Goal: Task Accomplishment & Management: Complete application form

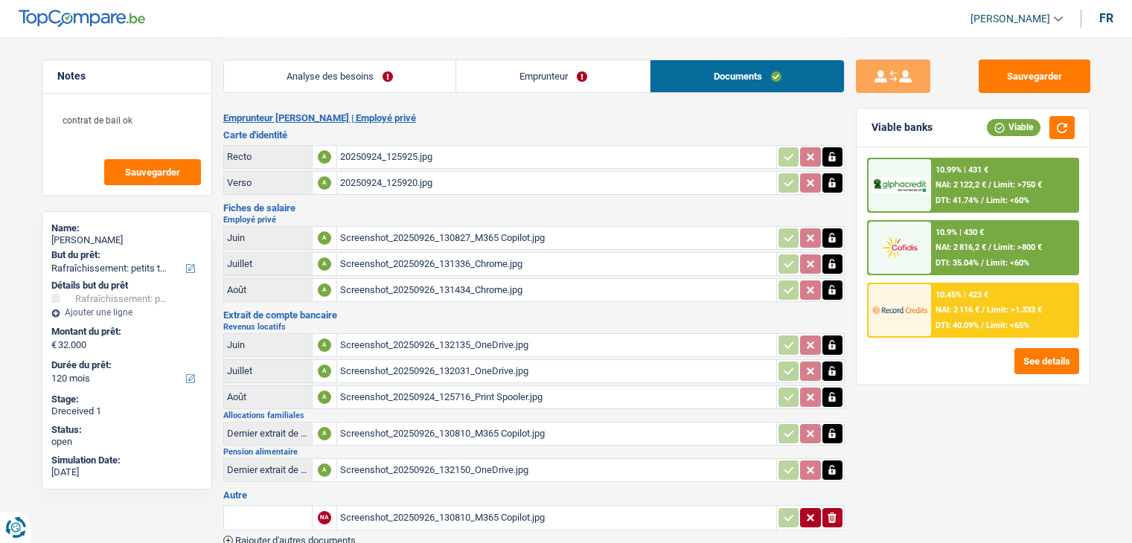
select select "houseOrGarden"
select select "120"
select select "houseOrGarden"
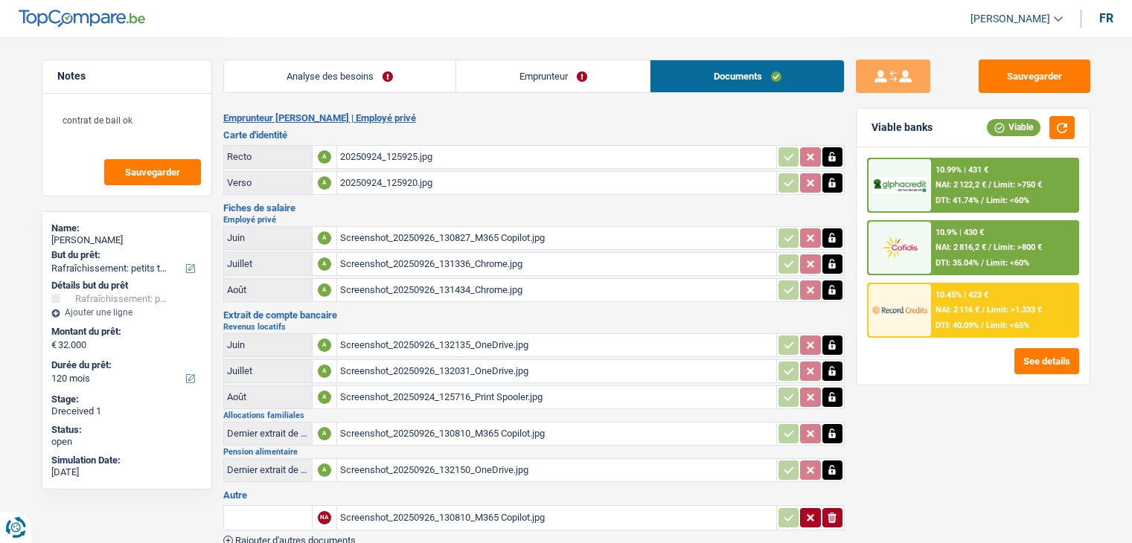
select select "120"
click at [488, 239] on div "Screenshot_20250926_130827_M365 Copilot.jpg" at bounding box center [556, 238] width 433 height 22
click at [459, 269] on div "Screenshot_20250926_131336_Chrome.jpg" at bounding box center [556, 264] width 433 height 22
click at [496, 292] on div "Screenshot_20250926_131434_Chrome.jpg" at bounding box center [556, 290] width 433 height 22
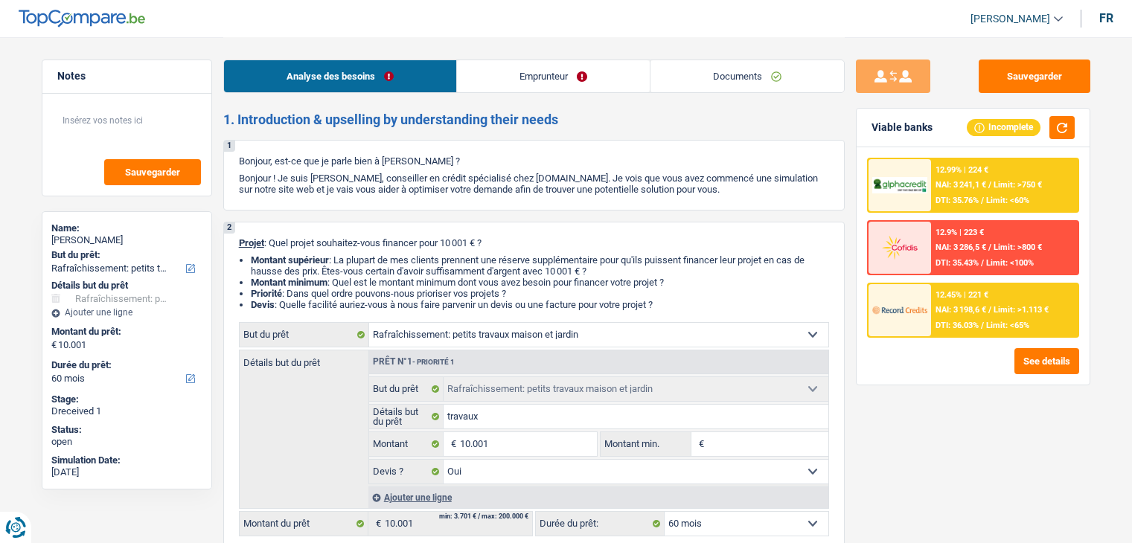
select select "houseOrGarden"
select select "60"
click at [774, 78] on link "Documents" at bounding box center [747, 76] width 194 height 32
select select "houseOrGarden"
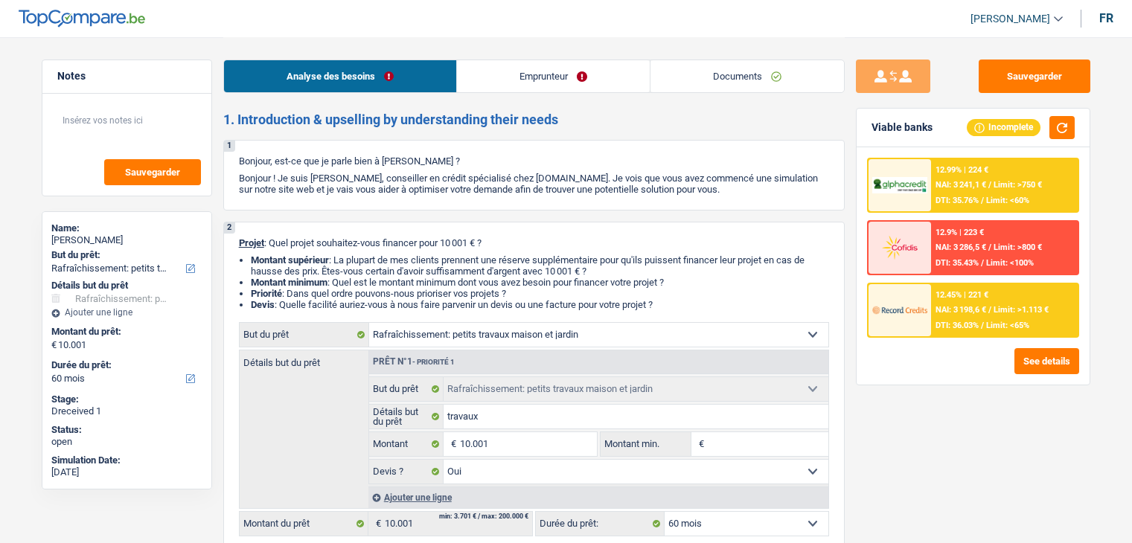
select select "houseOrGarden"
select select "60"
select select "houseOrGarden"
select select "yes"
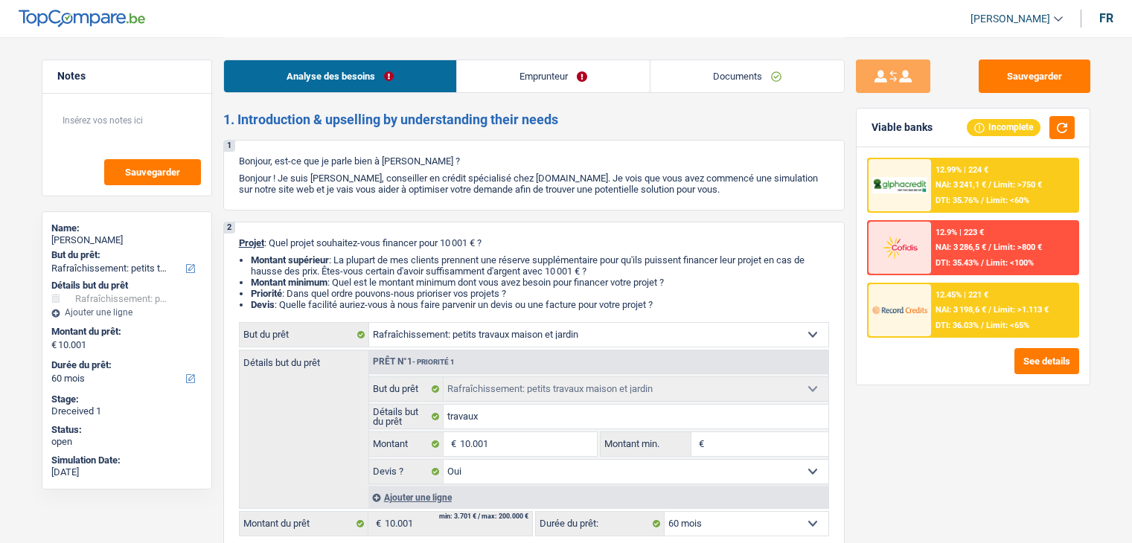
select select "60"
select select "independent"
select select "netSalary"
select select "familyAllowances"
select select "ownerWithMortgage"
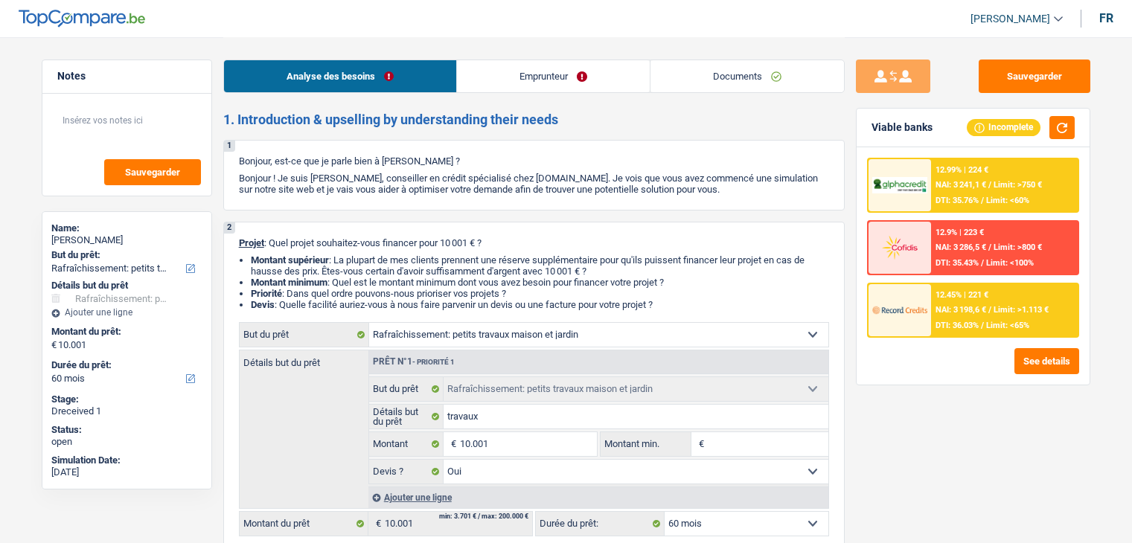
select select "mortgage"
select select "240"
select select "houseOrGarden"
select select "yes"
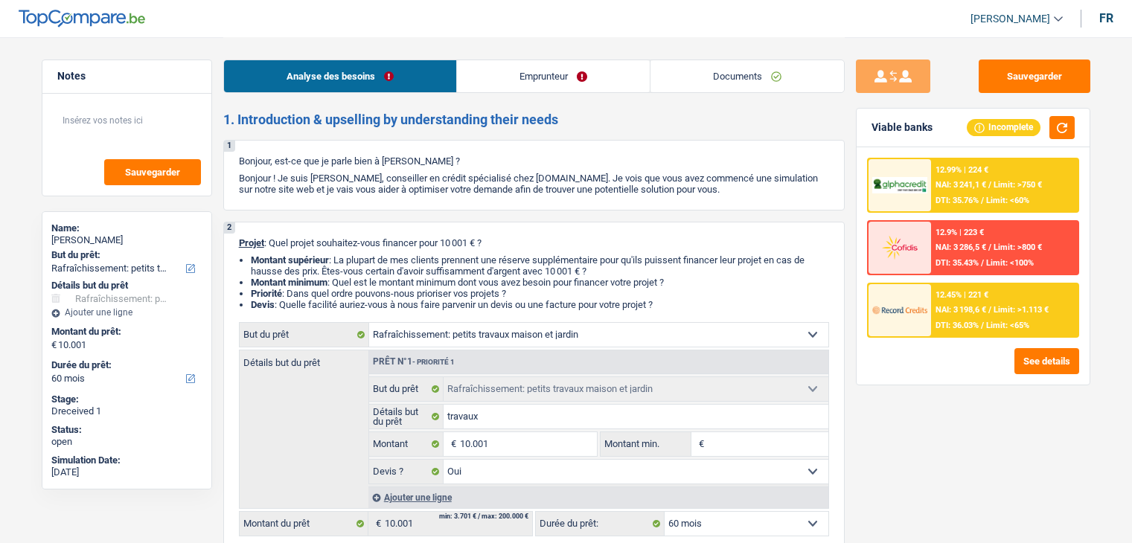
select select "60"
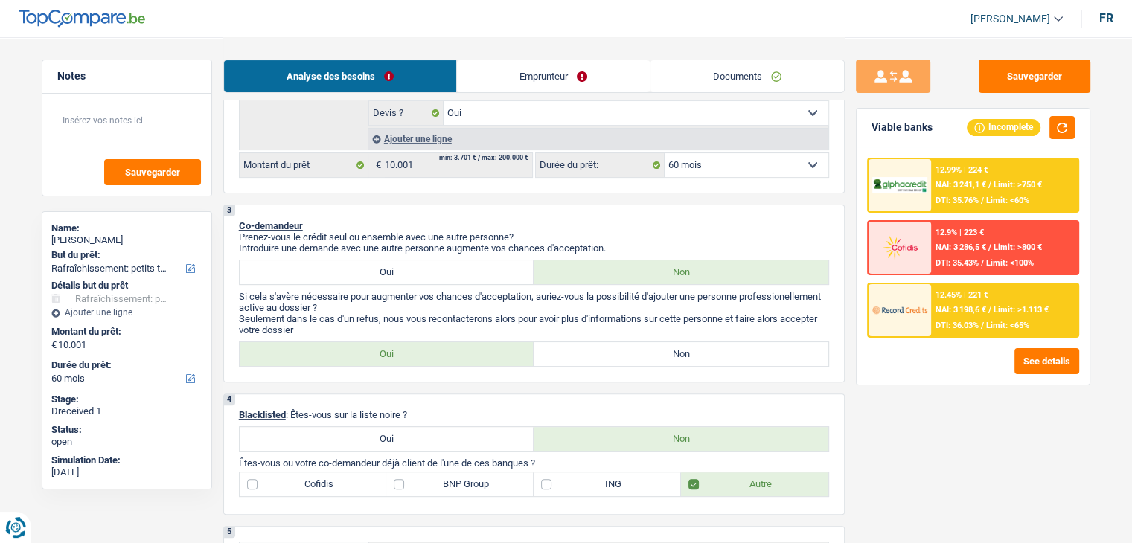
scroll to position [447, 0]
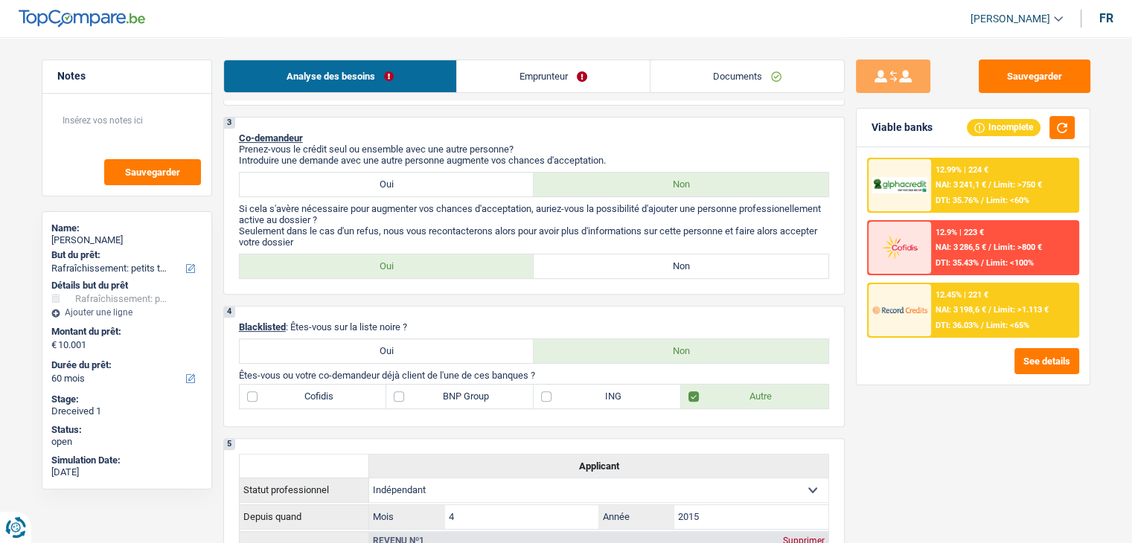
drag, startPoint x: 560, startPoint y: 84, endPoint x: 1053, endPoint y: 174, distance: 501.6
click at [560, 84] on link "Emprunteur" at bounding box center [553, 76] width 193 height 32
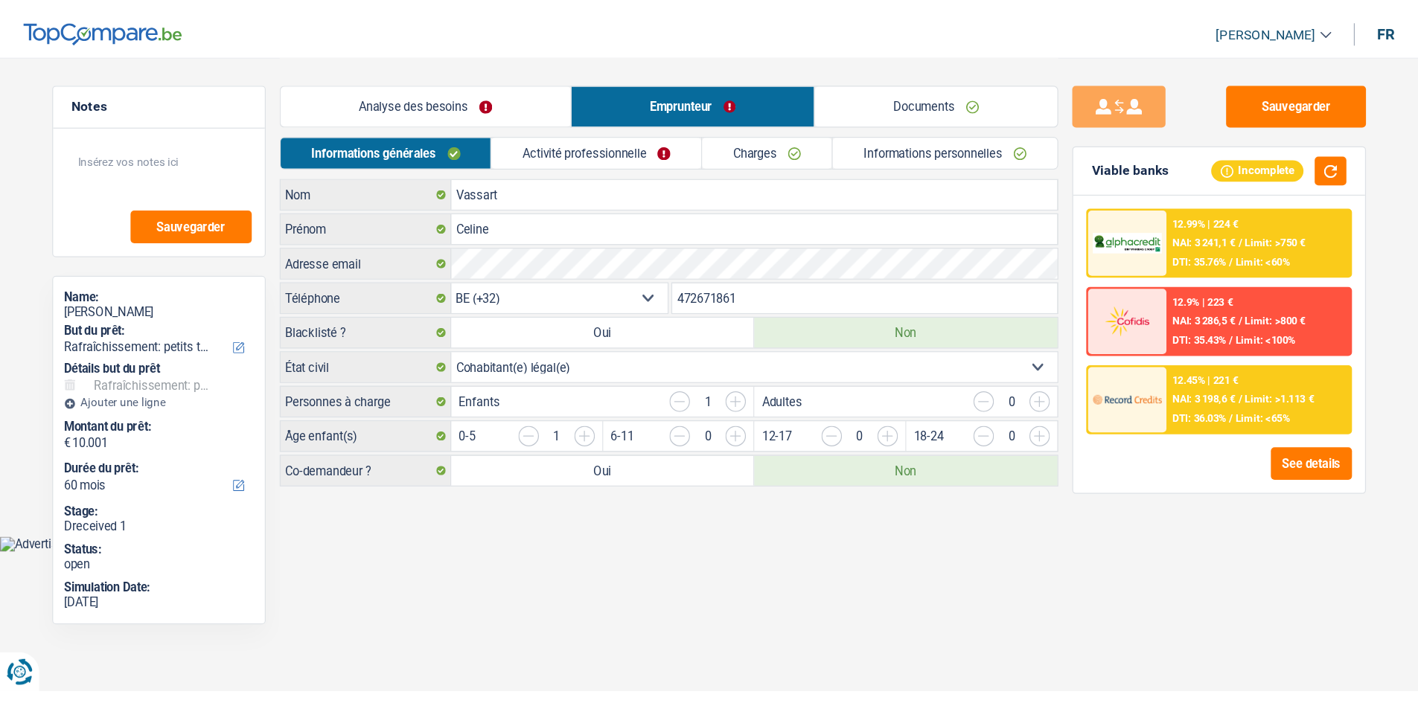
scroll to position [0, 0]
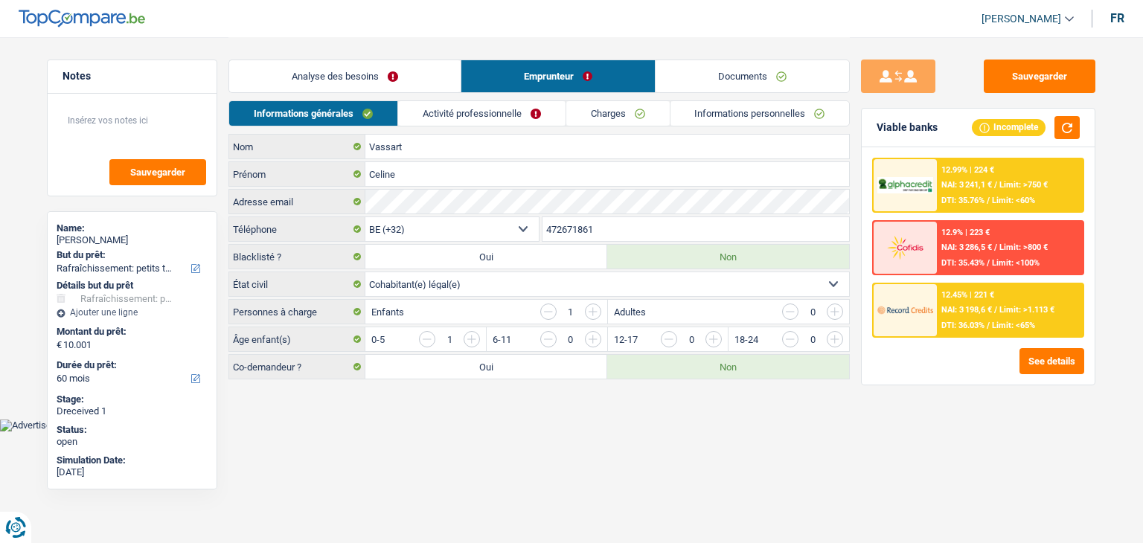
click at [430, 83] on link "Analyse des besoins" at bounding box center [344, 76] width 231 height 32
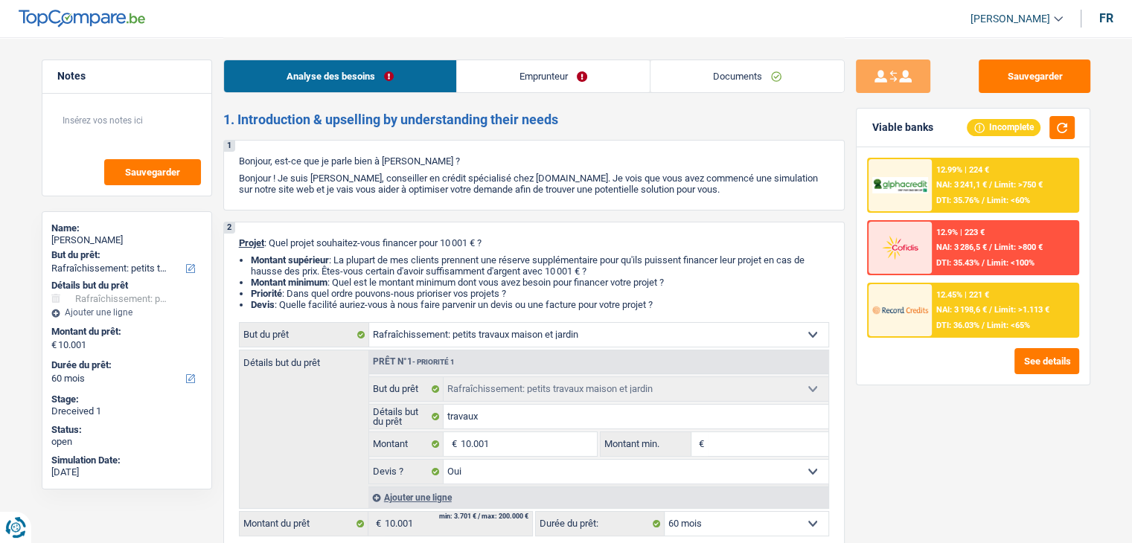
click at [537, 82] on link "Emprunteur" at bounding box center [553, 76] width 193 height 32
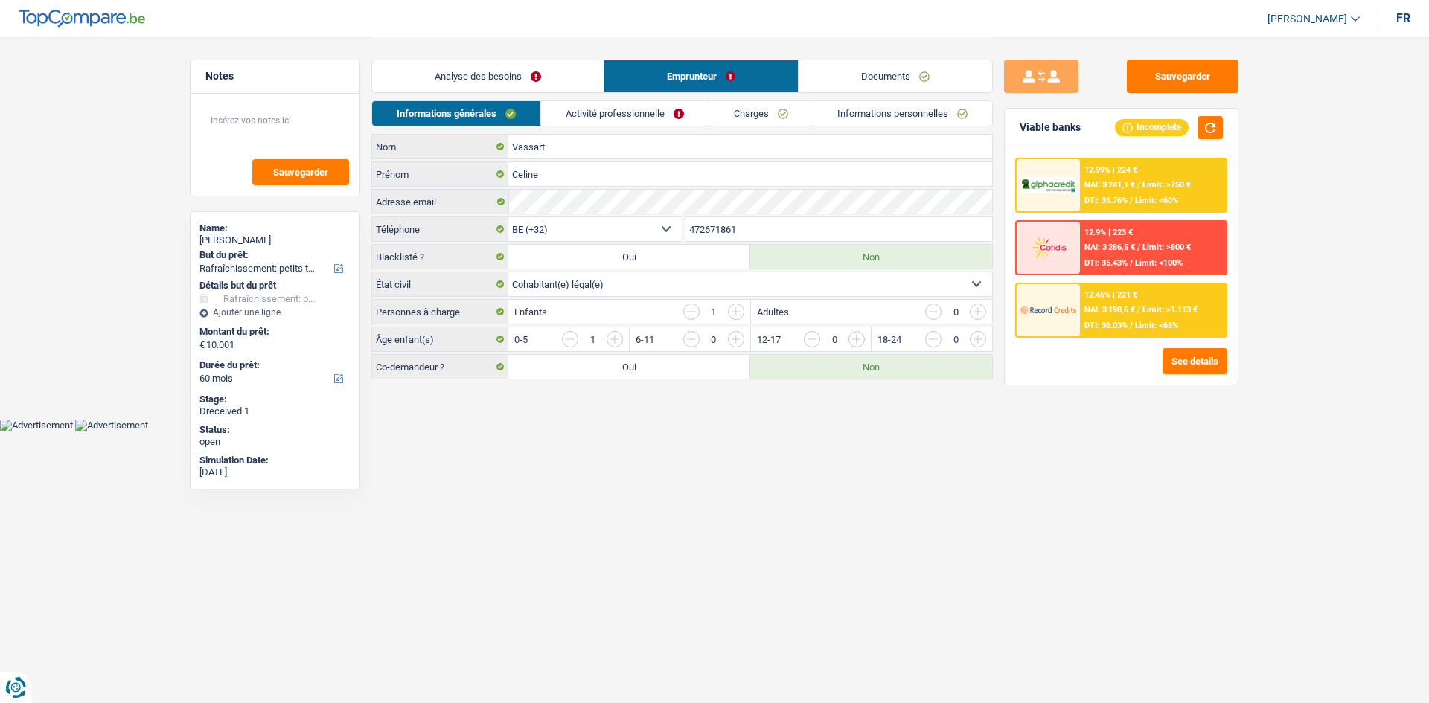
click at [697, 362] on label "Oui" at bounding box center [629, 367] width 242 height 24
click at [697, 362] on input "Oui" at bounding box center [629, 367] width 242 height 24
radio input "true"
select select "32"
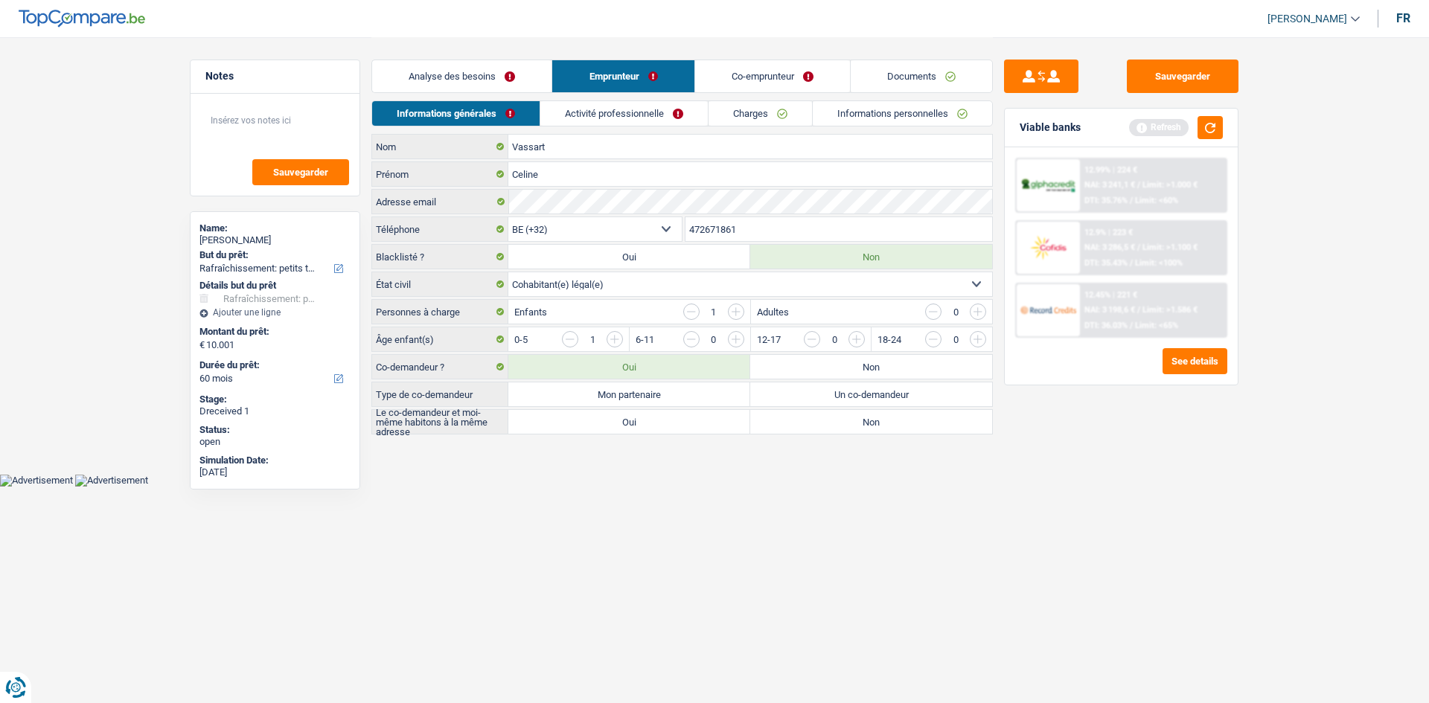
drag, startPoint x: 624, startPoint y: 396, endPoint x: 661, endPoint y: 428, distance: 48.5
click at [624, 396] on label "Mon partenaire" at bounding box center [629, 395] width 242 height 24
click at [624, 396] on input "Mon partenaire" at bounding box center [629, 395] width 242 height 24
radio input "true"
click at [659, 428] on label "Oui" at bounding box center [629, 422] width 242 height 24
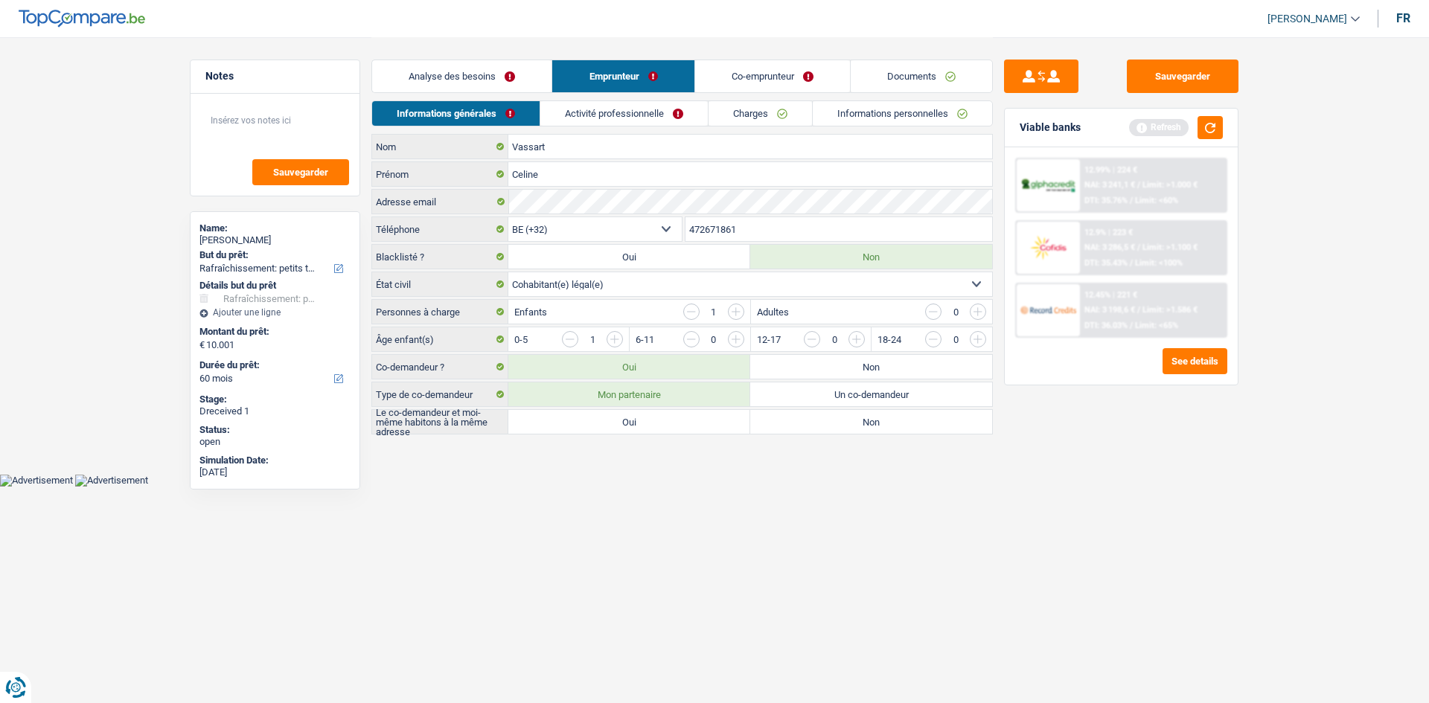
click at [659, 428] on input "Oui" at bounding box center [629, 422] width 242 height 24
radio input "true"
click at [796, 74] on link "Co-emprunteur" at bounding box center [772, 76] width 155 height 32
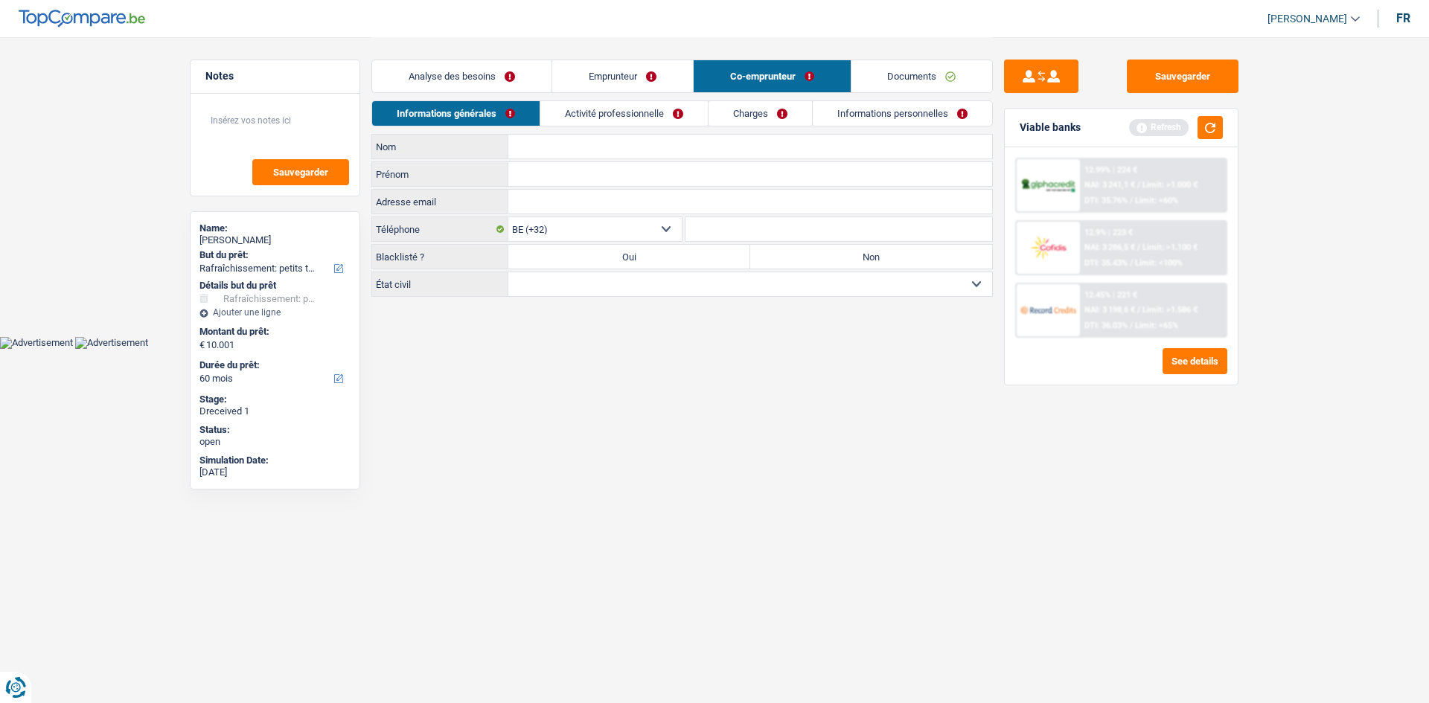
click at [549, 146] on input "Nom" at bounding box center [750, 147] width 484 height 24
type input "Bernard"
click at [528, 166] on input "Prénom" at bounding box center [750, 174] width 484 height 24
type input "Manon"
click at [859, 264] on label "Non" at bounding box center [871, 257] width 242 height 24
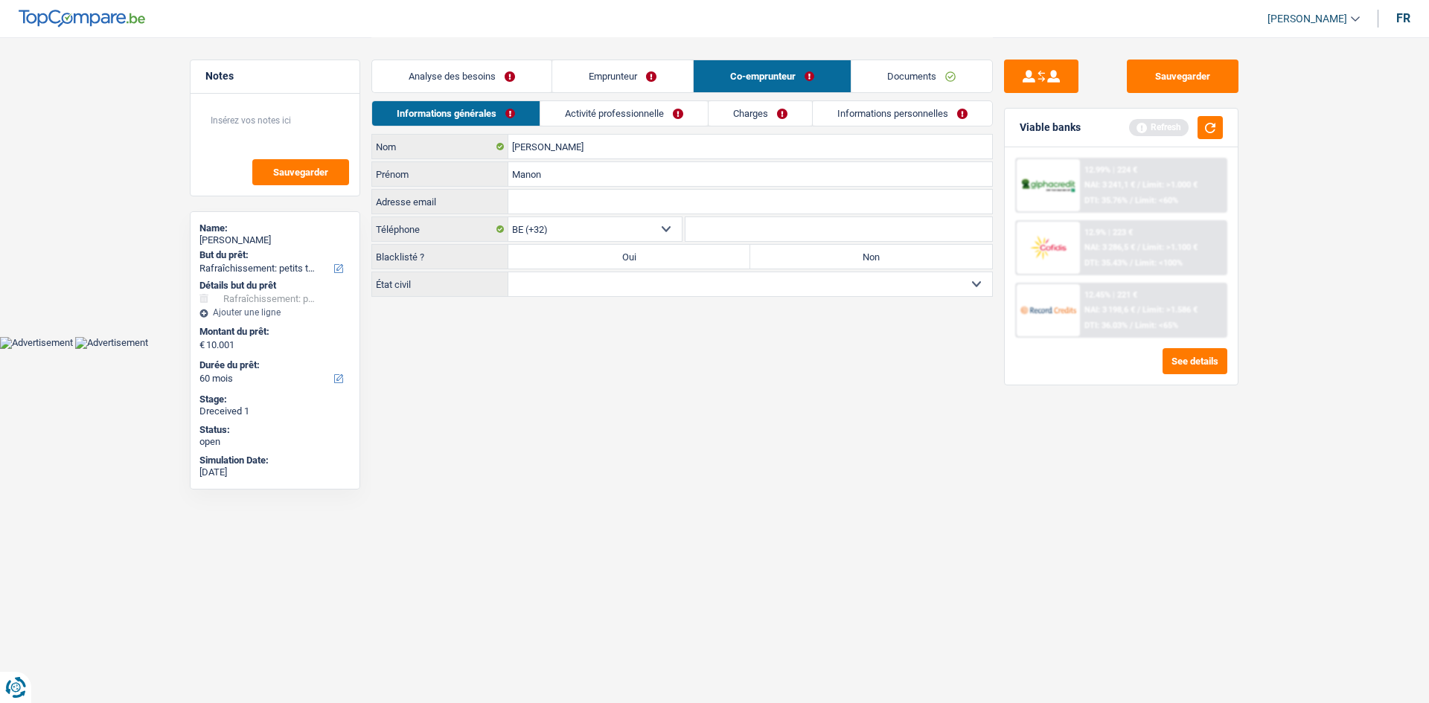
click at [859, 264] on input "Non" at bounding box center [871, 257] width 242 height 24
radio input "true"
drag, startPoint x: 694, startPoint y: 289, endPoint x: 672, endPoint y: 295, distance: 22.6
click at [694, 289] on select "Célibataire Marié(e) Cohabitant(e) légal(e) Divorcé(e) Veuf(ve) Séparé (de fait…" at bounding box center [750, 284] width 484 height 24
select select "cohabitation"
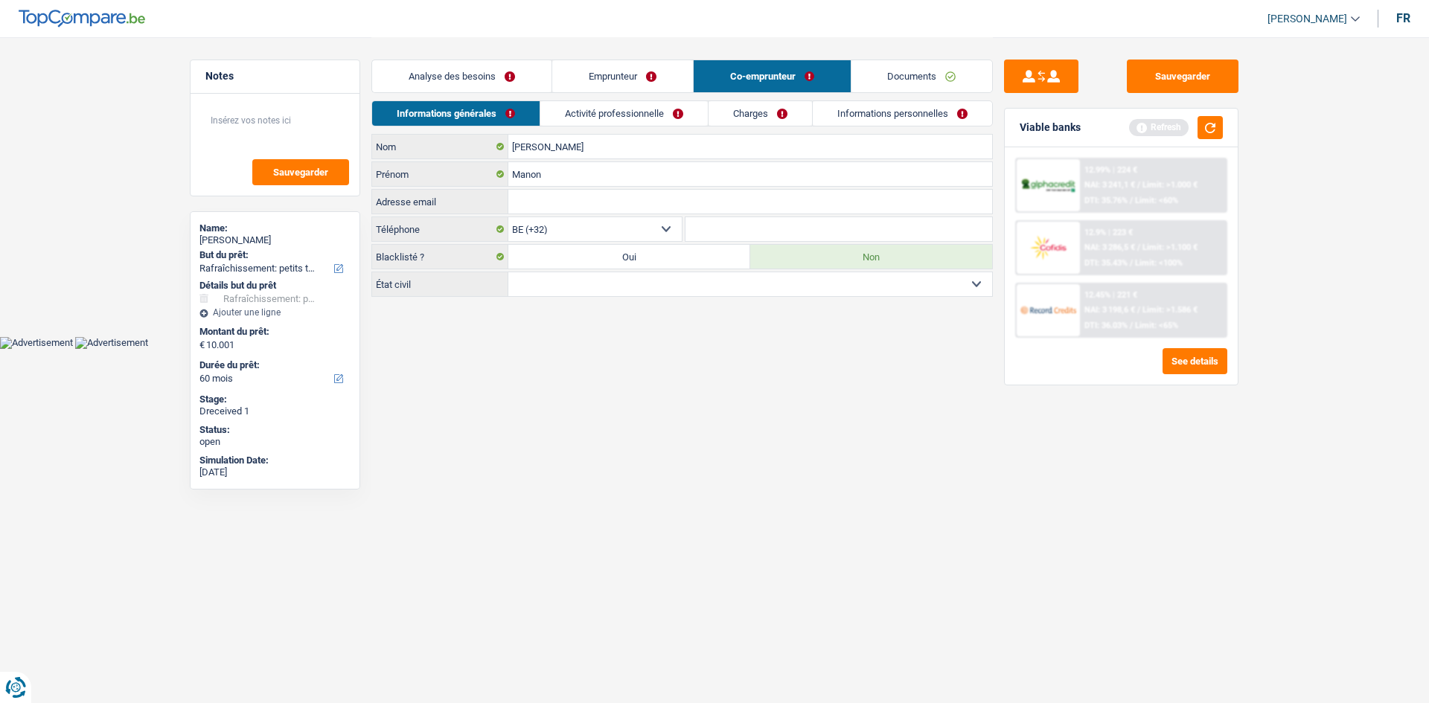
click at [508, 272] on select "Célibataire Marié(e) Cohabitant(e) légal(e) Divorcé(e) Veuf(ve) Séparé (de fait…" at bounding box center [750, 284] width 484 height 24
click at [660, 120] on link "Activité professionnelle" at bounding box center [624, 113] width 167 height 25
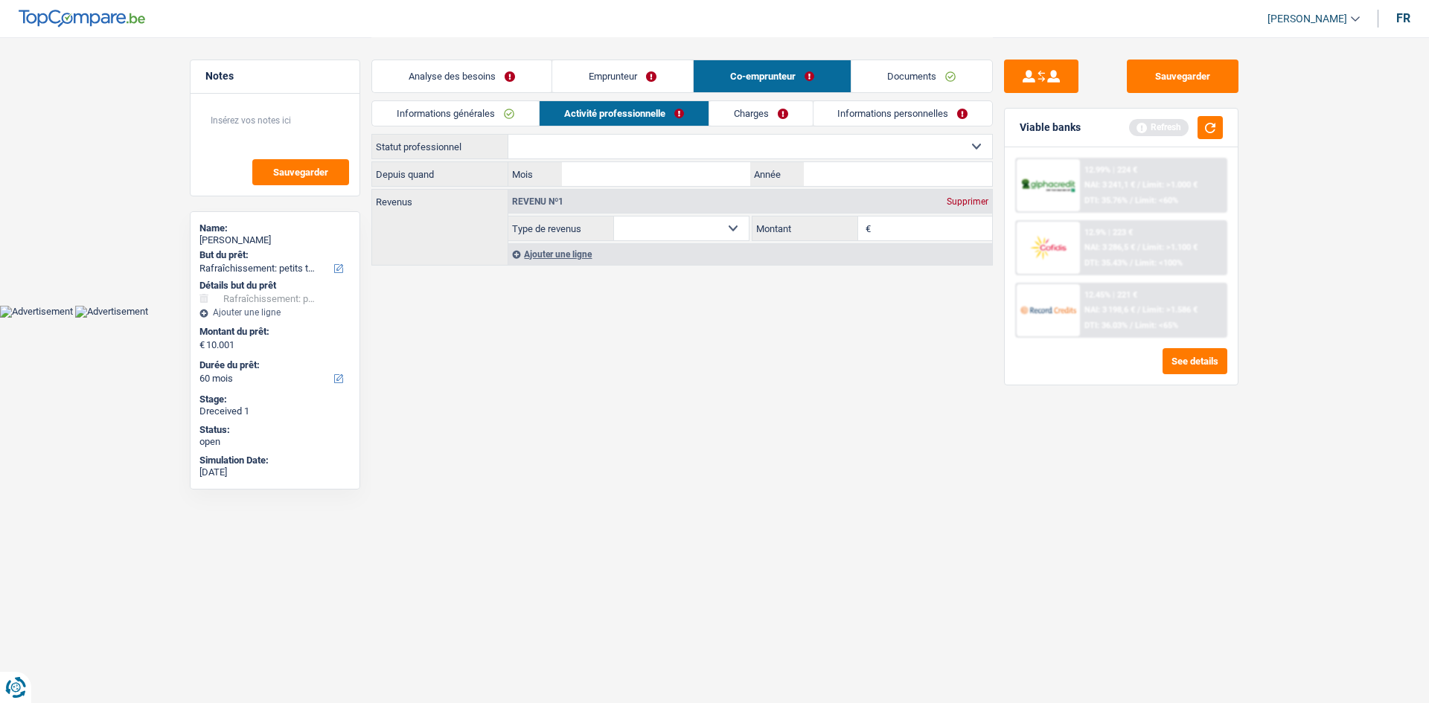
click at [630, 155] on select "Ouvrier Employé privé Employé public Invalide Indépendant Pensionné Chômeur Mut…" at bounding box center [750, 147] width 484 height 24
select select "privateEmployee"
click at [508, 135] on select "Ouvrier Employé privé Employé public Invalide Indépendant Pensionné Chômeur Mut…" at bounding box center [750, 147] width 484 height 24
select select "netSalary"
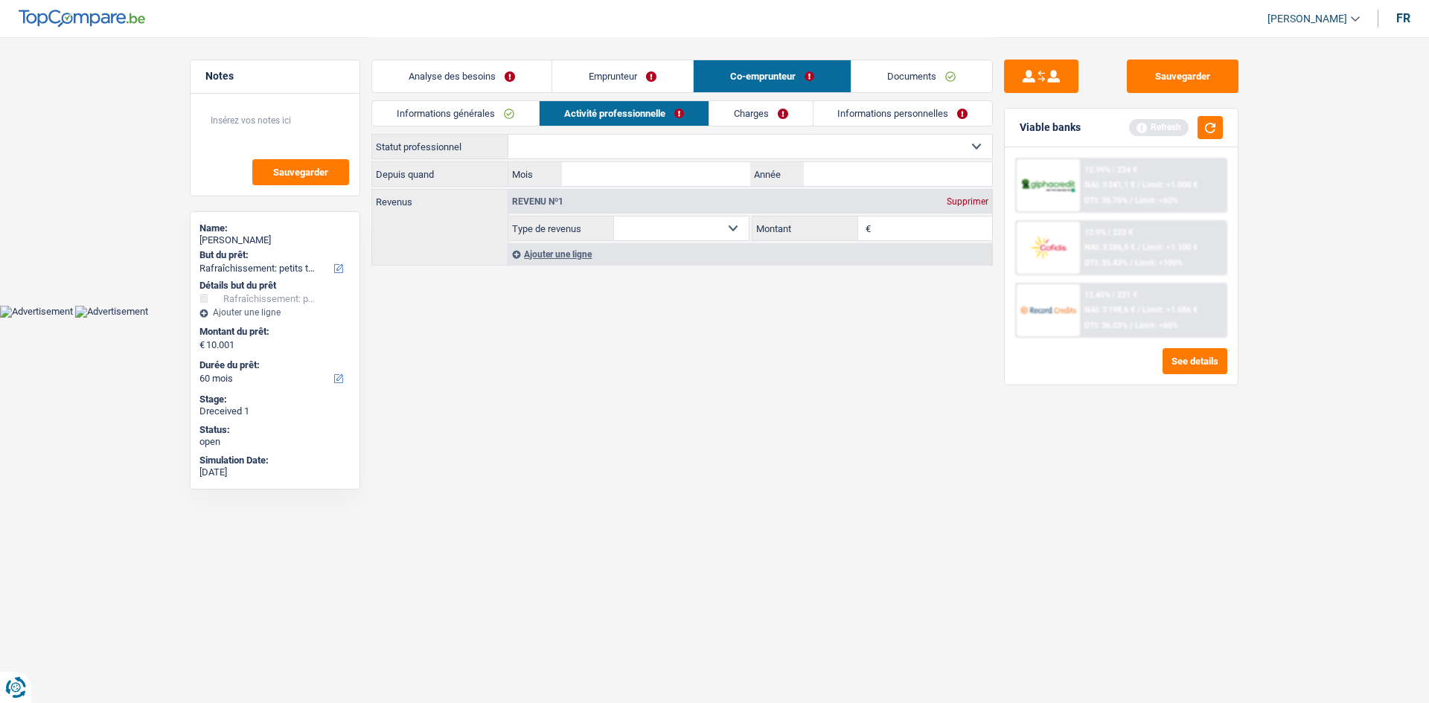
select select "mealVouchers"
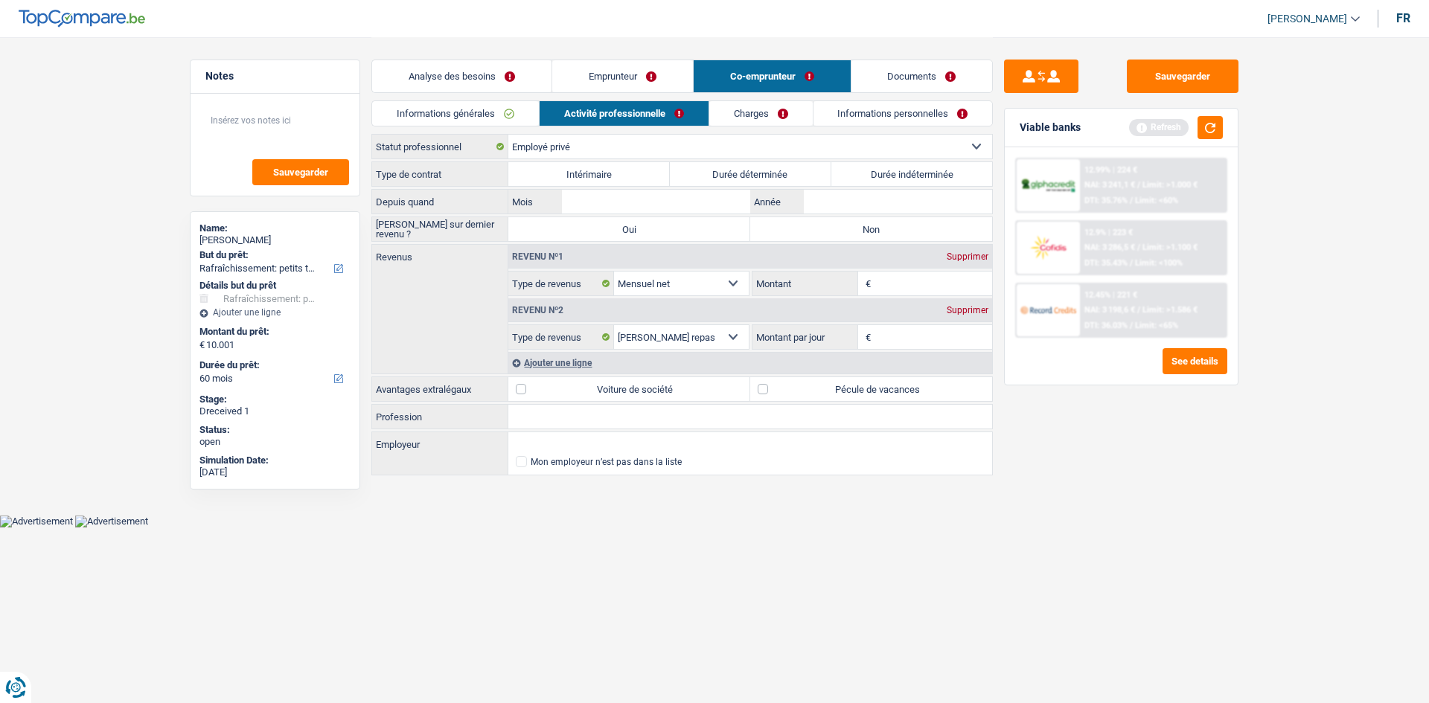
click at [924, 170] on label "Durée indéterminée" at bounding box center [912, 174] width 162 height 24
click at [924, 170] on input "Durée indéterminée" at bounding box center [912, 174] width 162 height 24
radio input "true"
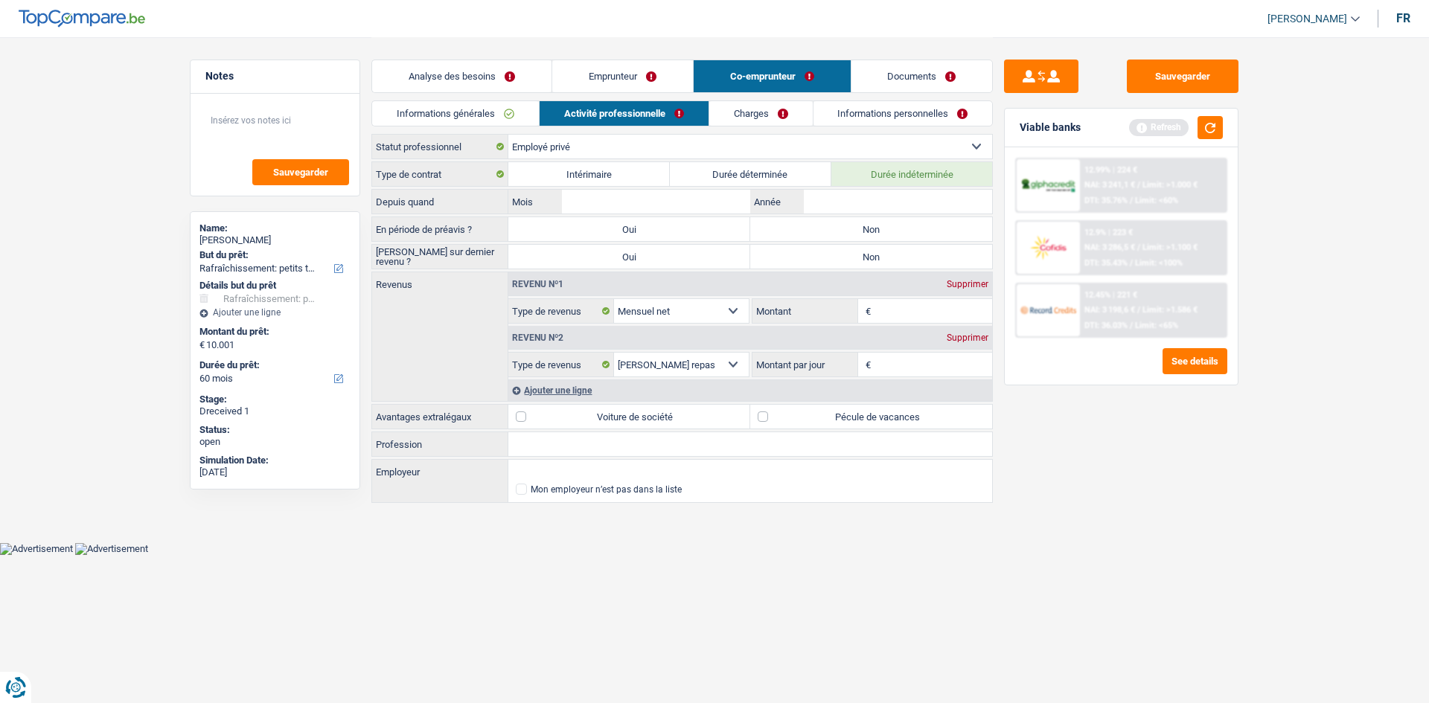
click at [891, 232] on label "Non" at bounding box center [871, 229] width 242 height 24
click at [891, 232] on input "Non" at bounding box center [871, 229] width 242 height 24
radio input "true"
click at [889, 249] on label "Non" at bounding box center [871, 257] width 242 height 24
click at [889, 249] on input "Non" at bounding box center [871, 257] width 242 height 24
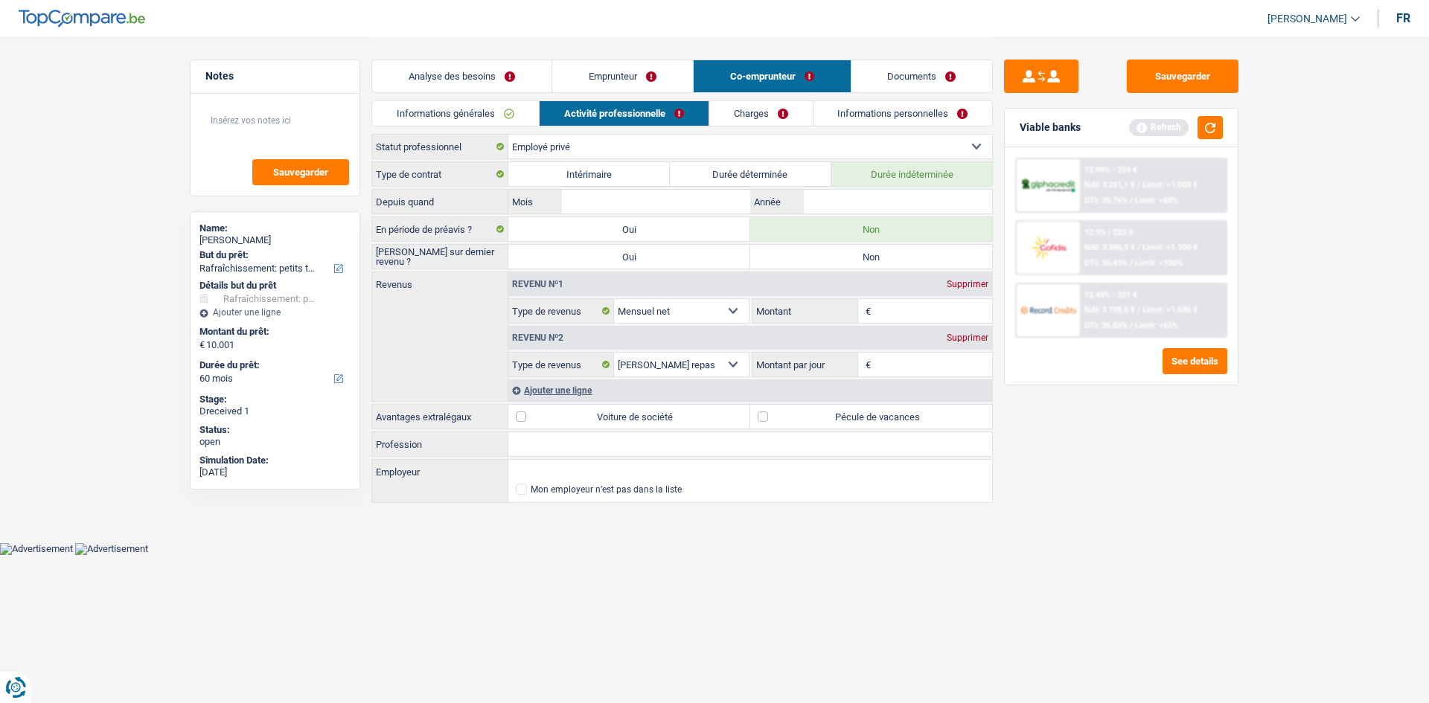
radio input "true"
click at [904, 195] on input "Année" at bounding box center [898, 202] width 188 height 24
click at [553, 467] on input "Employeur" at bounding box center [750, 472] width 484 height 24
type input "afd"
click at [554, 450] on input "Profession" at bounding box center [750, 444] width 484 height 24
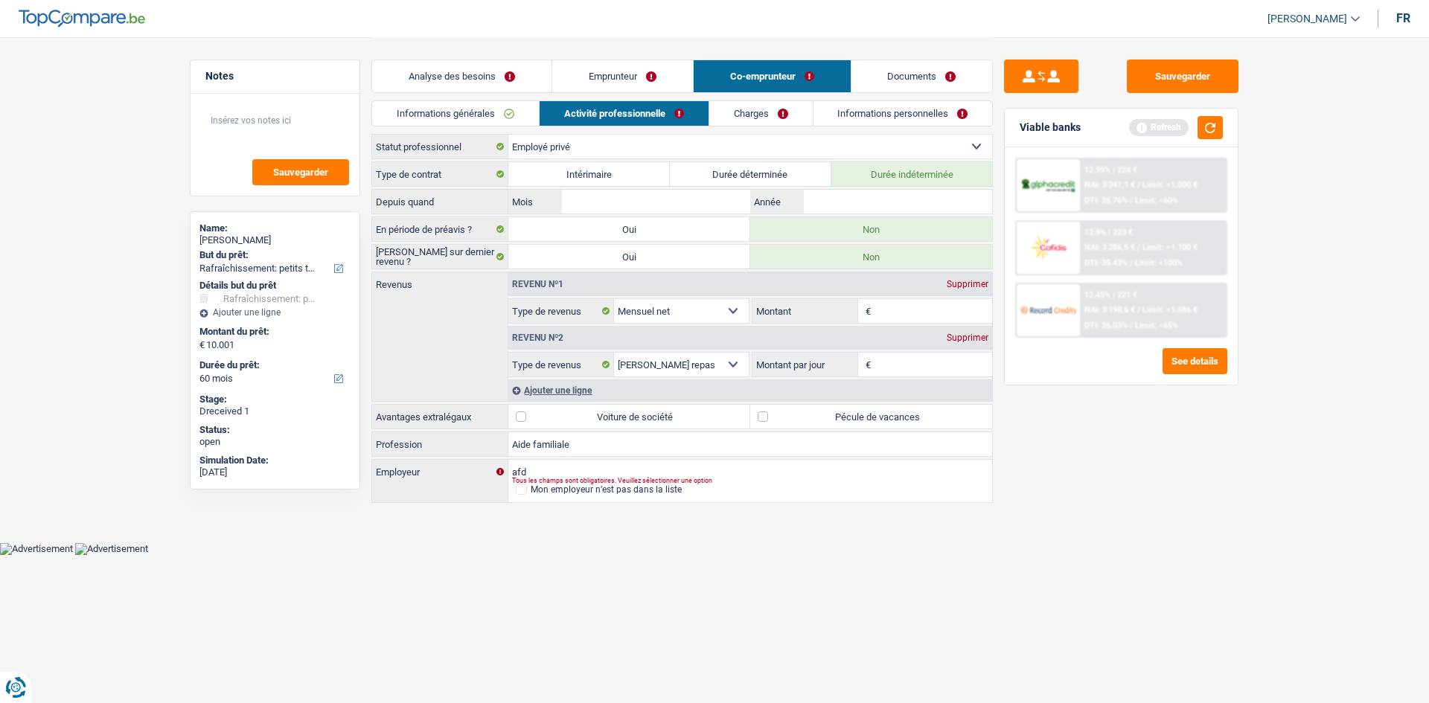
type input "Aide familiale"
click at [854, 194] on input "Année" at bounding box center [898, 202] width 188 height 24
type input "2019"
click at [609, 203] on input "Mois" at bounding box center [656, 202] width 188 height 24
click at [931, 61] on link "Documents" at bounding box center [921, 76] width 141 height 32
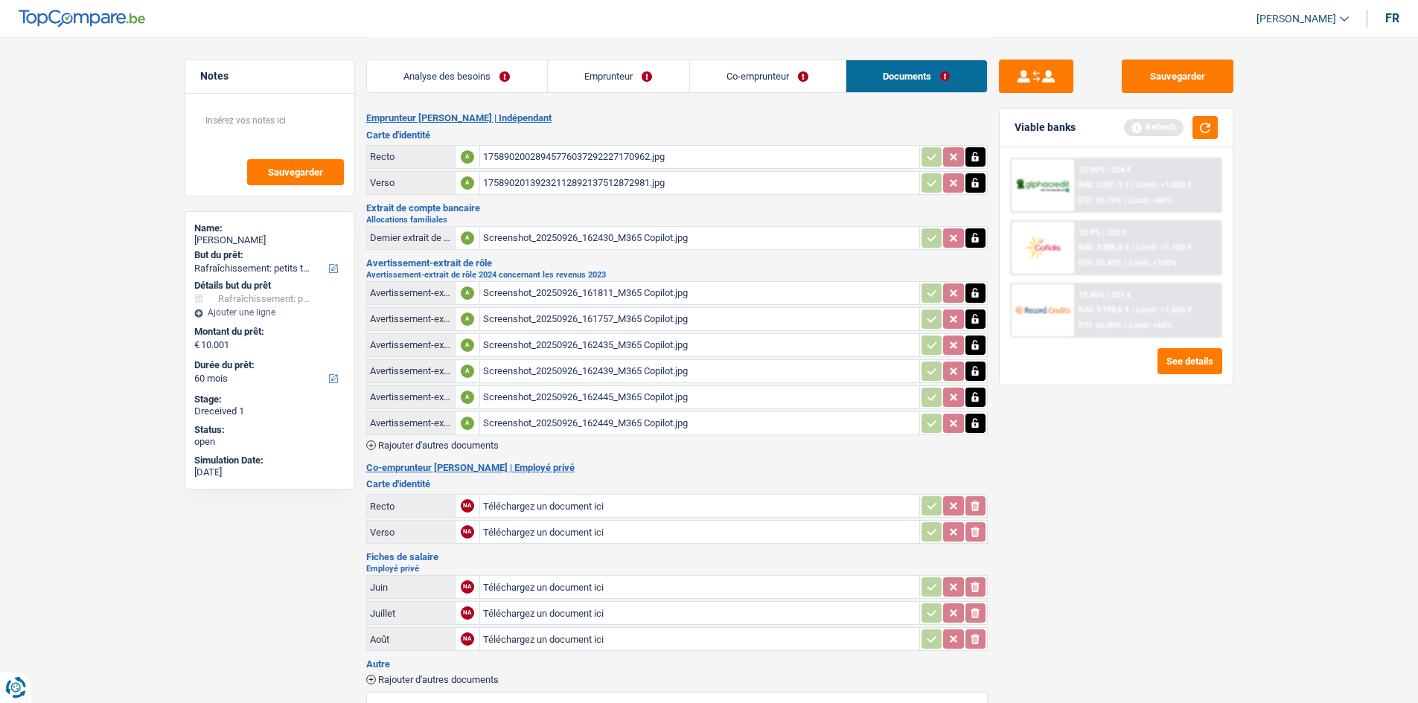
click at [813, 88] on link "Co-emprunteur" at bounding box center [768, 76] width 156 height 32
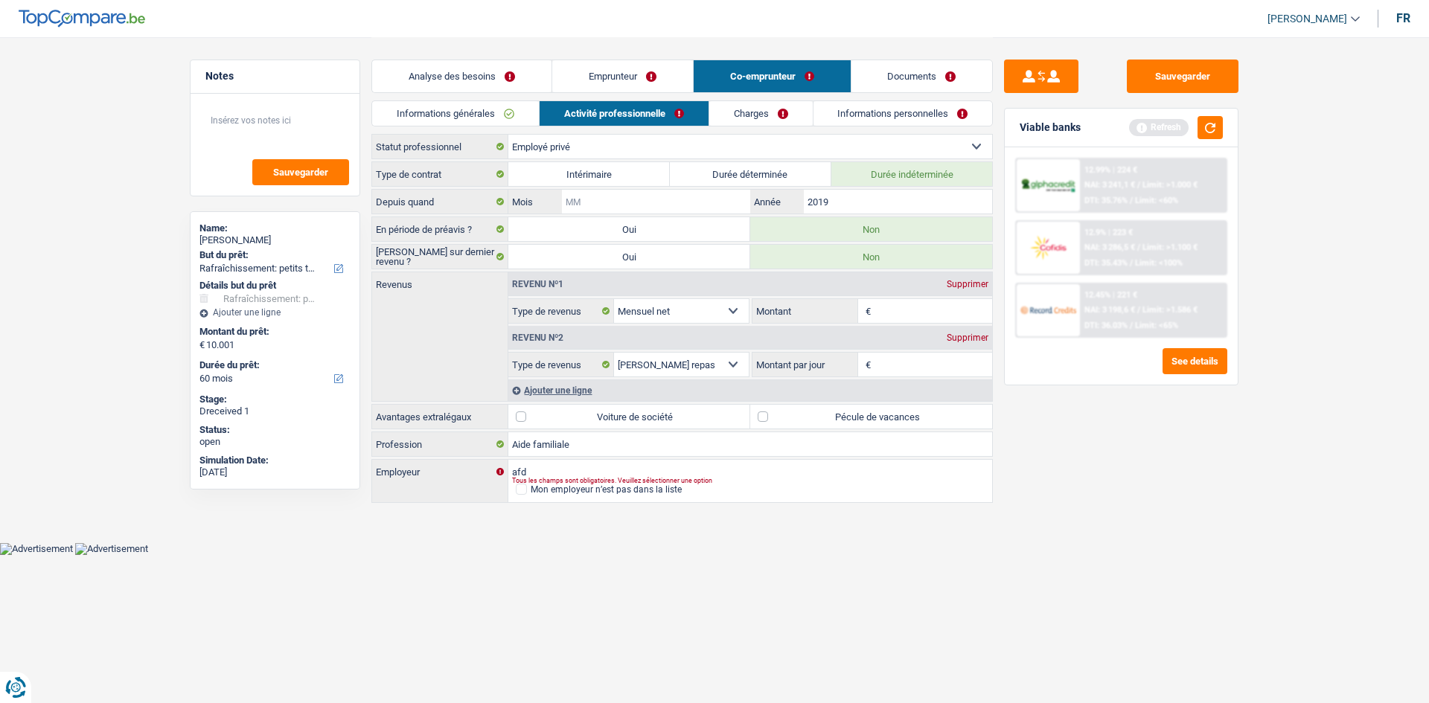
click at [639, 215] on div "Type de contrat Intérimaire Durée déterminée Durée indéterminée Depuis quand Mo…" at bounding box center [681, 334] width 621 height 344
click at [885, 71] on link "Documents" at bounding box center [921, 76] width 141 height 32
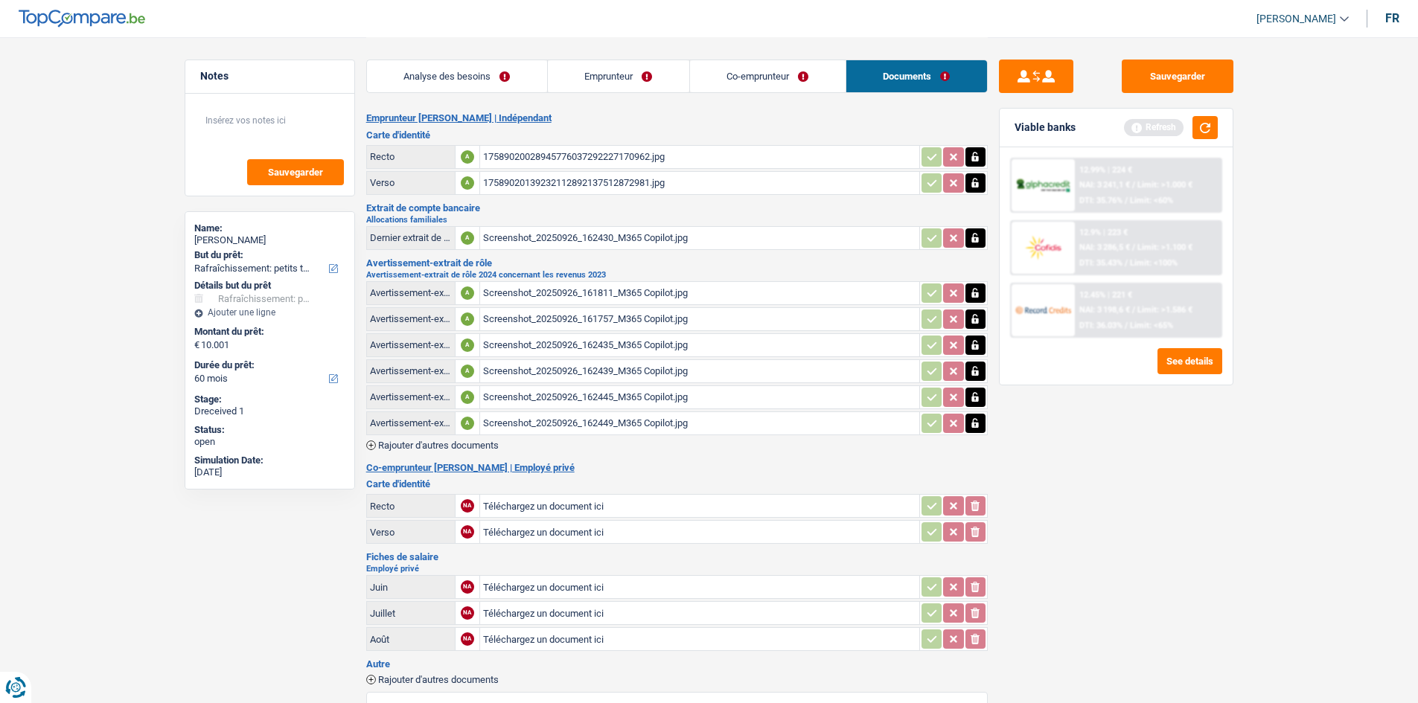
click at [767, 74] on link "Co-emprunteur" at bounding box center [768, 76] width 156 height 32
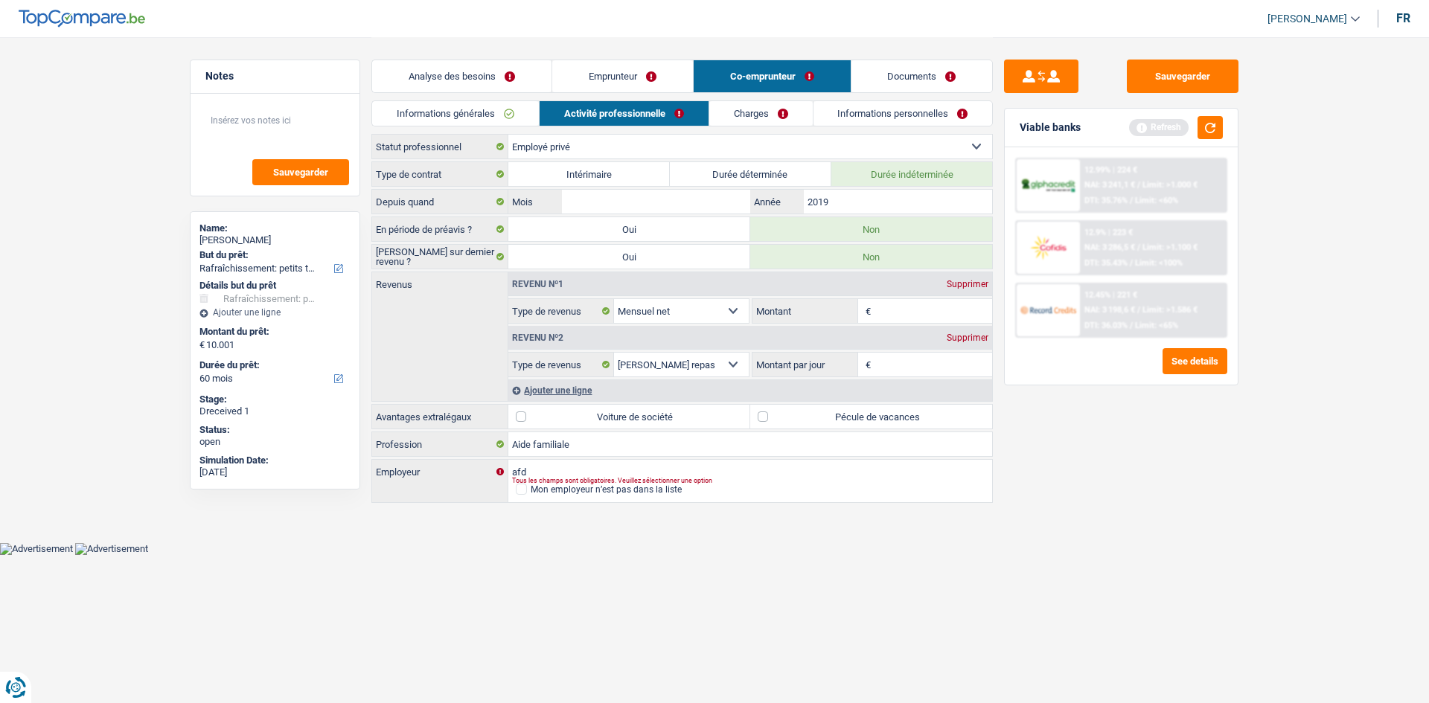
click at [635, 72] on link "Emprunteur" at bounding box center [622, 76] width 141 height 32
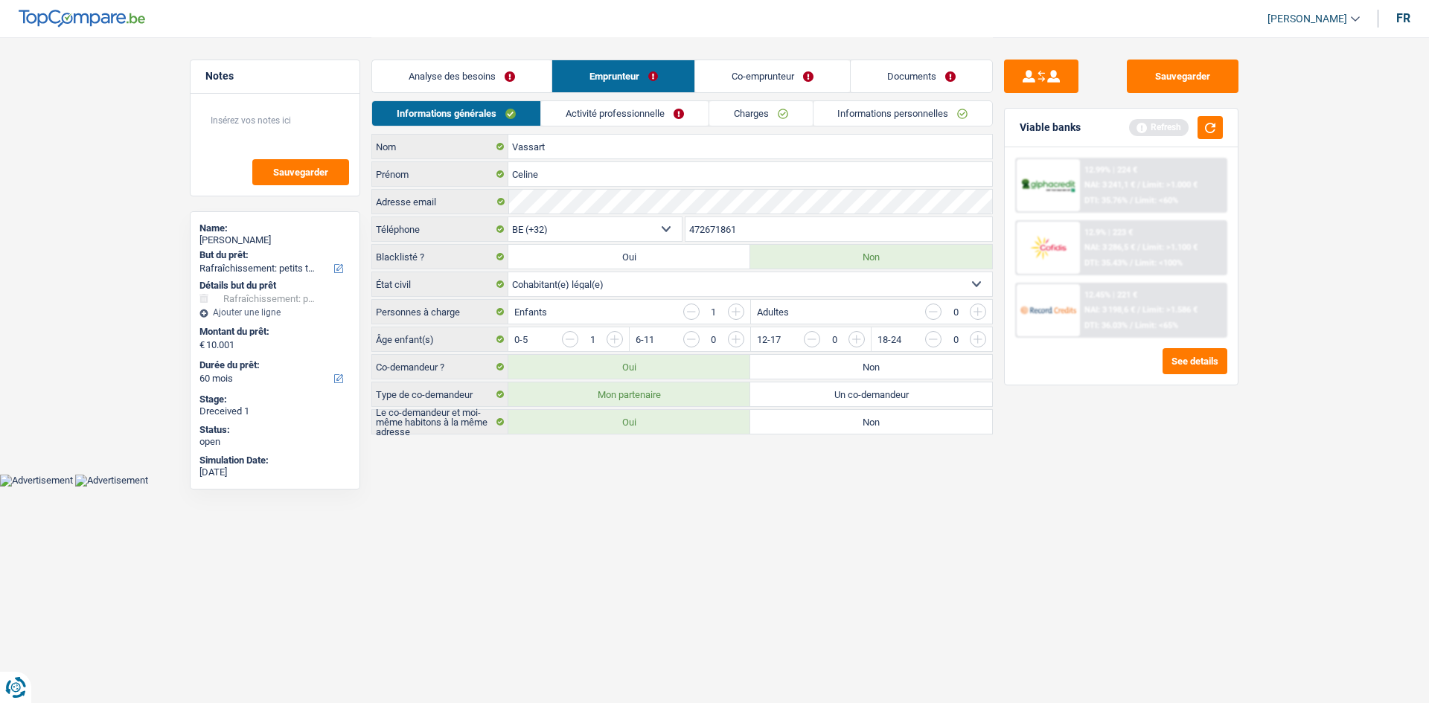
click at [602, 115] on link "Activité professionnelle" at bounding box center [624, 113] width 167 height 25
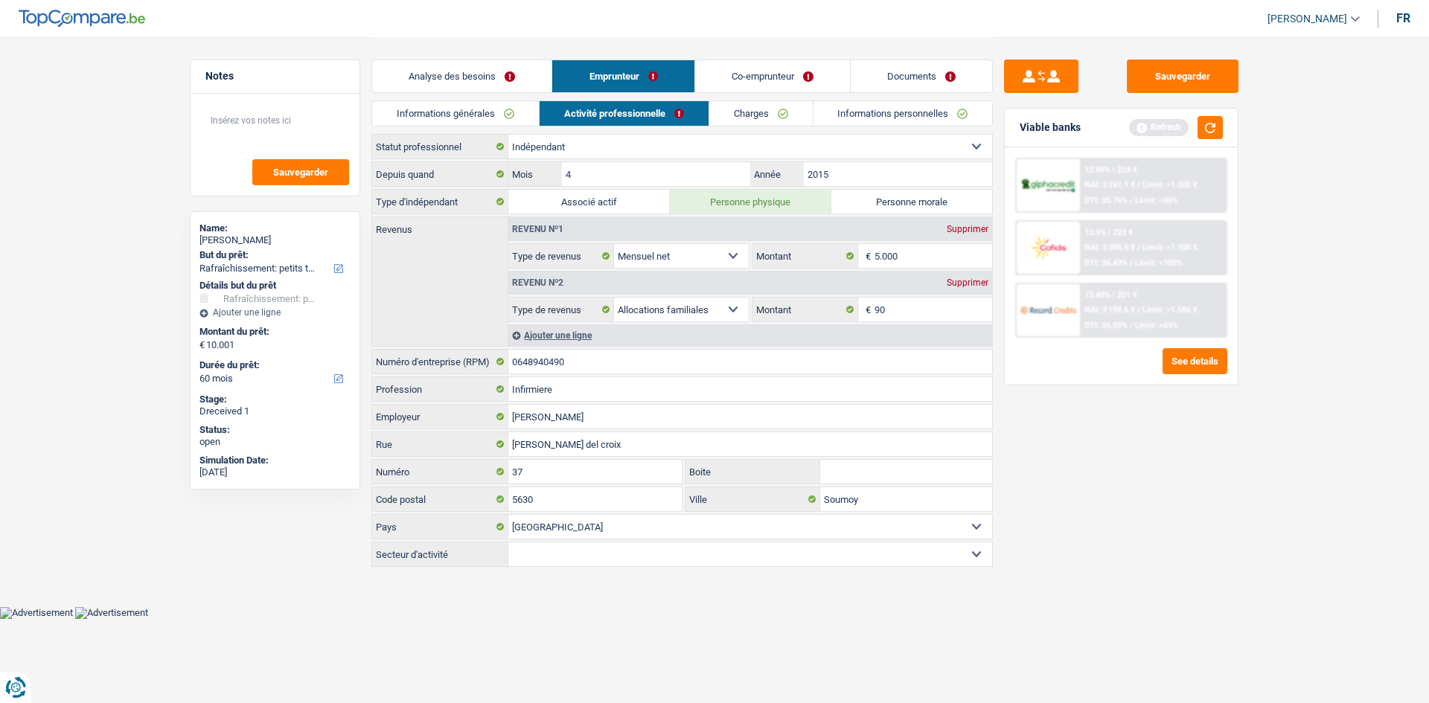
click at [744, 116] on link "Charges" at bounding box center [760, 113] width 103 height 25
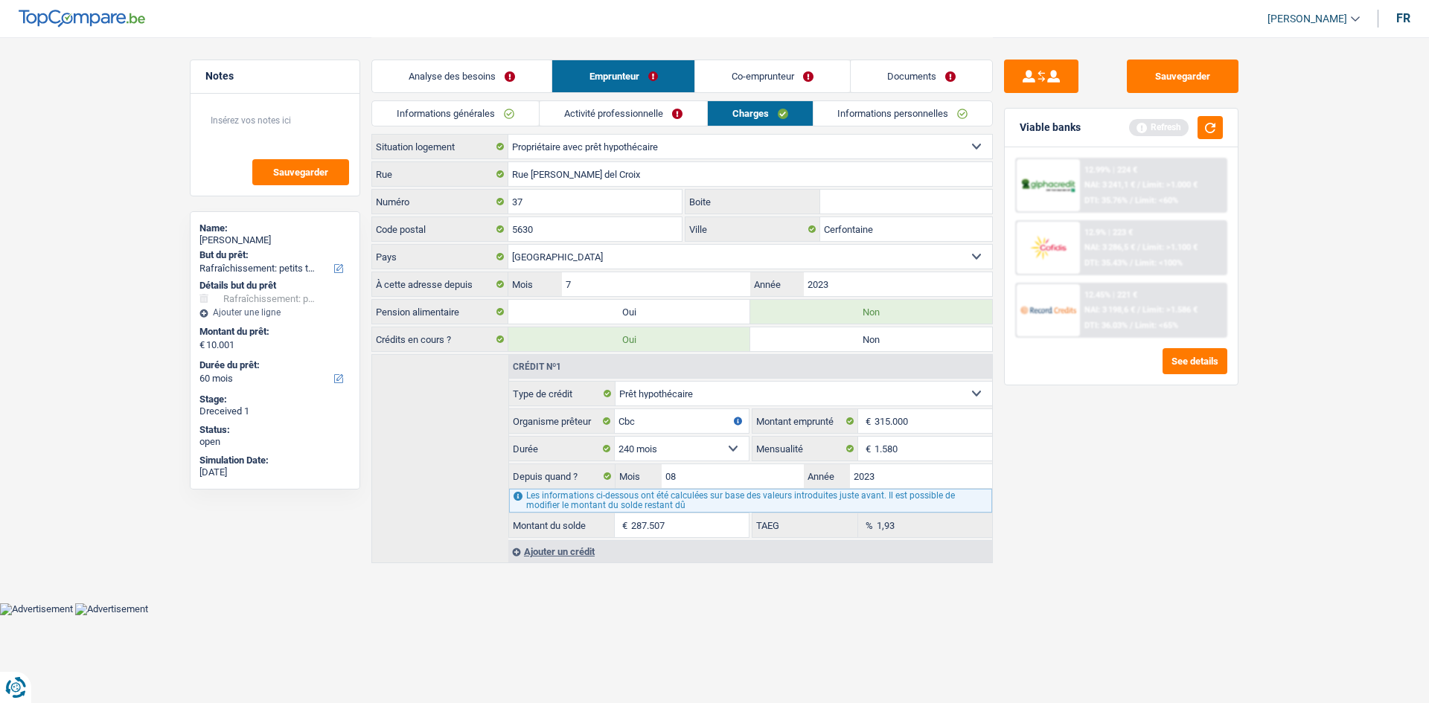
click at [907, 117] on link "Informations personnelles" at bounding box center [902, 113] width 179 height 25
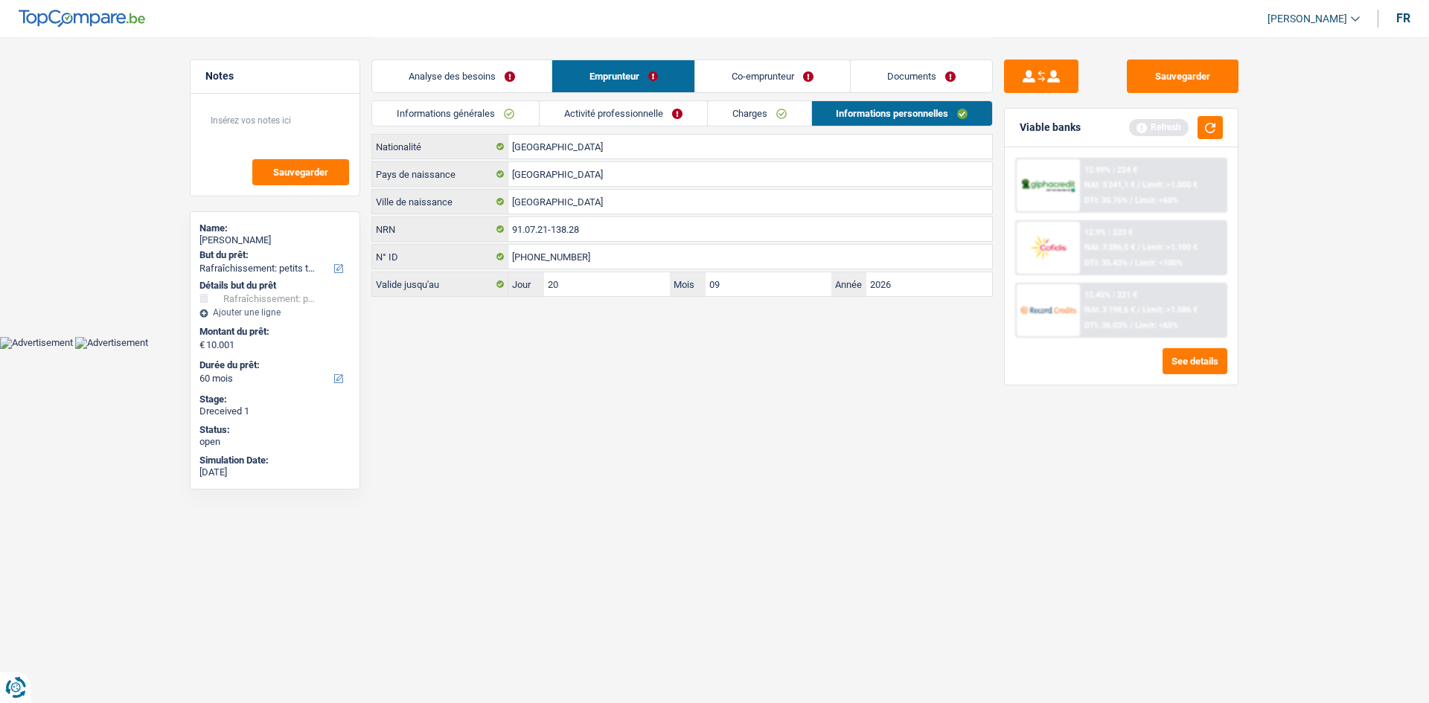
click at [752, 65] on link "Co-emprunteur" at bounding box center [772, 76] width 155 height 32
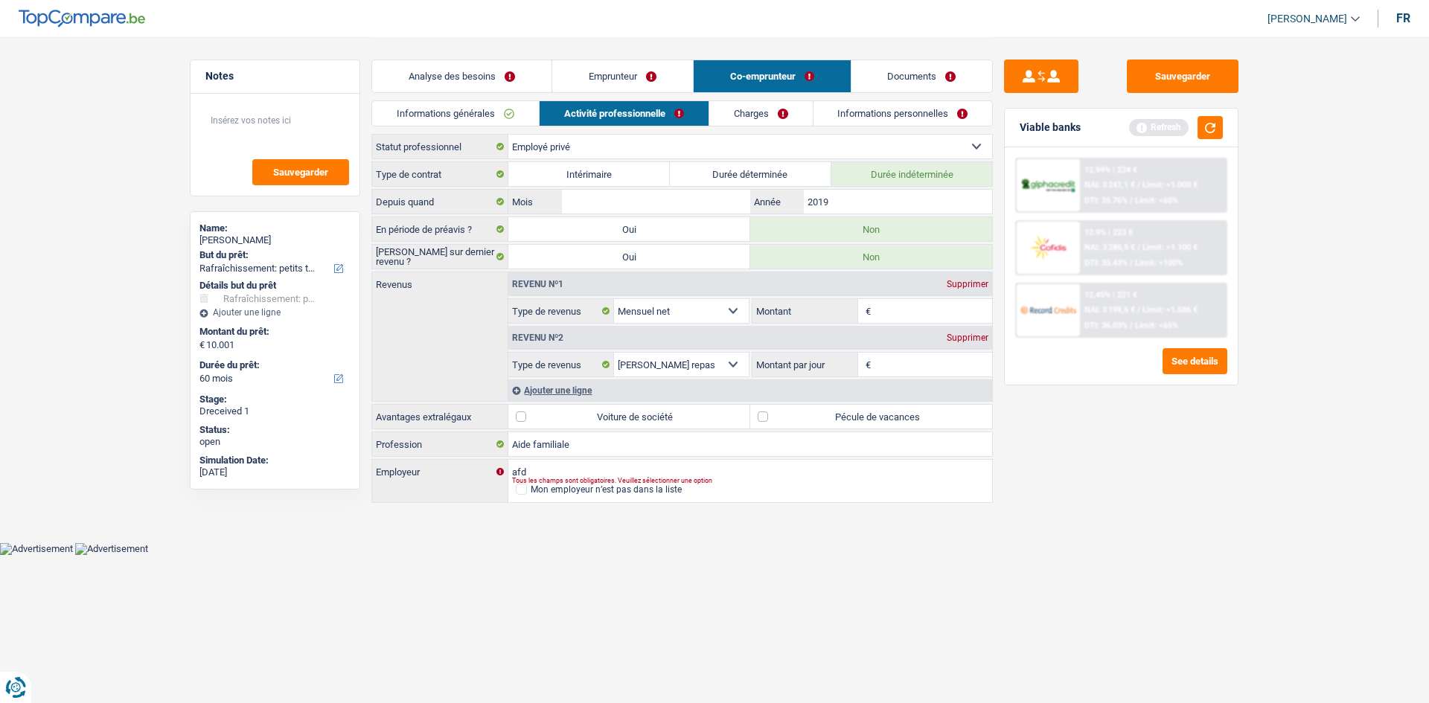
click at [875, 80] on link "Documents" at bounding box center [921, 76] width 141 height 32
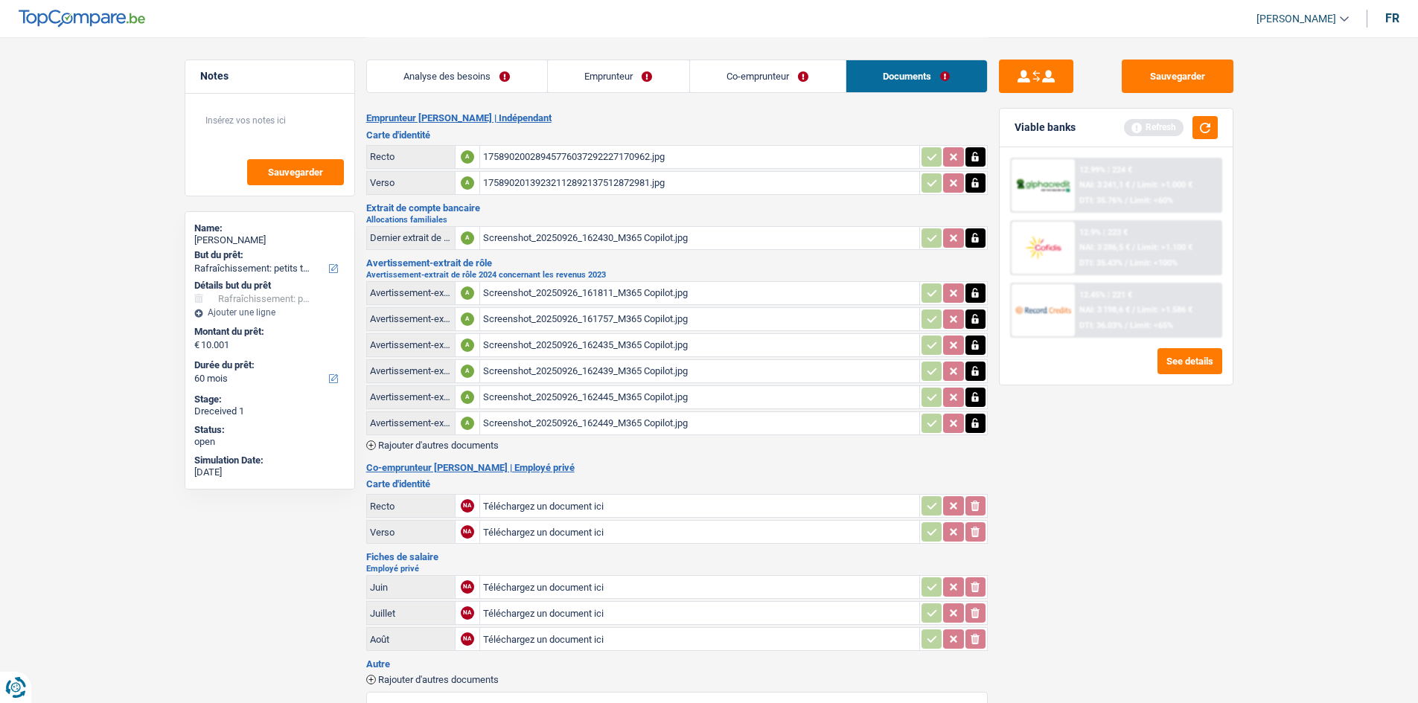
click at [777, 77] on link "Co-emprunteur" at bounding box center [768, 76] width 156 height 32
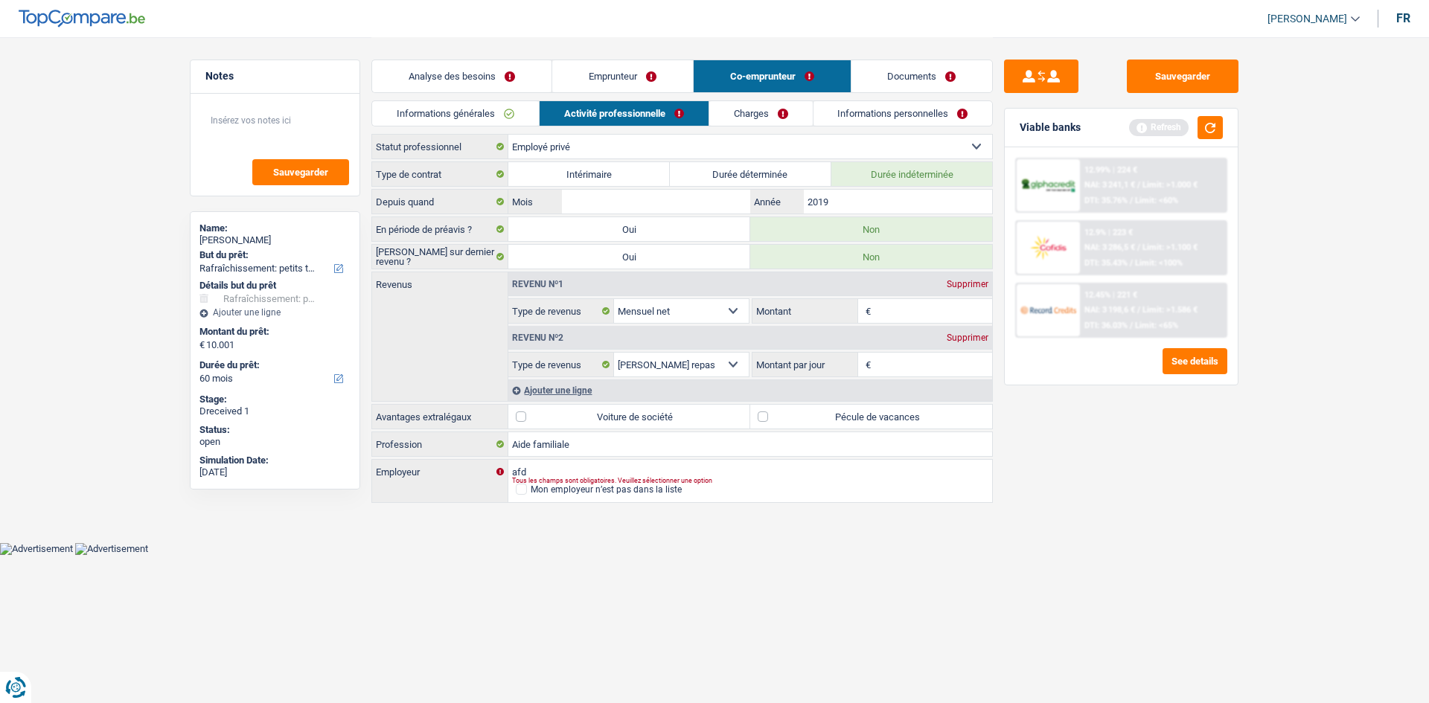
click at [777, 109] on link "Charges" at bounding box center [760, 113] width 103 height 25
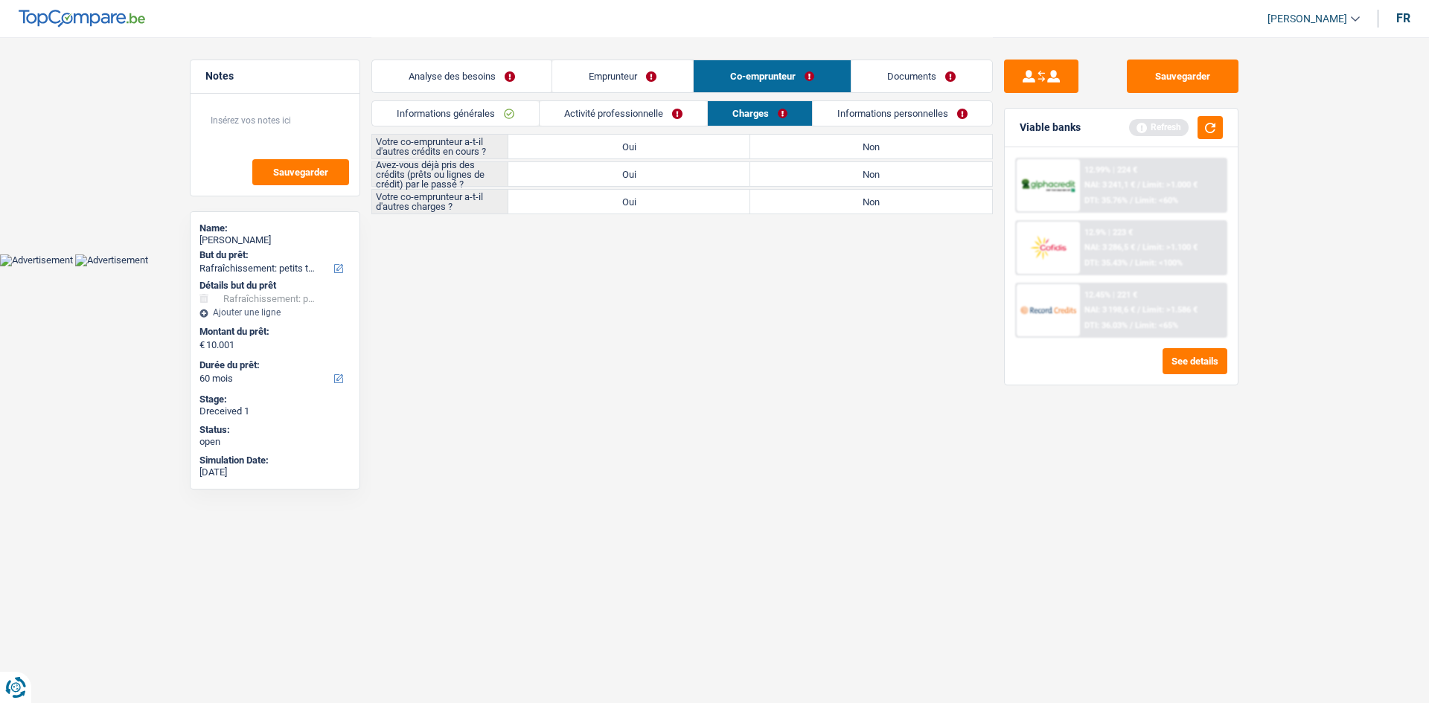
click at [668, 110] on link "Activité professionnelle" at bounding box center [623, 113] width 167 height 25
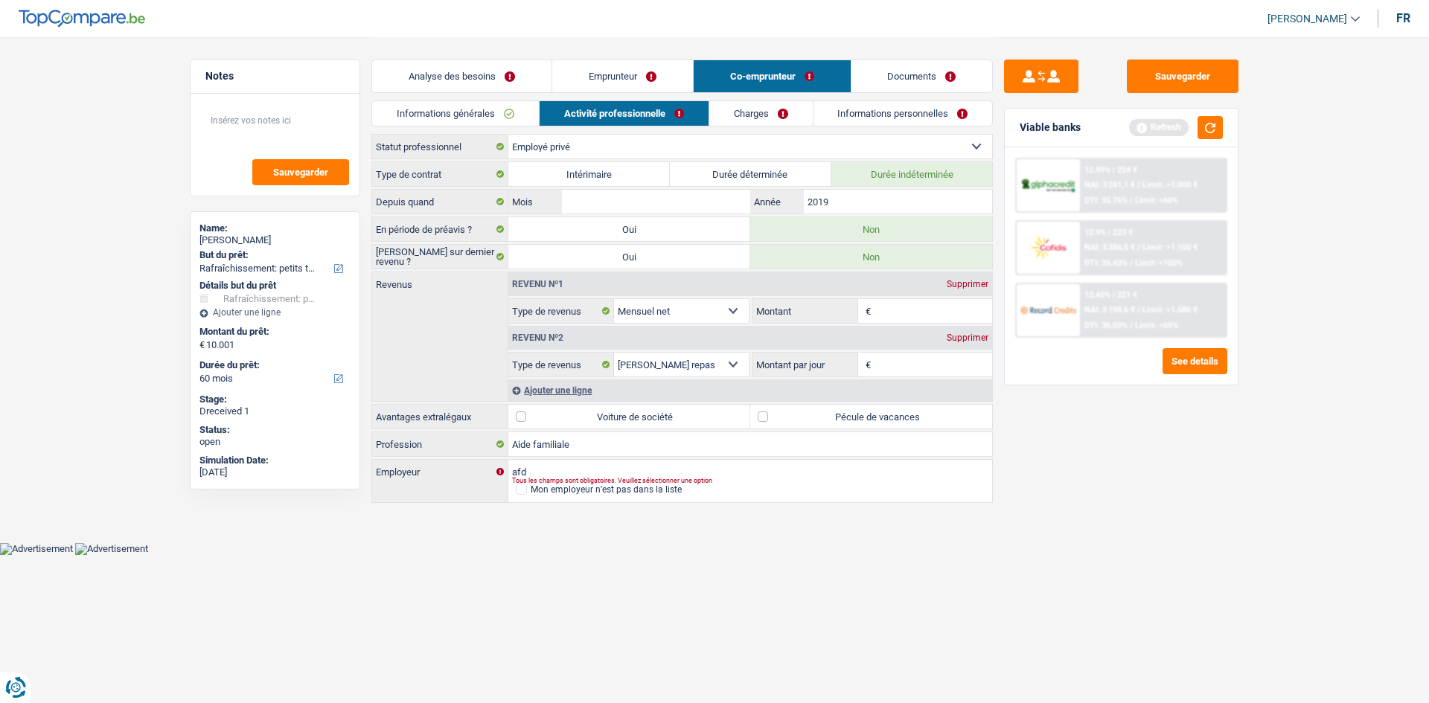
click at [860, 123] on link "Informations personnelles" at bounding box center [902, 113] width 179 height 25
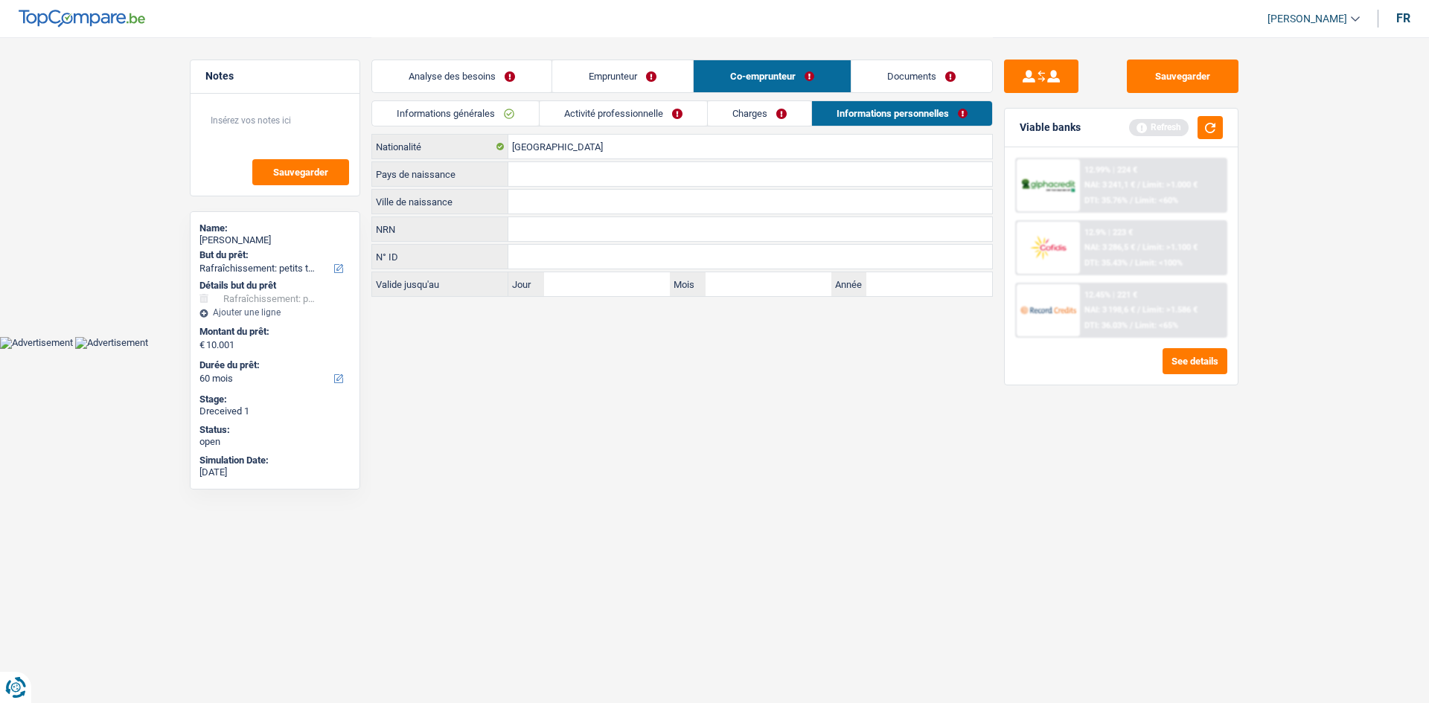
click at [663, 73] on link "Emprunteur" at bounding box center [622, 76] width 141 height 32
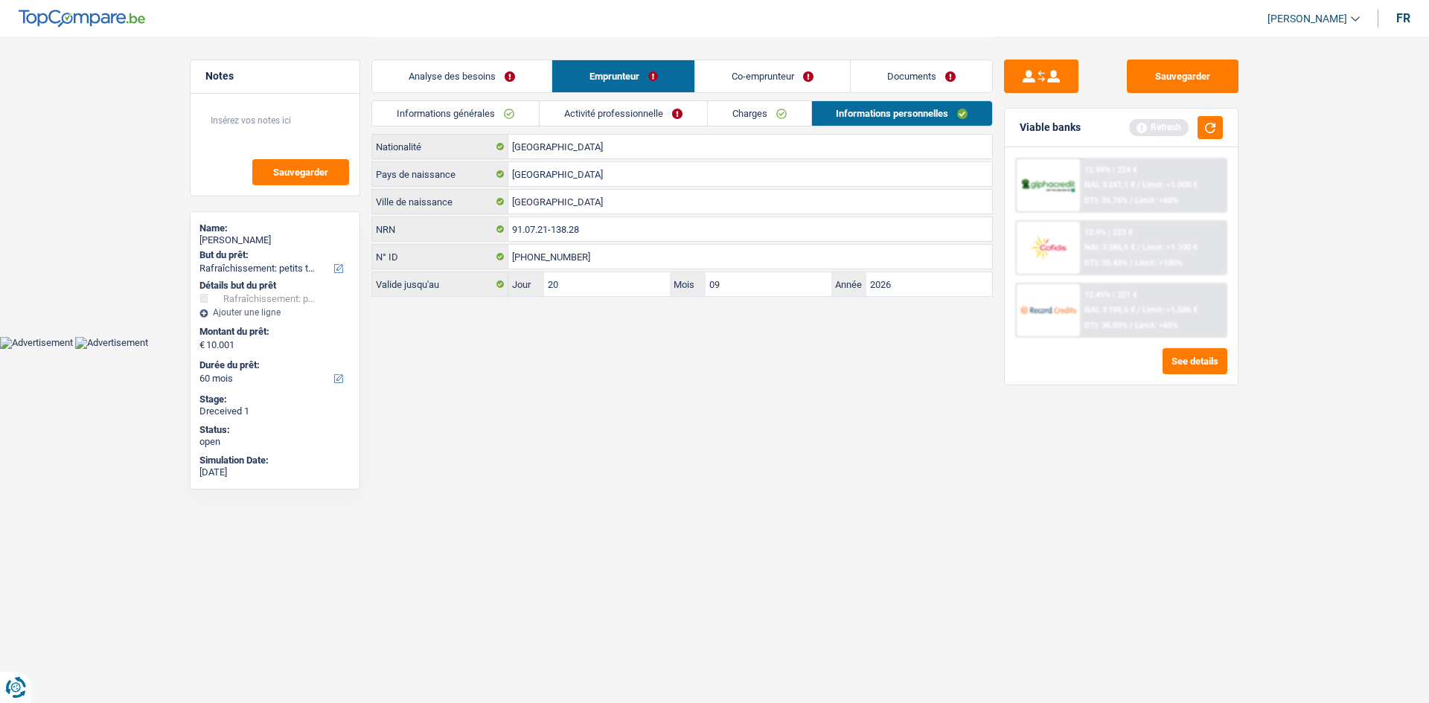
click at [907, 85] on link "Documents" at bounding box center [921, 76] width 141 height 32
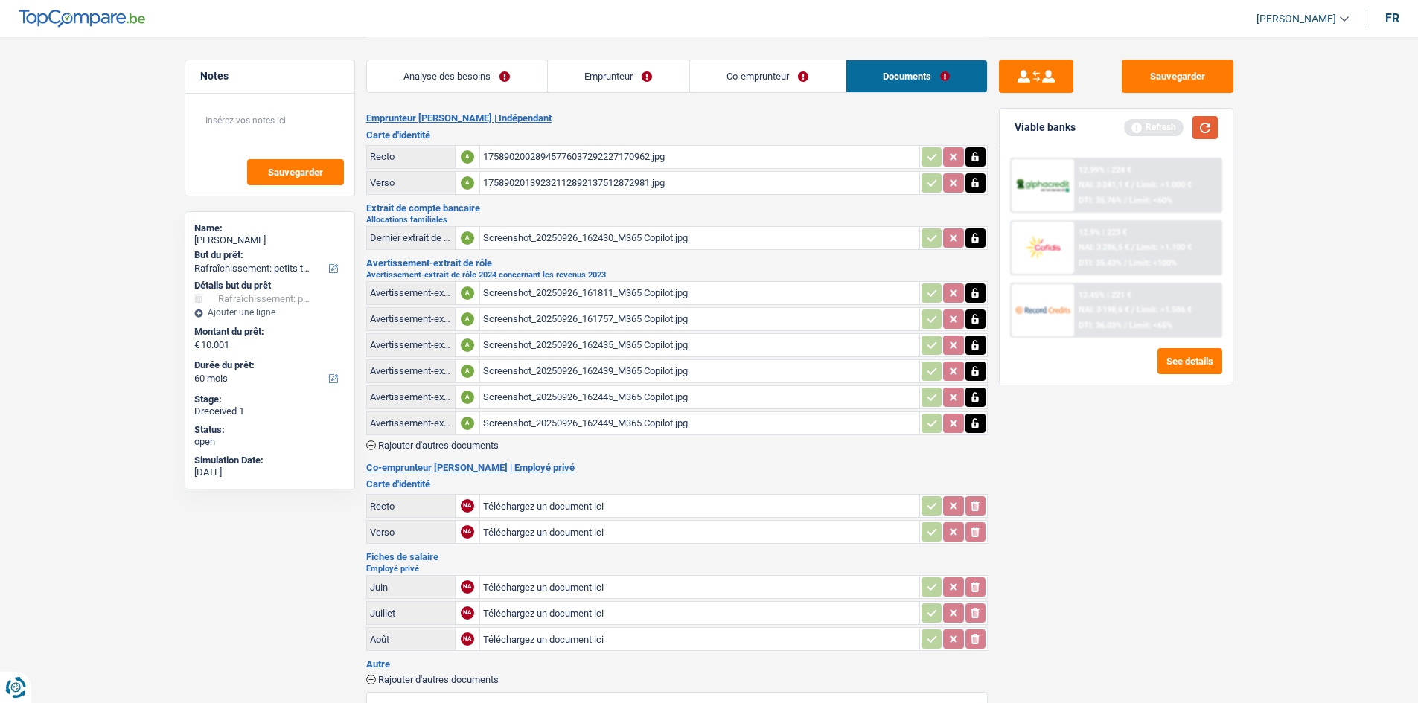
click at [1131, 134] on button "button" at bounding box center [1204, 127] width 25 height 23
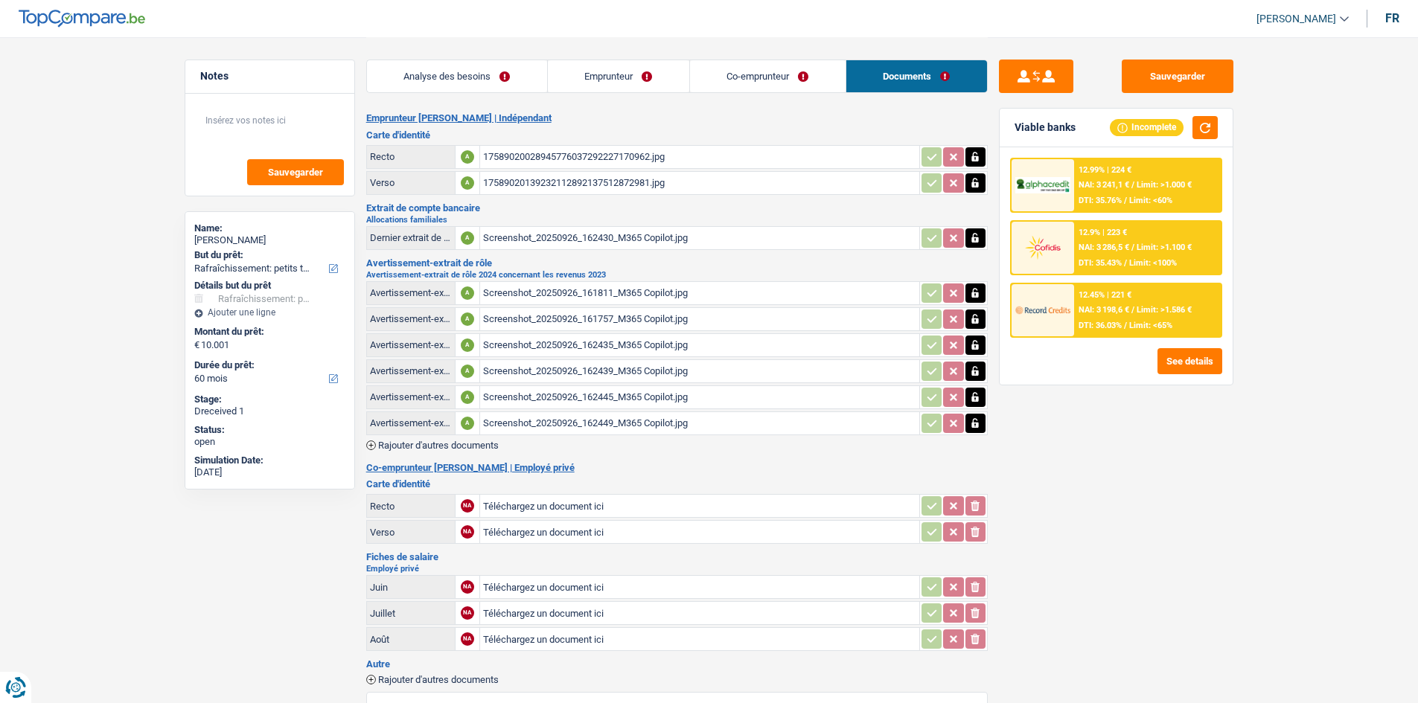
click at [790, 86] on link "Co-emprunteur" at bounding box center [768, 76] width 156 height 32
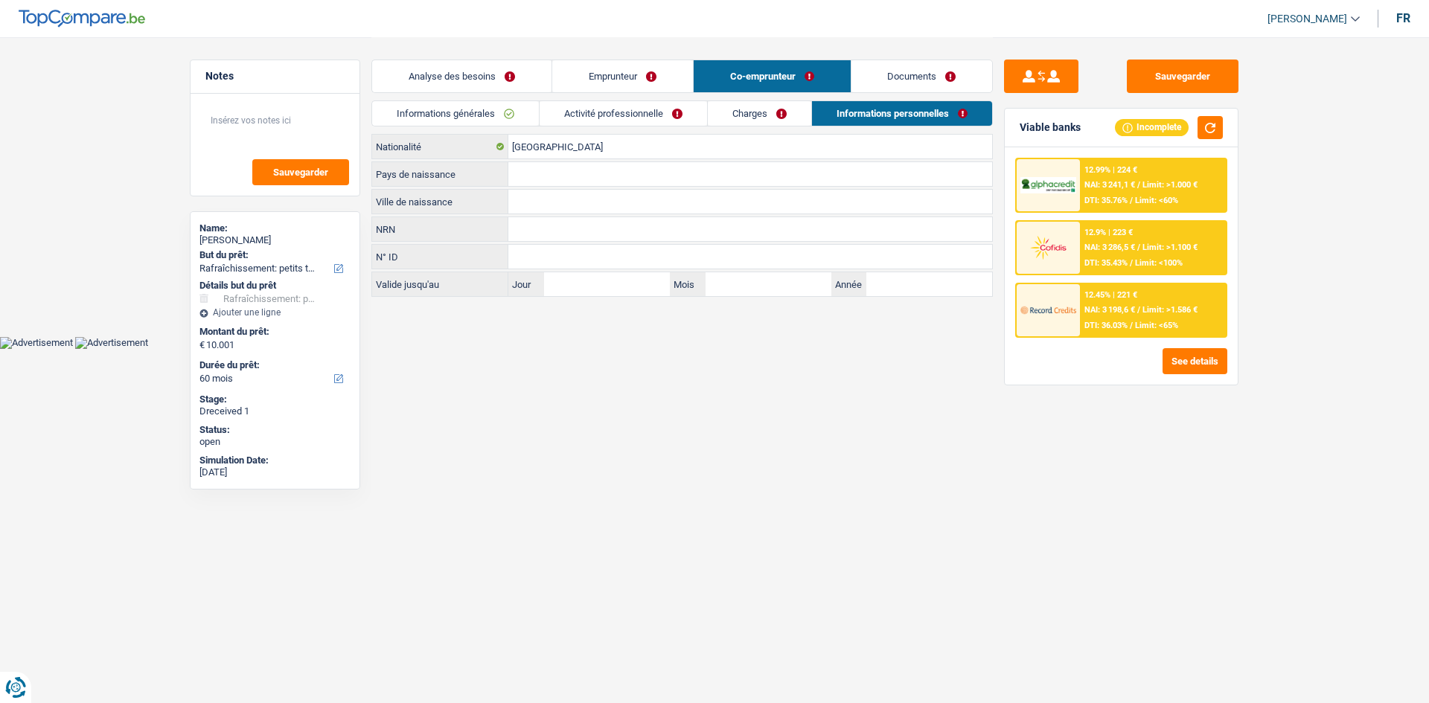
click at [734, 121] on link "Charges" at bounding box center [759, 113] width 103 height 25
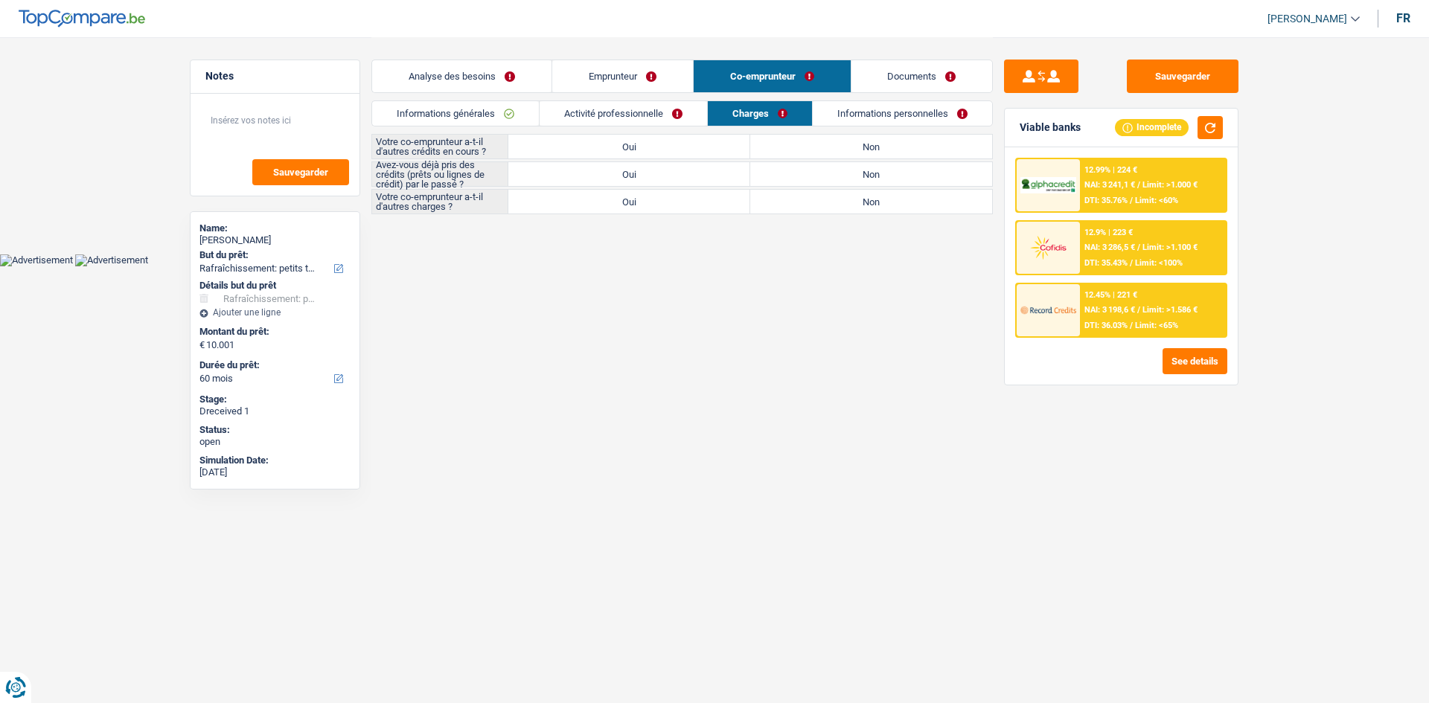
click at [658, 121] on link "Activité professionnelle" at bounding box center [623, 113] width 167 height 25
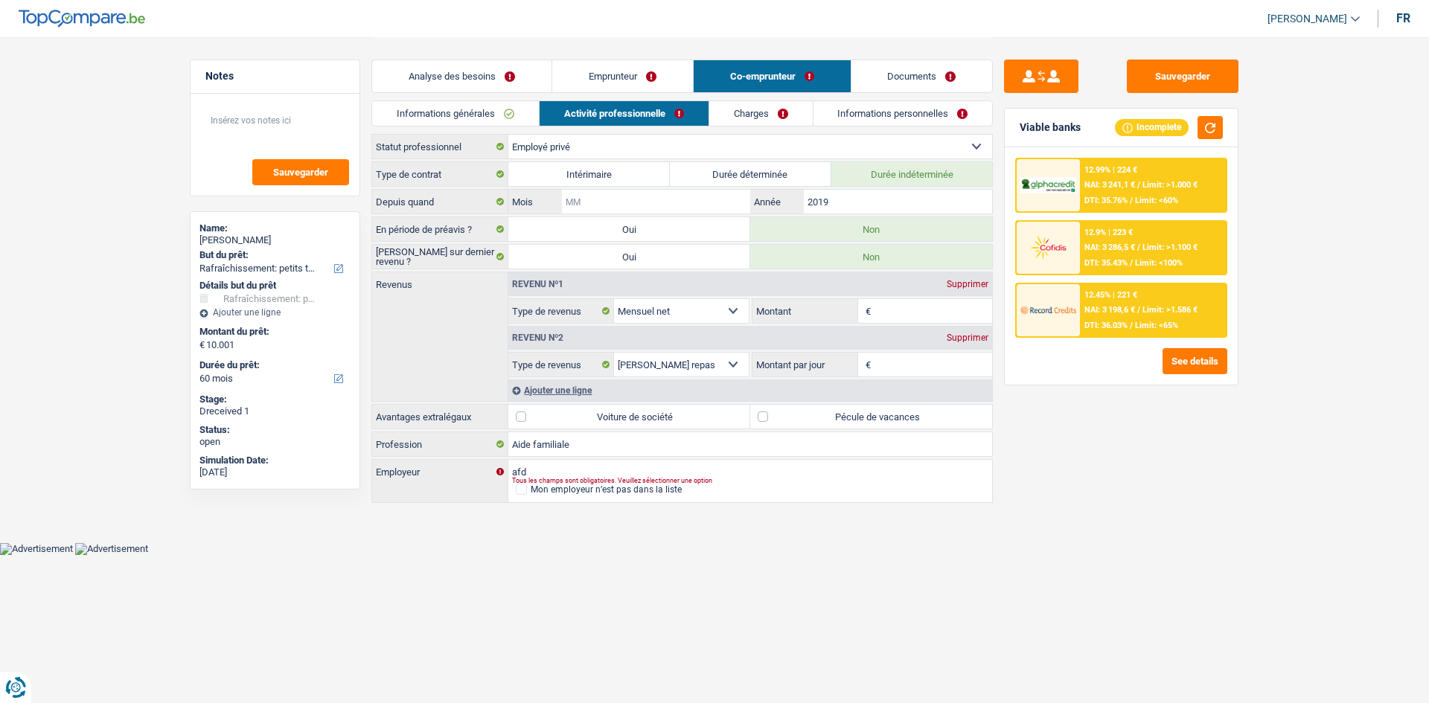
click at [684, 197] on input "Mois" at bounding box center [656, 202] width 188 height 24
click at [909, 73] on link "Documents" at bounding box center [921, 76] width 141 height 32
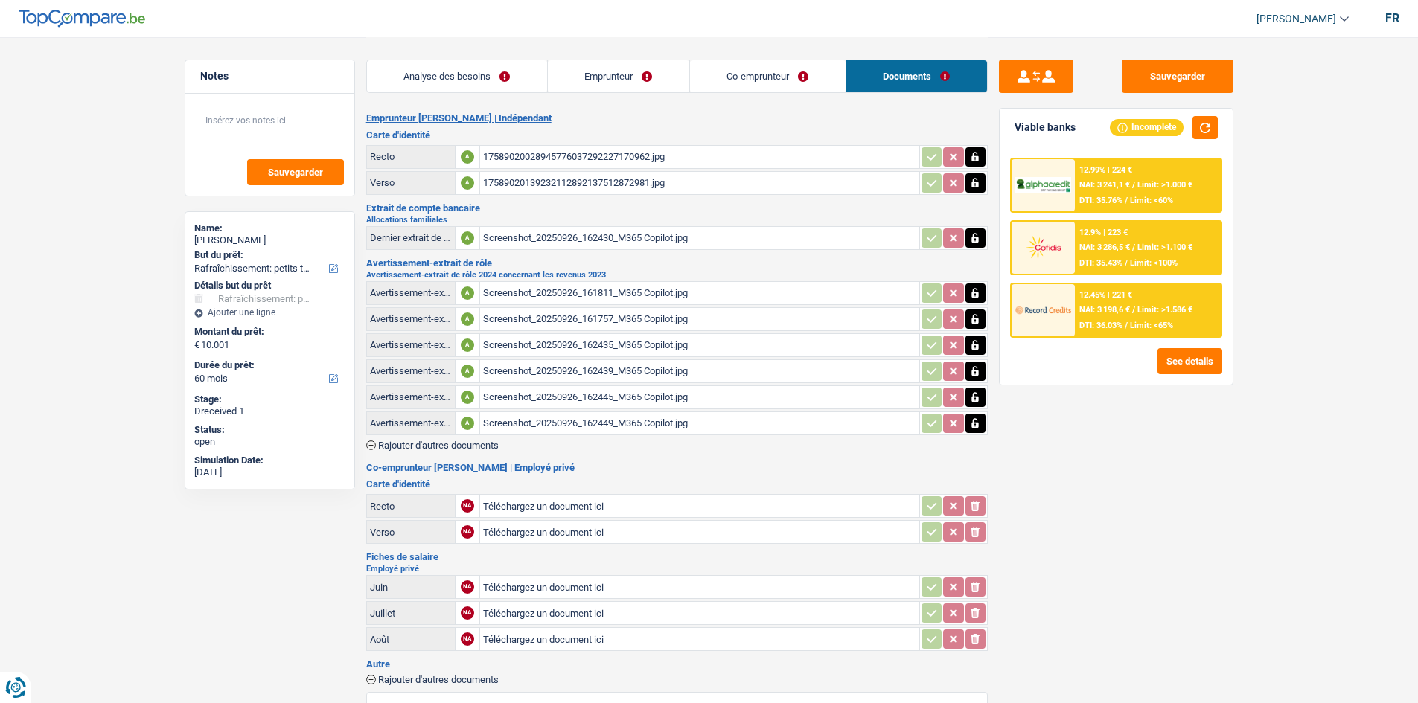
click at [823, 71] on link "Co-emprunteur" at bounding box center [768, 76] width 156 height 32
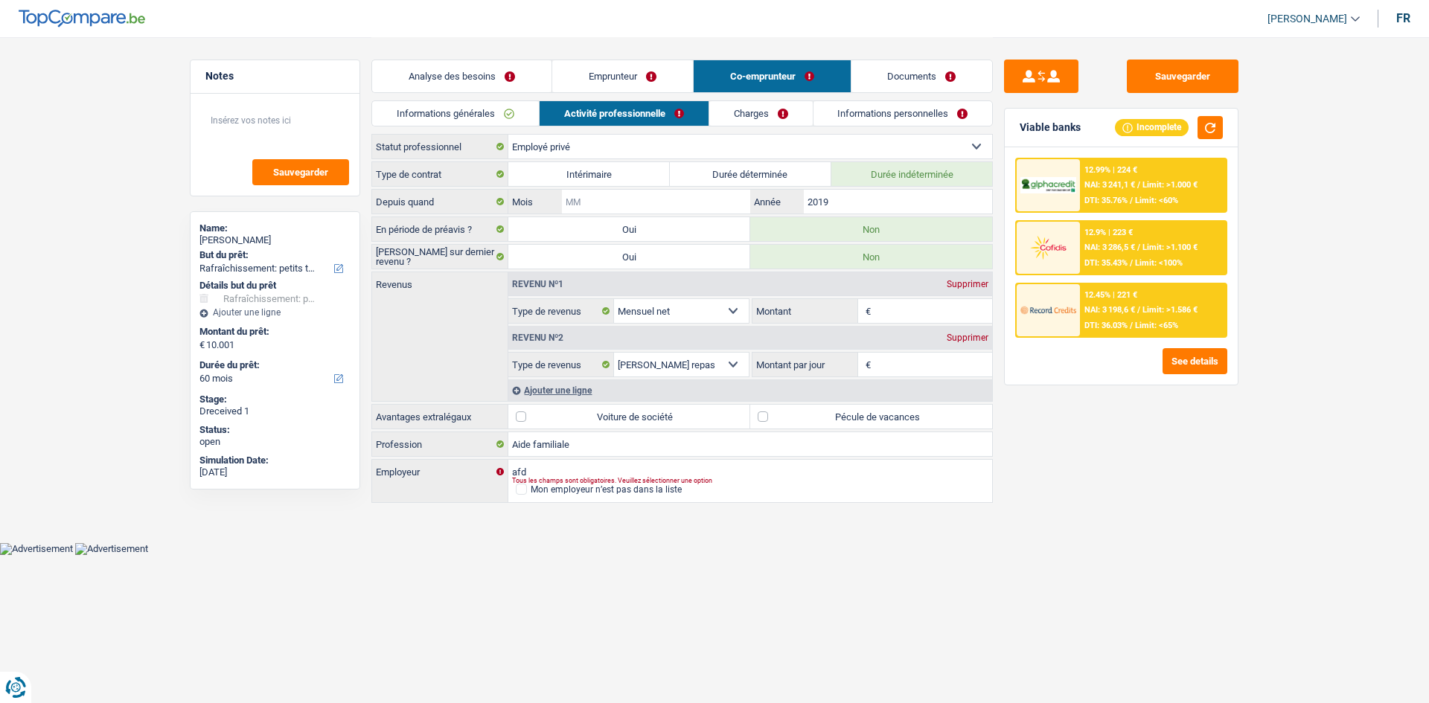
click at [674, 201] on input "Mois" at bounding box center [656, 202] width 188 height 24
click at [928, 62] on link "Documents" at bounding box center [921, 76] width 141 height 32
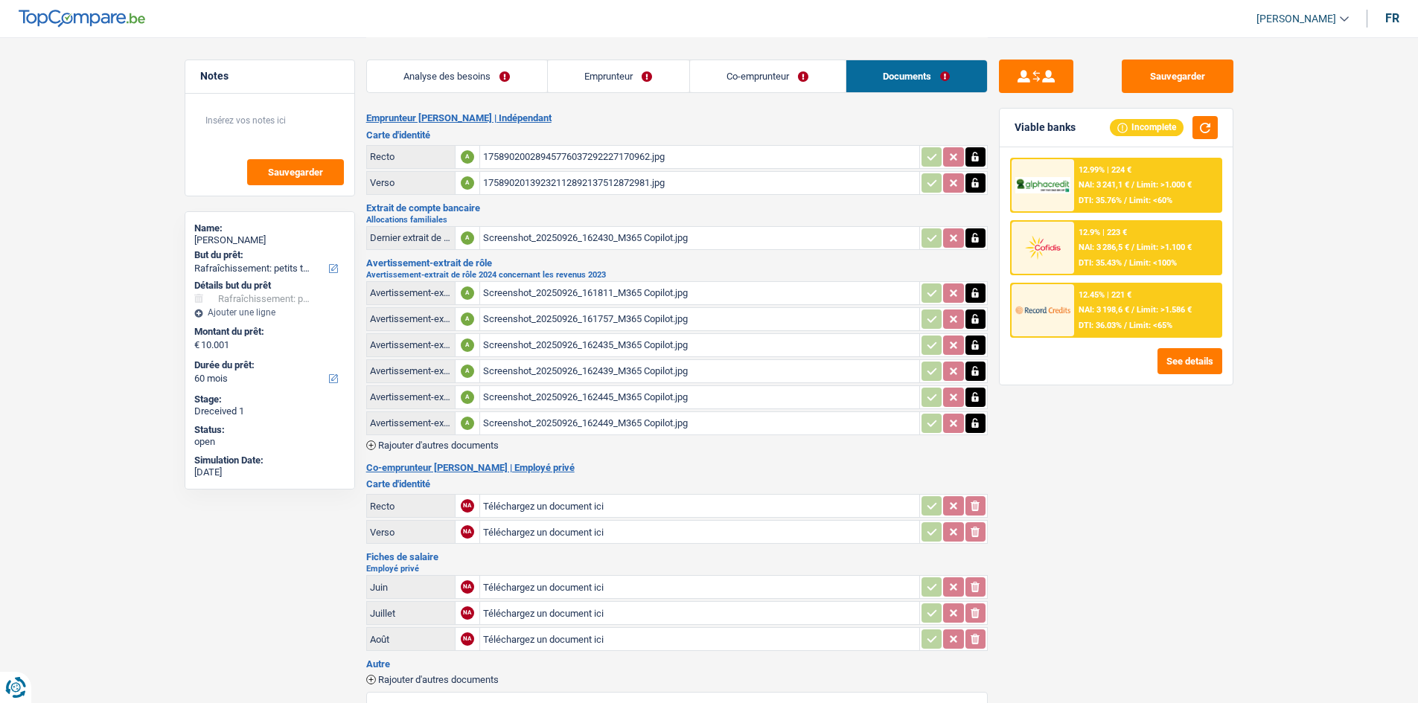
click at [758, 73] on link "Co-emprunteur" at bounding box center [768, 76] width 156 height 32
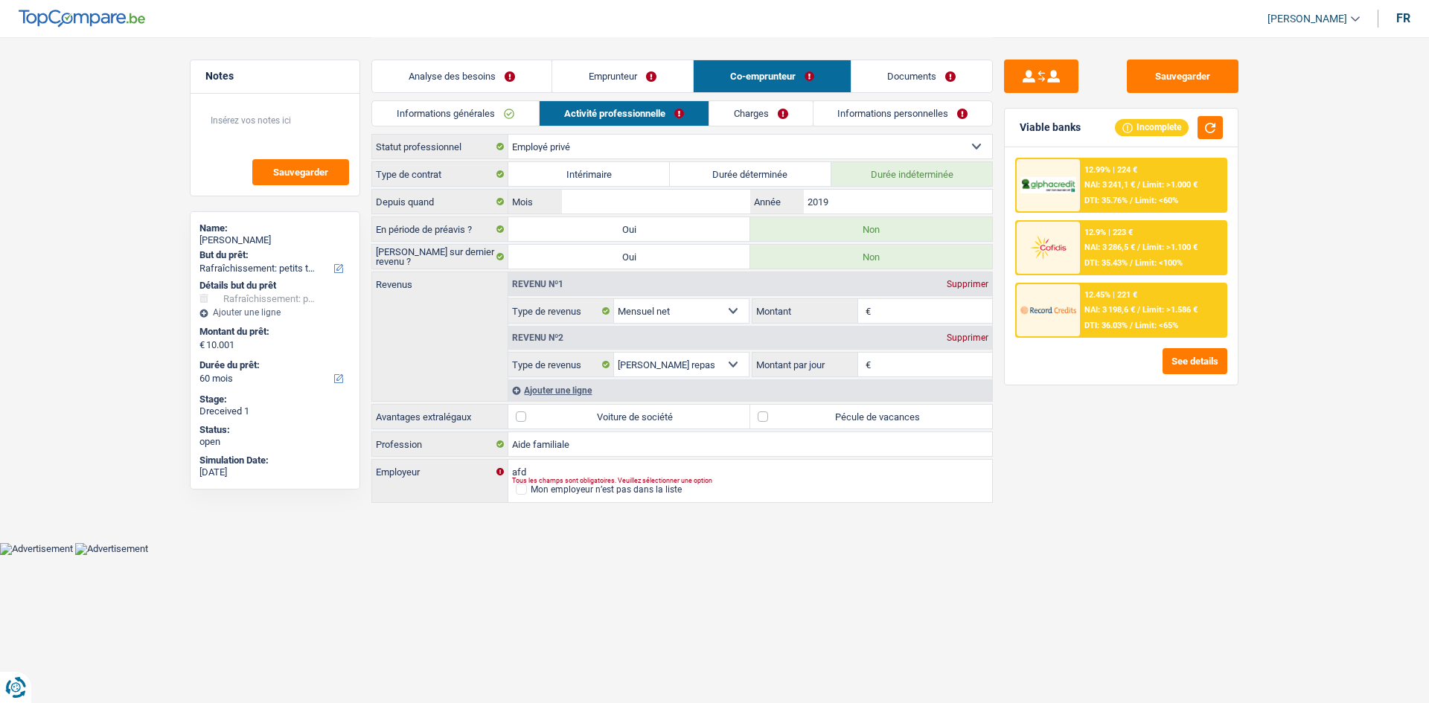
click at [898, 316] on input "Montant" at bounding box center [934, 311] width 118 height 24
click at [636, 201] on input "Mois" at bounding box center [656, 202] width 188 height 24
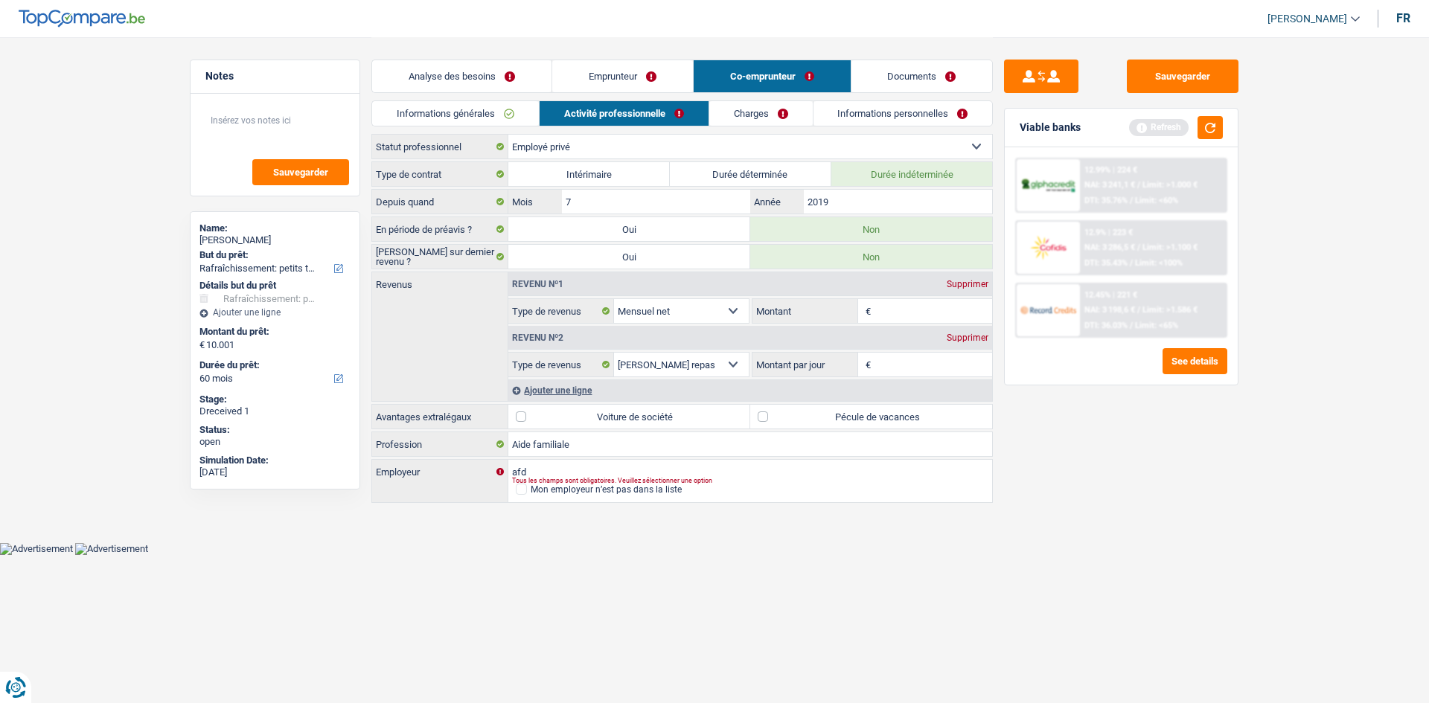
type input "7"
click at [847, 204] on input "2019" at bounding box center [898, 202] width 188 height 24
type input "2020"
click at [1055, 444] on div "Sauvegarder Viable banks Refresh 12.99% | 224 € NAI: 3 241,1 € / Limit: >1.000 …" at bounding box center [1121, 370] width 257 height 620
click at [875, 309] on input "Montant" at bounding box center [934, 311] width 118 height 24
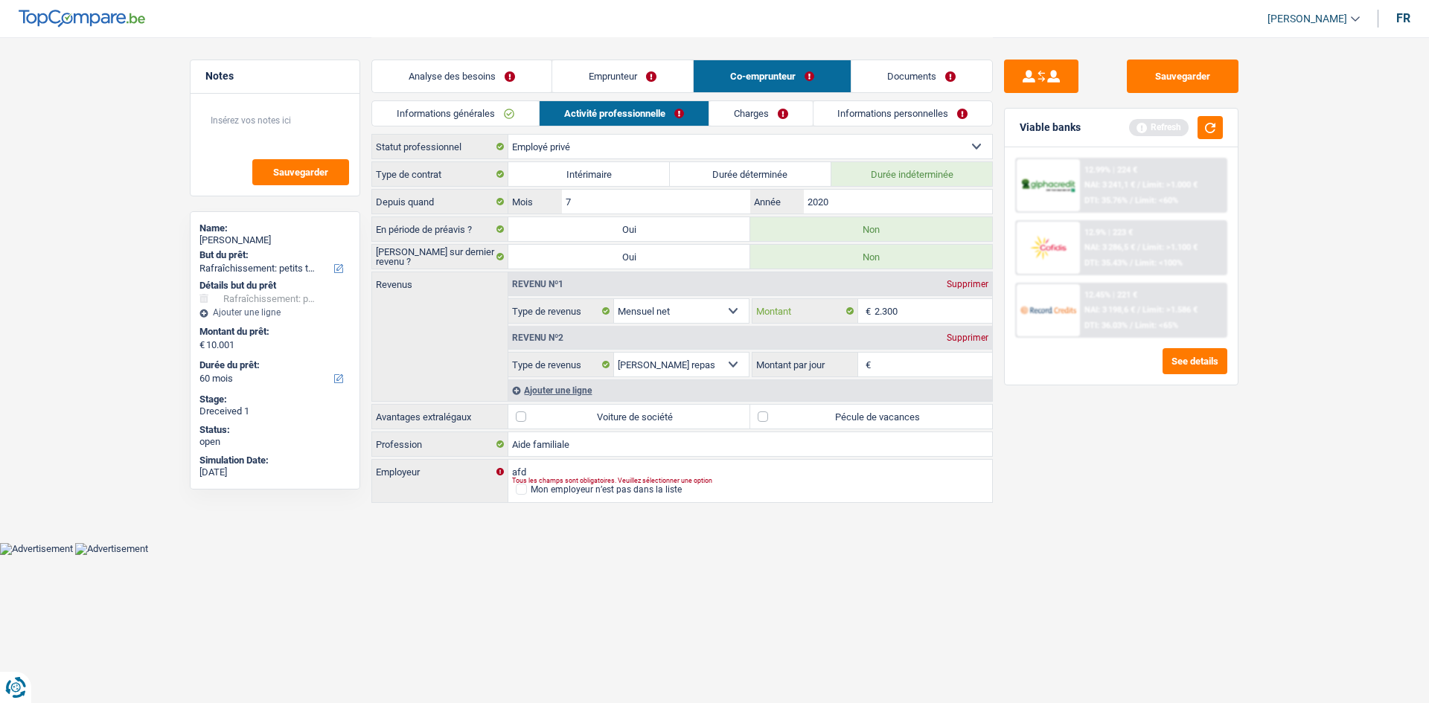
type input "2.300"
click at [898, 368] on input "Montant par jour" at bounding box center [934, 365] width 118 height 24
click at [980, 338] on div "Supprimer" at bounding box center [967, 337] width 49 height 9
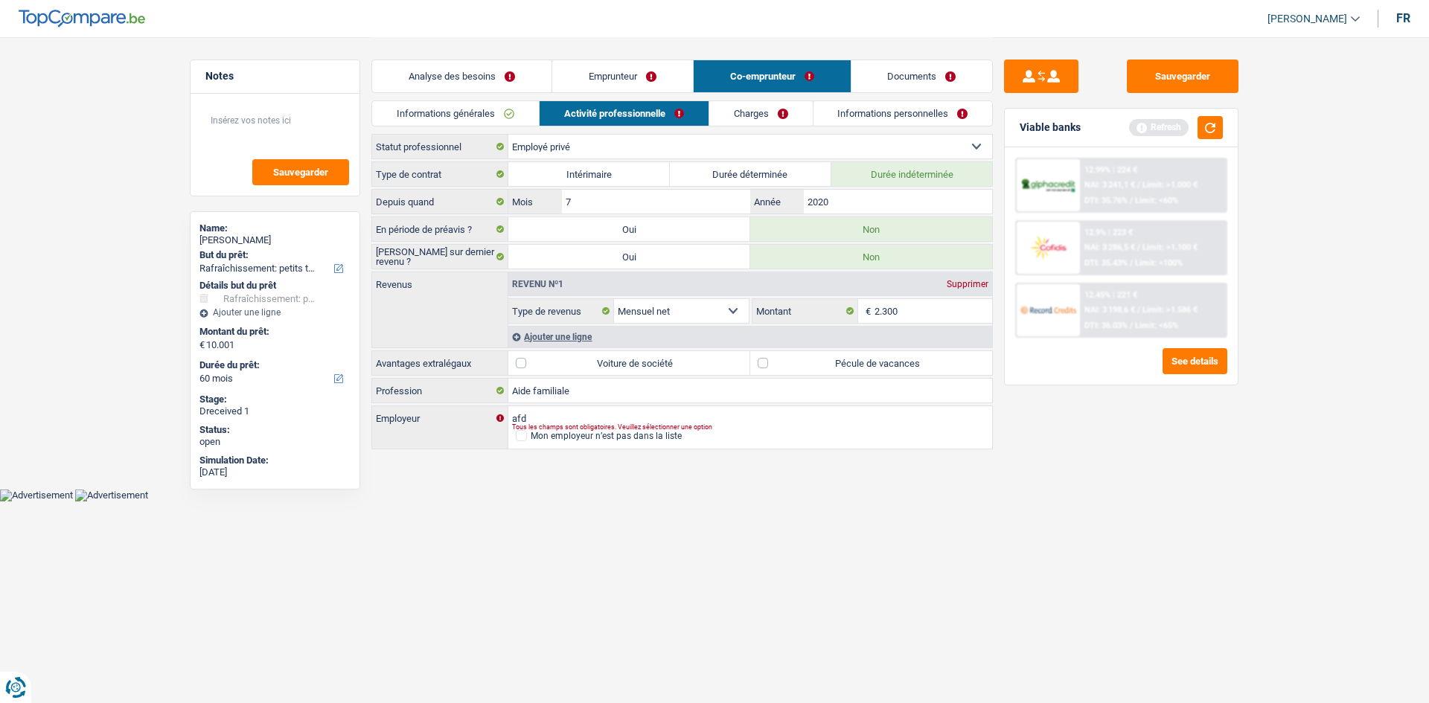
click at [886, 359] on label "Pécule de vacances" at bounding box center [871, 363] width 242 height 24
click at [886, 359] on input "Pécule de vacances" at bounding box center [871, 363] width 242 height 24
checkbox input "true"
click at [774, 124] on link "Charges" at bounding box center [760, 113] width 103 height 25
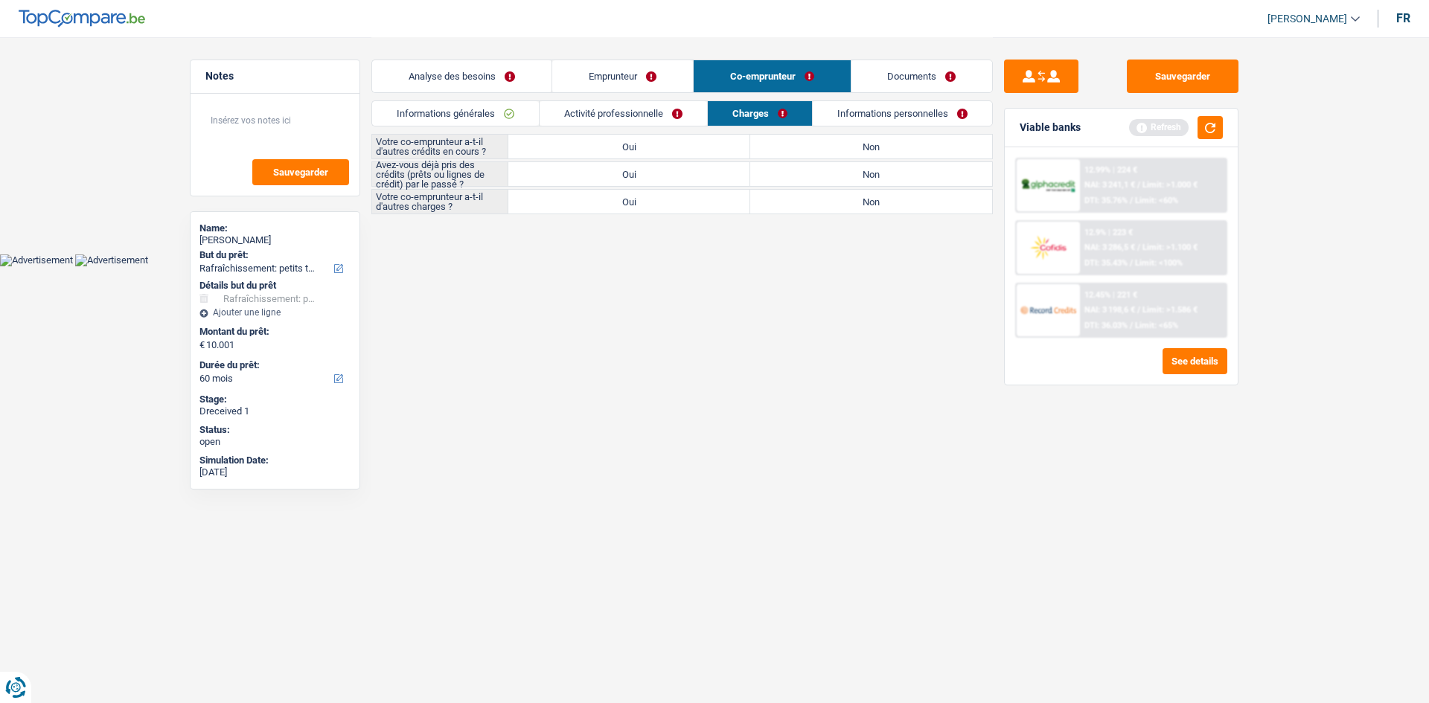
click at [843, 150] on label "Non" at bounding box center [871, 147] width 242 height 24
click at [843, 150] on input "Non" at bounding box center [871, 147] width 242 height 24
radio input "true"
click at [846, 208] on label "Non" at bounding box center [871, 202] width 242 height 24
click at [846, 208] on input "Non" at bounding box center [871, 202] width 242 height 24
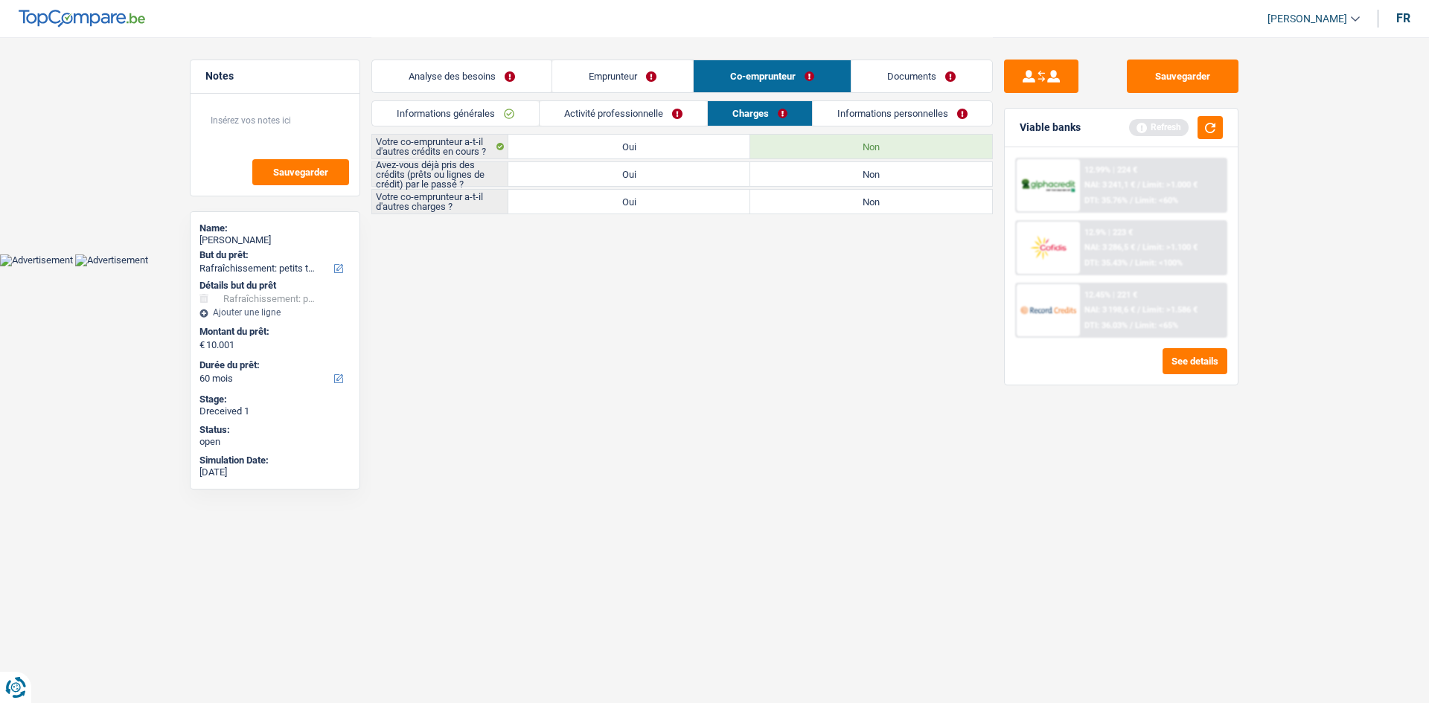
radio input "true"
click at [718, 170] on label "Oui" at bounding box center [629, 174] width 242 height 24
click at [718, 170] on input "Oui" at bounding box center [629, 174] width 242 height 24
radio input "true"
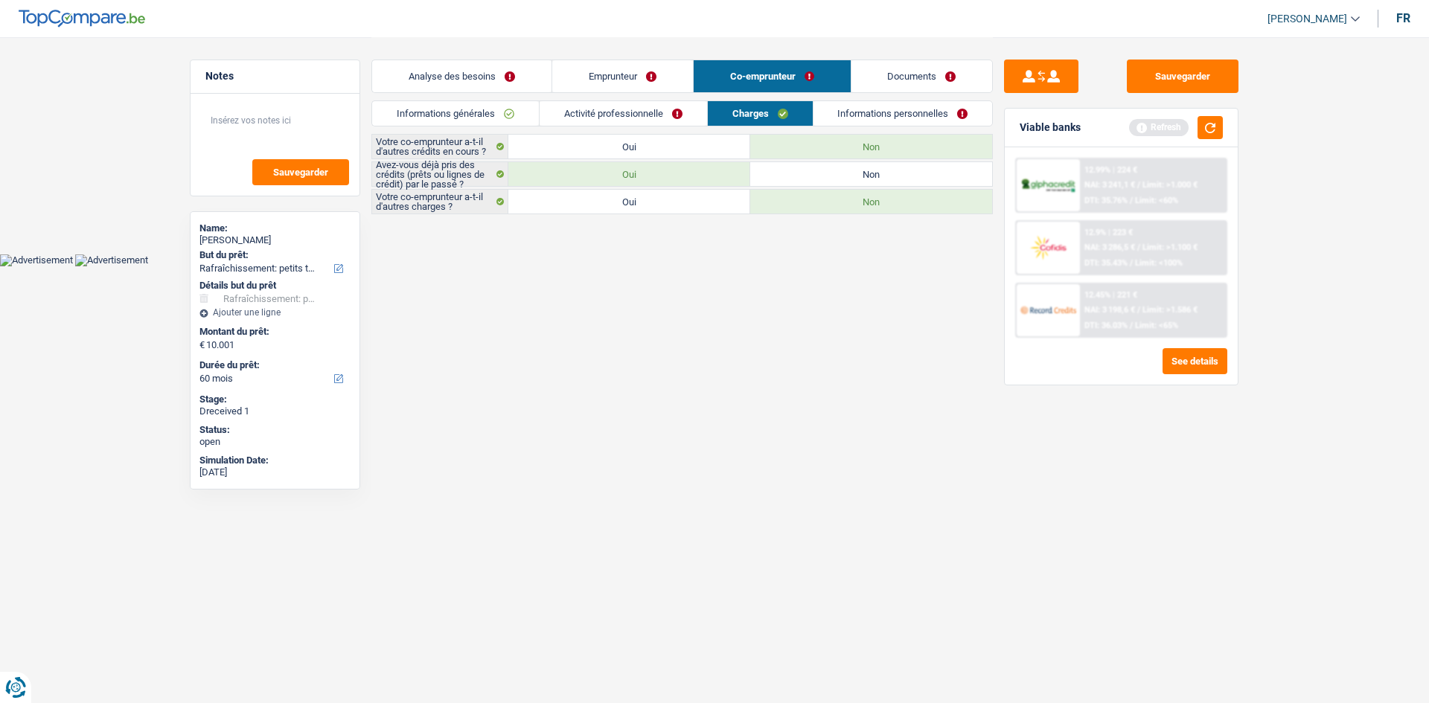
click at [898, 121] on link "Informations personnelles" at bounding box center [902, 113] width 179 height 25
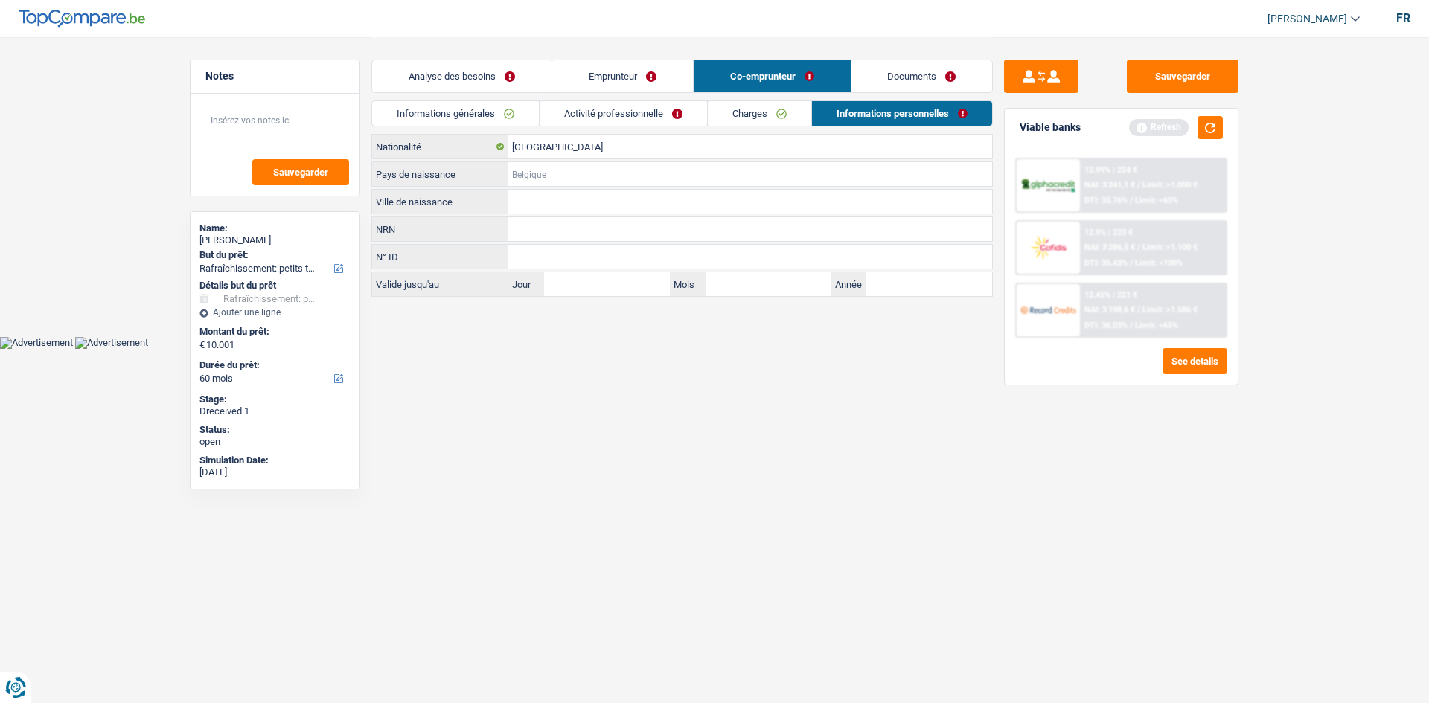
click at [569, 179] on input "Pays de naissance" at bounding box center [750, 174] width 484 height 24
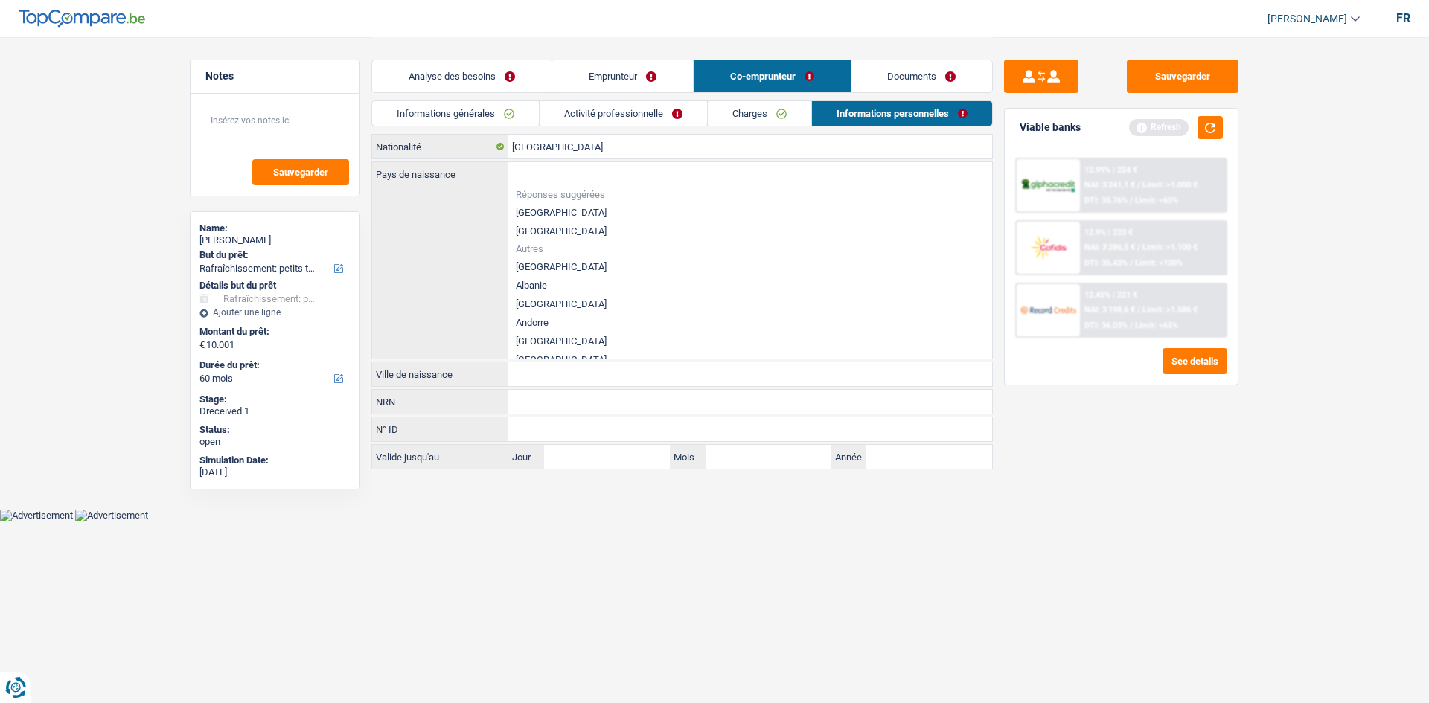
click at [553, 211] on li "[GEOGRAPHIC_DATA]" at bounding box center [750, 212] width 484 height 19
type input "[GEOGRAPHIC_DATA]"
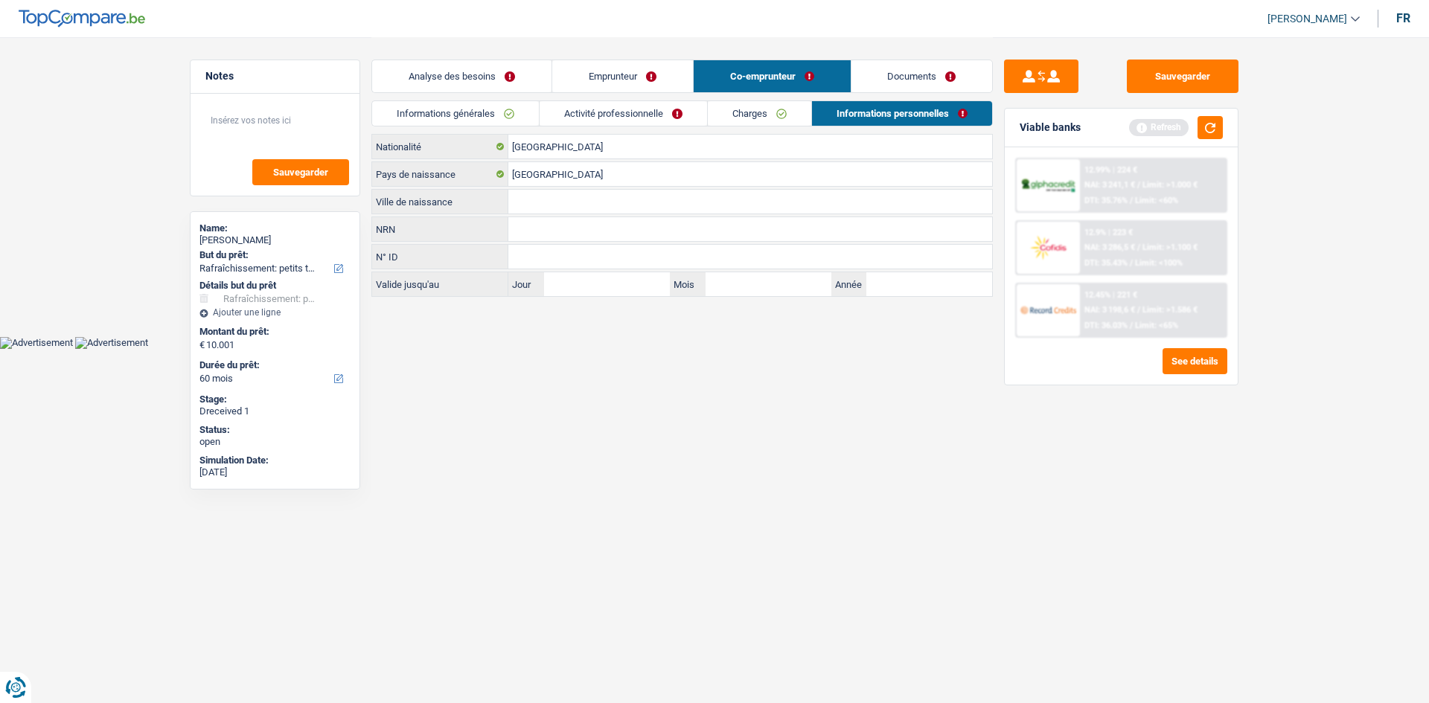
click at [555, 201] on input "Ville de naissance" at bounding box center [750, 202] width 484 height 24
type input "Charelroi"
click at [919, 349] on html "Vous avez le contrôle de vos données Nous utilisons des cookies, tout comme nos…" at bounding box center [714, 174] width 1429 height 349
drag, startPoint x: 897, startPoint y: 69, endPoint x: 1039, endPoint y: 117, distance: 149.9
click at [898, 69] on link "Documents" at bounding box center [921, 76] width 141 height 32
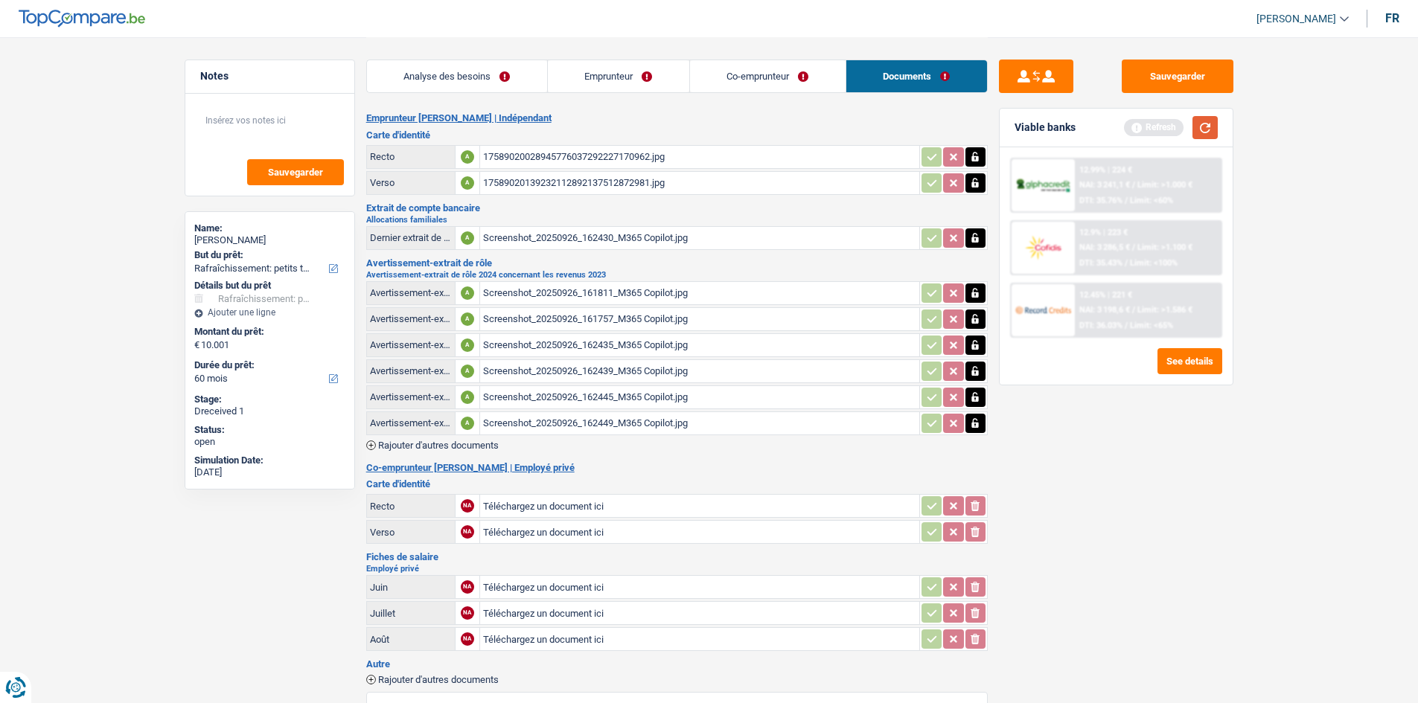
click at [1131, 124] on button "button" at bounding box center [1204, 127] width 25 height 23
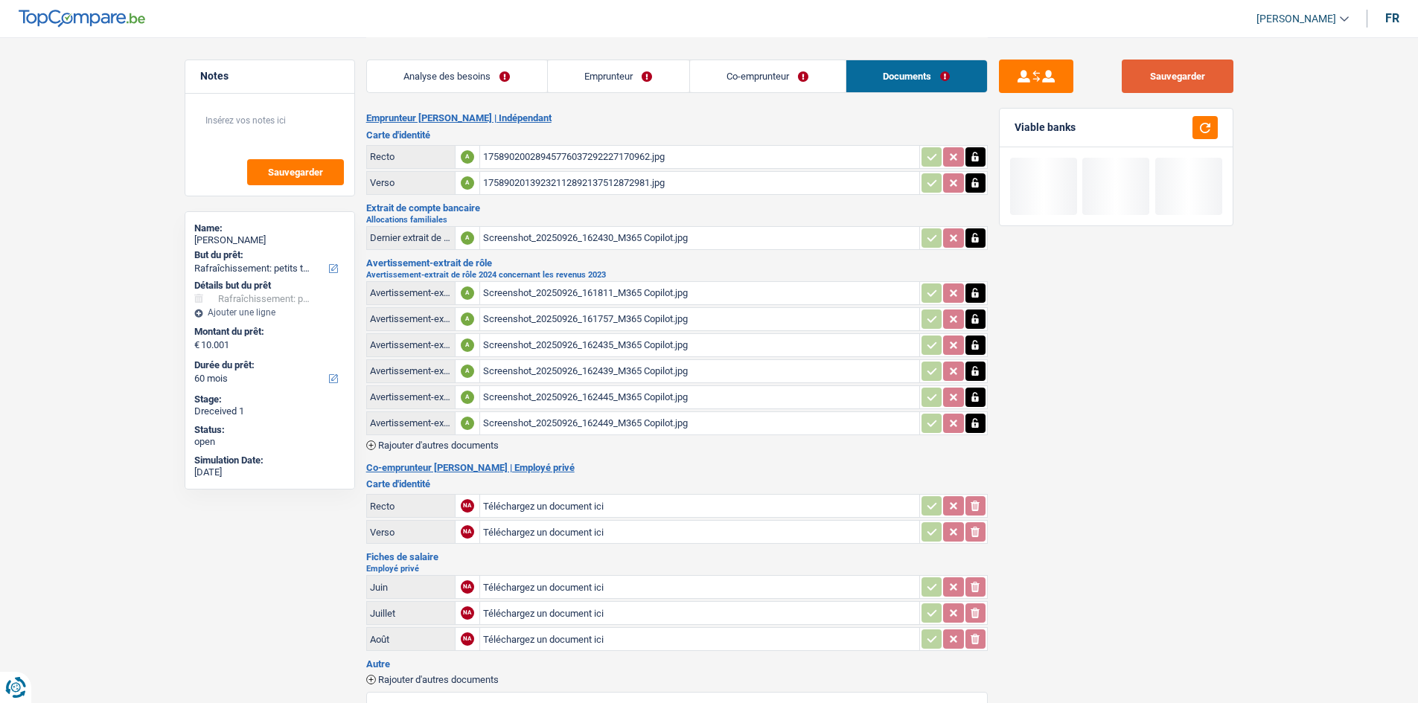
drag, startPoint x: 1198, startPoint y: 76, endPoint x: 1236, endPoint y: 196, distance: 125.9
click at [1131, 76] on button "Sauvegarder" at bounding box center [1178, 76] width 112 height 33
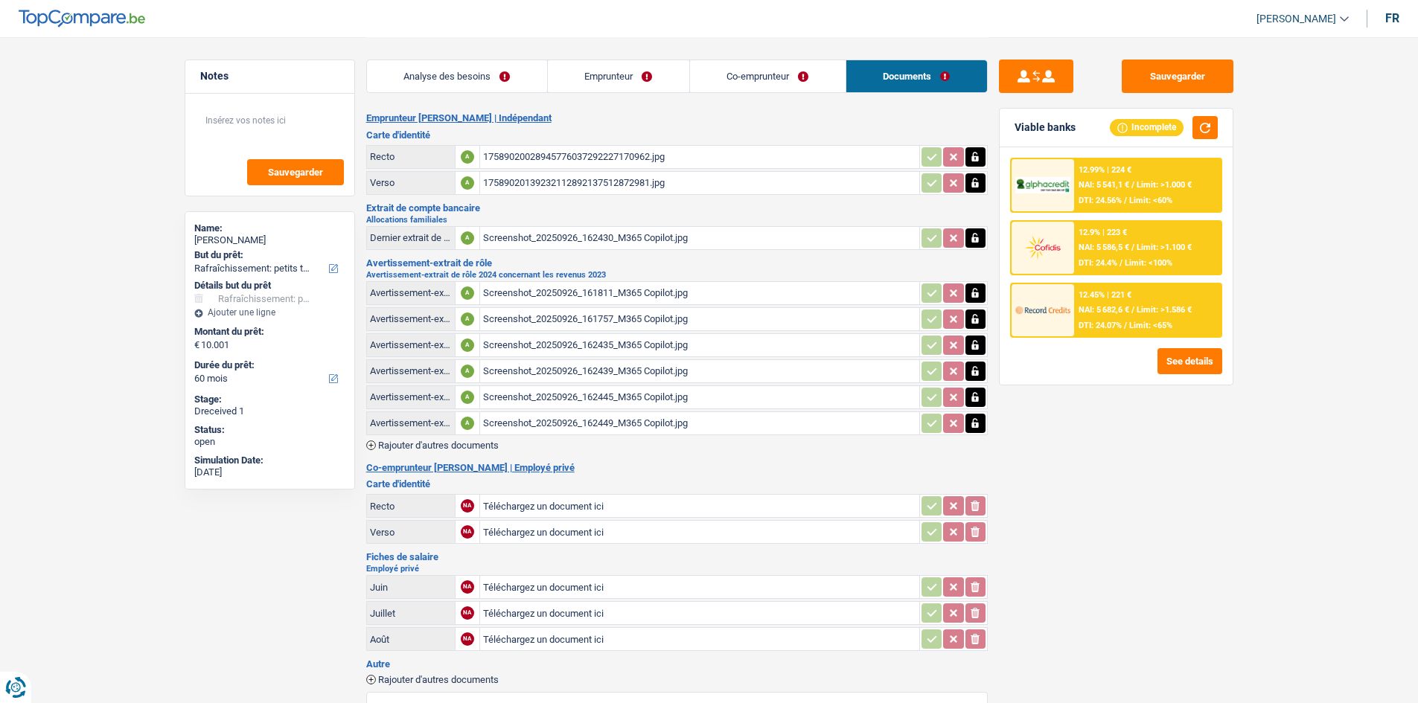
click at [808, 66] on link "Co-emprunteur" at bounding box center [768, 76] width 156 height 32
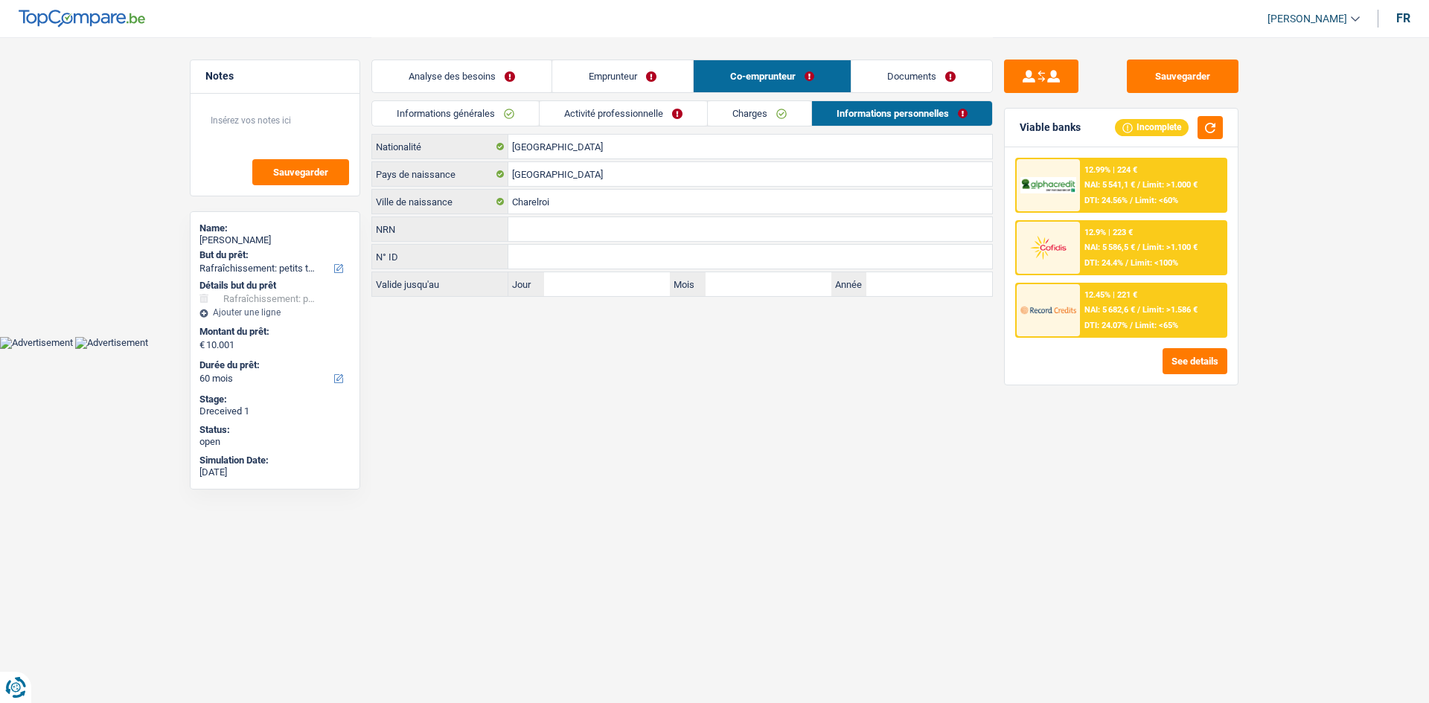
click at [875, 80] on link "Documents" at bounding box center [921, 76] width 141 height 32
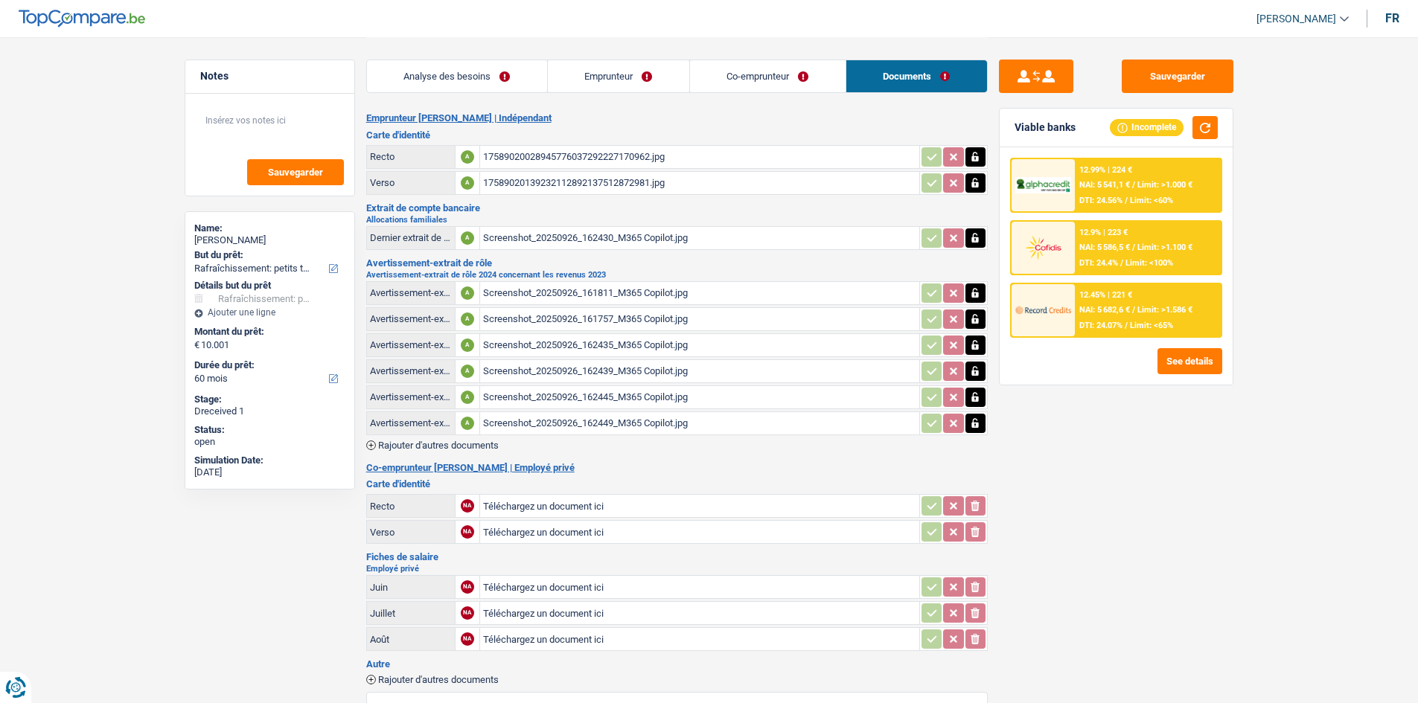
click at [659, 80] on link "Emprunteur" at bounding box center [618, 76] width 141 height 32
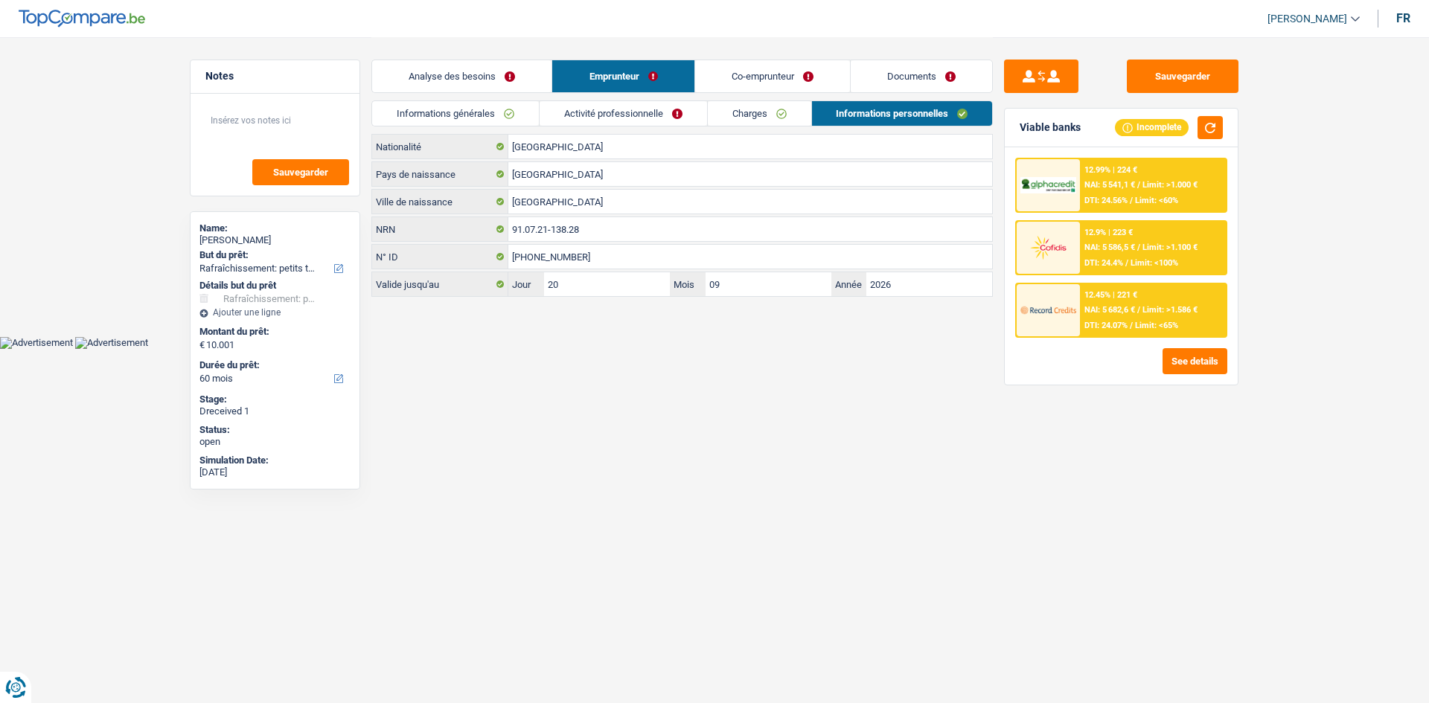
drag, startPoint x: 635, startPoint y: 110, endPoint x: 553, endPoint y: 118, distance: 82.2
click at [636, 110] on link "Activité professionnelle" at bounding box center [623, 113] width 167 height 25
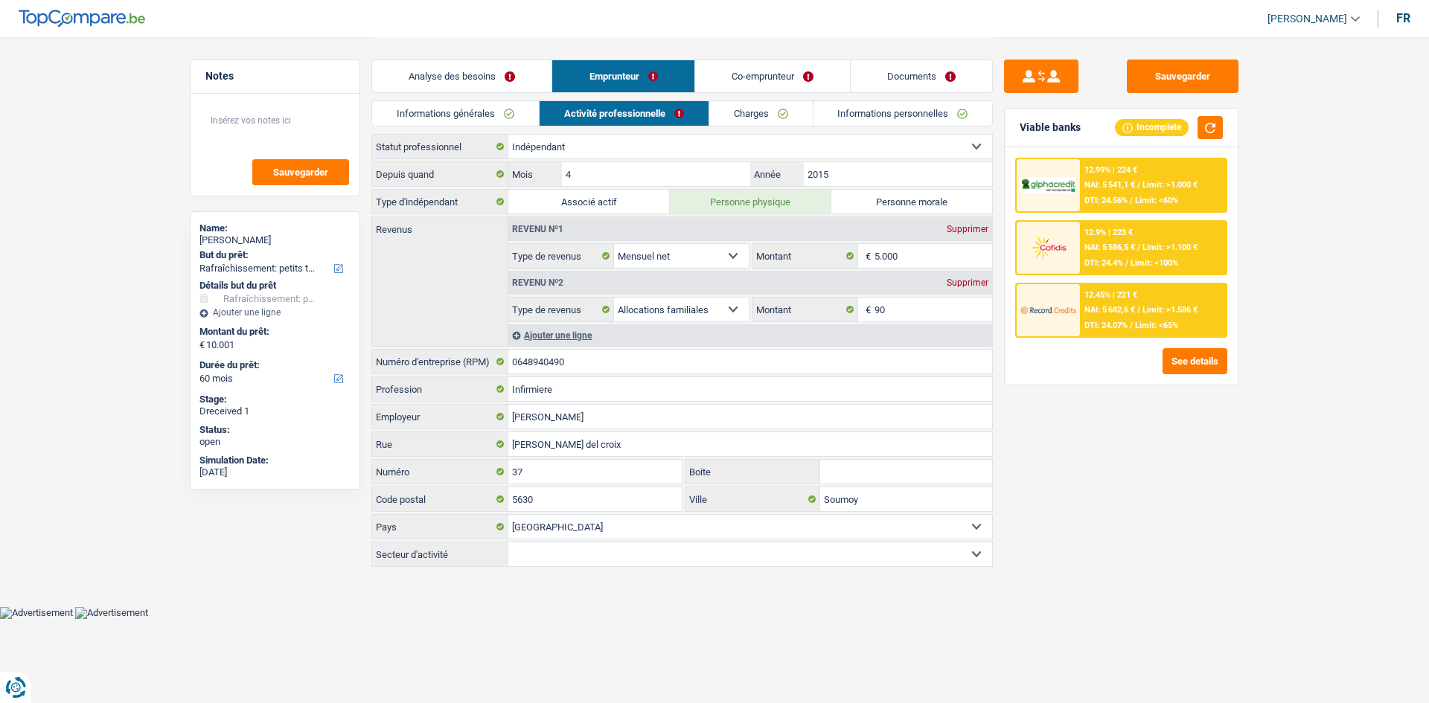
click at [456, 109] on link "Informations générales" at bounding box center [455, 113] width 167 height 25
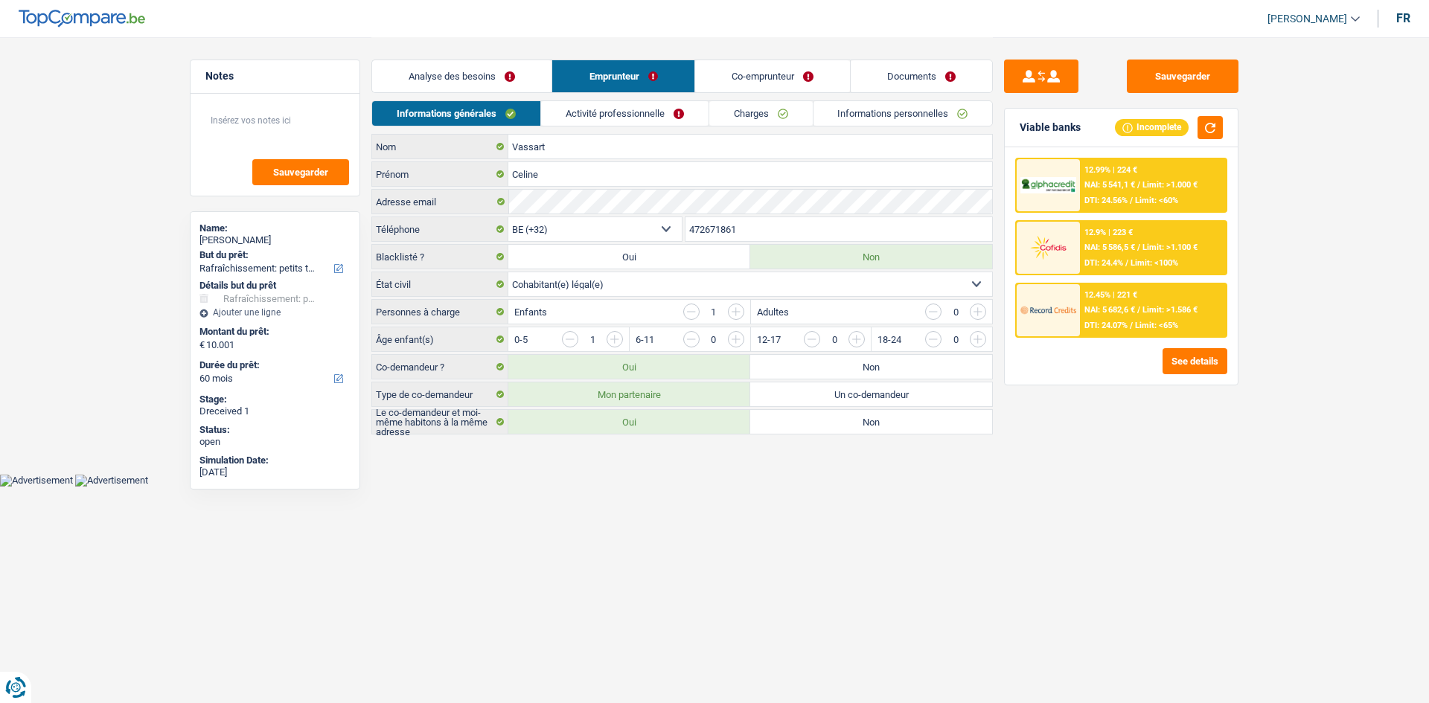
click at [486, 88] on link "Analyse des besoins" at bounding box center [461, 76] width 179 height 32
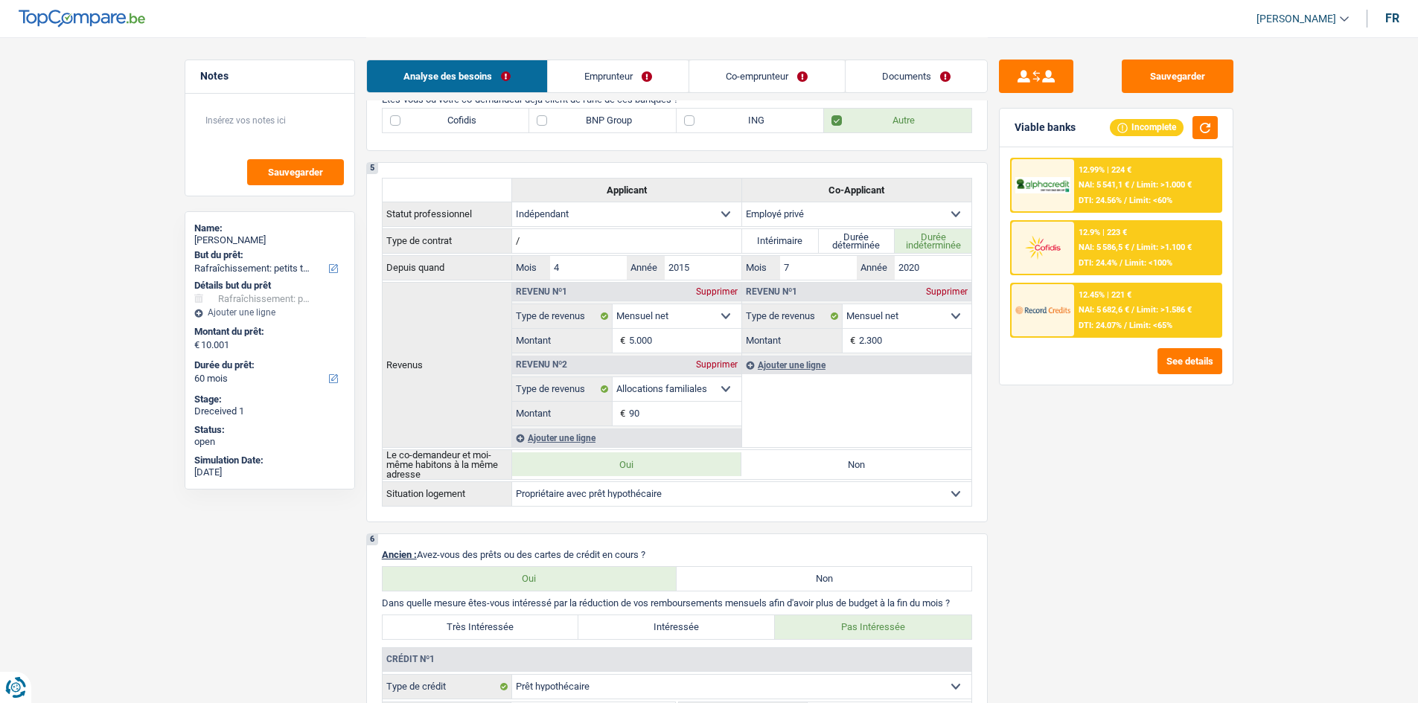
scroll to position [670, 0]
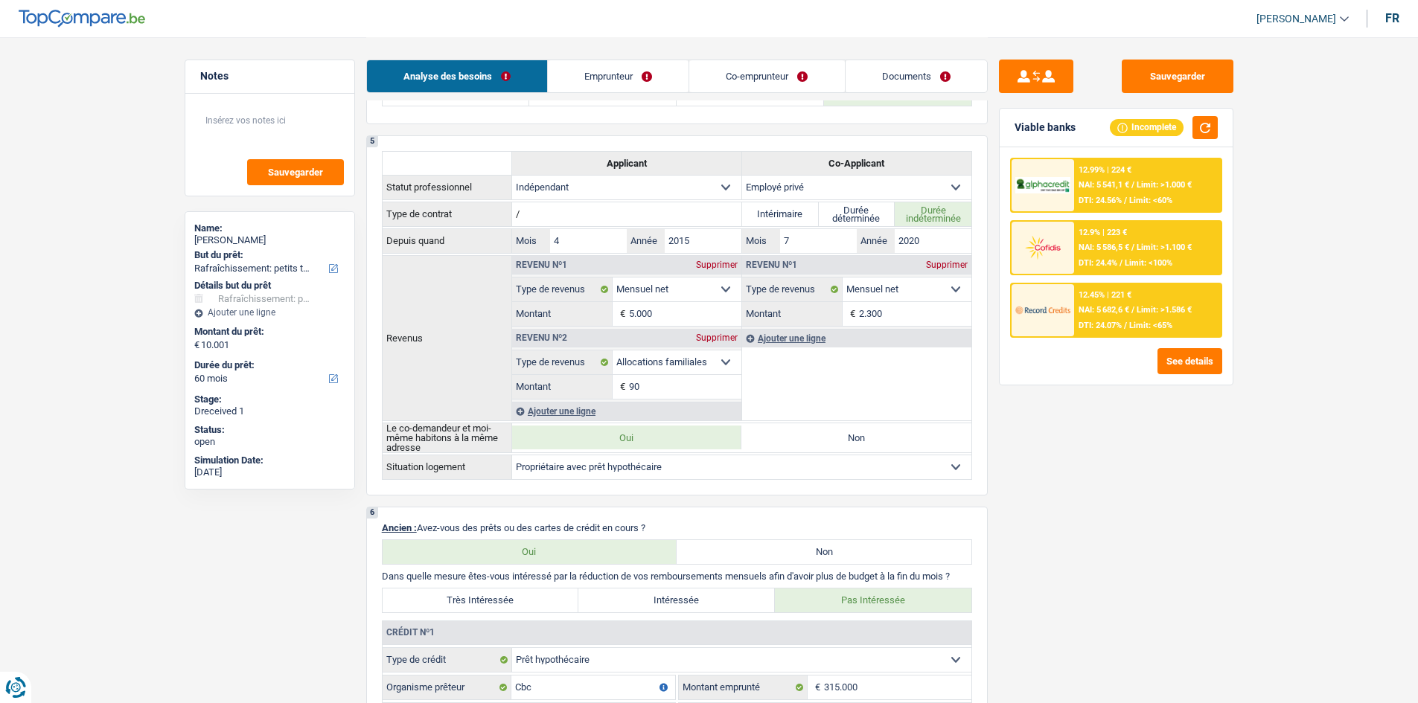
drag, startPoint x: 639, startPoint y: 70, endPoint x: 656, endPoint y: 83, distance: 21.7
click at [638, 68] on link "Emprunteur" at bounding box center [618, 76] width 141 height 32
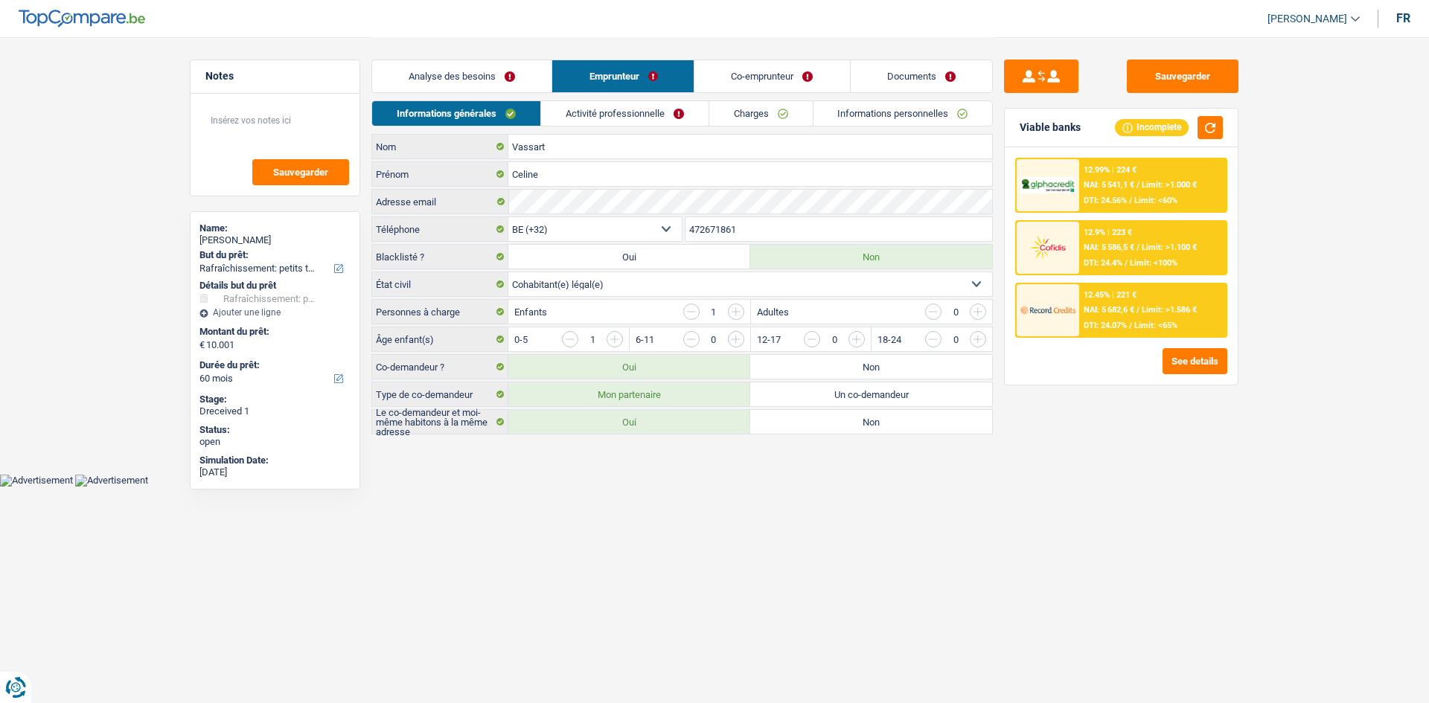
click at [679, 112] on link "Activité professionnelle" at bounding box center [624, 113] width 167 height 25
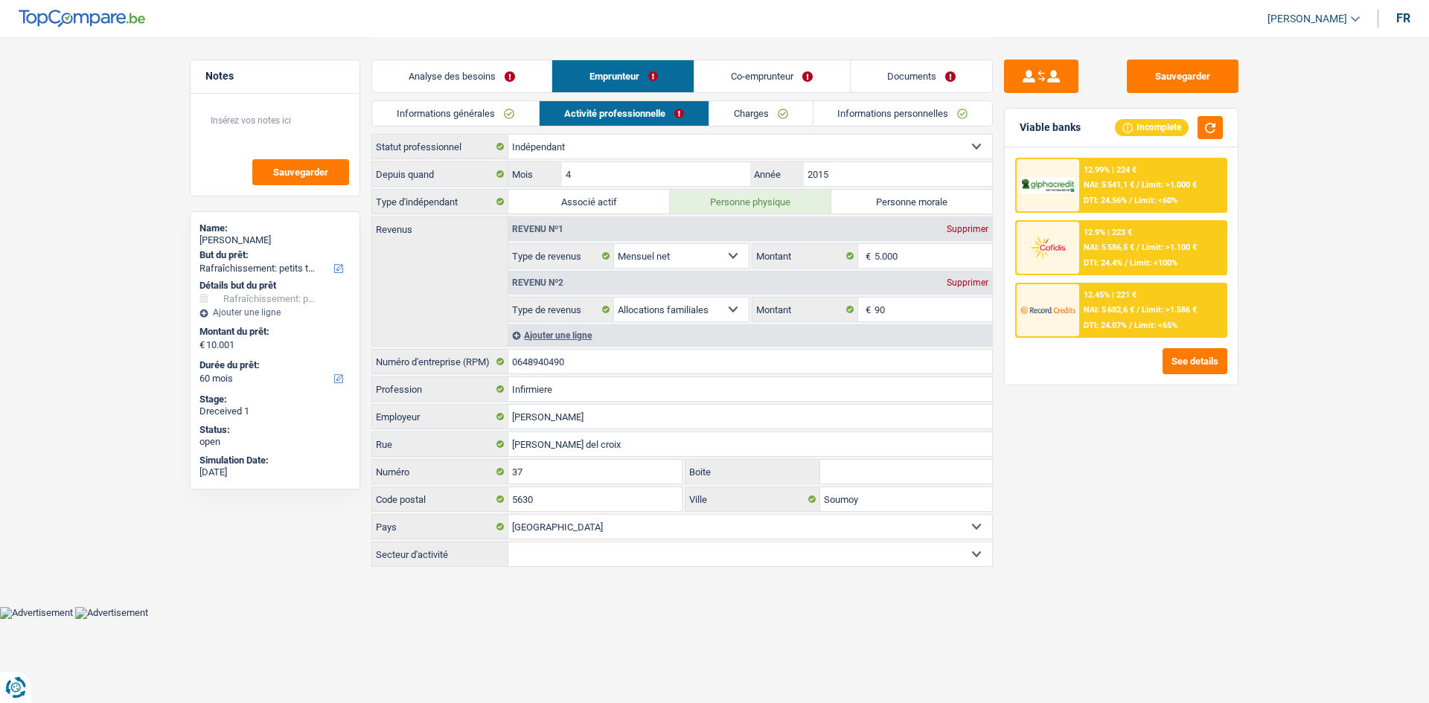
click at [924, 74] on link "Documents" at bounding box center [921, 76] width 141 height 32
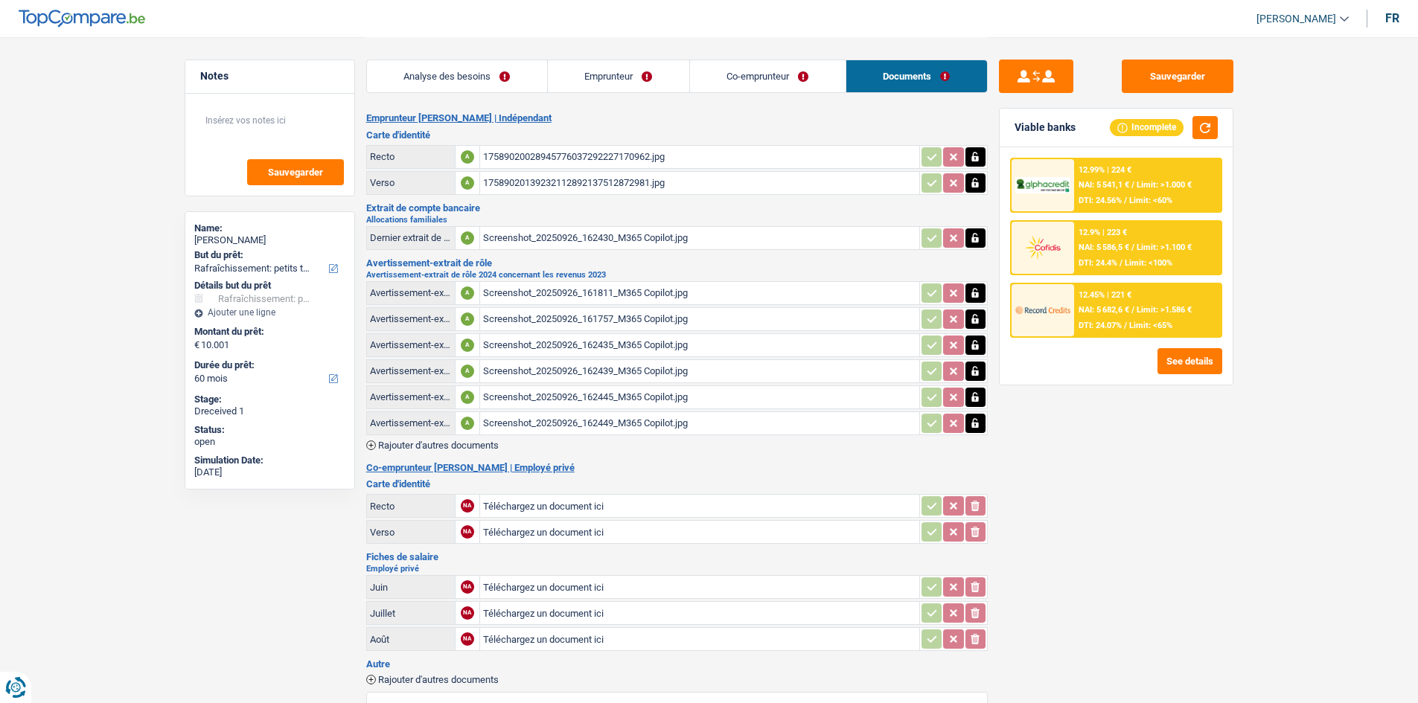
click at [650, 304] on div "Screenshot_20250926_161811_M365 Copilot.jpg" at bounding box center [699, 293] width 433 height 22
drag, startPoint x: 532, startPoint y: 74, endPoint x: 598, endPoint y: 94, distance: 68.3
click at [532, 74] on link "Analyse des besoins" at bounding box center [457, 76] width 180 height 32
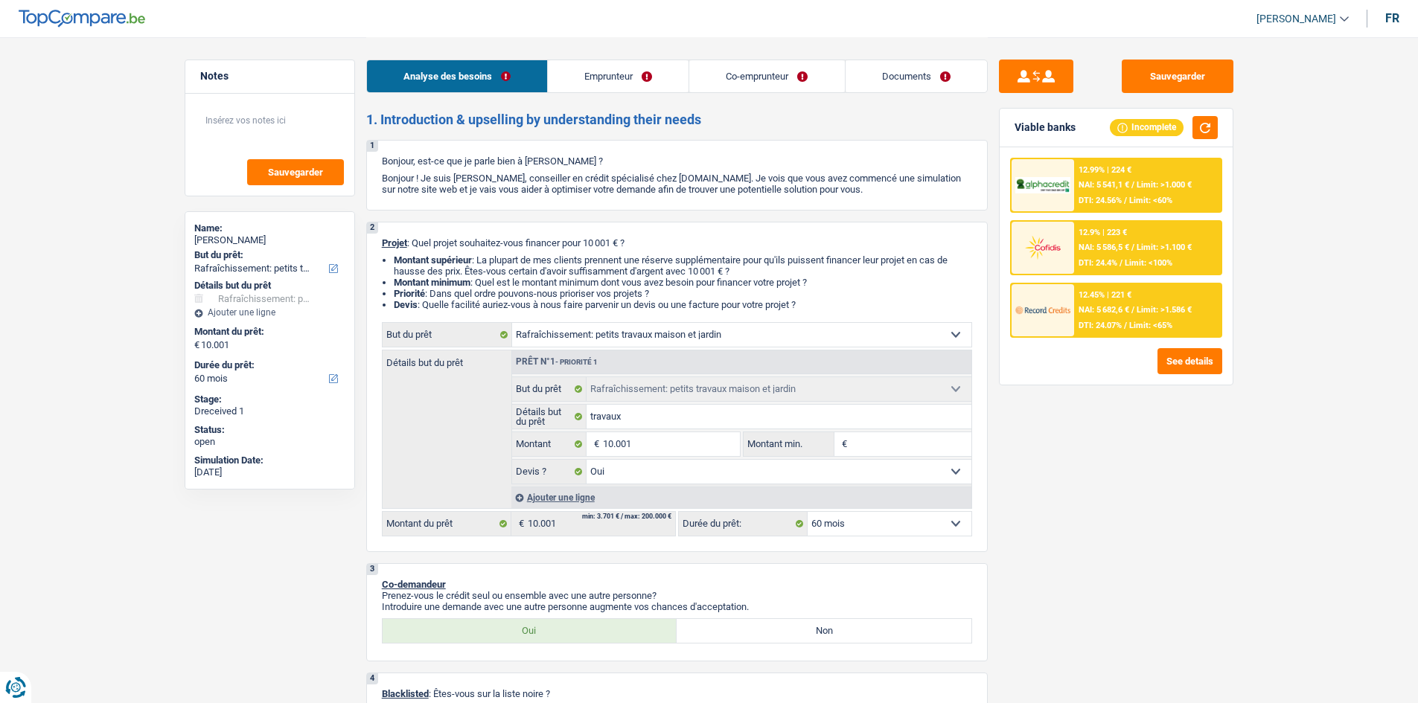
click at [648, 80] on link "Emprunteur" at bounding box center [618, 76] width 141 height 32
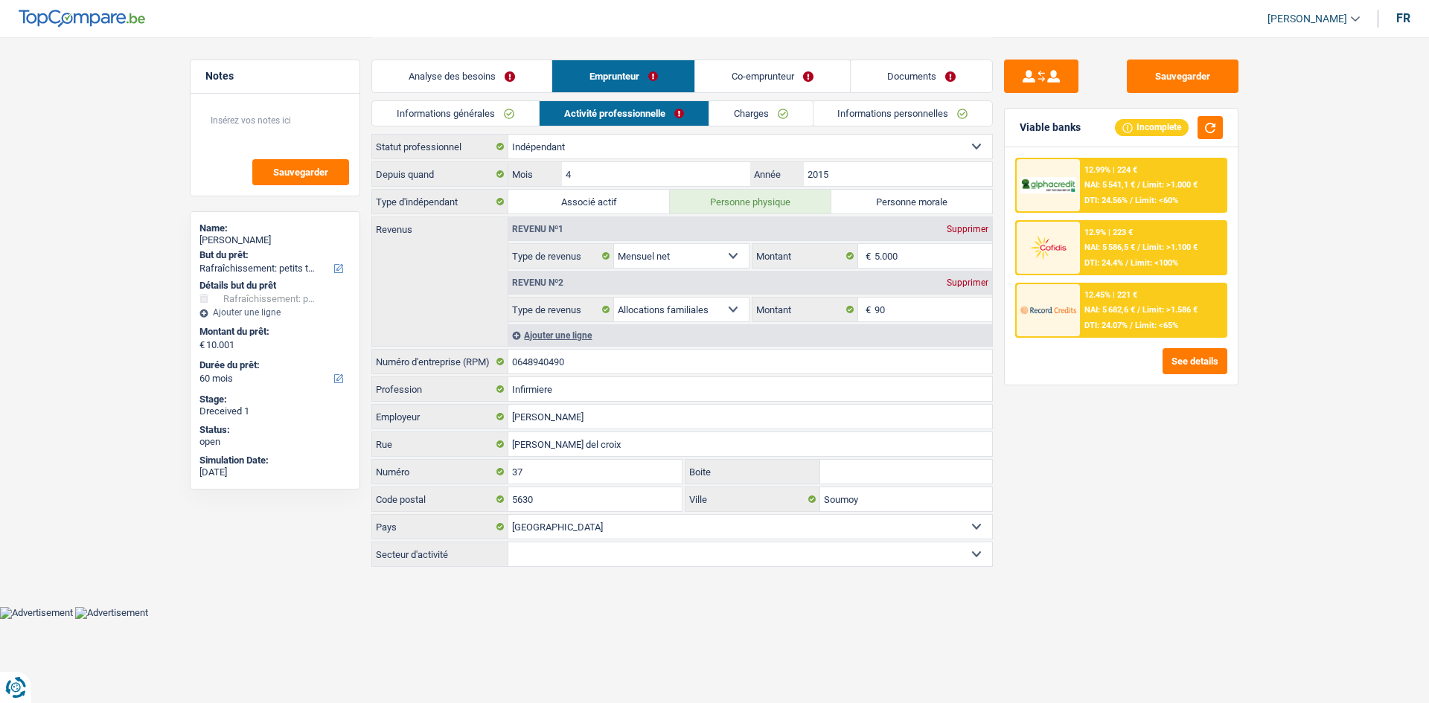
click at [455, 81] on link "Analyse des besoins" at bounding box center [461, 76] width 179 height 32
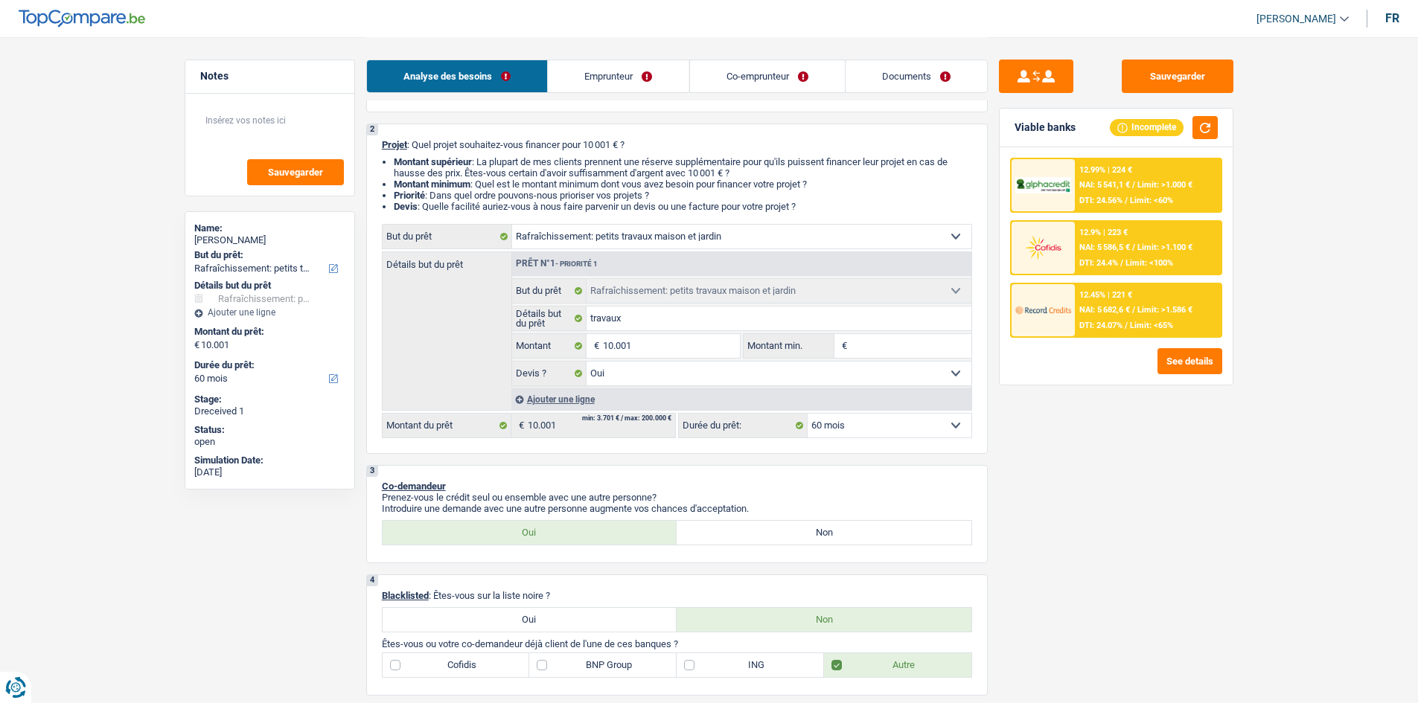
scroll to position [223, 0]
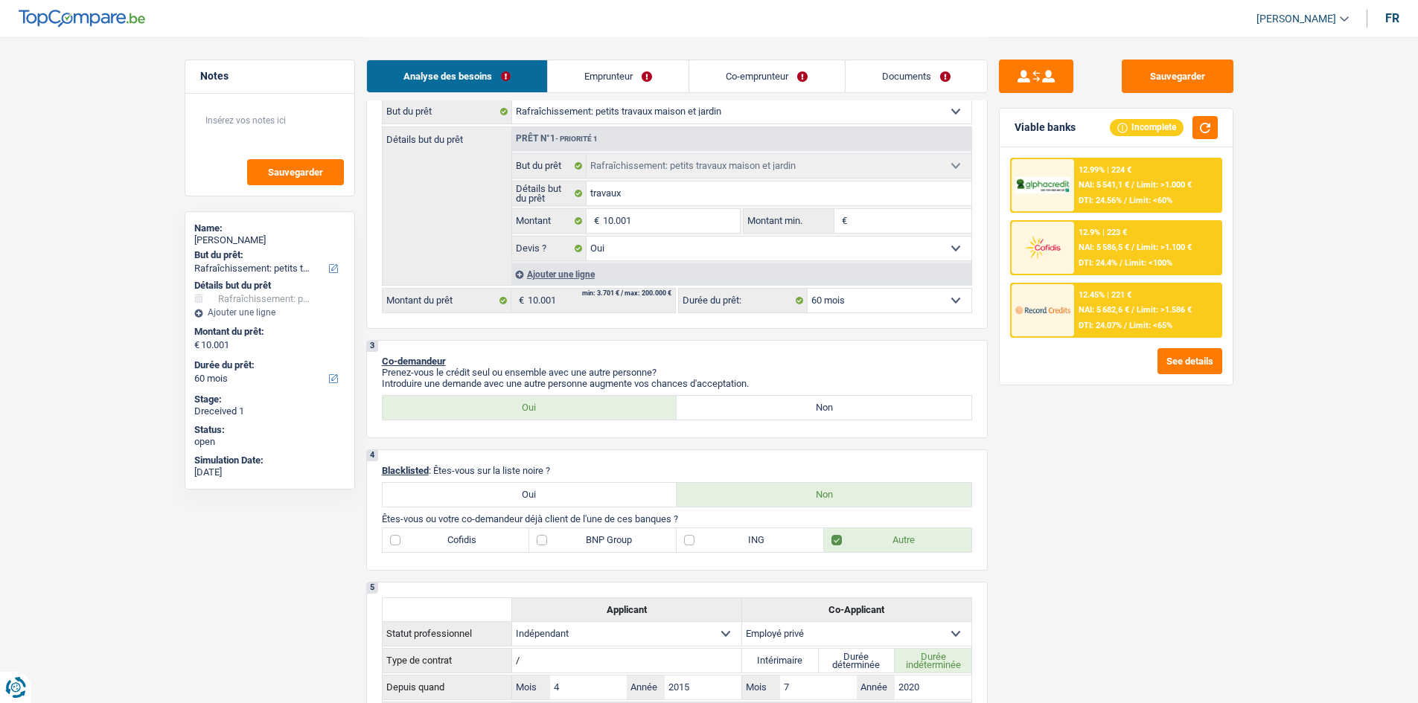
click at [613, 493] on label "Oui" at bounding box center [530, 495] width 295 height 24
click at [613, 493] on input "Oui" at bounding box center [530, 495] width 295 height 24
radio input "true"
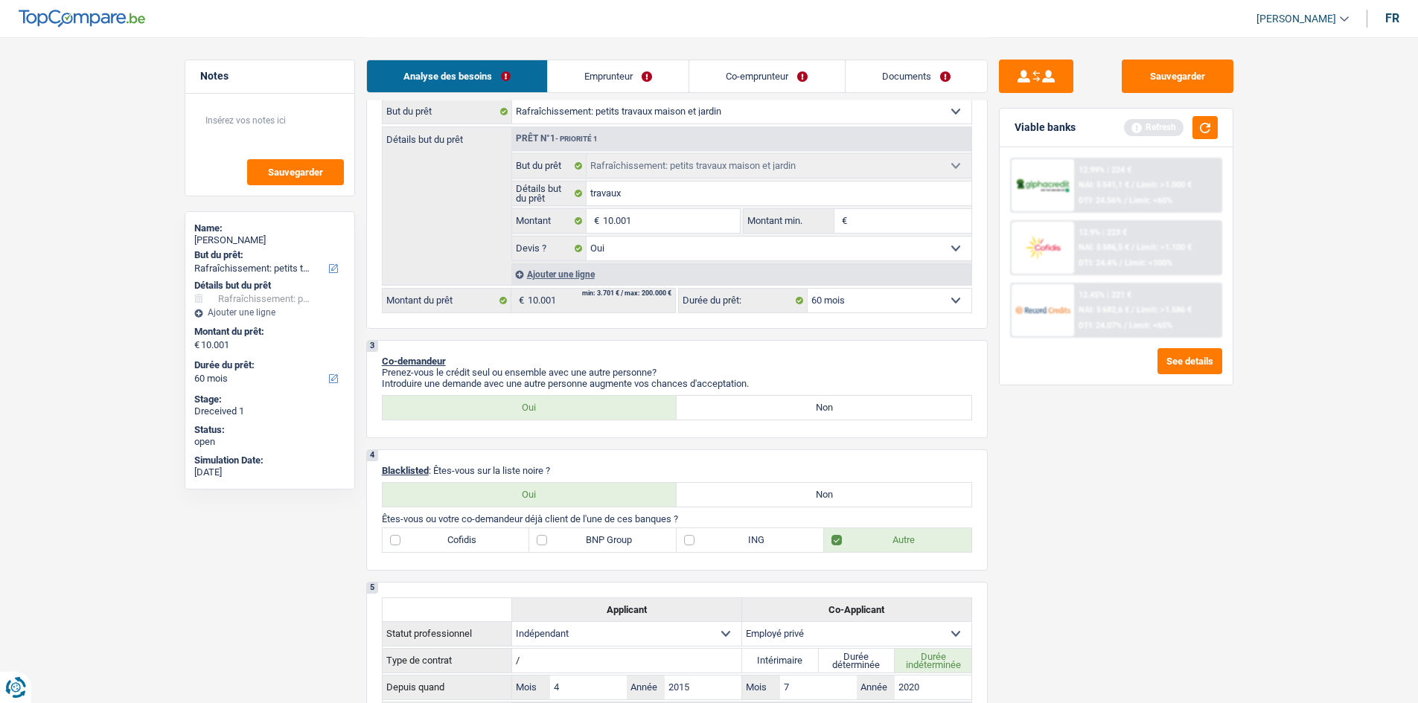
click at [833, 493] on label "Non" at bounding box center [824, 495] width 295 height 24
click at [833, 493] on input "Non" at bounding box center [824, 495] width 295 height 24
radio input "true"
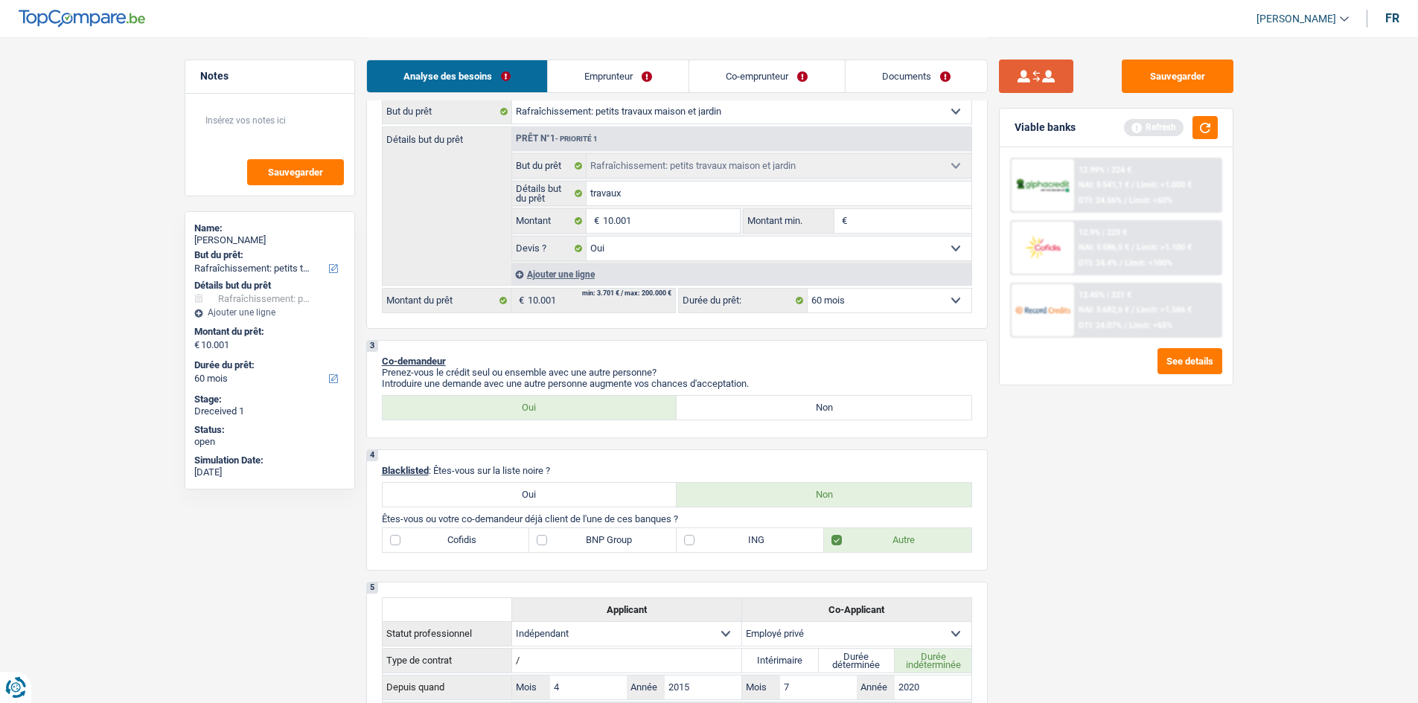
click at [1043, 78] on button "submit" at bounding box center [1036, 76] width 74 height 33
select select "privateEmployee"
type input "7"
type input "2020"
type input "2.300"
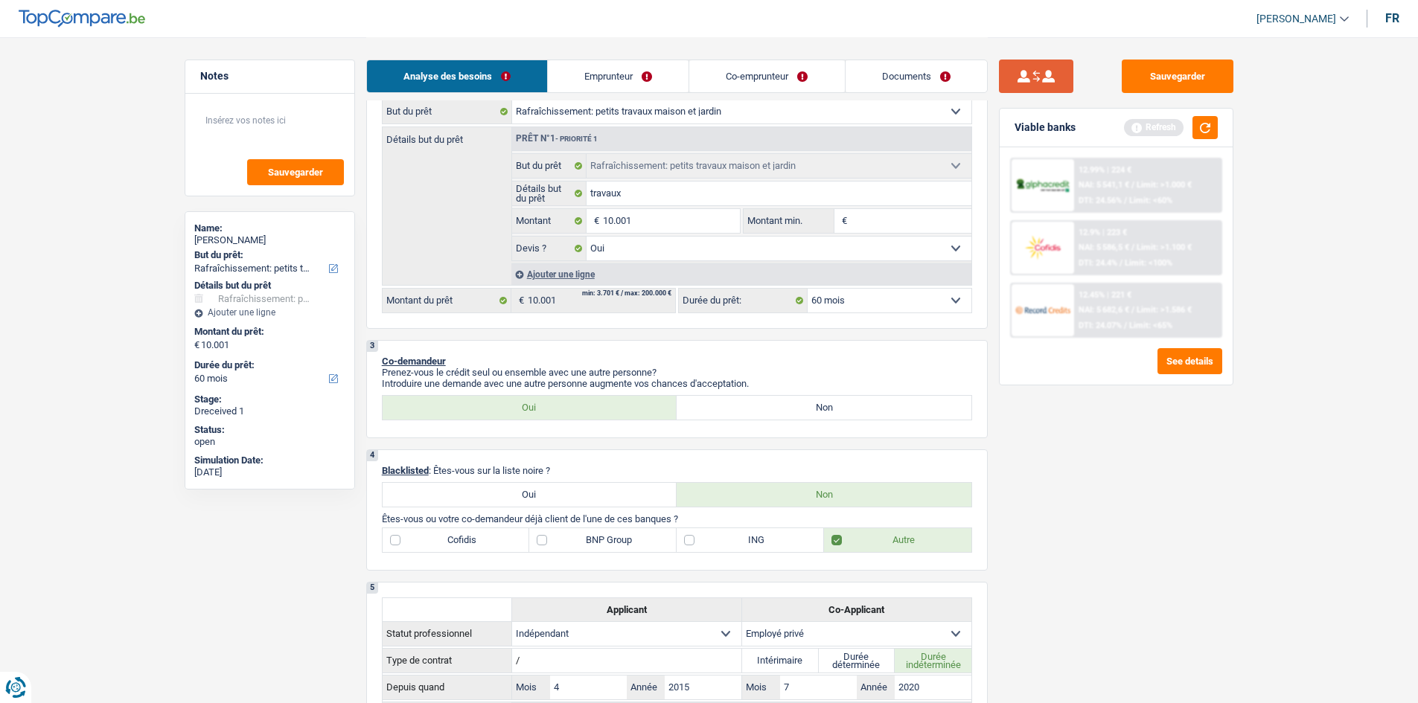
select select "mealVouchers"
radio input "true"
radio input "false"
select select "independent"
type input "4"
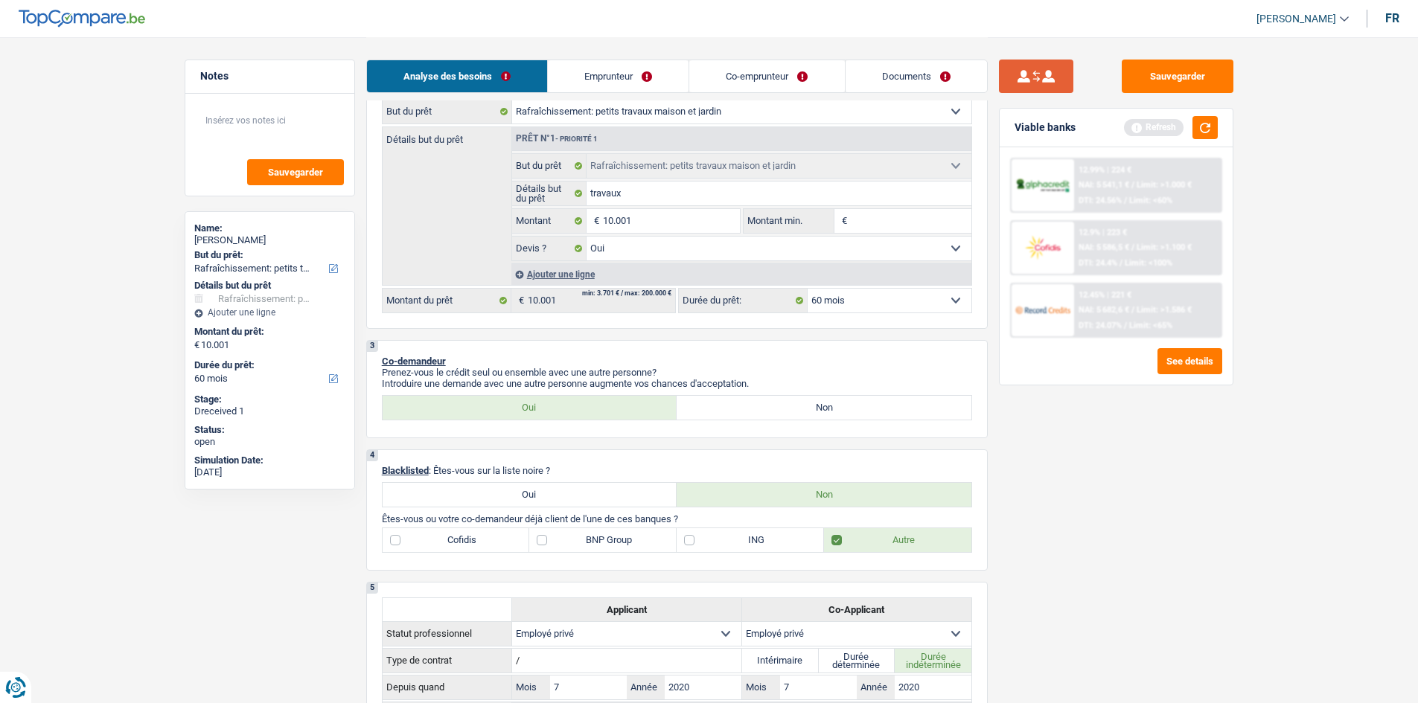
type input "2015"
type input "5.000"
select select "mortgage"
select select "familyAllowances"
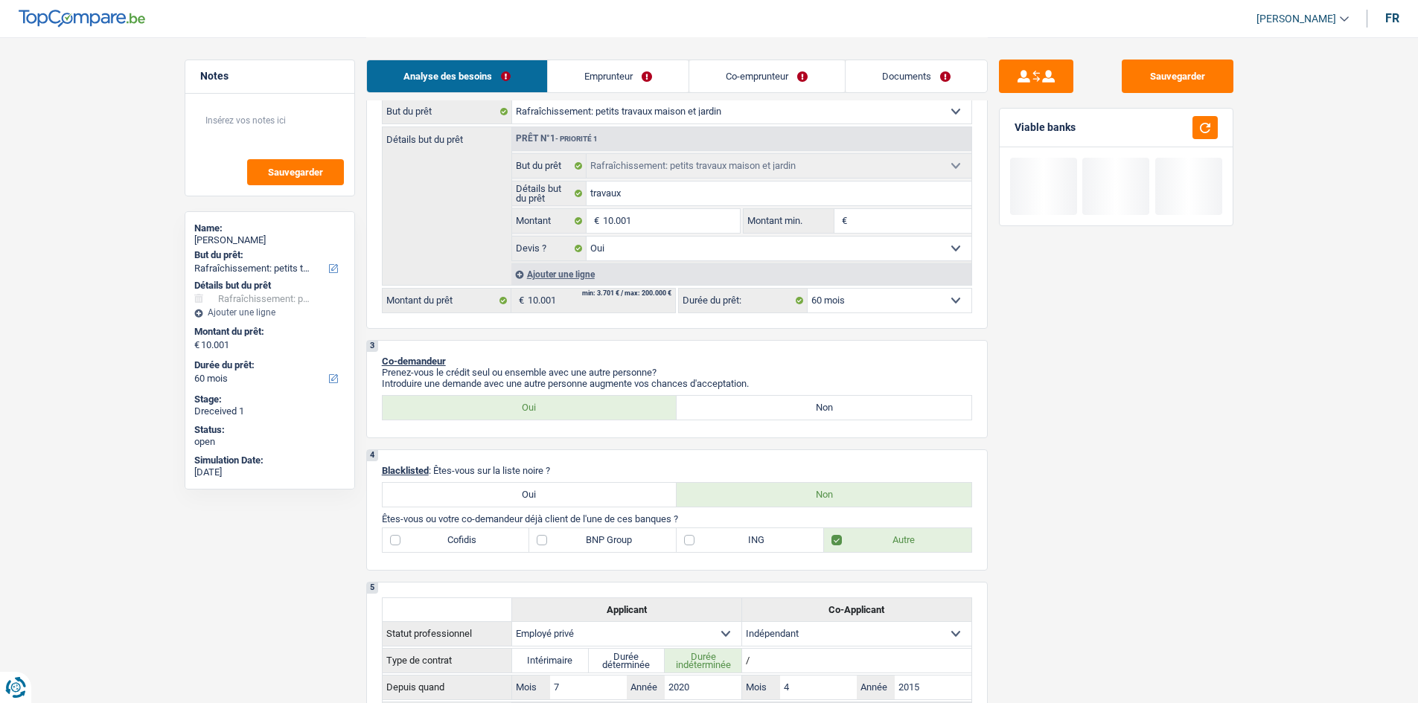
click at [827, 405] on label "Non" at bounding box center [824, 408] width 295 height 24
click at [827, 405] on input "Non" at bounding box center [824, 408] width 295 height 24
radio input "true"
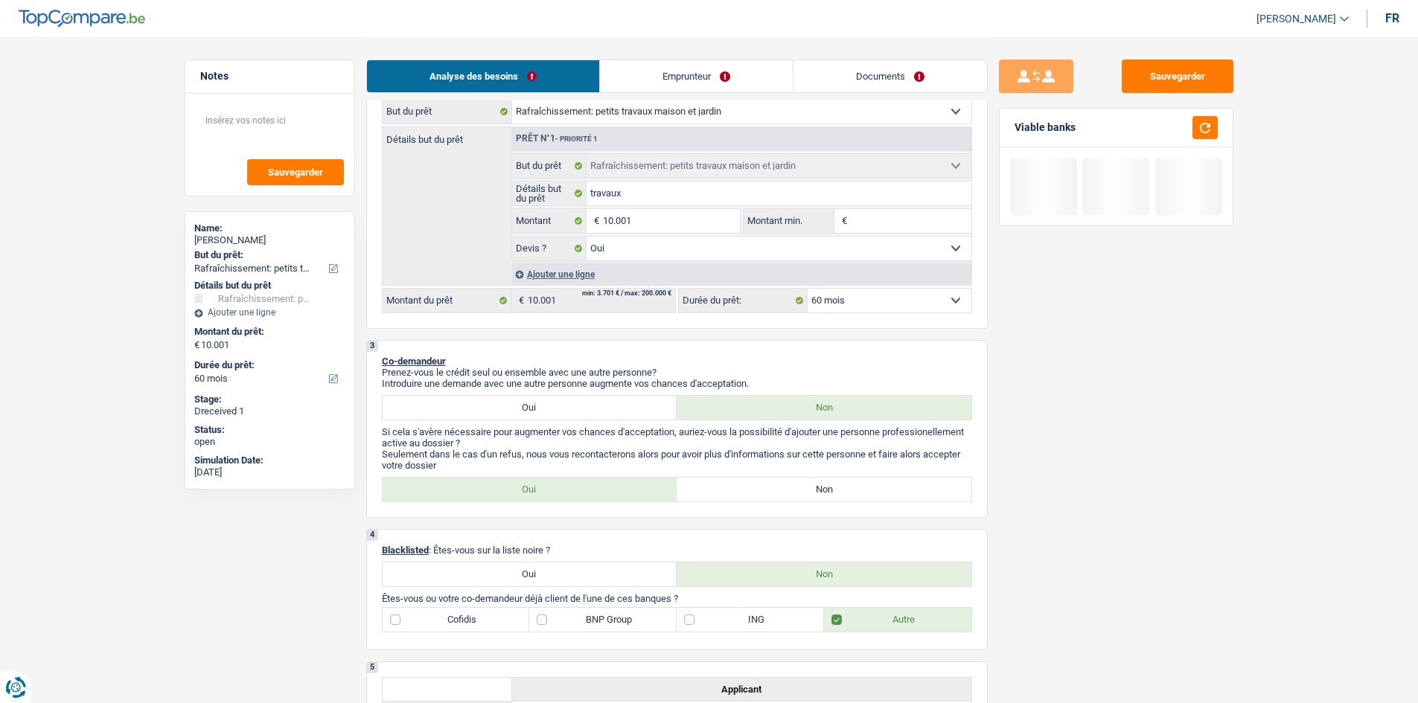
click at [694, 80] on link "Emprunteur" at bounding box center [696, 76] width 193 height 32
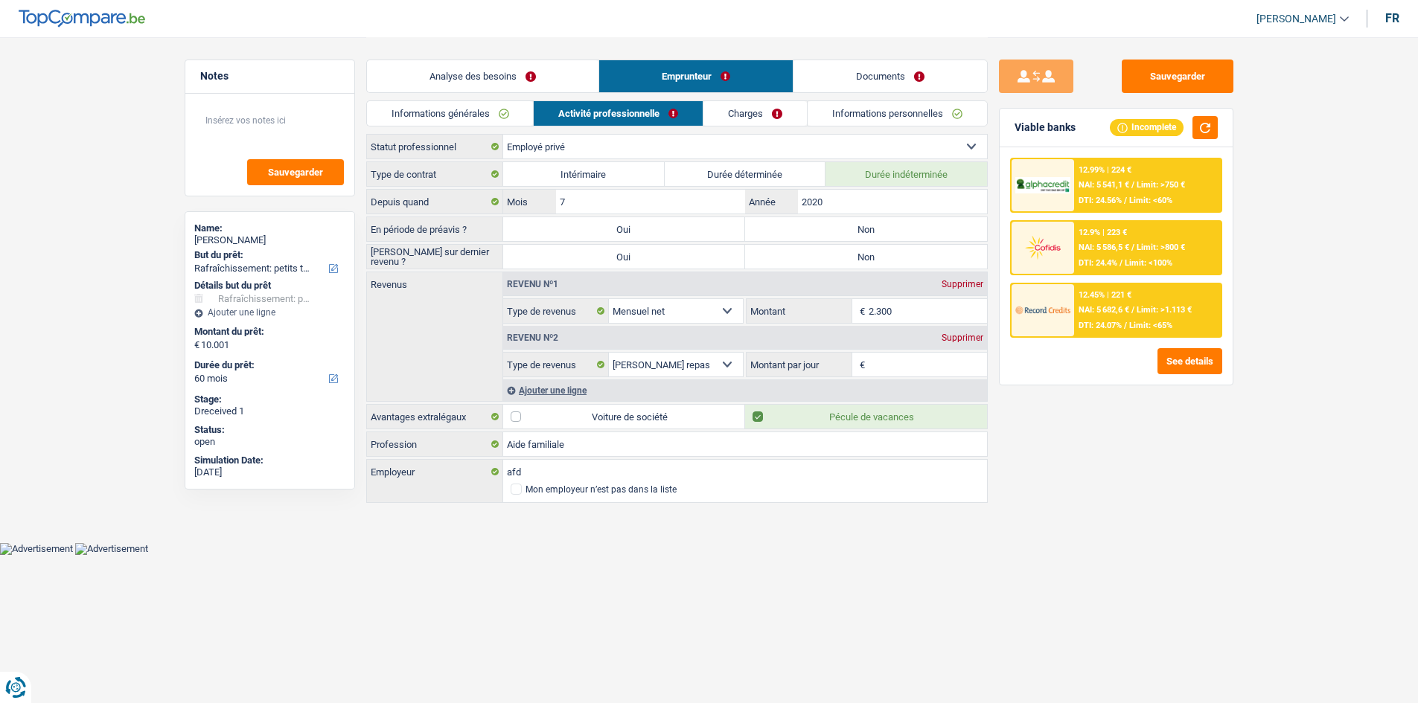
scroll to position [0, 0]
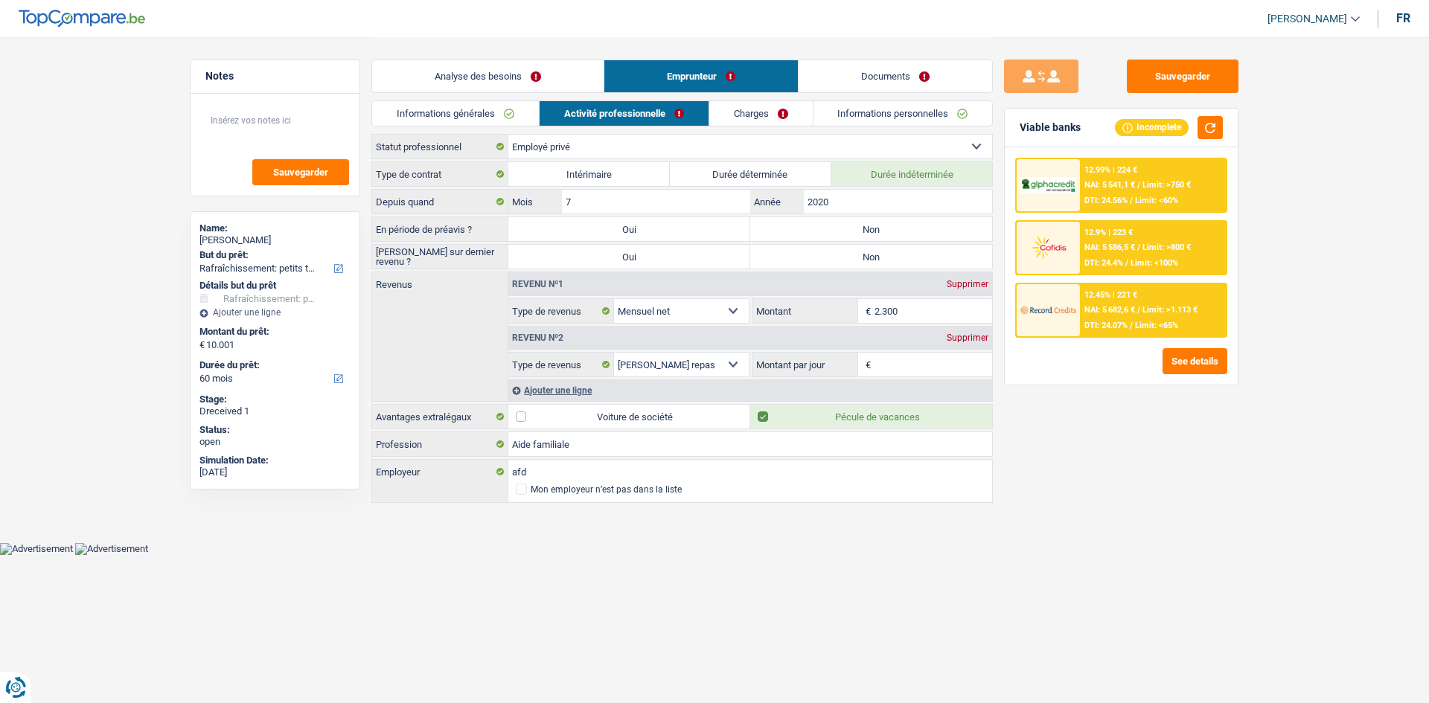
click at [764, 114] on link "Charges" at bounding box center [760, 113] width 103 height 25
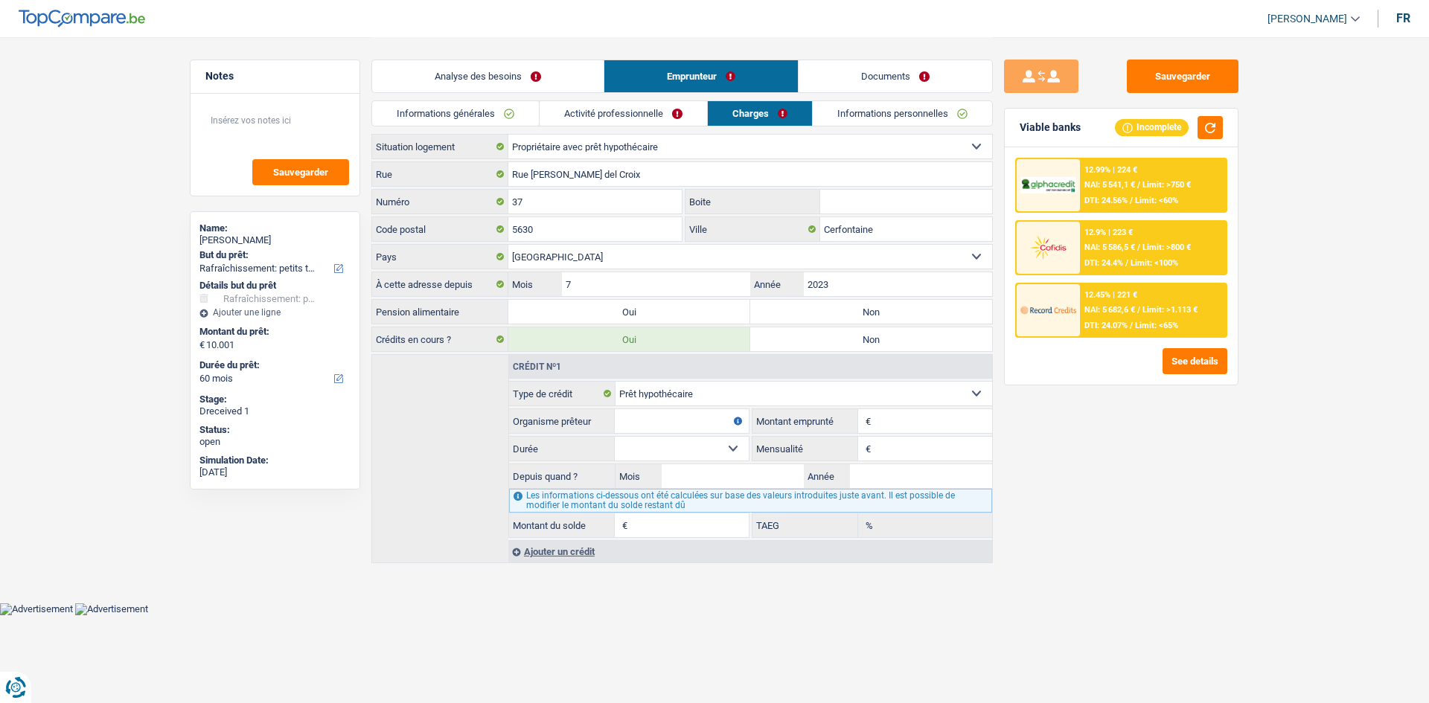
click at [884, 117] on link "Informations personnelles" at bounding box center [902, 113] width 179 height 25
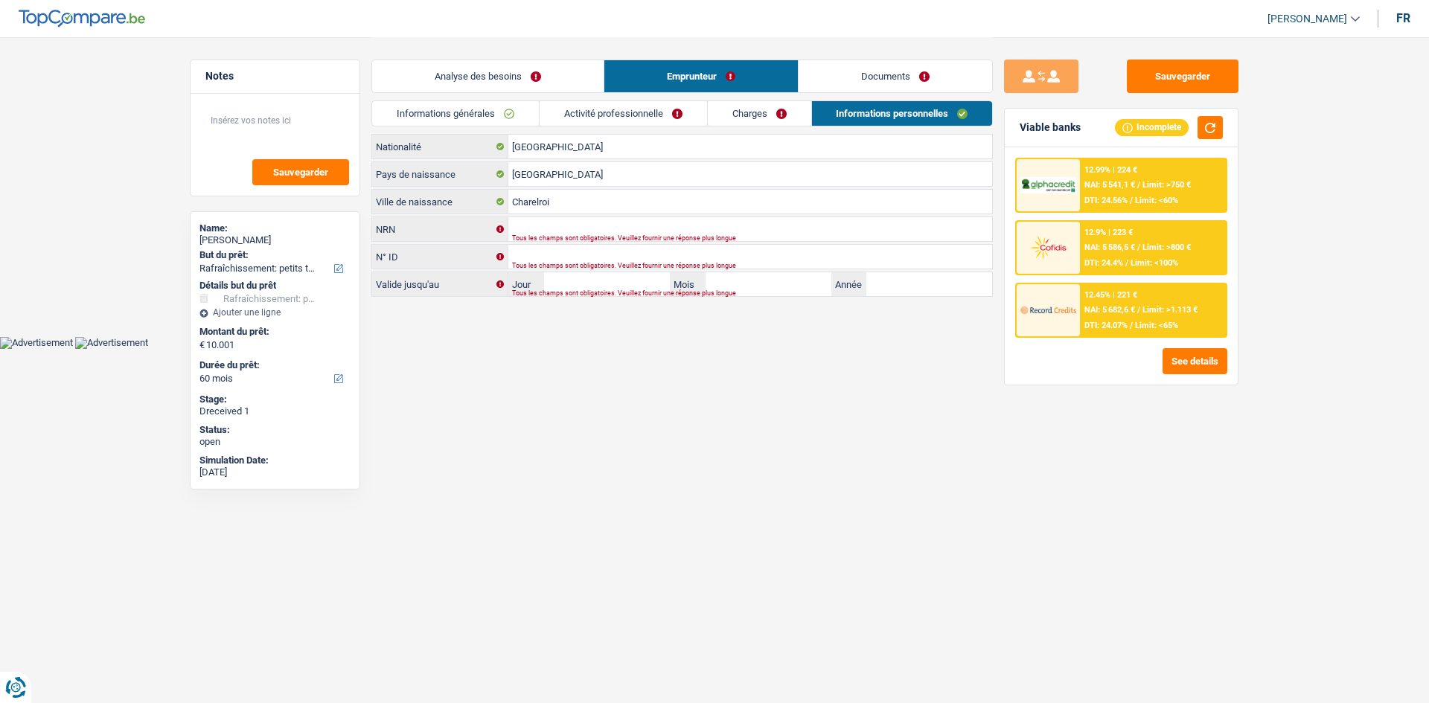
click at [884, 74] on link "Documents" at bounding box center [896, 76] width 194 height 32
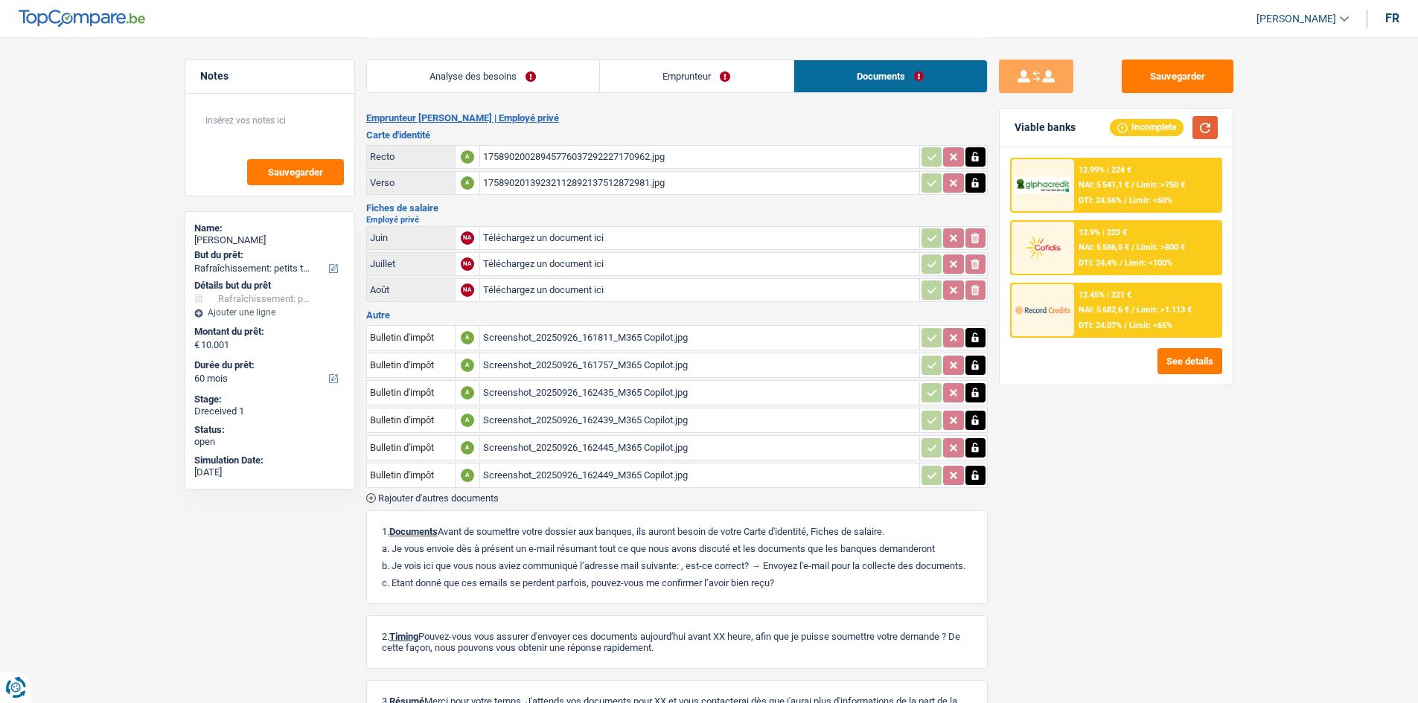
click at [1131, 127] on button "button" at bounding box center [1204, 127] width 25 height 23
click at [751, 90] on link "Emprunteur" at bounding box center [697, 76] width 194 height 32
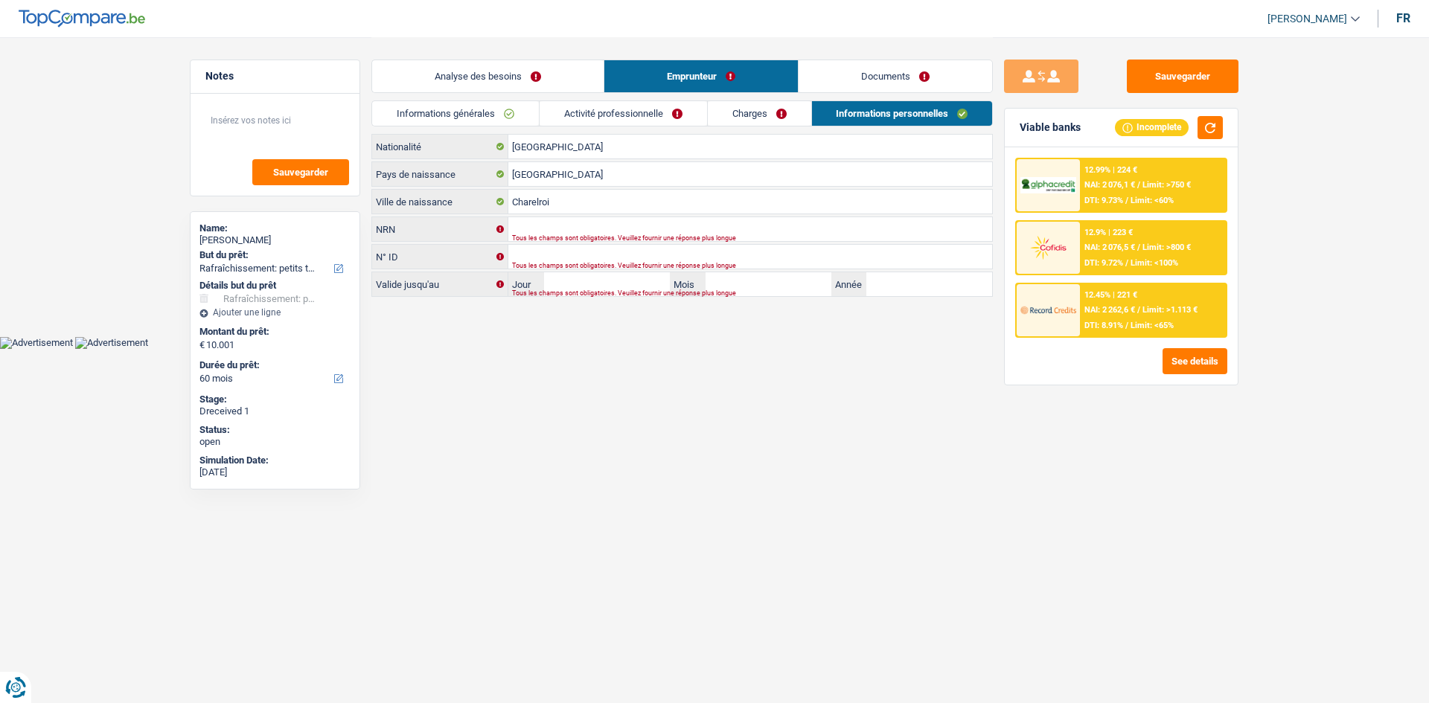
click at [775, 113] on link "Charges" at bounding box center [759, 113] width 103 height 25
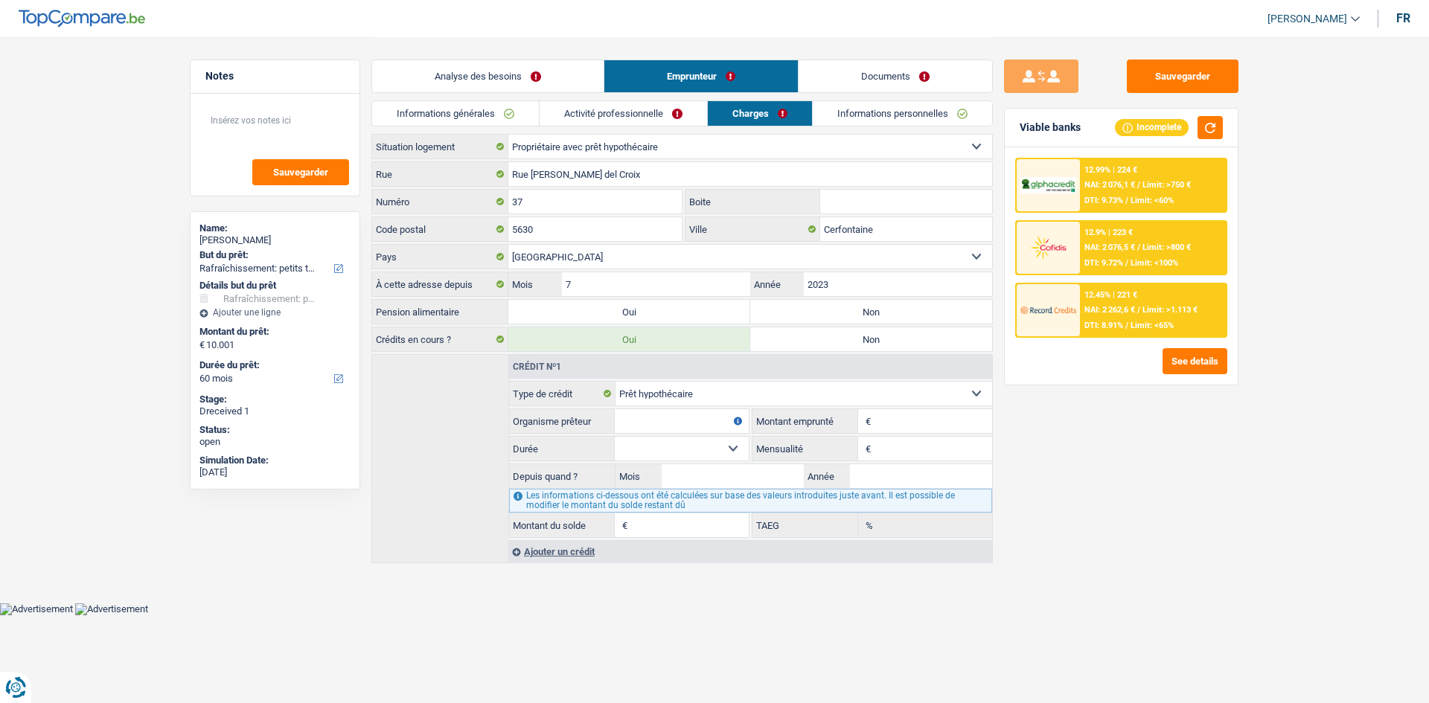
click at [659, 114] on link "Activité professionnelle" at bounding box center [623, 113] width 167 height 25
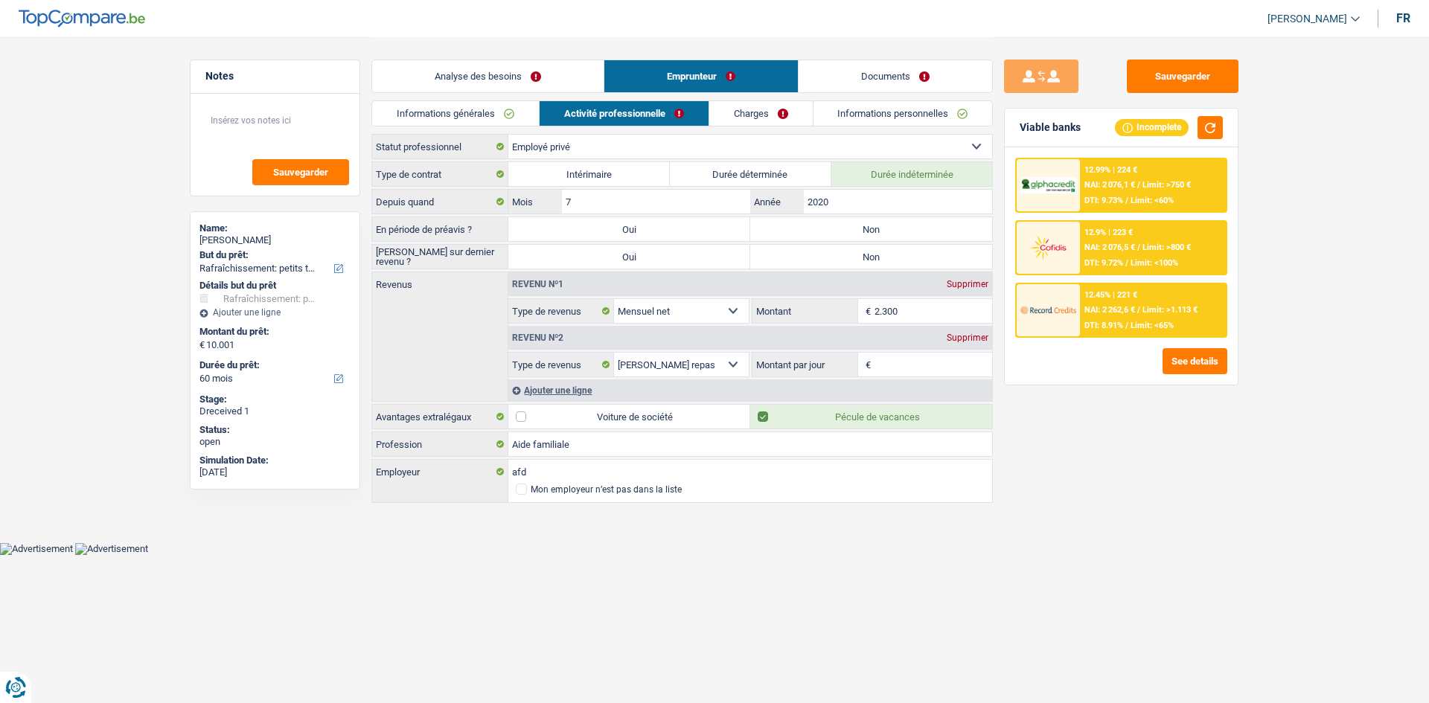
click at [788, 115] on link "Charges" at bounding box center [760, 113] width 103 height 25
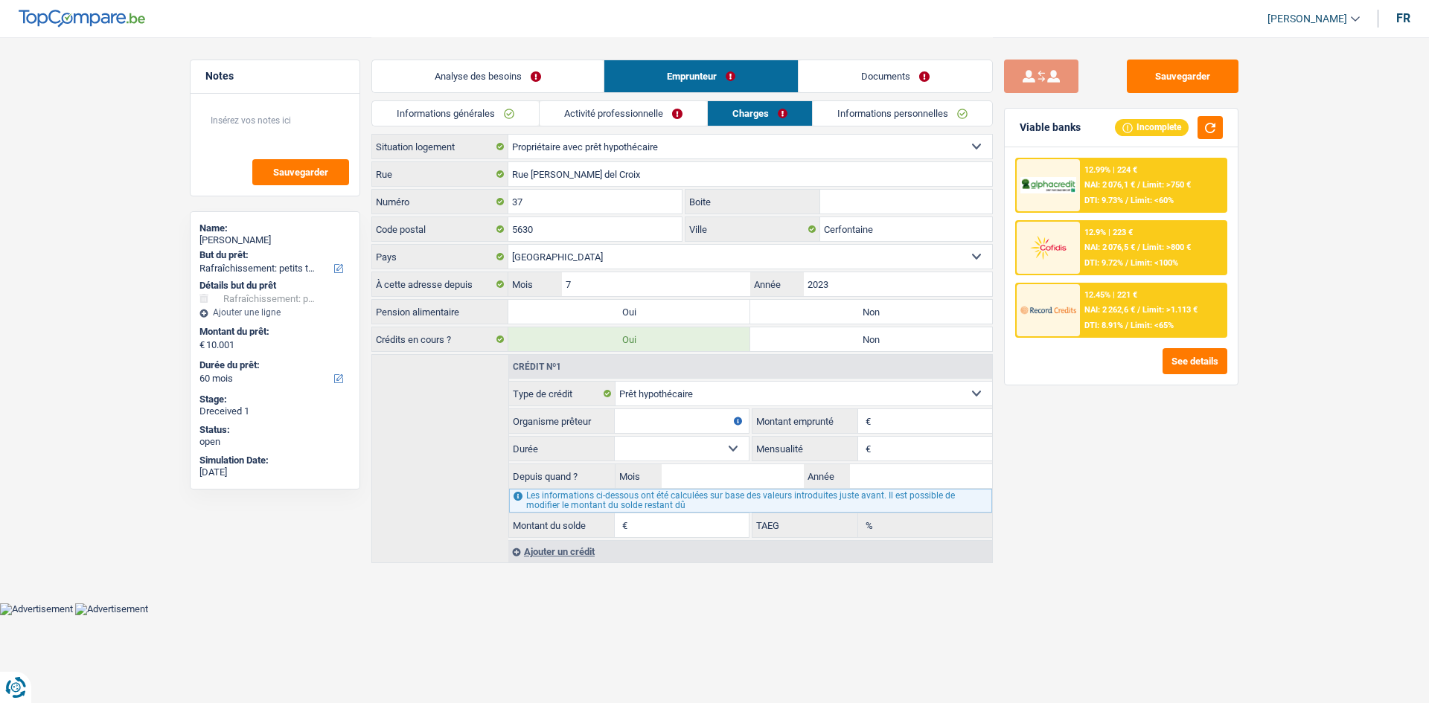
click at [1048, 78] on button "submit" at bounding box center [1041, 76] width 74 height 33
radio input "true"
type input "Cbc"
type input "315.000"
select select "240"
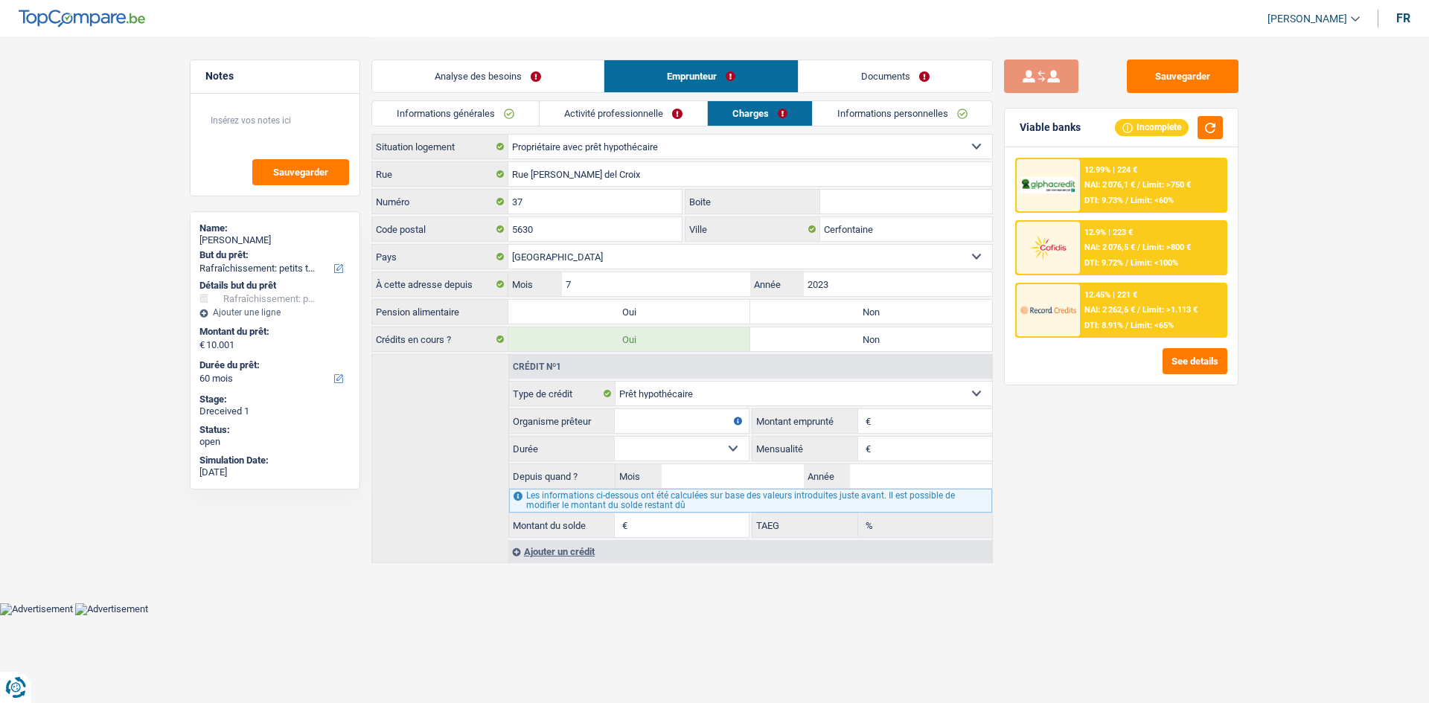
type input "1.580"
type input "08"
type input "2023"
type input "287.507"
type input "1,93"
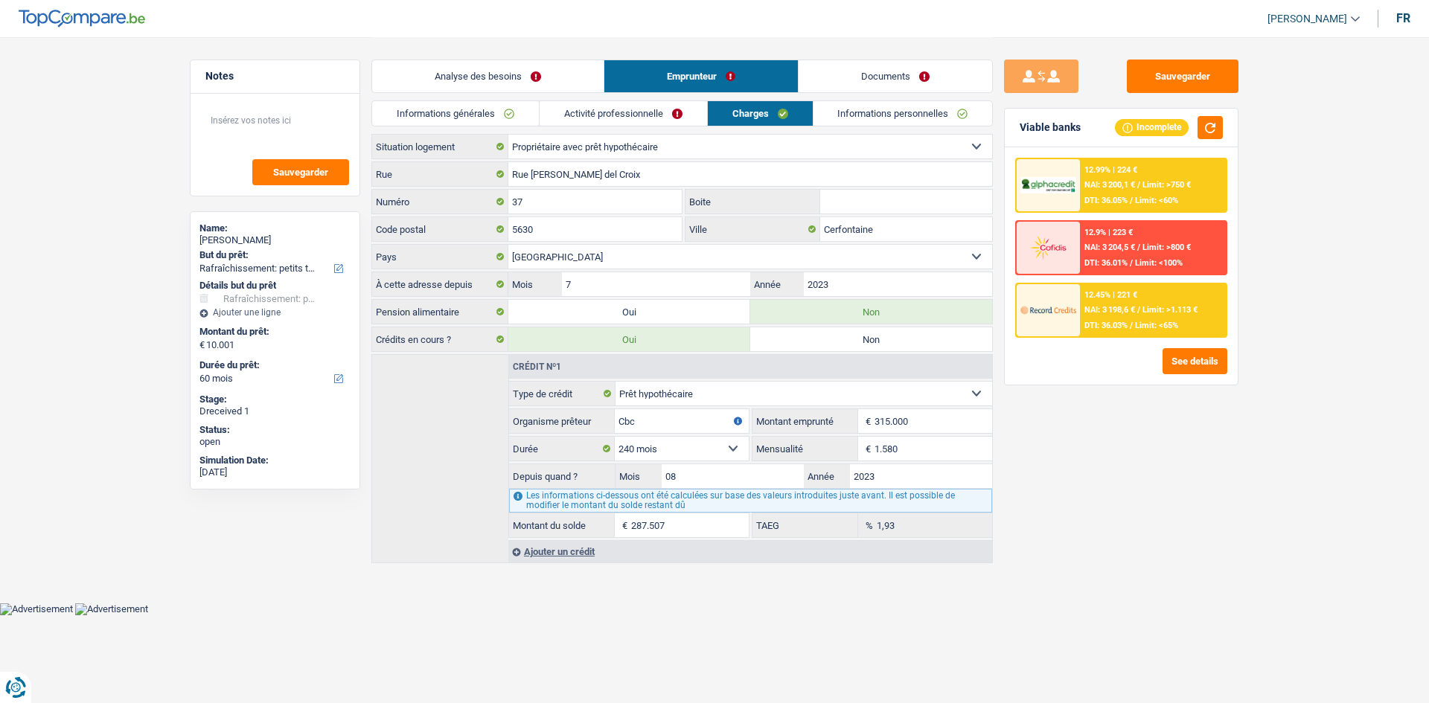
click at [520, 113] on link "Informations générales" at bounding box center [455, 113] width 167 height 25
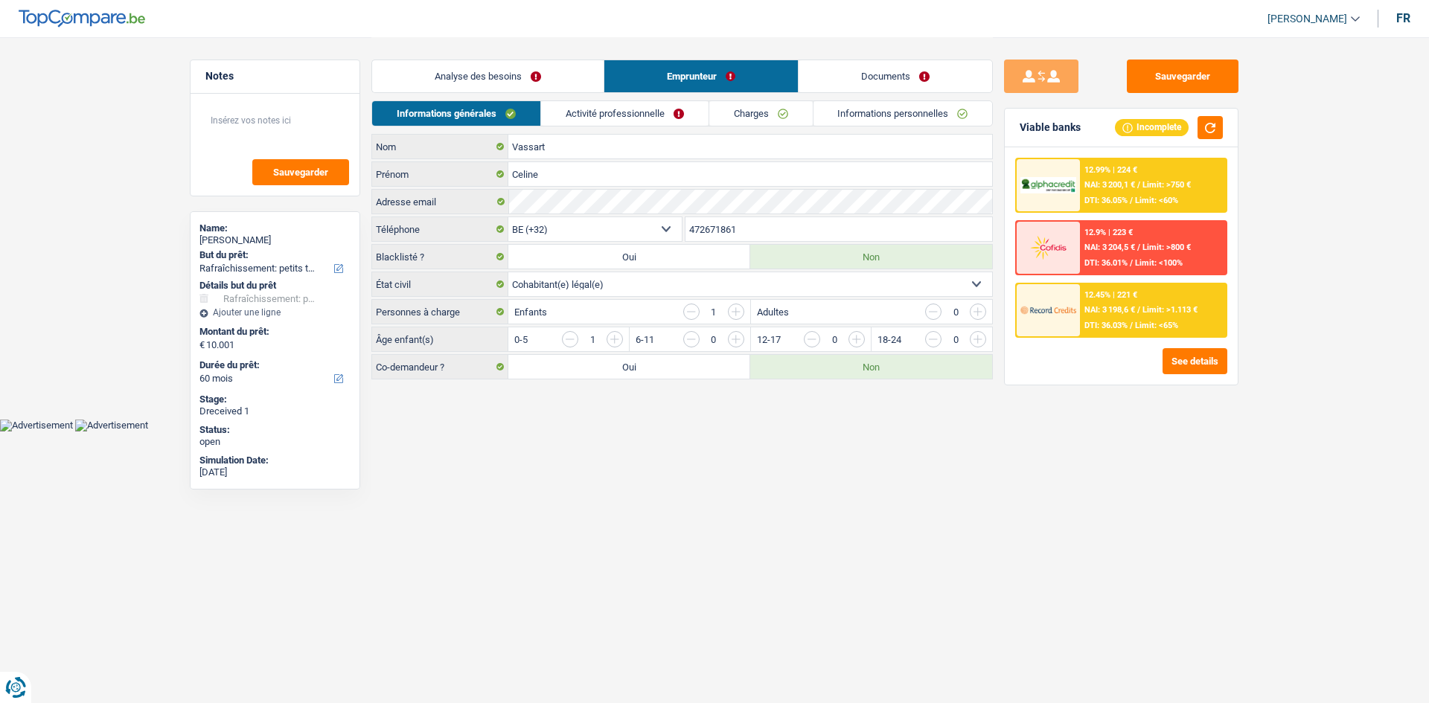
click at [544, 77] on link "Analyse des besoins" at bounding box center [487, 76] width 231 height 32
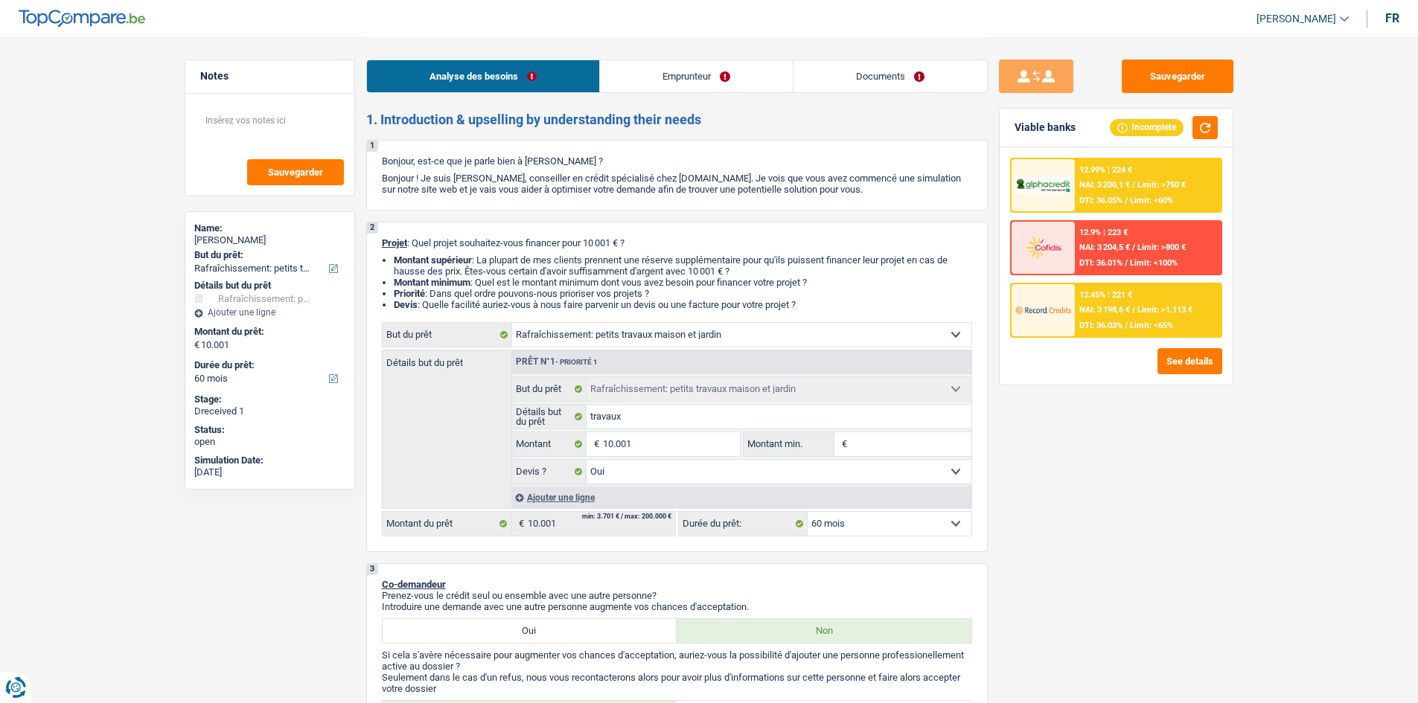
click at [703, 83] on link "Emprunteur" at bounding box center [696, 76] width 193 height 32
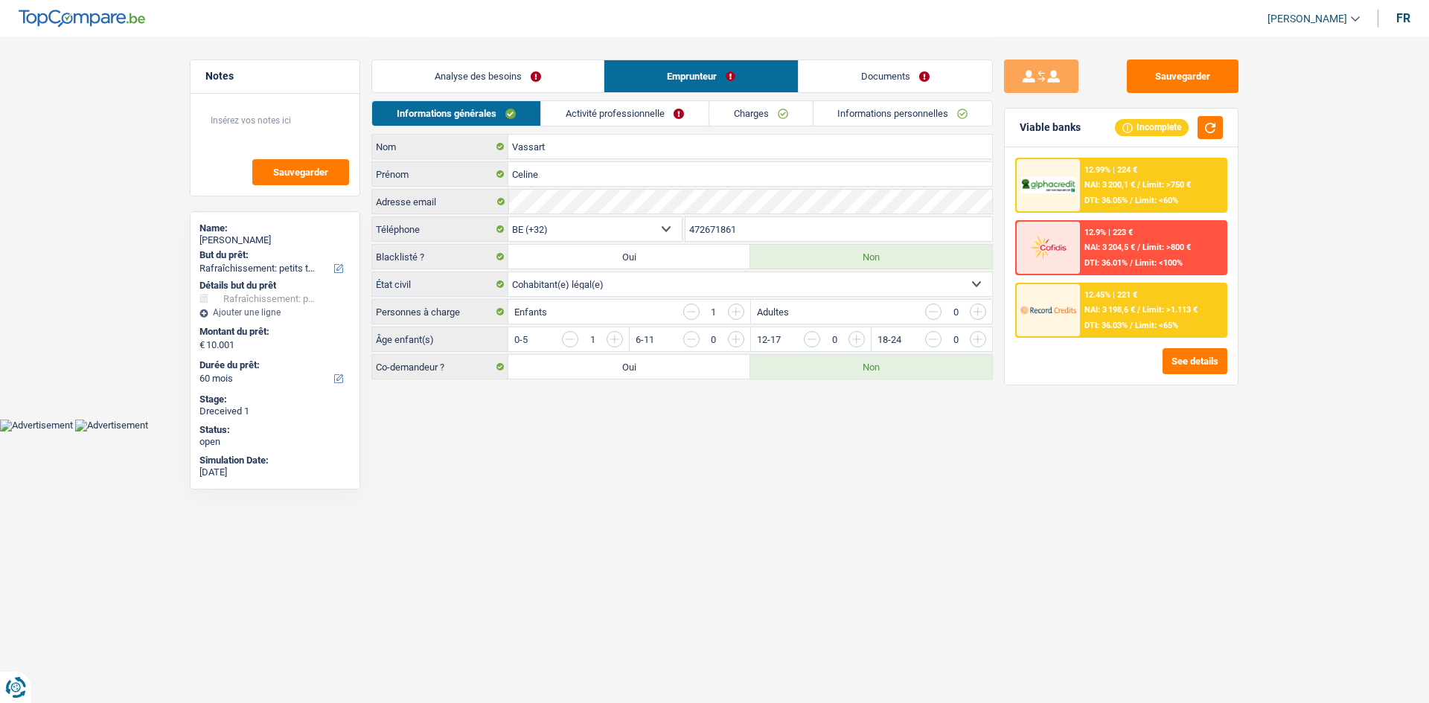
click at [607, 359] on label "Oui" at bounding box center [629, 367] width 242 height 24
click at [607, 359] on input "Oui" at bounding box center [629, 367] width 242 height 24
radio input "true"
select select "mortgage"
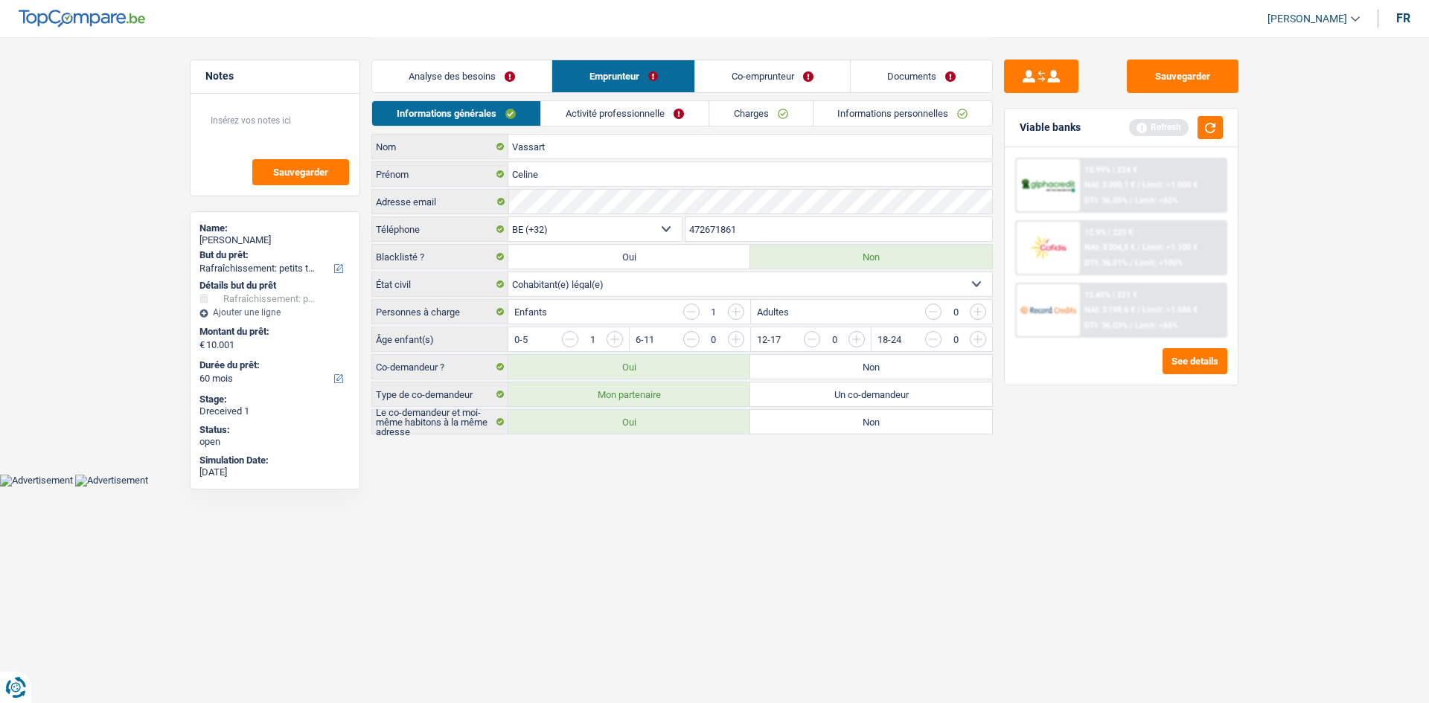
click at [743, 112] on link "Charges" at bounding box center [760, 113] width 103 height 25
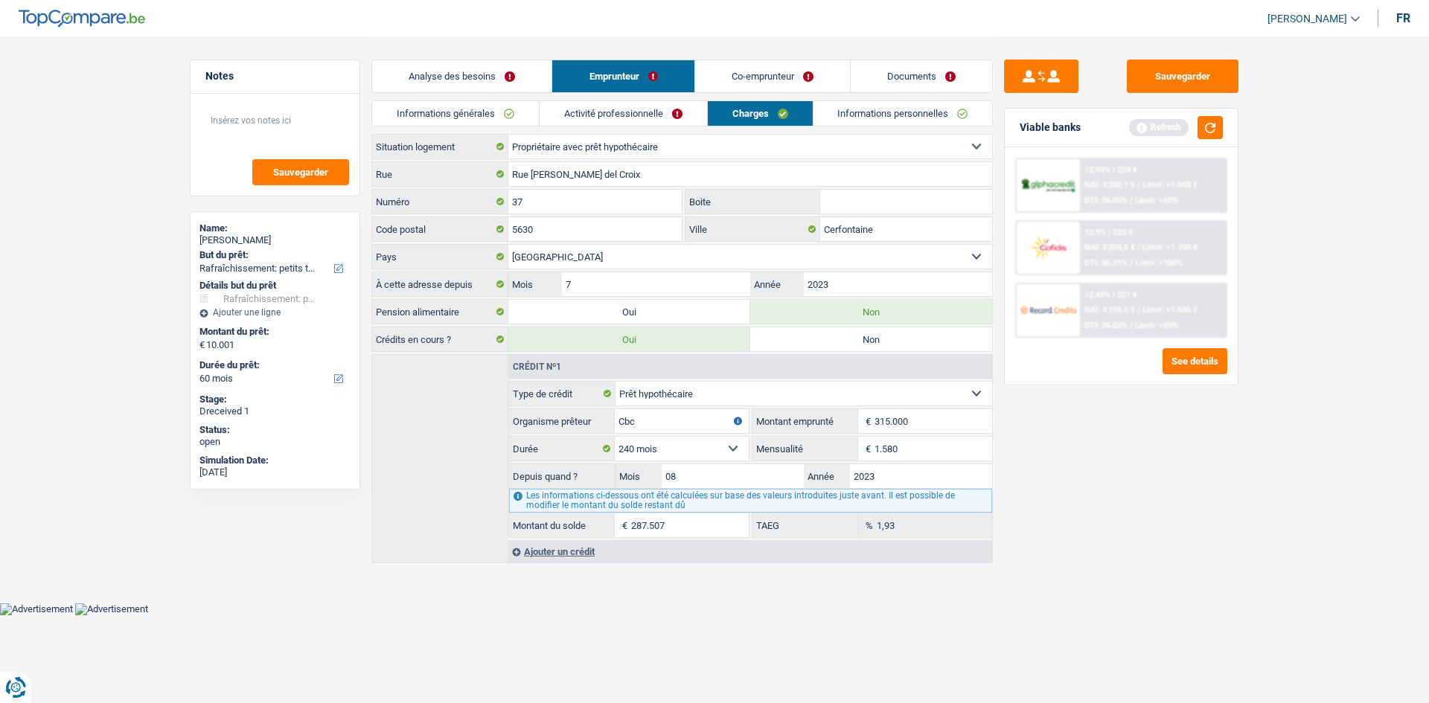
click at [770, 84] on link "Co-emprunteur" at bounding box center [772, 76] width 155 height 32
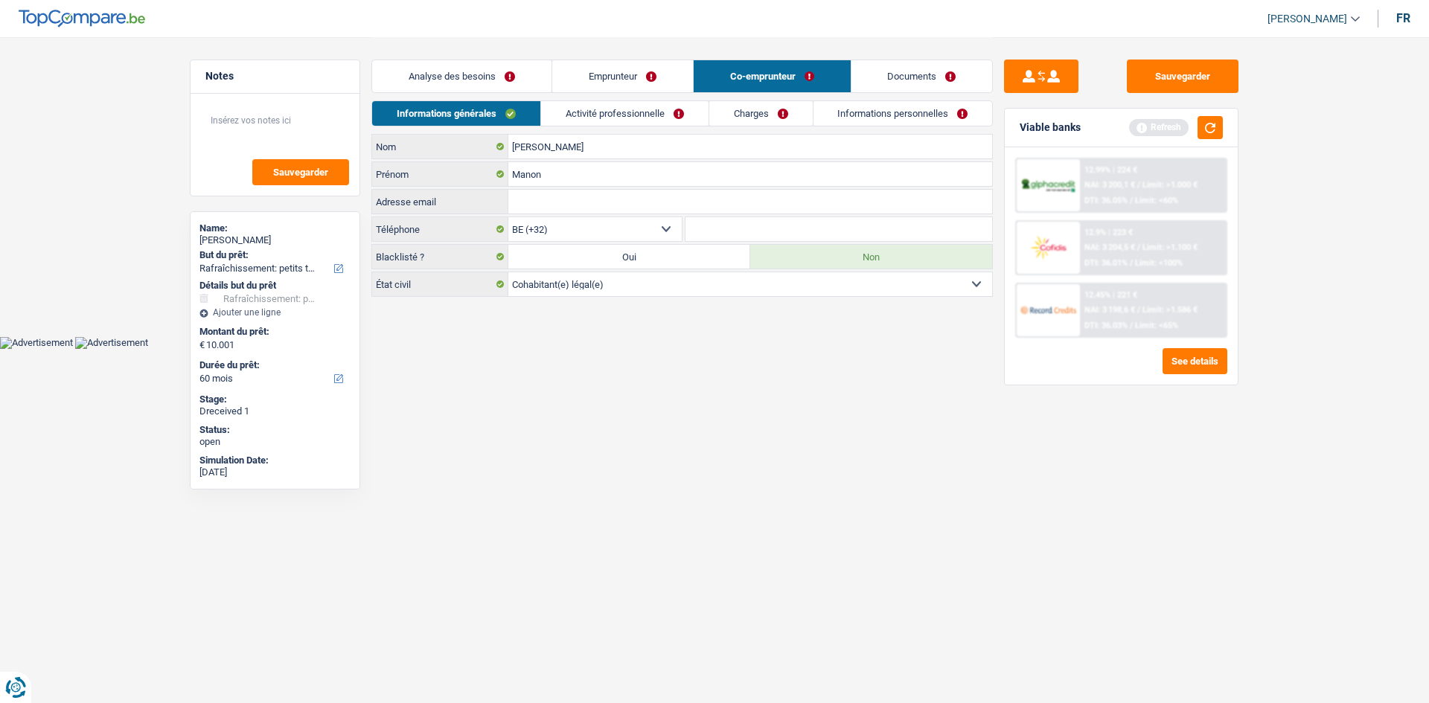
click at [769, 114] on link "Charges" at bounding box center [760, 113] width 103 height 25
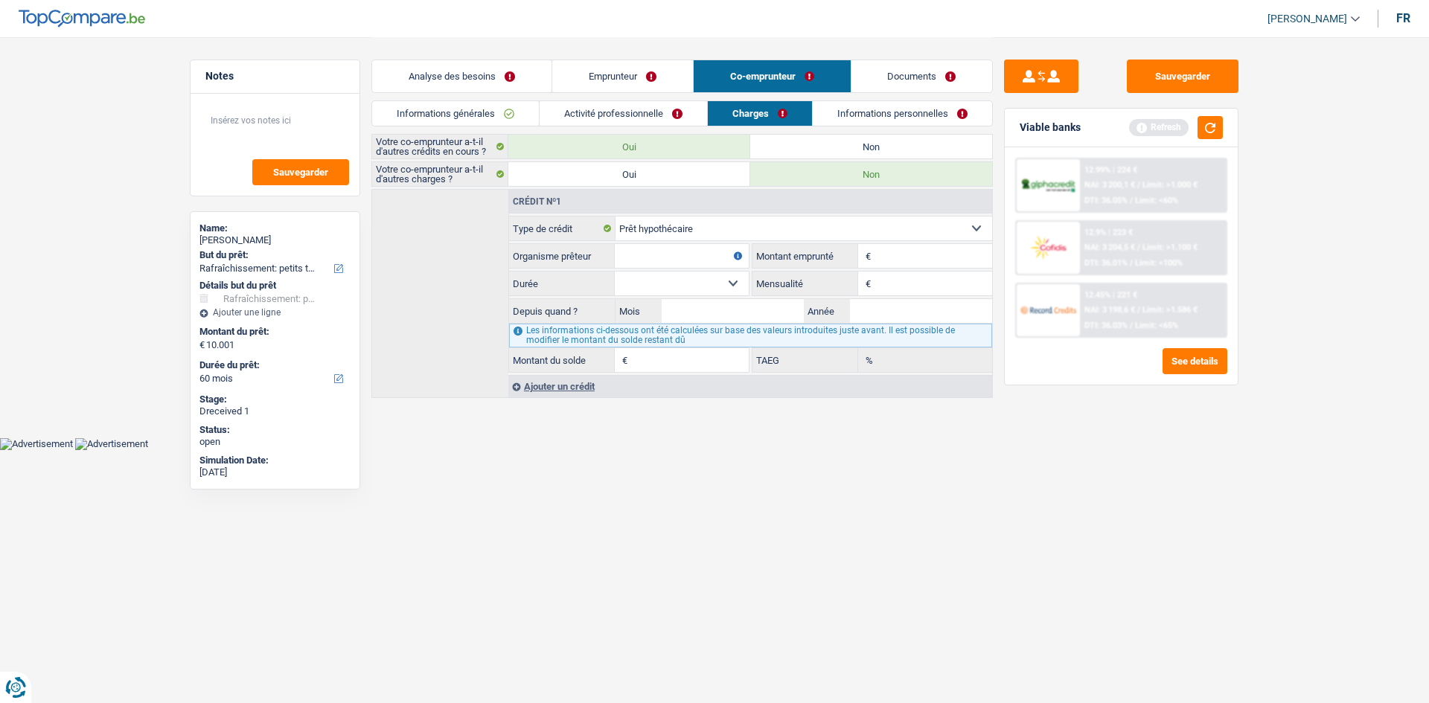
click at [875, 152] on label "Non" at bounding box center [871, 147] width 242 height 24
click at [875, 152] on input "Non" at bounding box center [871, 147] width 242 height 24
radio input "true"
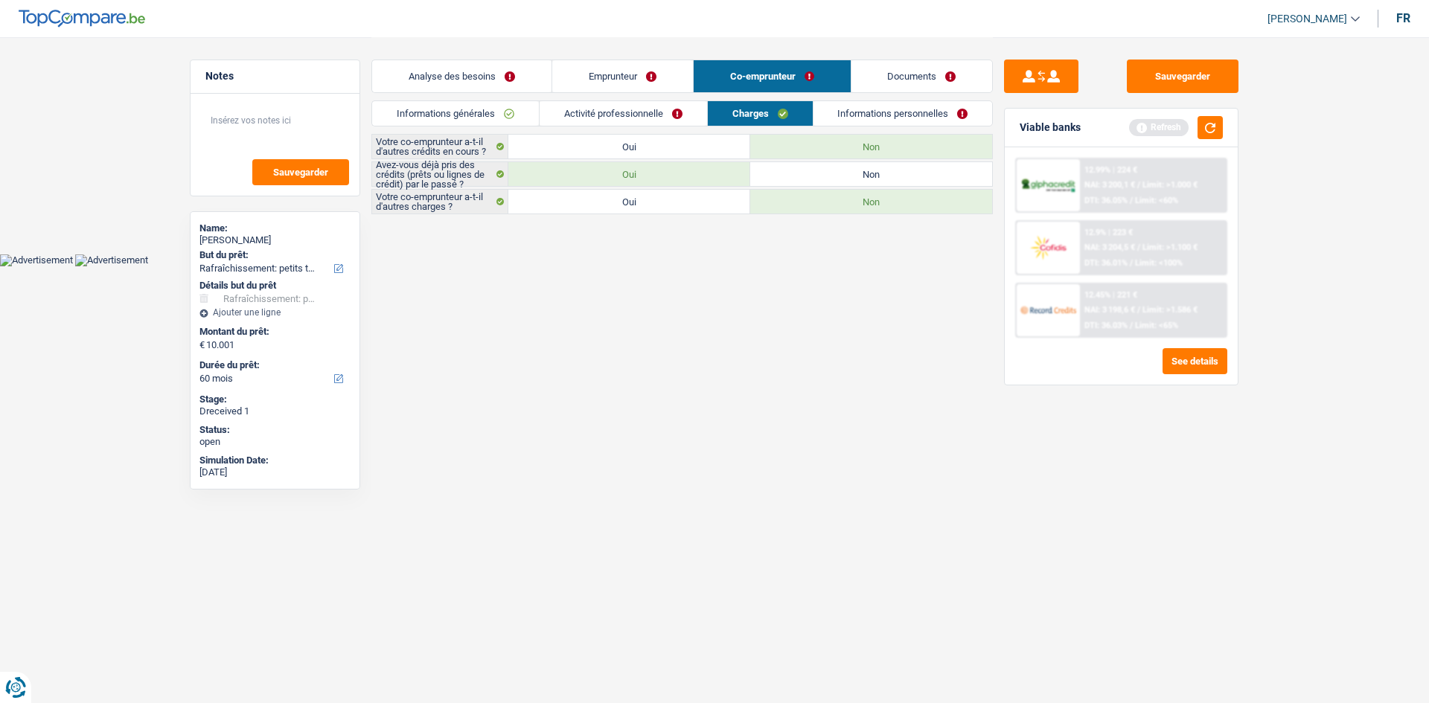
click at [649, 122] on link "Activité professionnelle" at bounding box center [623, 113] width 167 height 25
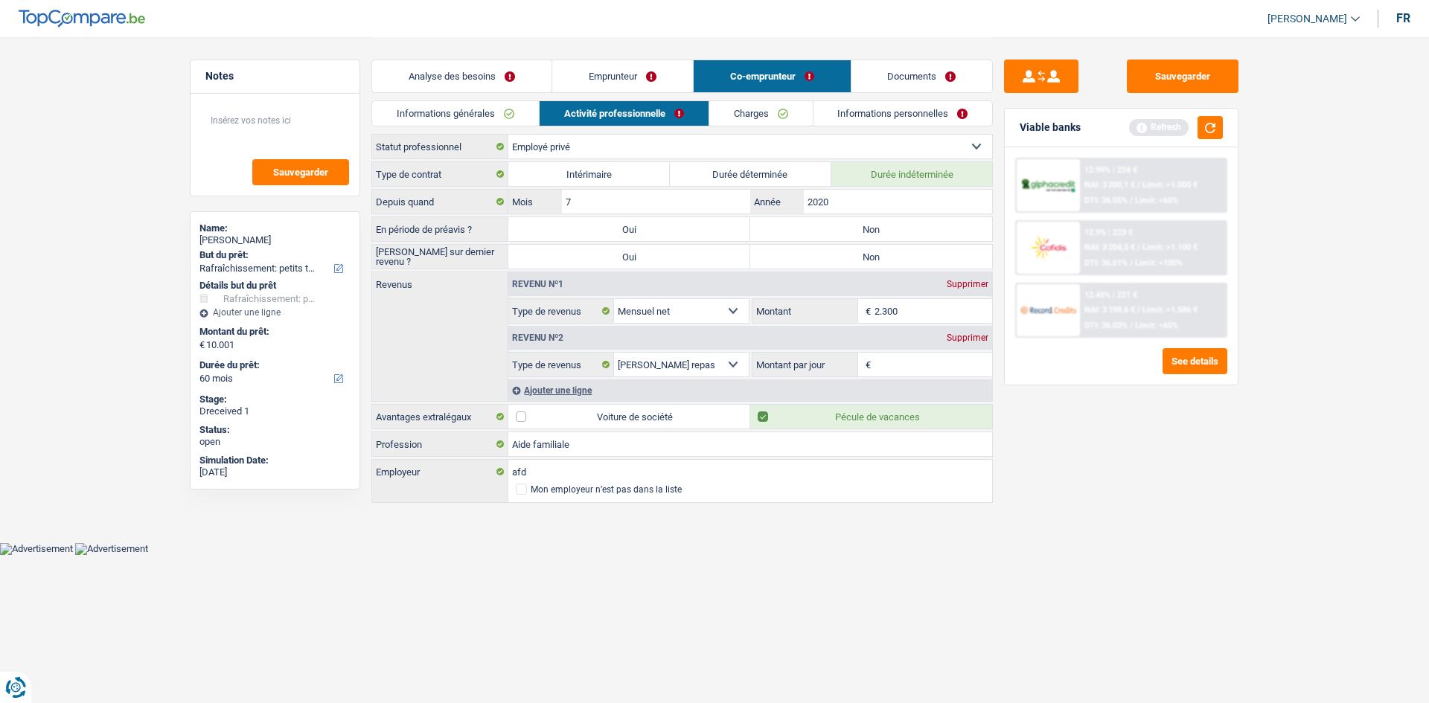
click at [852, 229] on label "Non" at bounding box center [871, 229] width 242 height 24
click at [852, 229] on input "Non" at bounding box center [871, 229] width 242 height 24
radio input "true"
click at [844, 249] on label "Non" at bounding box center [871, 257] width 242 height 24
click at [844, 249] on input "Non" at bounding box center [871, 257] width 242 height 24
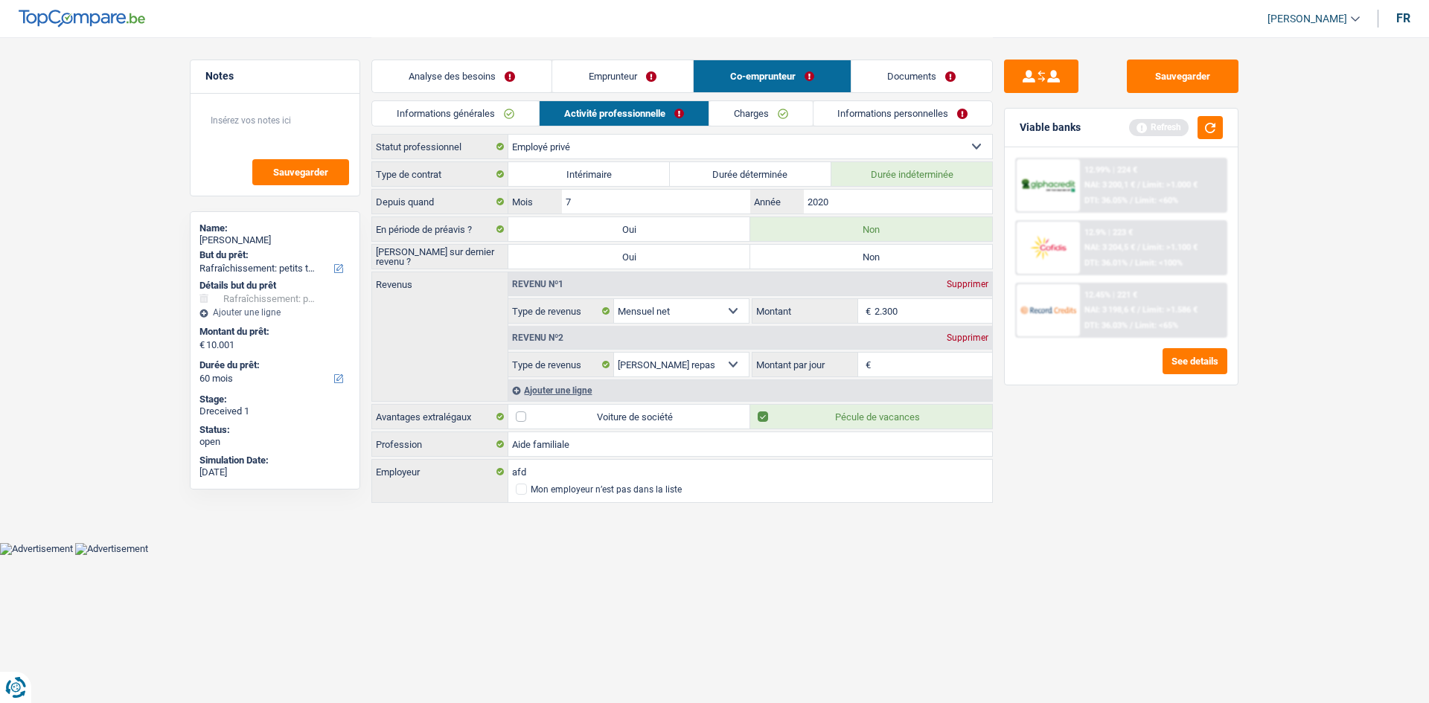
radio input "true"
click at [773, 124] on link "Charges" at bounding box center [760, 113] width 103 height 25
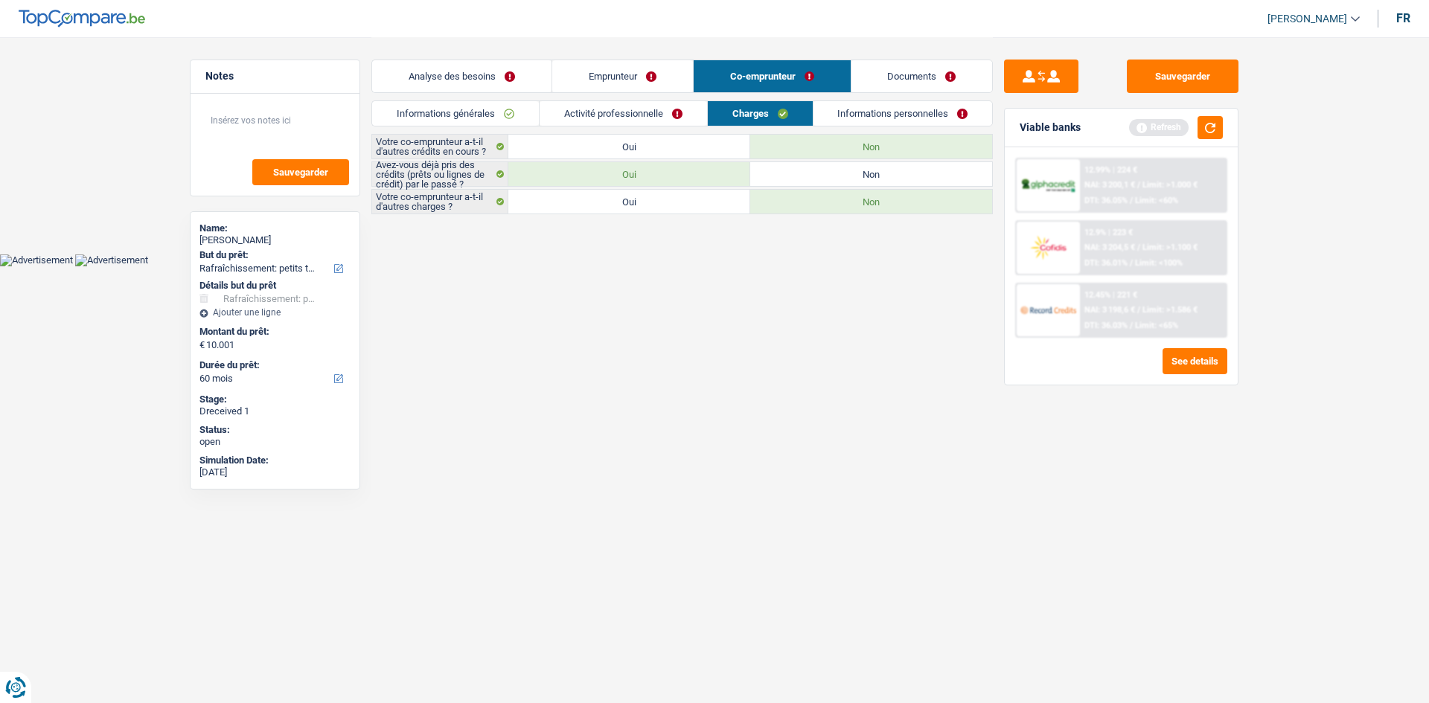
click at [678, 92] on link "Emprunteur" at bounding box center [622, 76] width 141 height 32
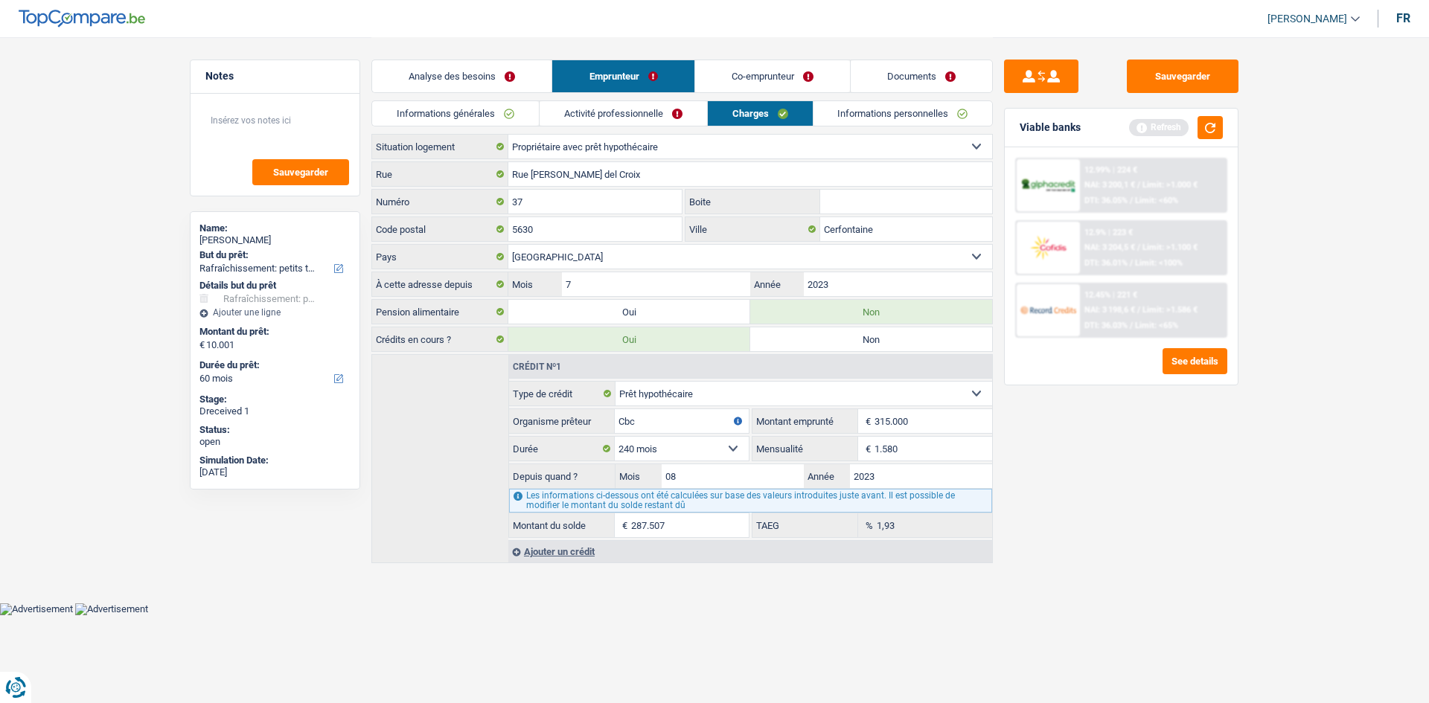
click at [771, 69] on link "Co-emprunteur" at bounding box center [772, 76] width 155 height 32
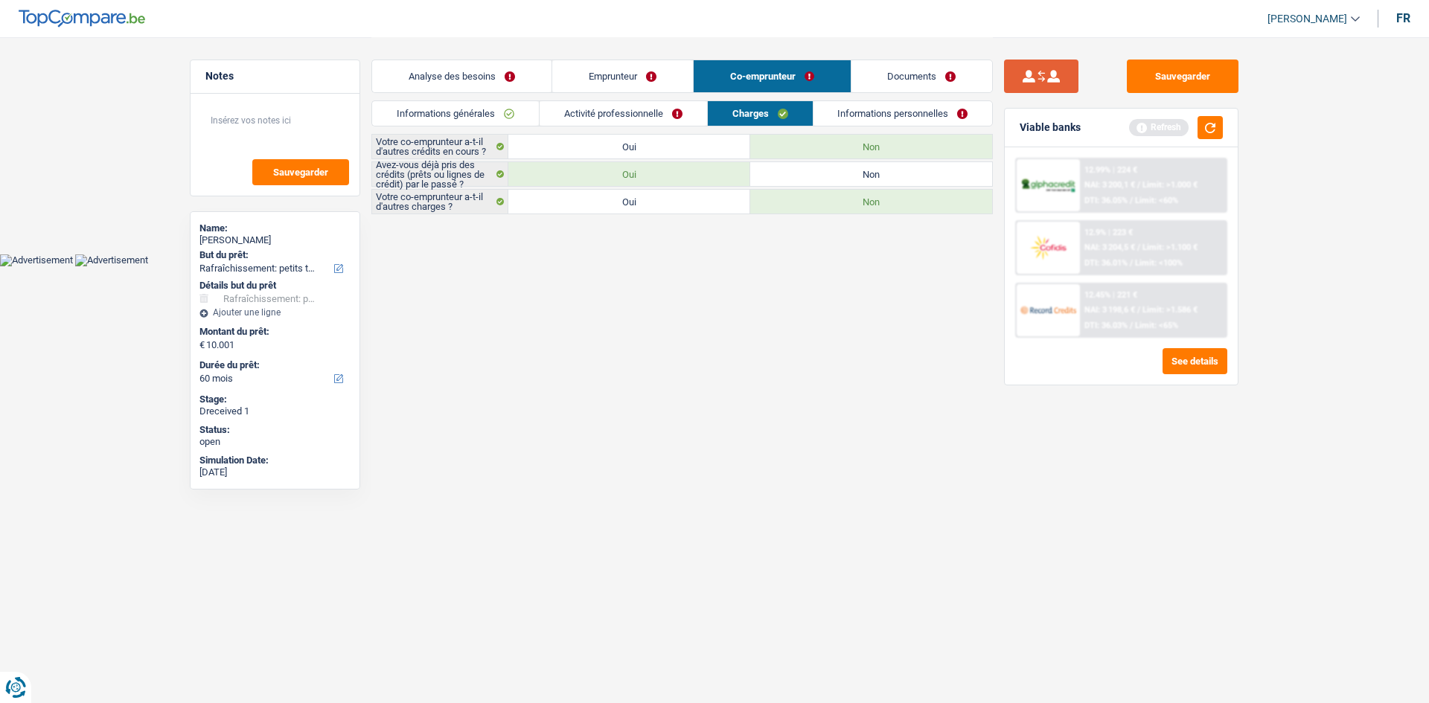
click at [1026, 83] on button "submit" at bounding box center [1041, 76] width 74 height 33
radio input "true"
select select "mortgage"
select select "240"
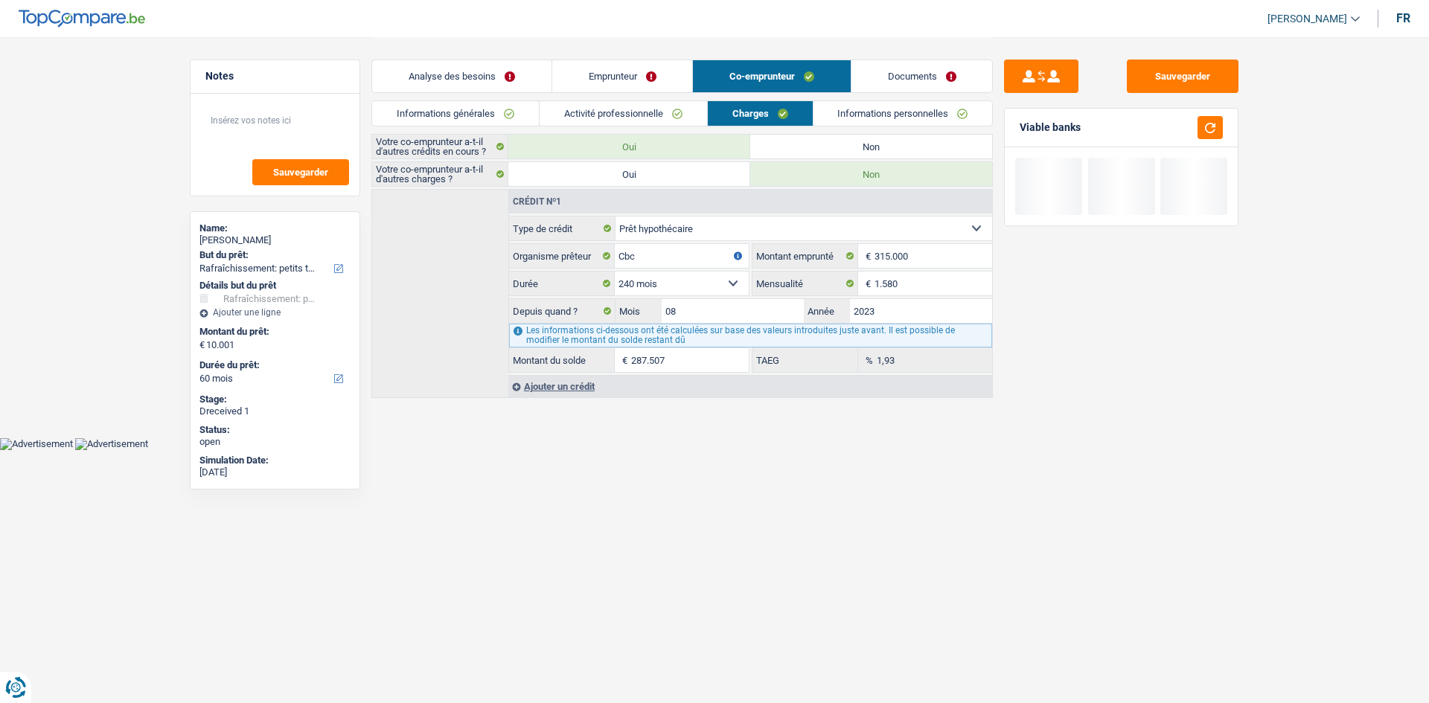
click at [645, 110] on link "Activité professionnelle" at bounding box center [623, 113] width 167 height 25
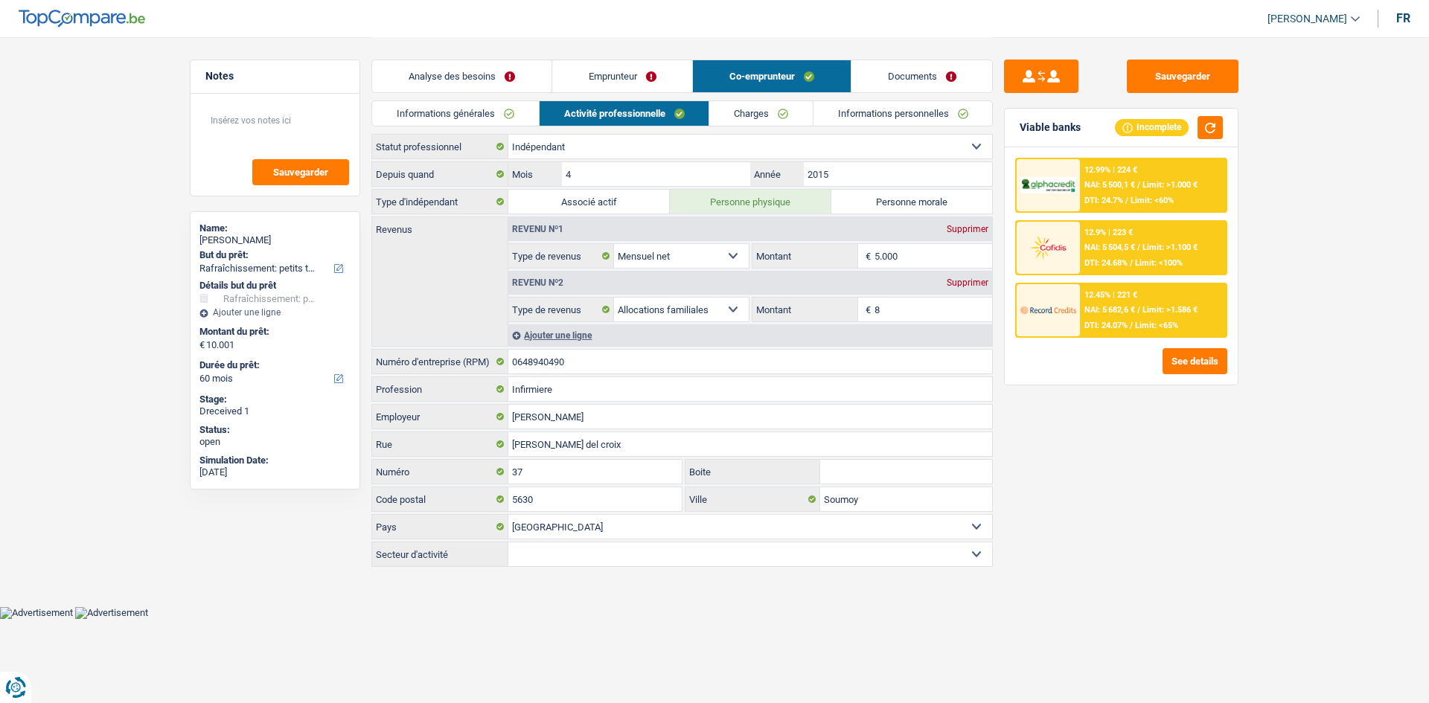
click at [774, 115] on link "Charges" at bounding box center [760, 113] width 103 height 25
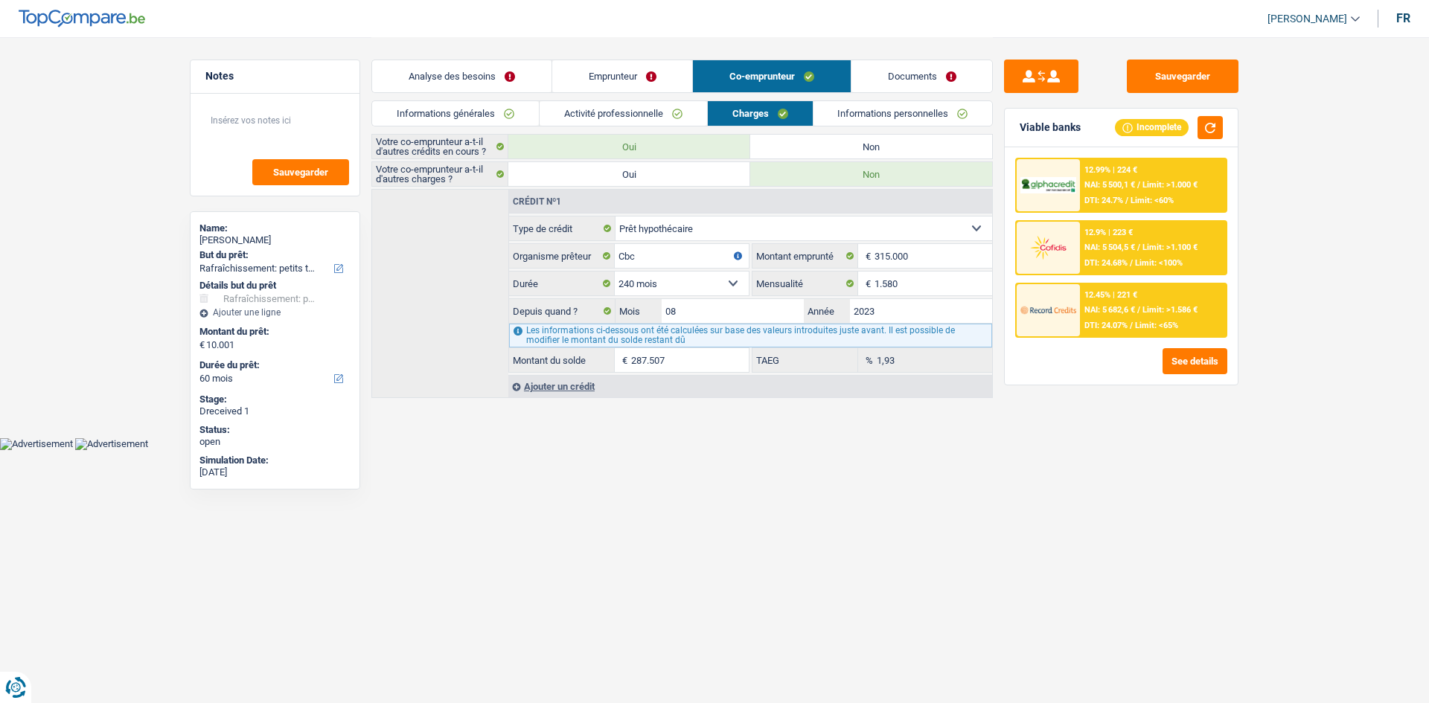
click at [663, 90] on link "Emprunteur" at bounding box center [622, 76] width 141 height 32
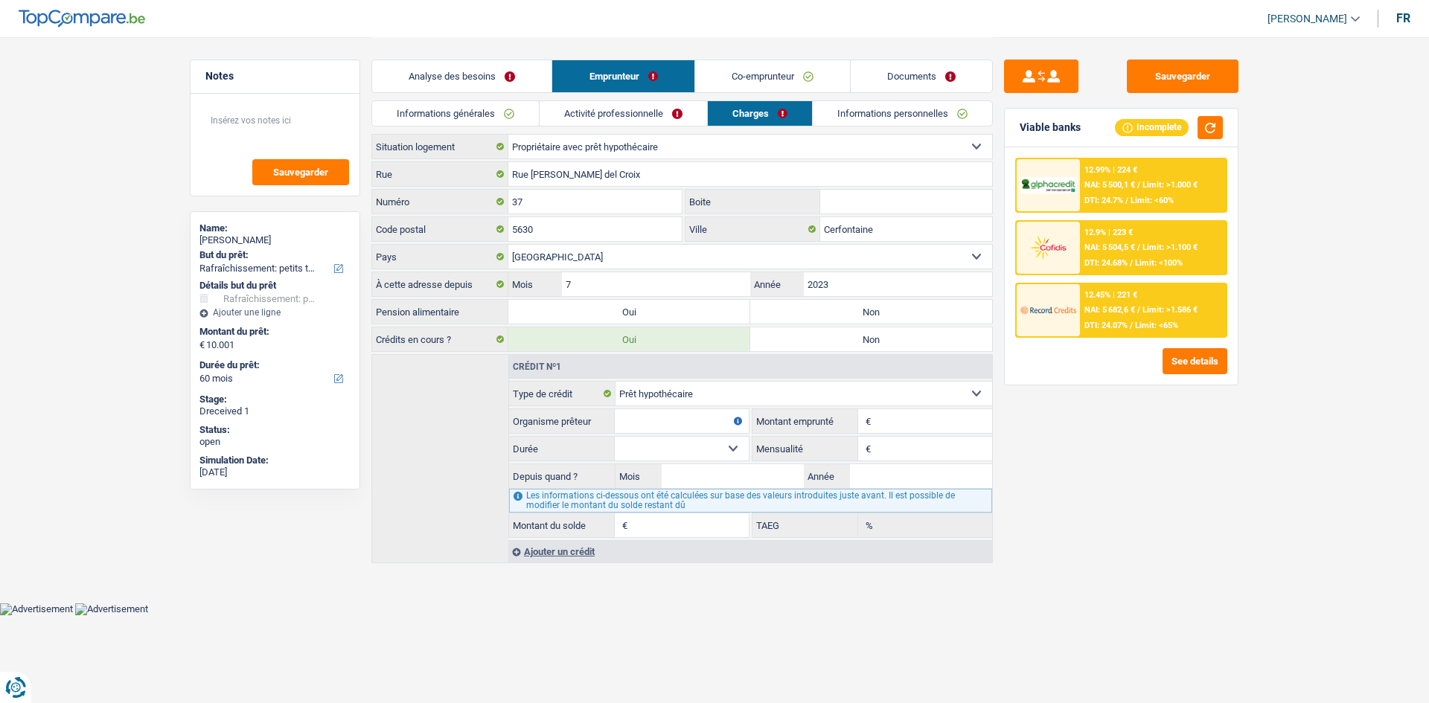
click at [508, 113] on link "Informations générales" at bounding box center [455, 113] width 167 height 25
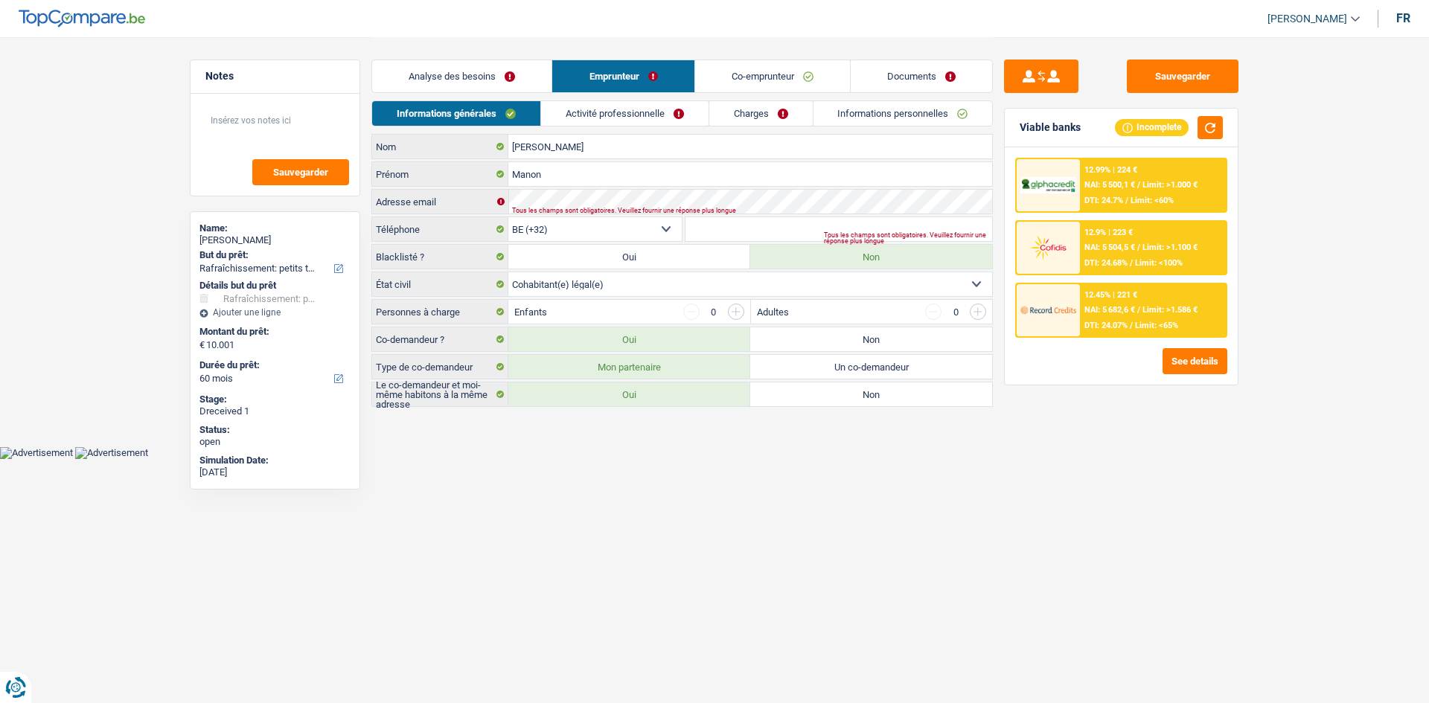
click at [546, 68] on link "Analyse des besoins" at bounding box center [461, 76] width 179 height 32
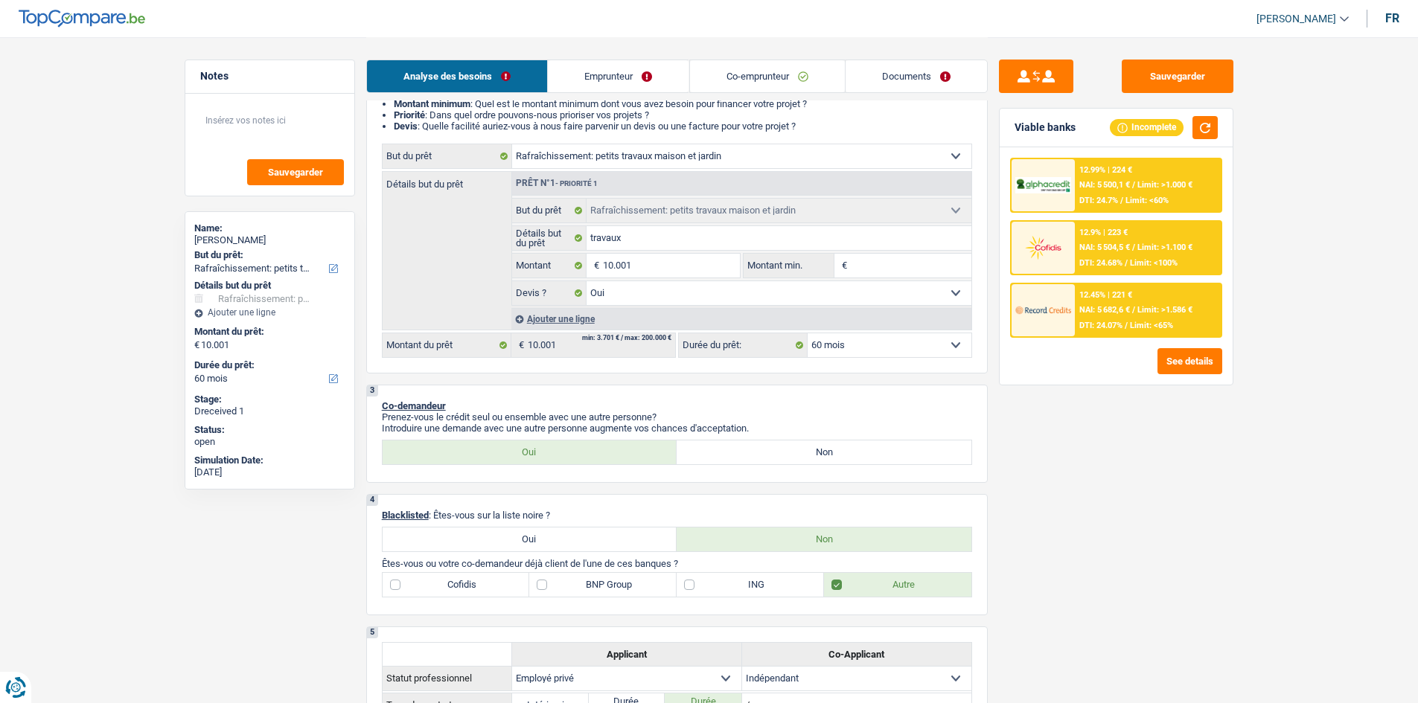
scroll to position [223, 0]
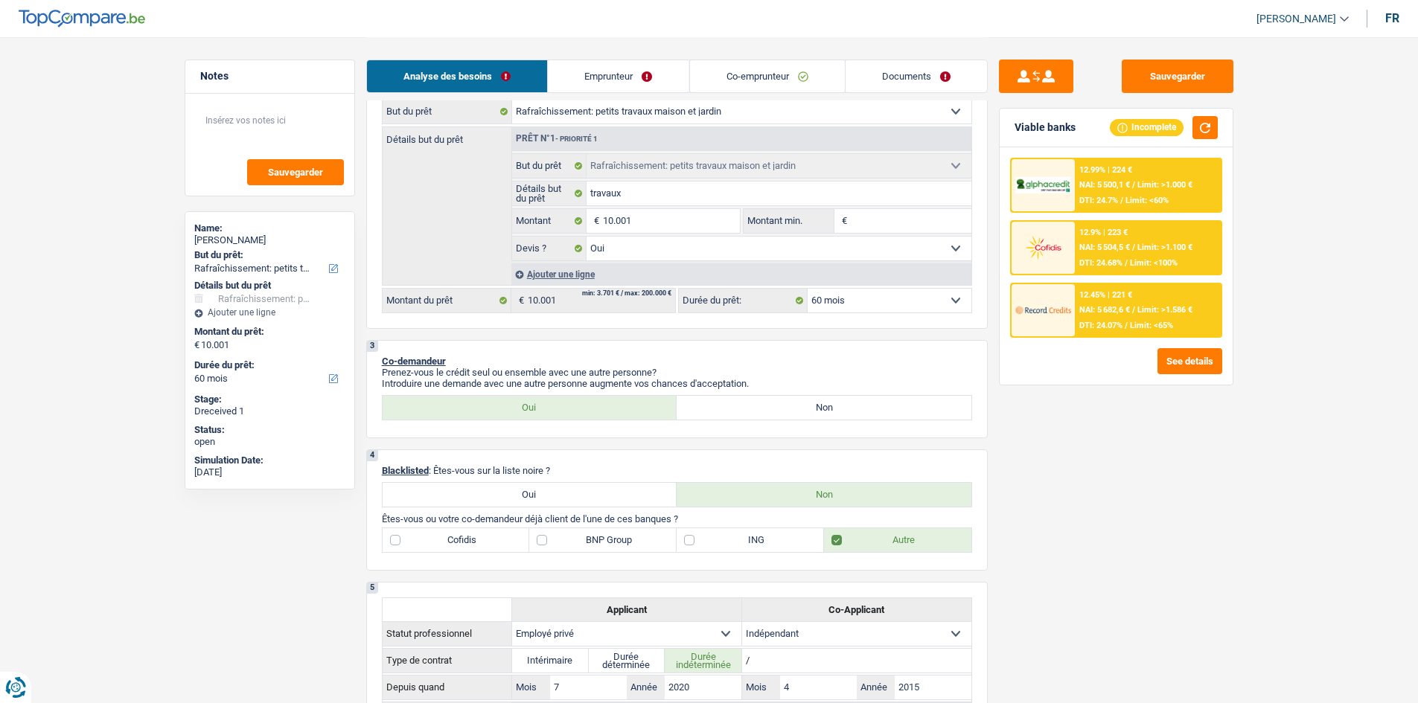
click at [802, 409] on label "Non" at bounding box center [824, 408] width 295 height 24
click at [802, 409] on input "Non" at bounding box center [824, 408] width 295 height 24
radio input "true"
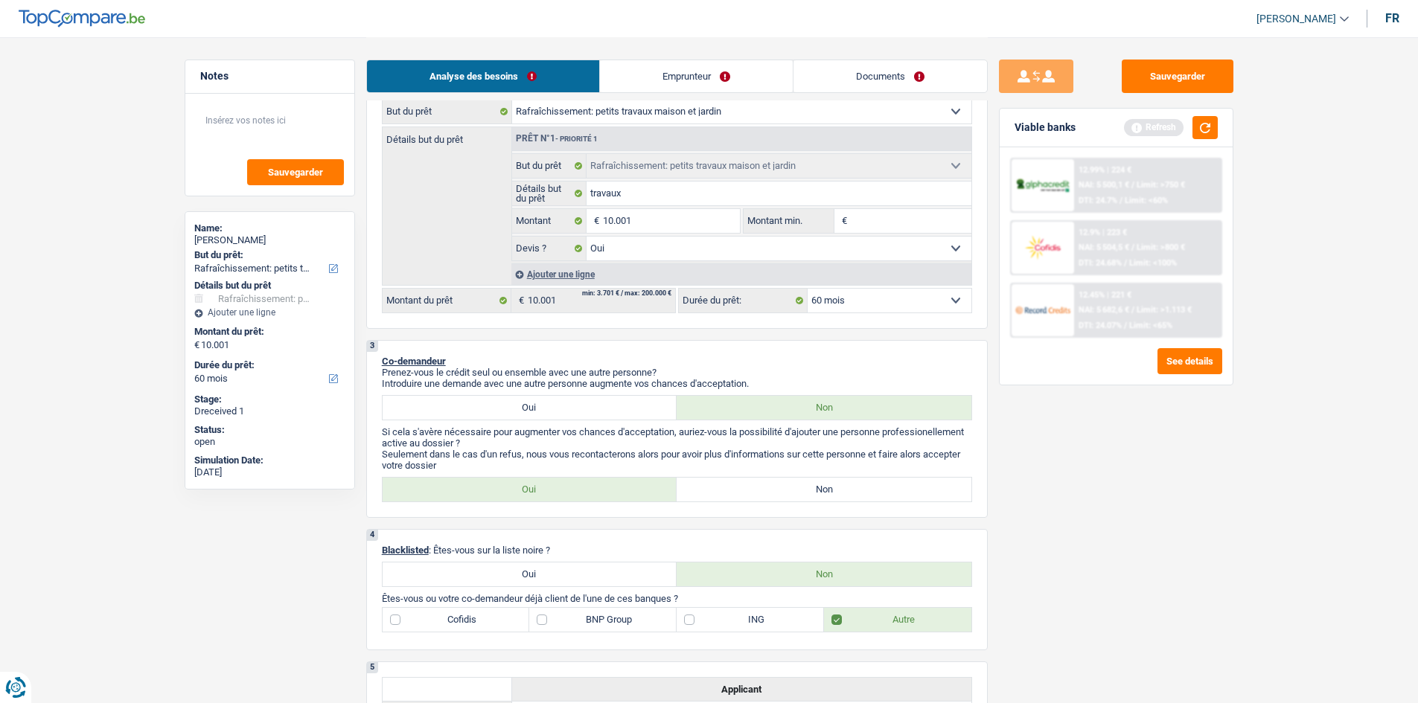
click at [709, 72] on link "Emprunteur" at bounding box center [696, 76] width 193 height 32
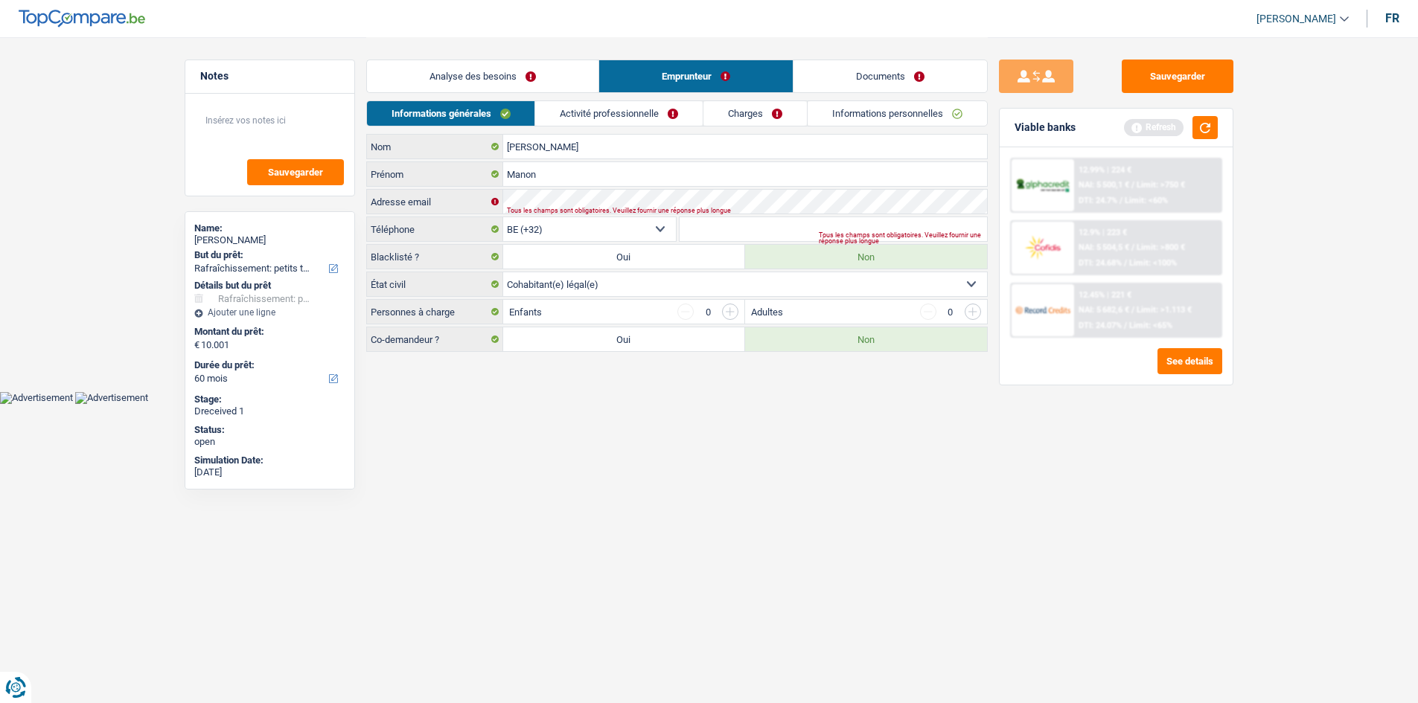
scroll to position [0, 0]
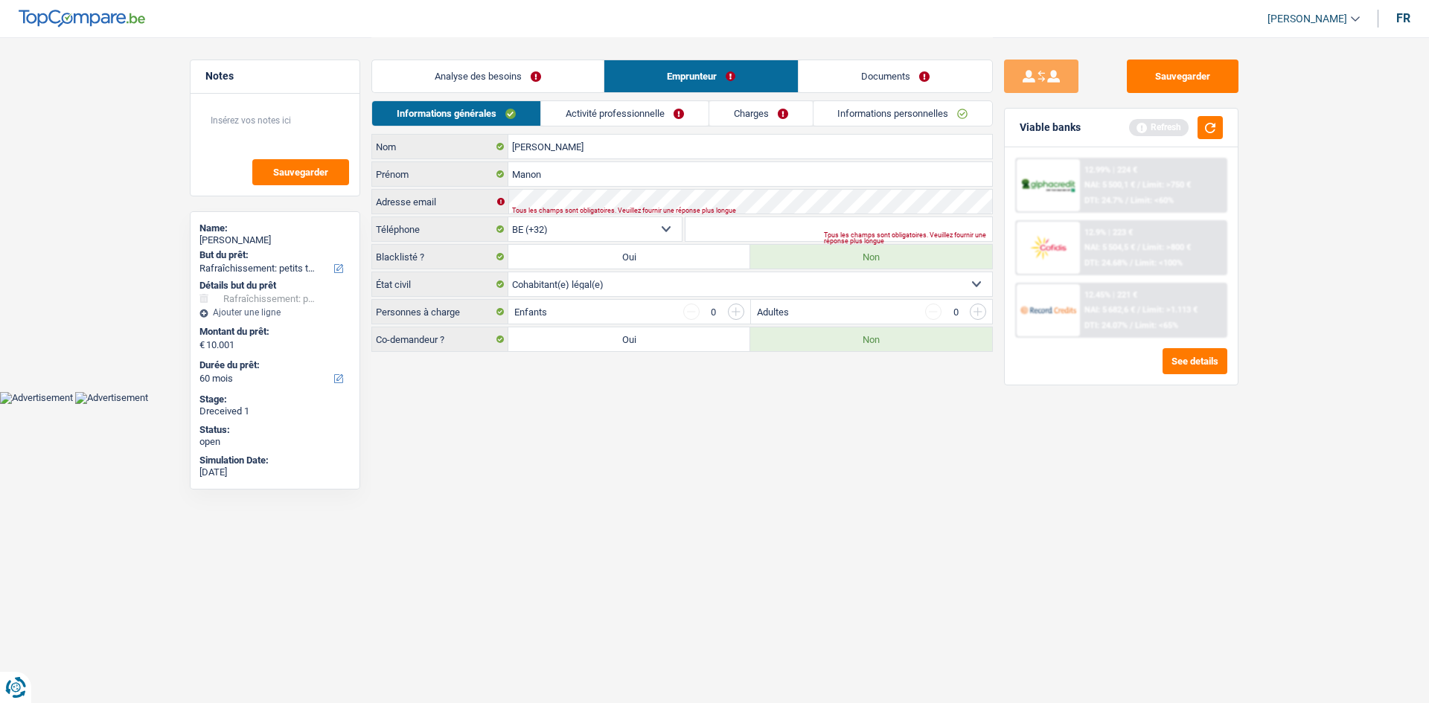
click at [779, 115] on link "Charges" at bounding box center [760, 113] width 103 height 25
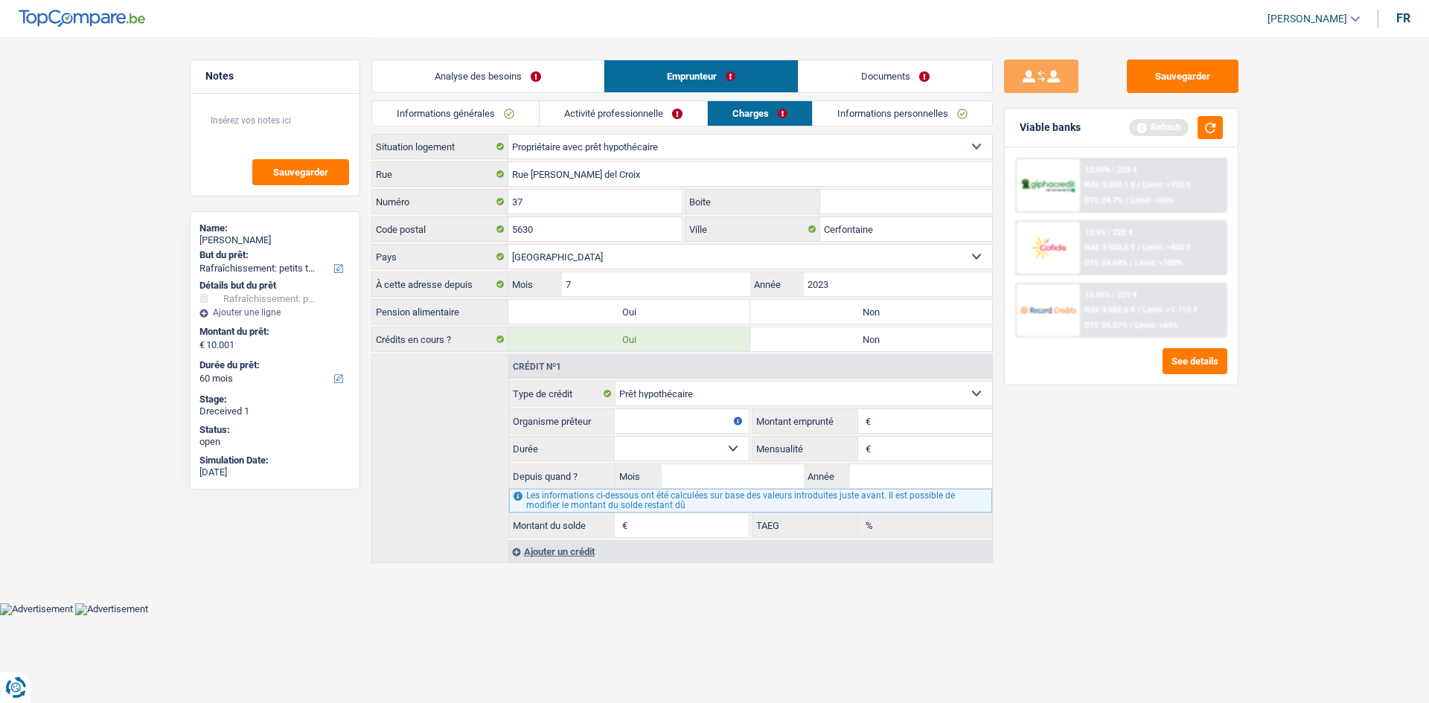
click at [867, 339] on label "Non" at bounding box center [871, 339] width 242 height 24
click at [867, 339] on input "Non" at bounding box center [871, 339] width 242 height 24
radio input "true"
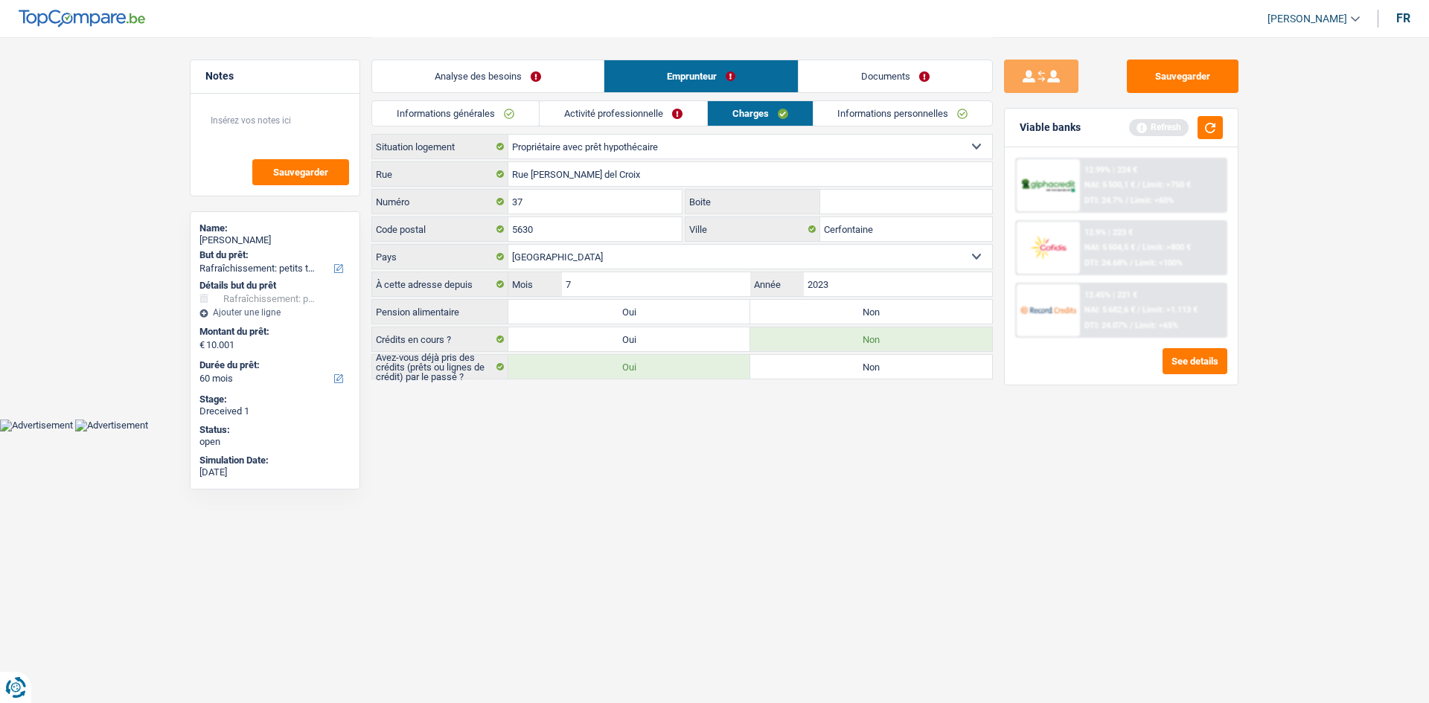
click at [852, 316] on label "Non" at bounding box center [871, 312] width 242 height 24
click at [852, 316] on input "Non" at bounding box center [871, 312] width 242 height 24
radio input "true"
click at [680, 153] on select "Locataire Propriétaire avec prêt hypothécaire Propriétaire sans prêt hypothécai…" at bounding box center [750, 147] width 484 height 24
select select "liveWithParents"
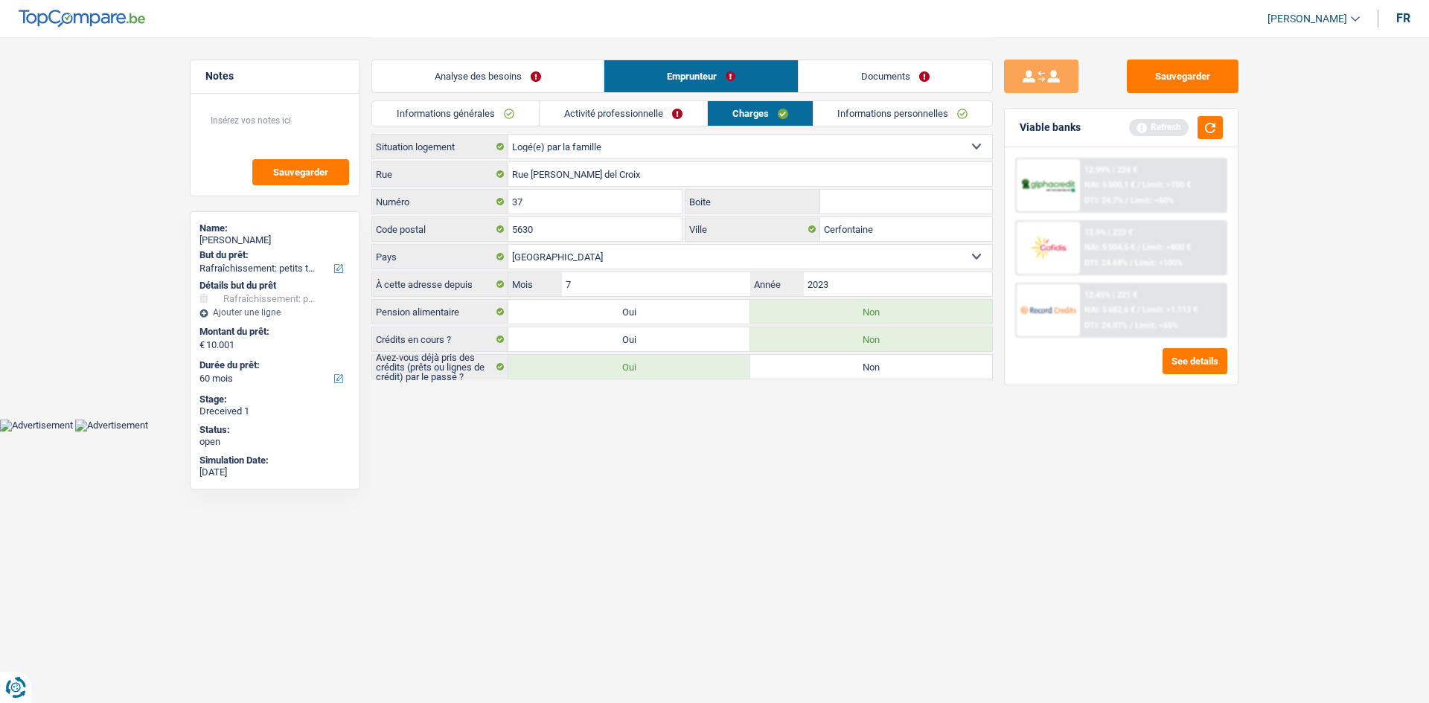
click at [508, 135] on select "Locataire Propriétaire avec prêt hypothécaire Propriétaire sans prêt hypothécai…" at bounding box center [750, 147] width 484 height 24
click at [290, 122] on textarea at bounding box center [275, 126] width 148 height 45
type textarea "loger chez chez sa compagne"
click at [304, 179] on button "Sauvegarder" at bounding box center [300, 172] width 97 height 26
click at [1131, 77] on button "Sauvegarder" at bounding box center [1183, 76] width 112 height 33
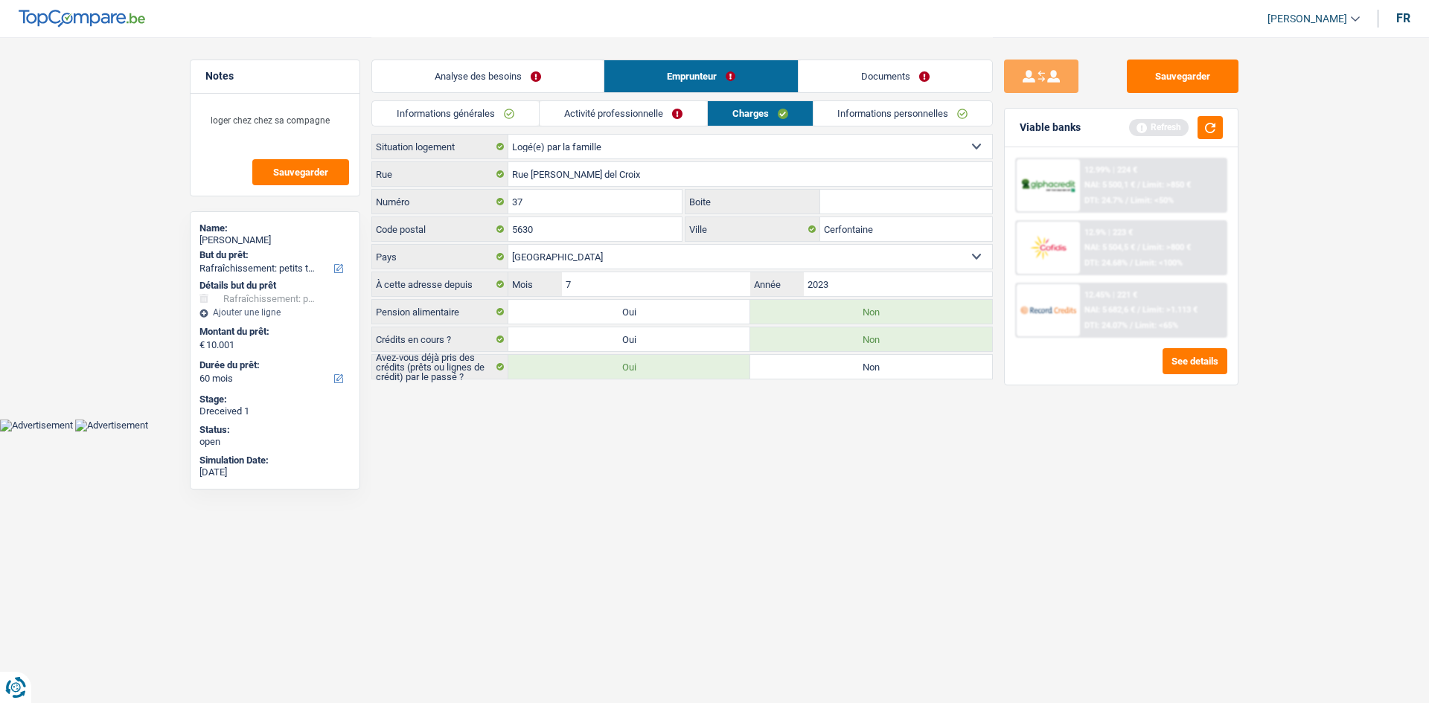
click at [525, 108] on link "Informations générales" at bounding box center [455, 113] width 167 height 25
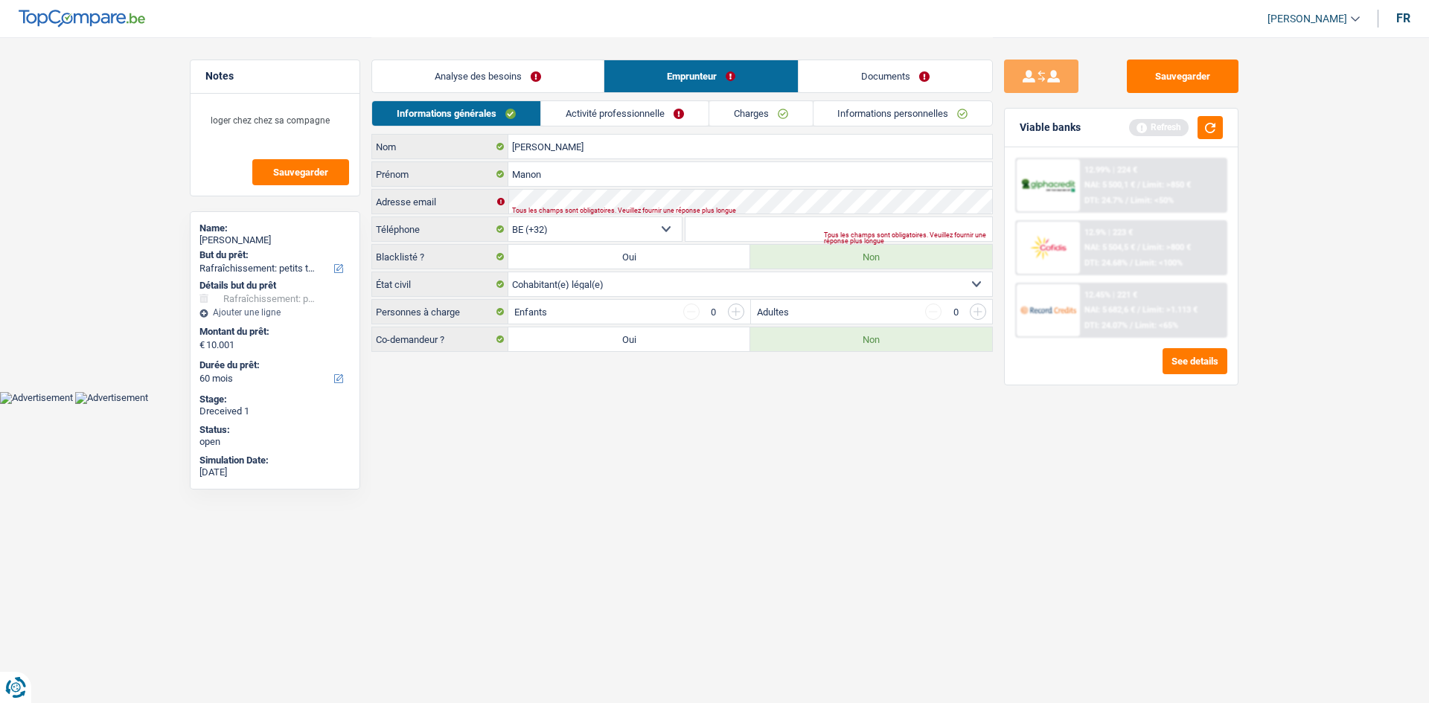
click at [434, 78] on link "Analyse des besoins" at bounding box center [487, 76] width 231 height 32
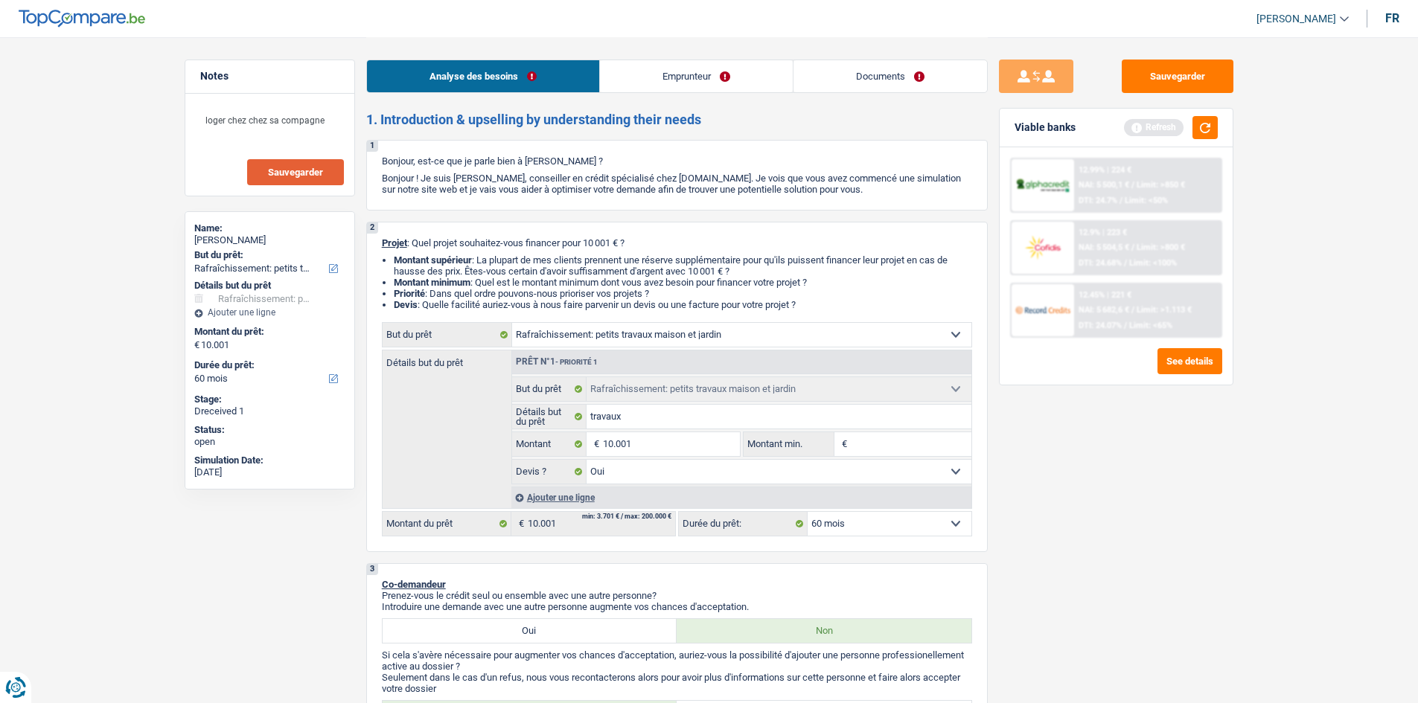
click at [321, 185] on button "Sauvegarder" at bounding box center [295, 172] width 97 height 26
click at [1131, 85] on button "Sauvegarder" at bounding box center [1178, 76] width 112 height 33
click at [1131, 68] on button "Sauvegarder" at bounding box center [1178, 76] width 112 height 33
drag, startPoint x: 285, startPoint y: 174, endPoint x: 297, endPoint y: 178, distance: 12.5
click at [285, 174] on span "Sauvegarder" at bounding box center [295, 172] width 55 height 10
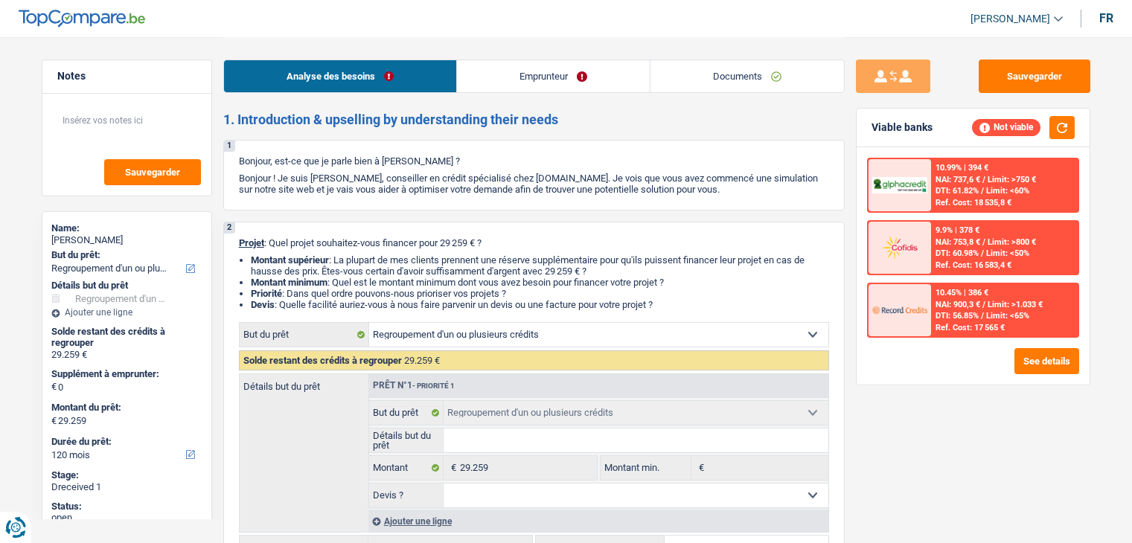
select select "refinancing"
select select "120"
select select "refinancing"
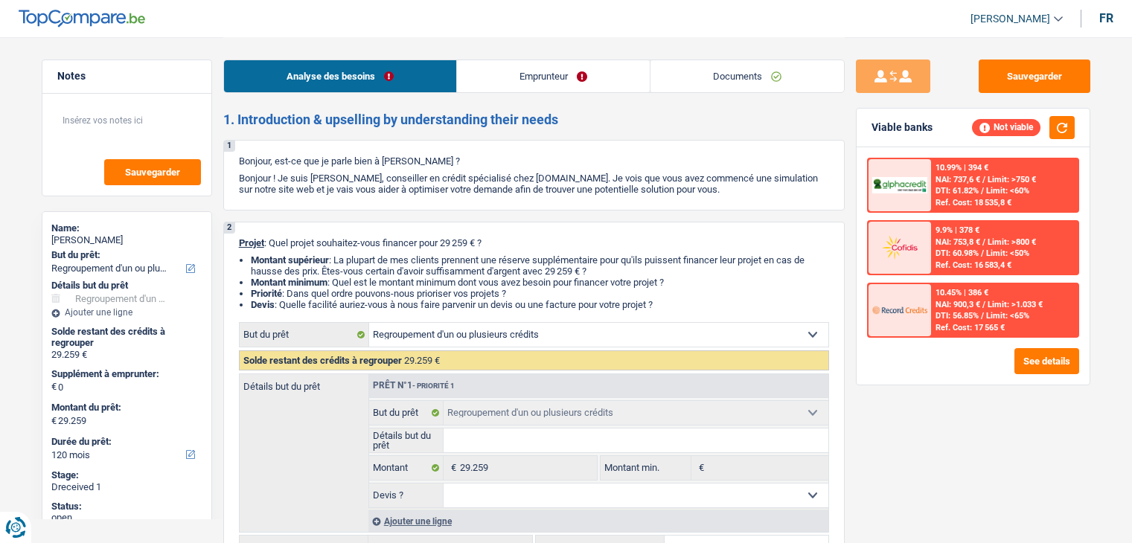
select select "120"
select select "publicEmployee"
select select "netSalary"
select select "mealVouchers"
select select "rents"
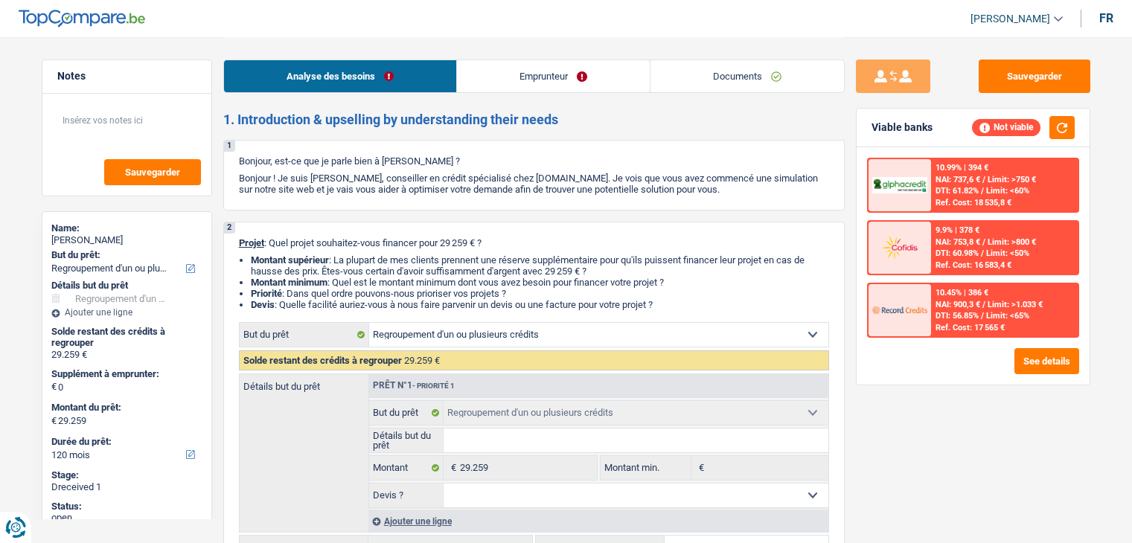
select select "personalLoan"
select select "familyEvent"
select select "84"
select select "personalLoan"
select select "loanRepayment"
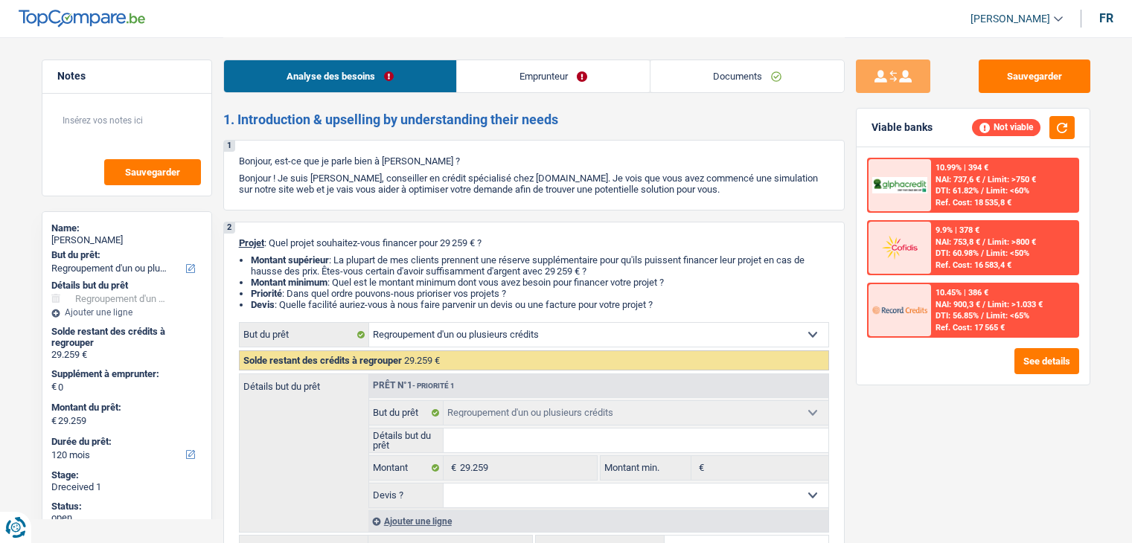
select select "84"
select select "refinancing"
select select "120"
click at [1025, 368] on button "See details" at bounding box center [1046, 361] width 65 height 26
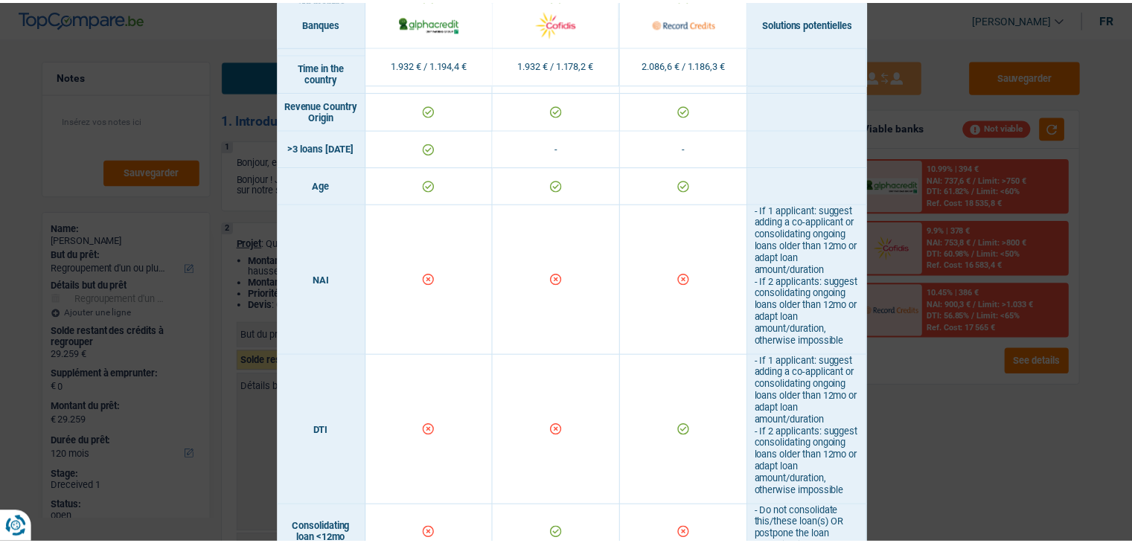
scroll to position [595, 0]
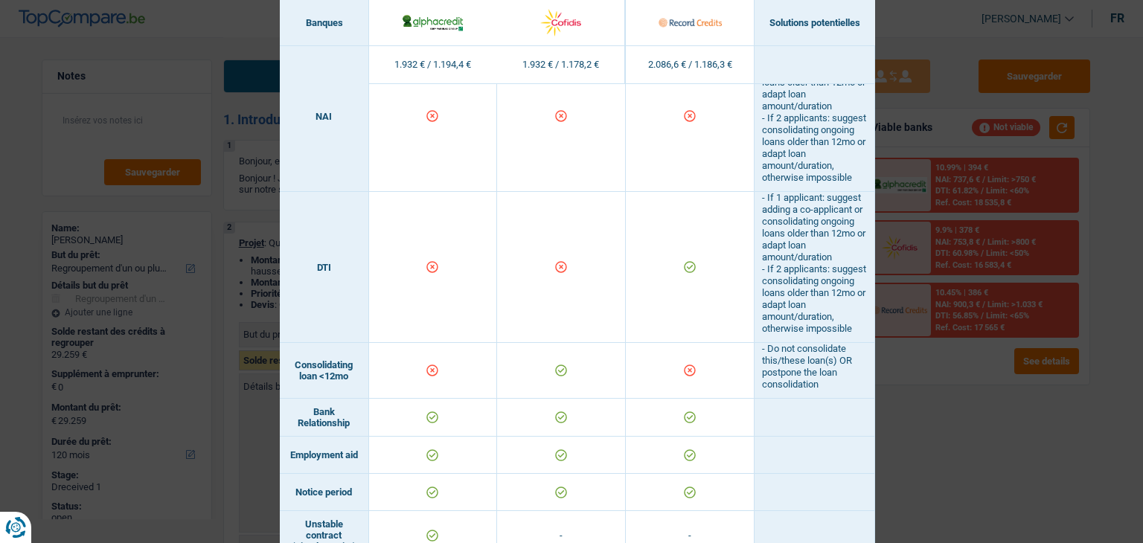
click at [976, 462] on div "Banks conditions × Banques Solutions potentielles Revenus / Charges 1.932 € / 1…" at bounding box center [571, 271] width 1143 height 543
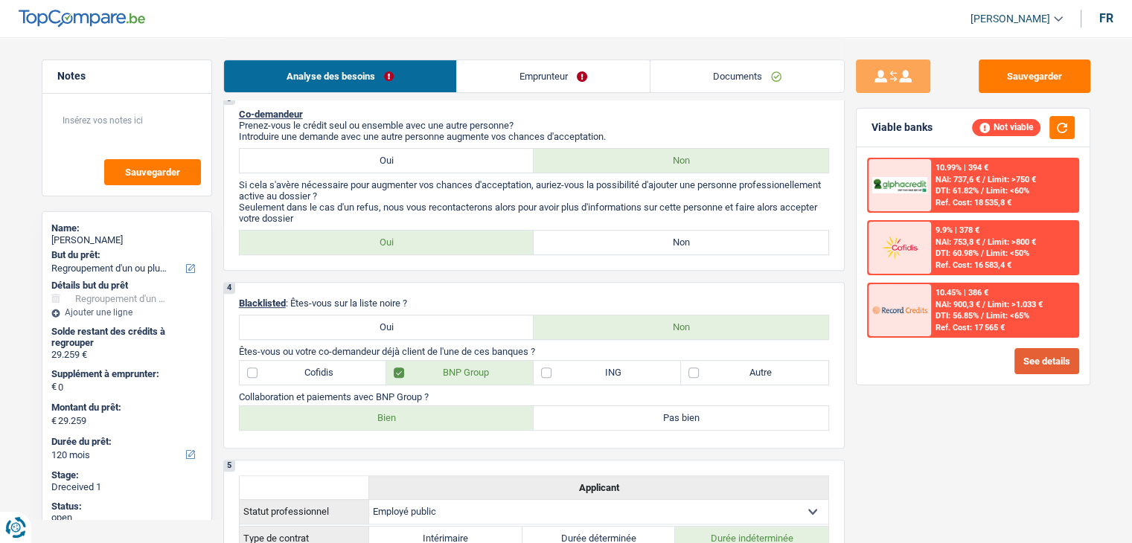
scroll to position [372, 0]
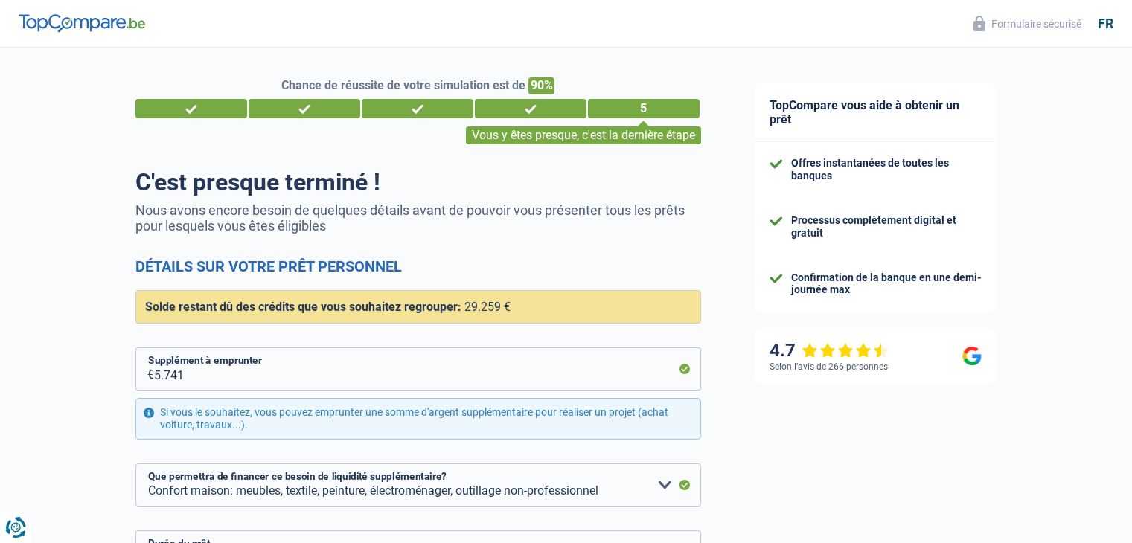
select select "refinancing"
select select "household"
select select "120"
select select "16-18"
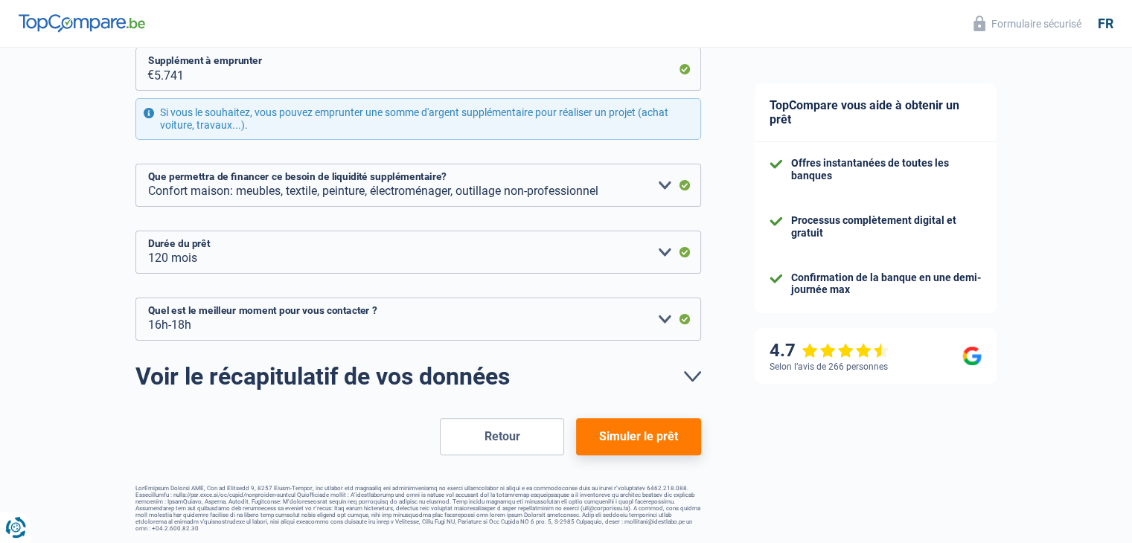
scroll to position [301, 0]
click at [658, 425] on button "Simuler le prêt" at bounding box center [638, 436] width 124 height 37
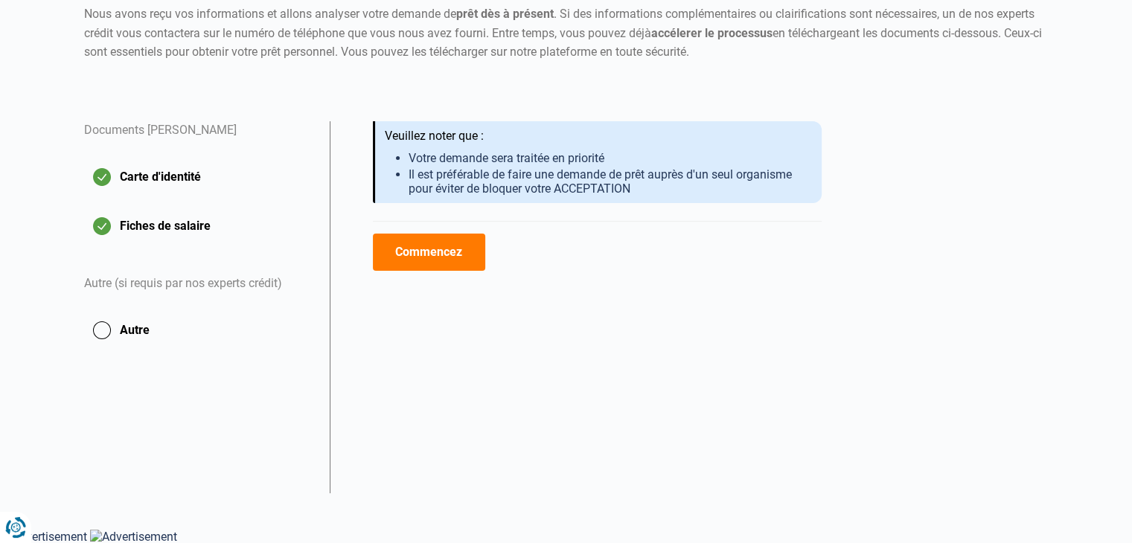
click at [455, 269] on button "Commencez" at bounding box center [429, 252] width 112 height 37
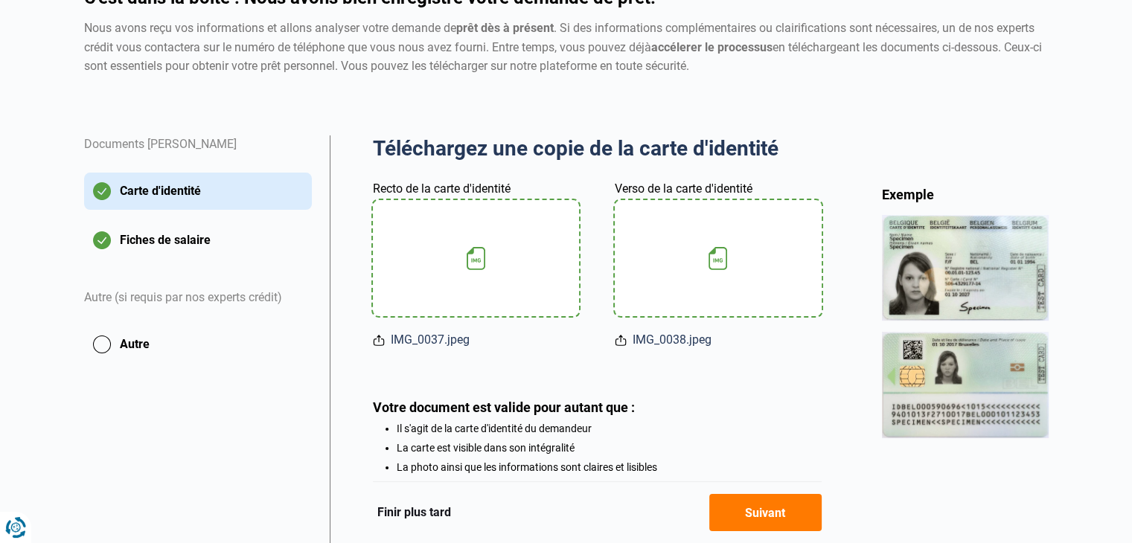
scroll to position [275, 0]
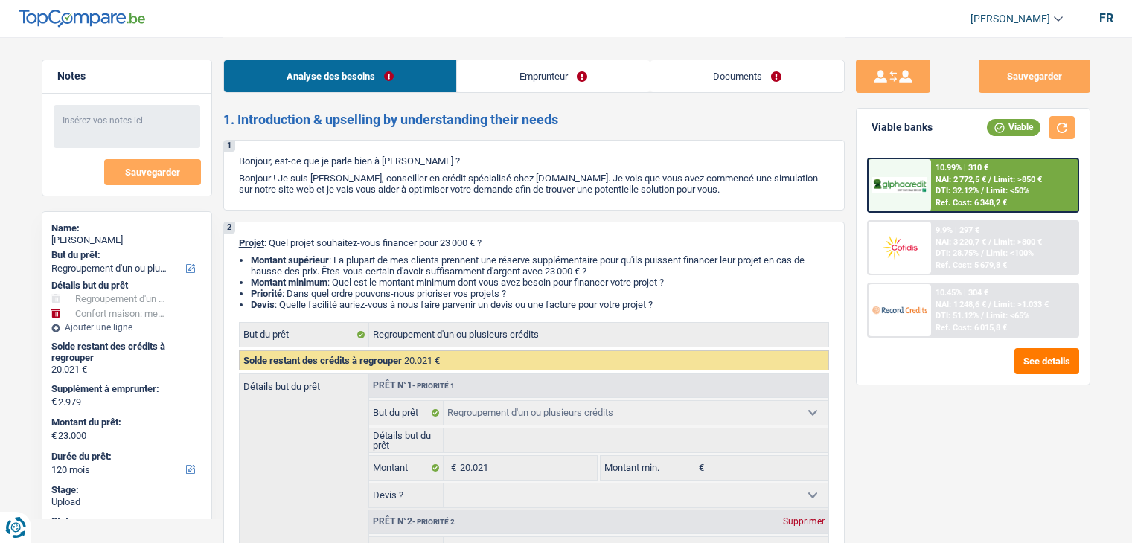
select select "refinancing"
select select "household"
select select "120"
select select "refinancing"
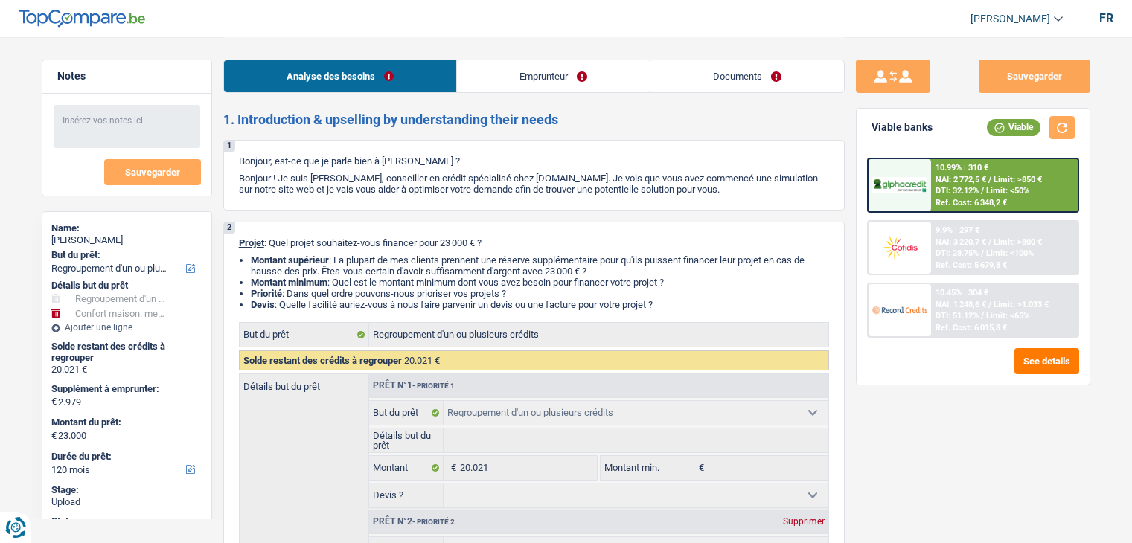
select select "refinancing"
select select "household"
select select "120"
select select "publicEmployee"
select select "familyAllowances"
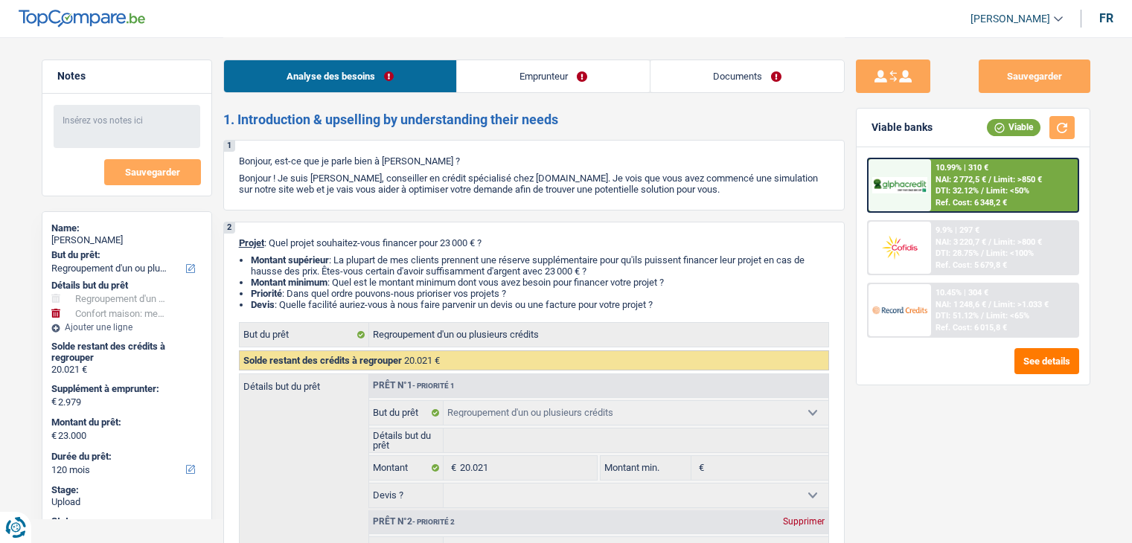
select select "netSalary"
select select "alimony"
select select "mealVouchers"
select select "rents"
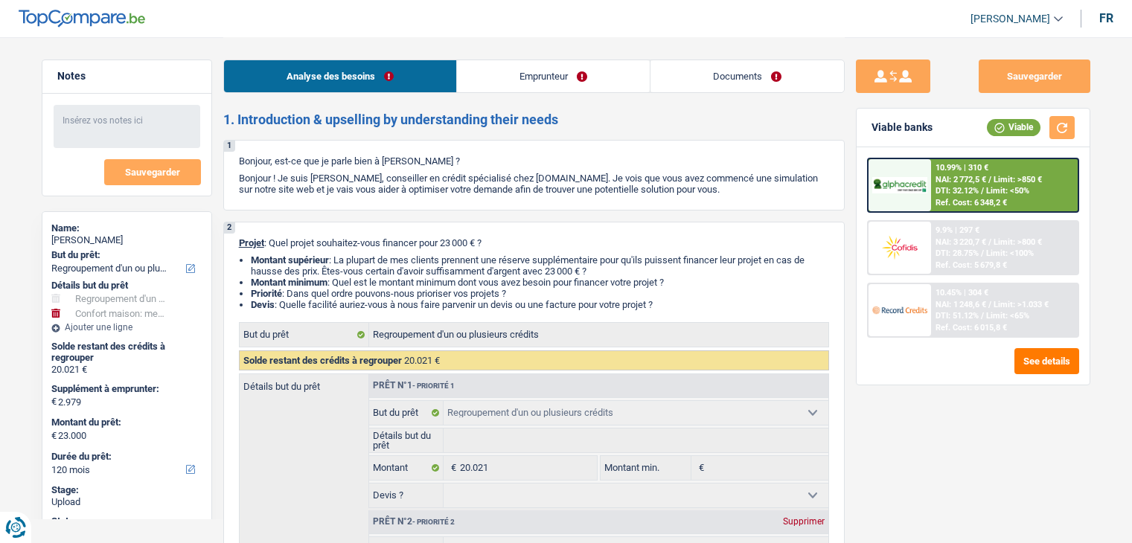
select select "cardOrCredit"
select select "personalLoan"
select select "homeFurnishingOrRelocation"
select select "48"
select select "refinancing"
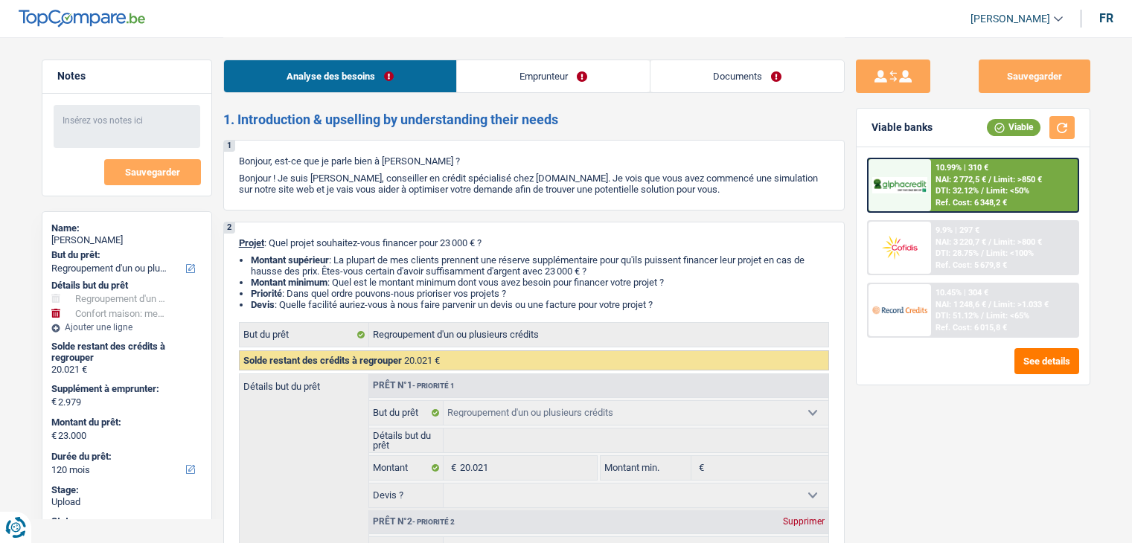
select select "refinancing"
select select "household"
select select "120"
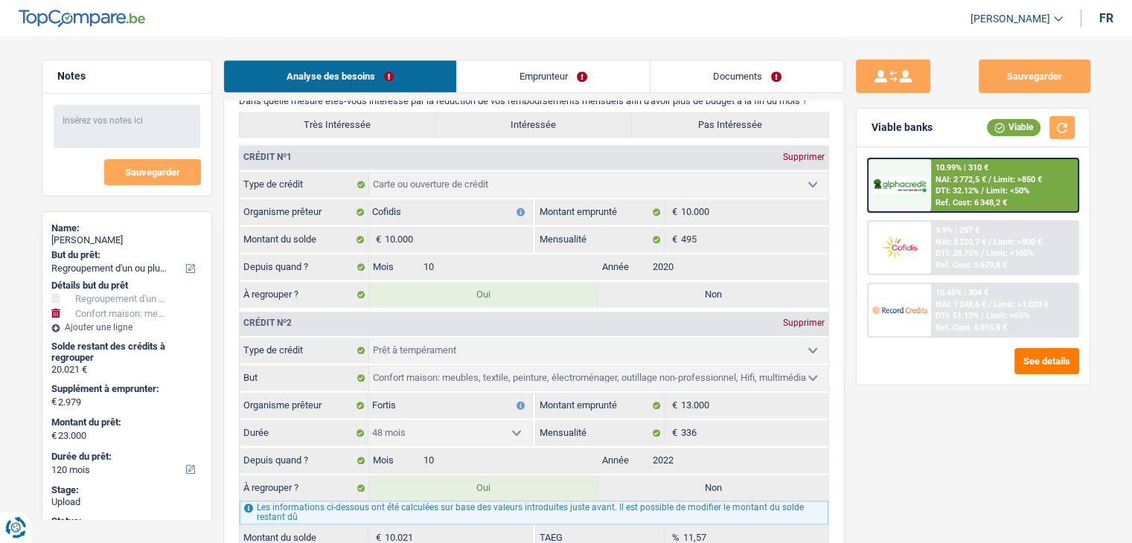
scroll to position [1712, 0]
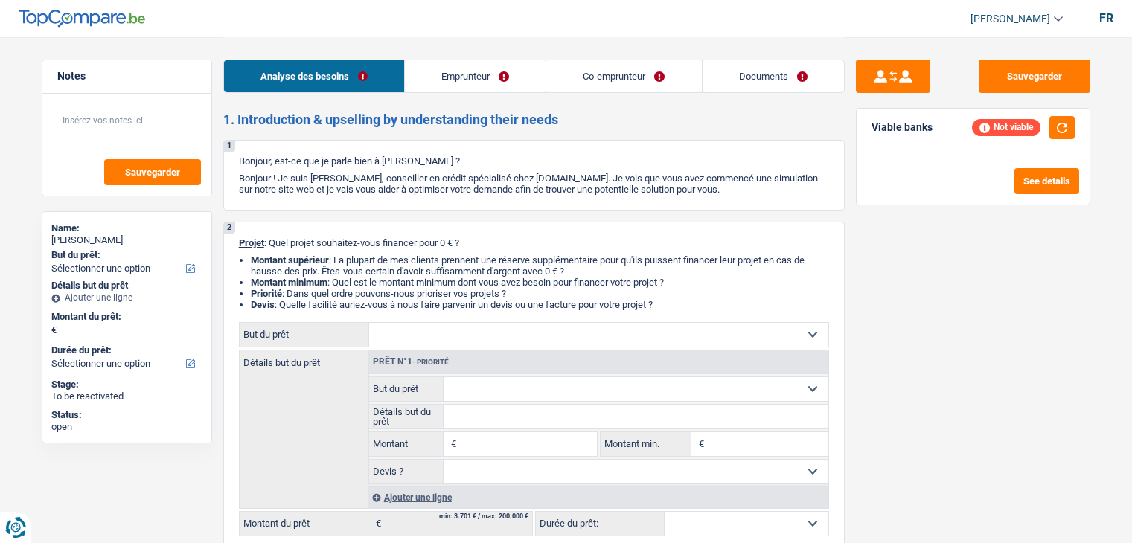
select select "privateEmployee"
select select "familyAllowances"
select select "netSalary"
select select "mealVouchers"
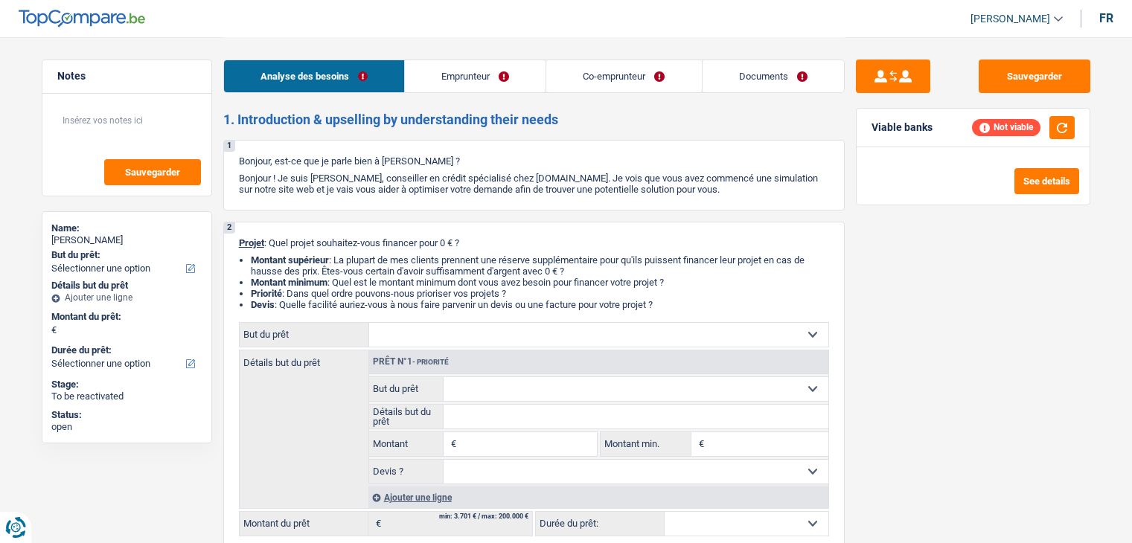
select select "netSalary"
select select "mealVouchers"
select select "rents"
select select "cardOrCredit"
select select "creditConsolidation"
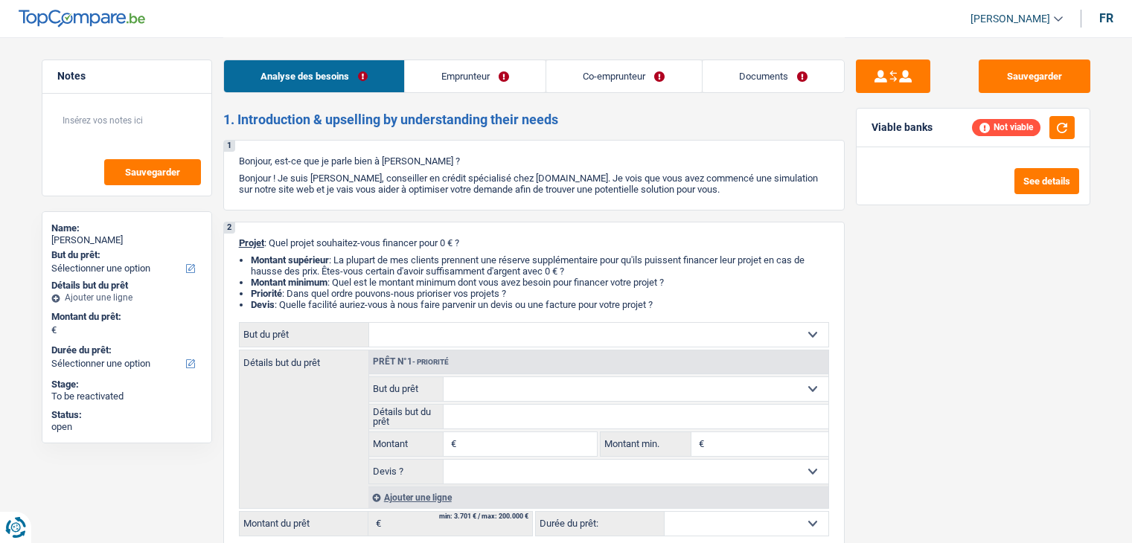
select select "60"
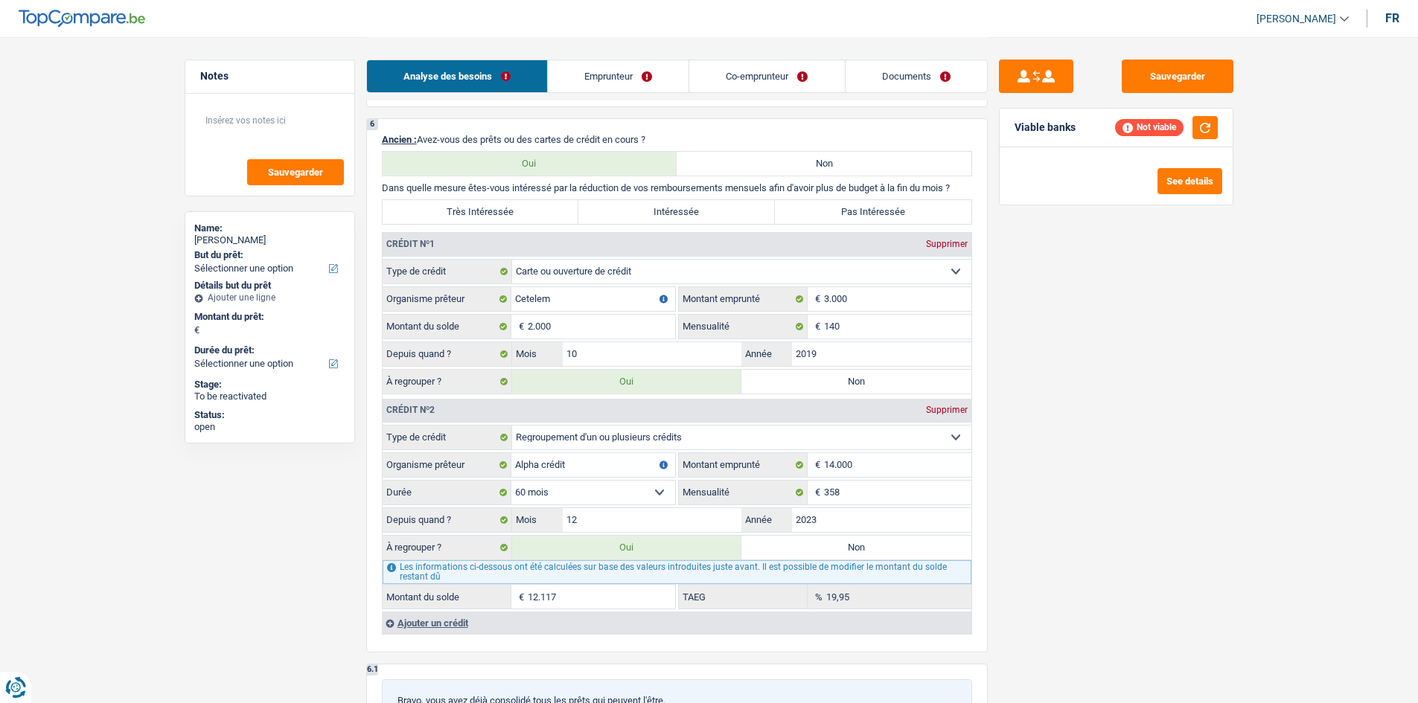
scroll to position [1265, 0]
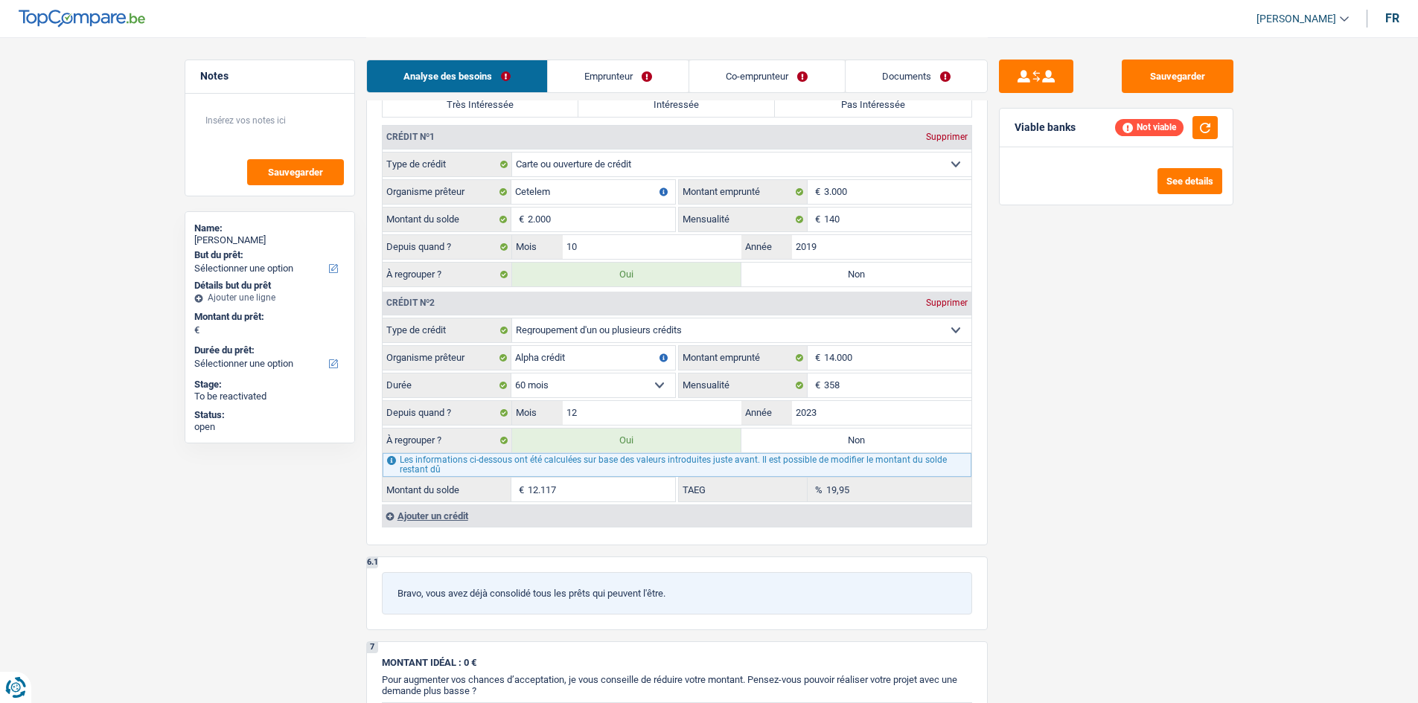
click at [435, 519] on div "Ajouter un crédit" at bounding box center [676, 516] width 589 height 22
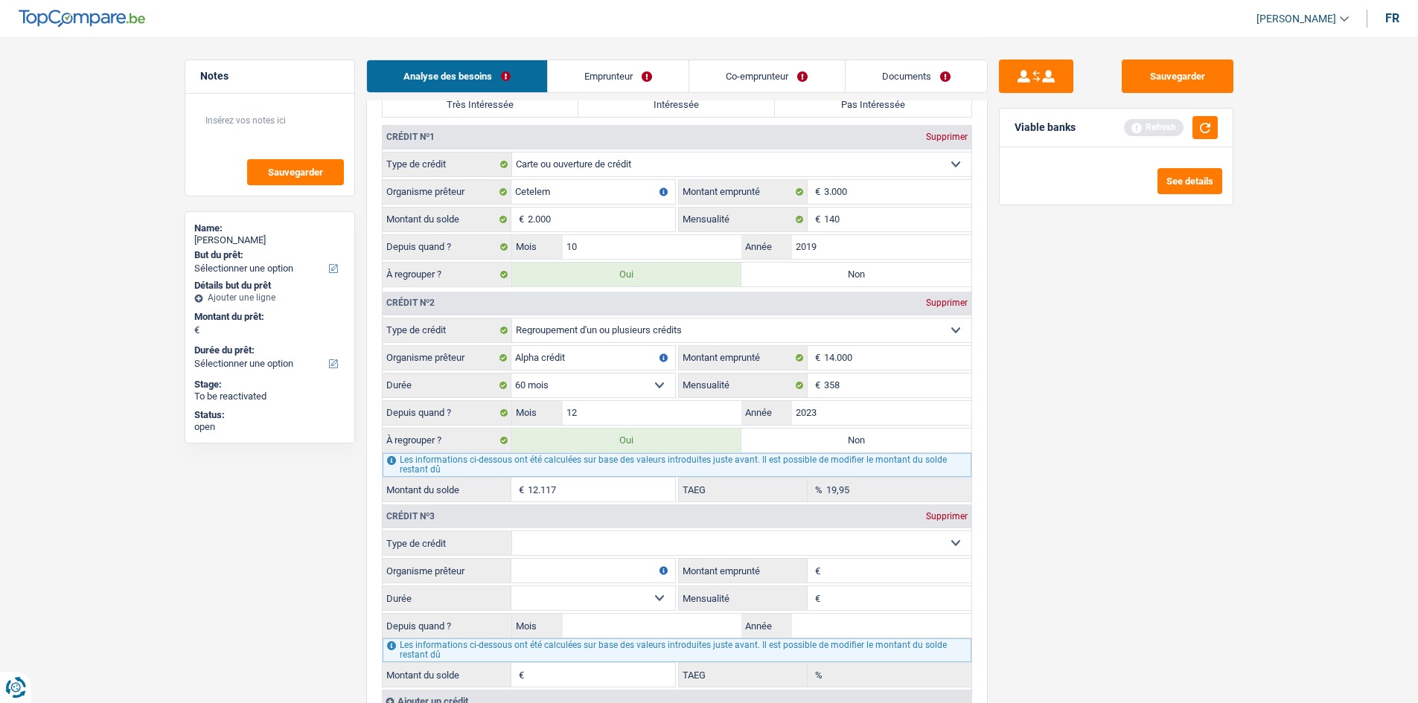
click at [579, 534] on select "Carte ou ouverture de crédit Prêt hypothécaire Vente à tempérament Prêt à tempé…" at bounding box center [741, 543] width 459 height 24
select select "carLoan"
type input "0"
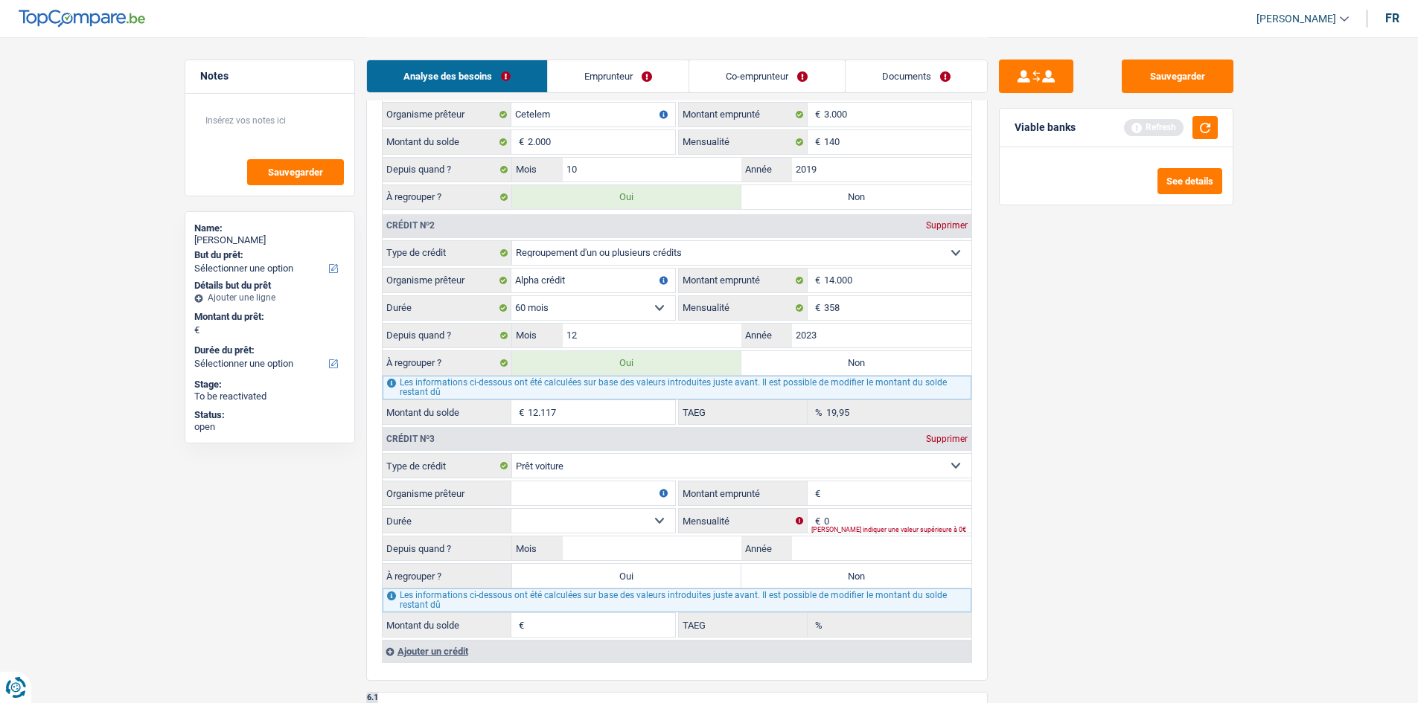
scroll to position [1489, 0]
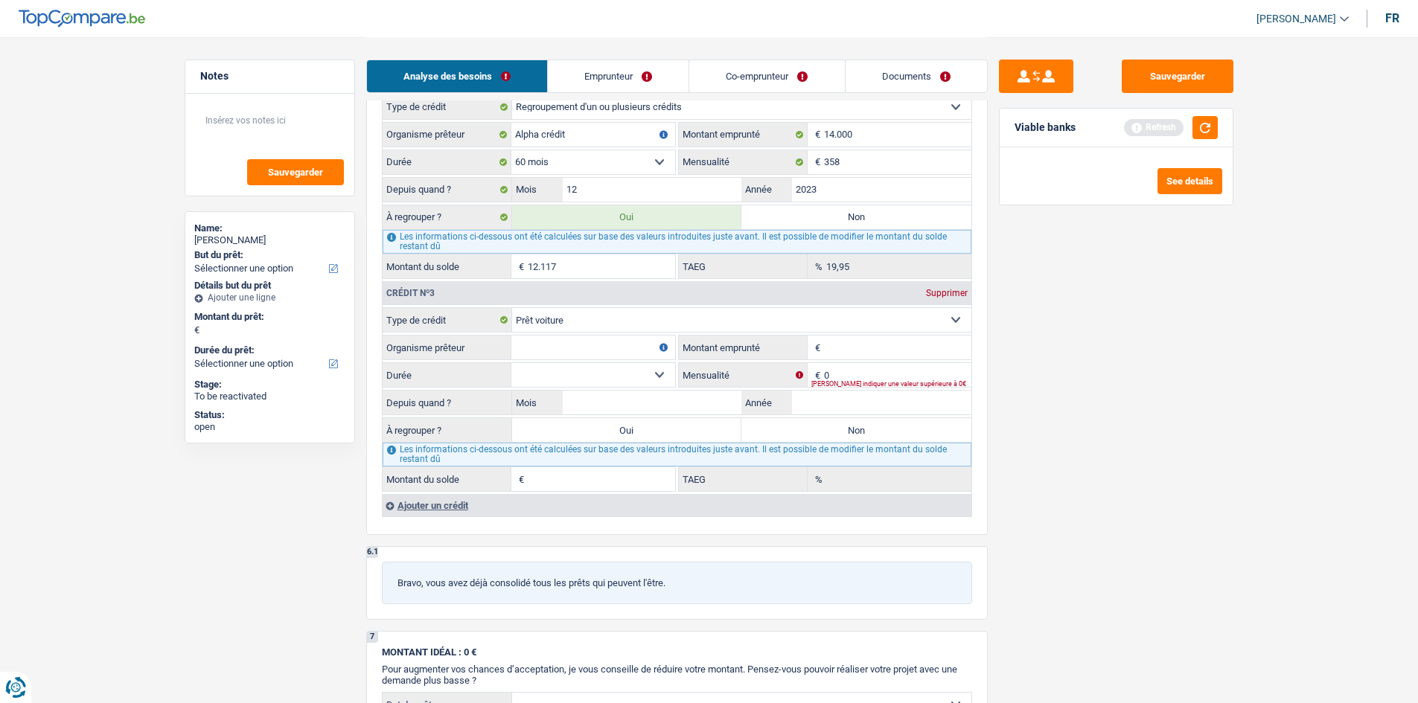
click at [635, 349] on input "Organisme prêteur" at bounding box center [593, 348] width 164 height 24
type input "alpha credit"
click at [875, 350] on input "Montant emprunté" at bounding box center [897, 348] width 147 height 24
drag, startPoint x: 861, startPoint y: 353, endPoint x: 1187, endPoint y: 444, distance: 338.4
click at [861, 353] on input "Montant emprunté" at bounding box center [897, 348] width 147 height 24
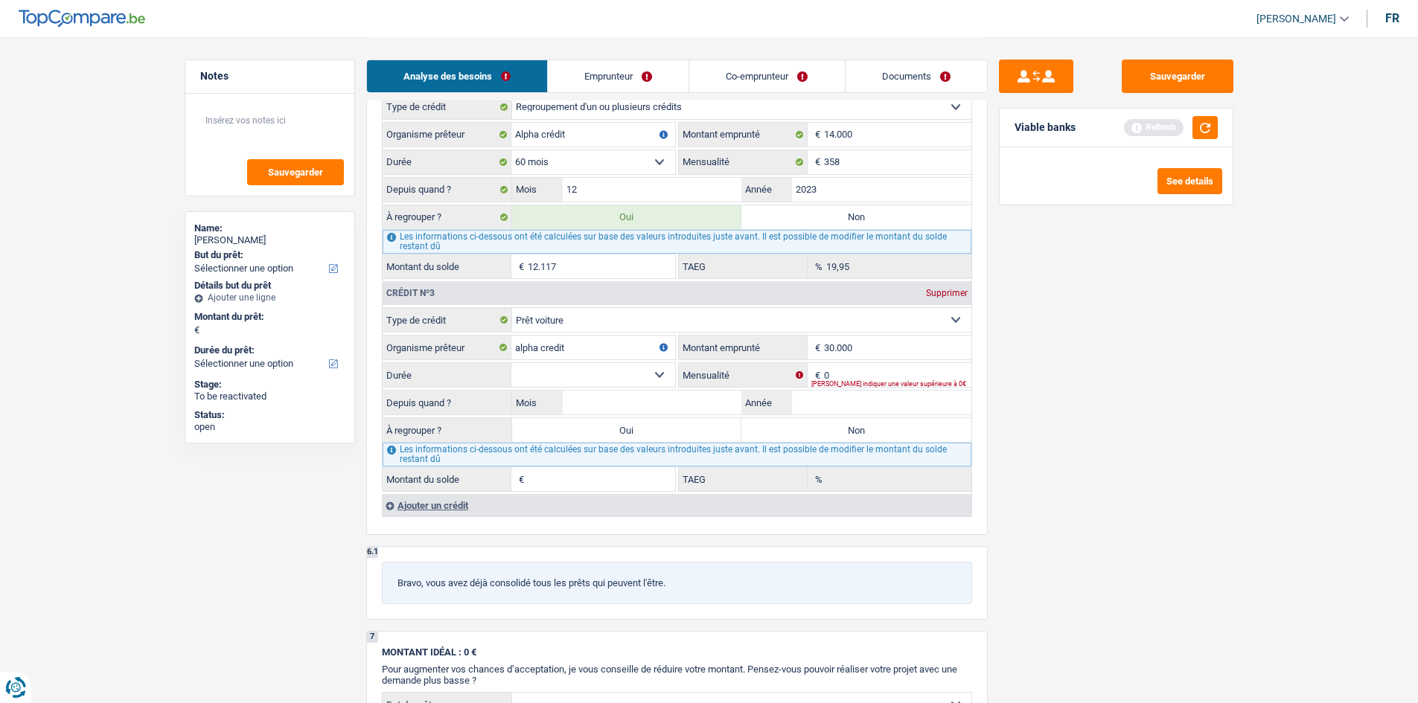
type input "30.000"
click at [1131, 451] on div "Sauvegarder Viable banks Refresh See details" at bounding box center [1116, 370] width 257 height 620
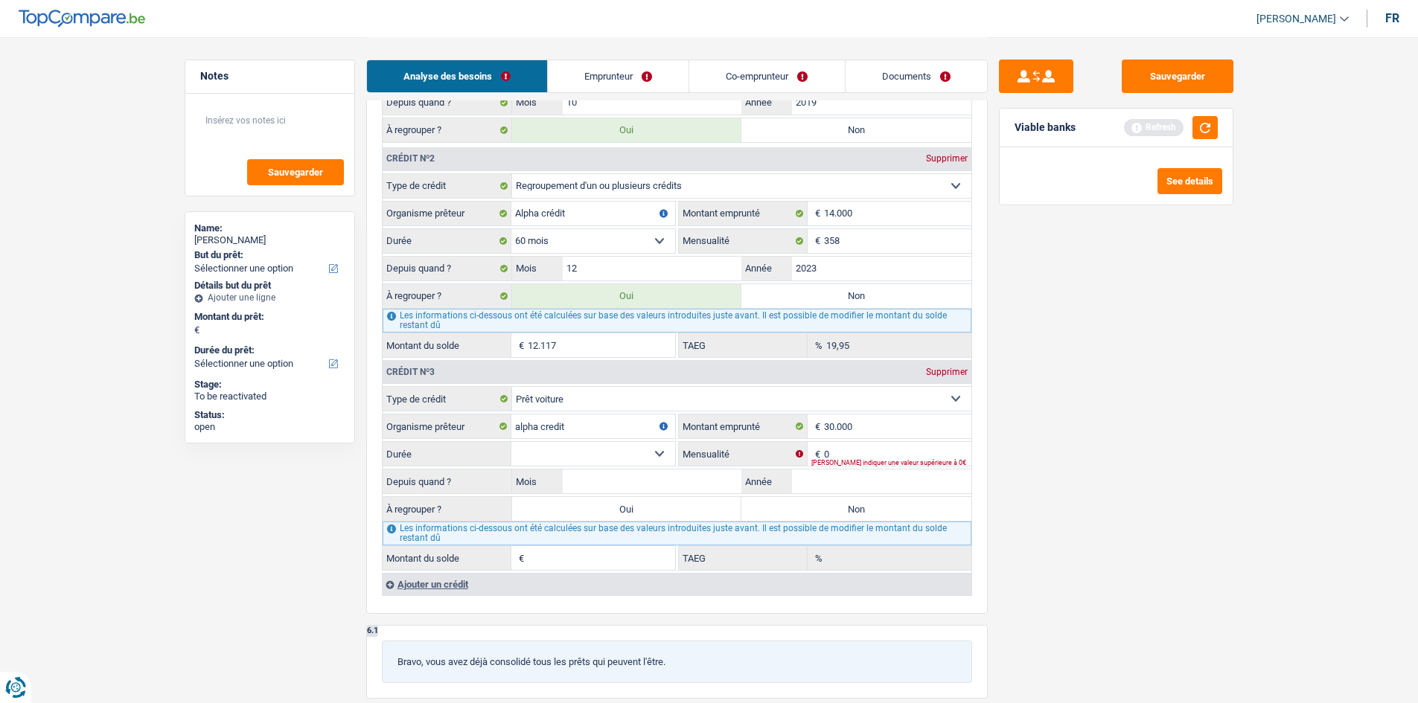
scroll to position [1414, 0]
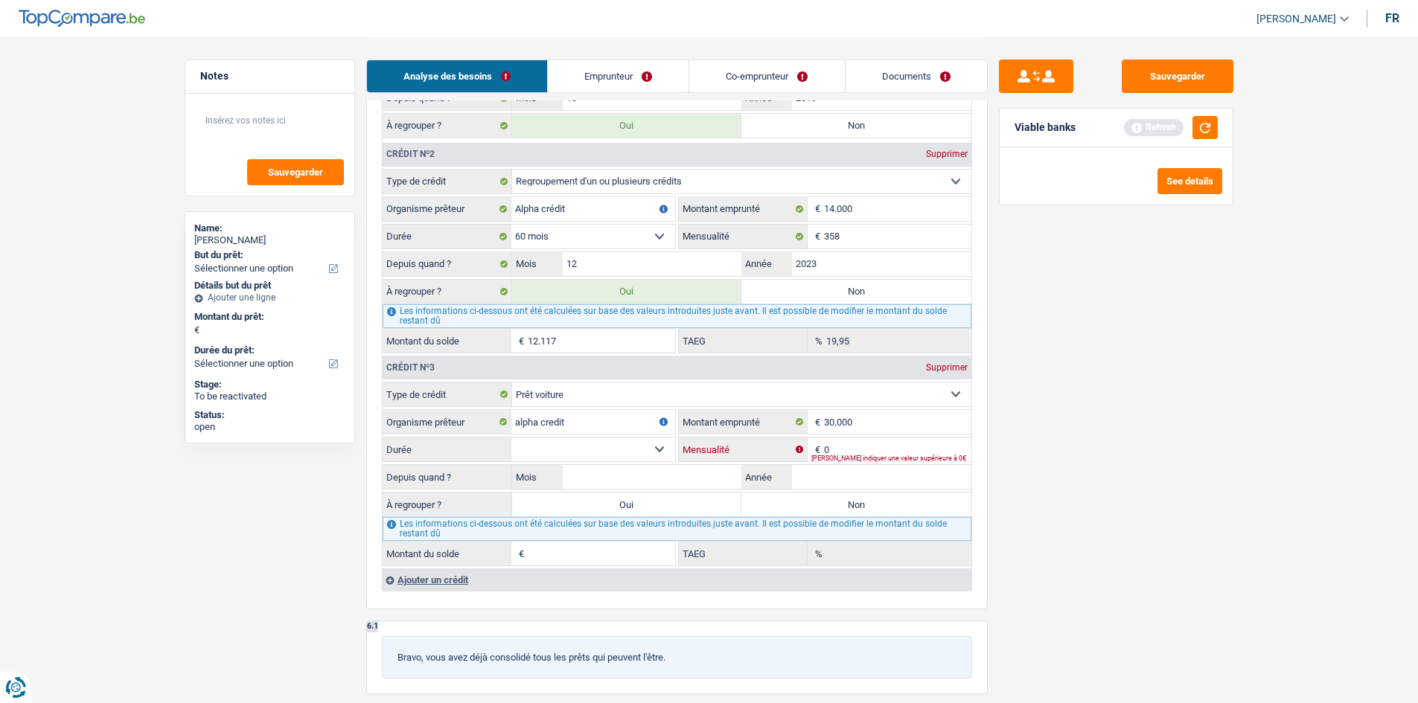
click at [869, 443] on input "0" at bounding box center [897, 450] width 147 height 24
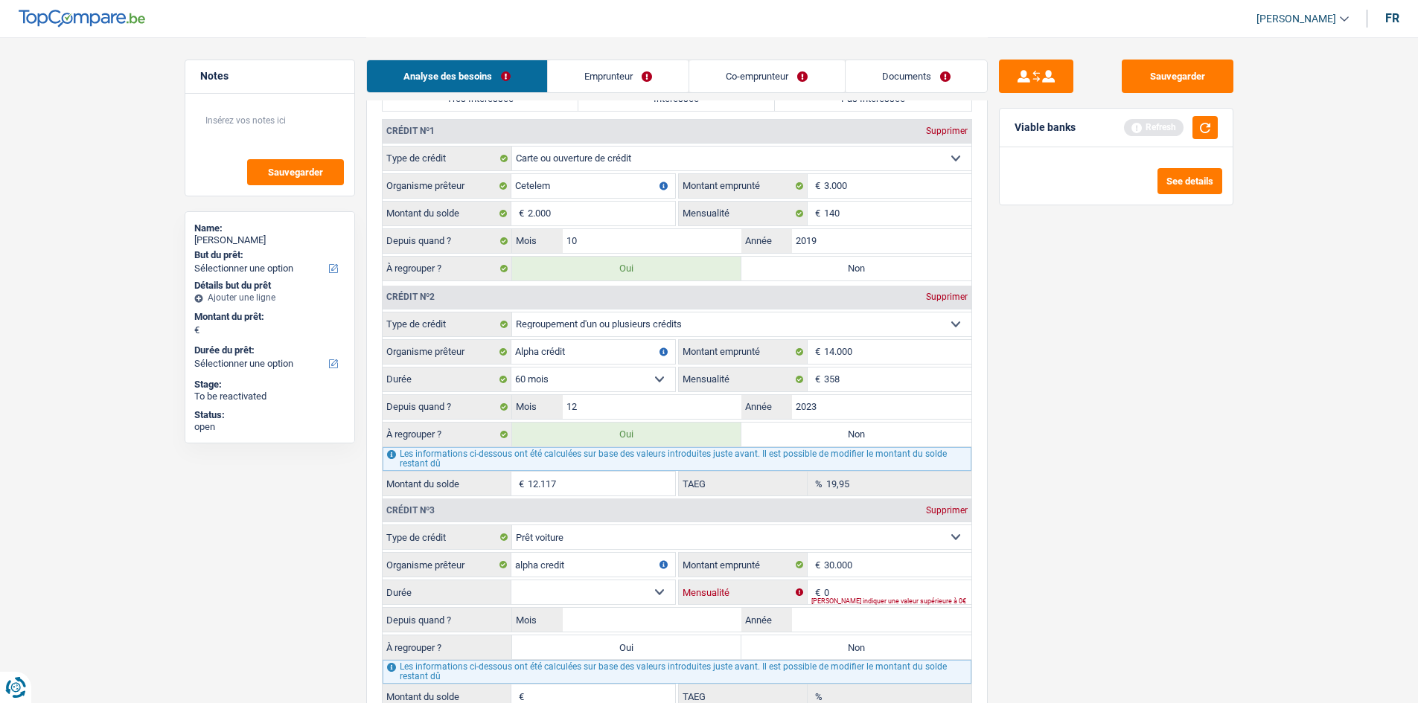
scroll to position [1265, 0]
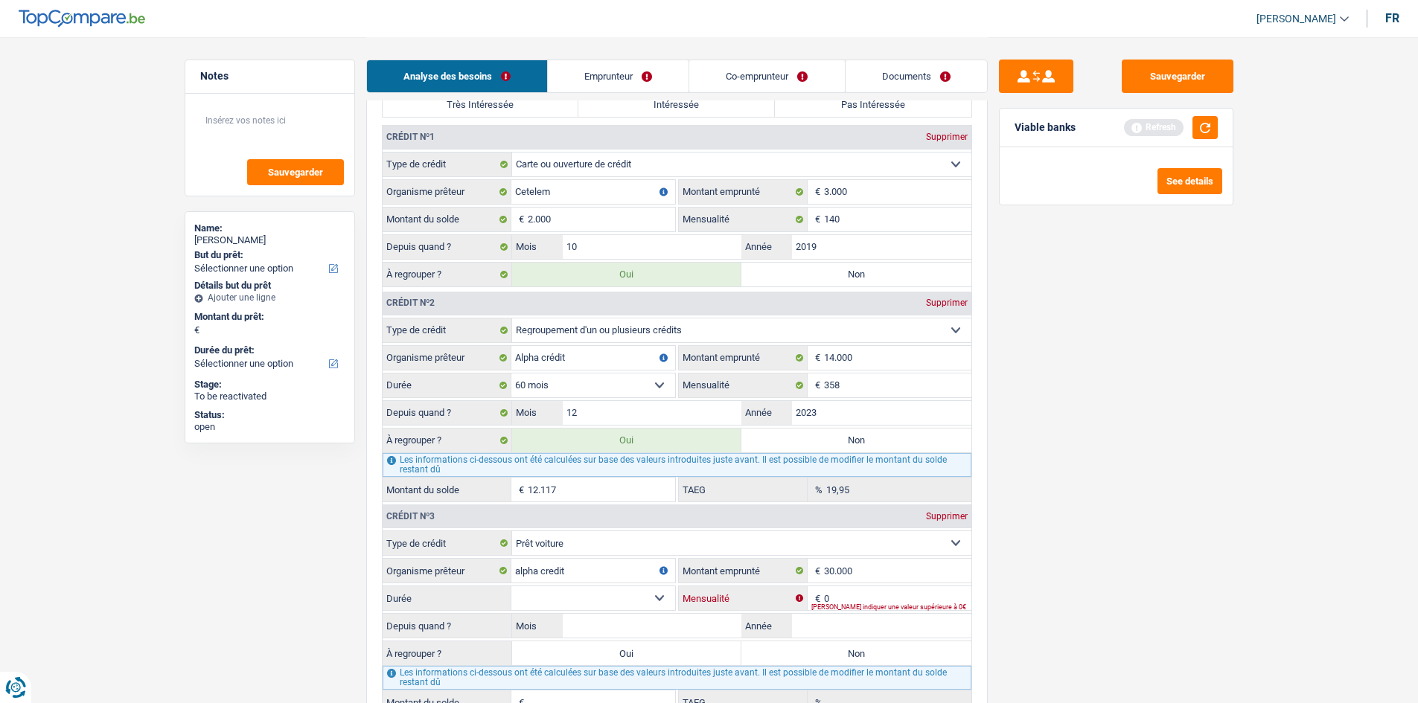
click at [854, 543] on input "0" at bounding box center [897, 598] width 147 height 24
click at [1055, 543] on div "Sauvegarder Viable banks Refresh See details" at bounding box center [1116, 370] width 257 height 620
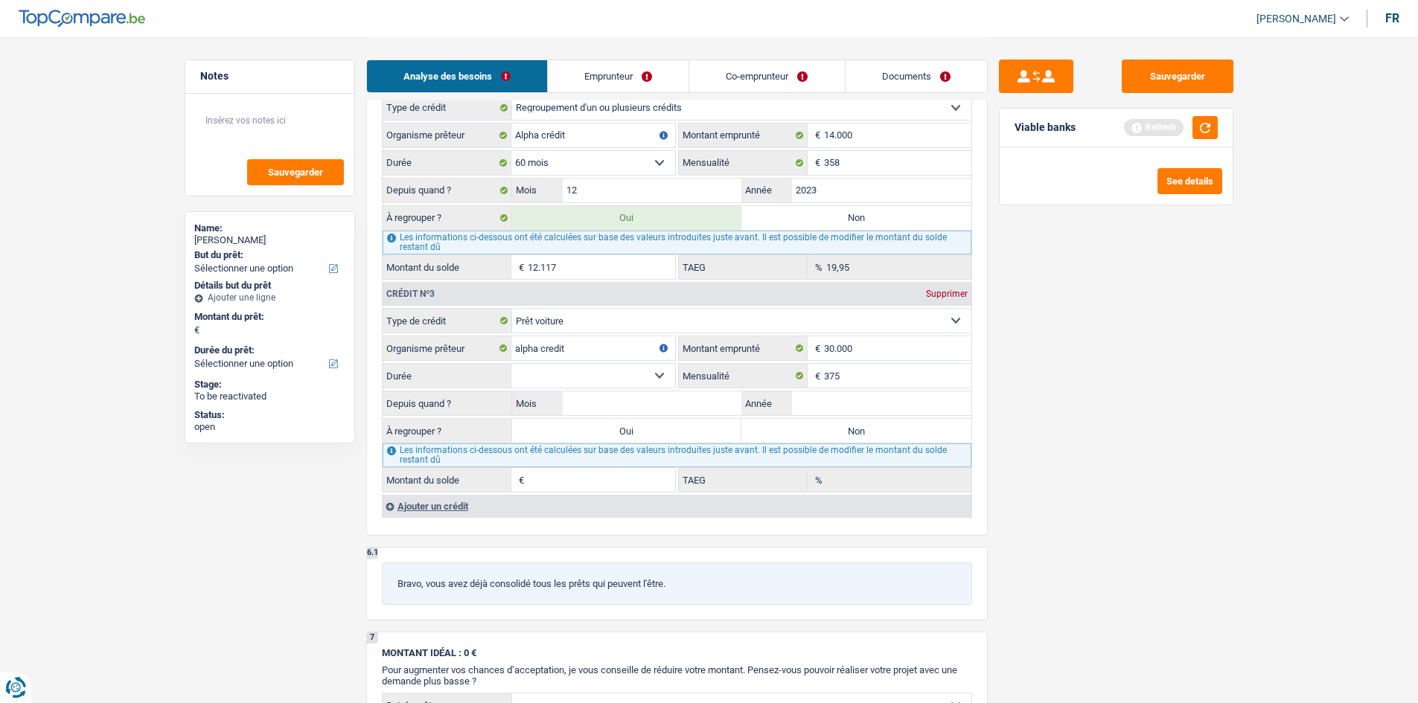
scroll to position [1489, 0]
click at [863, 376] on input "375" at bounding box center [897, 375] width 147 height 24
type input "374"
click at [917, 397] on input "Année" at bounding box center [881, 403] width 179 height 24
type input "2025"
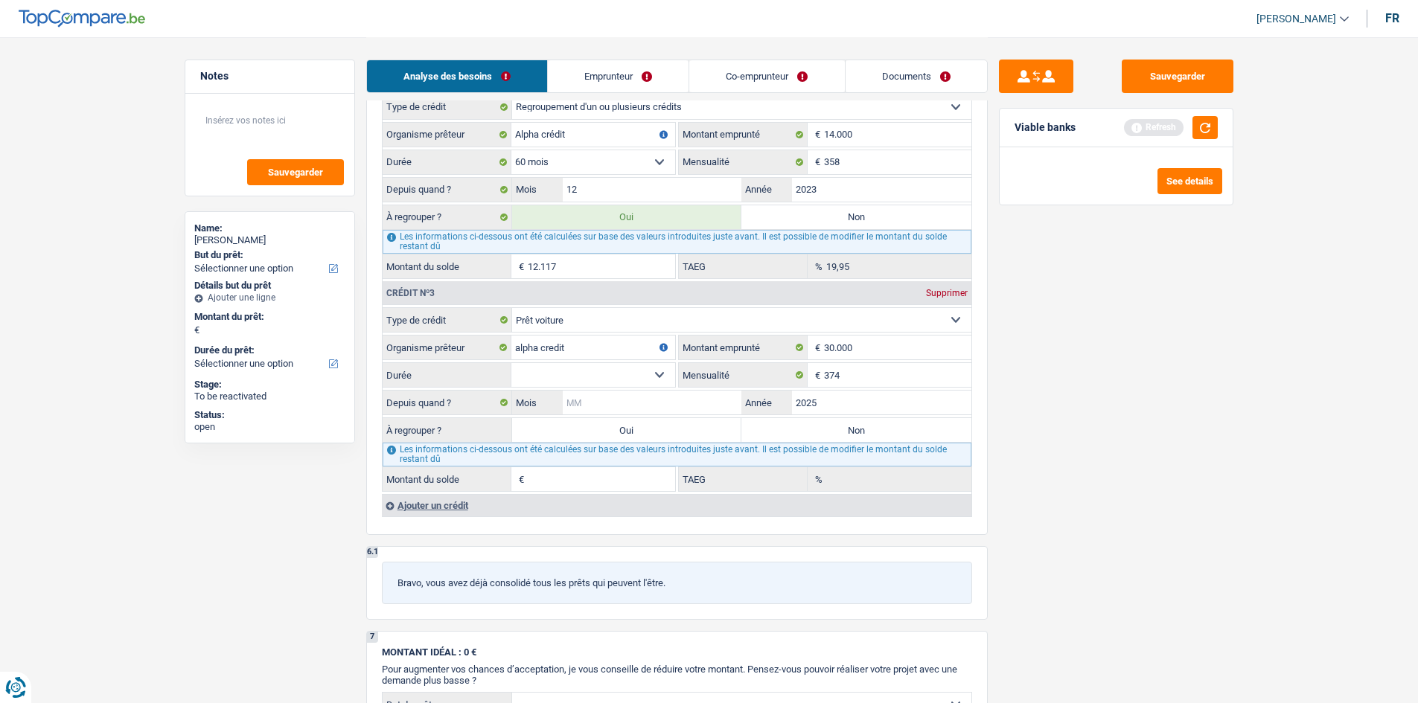
drag, startPoint x: 724, startPoint y: 397, endPoint x: 752, endPoint y: 391, distance: 28.8
click at [724, 397] on input "Mois" at bounding box center [652, 403] width 179 height 24
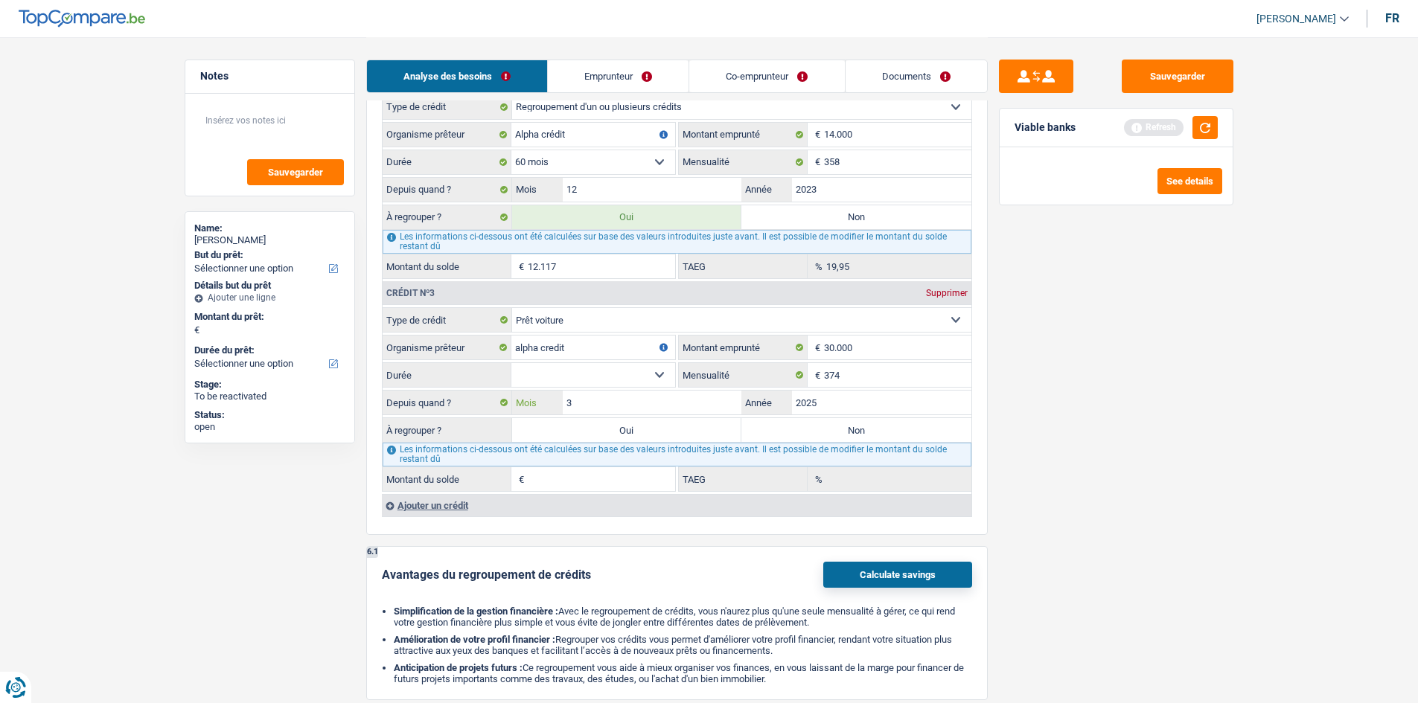
type input "3"
click at [1131, 409] on div "Sauvegarder Viable banks Refresh See details" at bounding box center [1116, 370] width 257 height 620
click at [625, 372] on select "12 mois 18 mois 24 mois 30 mois 36 mois 42 mois 48 mois 60 mois 72 mois 84 mois…" at bounding box center [593, 375] width 164 height 24
select select "60"
click at [511, 363] on select "12 mois 18 mois 24 mois 30 mois 36 mois 42 mois 48 mois 60 mois 72 mois 84 mois…" at bounding box center [593, 375] width 164 height 24
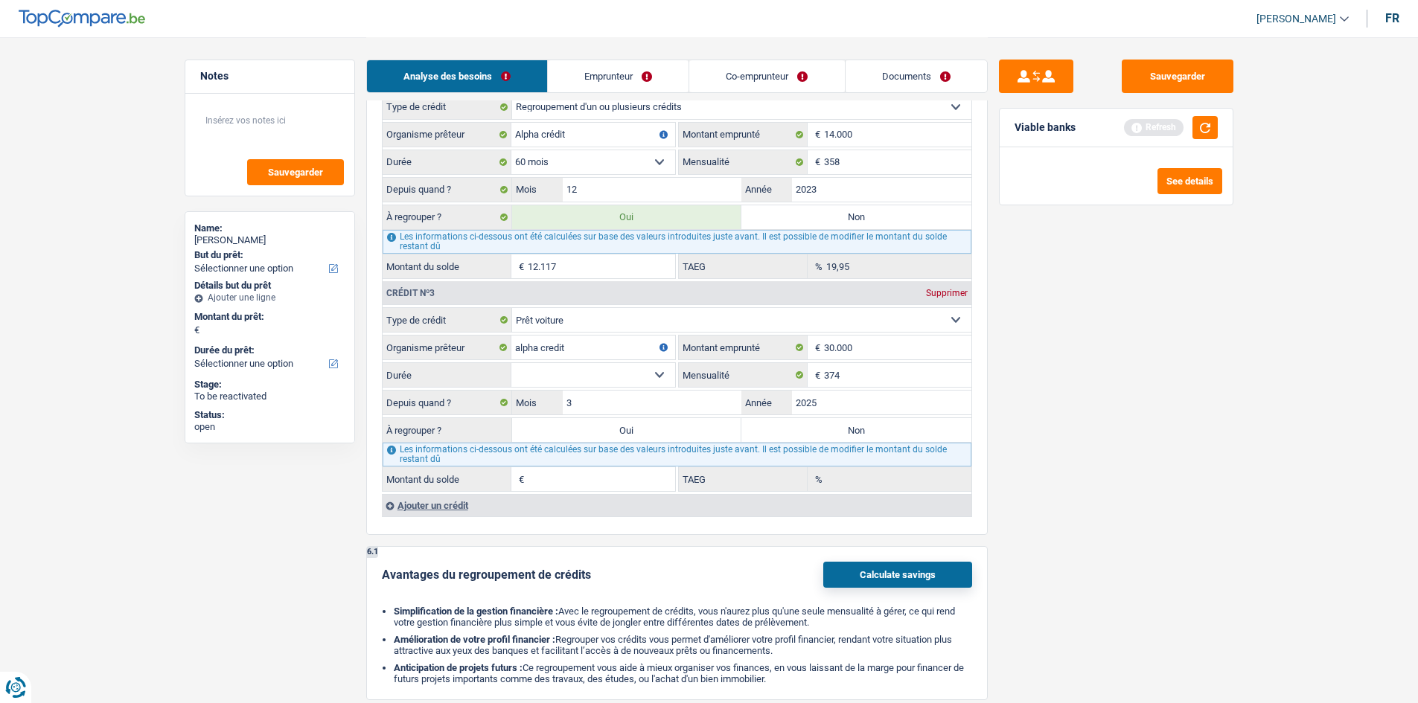
type input "26.211"
type input "0,00"
click at [567, 371] on select "12 mois 18 mois 24 mois 30 mois 36 mois 42 mois 48 mois 60 mois 72 mois 84 mois…" at bounding box center [593, 375] width 164 height 24
select select "84"
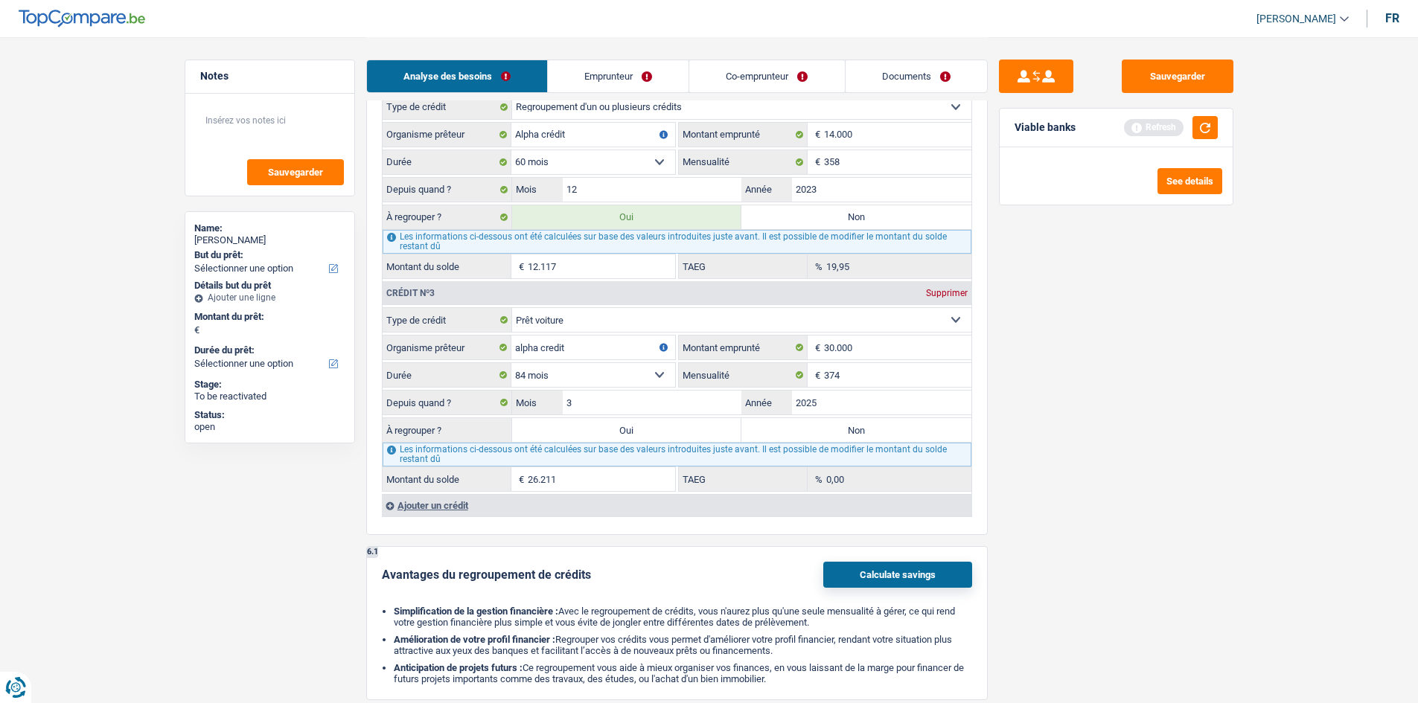
click at [511, 363] on select "12 mois 18 mois 24 mois 30 mois 36 mois 42 mois 48 mois 60 mois 72 mois 84 mois…" at bounding box center [593, 375] width 164 height 24
type input "27.948"
type input "1,32"
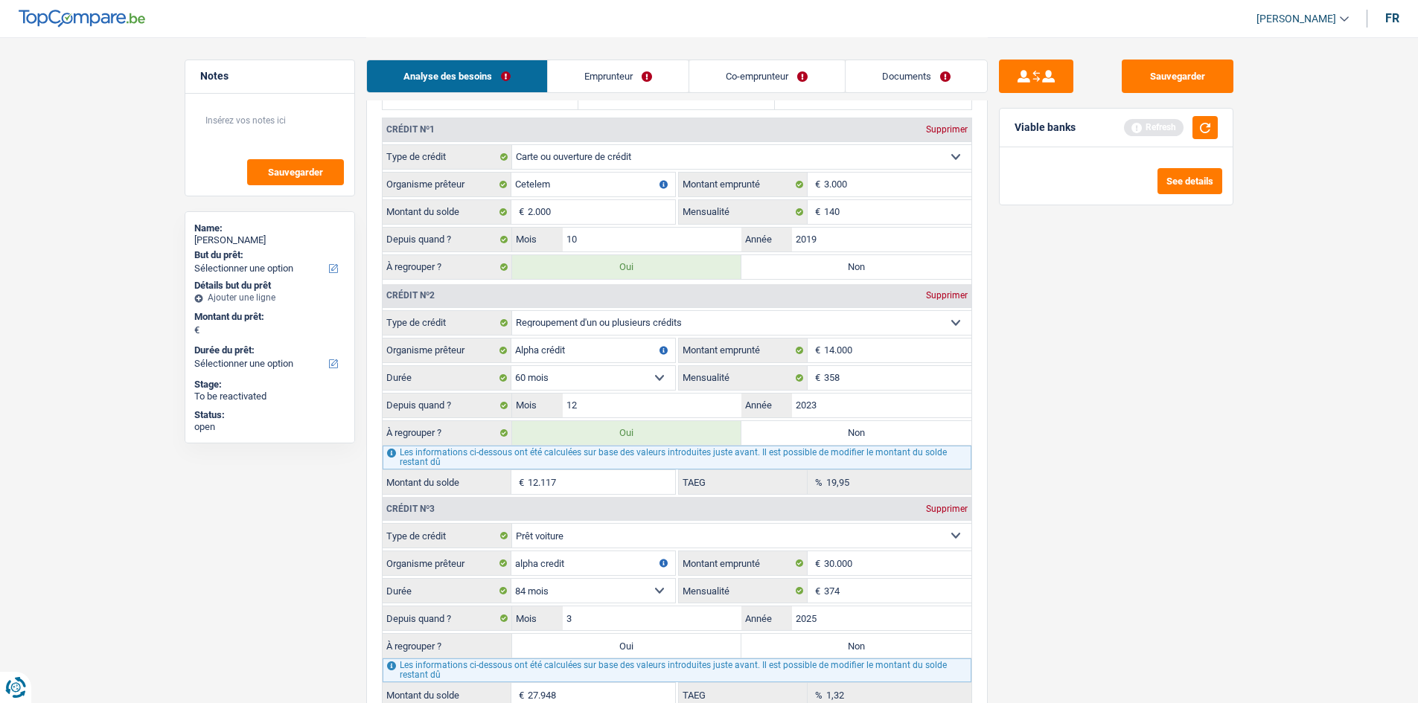
scroll to position [1265, 0]
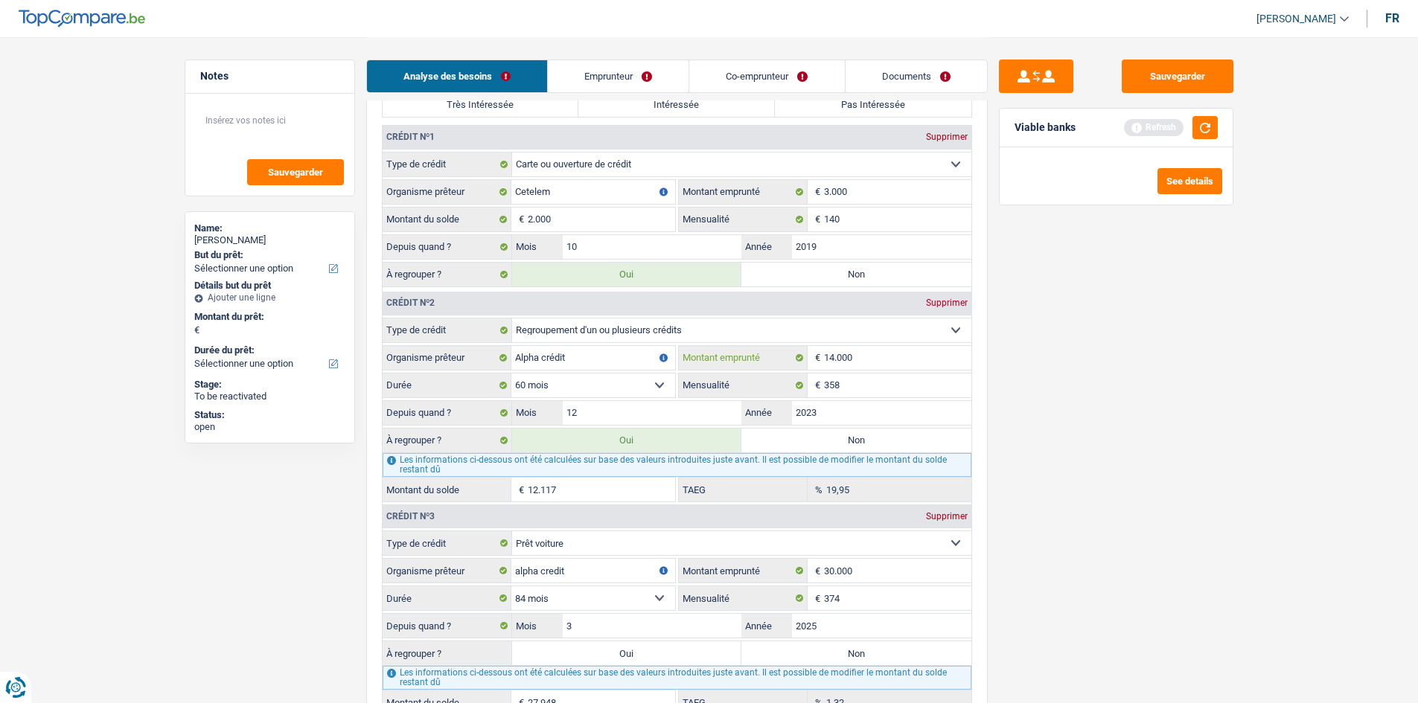
click at [893, 361] on input "14.000" at bounding box center [897, 358] width 147 height 24
type input "1.400"
select select
type input "1"
type input "20.788"
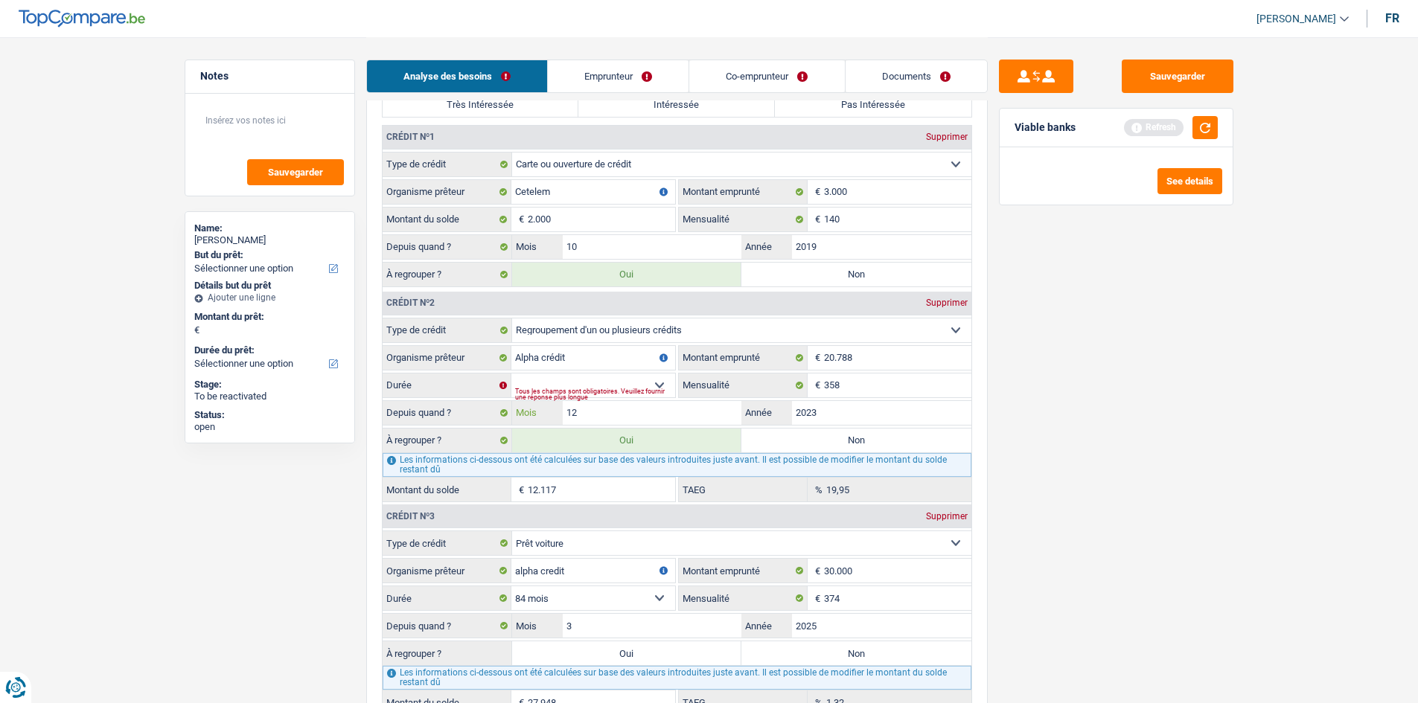
click at [634, 417] on input "12" at bounding box center [652, 413] width 179 height 24
type input "1"
type input "11"
click at [1131, 525] on div "Sauvegarder Viable banks Refresh See details" at bounding box center [1116, 370] width 257 height 620
click at [607, 380] on select "12 mois 18 mois 24 mois 30 mois 36 mois 42 mois 48 mois 60 mois 72 mois 84 mois…" at bounding box center [593, 386] width 164 height 24
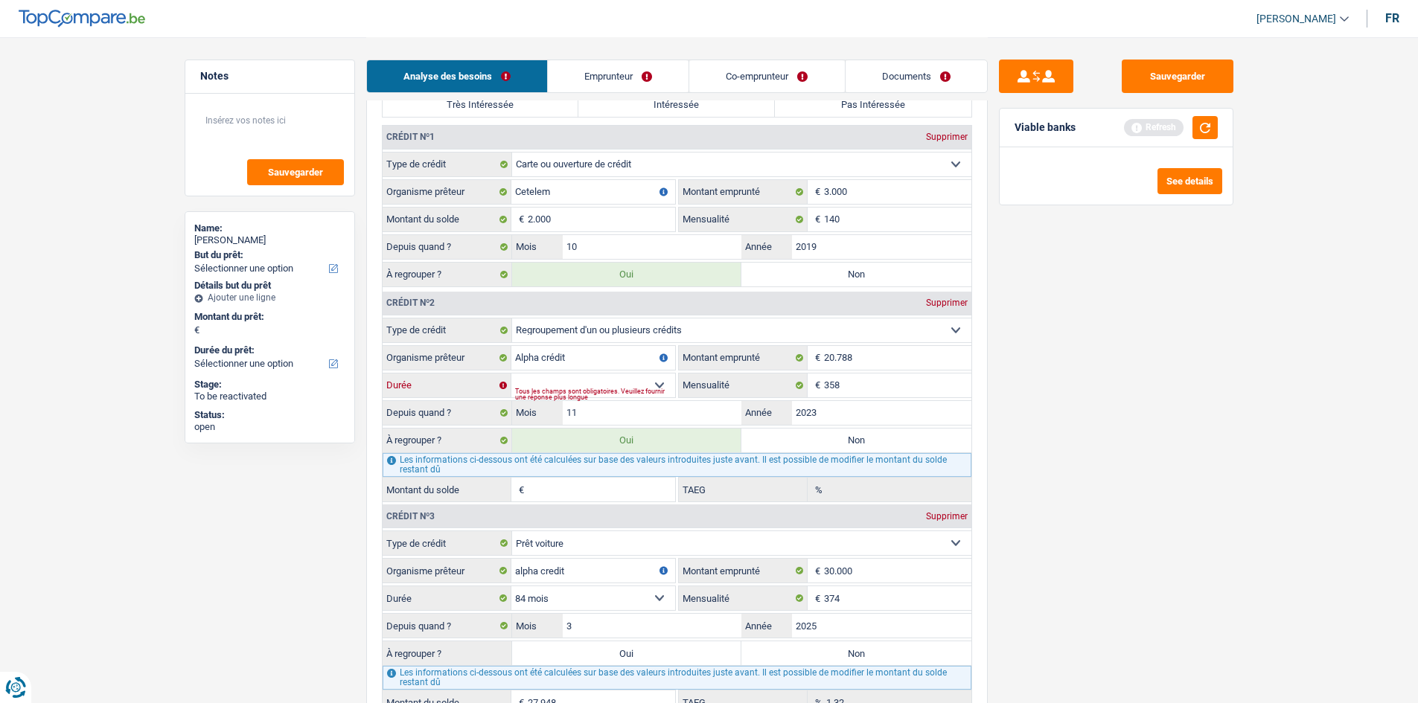
select select "60"
click at [511, 374] on select "12 mois 18 mois 24 mois 30 mois 36 mois 42 mois 48 mois 60 mois 72 mois 84 mois…" at bounding box center [593, 386] width 164 height 24
type input "13.322"
type input "1,30"
click at [892, 401] on input "2023" at bounding box center [881, 413] width 179 height 24
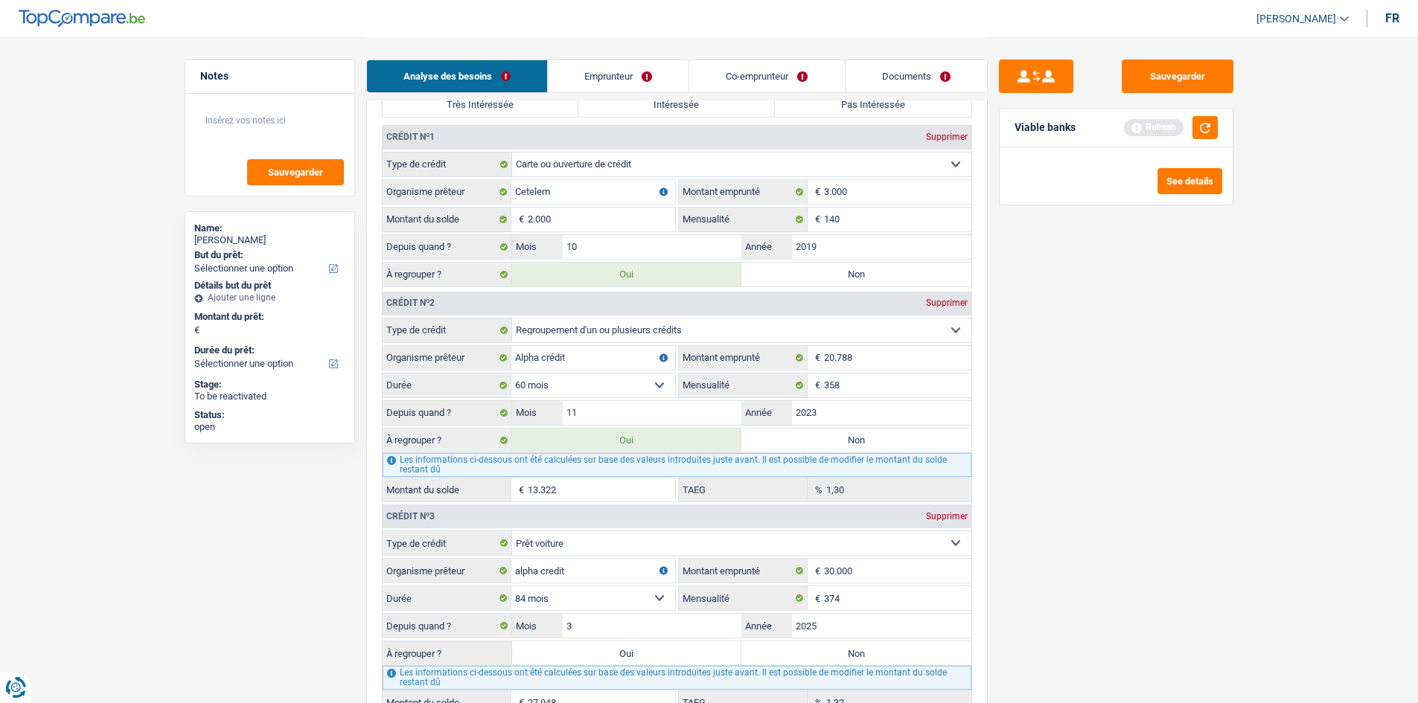
click at [959, 138] on div "Supprimer" at bounding box center [946, 136] width 49 height 9
select select "creditConsolidation"
type input "Alpha crédit"
type input "20.788"
type input "358"
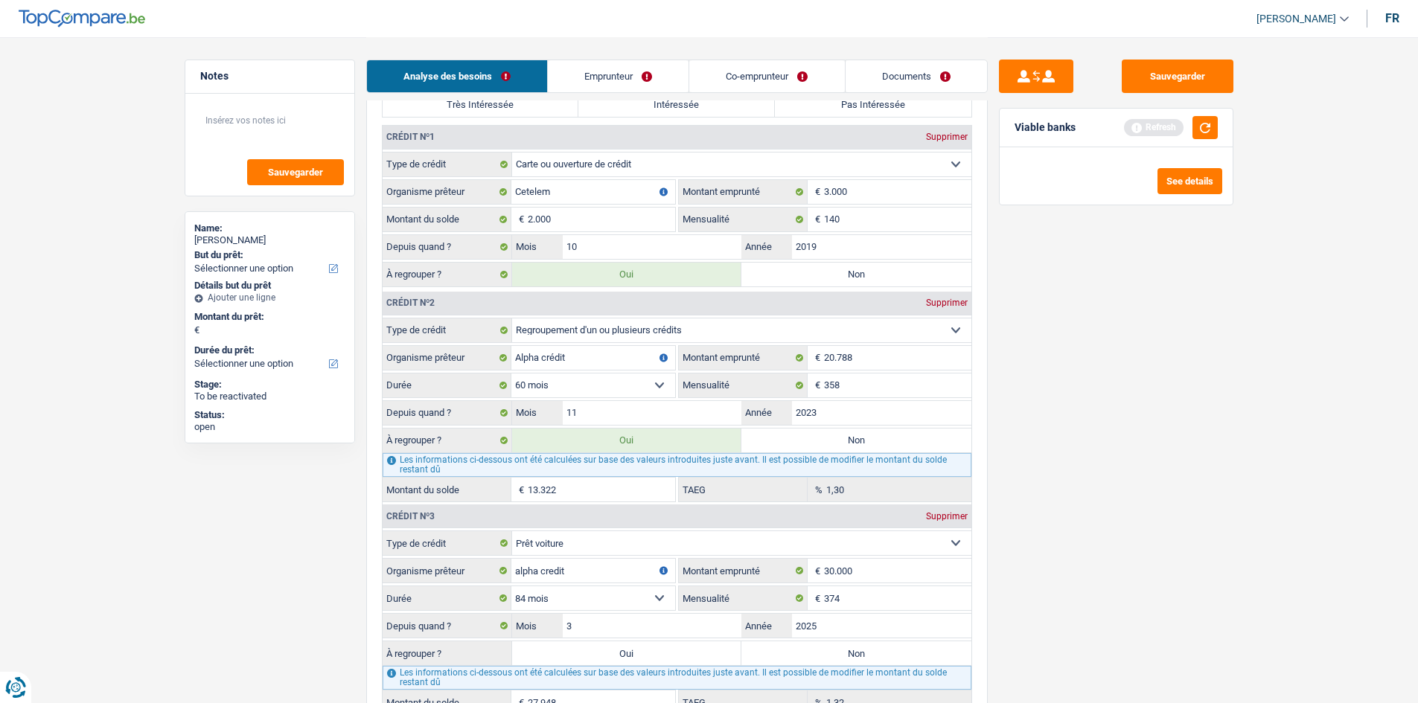
type input "11"
type input "2023"
select select "carLoan"
type input "alpha credit"
type input "30.000"
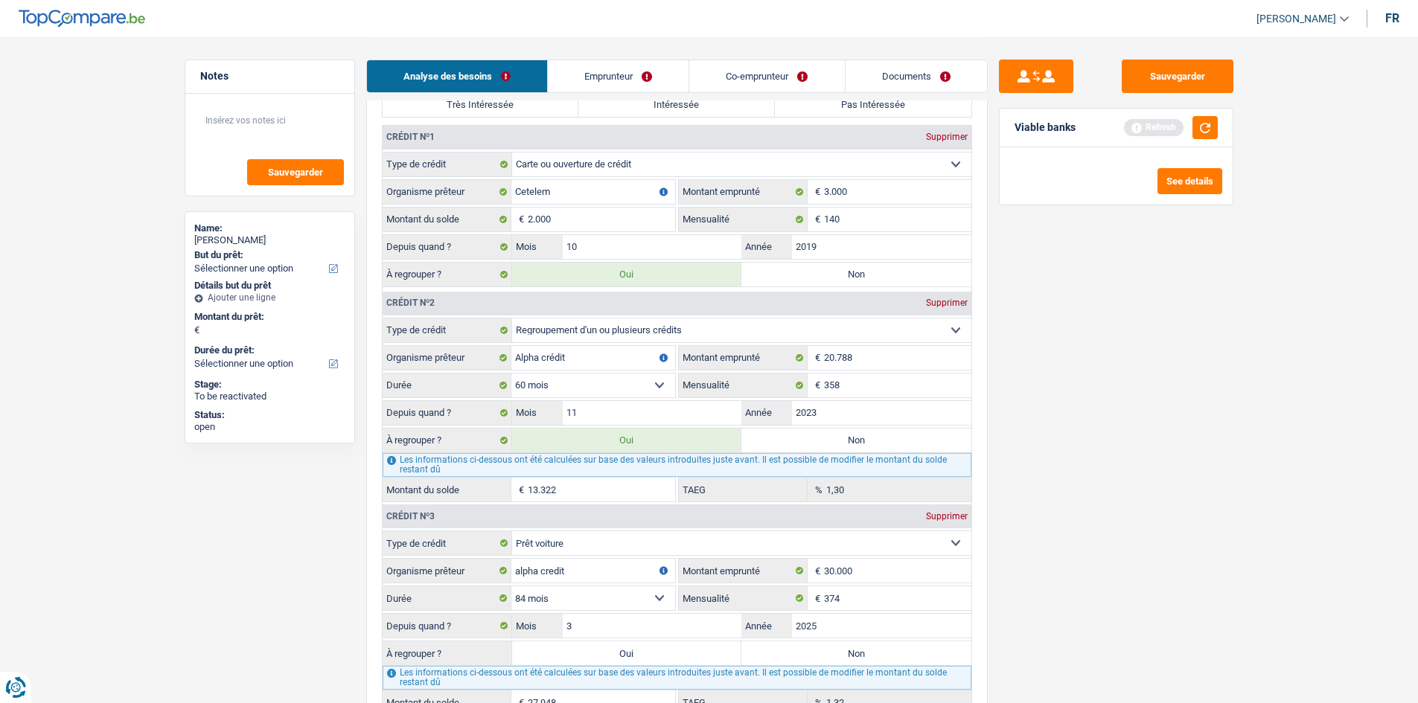
select select "84"
type input "374"
type input "3"
type input "2025"
radio input "false"
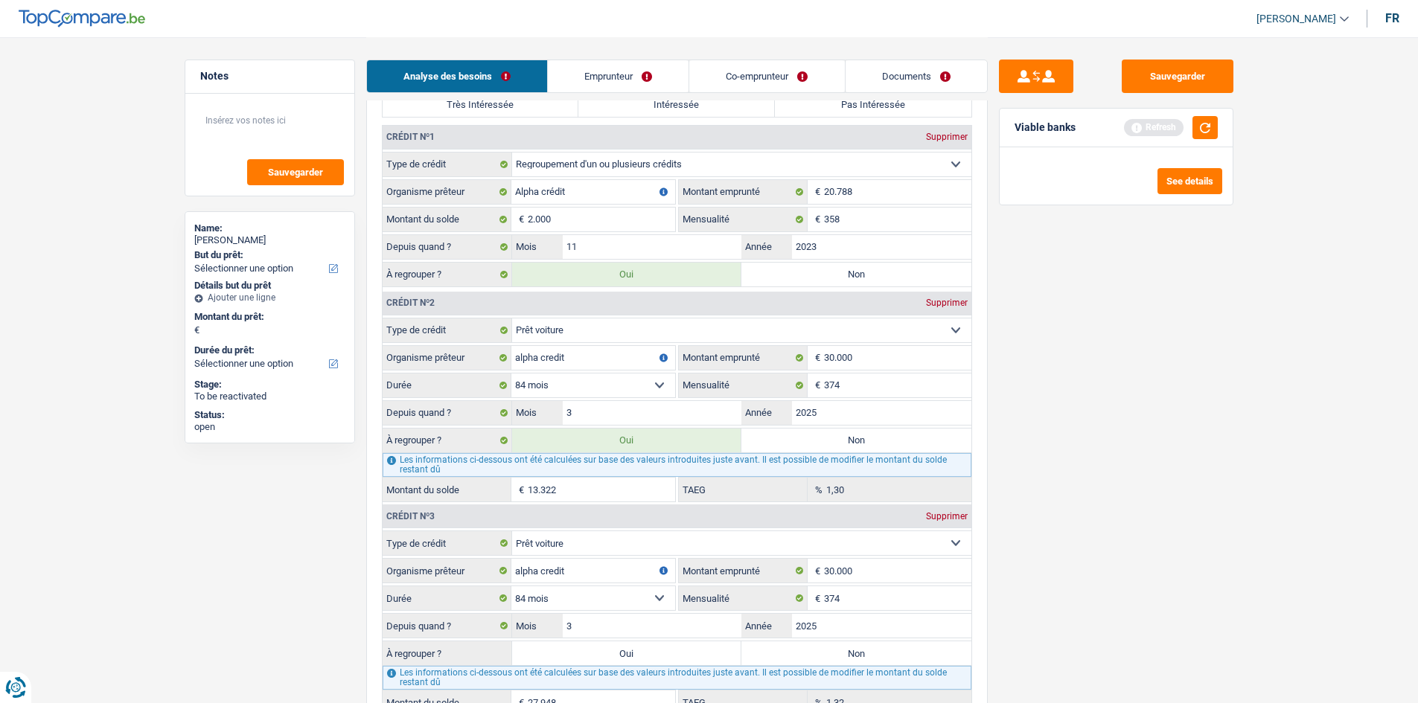
type input "27.948"
type input "1,32"
select select "60"
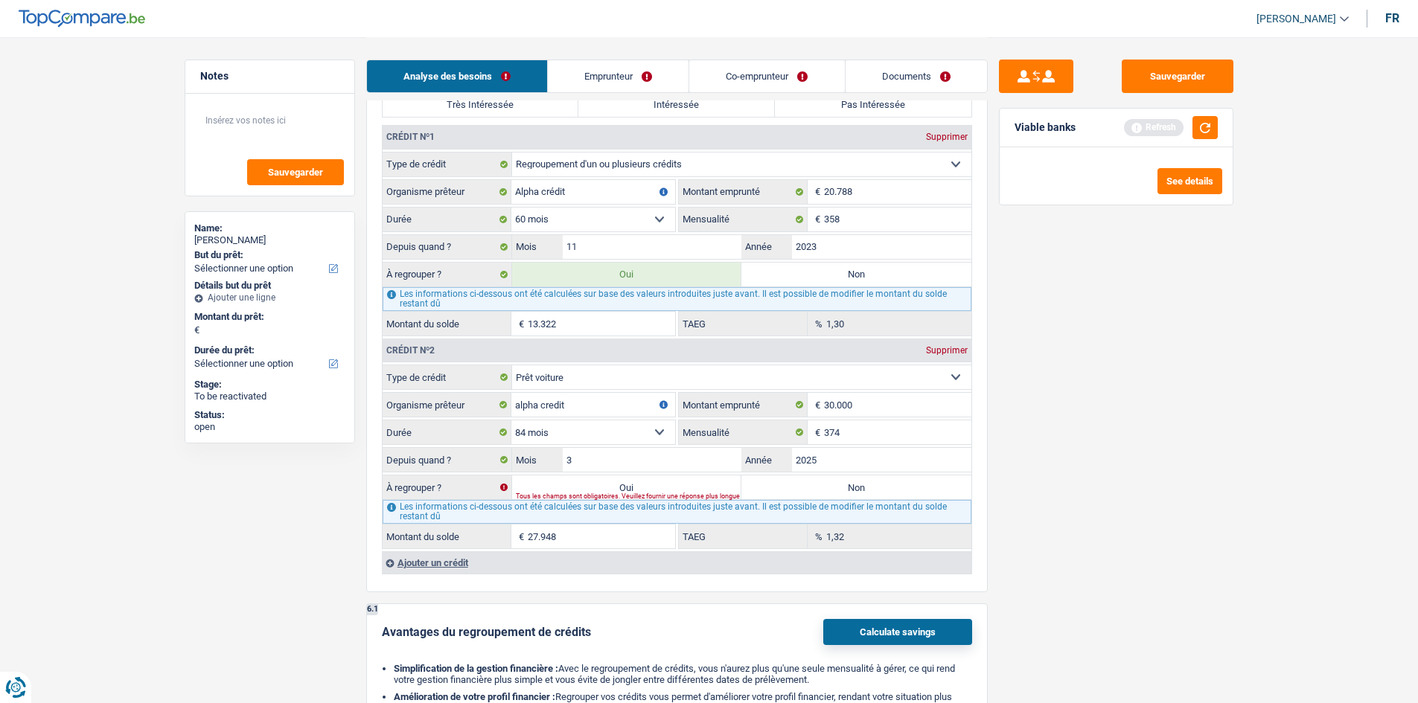
click at [894, 483] on label "Non" at bounding box center [856, 488] width 230 height 24
click at [894, 483] on input "Non" at bounding box center [856, 488] width 230 height 24
radio input "true"
type input "13.322"
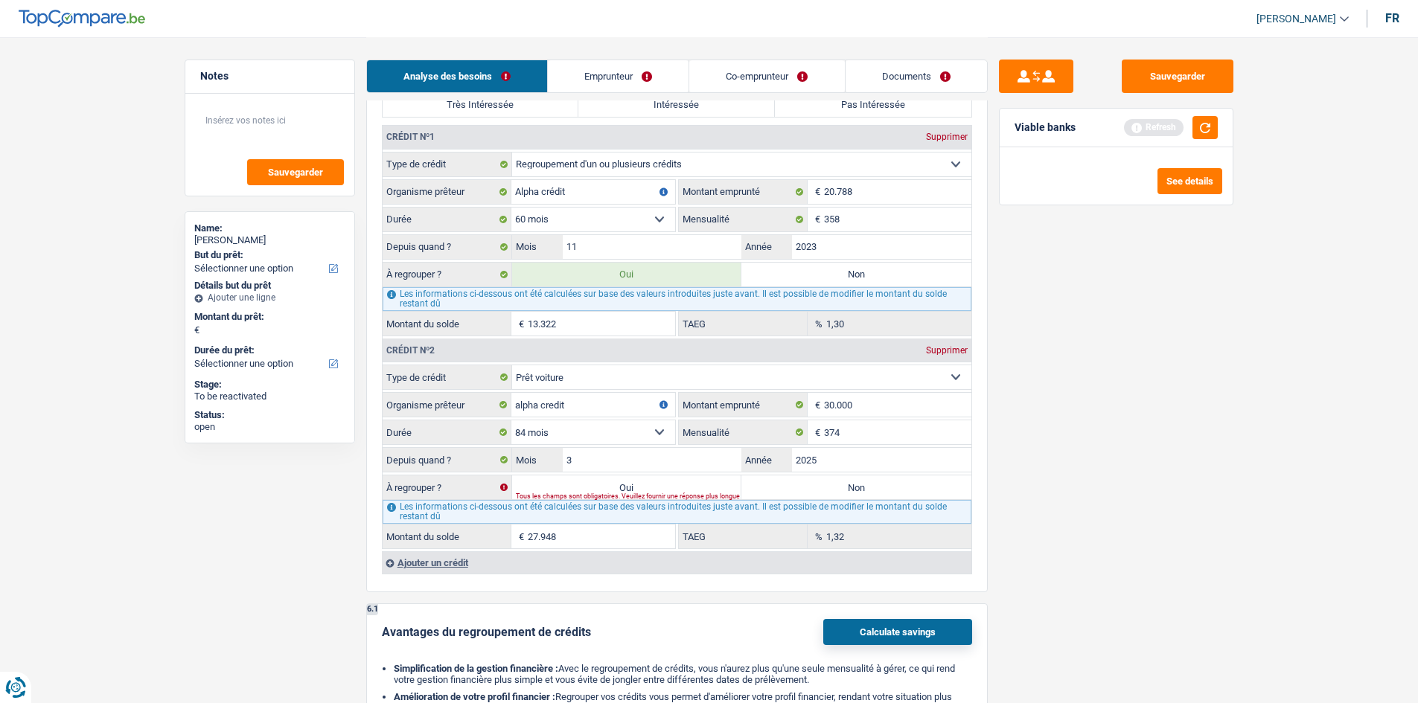
type input "13.322"
select select "refinancing"
select select "60"
select select "refinancing"
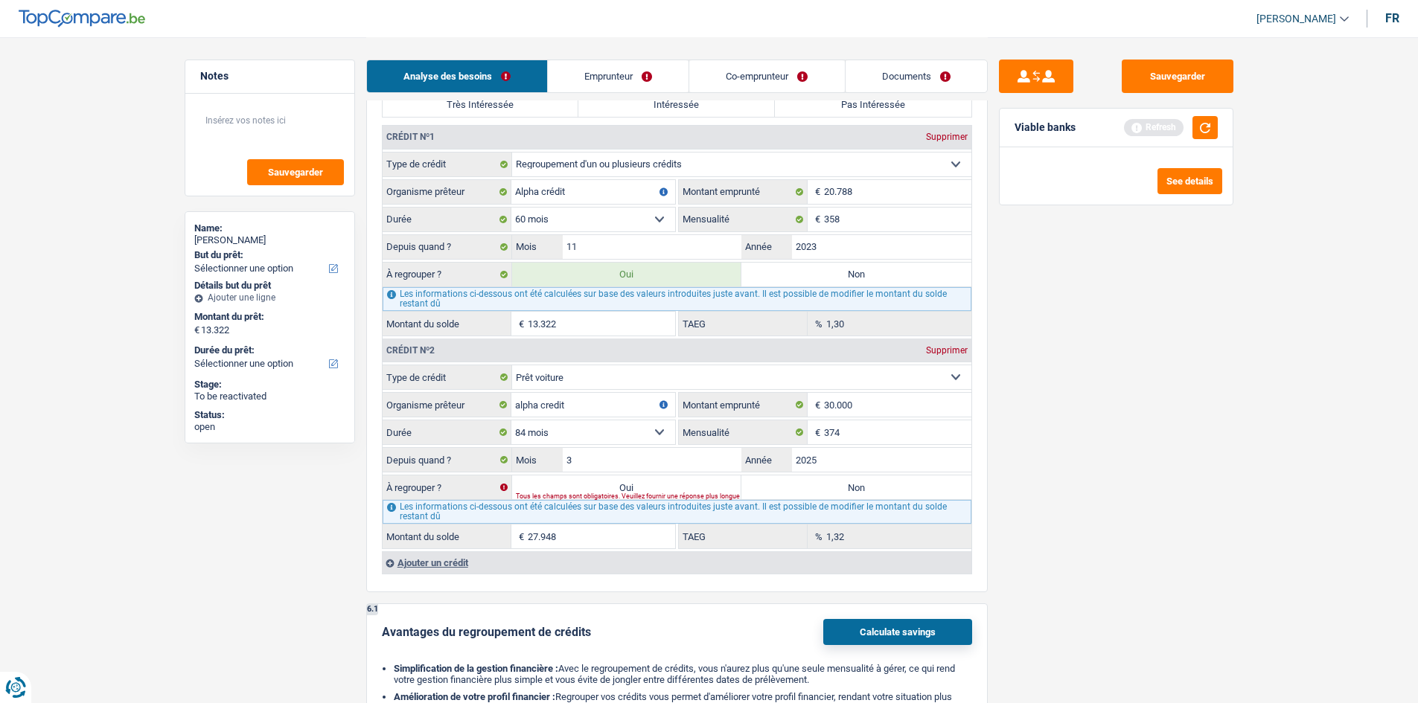
select select "60"
select select "refinancing"
select select "60"
select select "refinancing"
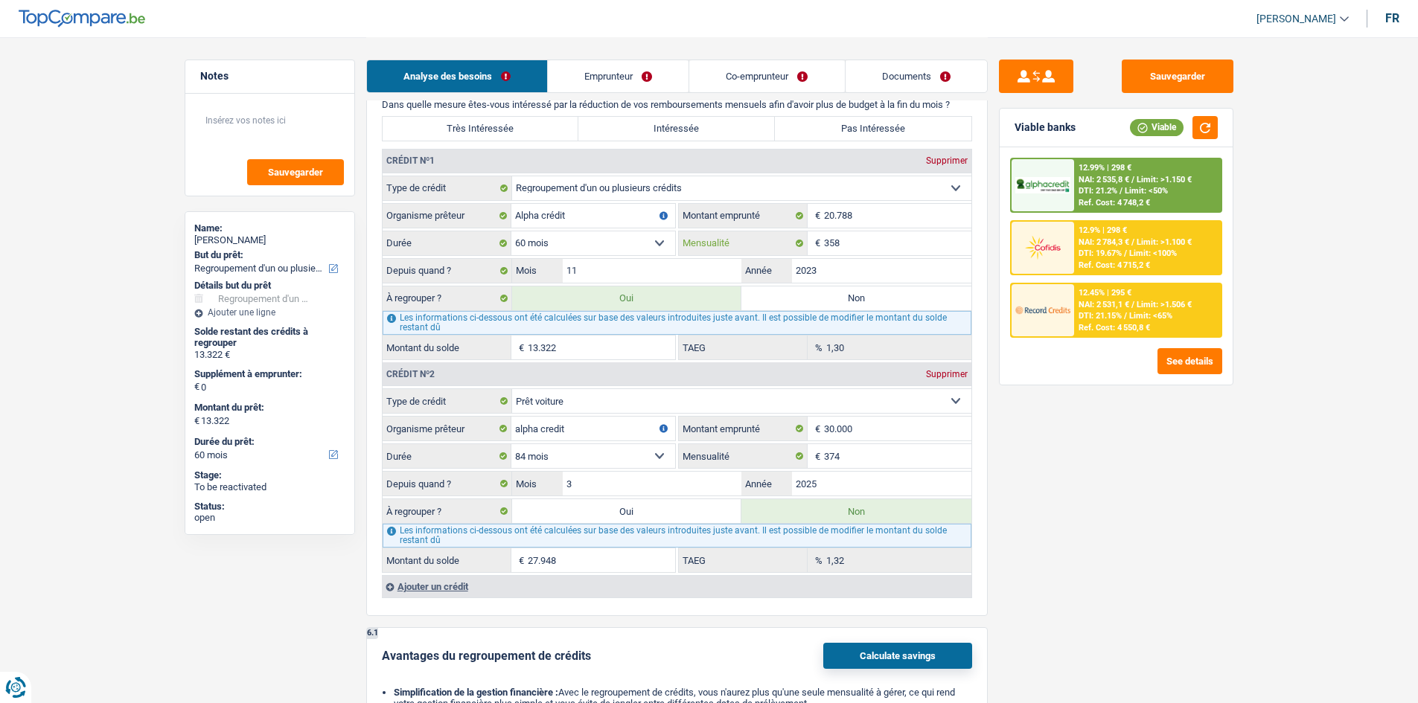
click at [882, 242] on input "358" at bounding box center [897, 243] width 147 height 24
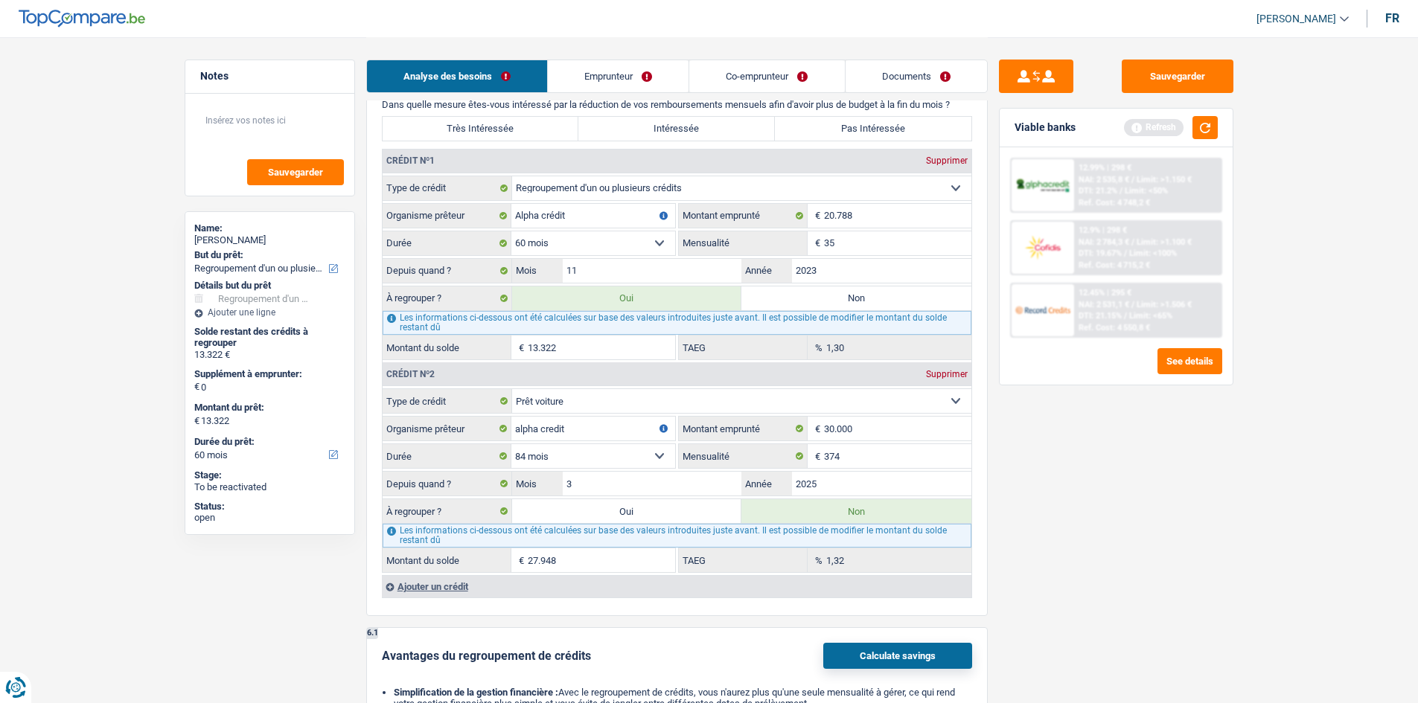
type input "3"
type input "594"
click at [1026, 458] on div "Sauvegarder Viable banks Refresh 12.99% | 298 € NAI: 2 535,8 € / Limit: >1.150 …" at bounding box center [1116, 370] width 257 height 620
type input "15.780"
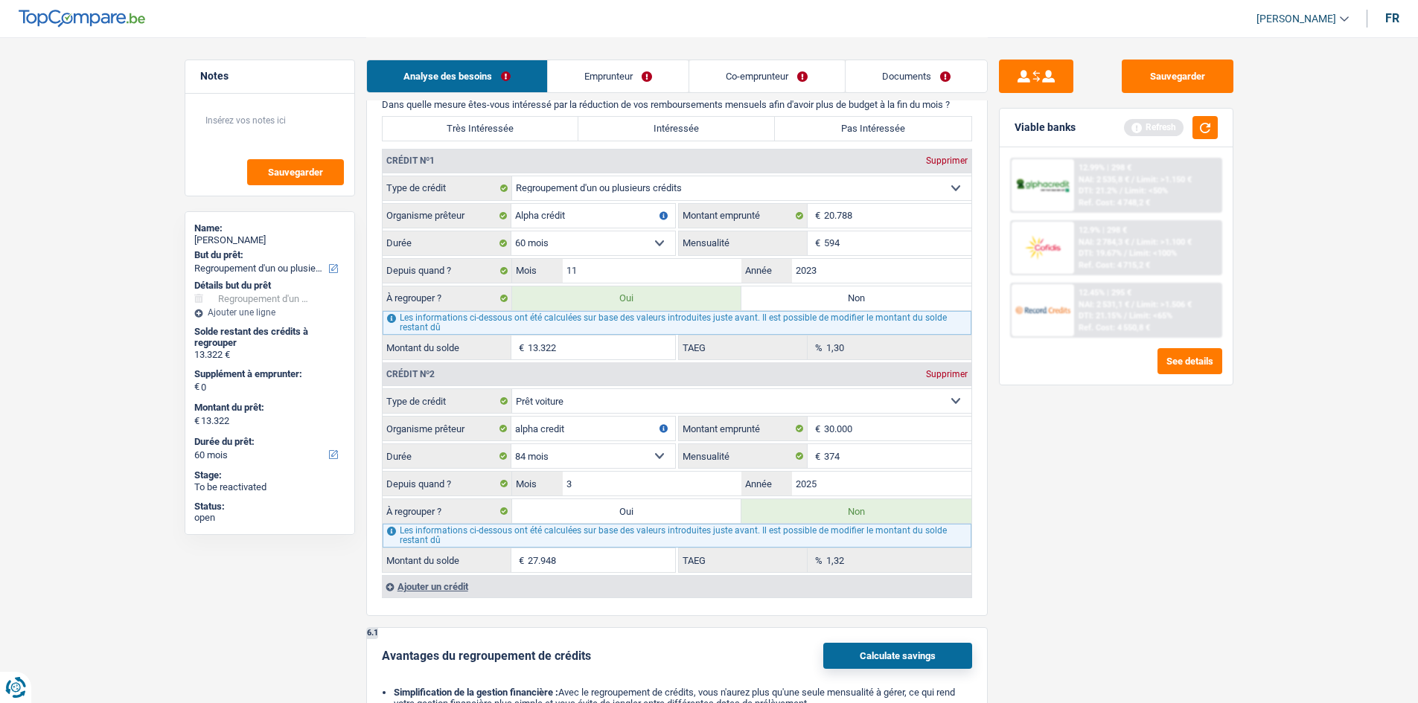
type input "15.780"
type input "26,41"
type input "15.780"
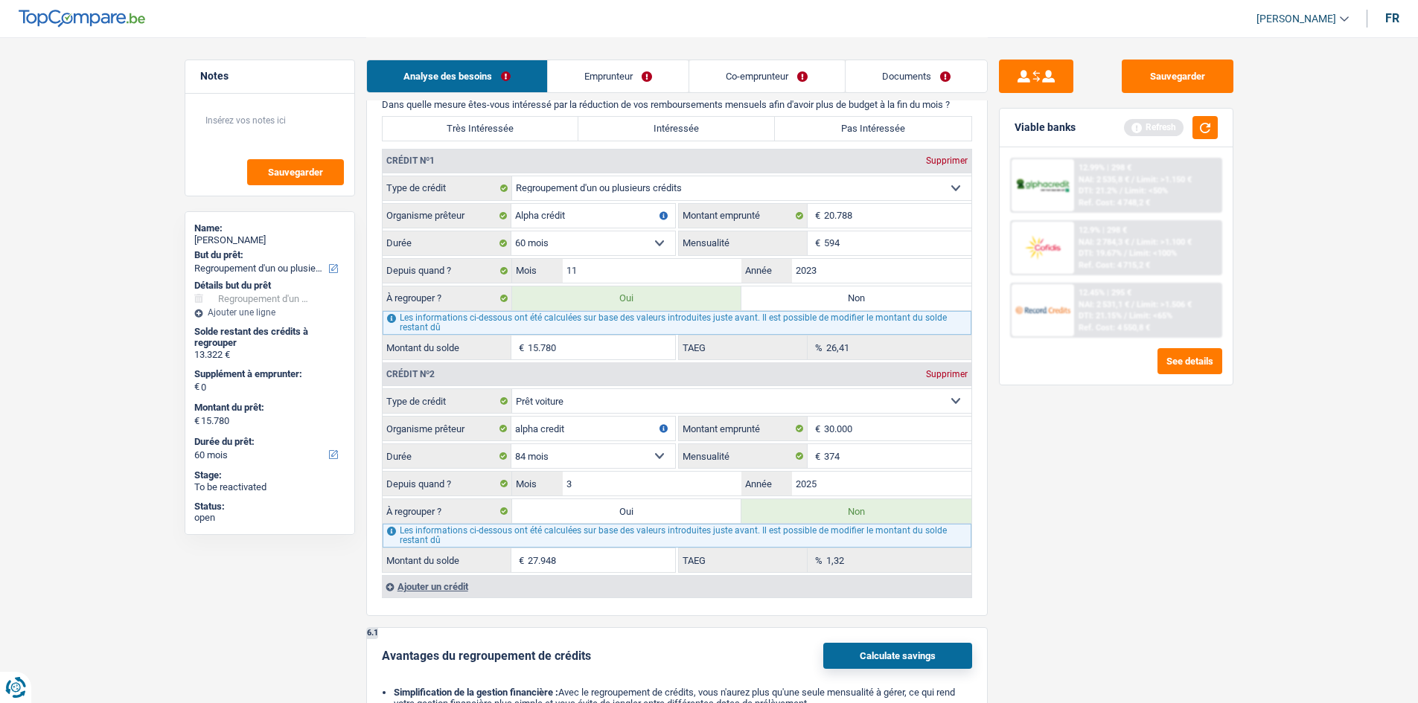
select select "84"
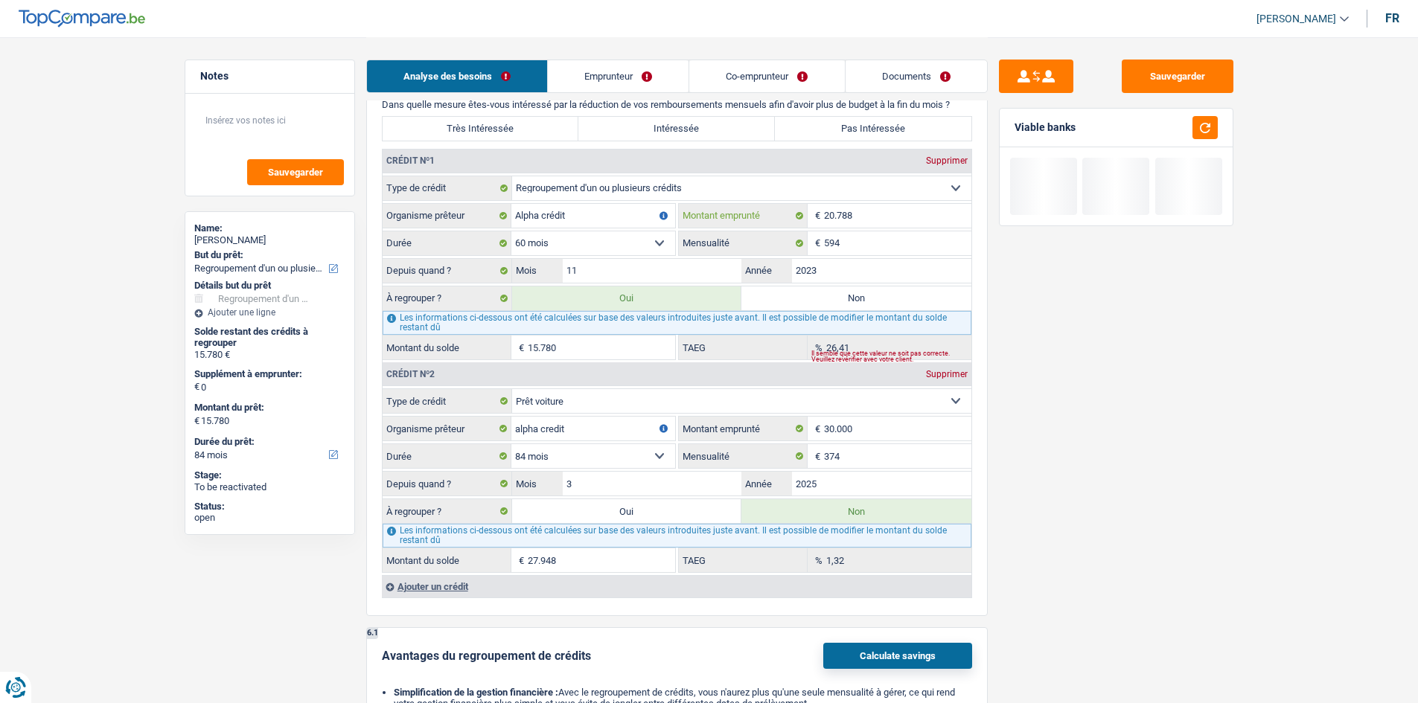
click at [875, 214] on input "20.788" at bounding box center [897, 216] width 147 height 24
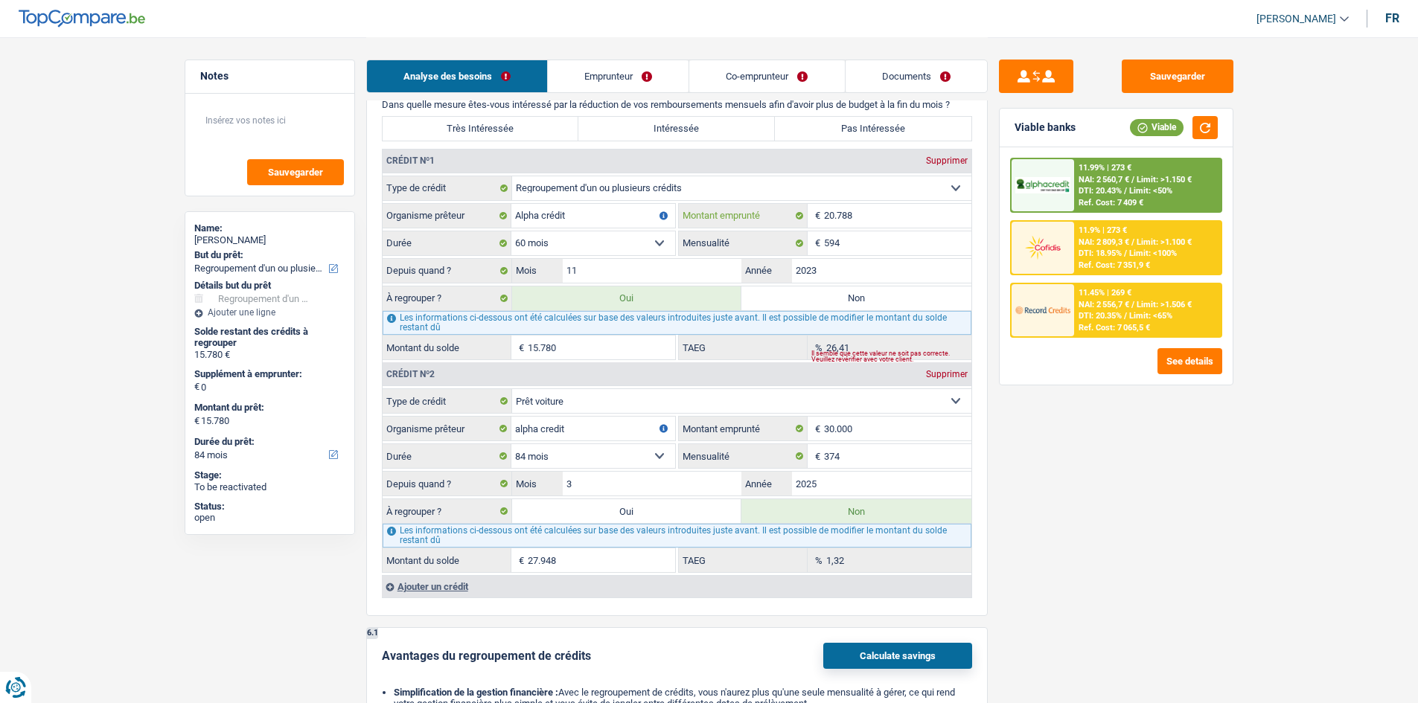
type input "2.078"
select select
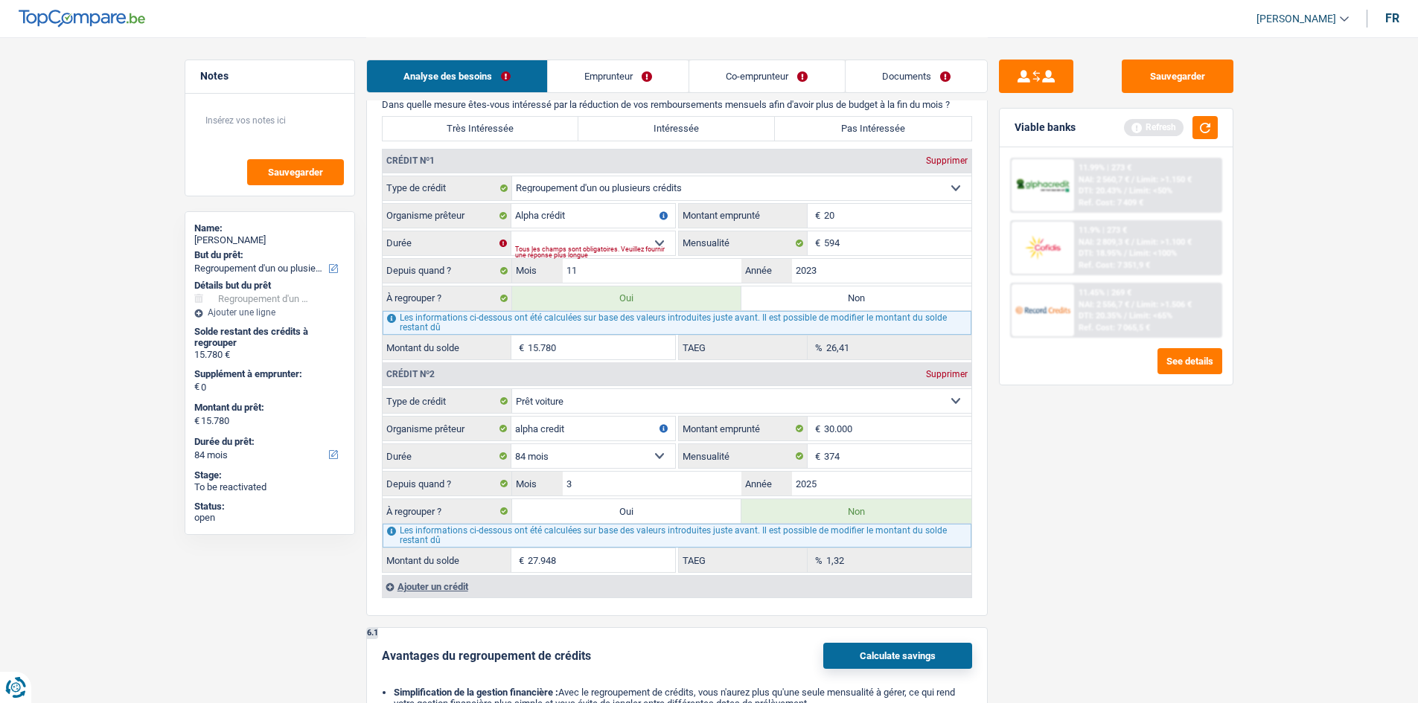
type input "2"
click at [591, 231] on select "12 mois 18 mois 24 mois Sélectionner une option" at bounding box center [593, 243] width 164 height 24
click at [597, 223] on input "Alpha crédit" at bounding box center [593, 216] width 164 height 24
type input "A"
click at [605, 260] on input "11" at bounding box center [652, 271] width 179 height 24
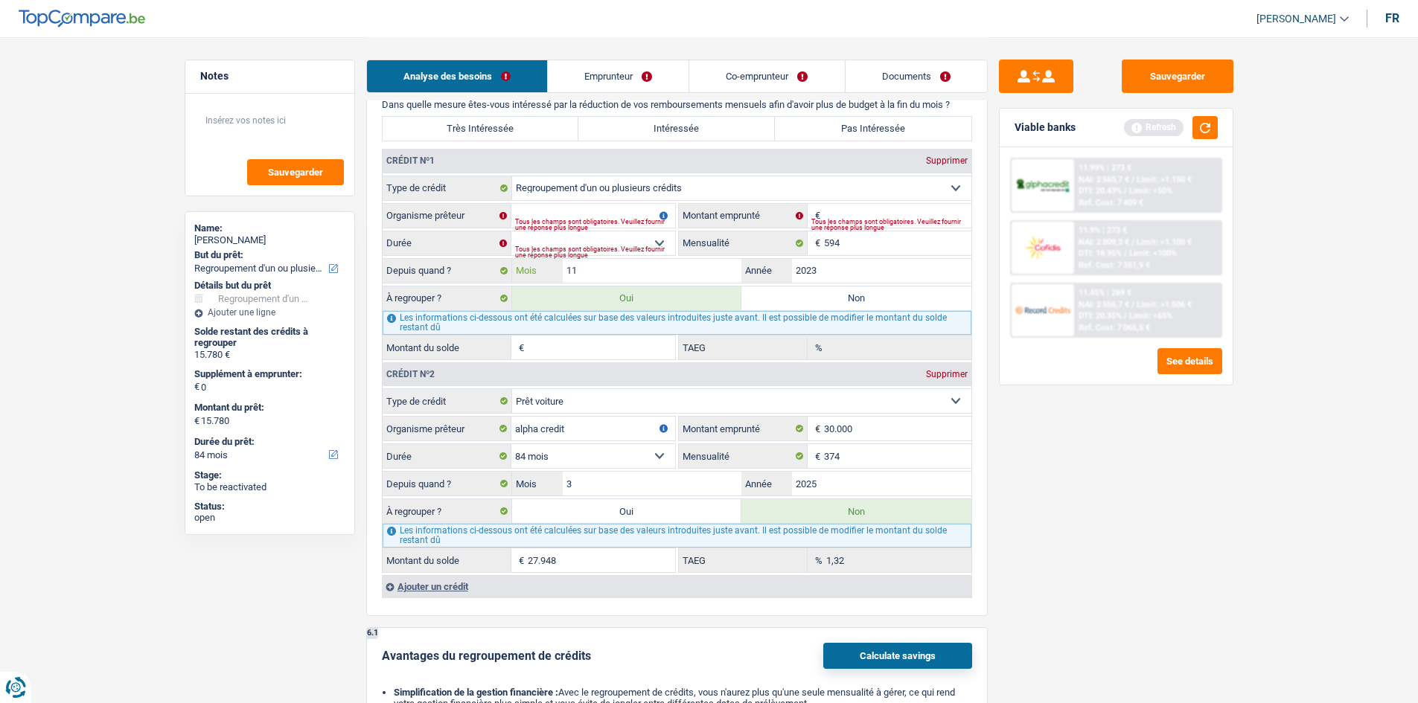
type input "1"
type input "3"
click at [1043, 404] on div "Sauvegarder Viable banks Refresh 11.99% | 273 € NAI: 2 560,7 € / Limit: >1.150 …" at bounding box center [1116, 370] width 257 height 620
click at [833, 272] on input "2023" at bounding box center [881, 271] width 179 height 24
type input "2025"
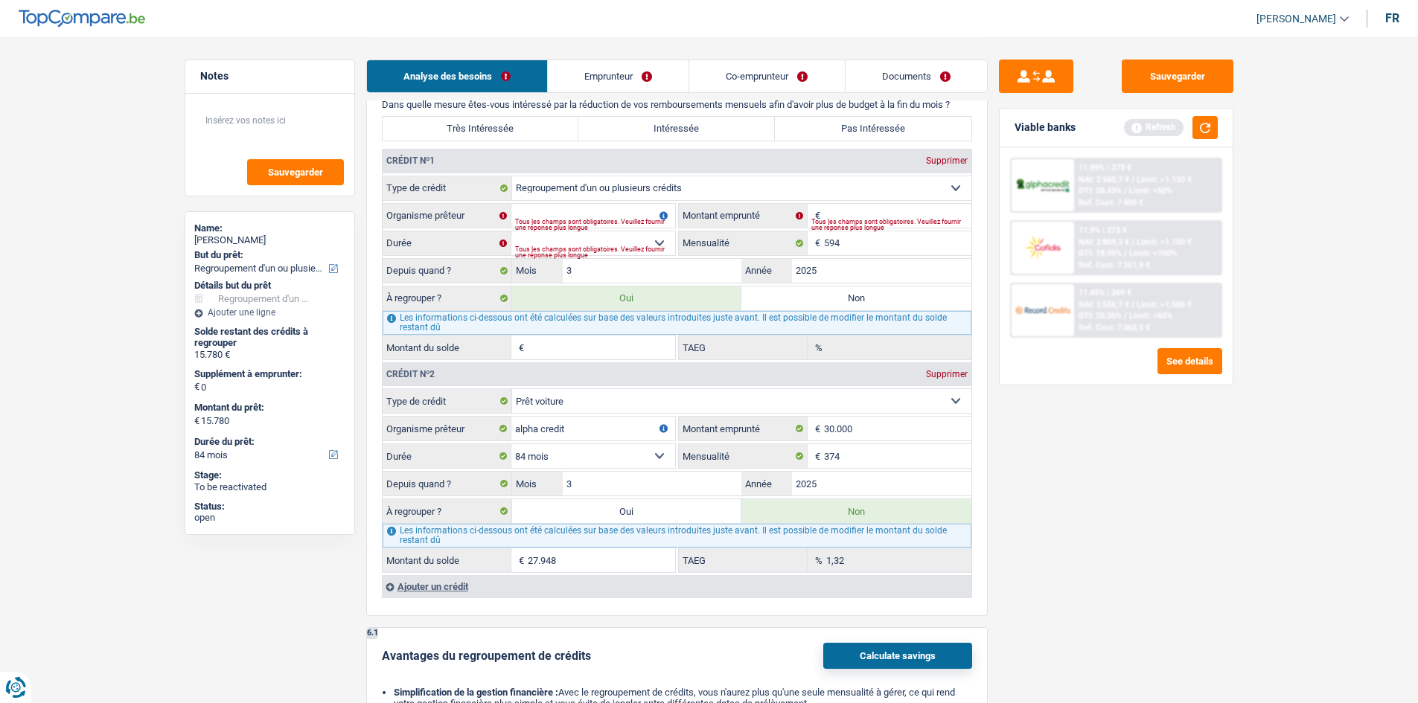
click at [1103, 433] on div "Sauvegarder Viable banks Refresh 11.99% | 273 € NAI: 2 560,7 € / Limit: >1.150 …" at bounding box center [1116, 370] width 257 height 620
click at [837, 295] on label "Non" at bounding box center [856, 299] width 230 height 24
click at [837, 295] on input "Non" at bounding box center [856, 299] width 230 height 24
radio input "true"
select select
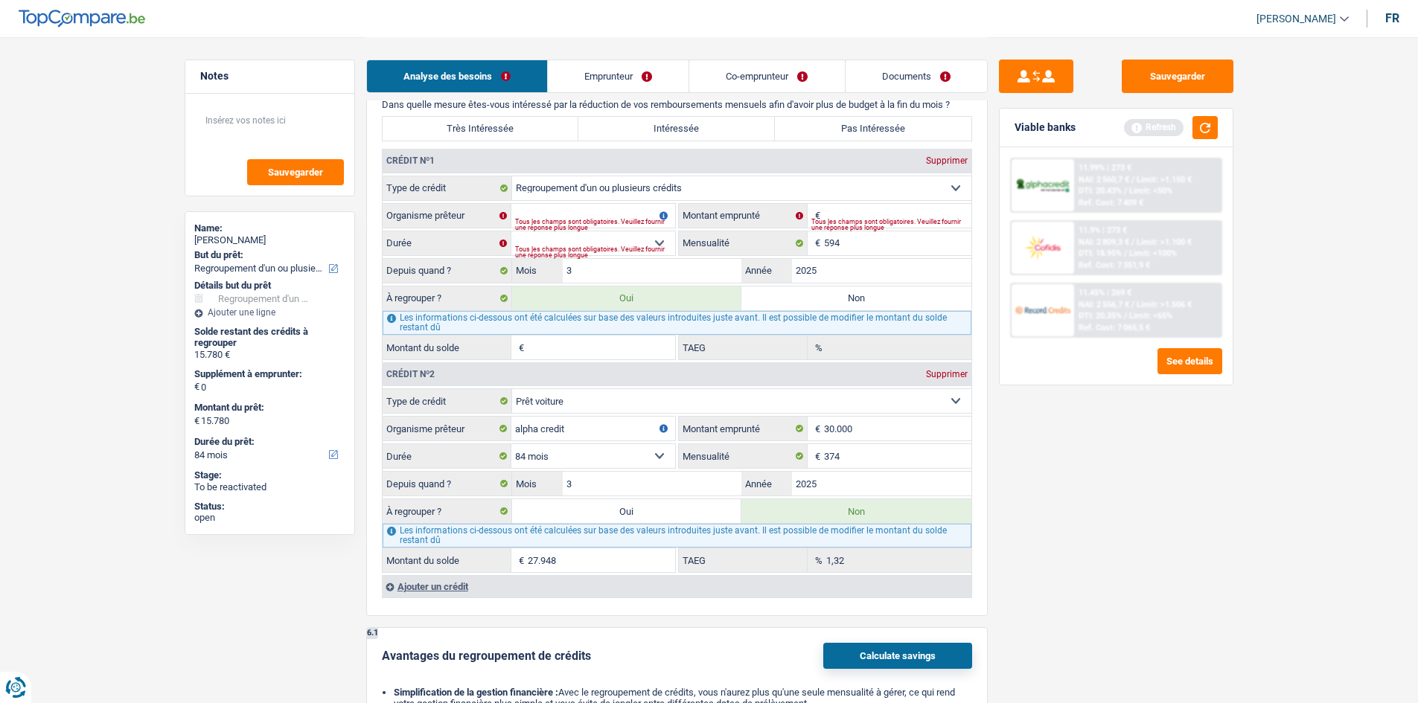
select select "24"
select select
select select "24"
radio input "false"
select select
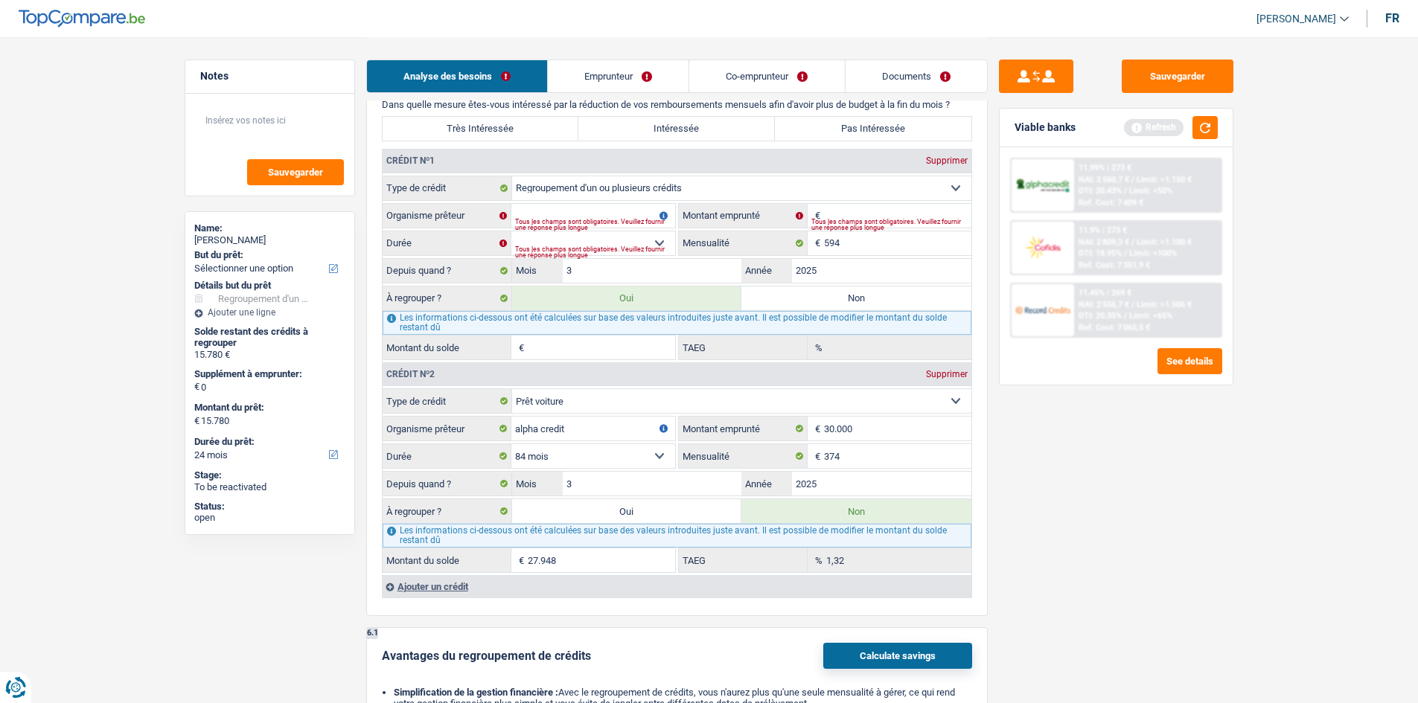
select select "24"
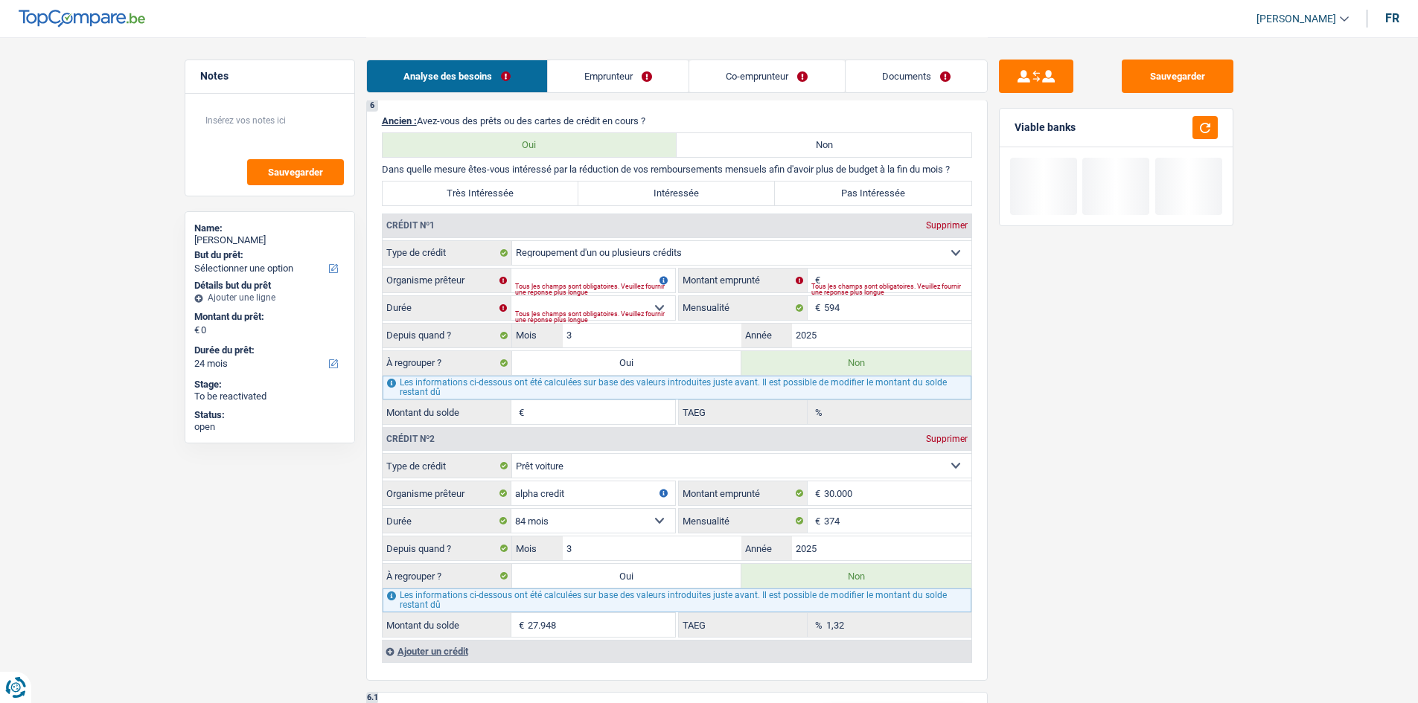
scroll to position [1042, 0]
click at [892, 282] on input "Montant emprunté" at bounding box center [897, 282] width 147 height 24
click at [1131, 415] on div "Sauvegarder Viable banks Not viable See details" at bounding box center [1116, 370] width 257 height 620
click at [821, 281] on span "€" at bounding box center [816, 282] width 16 height 24
click at [834, 278] on input "Montant emprunté" at bounding box center [897, 282] width 147 height 24
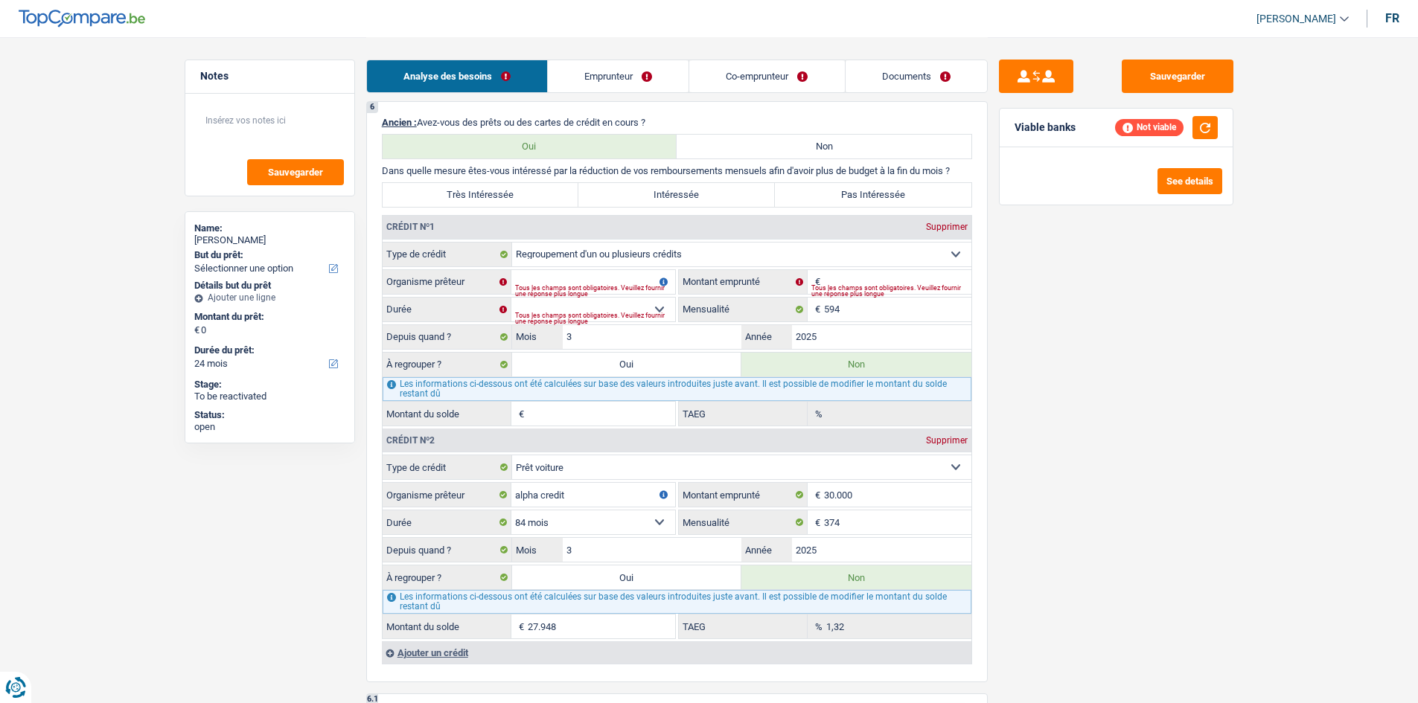
drag, startPoint x: 569, startPoint y: 522, endPoint x: 873, endPoint y: 482, distance: 306.3
click at [569, 522] on select "12 mois 18 mois 24 mois 30 mois 36 mois 42 mois 48 mois 60 mois 72 mois 84 mois…" at bounding box center [593, 523] width 164 height 24
select select "120"
click at [511, 511] on select "12 mois 18 mois 24 mois 30 mois 36 mois 42 mois 48 mois 60 mois 72 mois 84 mois…" at bounding box center [593, 523] width 164 height 24
type input "29.033"
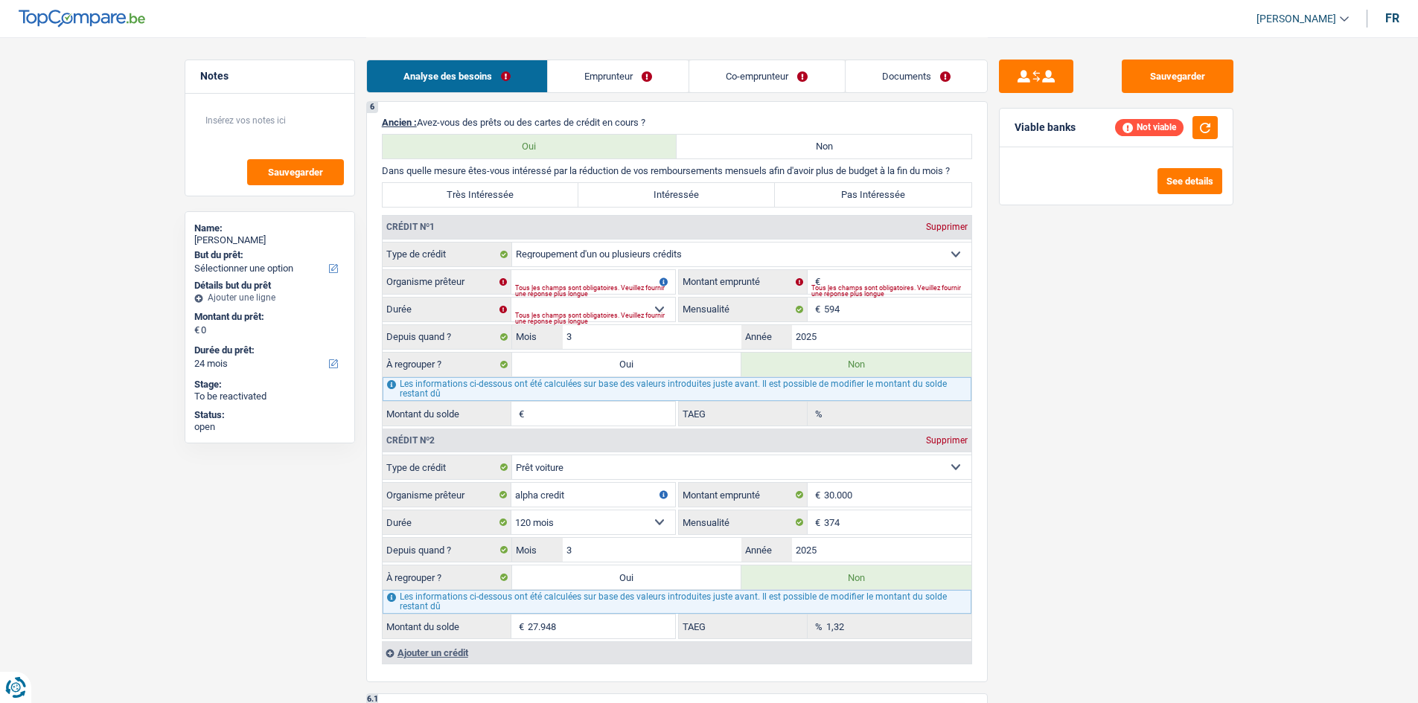
type input "8,98"
click at [613, 517] on select "12 mois 18 mois 24 mois 30 mois 36 mois 42 mois 48 mois 60 mois 72 mois 84 mois…" at bounding box center [593, 523] width 164 height 24
select select "96"
click at [511, 511] on select "12 mois 18 mois 24 mois 30 mois 36 mois 42 mois 48 mois 60 mois 72 mois 84 mois…" at bounding box center [593, 523] width 164 height 24
type input "28.430"
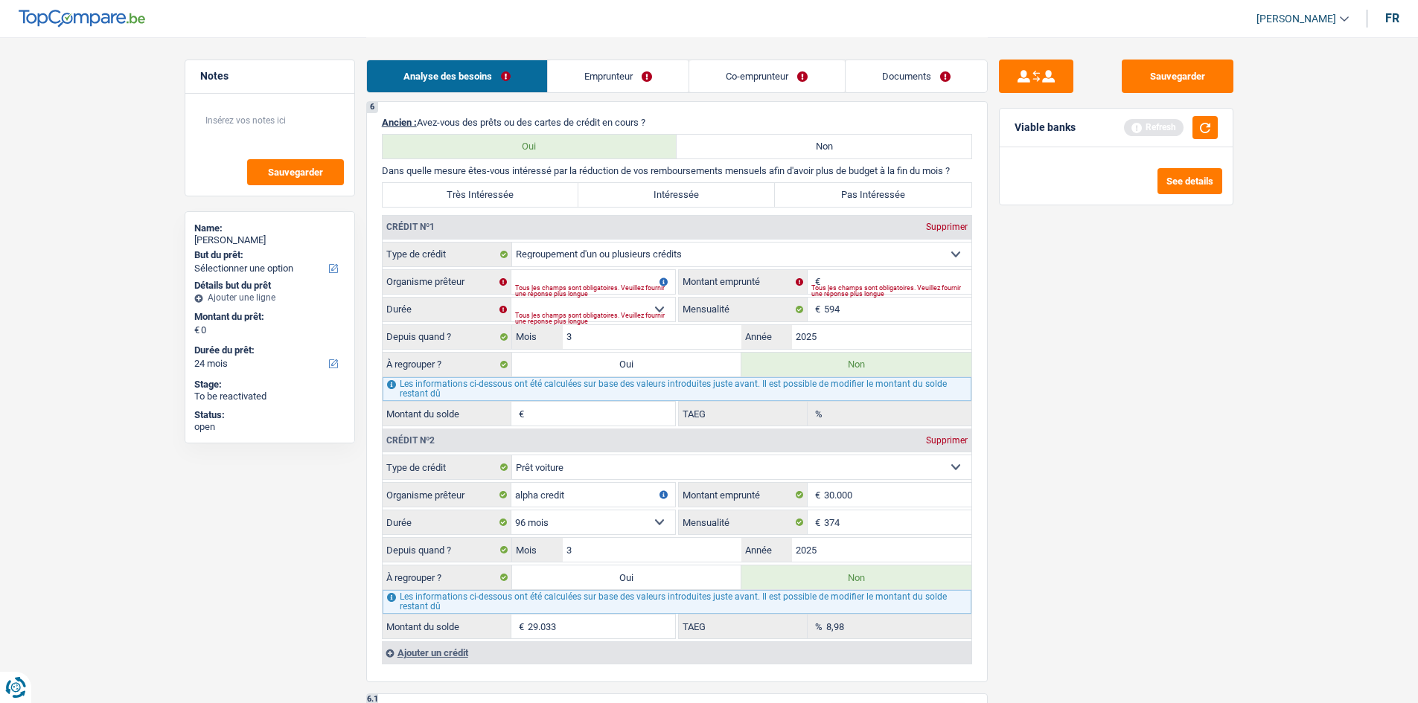
type input "4,69"
drag, startPoint x: 1046, startPoint y: 526, endPoint x: 1047, endPoint y: 513, distance: 13.5
click at [1047, 513] on div "Sauvegarder Viable banks Refresh See details" at bounding box center [1116, 370] width 257 height 620
click at [898, 274] on input "Montant emprunté" at bounding box center [897, 282] width 147 height 24
type input "71.348"
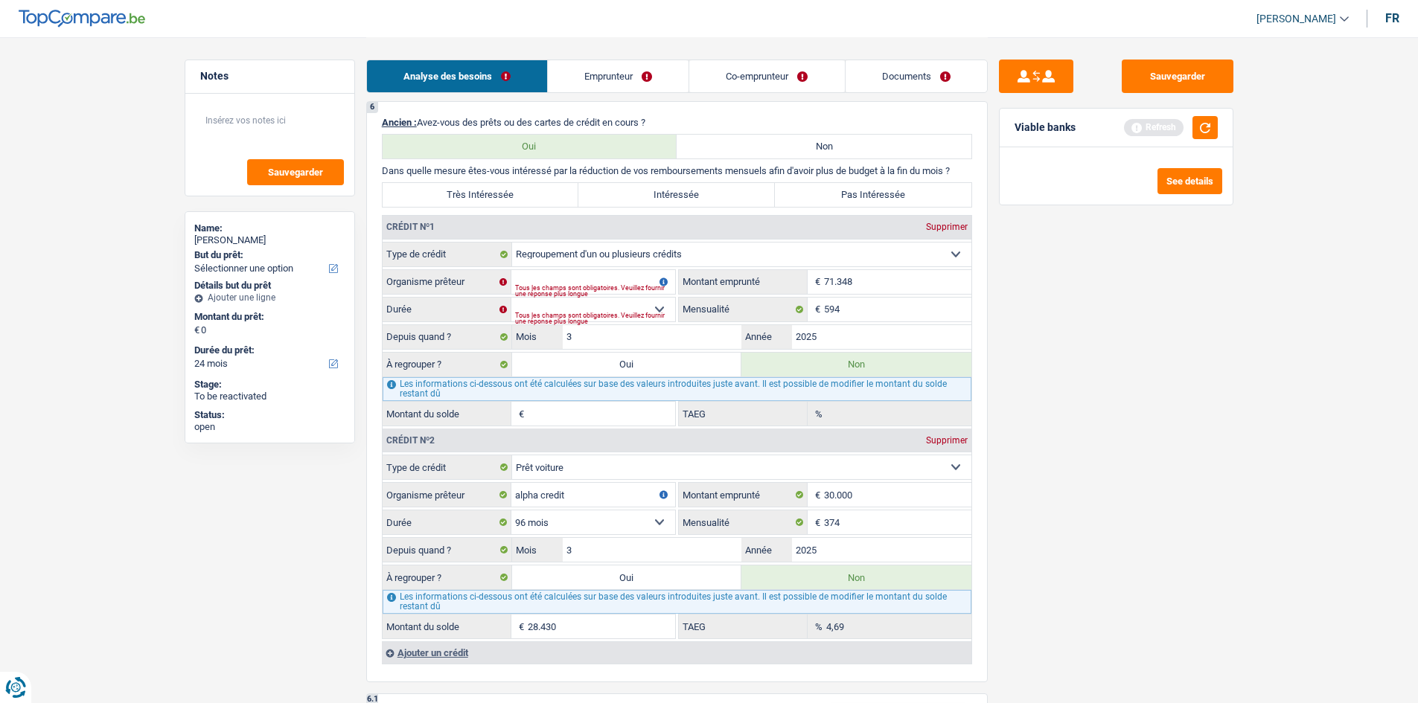
click at [1055, 336] on div "Sauvegarder Viable banks Refresh See details" at bounding box center [1116, 370] width 257 height 620
click at [617, 277] on input "Organisme prêteur" at bounding box center [593, 282] width 164 height 24
click at [593, 316] on div "Tous les champs sont obligatoires. Veuillez fournir une réponse plus longue" at bounding box center [595, 319] width 160 height 6
click at [608, 300] on select "12 mois 18 mois 24 mois 30 mois 36 mois 42 mois 48 mois 60 mois 72 mois 84 mois…" at bounding box center [593, 310] width 164 height 24
select select "120"
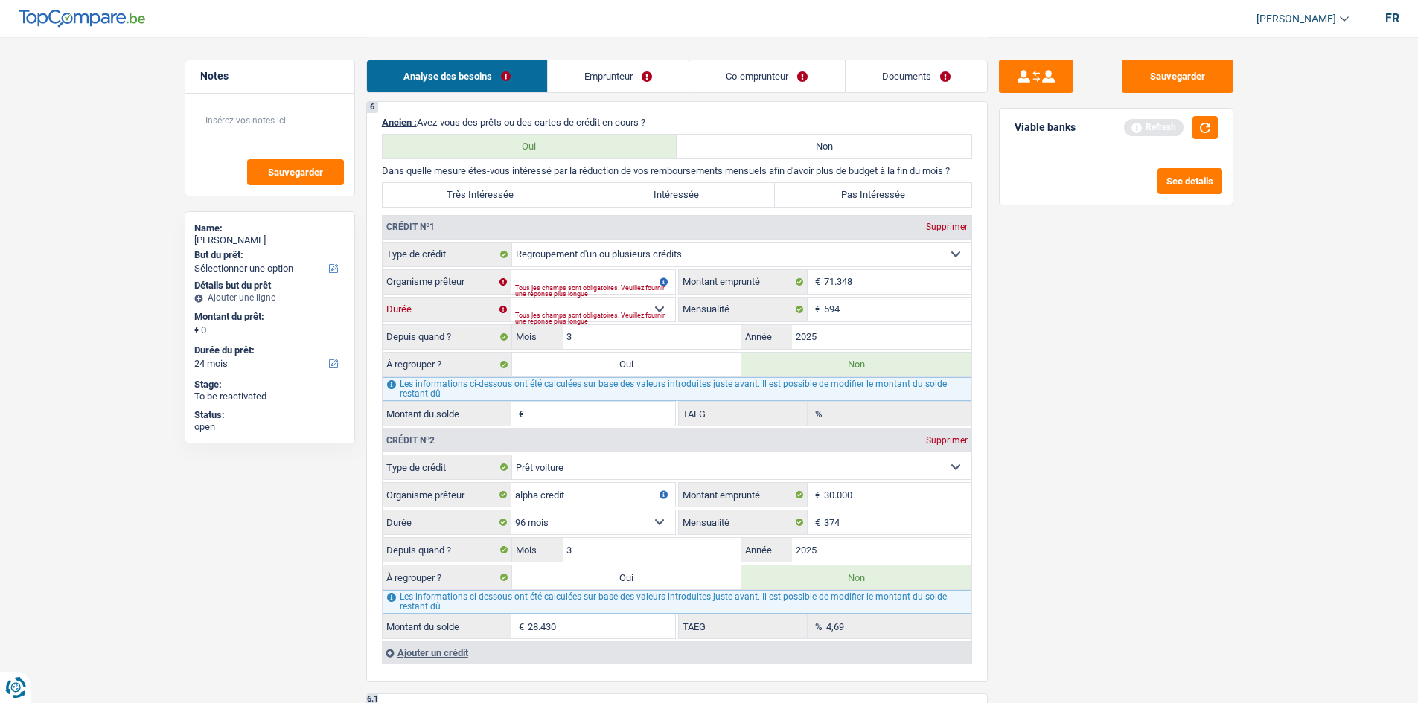
click at [511, 298] on select "12 mois 18 mois 24 mois 30 mois 36 mois 42 mois 48 mois 60 mois 72 mois 84 mois…" at bounding box center [593, 310] width 164 height 24
type input "67.778"
type input "0,00"
click at [589, 270] on input "Organisme prêteur" at bounding box center [593, 282] width 164 height 24
type input "Santandeur"
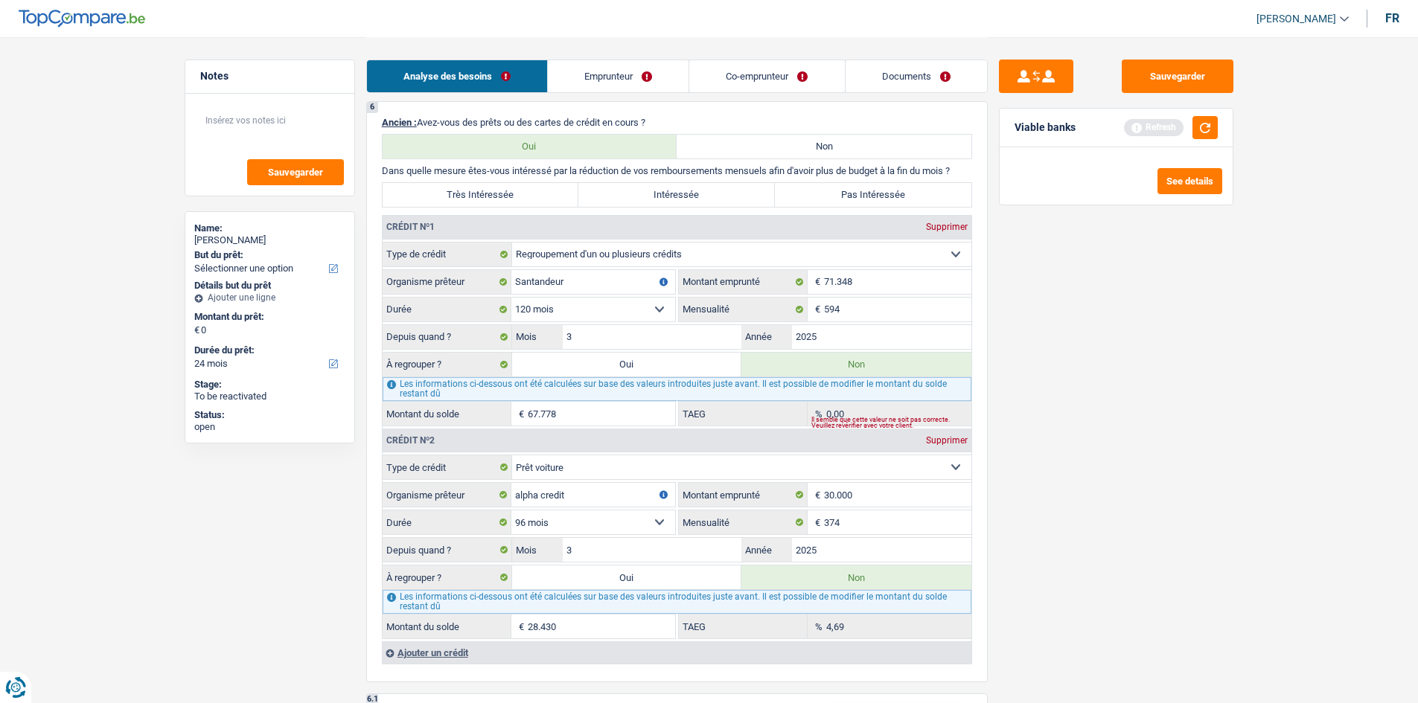
click at [1125, 441] on div "Sauvegarder Viable banks Refresh See details" at bounding box center [1116, 370] width 257 height 620
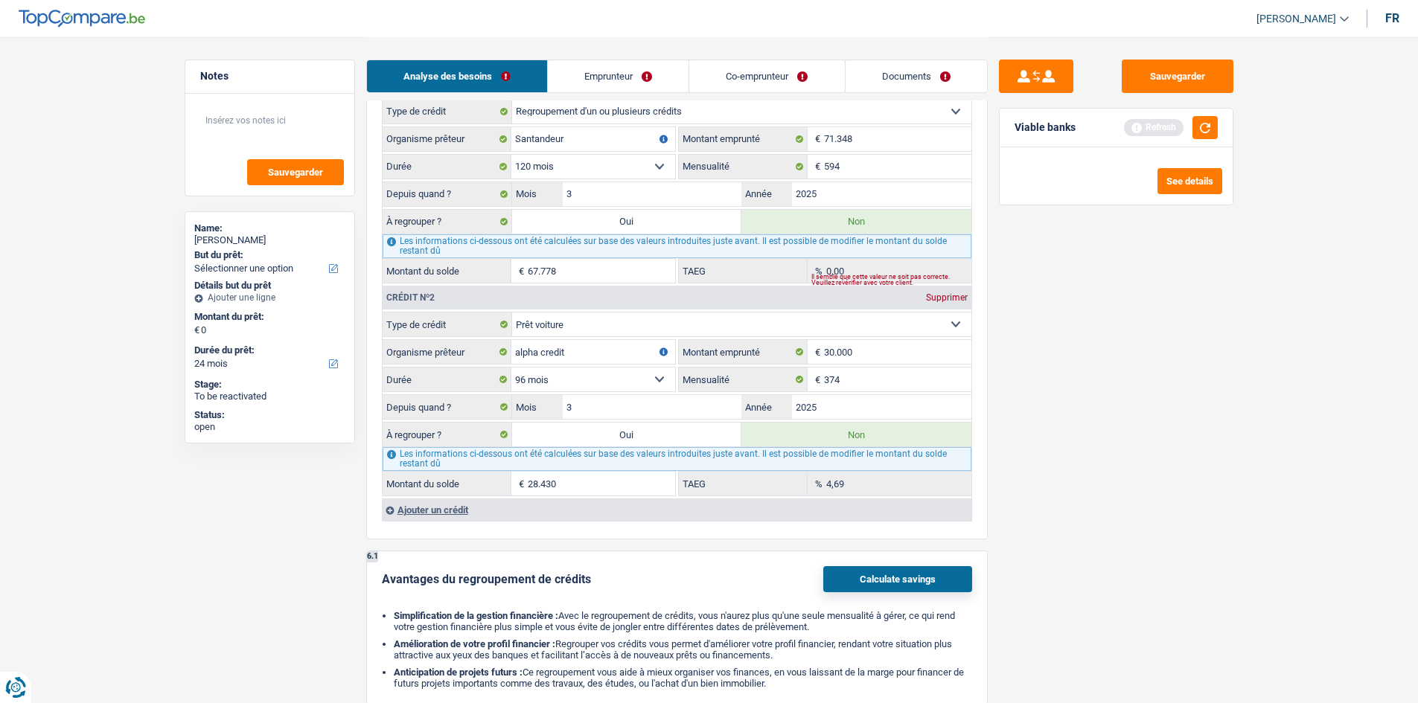
scroll to position [1191, 0]
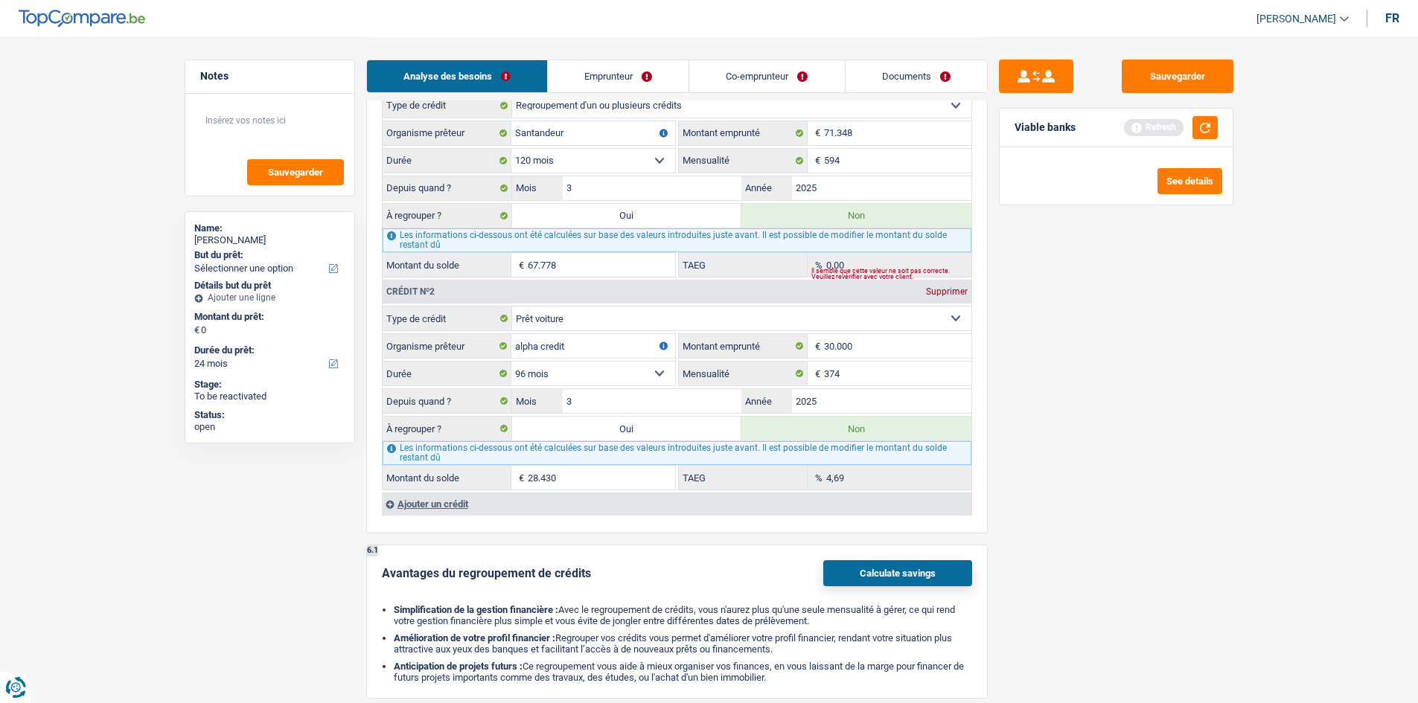
click at [462, 502] on div "Ajouter un crédit" at bounding box center [676, 504] width 589 height 22
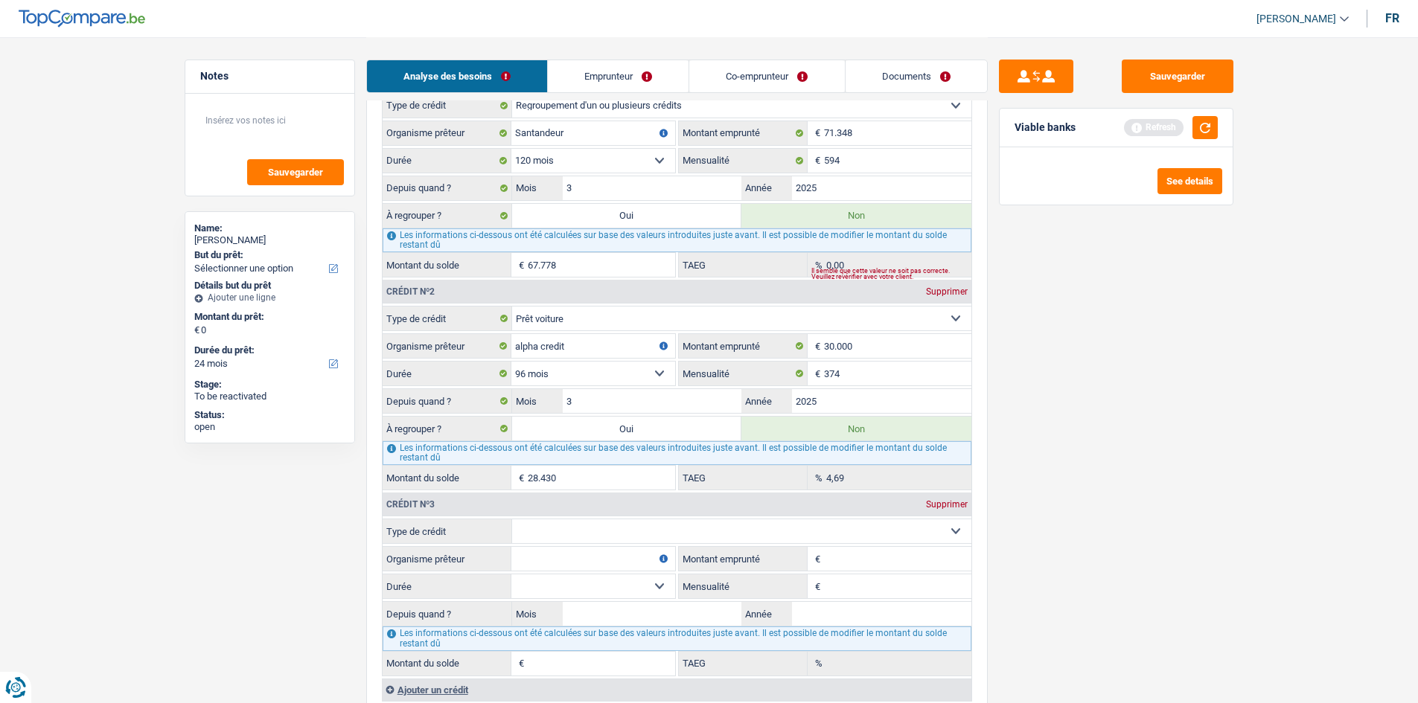
click at [599, 528] on select "Carte ou ouverture de crédit Prêt hypothécaire Vente à tempérament Prêt à tempé…" at bounding box center [741, 532] width 459 height 24
select select "cardOrCredit"
type input "0"
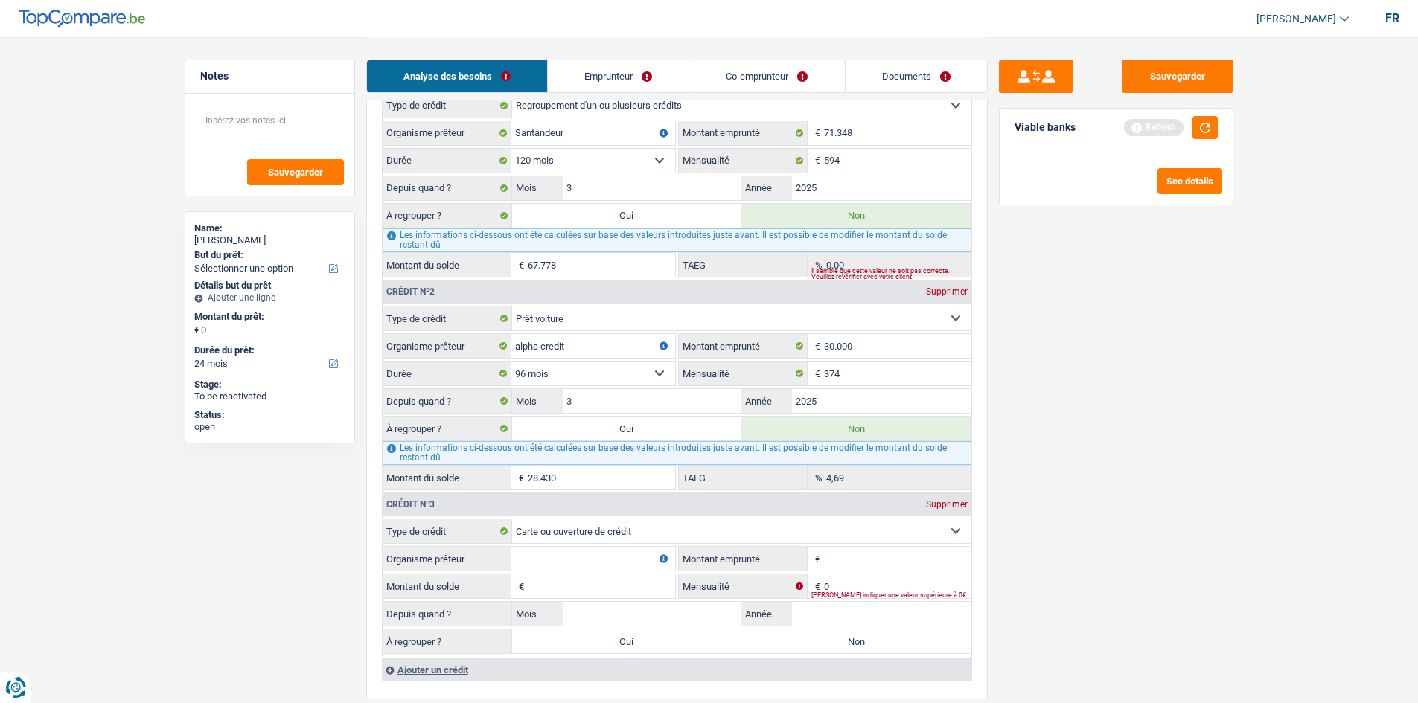
click at [842, 543] on input "Montant emprunté" at bounding box center [897, 559] width 147 height 24
type input "1.250"
click at [553, 543] on input "Montant du solde" at bounding box center [601, 587] width 147 height 24
type input "1.250"
click at [866, 543] on input "0" at bounding box center [897, 587] width 147 height 24
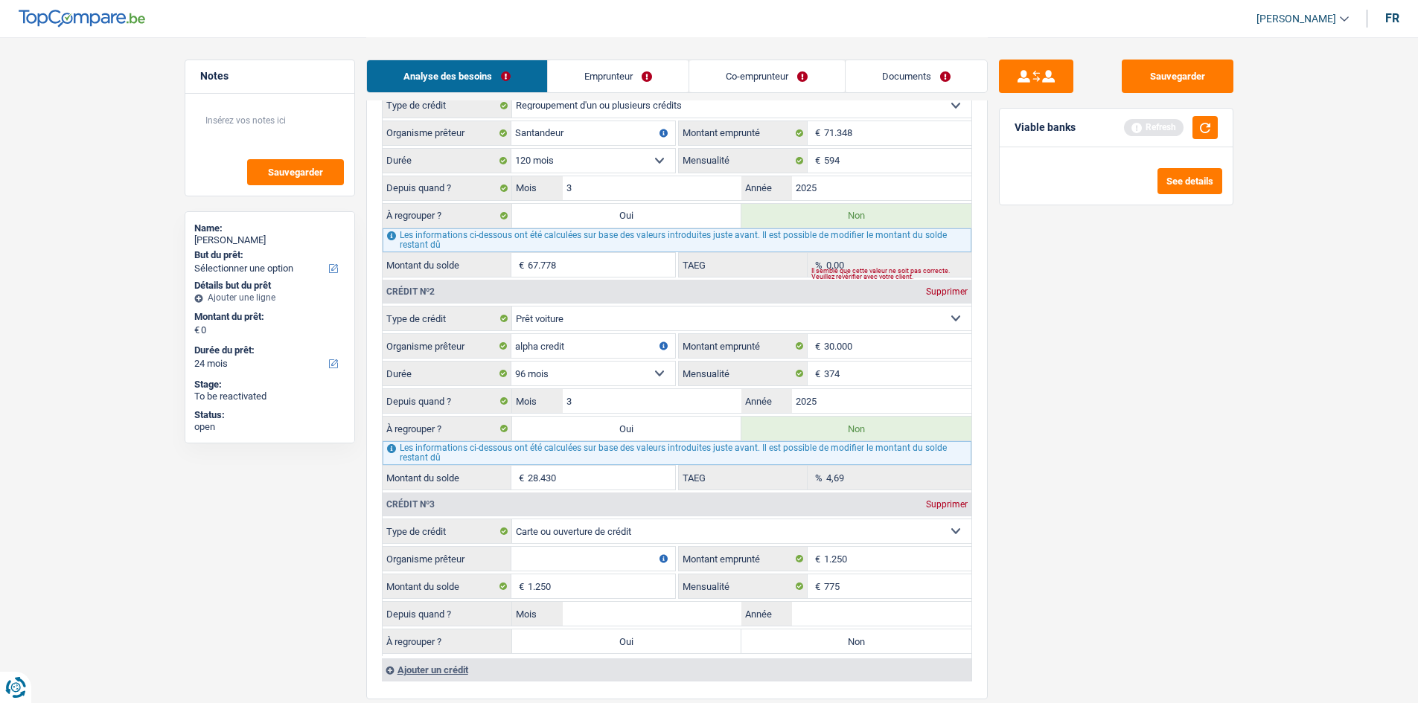
click at [1106, 543] on div "Sauvegarder Viable banks Refresh See details" at bounding box center [1116, 370] width 257 height 620
click at [869, 543] on input "775" at bounding box center [897, 587] width 147 height 24
type input "7"
type input "75"
click at [1105, 543] on div "Sauvegarder Viable banks Refresh See details" at bounding box center [1116, 370] width 257 height 620
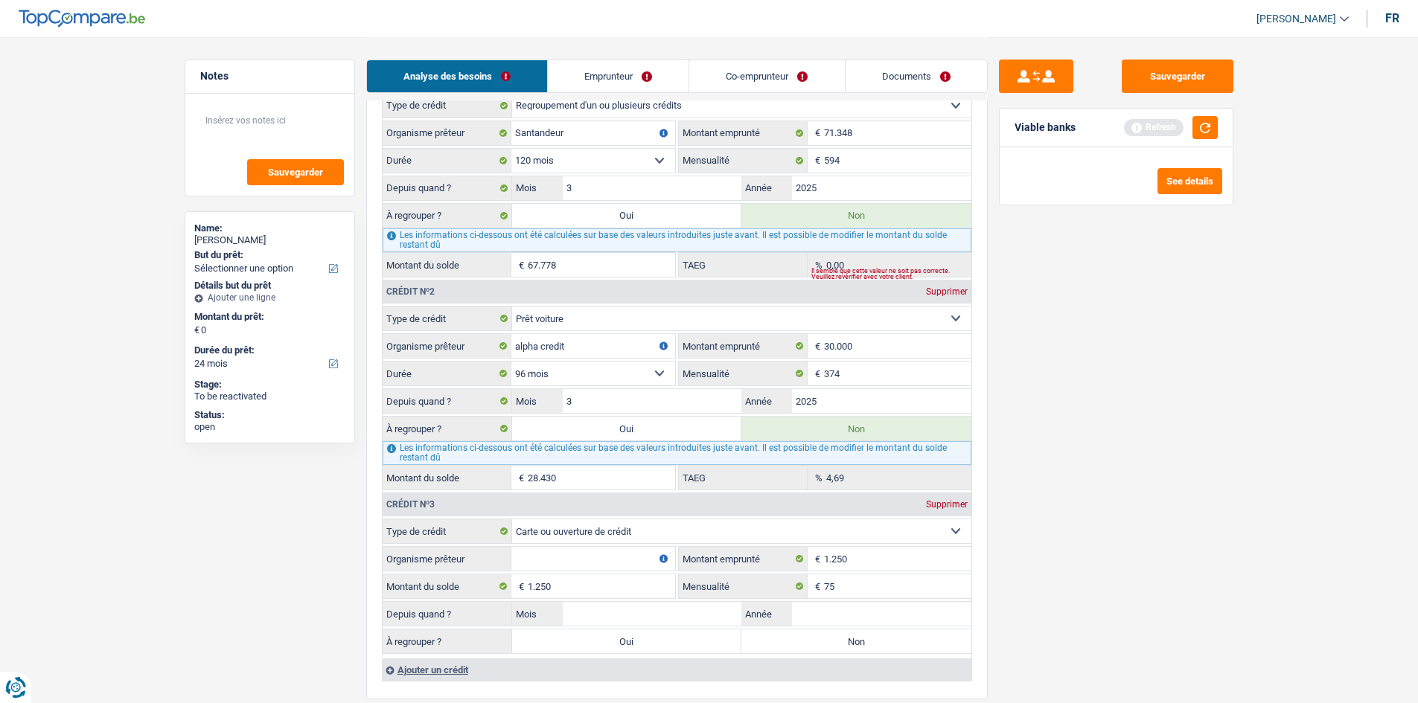
click at [626, 543] on input "Organisme prêteur" at bounding box center [593, 559] width 164 height 24
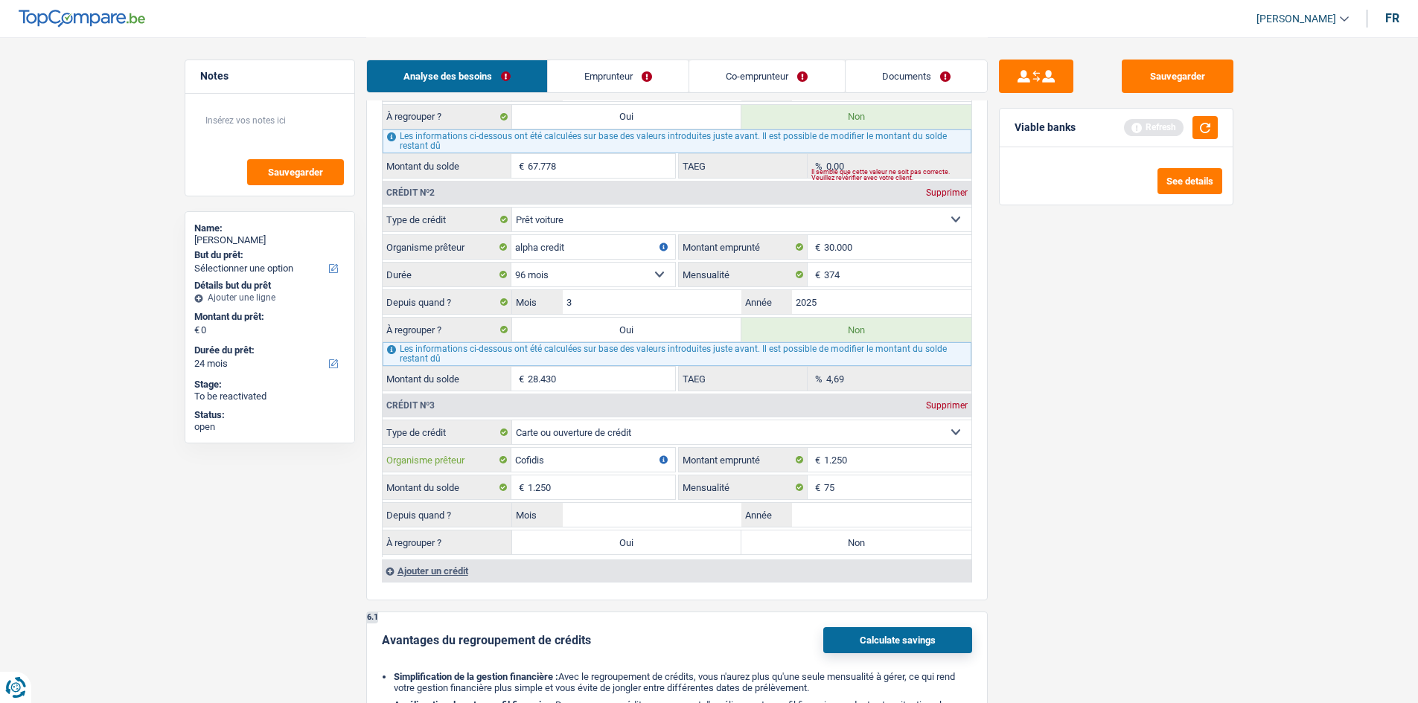
scroll to position [1340, 0]
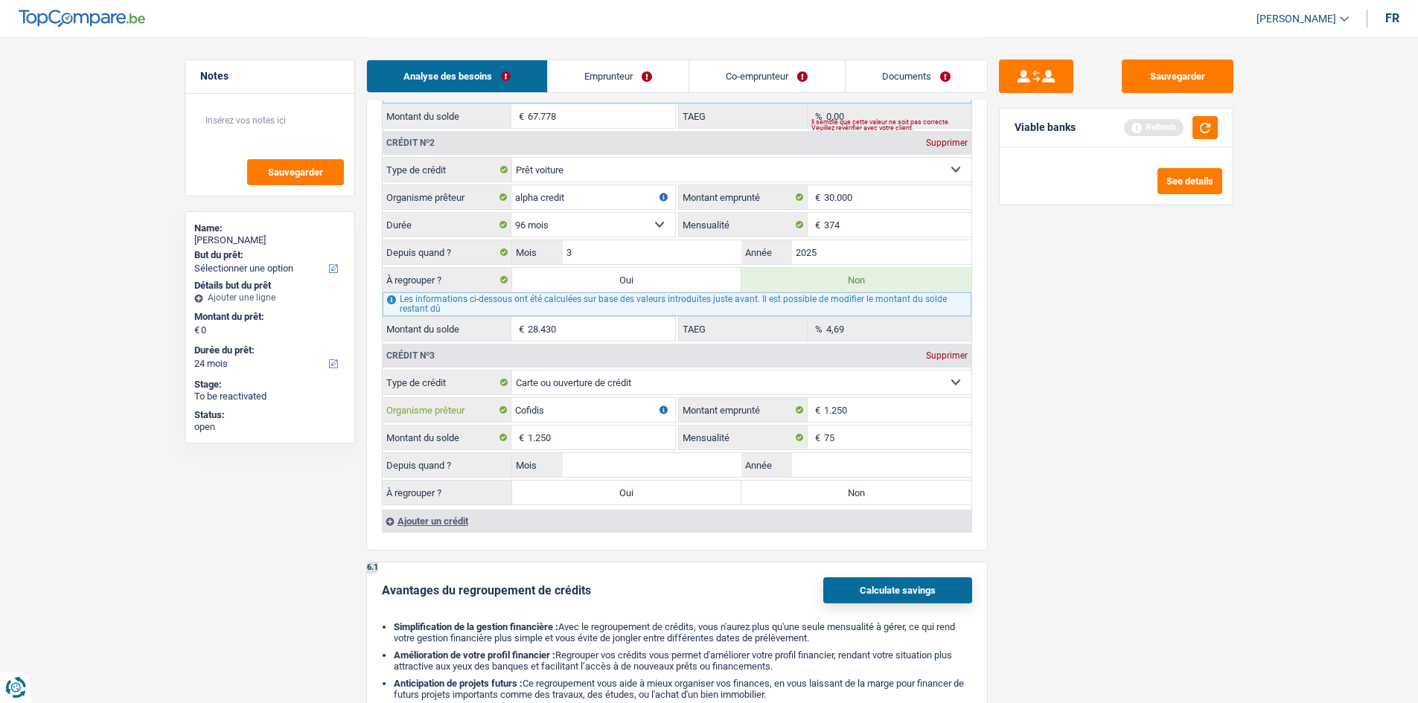
type input "Cofidis"
click at [893, 460] on input "Année" at bounding box center [881, 465] width 179 height 24
type input "2025"
click at [601, 464] on input "Mois" at bounding box center [652, 465] width 179 height 24
type input "9"
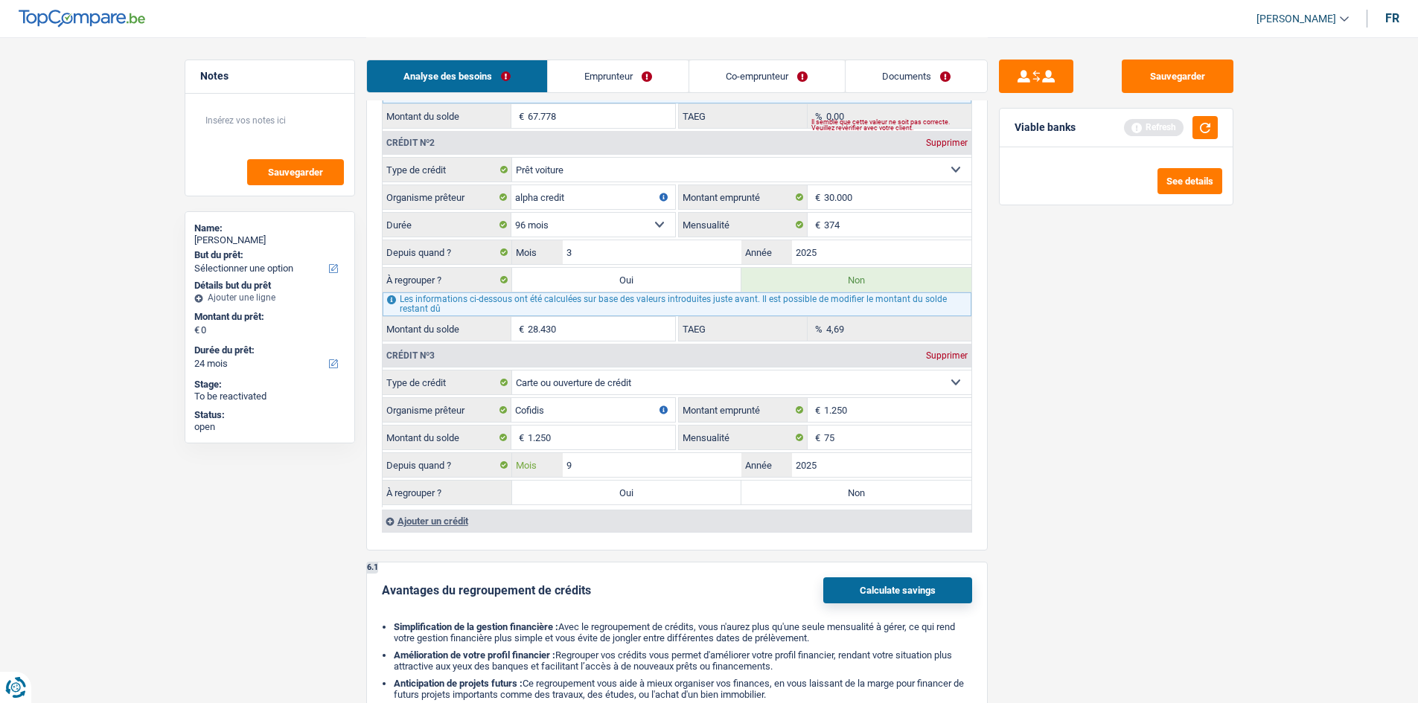
drag, startPoint x: 685, startPoint y: 470, endPoint x: 960, endPoint y: 520, distance: 279.9
click at [685, 470] on input "9" at bounding box center [652, 465] width 179 height 24
click at [857, 469] on input "2025" at bounding box center [881, 465] width 179 height 24
type input "2024"
click at [904, 489] on label "Non" at bounding box center [856, 493] width 230 height 24
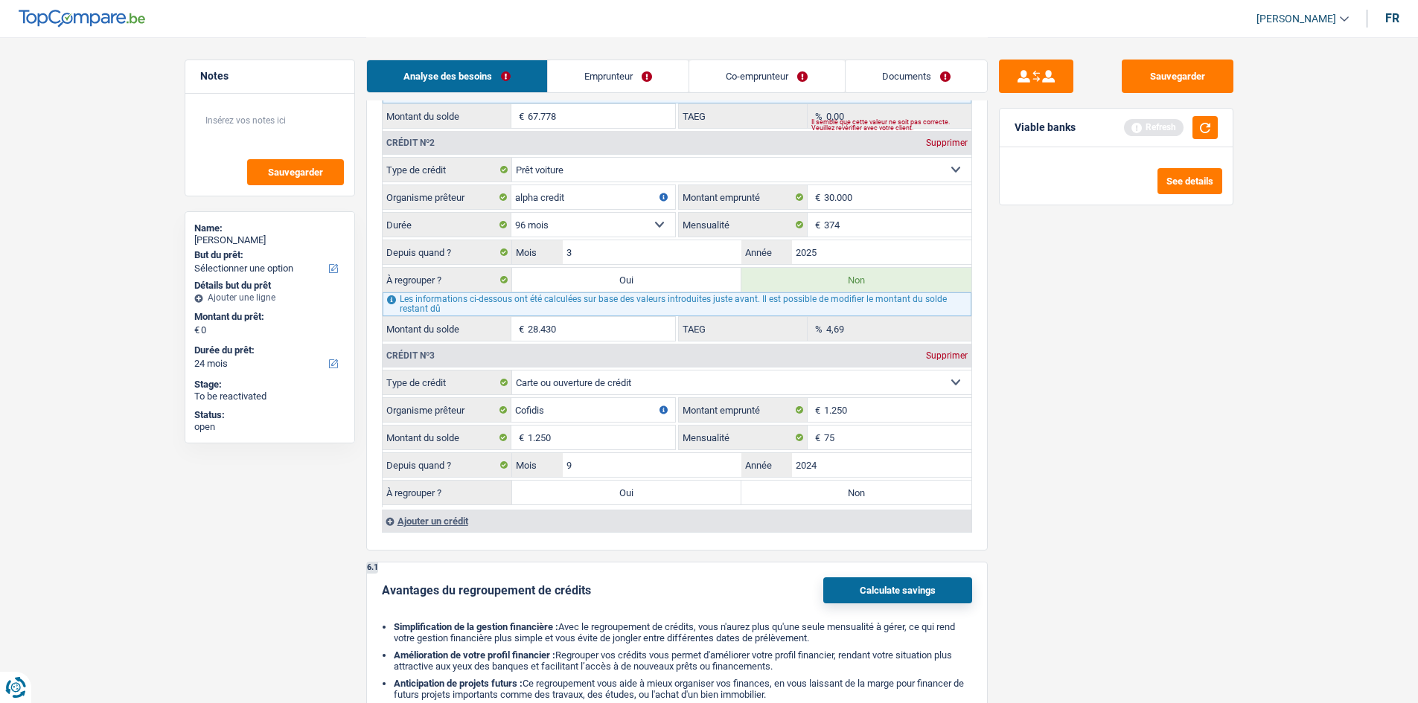
click at [904, 489] on input "Non" at bounding box center [856, 493] width 230 height 24
radio input "true"
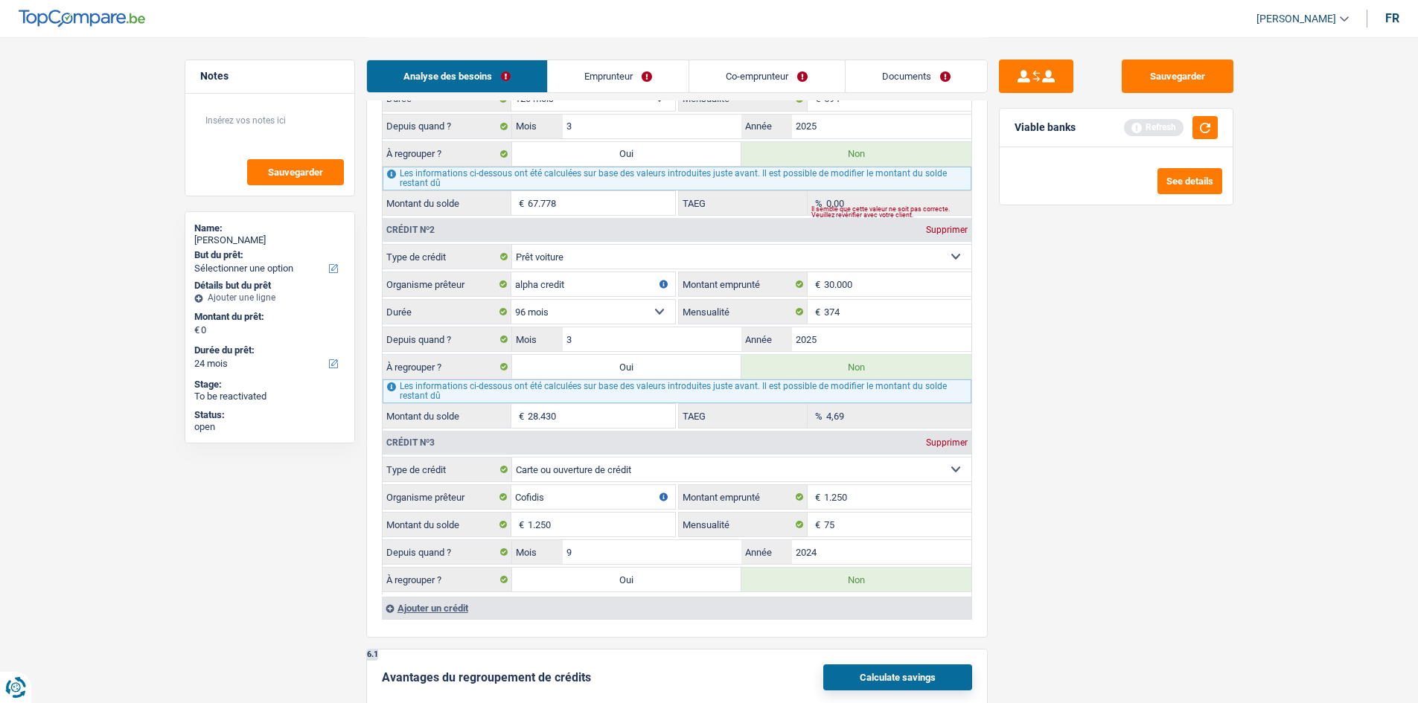
scroll to position [1116, 0]
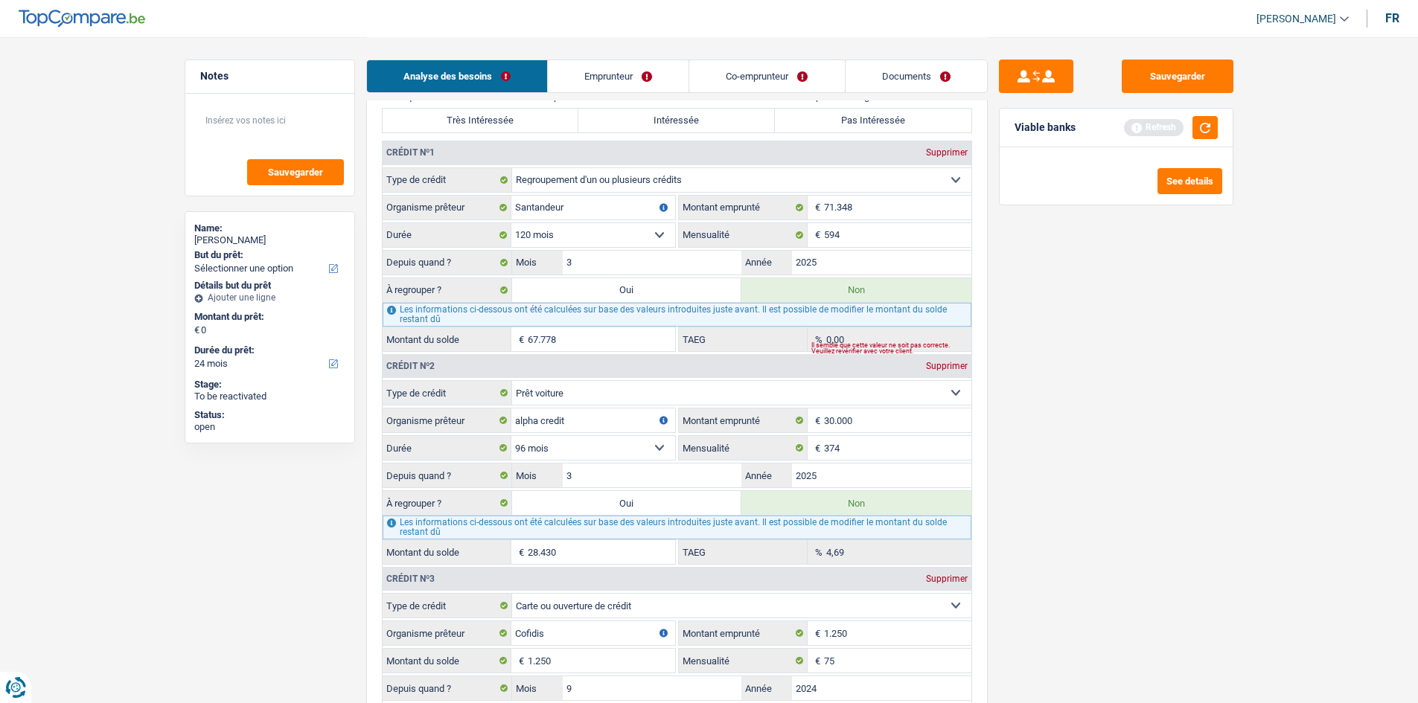
drag, startPoint x: 620, startPoint y: 287, endPoint x: 753, endPoint y: 354, distance: 149.5
click at [620, 287] on label "Oui" at bounding box center [627, 290] width 230 height 24
click at [620, 287] on input "Oui" at bounding box center [627, 290] width 230 height 24
radio input "true"
radio input "false"
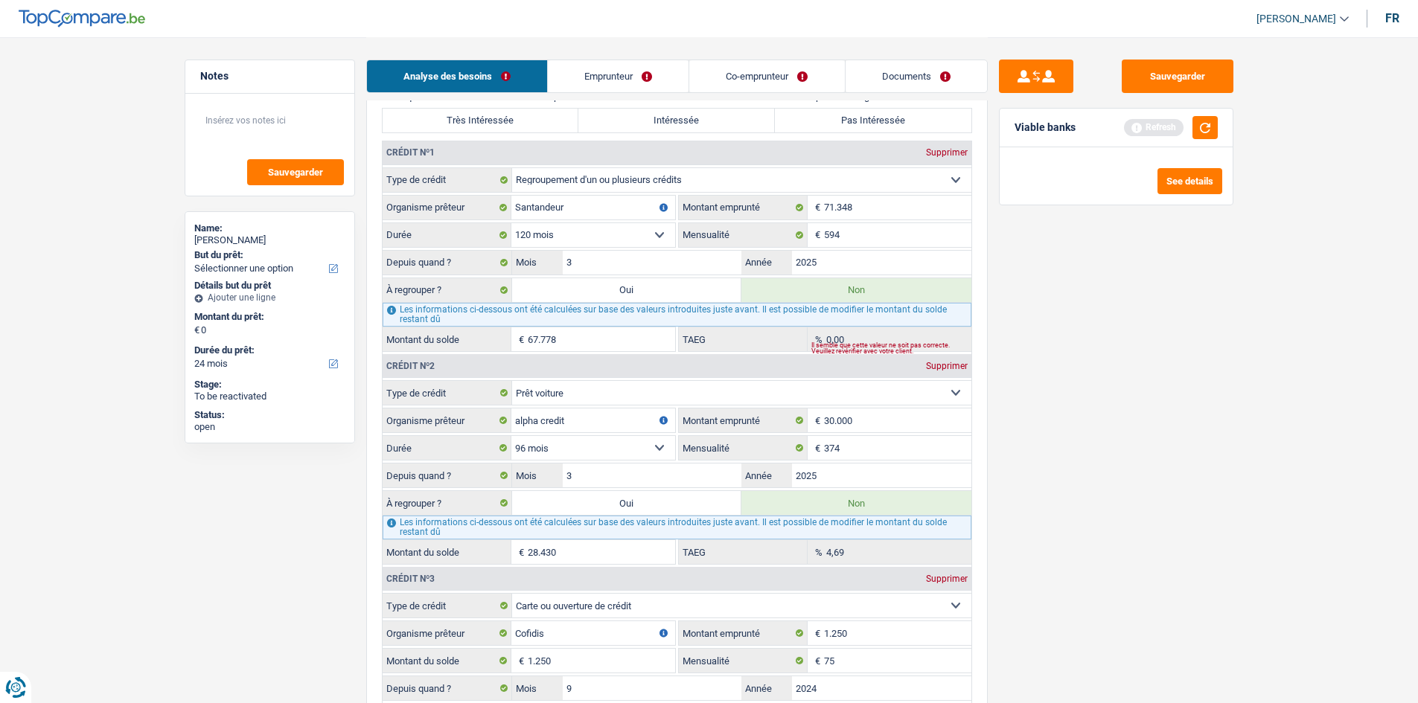
type input "67.778"
select select "refinancing"
select select "144"
select select "refinancing"
select select "144"
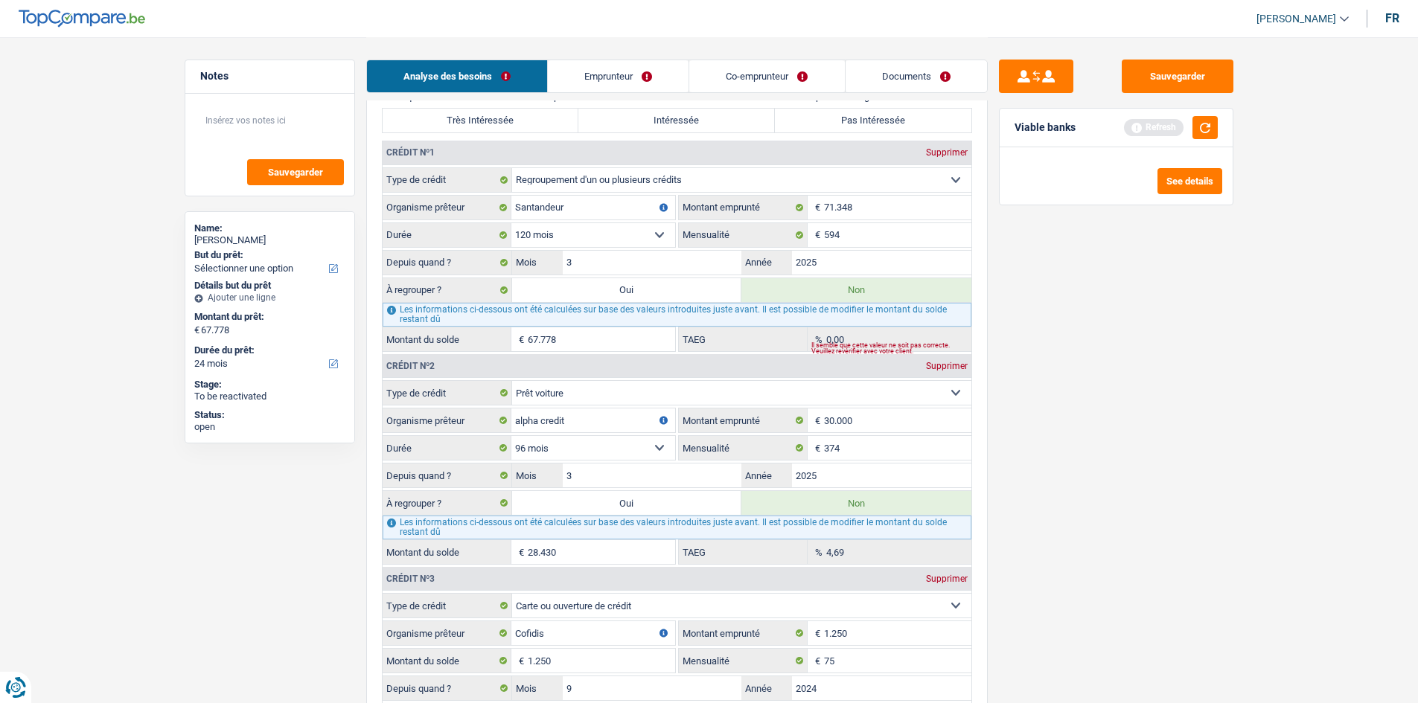
select select "refinancing"
select select "144"
select select "refinancing"
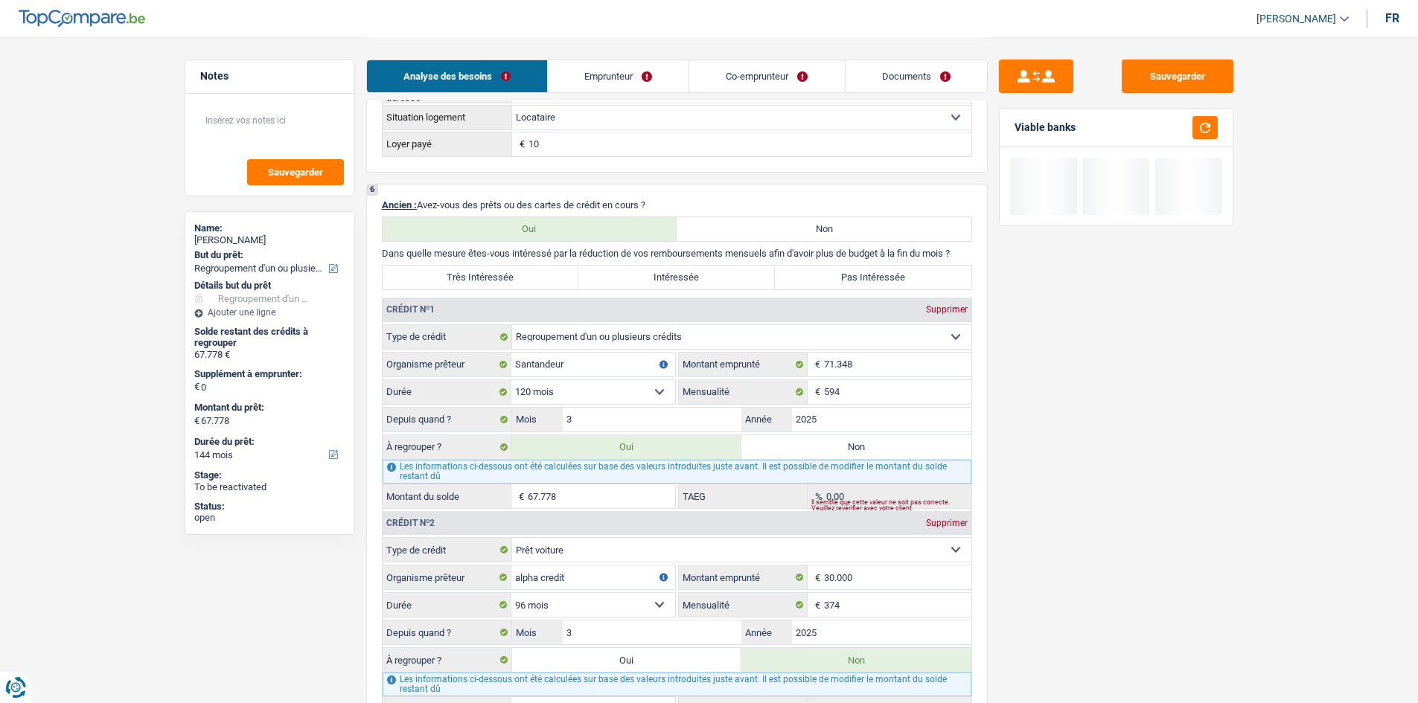
scroll to position [1265, 0]
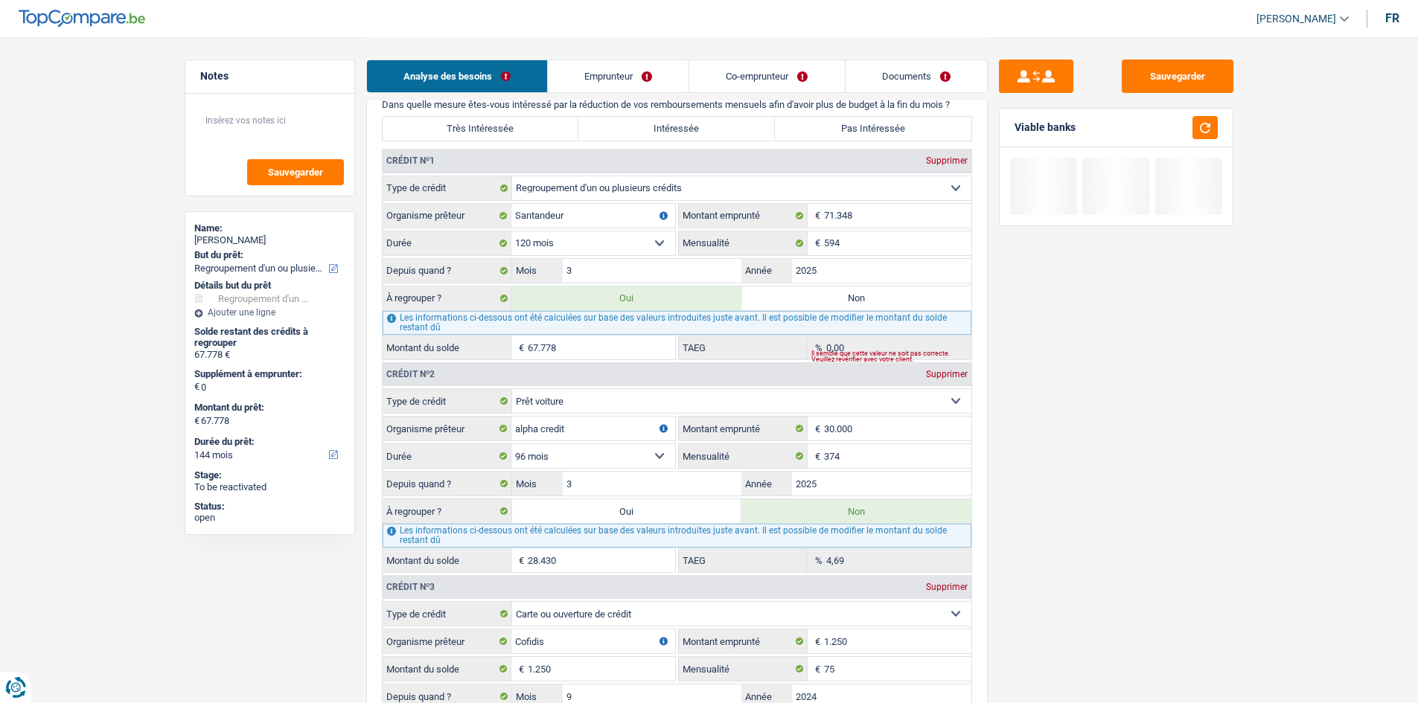
click at [650, 512] on label "Oui" at bounding box center [627, 511] width 230 height 24
click at [650, 512] on input "Oui" at bounding box center [627, 511] width 230 height 24
radio input "true"
radio input "false"
type input "96.208"
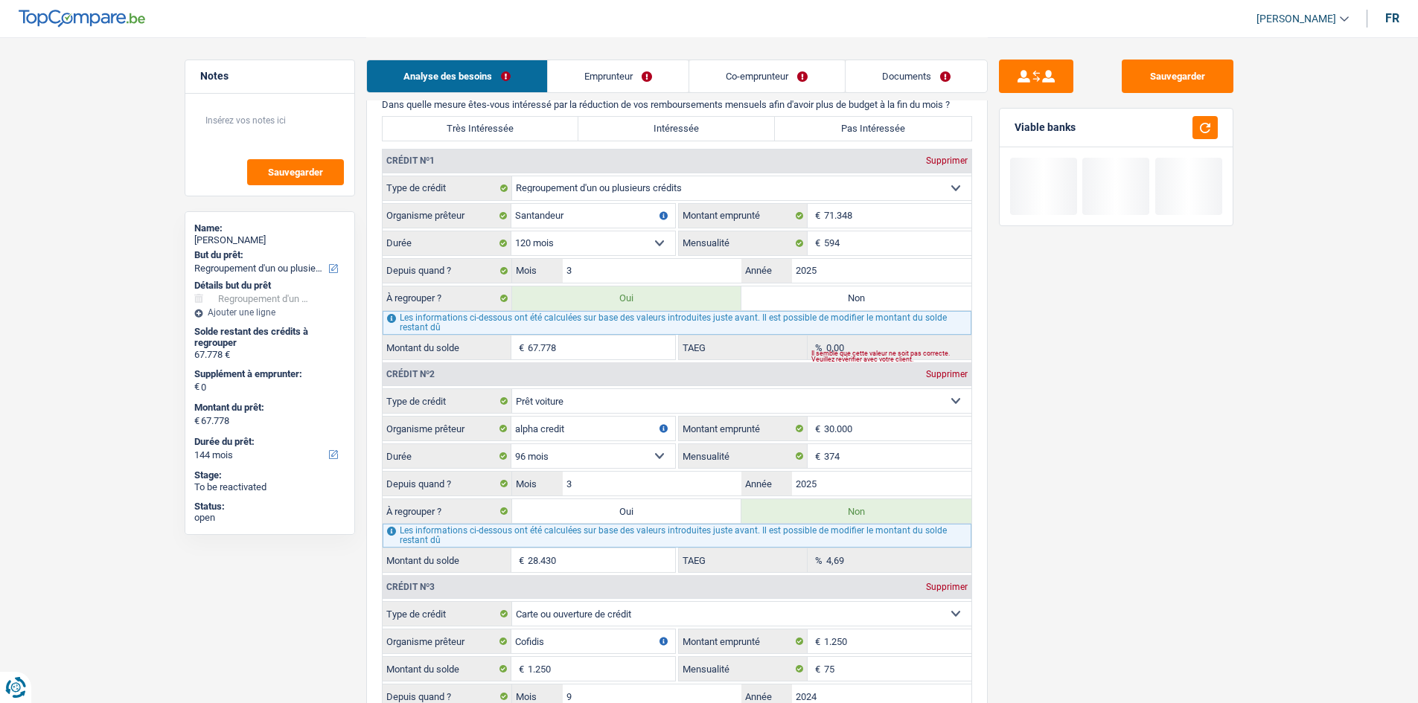
type input "96.208"
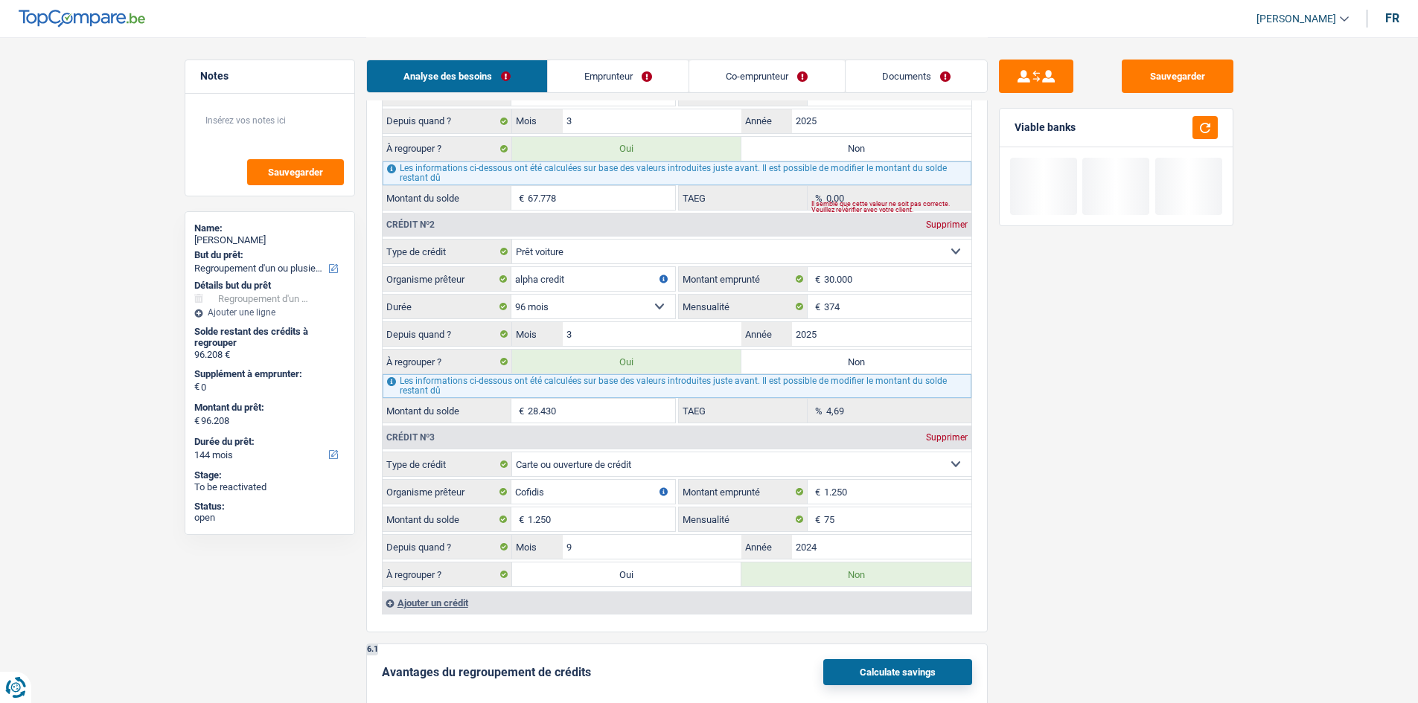
scroll to position [1563, 0]
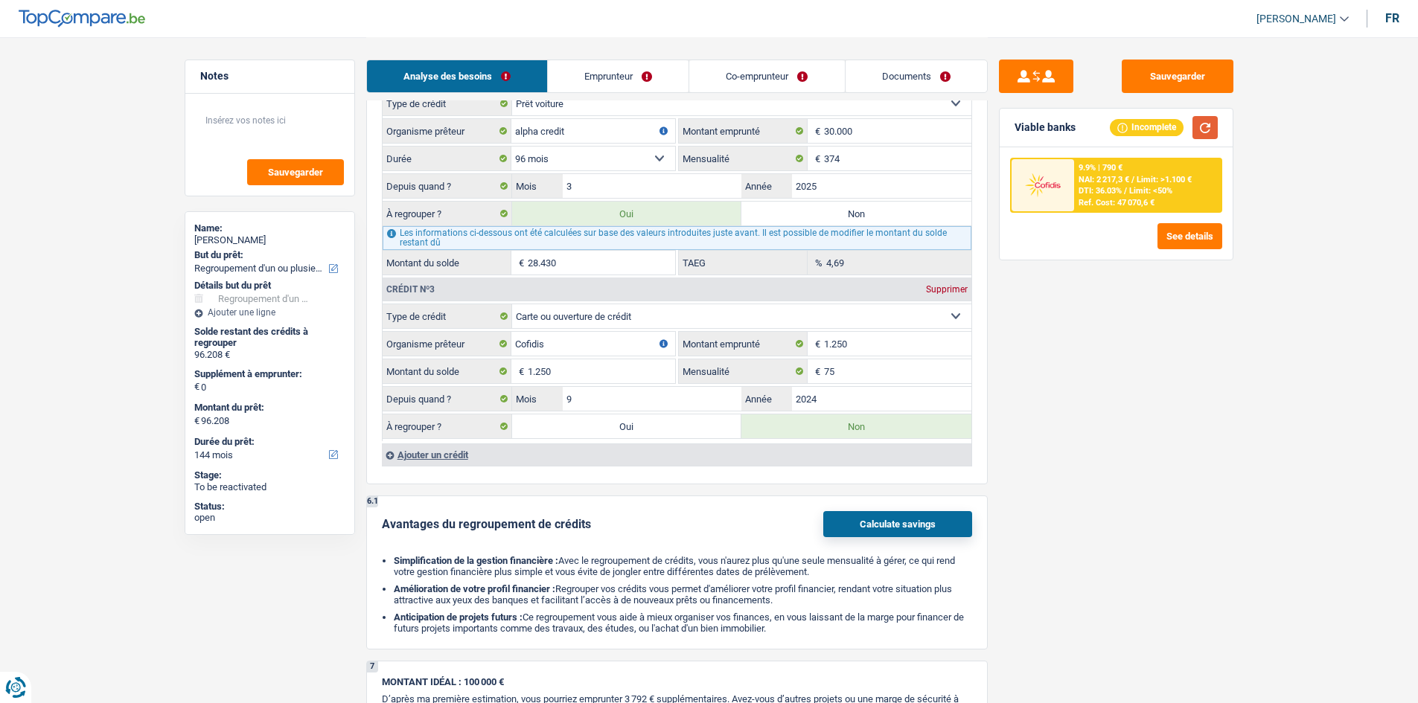
click at [1131, 131] on button "button" at bounding box center [1204, 127] width 25 height 23
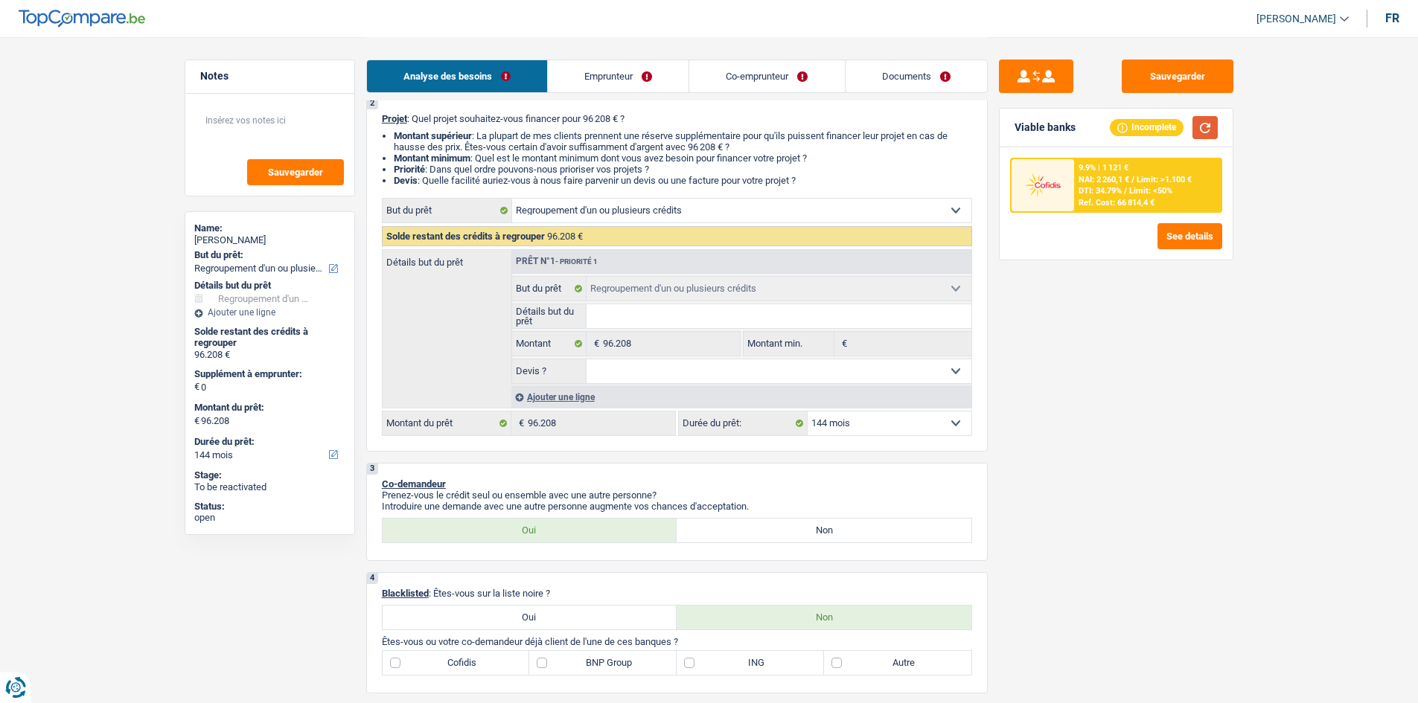
scroll to position [74, 0]
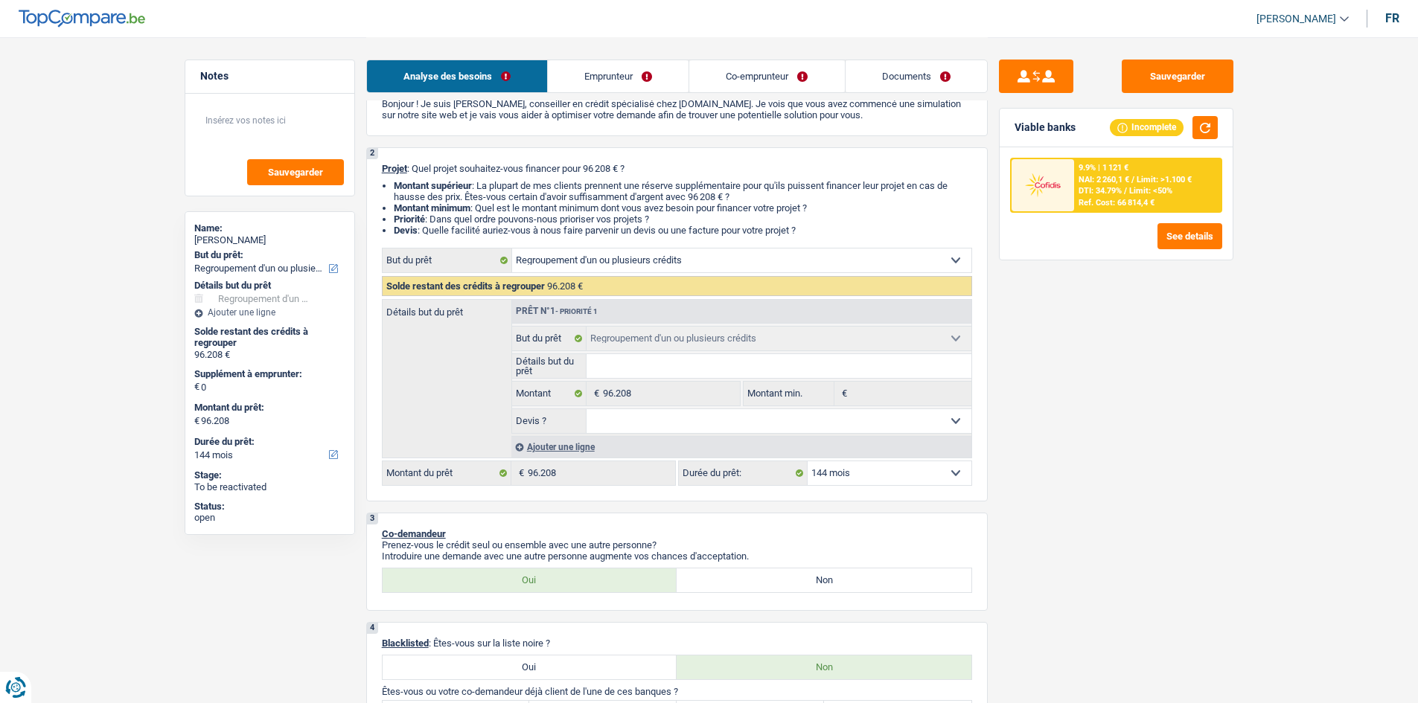
click at [877, 482] on select "12 mois 18 mois 24 mois 30 mois 36 mois 42 mois 48 mois 60 mois 72 mois 84 mois…" at bounding box center [890, 473] width 164 height 24
select select "120"
click at [808, 461] on select "12 mois 18 mois 24 mois 30 mois 36 mois 42 mois 48 mois 60 mois 72 mois 84 mois…" at bounding box center [890, 473] width 164 height 24
select select "120"
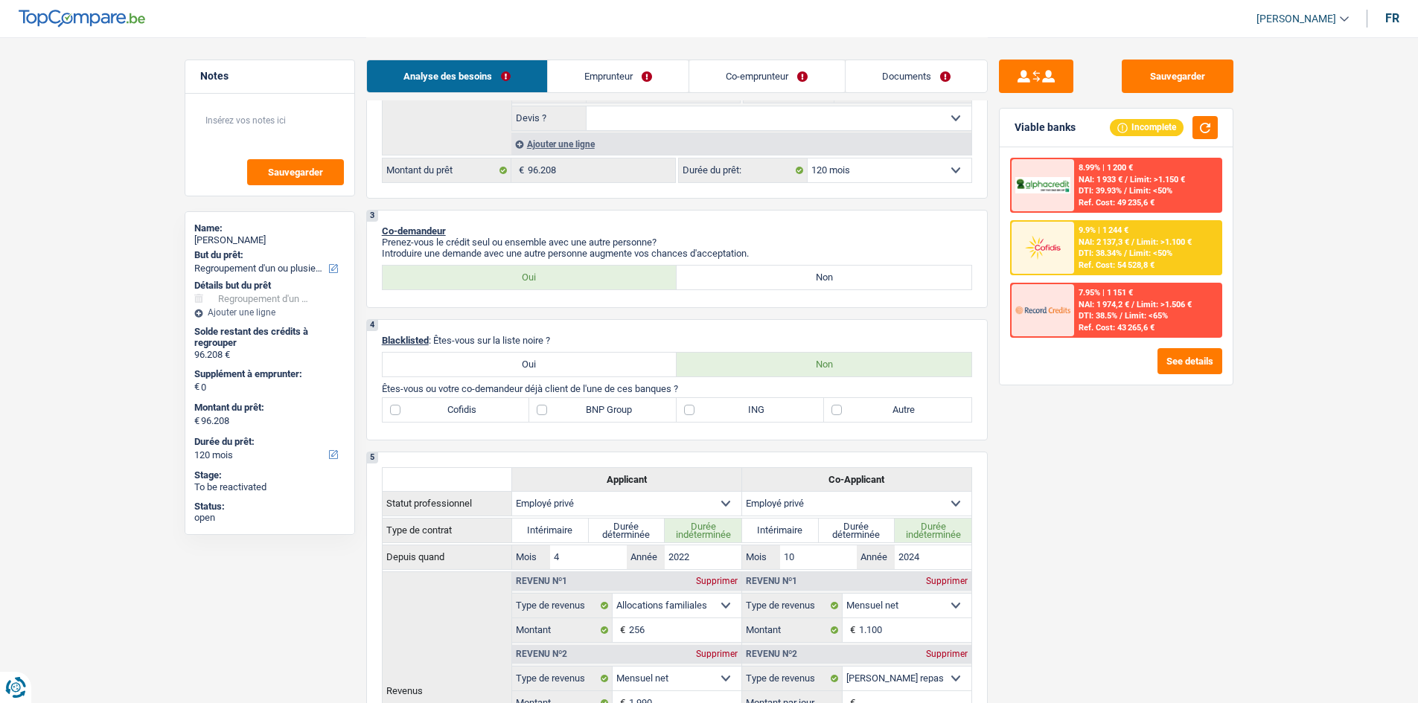
scroll to position [372, 0]
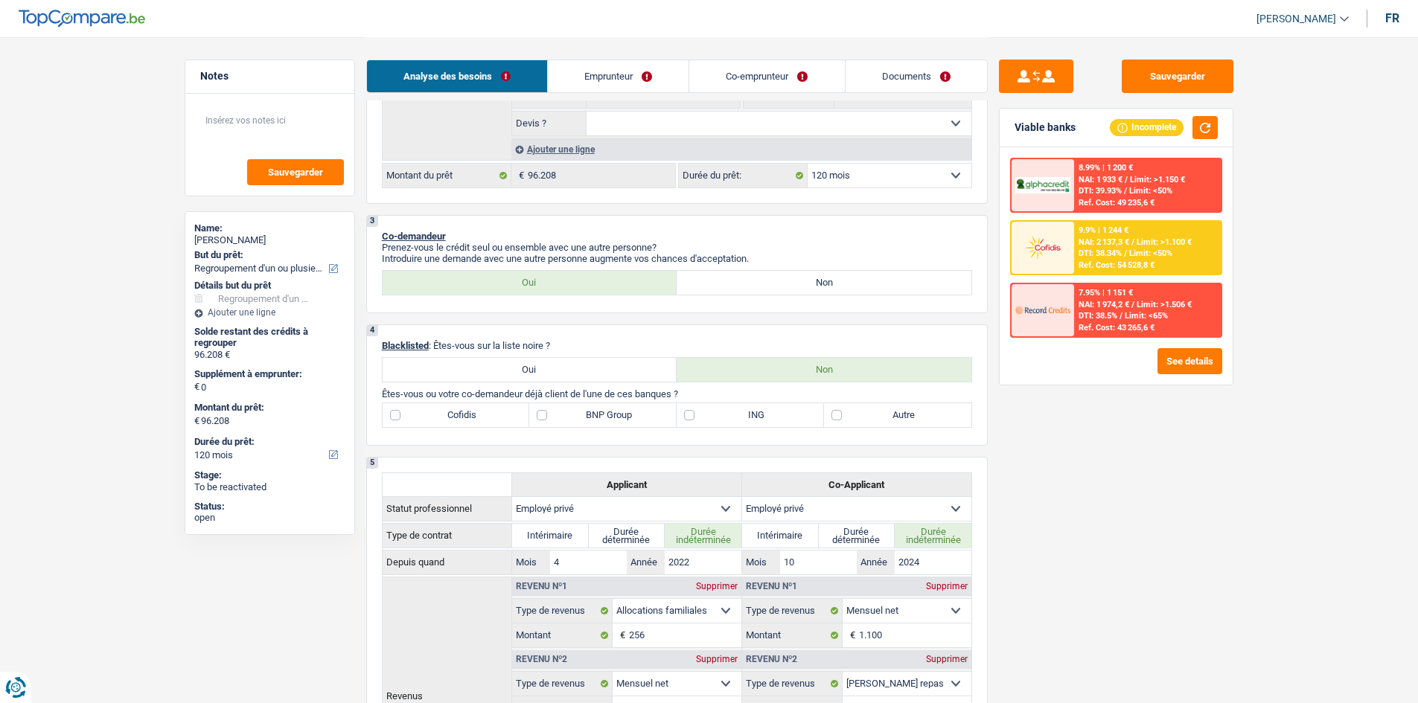
drag, startPoint x: 878, startPoint y: 174, endPoint x: 880, endPoint y: 185, distance: 10.7
click at [878, 174] on select "12 mois 18 mois 24 mois 30 mois 36 mois 42 mois 48 mois 60 mois 72 mois 84 mois…" at bounding box center [890, 176] width 164 height 24
select select "144"
click at [808, 164] on select "12 mois 18 mois 24 mois 30 mois 36 mois 42 mois 48 mois 60 mois 72 mois 84 mois…" at bounding box center [890, 176] width 164 height 24
select select "144"
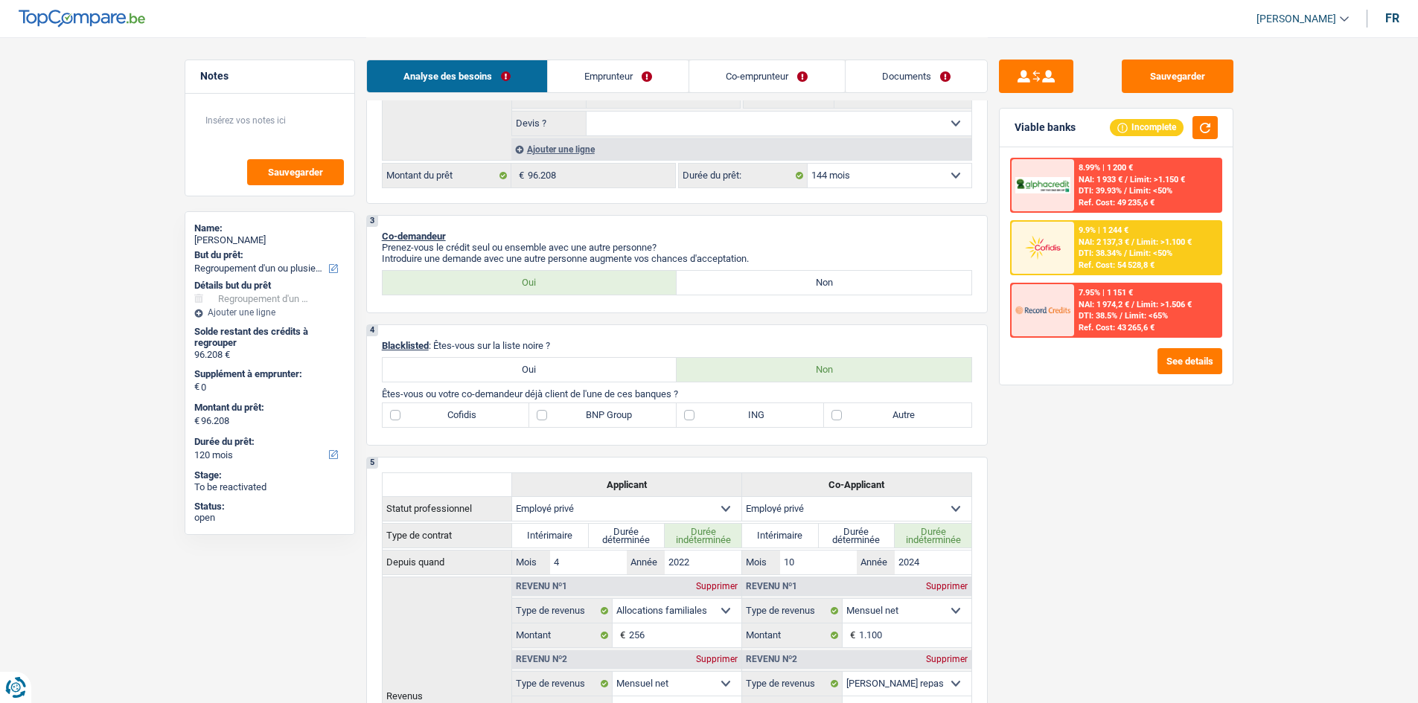
select select "144"
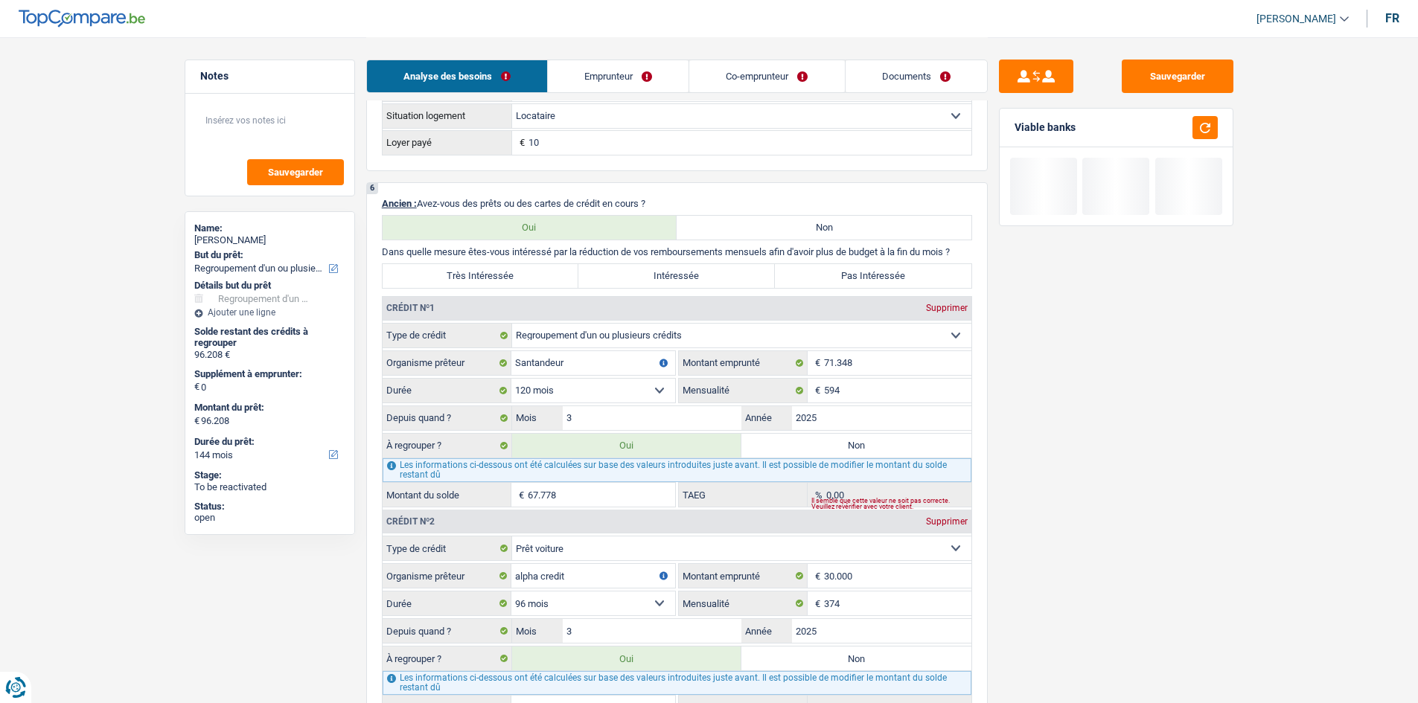
scroll to position [1191, 0]
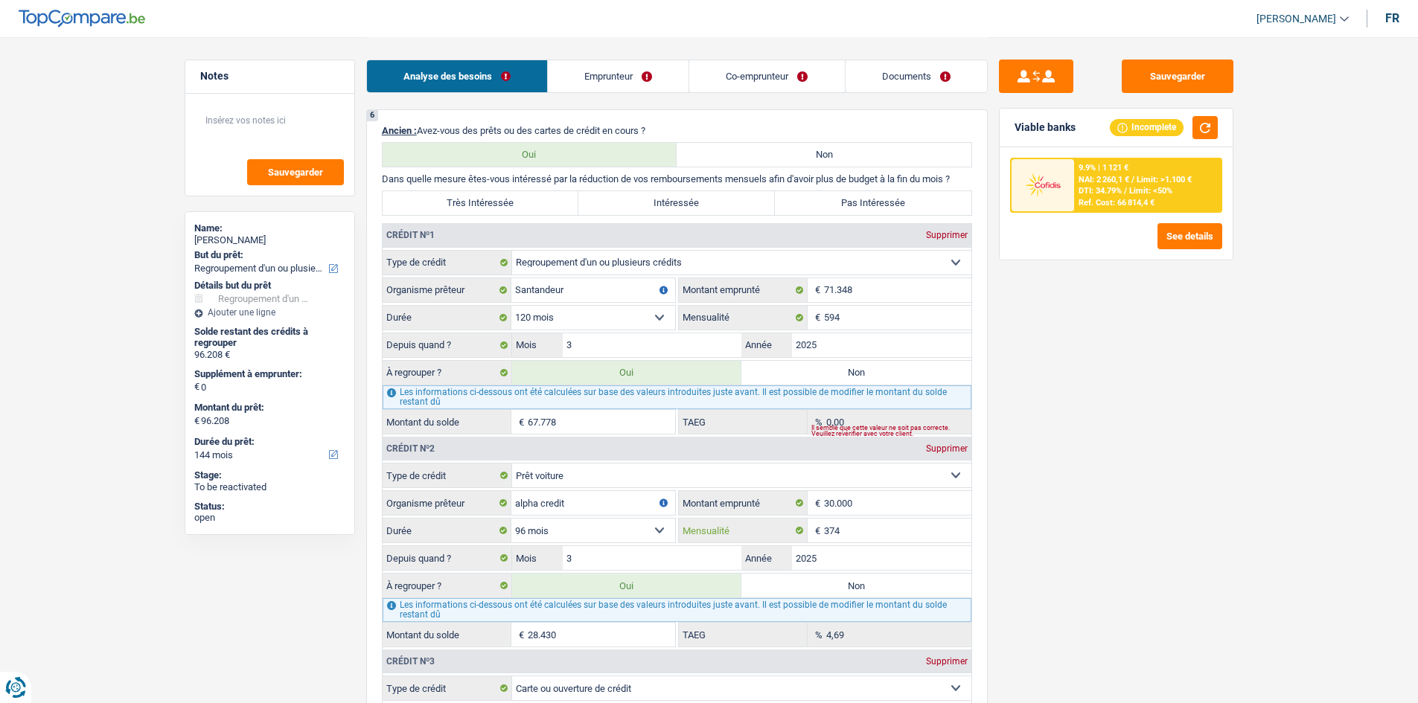
click at [881, 534] on input "374" at bounding box center [897, 531] width 147 height 24
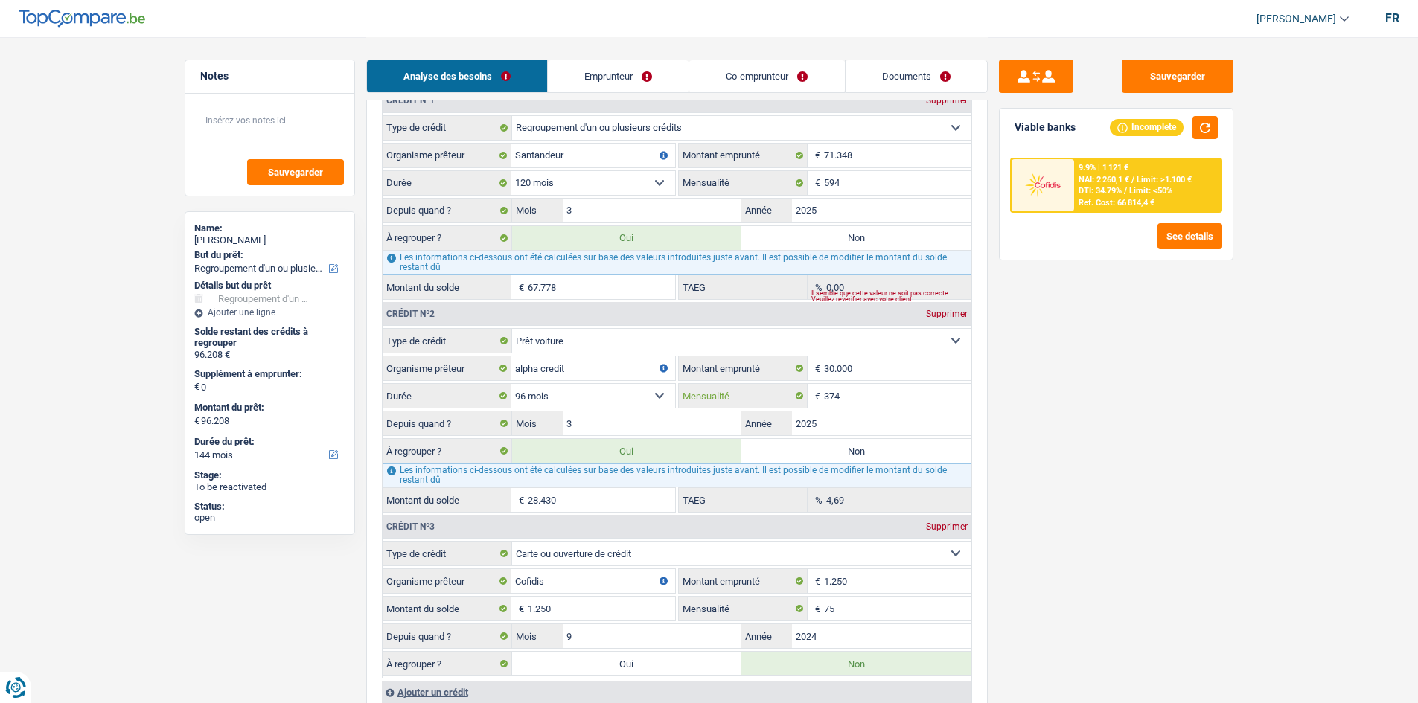
scroll to position [1340, 0]
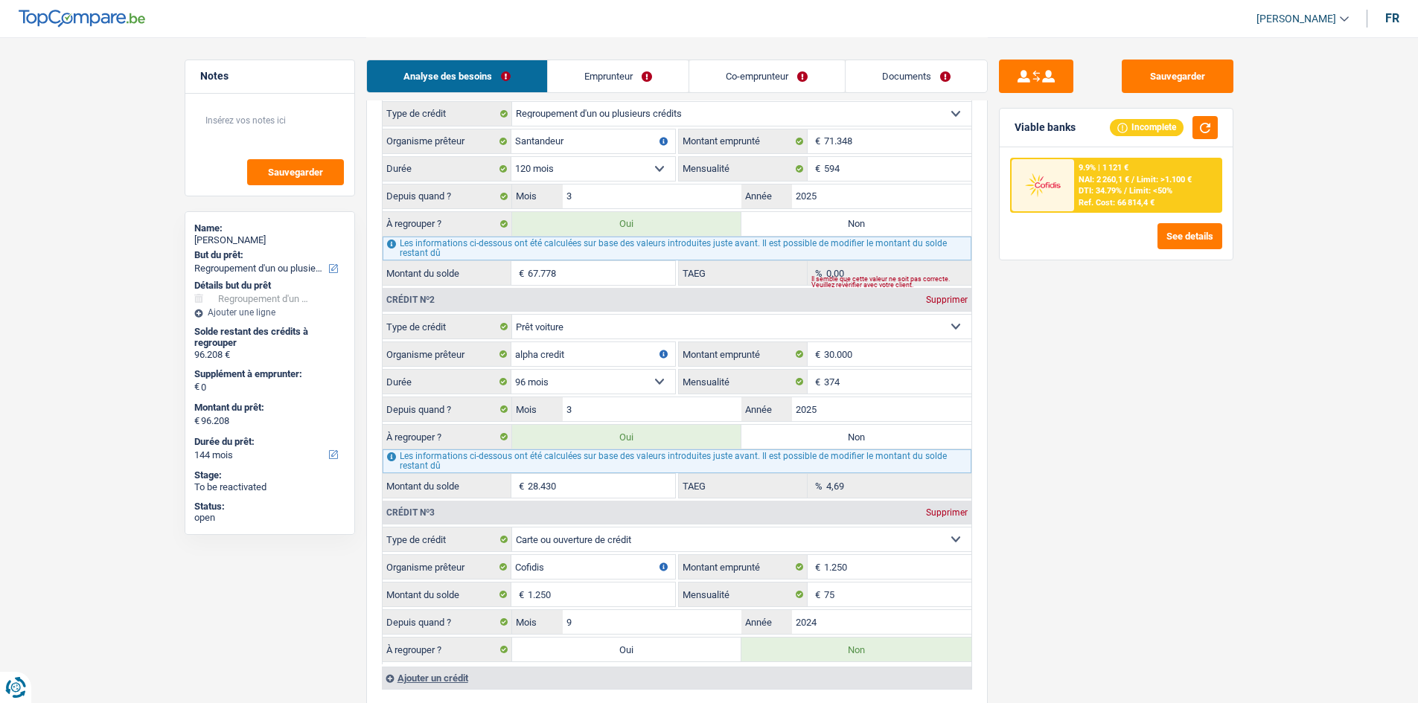
drag, startPoint x: 918, startPoint y: 221, endPoint x: 1096, endPoint y: 231, distance: 177.4
click at [918, 220] on label "Non" at bounding box center [856, 224] width 230 height 24
click at [918, 220] on input "Non" at bounding box center [856, 224] width 230 height 24
radio input "true"
select select "120"
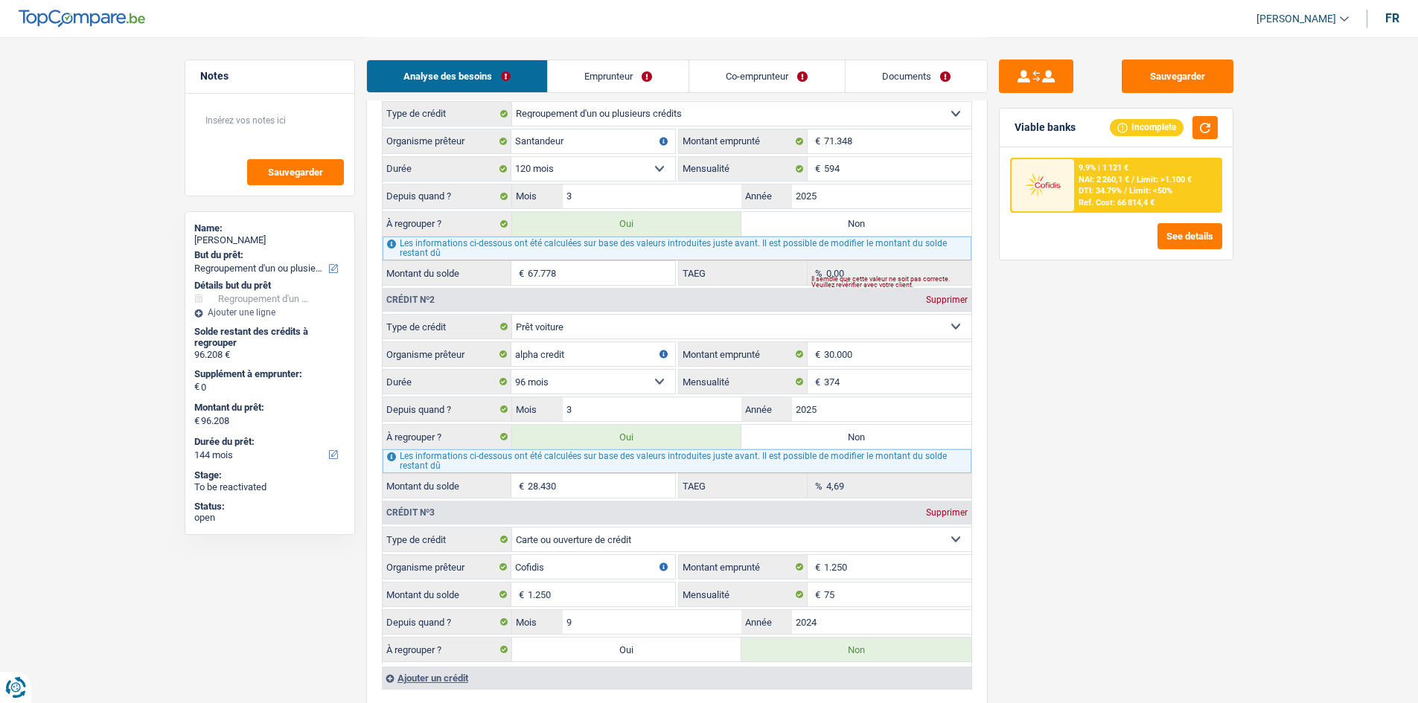
select select "120"
radio input "false"
select select "120"
type input "28.430"
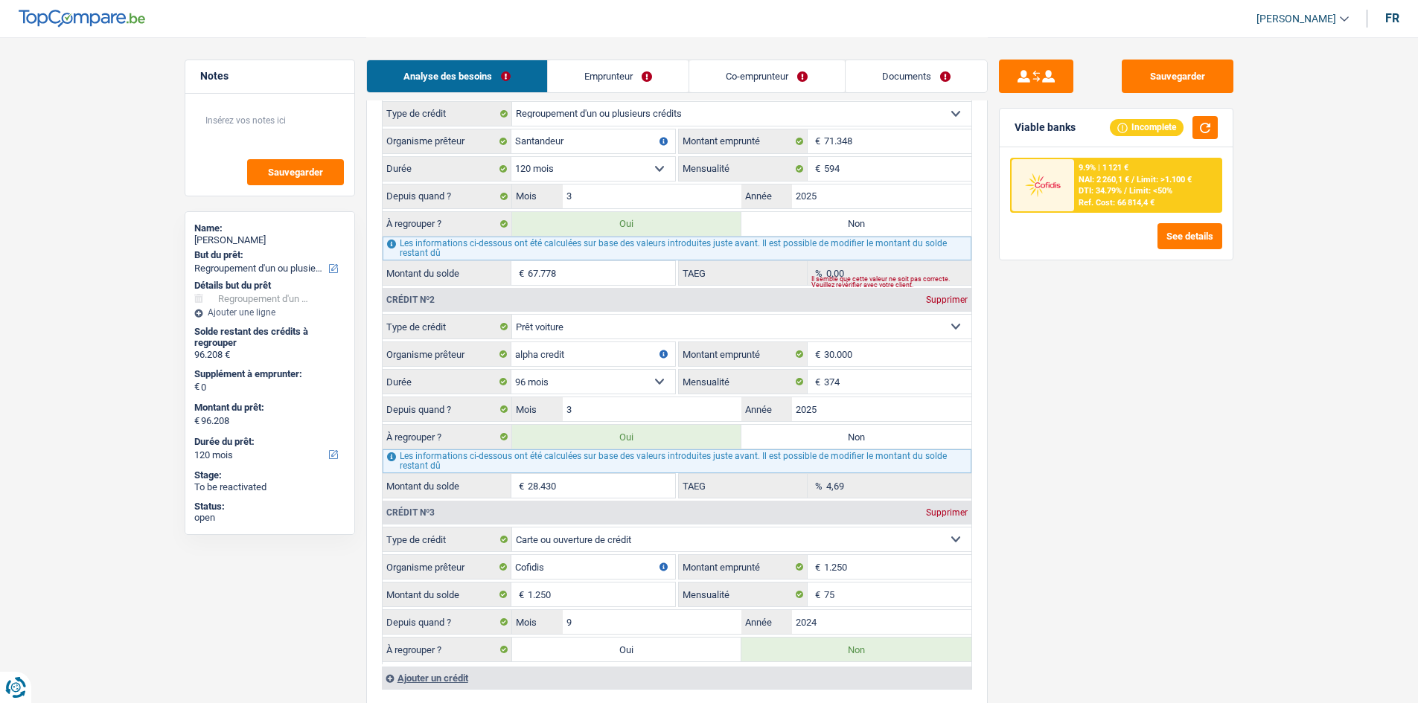
type input "28.430"
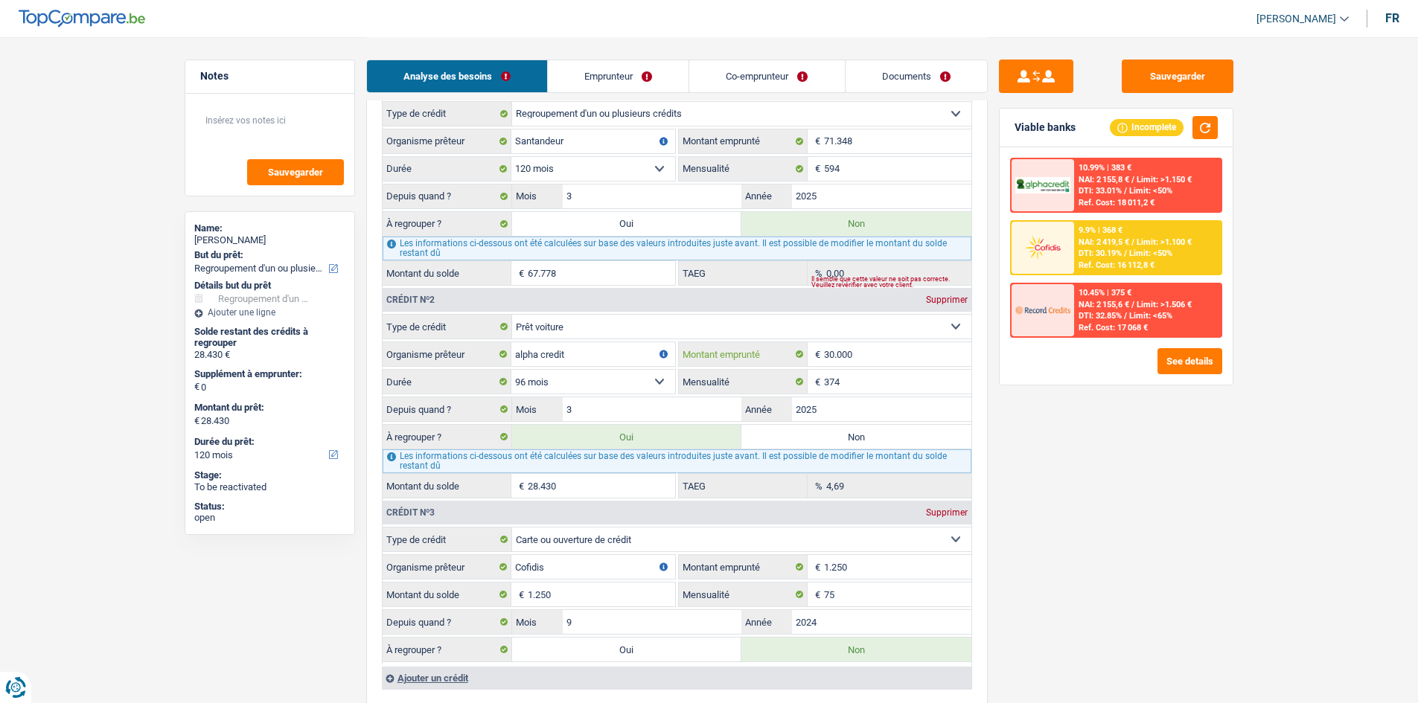
click at [888, 362] on input "30.000" at bounding box center [897, 354] width 147 height 24
type input "3.000"
select select
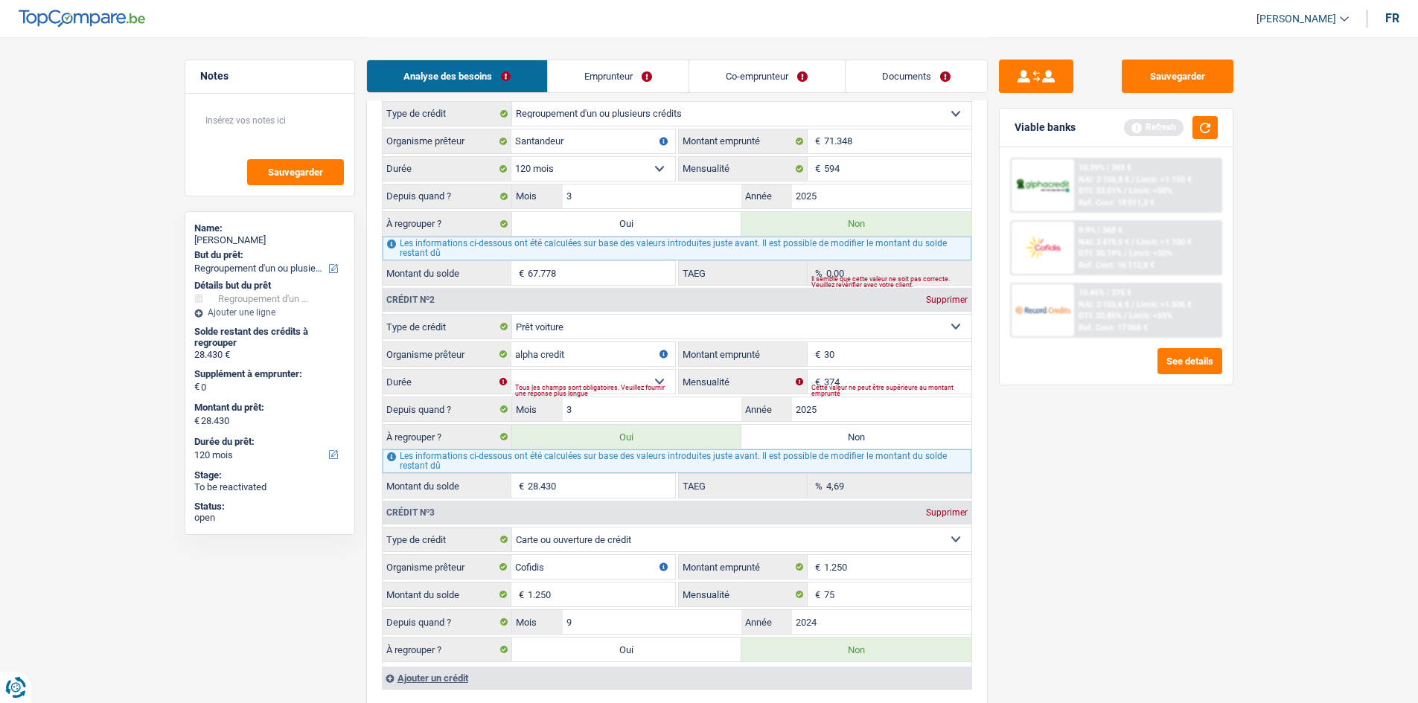
type input "3"
type input "27.195"
drag, startPoint x: 1135, startPoint y: 499, endPoint x: 725, endPoint y: 403, distance: 421.0
click at [1131, 499] on div "Sauvegarder Viable banks Refresh 10.99% | 383 € NAI: 2 155,8 € / Limit: >1.150 …" at bounding box center [1116, 370] width 257 height 620
click at [653, 371] on select "12 mois 18 mois 24 mois 30 mois 36 mois 42 mois 48 mois 60 mois 72 mois 84 mois…" at bounding box center [593, 382] width 164 height 24
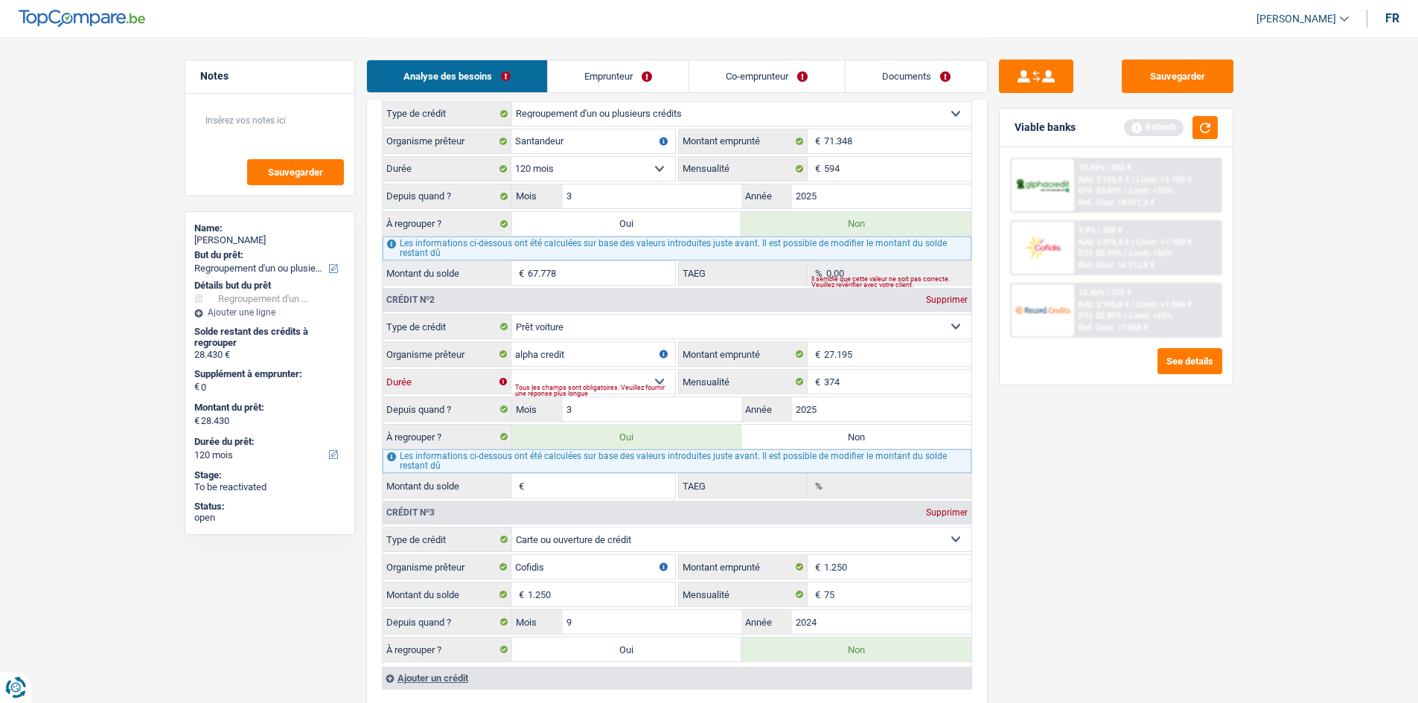
select select "120"
click at [511, 370] on select "12 mois 18 mois 24 mois 30 mois 36 mois 42 mois 48 mois 60 mois 72 mois 84 mois…" at bounding box center [593, 382] width 164 height 24
type input "26.424"
type input "11,53"
type input "26.424"
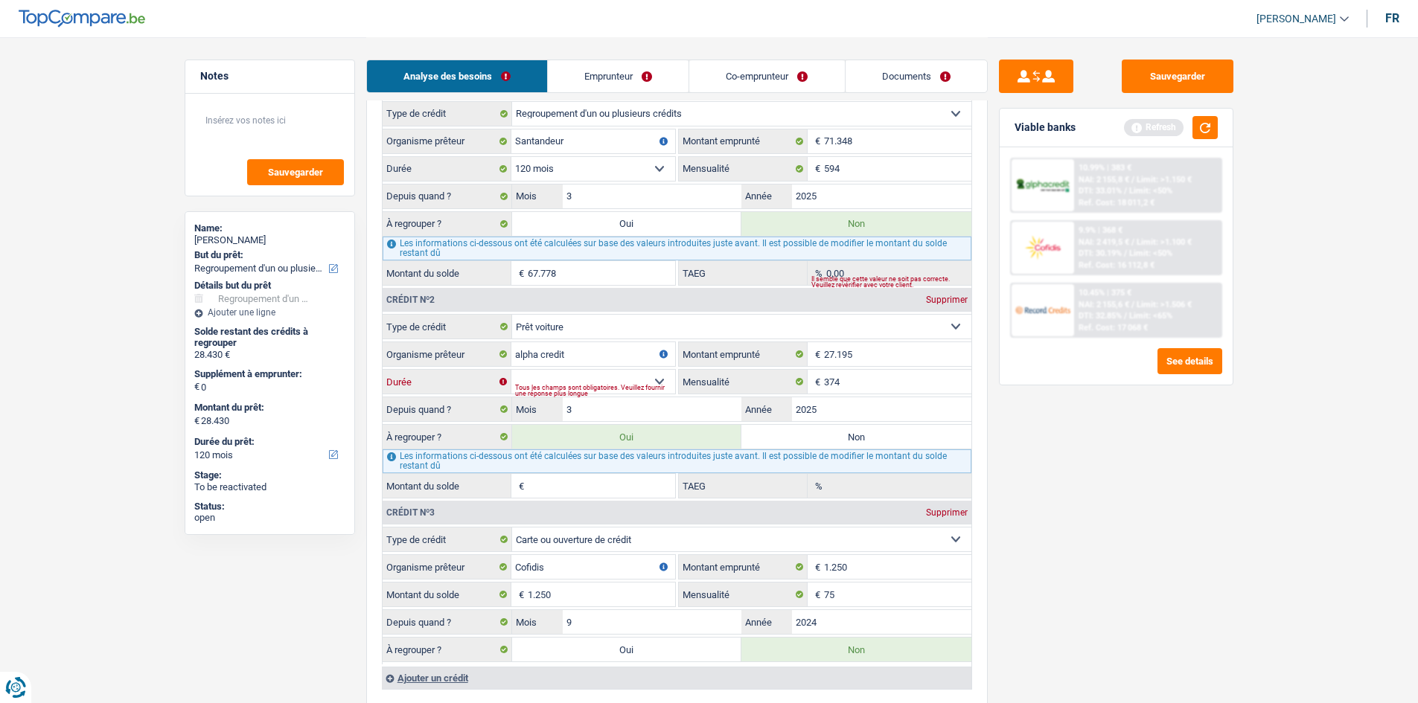
type input "26.424"
click at [607, 388] on select "12 mois 18 mois 24 mois 30 mois 36 mois 42 mois 48 mois 60 mois 72 mois 84 mois…" at bounding box center [593, 382] width 164 height 24
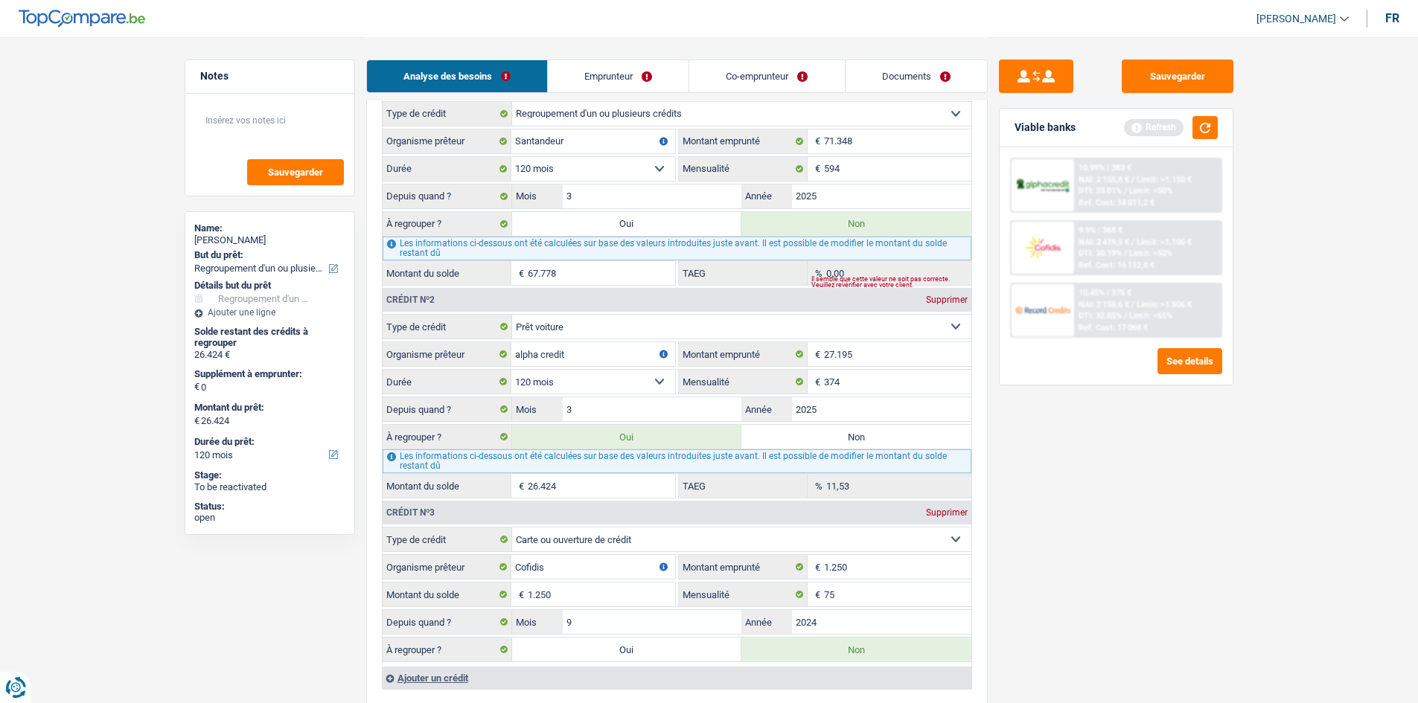
select select "84"
click at [511, 370] on select "12 mois 18 mois 24 mois 30 mois 36 mois 42 mois 48 mois 60 mois 72 mois 84 mois…" at bounding box center [593, 382] width 164 height 24
type input "25.505"
type input "4,26"
type input "25.505"
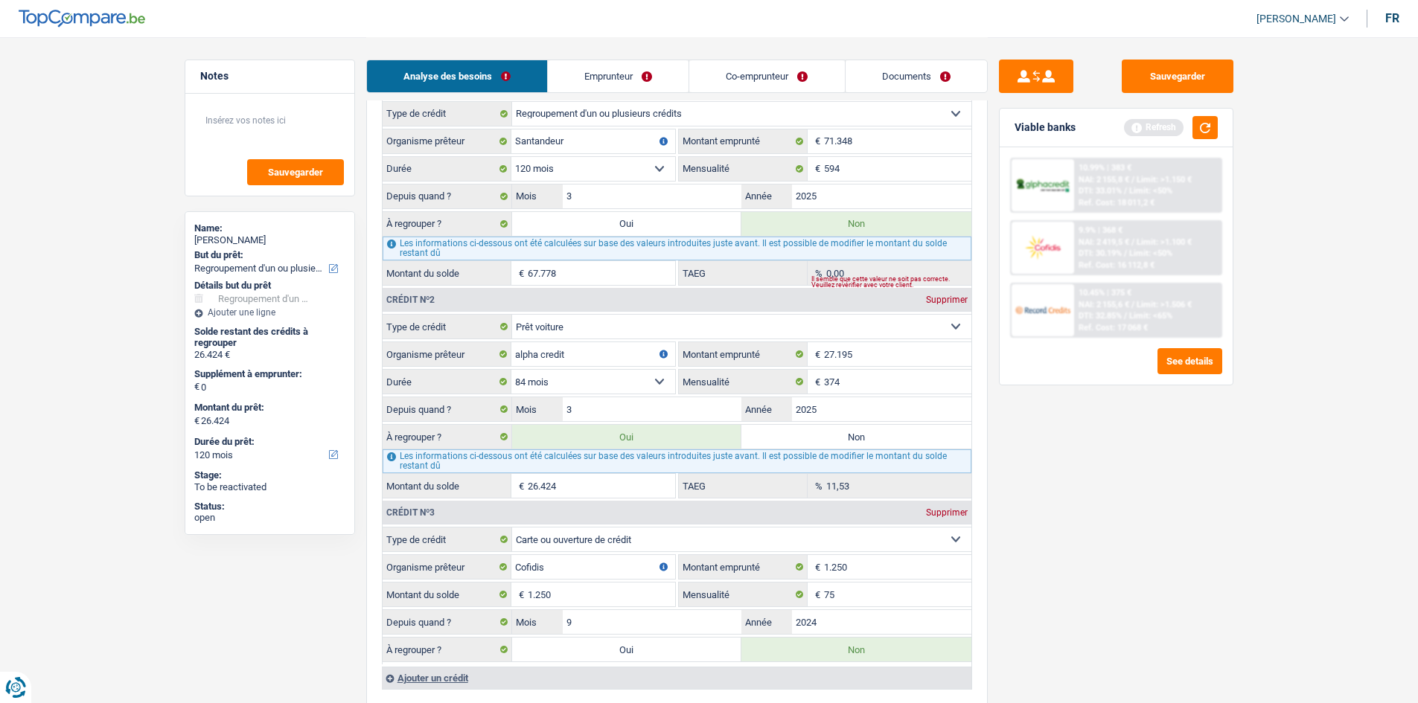
type input "25.505"
click at [1131, 133] on button "button" at bounding box center [1204, 127] width 25 height 23
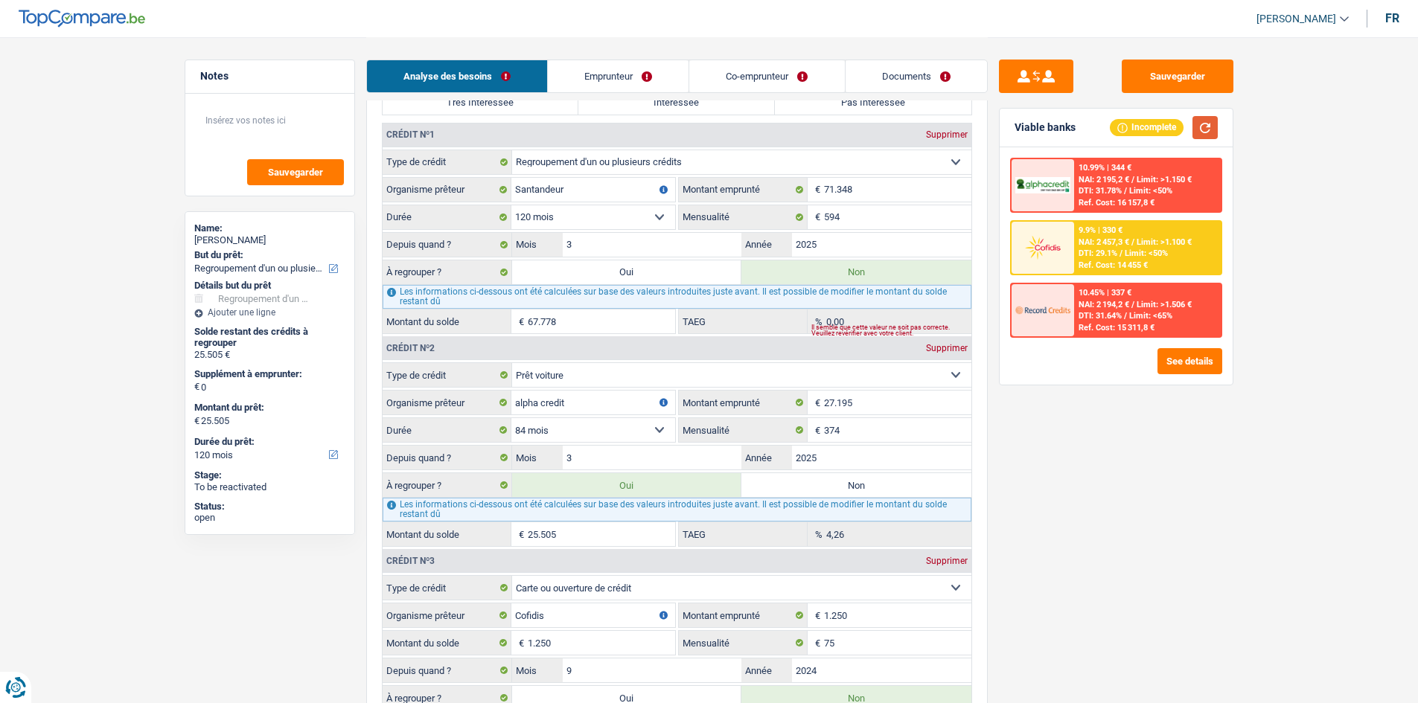
scroll to position [1265, 0]
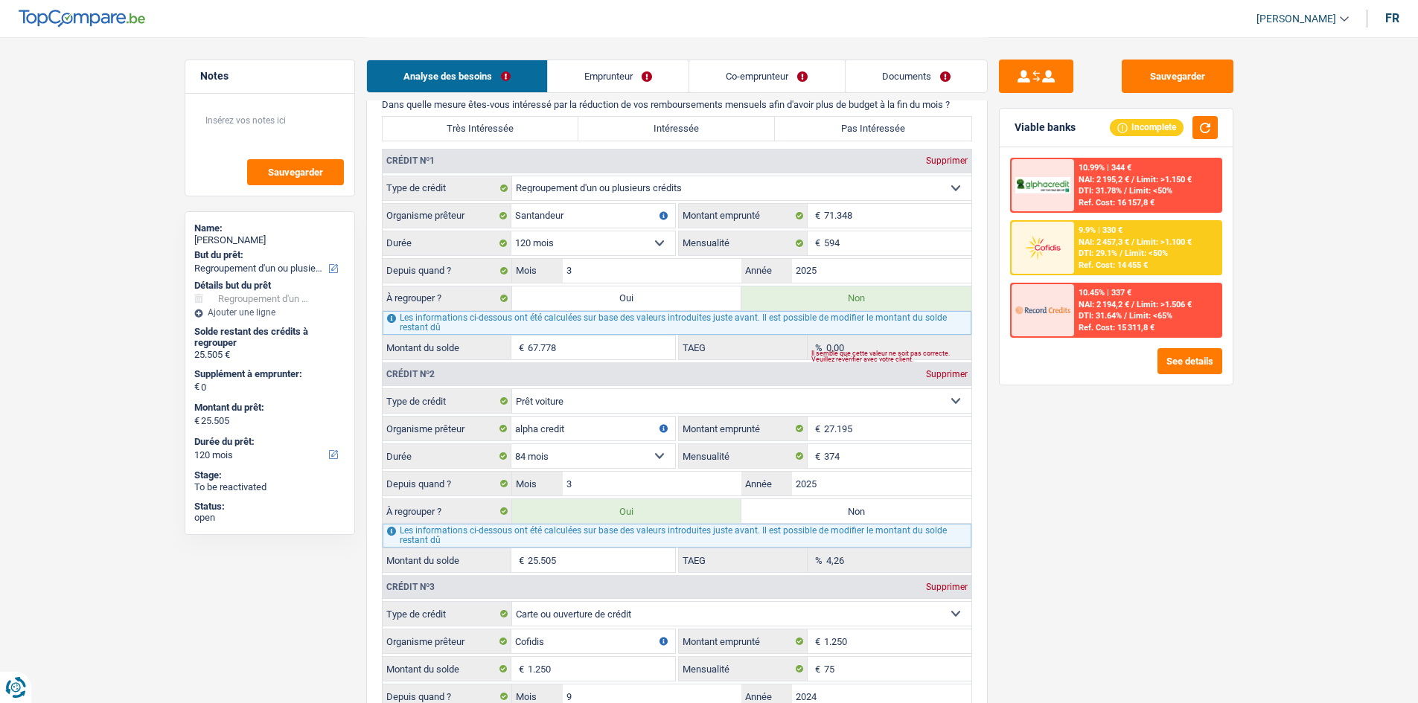
click at [641, 298] on label "Oui" at bounding box center [627, 299] width 230 height 24
click at [641, 298] on input "Oui" at bounding box center [627, 299] width 230 height 24
radio input "true"
radio input "false"
type input "93.283"
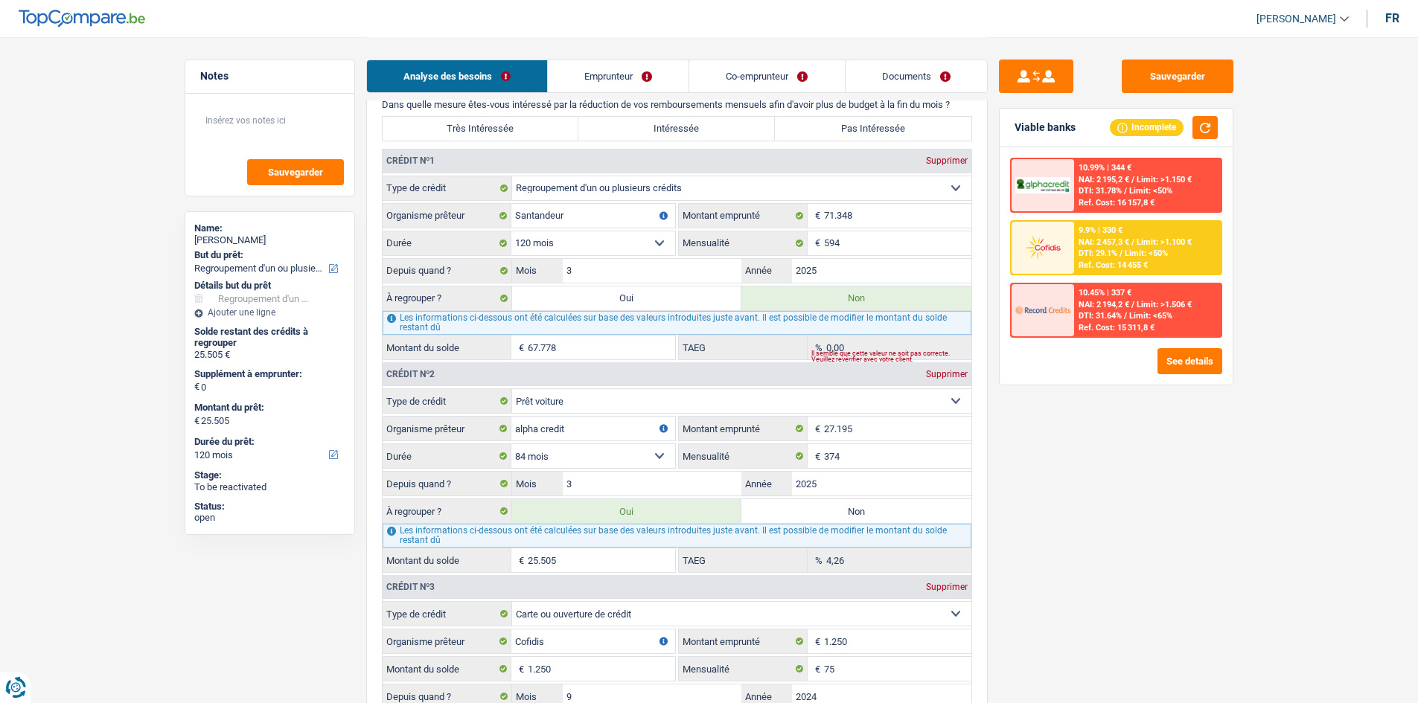
type input "93.283"
select select "144"
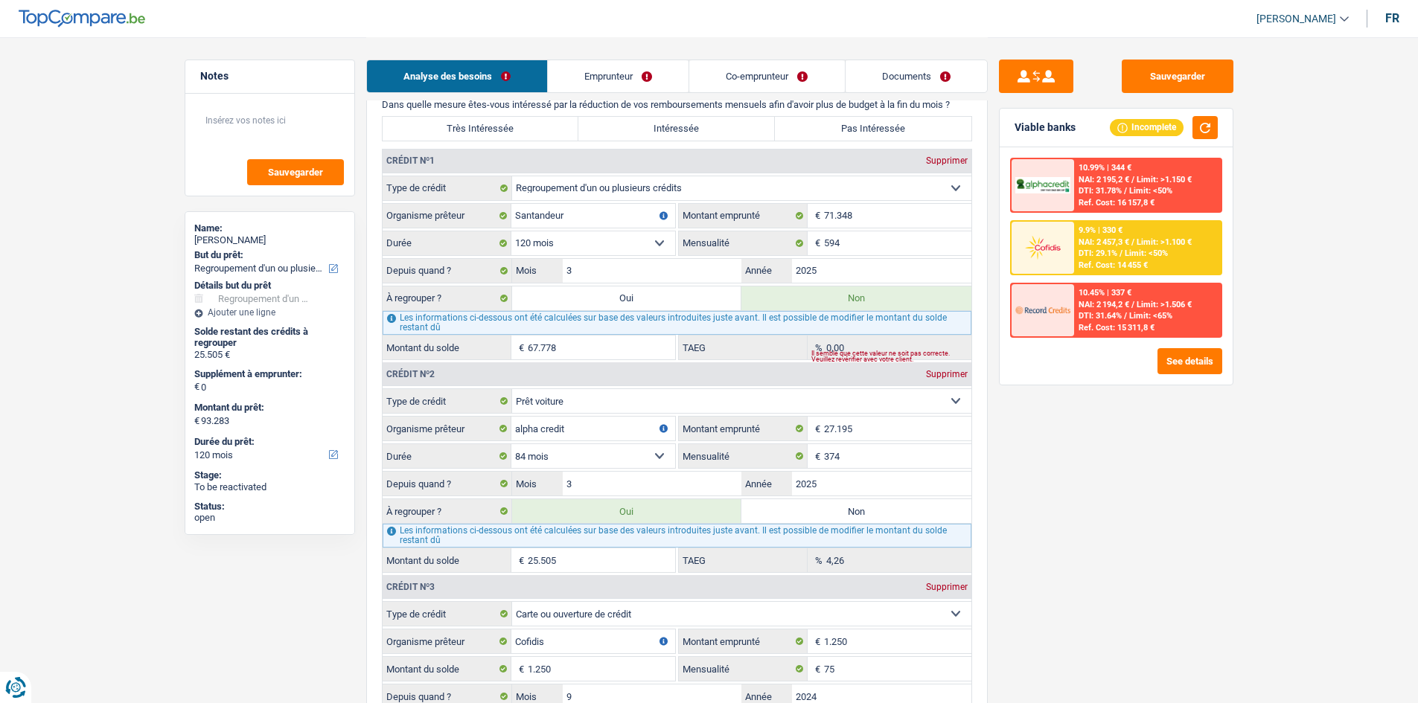
select select "144"
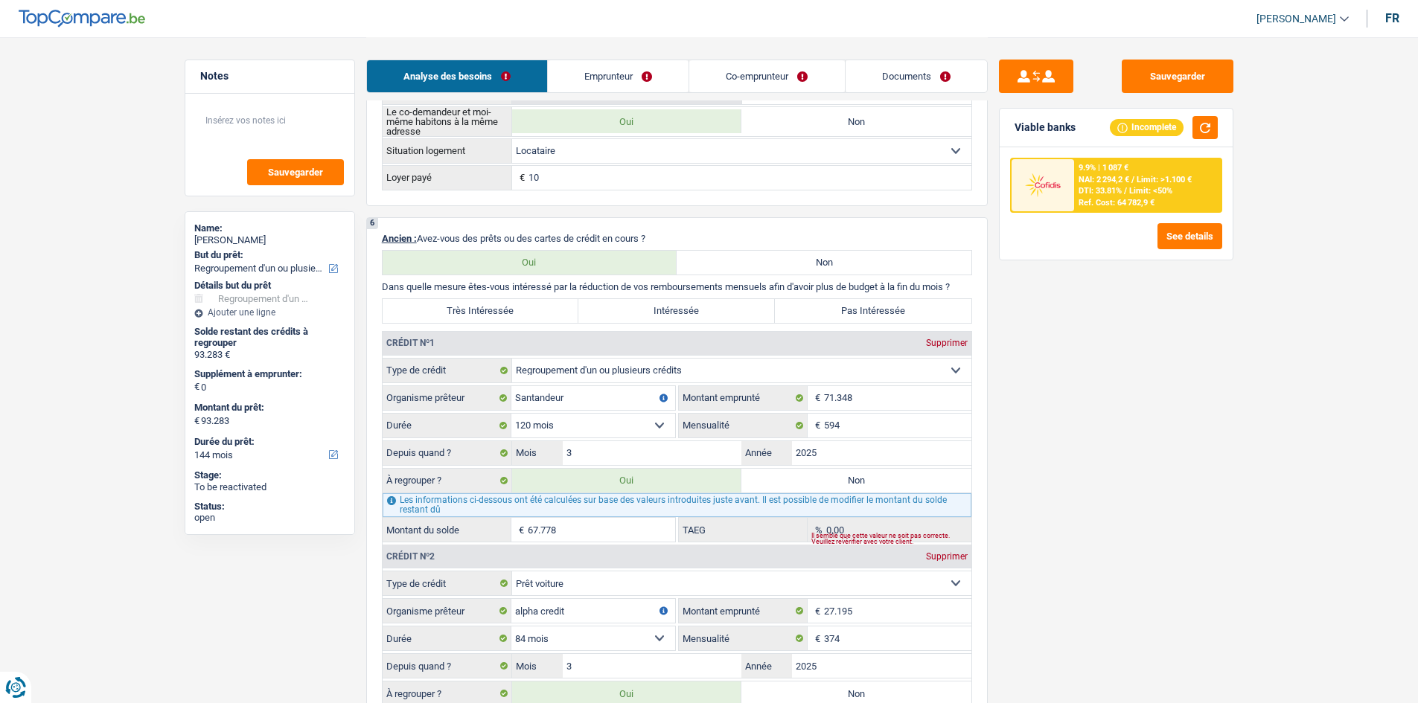
scroll to position [1191, 0]
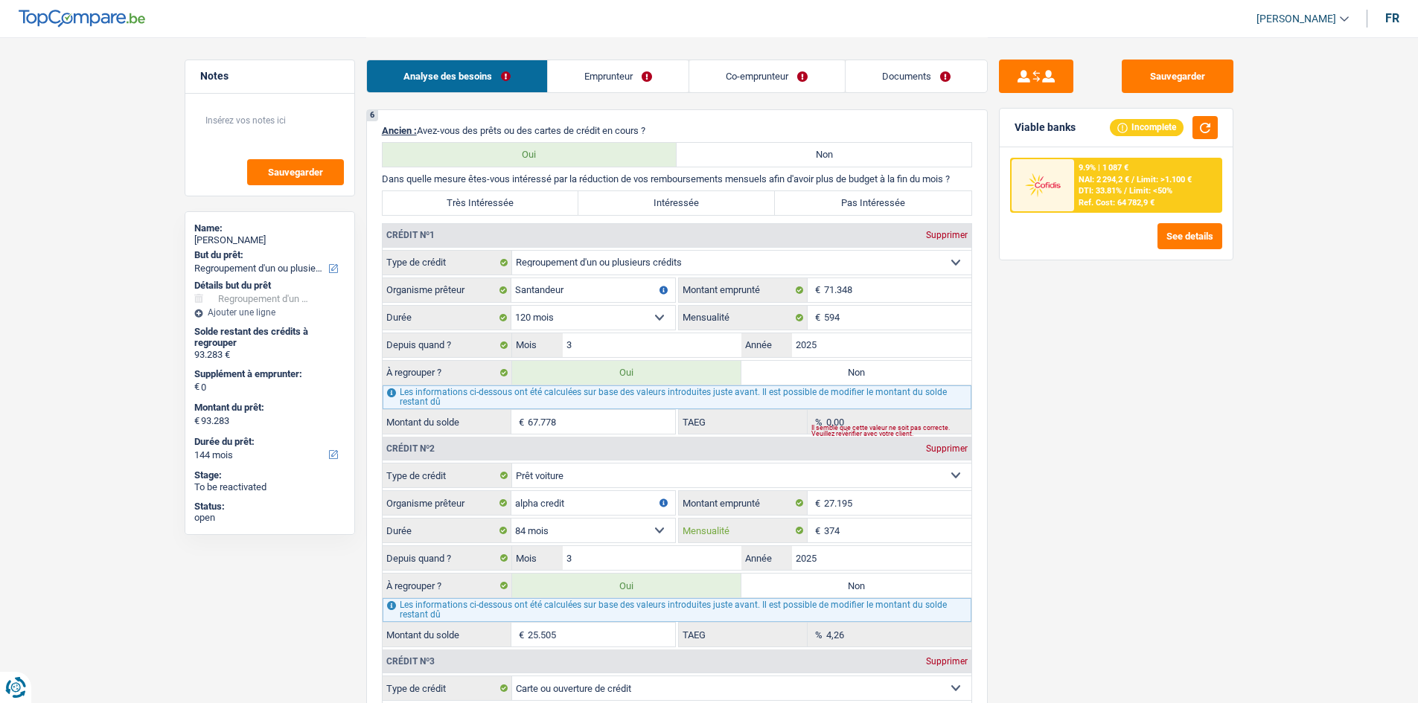
click at [909, 535] on input "374" at bounding box center [897, 531] width 147 height 24
click at [616, 543] on input "25.505" at bounding box center [601, 635] width 147 height 24
click at [571, 530] on select "12 mois 18 mois 24 mois 30 mois 36 mois 42 mois 48 mois 60 mois 72 mois 84 mois…" at bounding box center [593, 531] width 164 height 24
select select "96"
click at [511, 519] on select "12 mois 18 mois 24 mois 30 mois 36 mois 42 mois 48 mois 60 mois 72 mois 84 mois…" at bounding box center [593, 531] width 164 height 24
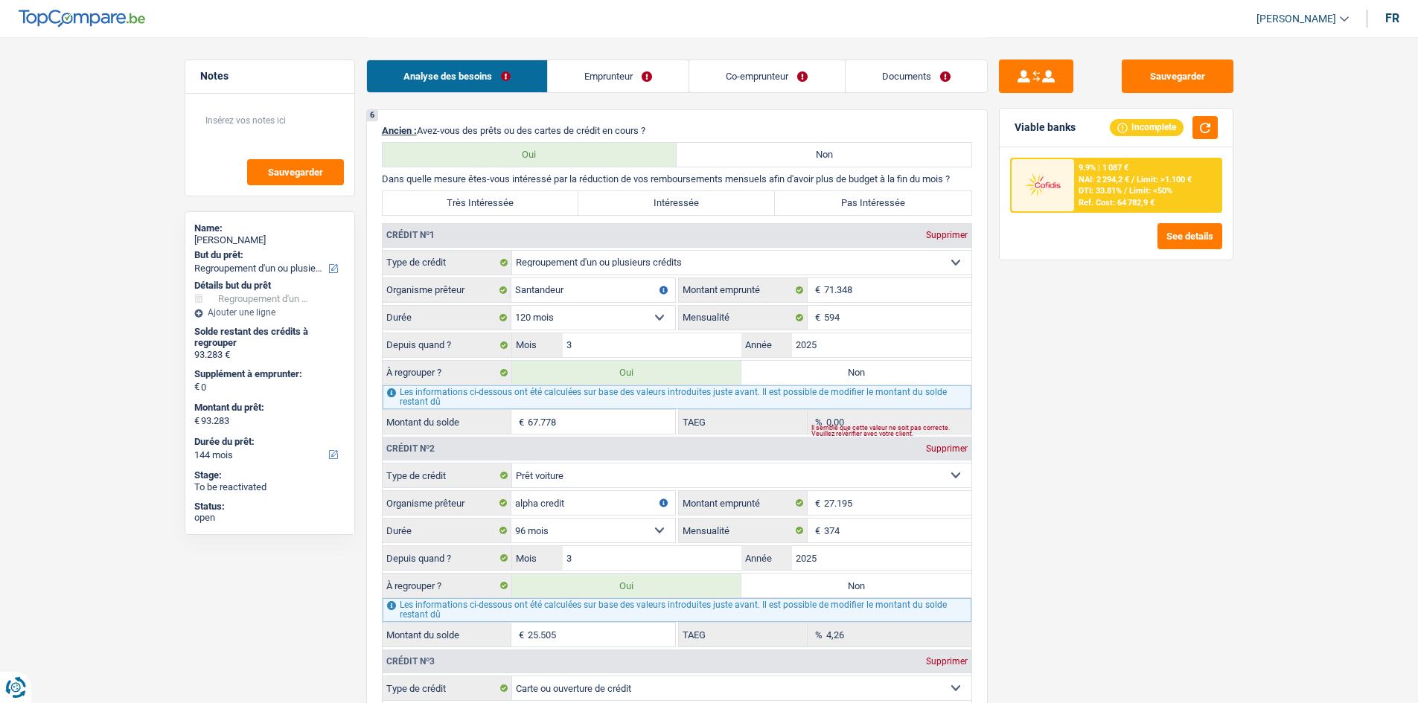
type input "25.917"
type input "7,48"
type input "93.695"
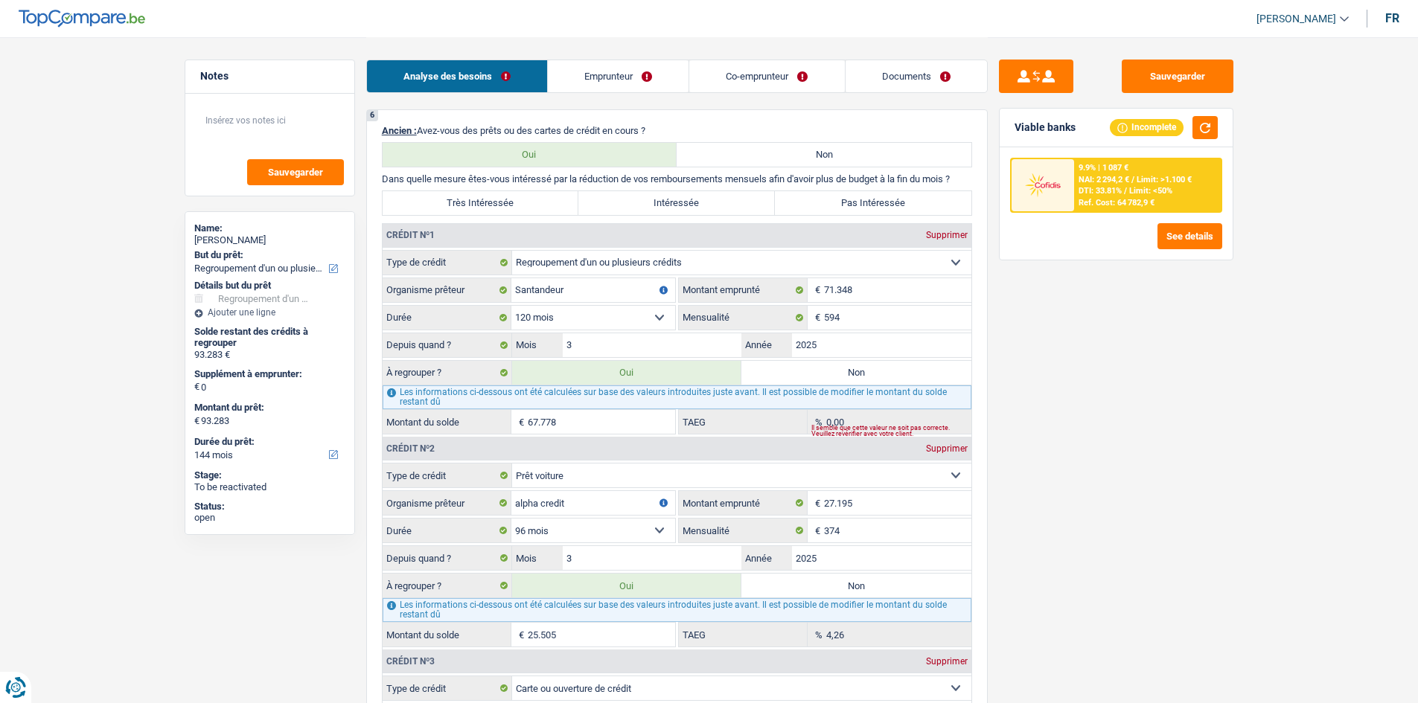
type input "93.695"
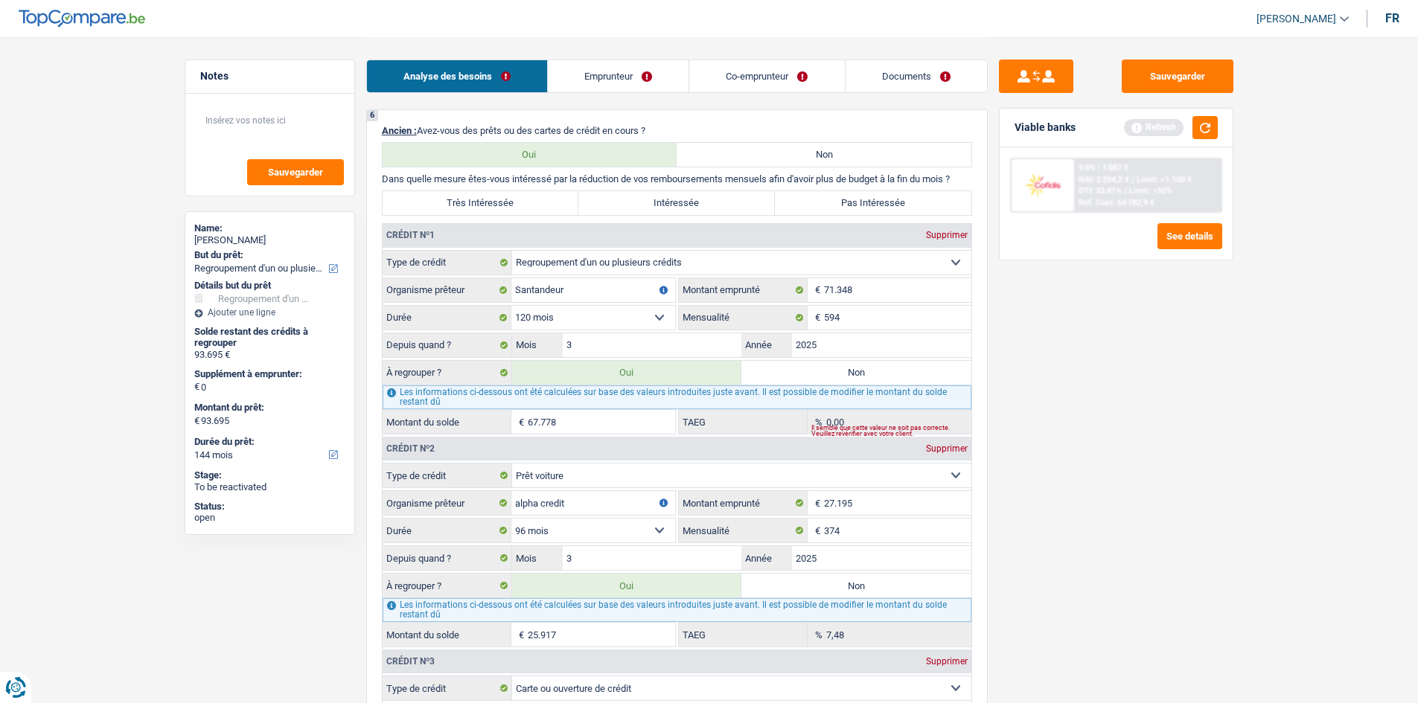
click at [1105, 540] on div "Sauvegarder Viable banks Refresh 9.9% | 1 087 € NAI: 2 294,2 € / Limit: >1.100 …" at bounding box center [1116, 370] width 257 height 620
click at [1131, 133] on div "Viable banks Refresh" at bounding box center [1116, 128] width 233 height 39
click at [1131, 129] on button "button" at bounding box center [1204, 127] width 25 height 23
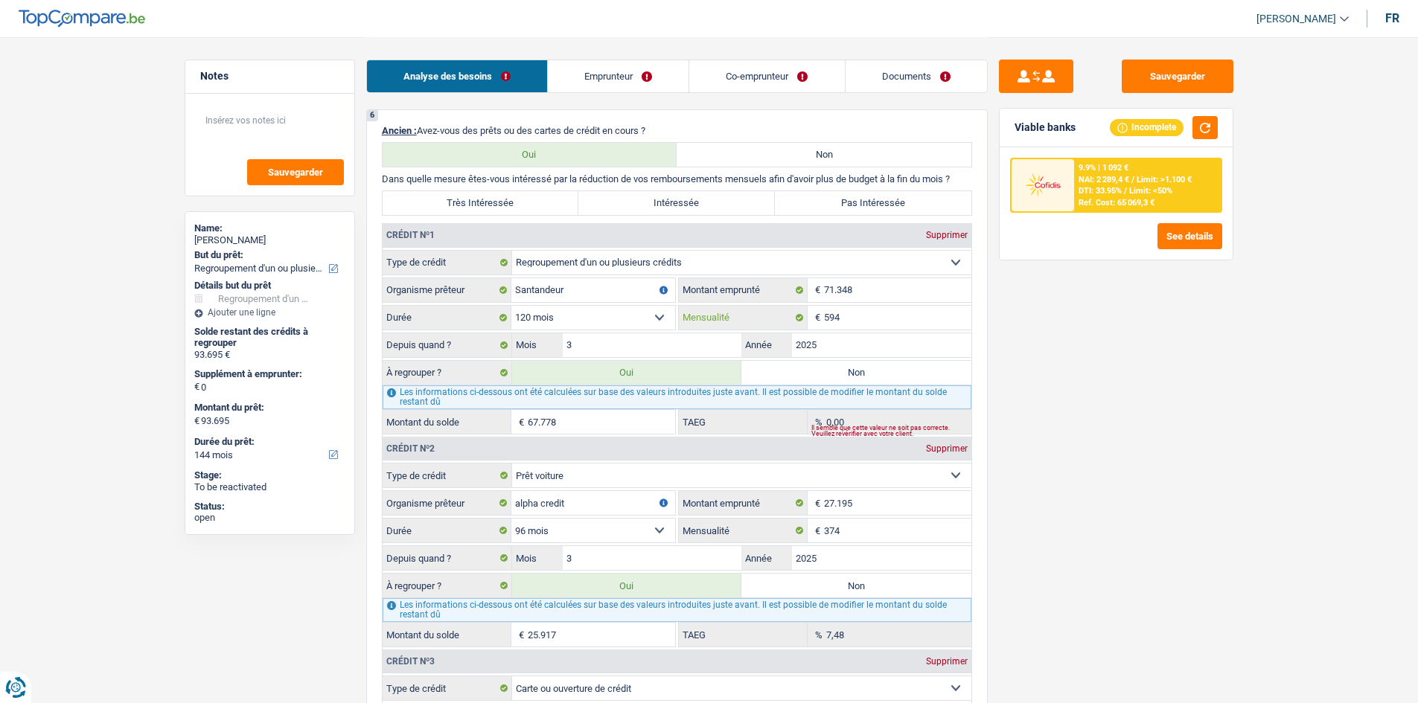
click at [904, 314] on input "594" at bounding box center [897, 318] width 147 height 24
click at [586, 307] on select "12 mois 18 mois 24 mois 30 mois 36 mois 42 mois 48 mois 60 mois 72 mois 84 mois…" at bounding box center [593, 318] width 164 height 24
select select "96"
click at [511, 306] on select "12 mois 18 mois 24 mois 30 mois 36 mois 42 mois 48 mois 60 mois 72 mois 84 mois…" at bounding box center [593, 318] width 164 height 24
type input "65.939"
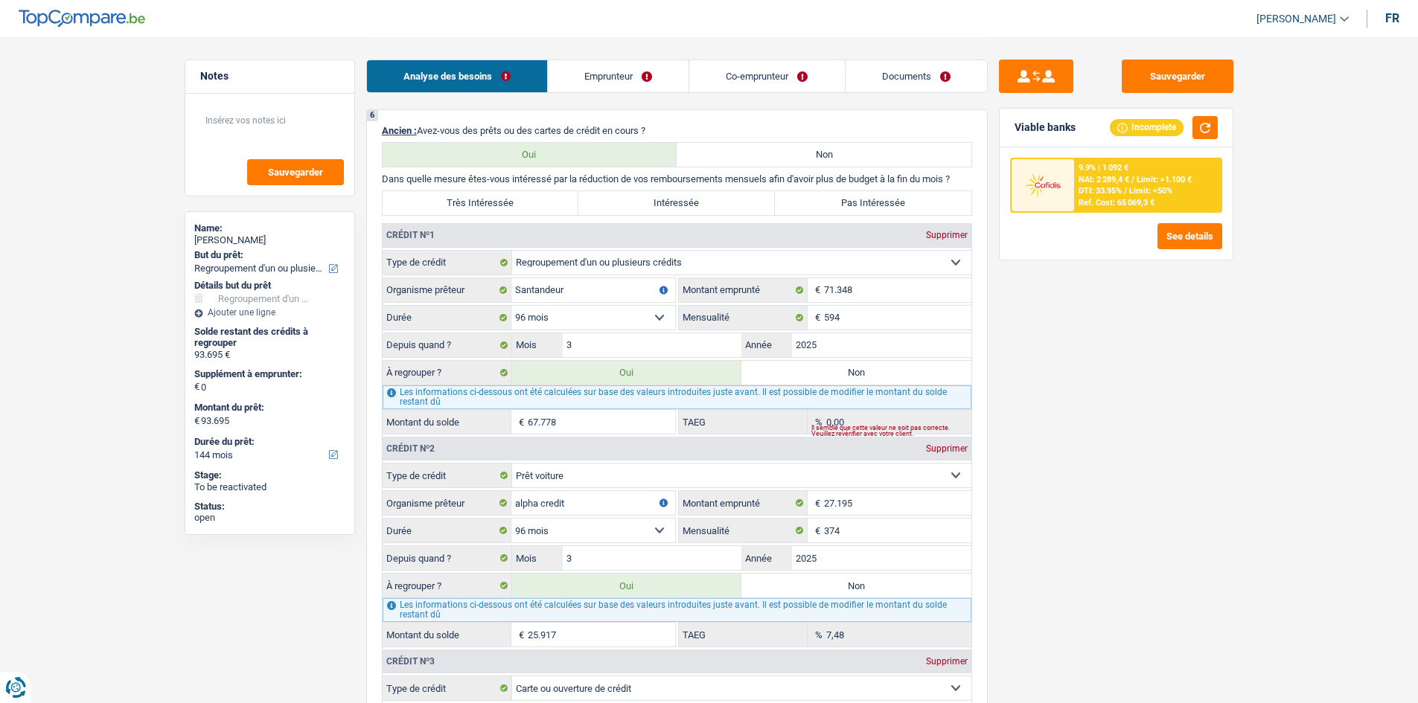
type input "91.856"
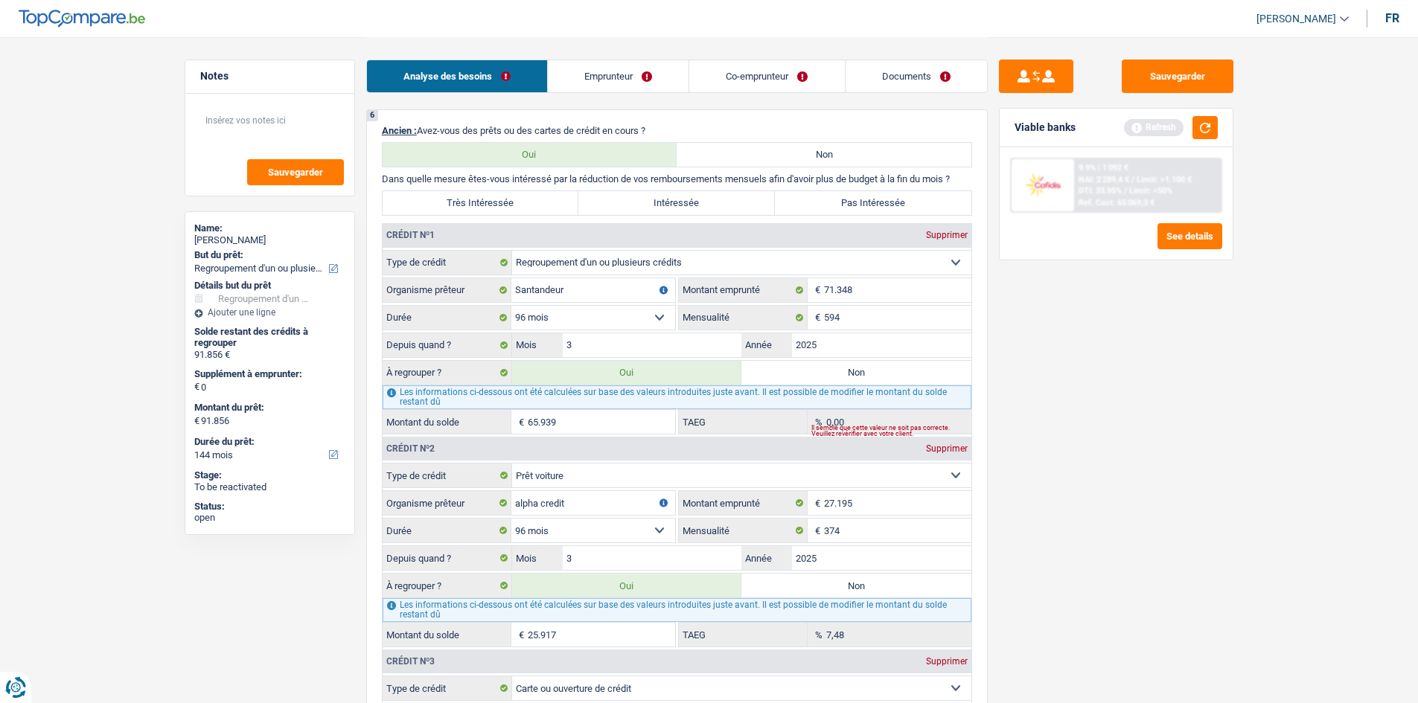
click at [616, 326] on select "12 mois 18 mois 24 mois 30 mois 36 mois 42 mois 48 mois 60 mois 72 mois 84 mois…" at bounding box center [593, 318] width 164 height 24
click at [511, 306] on select "12 mois 18 mois 24 mois 30 mois 36 mois 42 mois 48 mois 60 mois 72 mois 84 mois…" at bounding box center [593, 318] width 164 height 24
click at [642, 319] on select "12 mois 18 mois 24 mois 30 mois 36 mois 42 mois 48 mois 60 mois 72 mois 84 mois…" at bounding box center [593, 318] width 164 height 24
click at [511, 306] on select "12 mois 18 mois 24 mois 30 mois 36 mois 42 mois 48 mois 60 mois 72 mois 84 mois…" at bounding box center [593, 318] width 164 height 24
click at [610, 312] on select "12 mois 18 mois 24 mois 30 mois 36 mois 42 mois 48 mois 60 mois 72 mois 84 mois…" at bounding box center [593, 318] width 164 height 24
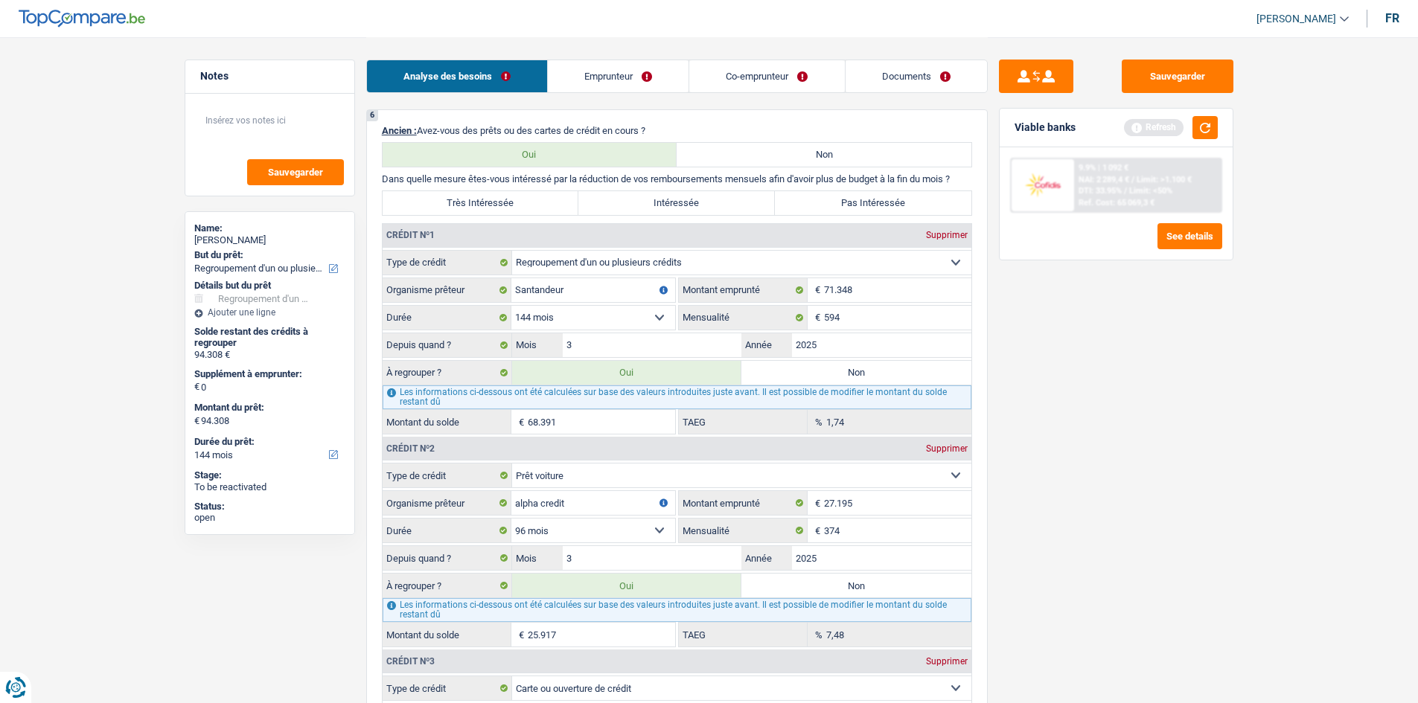
click at [511, 306] on select "12 mois 18 mois 24 mois 30 mois 36 mois 42 mois 48 mois 60 mois 72 mois 84 mois…" at bounding box center [593, 318] width 164 height 24
click at [608, 321] on select "12 mois 18 mois 24 mois 30 mois 36 mois 42 mois 48 mois 60 mois 72 mois 84 mois…" at bounding box center [593, 318] width 164 height 24
click at [511, 306] on select "12 mois 18 mois 24 mois 30 mois 36 mois 42 mois 48 mois 60 mois 72 mois 84 mois…" at bounding box center [593, 318] width 164 height 24
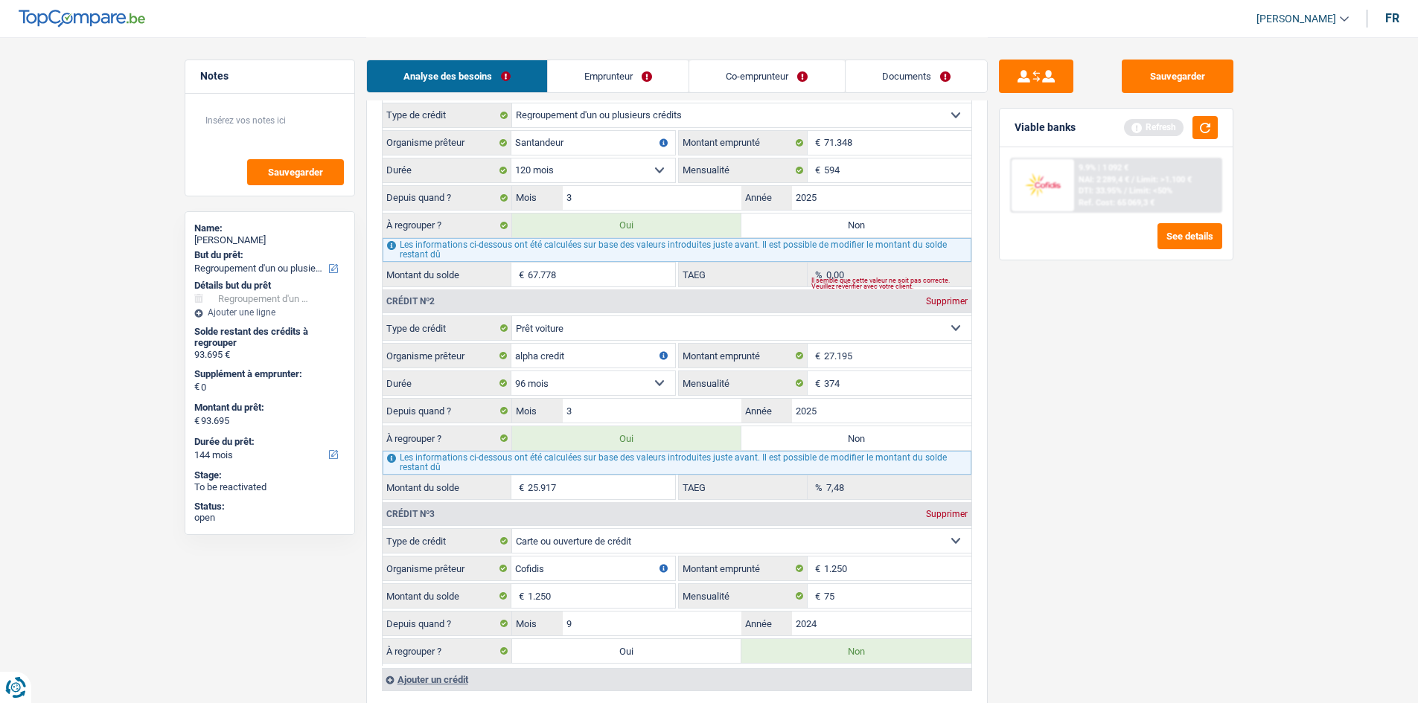
scroll to position [1340, 0]
click at [1131, 135] on button "button" at bounding box center [1204, 127] width 25 height 23
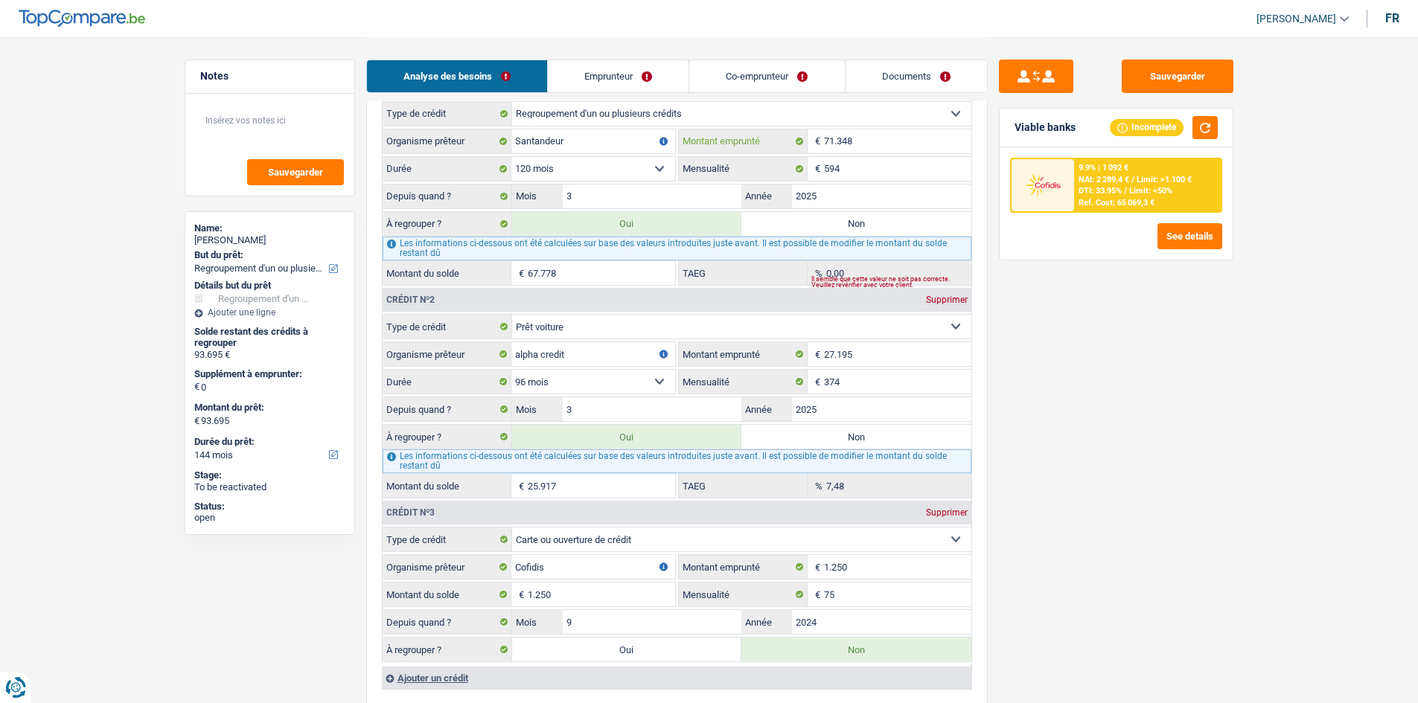
click at [855, 141] on input "71.348" at bounding box center [897, 142] width 147 height 24
click at [907, 354] on input "27.195" at bounding box center [897, 354] width 147 height 24
click at [857, 144] on input "71.348" at bounding box center [897, 142] width 147 height 24
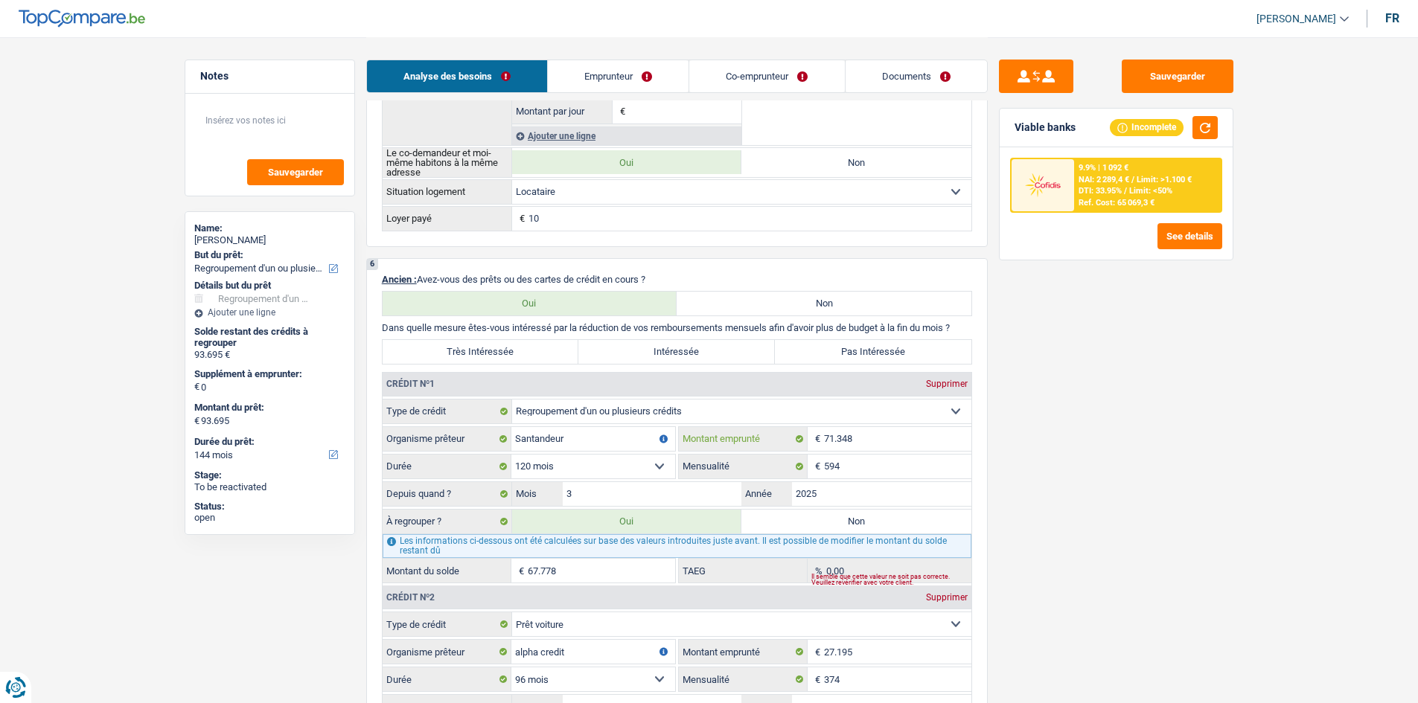
scroll to position [1191, 0]
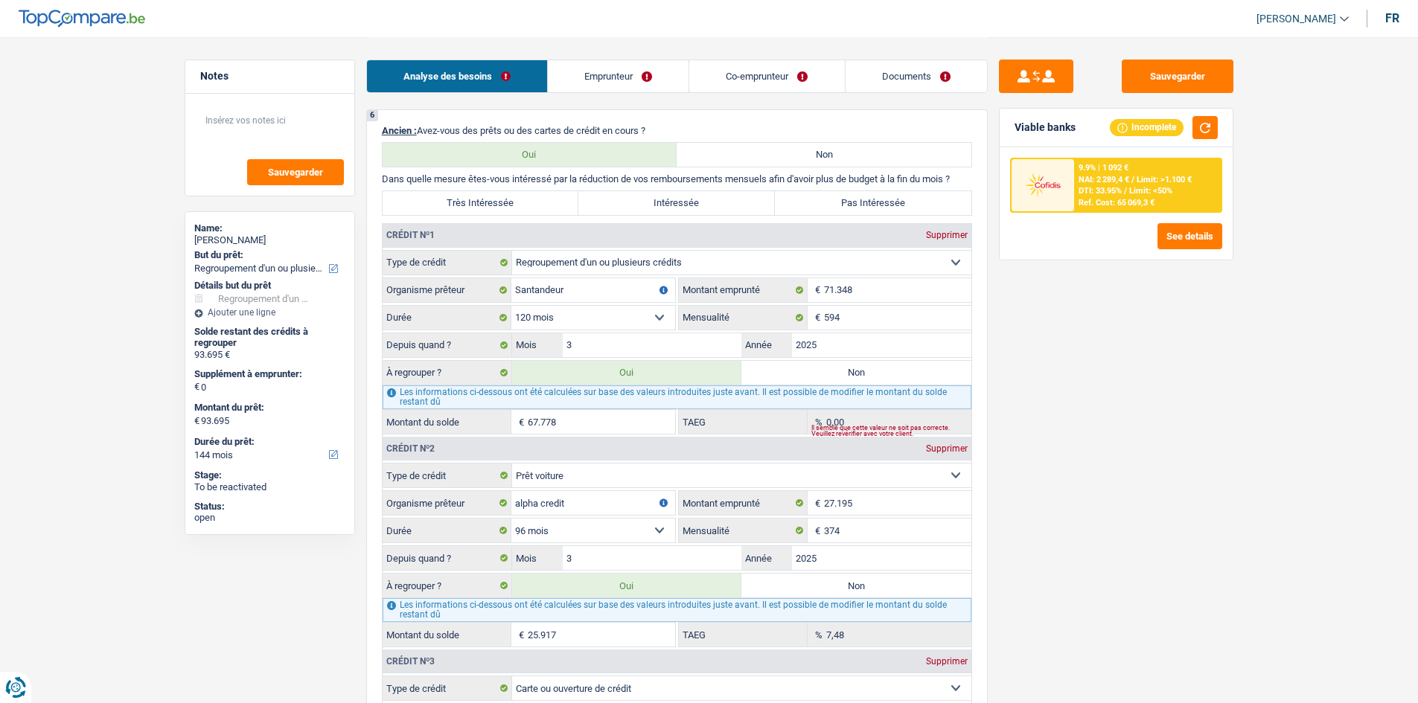
click at [1086, 186] on div "9.9% | 1 092 € NAI: 2 289,4 € / Limit: >1.100 € DTI: 33.95% / Limit: <50% Ref. …" at bounding box center [1147, 185] width 147 height 52
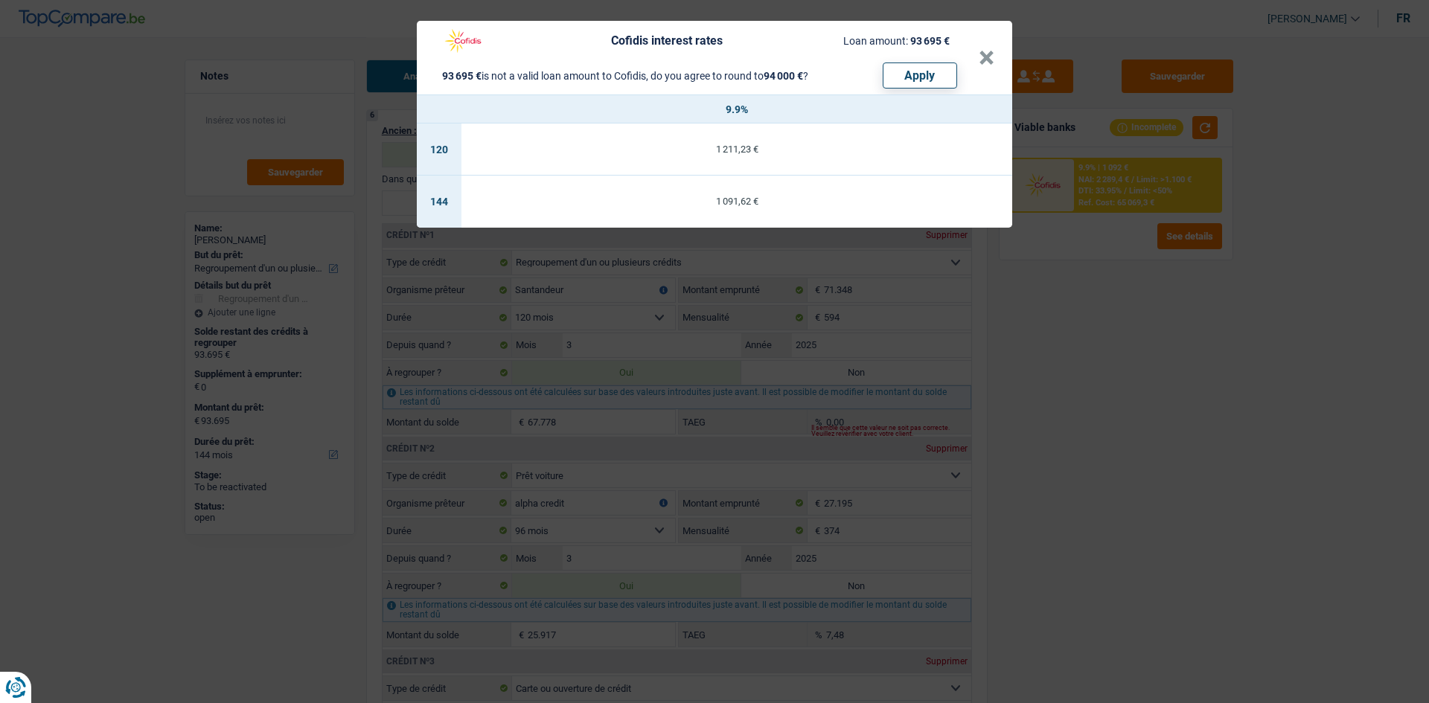
click at [1107, 350] on div "Cofidis interest rates Loan amount: 93 695 € 93 695 € is not a valid loan amoun…" at bounding box center [714, 351] width 1429 height 703
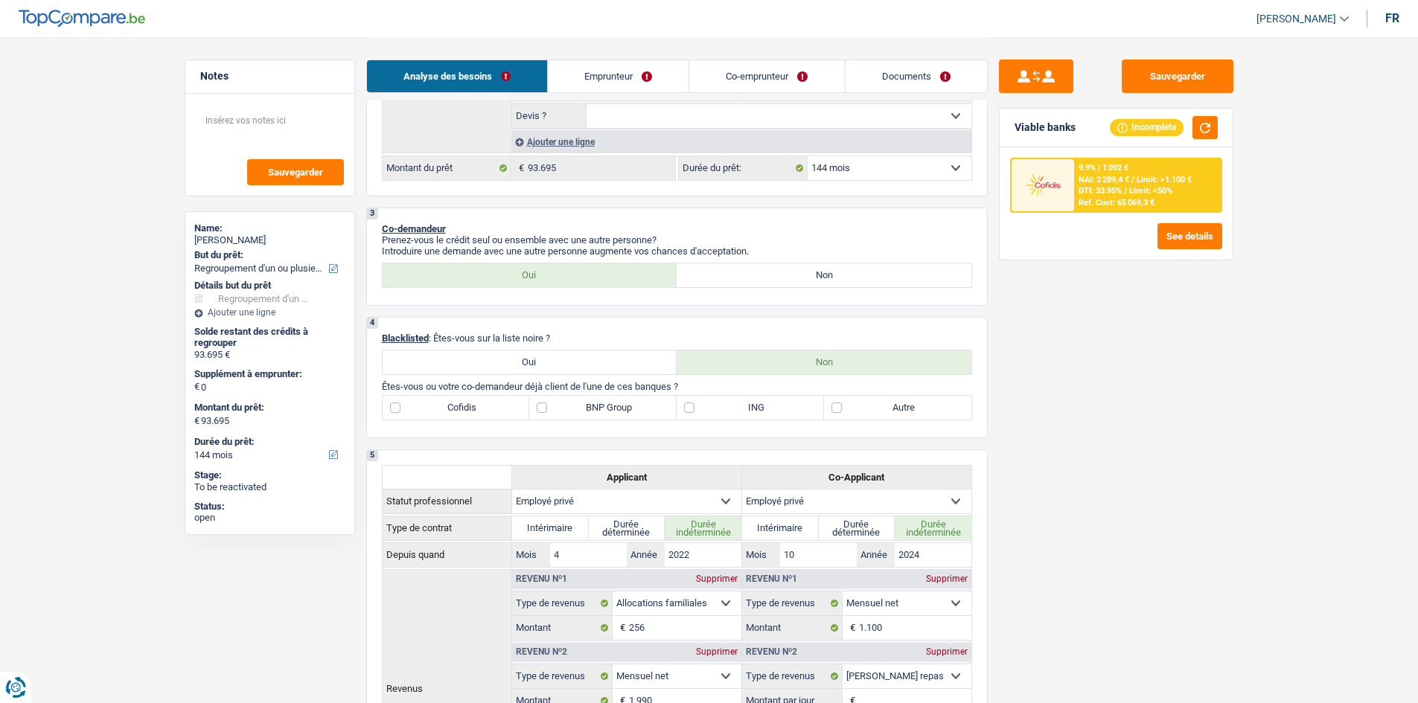
scroll to position [372, 0]
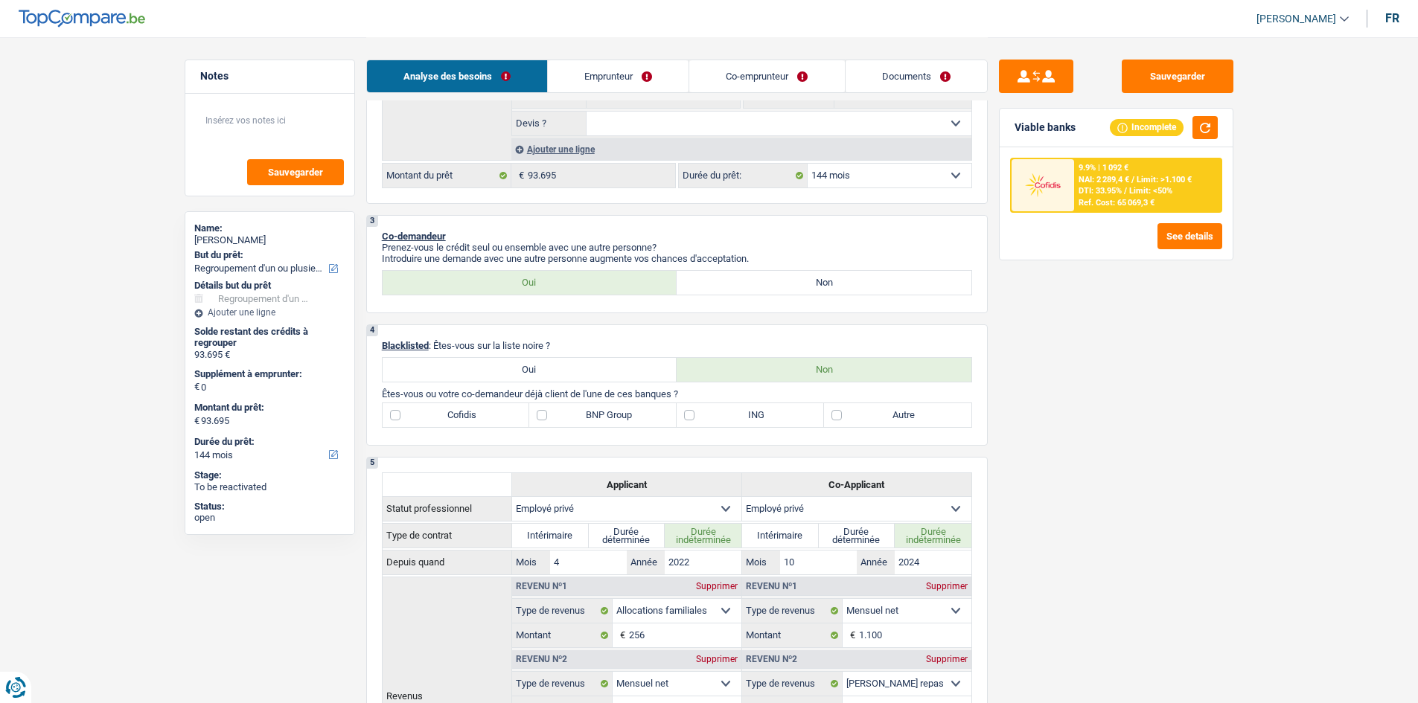
click at [889, 181] on select "12 mois 18 mois 24 mois 30 mois 36 mois 42 mois 48 mois 60 mois 72 mois 84 mois…" at bounding box center [890, 176] width 164 height 24
click at [808, 164] on select "12 mois 18 mois 24 mois 30 mois 36 mois 42 mois 48 mois 60 mois 72 mois 84 mois…" at bounding box center [890, 176] width 164 height 24
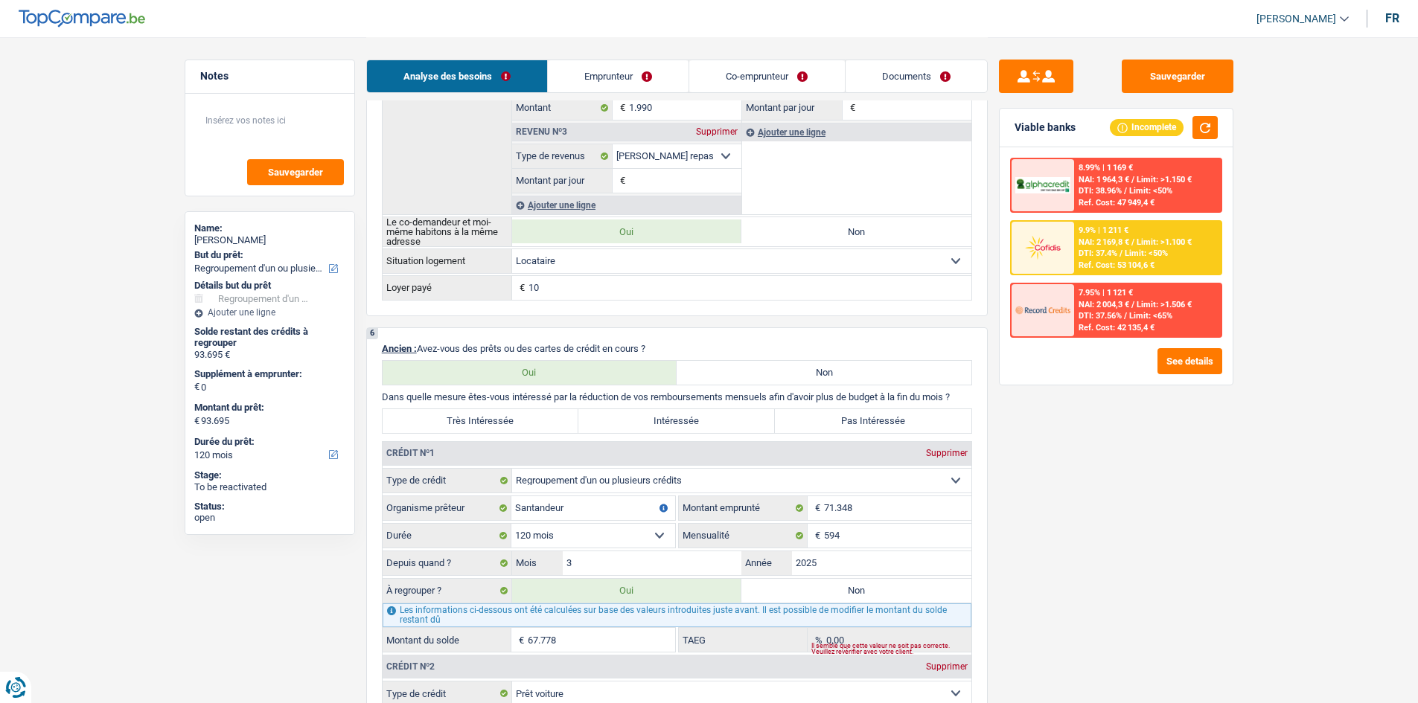
scroll to position [1191, 0]
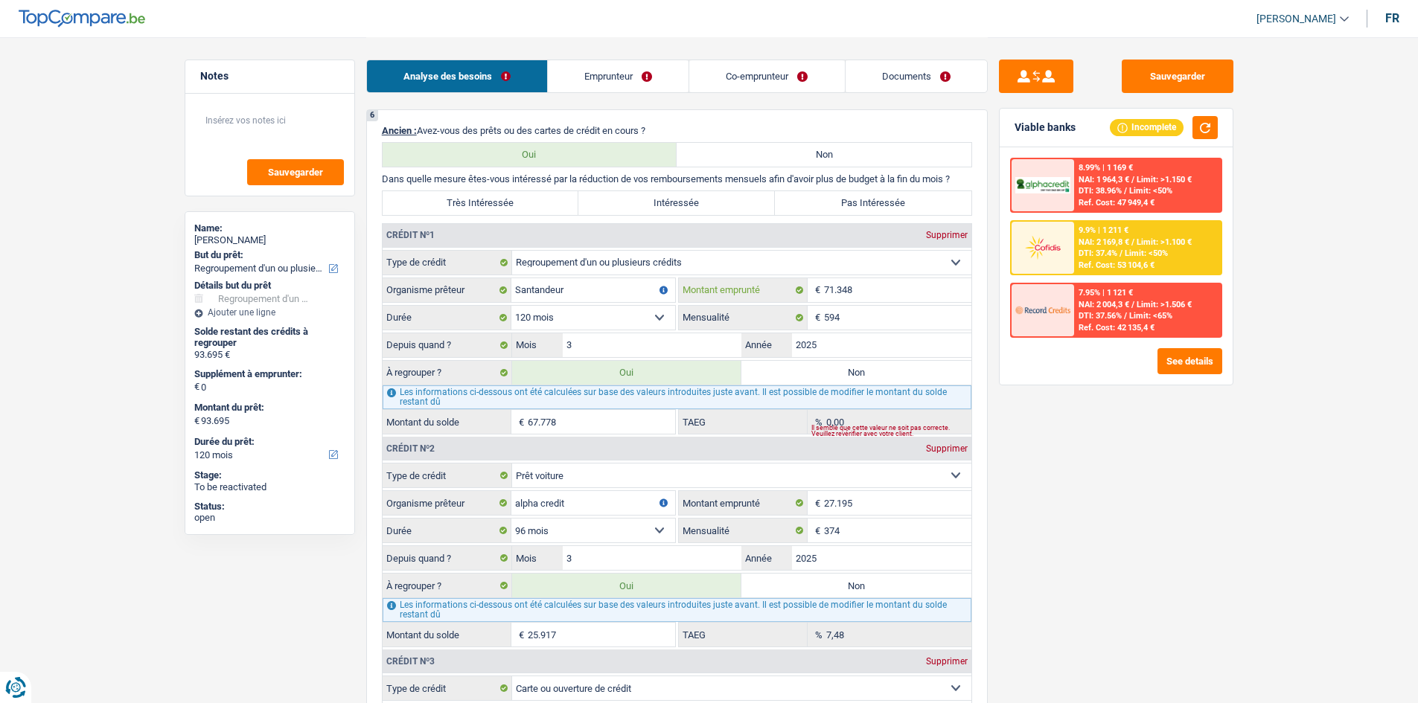
click at [901, 290] on input "71.348" at bounding box center [897, 290] width 147 height 24
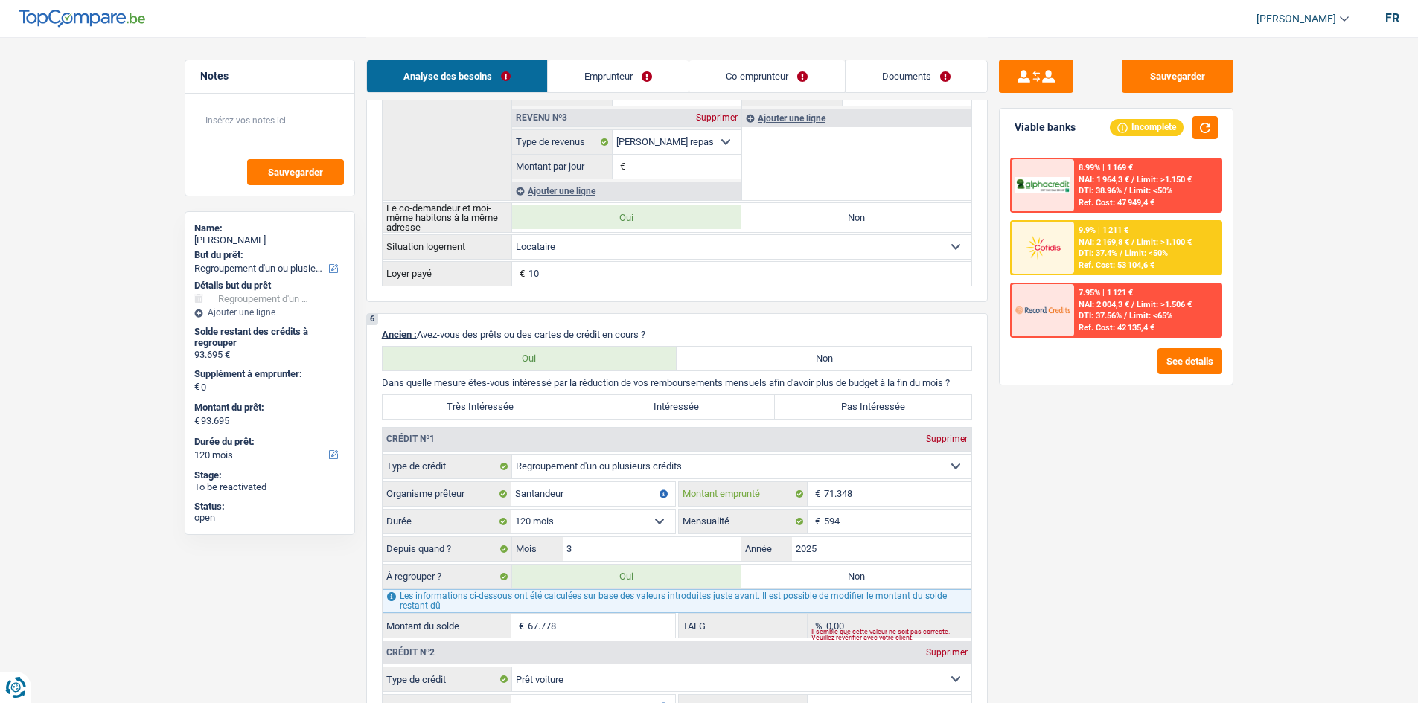
scroll to position [968, 0]
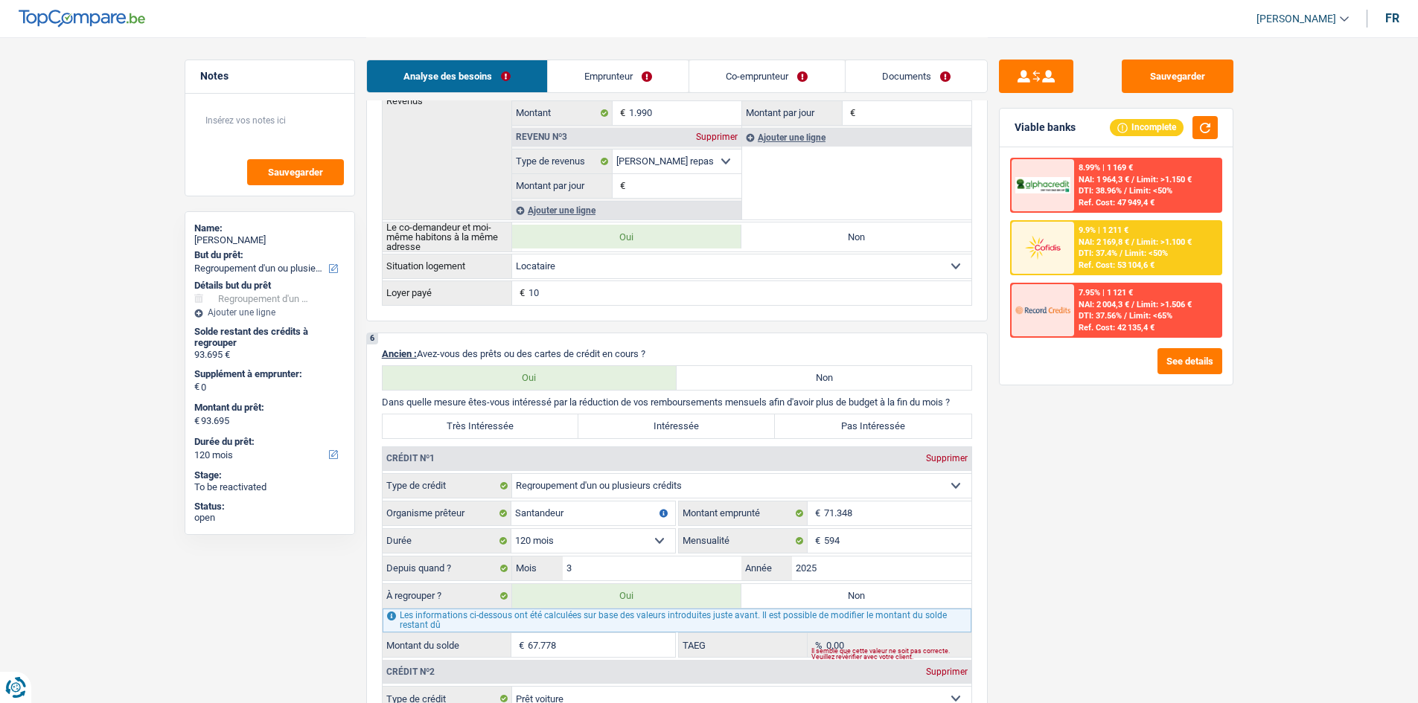
click at [651, 442] on div "6 Ancien : Avez-vous des prêts ou des cartes de crédit en cours ? Oui Non Dans …" at bounding box center [676, 707] width 621 height 748
click at [663, 437] on label "Intéressée" at bounding box center [676, 427] width 196 height 24
click at [663, 437] on input "Intéressée" at bounding box center [676, 427] width 196 height 24
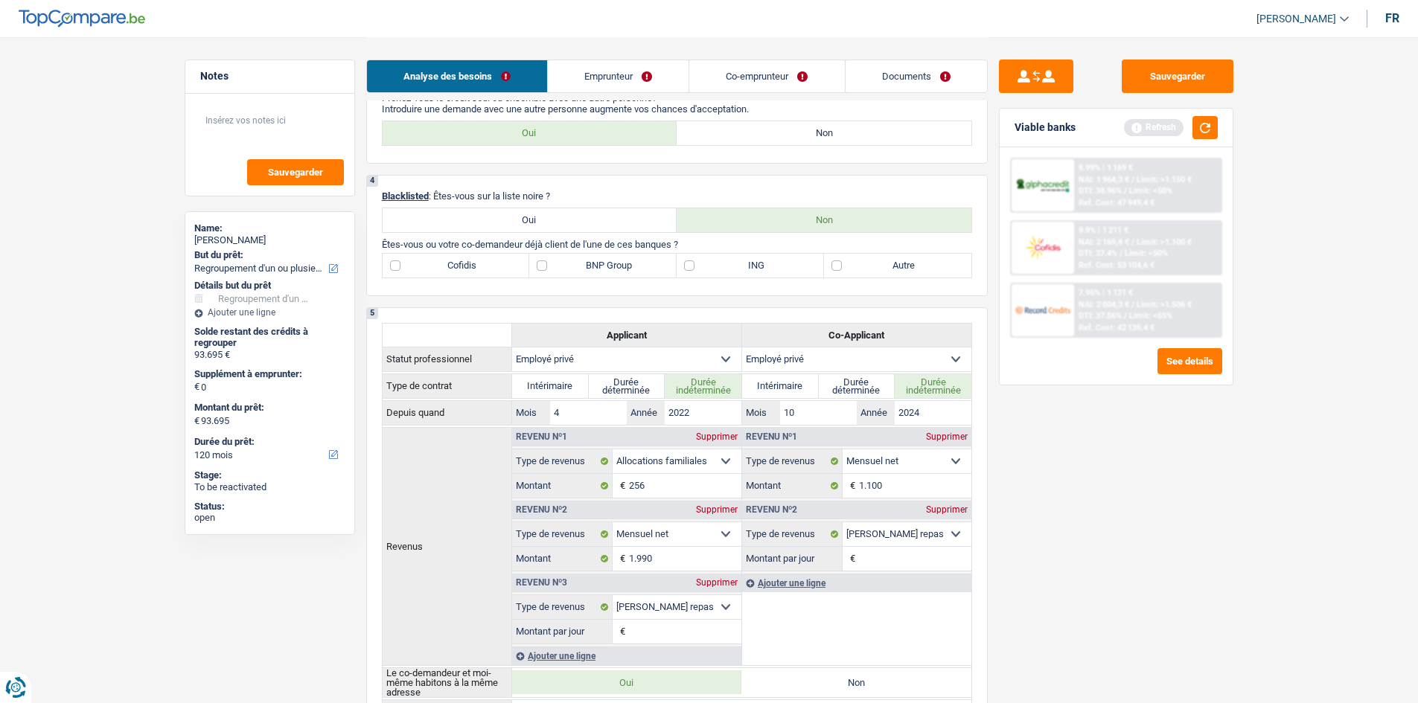
scroll to position [521, 0]
click at [476, 268] on label "Cofidis" at bounding box center [456, 267] width 147 height 24
click at [476, 268] on input "Cofidis" at bounding box center [456, 267] width 147 height 24
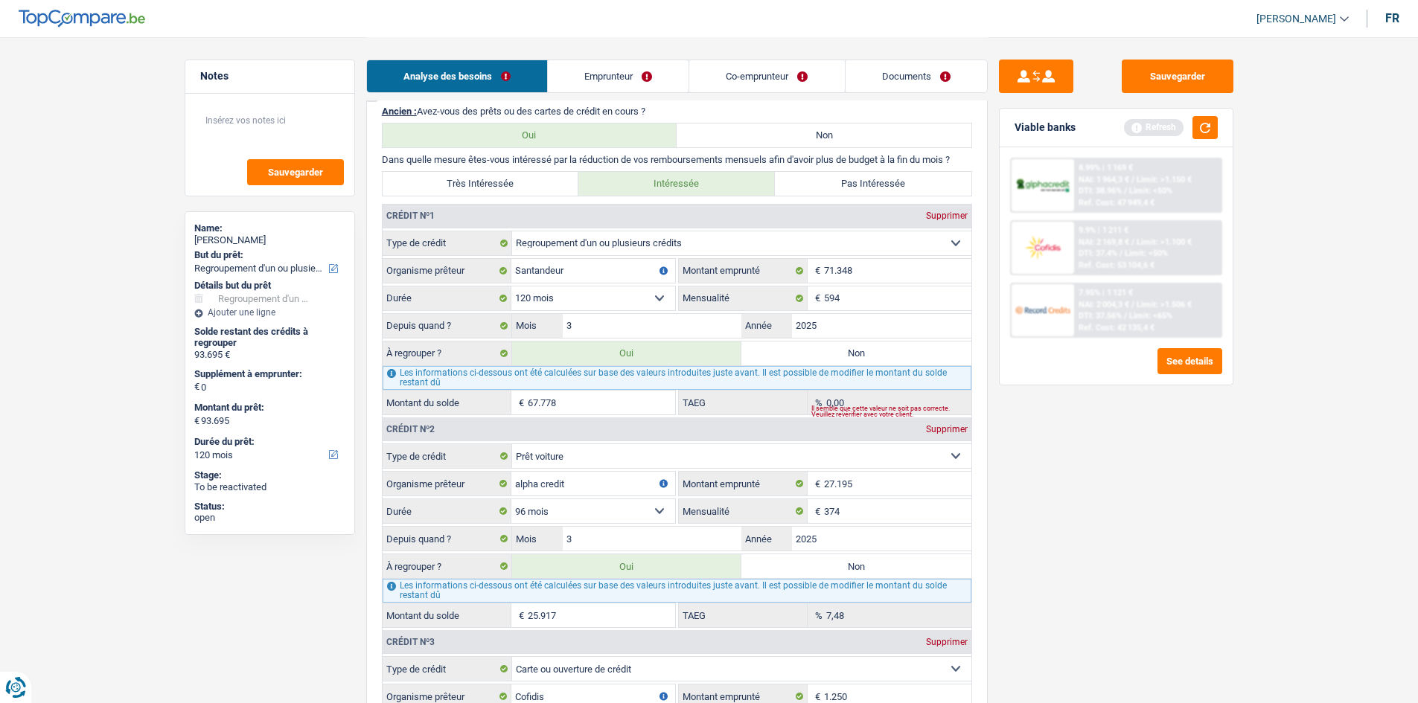
scroll to position [1414, 0]
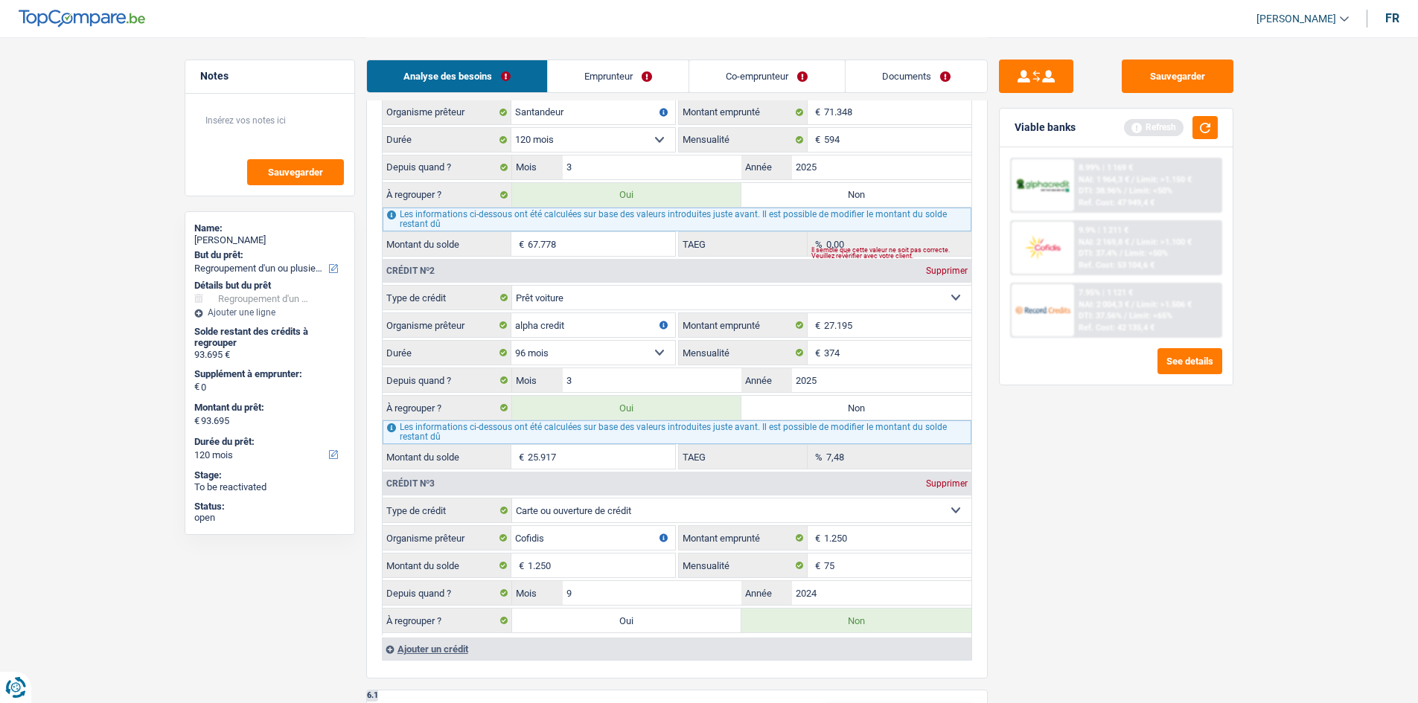
click at [1131, 139] on div "Viable banks Refresh" at bounding box center [1116, 128] width 233 height 39
click at [1131, 132] on button "button" at bounding box center [1204, 127] width 25 height 23
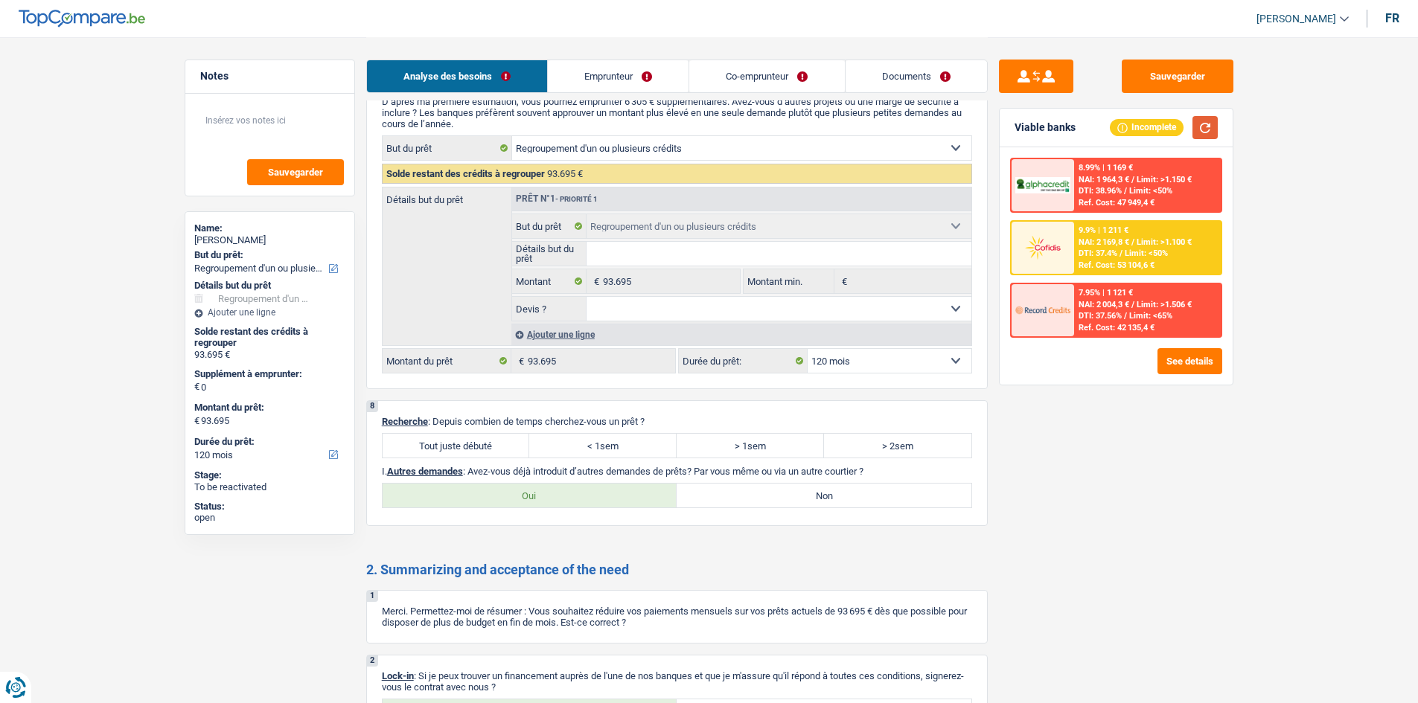
scroll to position [2382, 0]
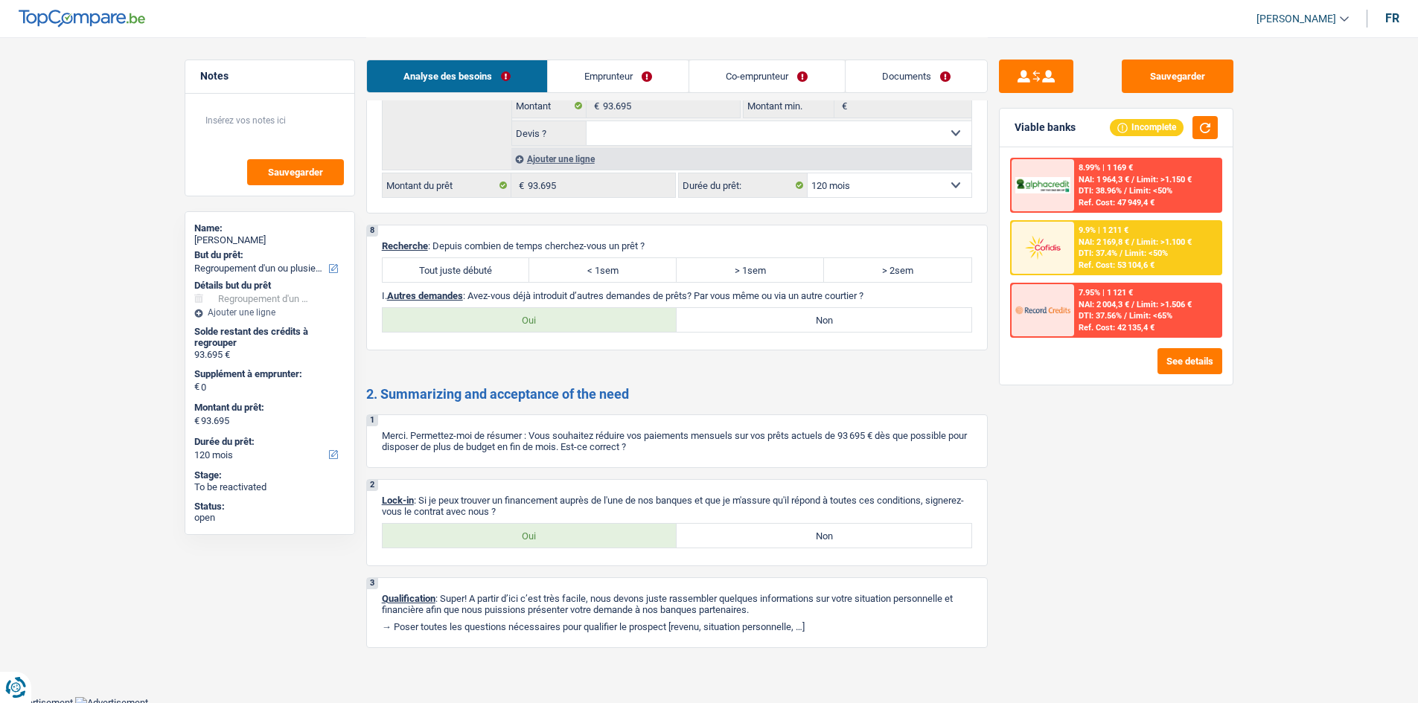
click at [465, 266] on label "Tout juste débuté" at bounding box center [456, 270] width 147 height 24
click at [465, 266] on input "Tout juste débuté" at bounding box center [456, 270] width 147 height 24
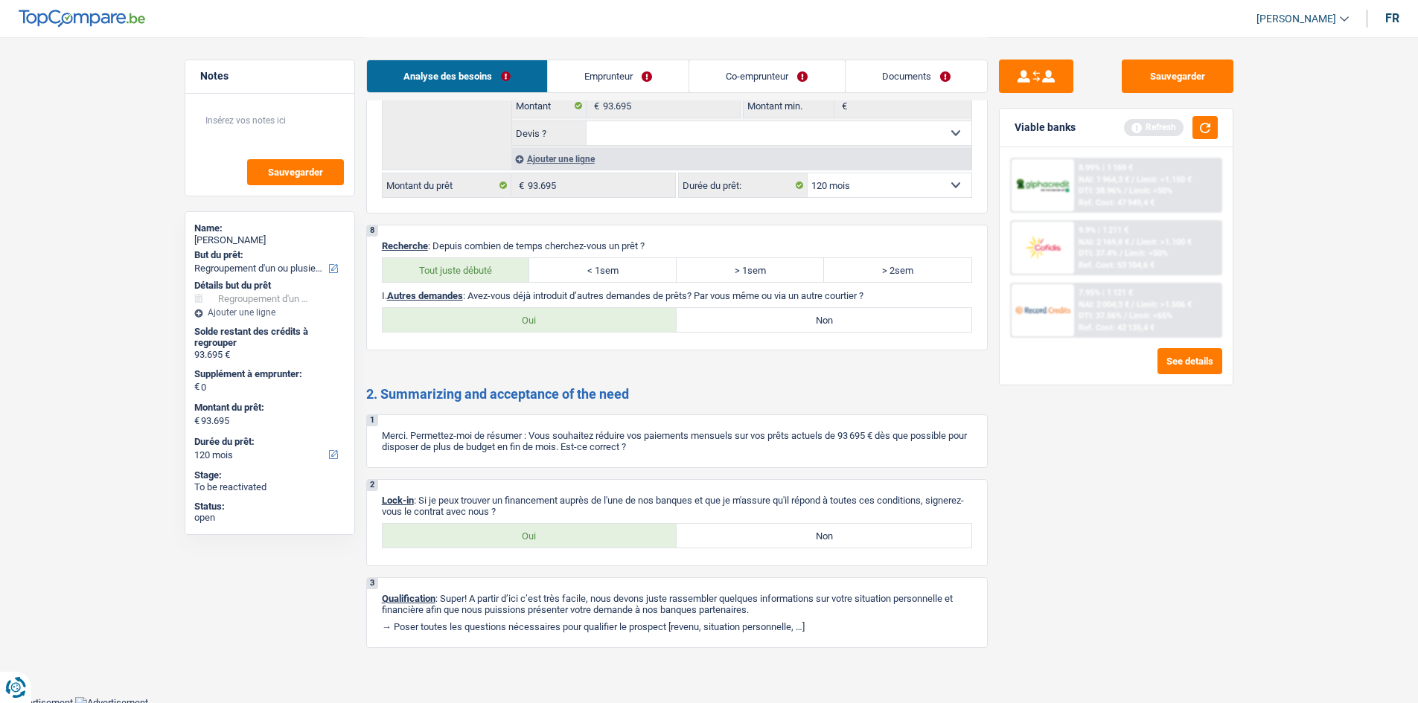
click at [544, 531] on label "Oui" at bounding box center [530, 536] width 295 height 24
click at [544, 531] on input "Oui" at bounding box center [530, 536] width 295 height 24
click at [814, 313] on label "Non" at bounding box center [824, 320] width 295 height 24
click at [814, 313] on input "Non" at bounding box center [824, 320] width 295 height 24
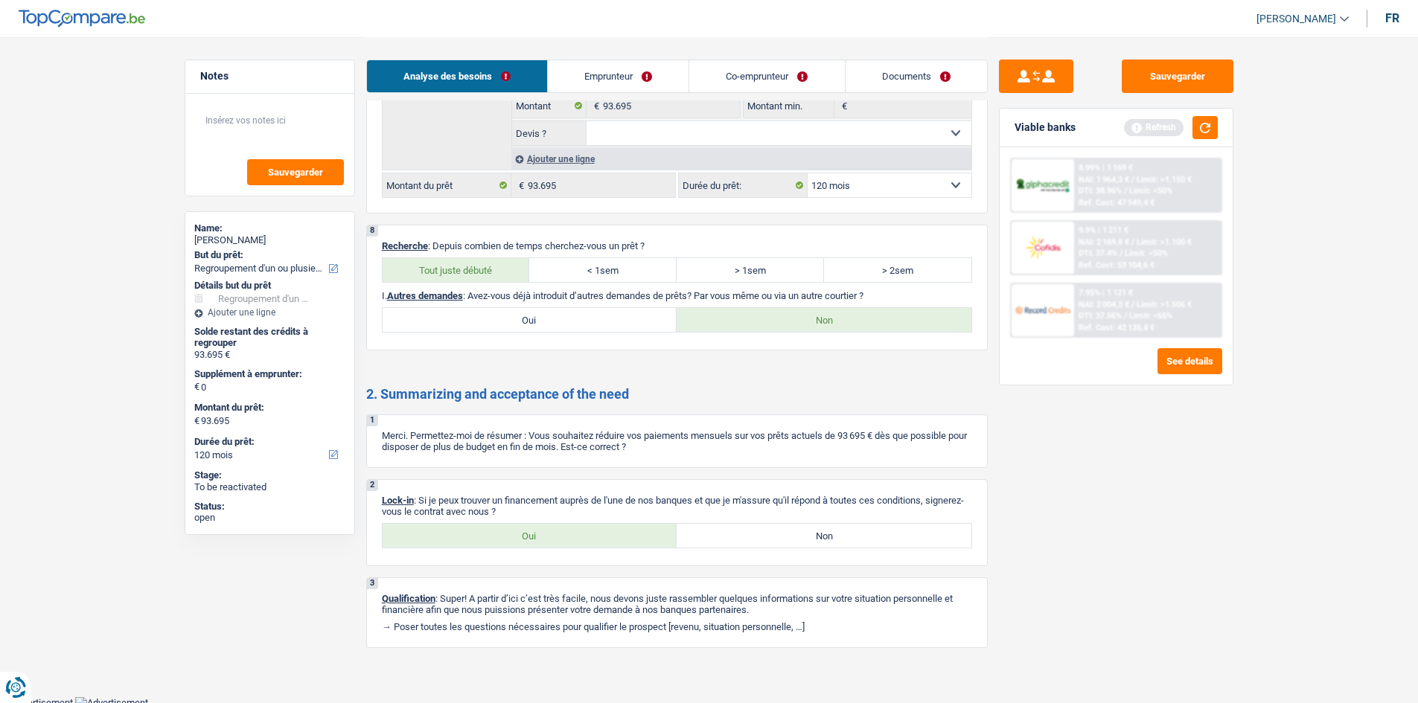
click at [619, 71] on link "Emprunteur" at bounding box center [618, 76] width 141 height 32
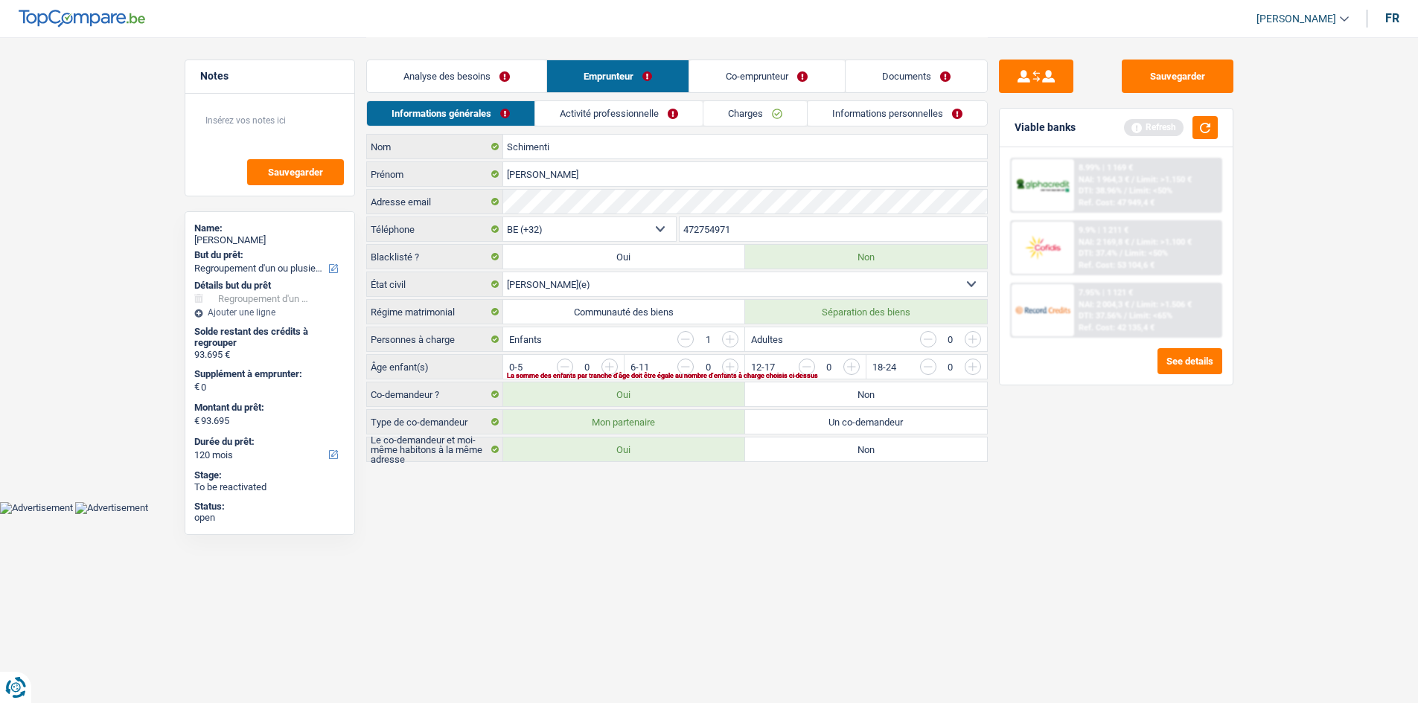
scroll to position [0, 0]
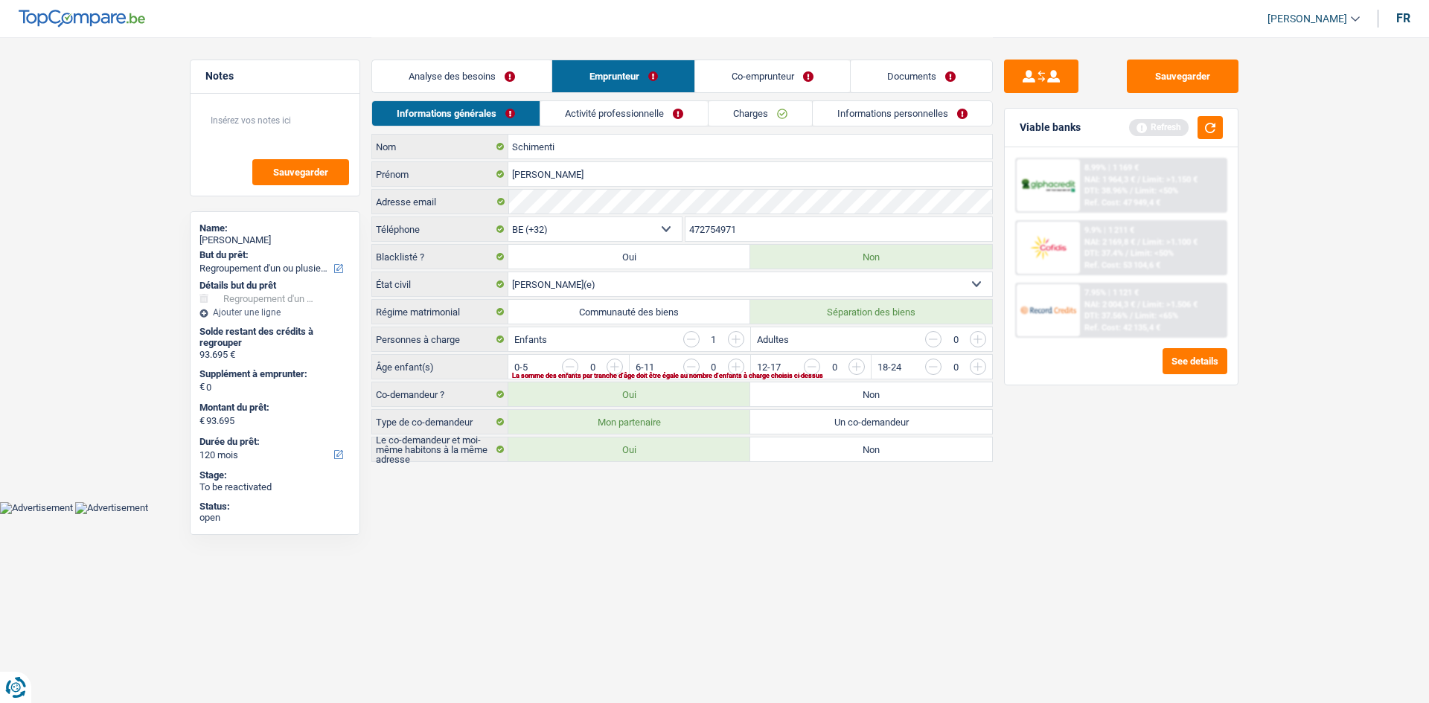
click at [741, 330] on div "Enfants 1" at bounding box center [628, 339] width 241 height 24
drag, startPoint x: 738, startPoint y: 336, endPoint x: 791, endPoint y: 543, distance: 212.8
click at [738, 336] on input "button" at bounding box center [736, 339] width 16 height 16
click at [610, 368] on input "button" at bounding box center [917, 371] width 620 height 24
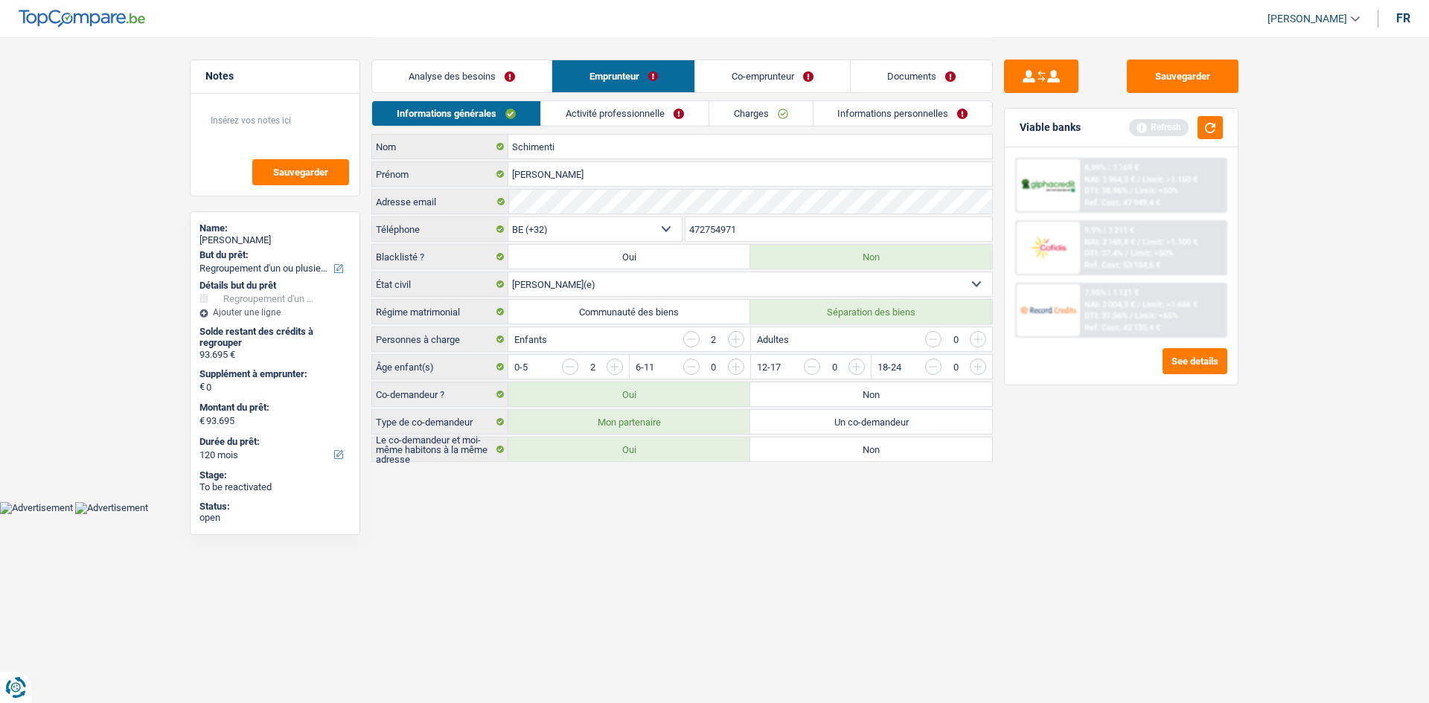
click at [649, 107] on link "Activité professionnelle" at bounding box center [624, 113] width 167 height 25
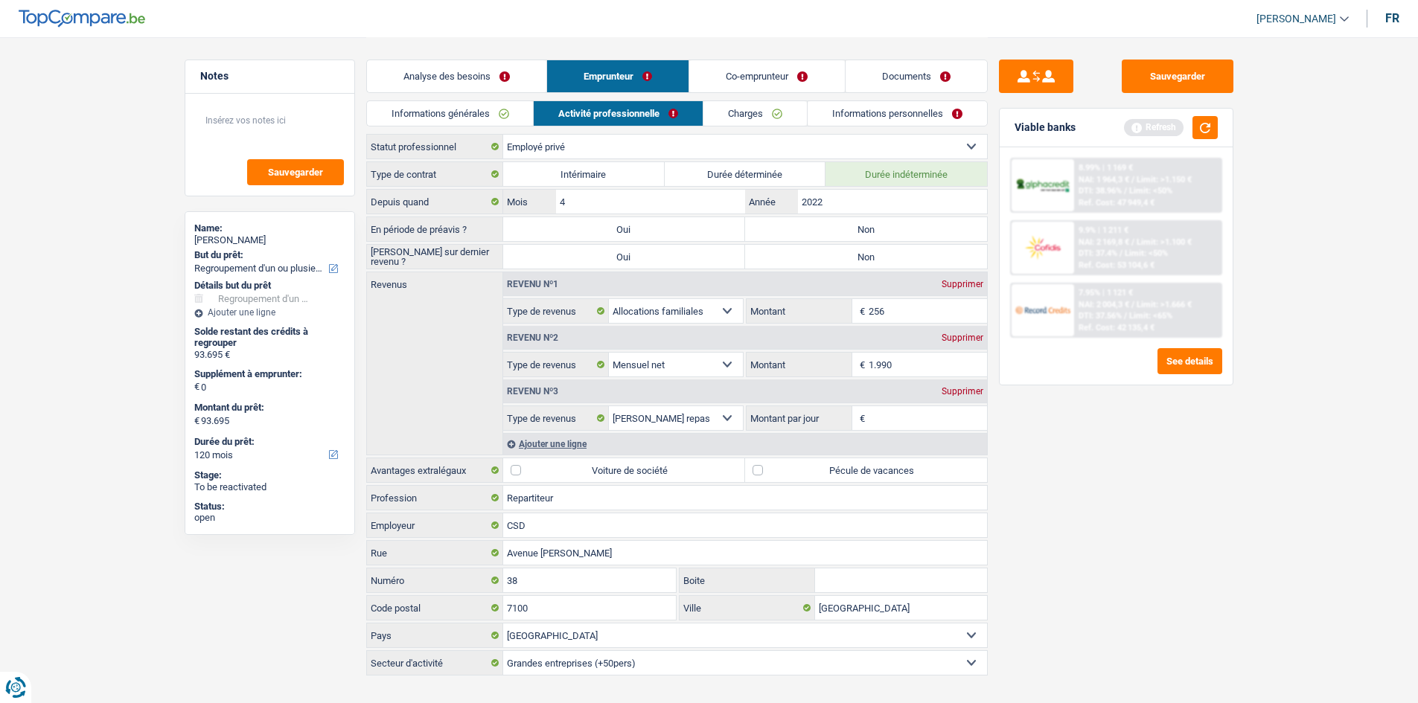
click at [889, 223] on label "Non" at bounding box center [866, 229] width 242 height 24
click at [889, 223] on input "Non" at bounding box center [866, 229] width 242 height 24
click at [883, 249] on label "Non" at bounding box center [866, 257] width 242 height 24
click at [883, 249] on input "Non" at bounding box center [866, 257] width 242 height 24
click at [1058, 491] on div "Sauvegarder Viable banks Refresh 8.99% | 1 169 € NAI: 1 964,3 € / Limit: >1.150…" at bounding box center [1116, 370] width 257 height 620
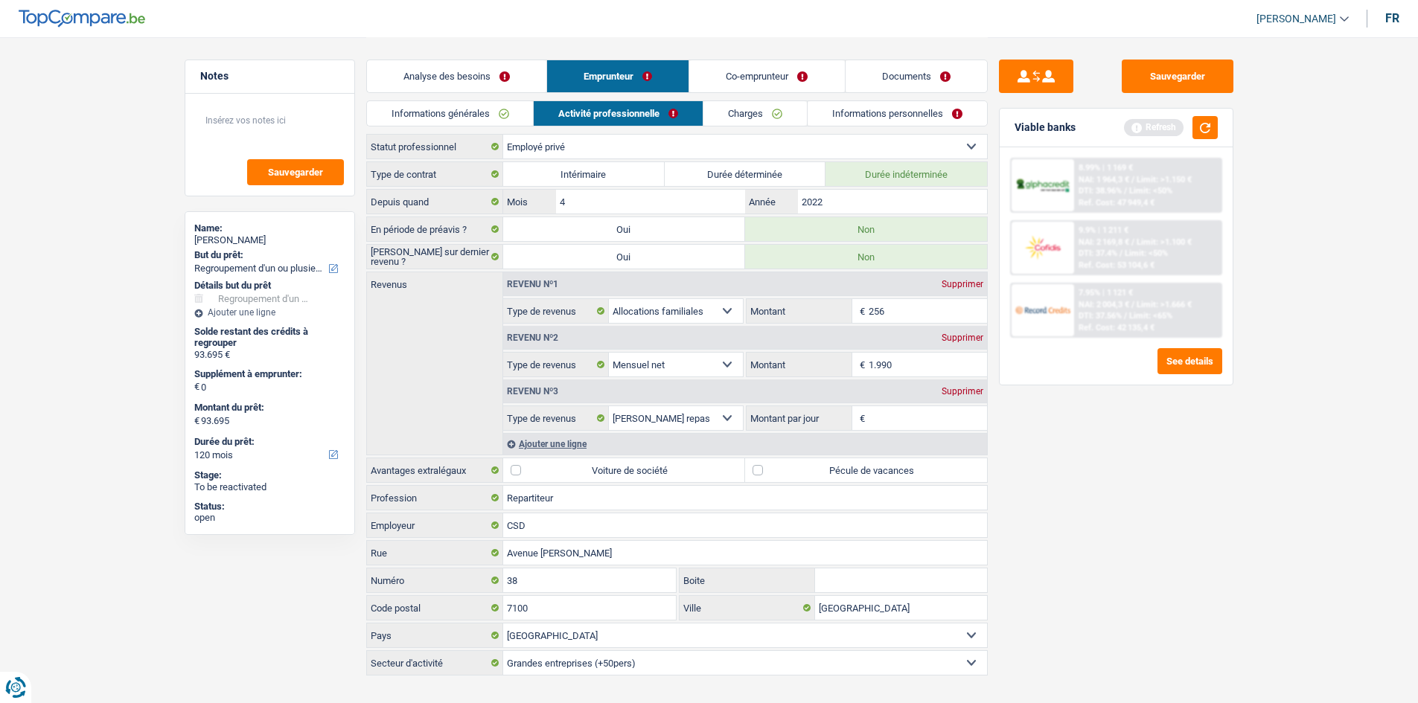
click at [898, 301] on input "256" at bounding box center [928, 311] width 118 height 24
click at [1131, 493] on main "Notes Sauvegarder Name: Lorens Schimenti But du prêt: Confort maison: meubles, …" at bounding box center [709, 357] width 1418 height 715
click at [855, 204] on input "2022" at bounding box center [892, 202] width 188 height 24
click at [928, 315] on input "256" at bounding box center [928, 311] width 118 height 24
click at [910, 365] on input "1.990" at bounding box center [928, 365] width 118 height 24
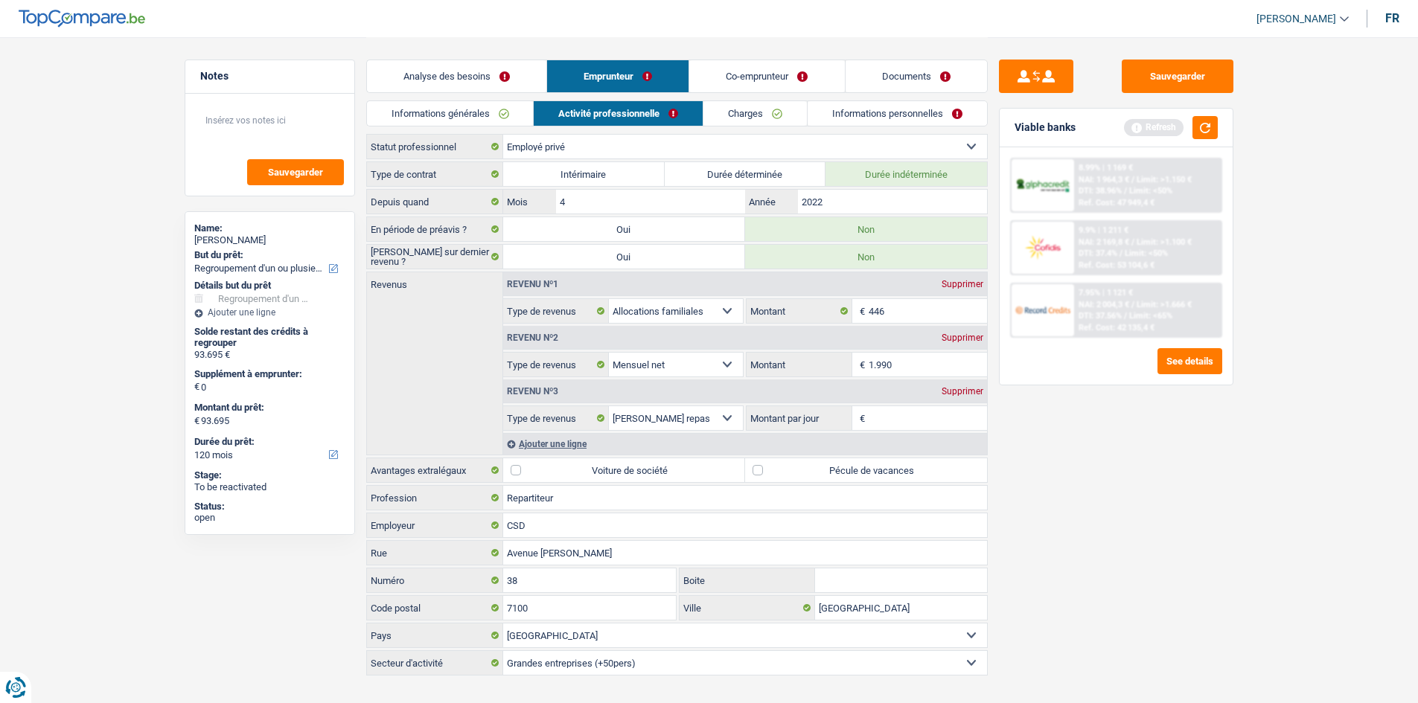
click at [549, 440] on div "Ajouter une ligne" at bounding box center [745, 444] width 484 height 22
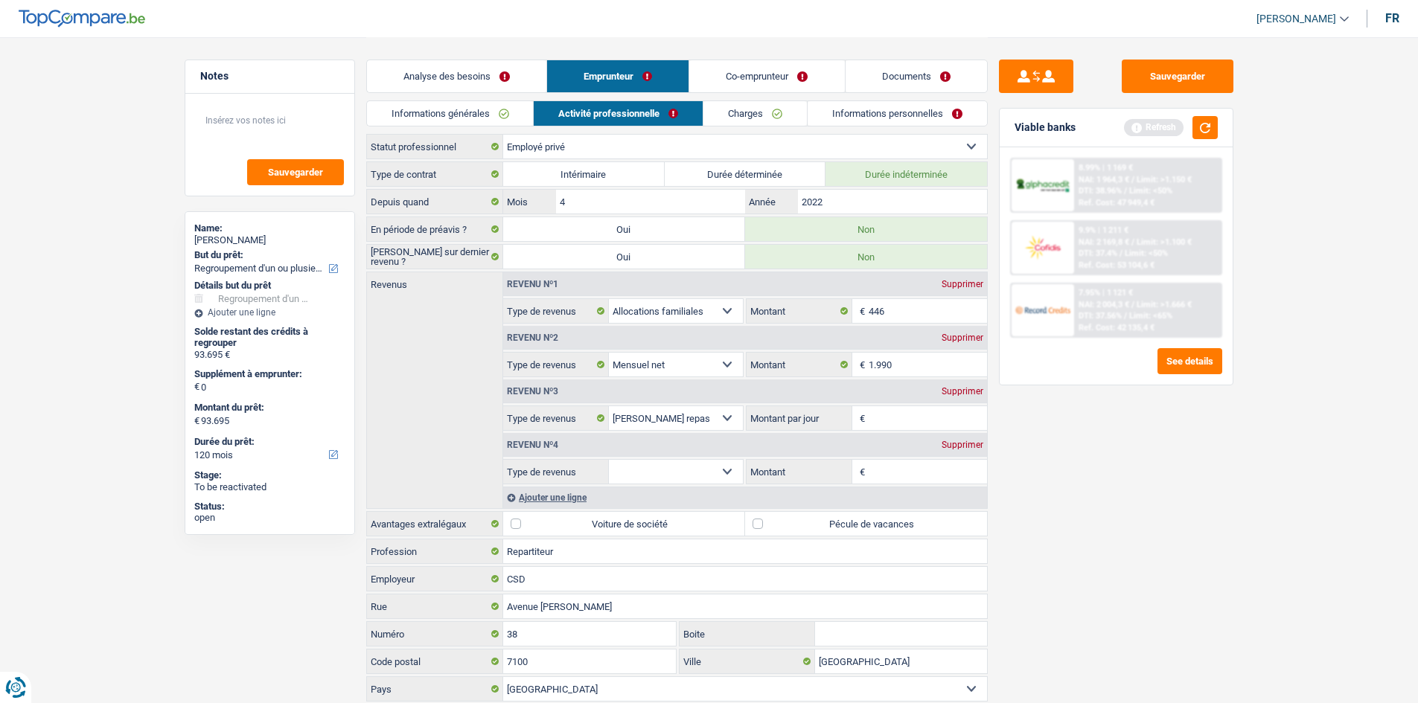
click at [694, 473] on select "Allocation d'handicap Allocations chômage Allocations familiales Chèques repas …" at bounding box center [676, 472] width 135 height 24
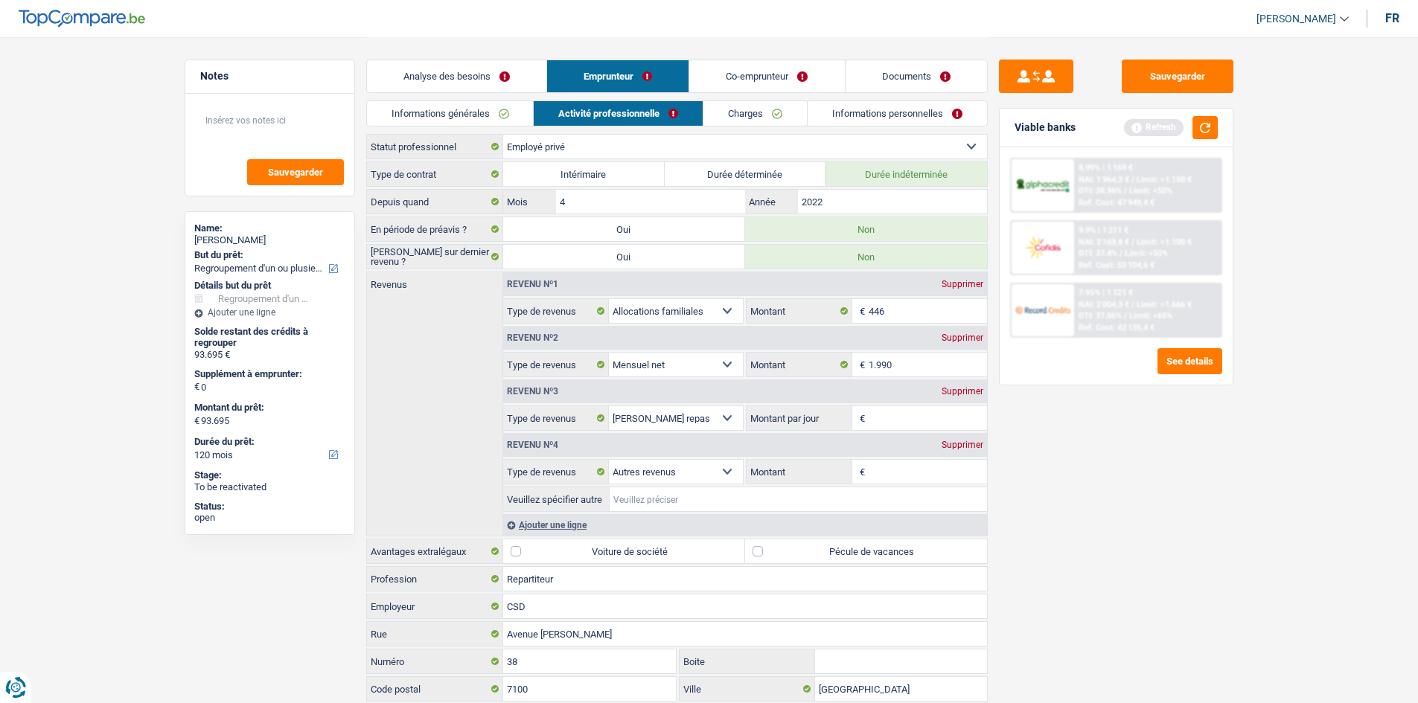
click at [694, 499] on input "Veuillez spécifier autre" at bounding box center [798, 499] width 377 height 24
click at [927, 363] on input "1.990" at bounding box center [928, 365] width 118 height 24
click at [897, 474] on input "Montant" at bounding box center [928, 472] width 118 height 24
click at [1120, 533] on div "Sauvegarder Viable banks Refresh 8.99% | 1 169 € NAI: 1 964,3 € / Limit: >1.150…" at bounding box center [1116, 370] width 257 height 620
click at [971, 387] on div "Supprimer" at bounding box center [962, 391] width 49 height 9
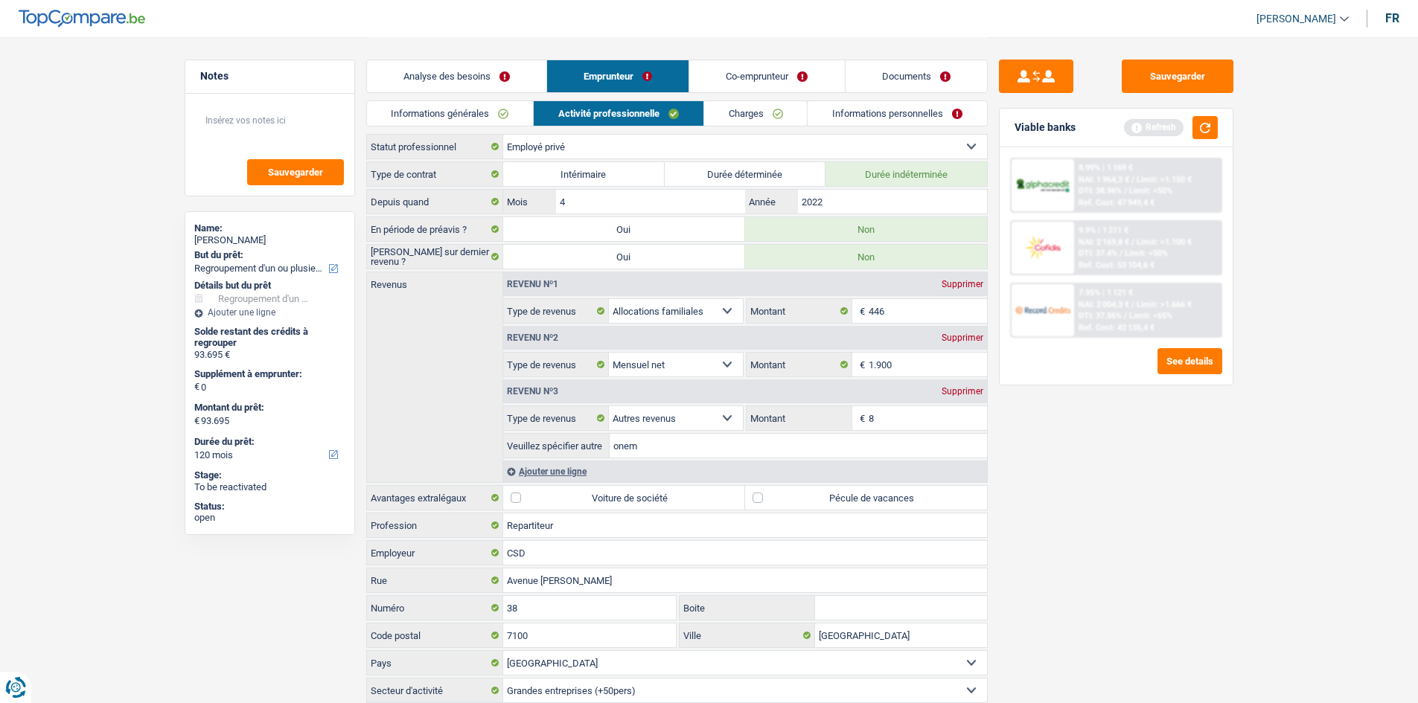
click at [546, 473] on div "Ajouter une ligne" at bounding box center [745, 472] width 484 height 22
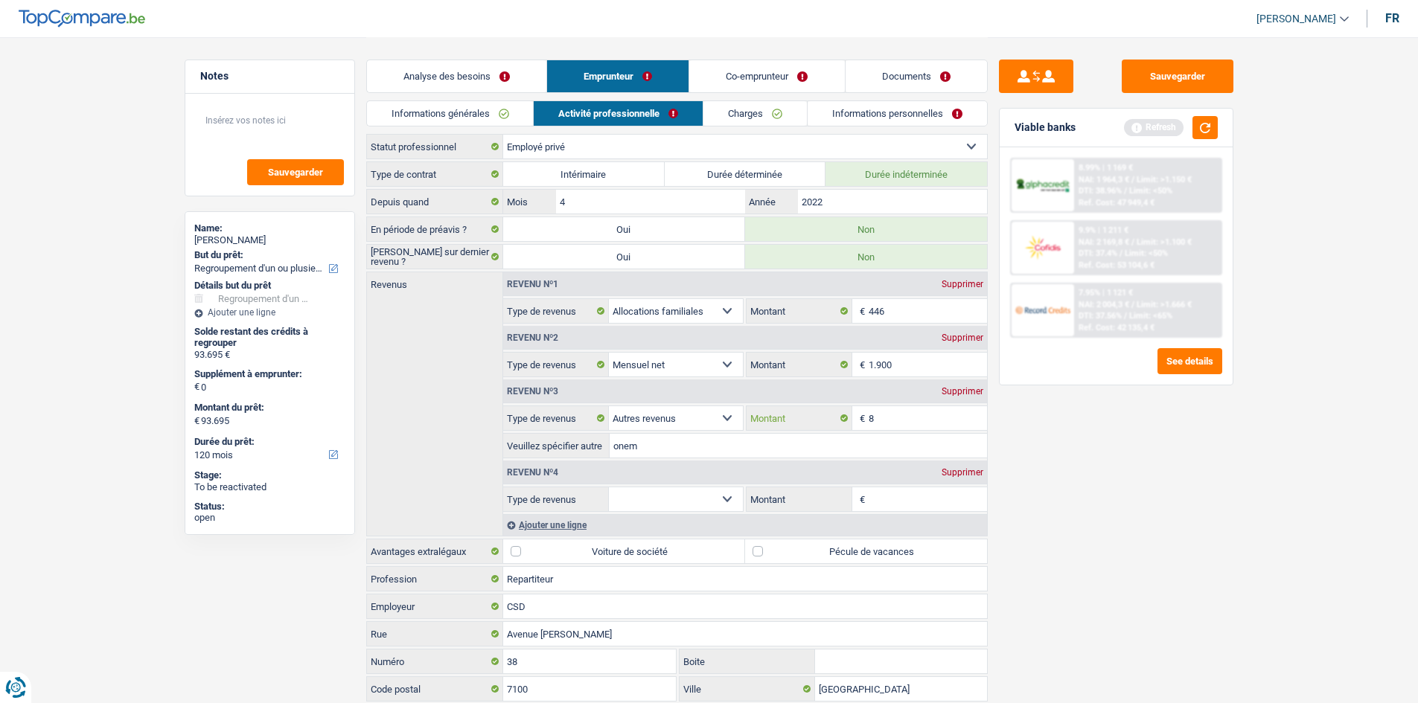
click at [904, 418] on input "8" at bounding box center [928, 418] width 118 height 24
click at [1131, 506] on div "Sauvegarder Viable banks Refresh 8.99% | 1 169 € NAI: 1 964,3 € / Limit: >1.150…" at bounding box center [1116, 370] width 257 height 620
click at [677, 499] on select "Allocation d'handicap Allocations chômage Allocations familiales Chèques repas …" at bounding box center [676, 499] width 135 height 24
click at [609, 487] on select "Allocation d'handicap Allocations chômage Allocations familiales Chèques repas …" at bounding box center [676, 499] width 135 height 24
click at [918, 507] on input "Montant par jour" at bounding box center [928, 499] width 118 height 24
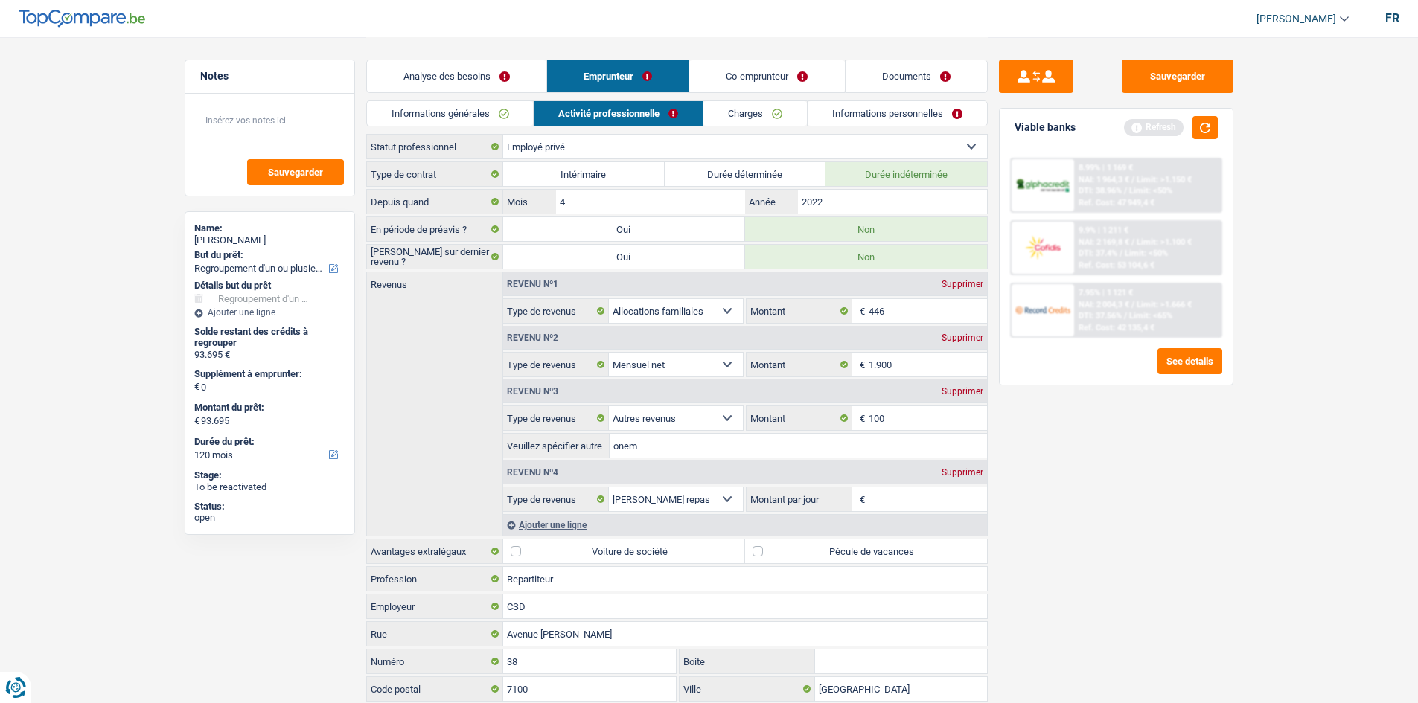
click at [845, 543] on label "Pécule de vacances" at bounding box center [866, 552] width 242 height 24
click at [845, 543] on input "Pécule de vacances" at bounding box center [866, 552] width 242 height 24
click at [890, 502] on input "Montant par jour" at bounding box center [928, 499] width 118 height 24
click at [1131, 543] on main "Notes Sauvegarder Name: Lorens Schimenti But du prêt: Confort maison: meubles, …" at bounding box center [709, 398] width 1418 height 796
click at [910, 508] on input "6,0" at bounding box center [928, 499] width 118 height 24
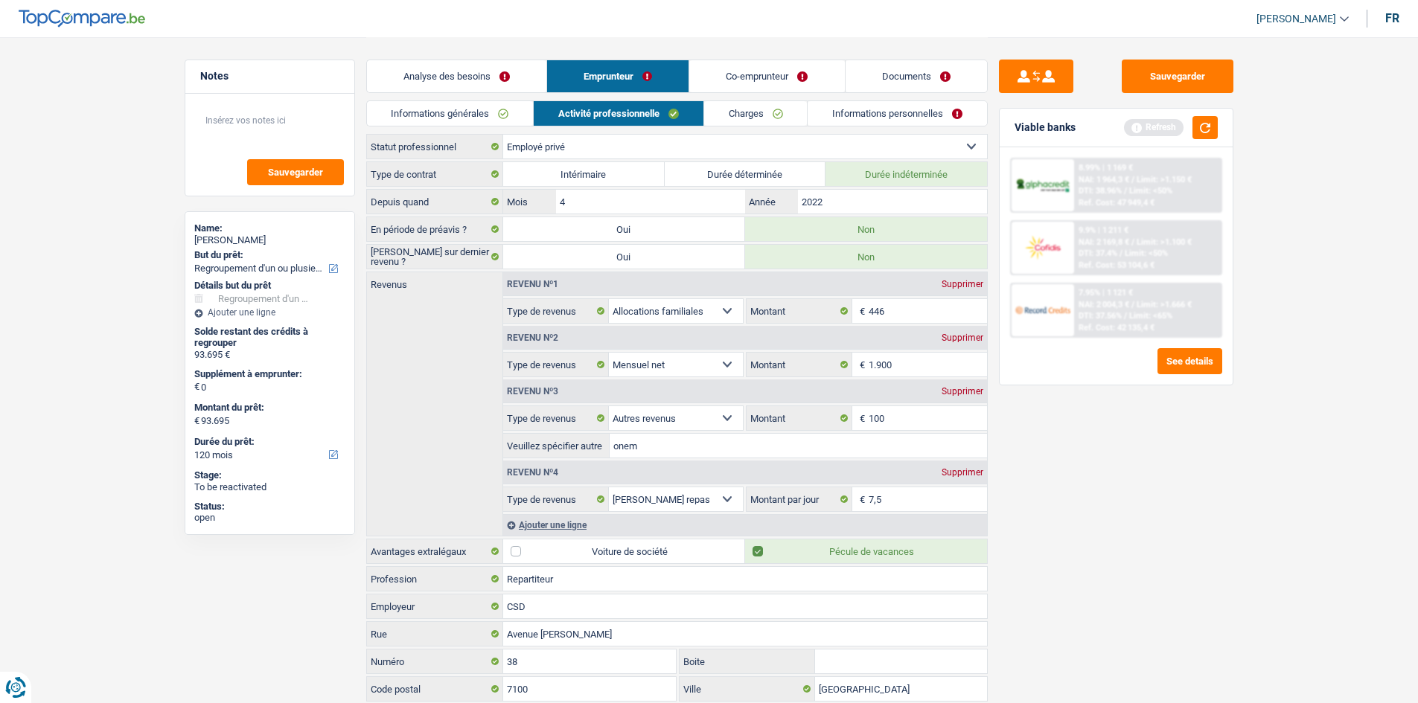
click at [1124, 543] on div "Sauvegarder Viable banks Refresh 8.99% | 1 169 € NAI: 1 964,3 € / Limit: >1.150…" at bounding box center [1116, 370] width 257 height 620
click at [724, 130] on div "Informations générales Activité professionnelle Charges Informations personnell…" at bounding box center [676, 116] width 621 height 33
click at [735, 122] on link "Charges" at bounding box center [755, 113] width 103 height 25
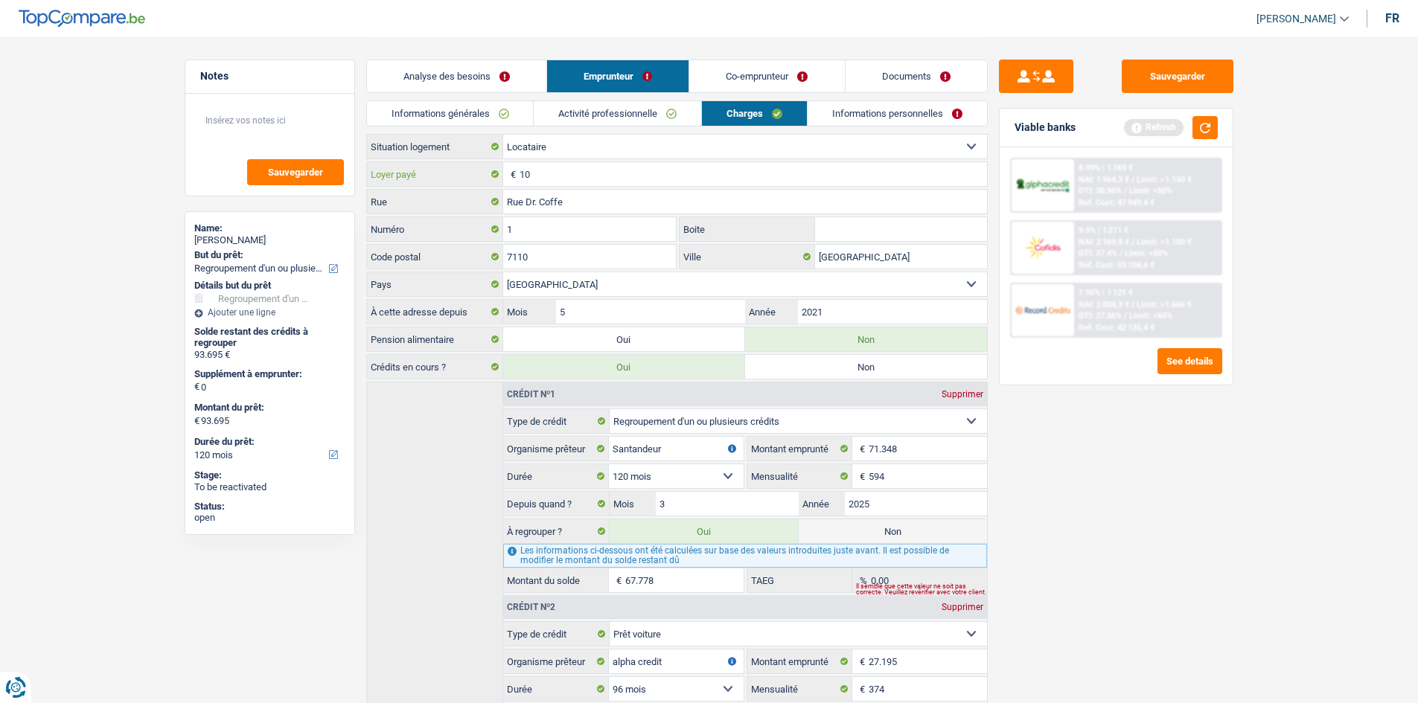
click at [606, 183] on input "10" at bounding box center [753, 174] width 467 height 24
click at [572, 146] on select "Locataire Propriétaire avec prêt hypothécaire Propriétaire sans prêt hypothécai…" at bounding box center [745, 147] width 484 height 24
click at [503, 135] on select "Locataire Propriétaire avec prêt hypothécaire Propriétaire sans prêt hypothécai…" at bounding box center [745, 147] width 484 height 24
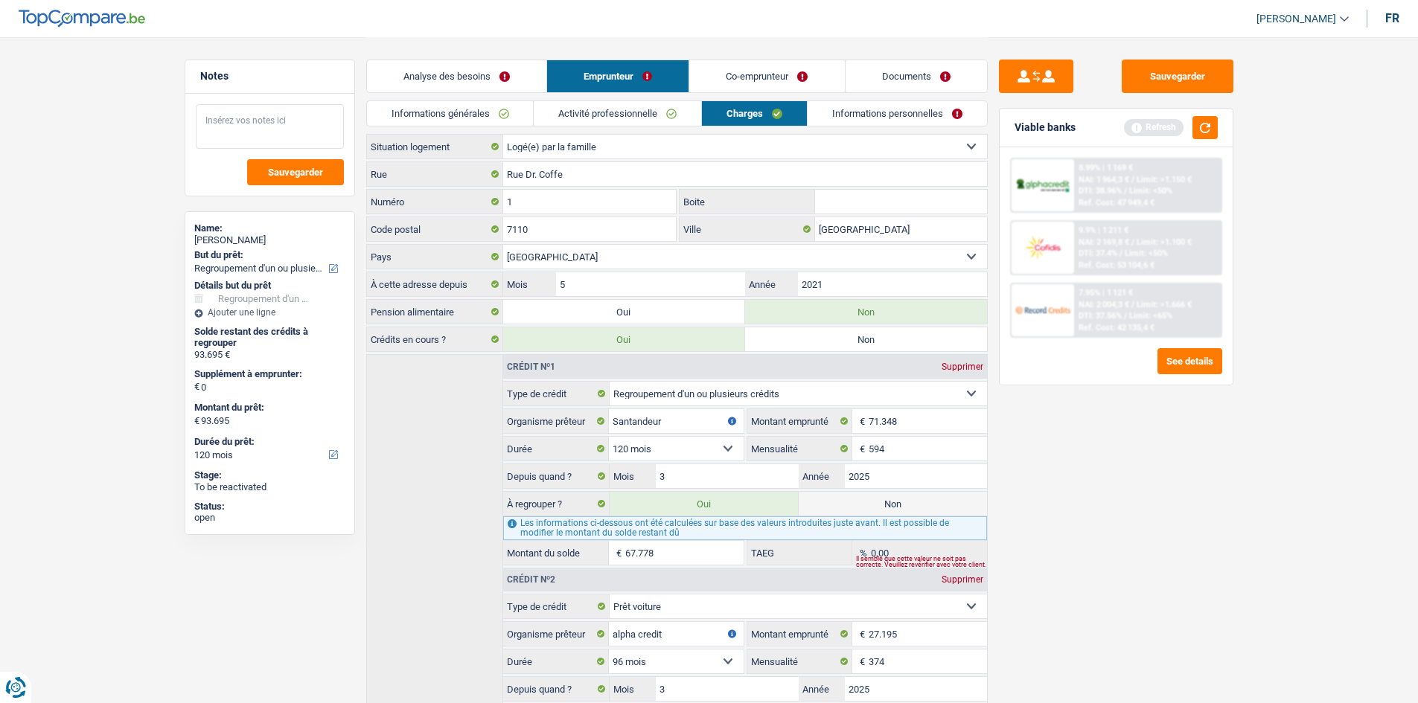
click at [260, 124] on textarea at bounding box center [270, 126] width 148 height 45
click at [313, 175] on span "Sauvegarder" at bounding box center [295, 172] width 55 height 10
click at [904, 290] on input "2021" at bounding box center [892, 284] width 188 height 24
drag, startPoint x: 1085, startPoint y: 441, endPoint x: 1096, endPoint y: 441, distance: 10.4
click at [1084, 441] on div "Sauvegarder Viable banks Refresh 8.99% | 1 169 € NAI: 1 964,3 € / Limit: >1.150…" at bounding box center [1116, 370] width 257 height 620
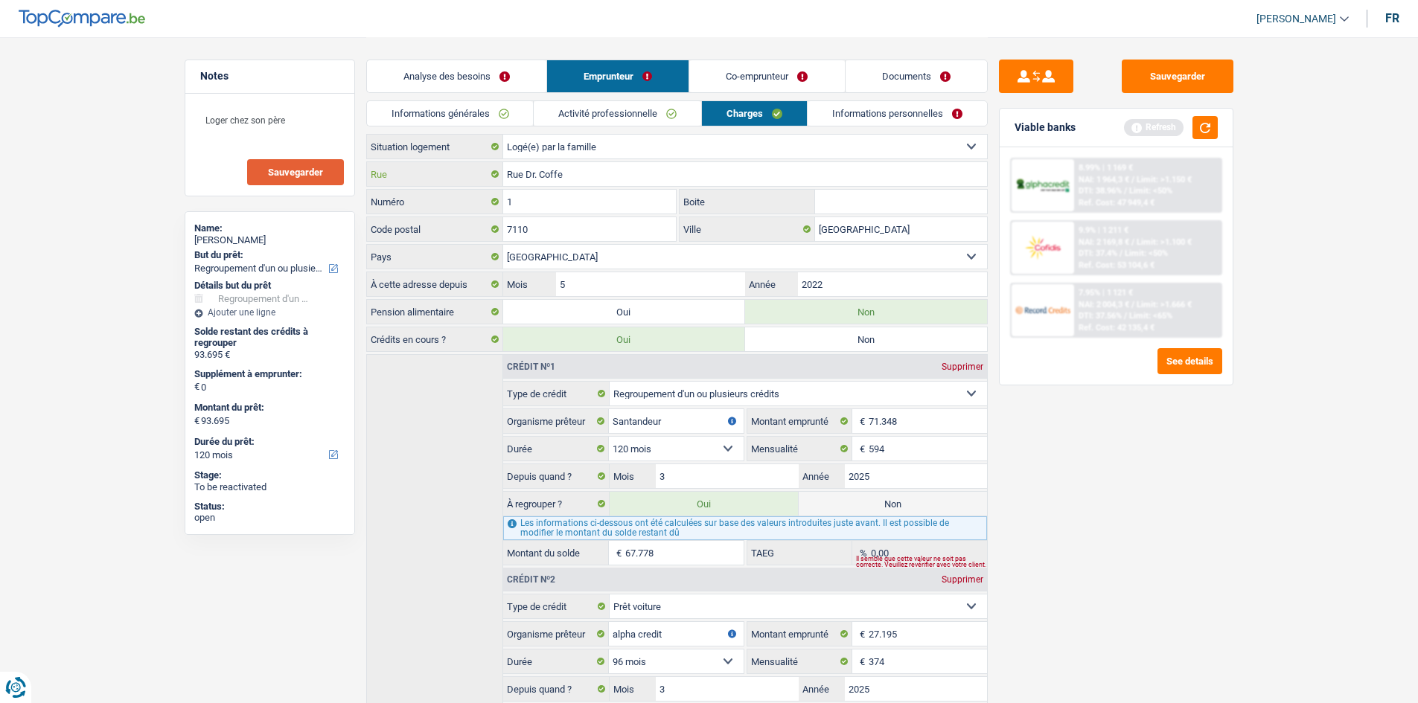
click at [637, 171] on input "Rue Dr. Coffe" at bounding box center [745, 174] width 484 height 24
click at [909, 232] on input "[GEOGRAPHIC_DATA]" at bounding box center [901, 229] width 172 height 24
click at [1052, 441] on div "Sauvegarder Viable banks Refresh 8.99% | 1 169 € NAI: 1 964,3 € / Limit: >1.150…" at bounding box center [1116, 370] width 257 height 620
click at [887, 110] on link "Informations personnelles" at bounding box center [897, 113] width 179 height 25
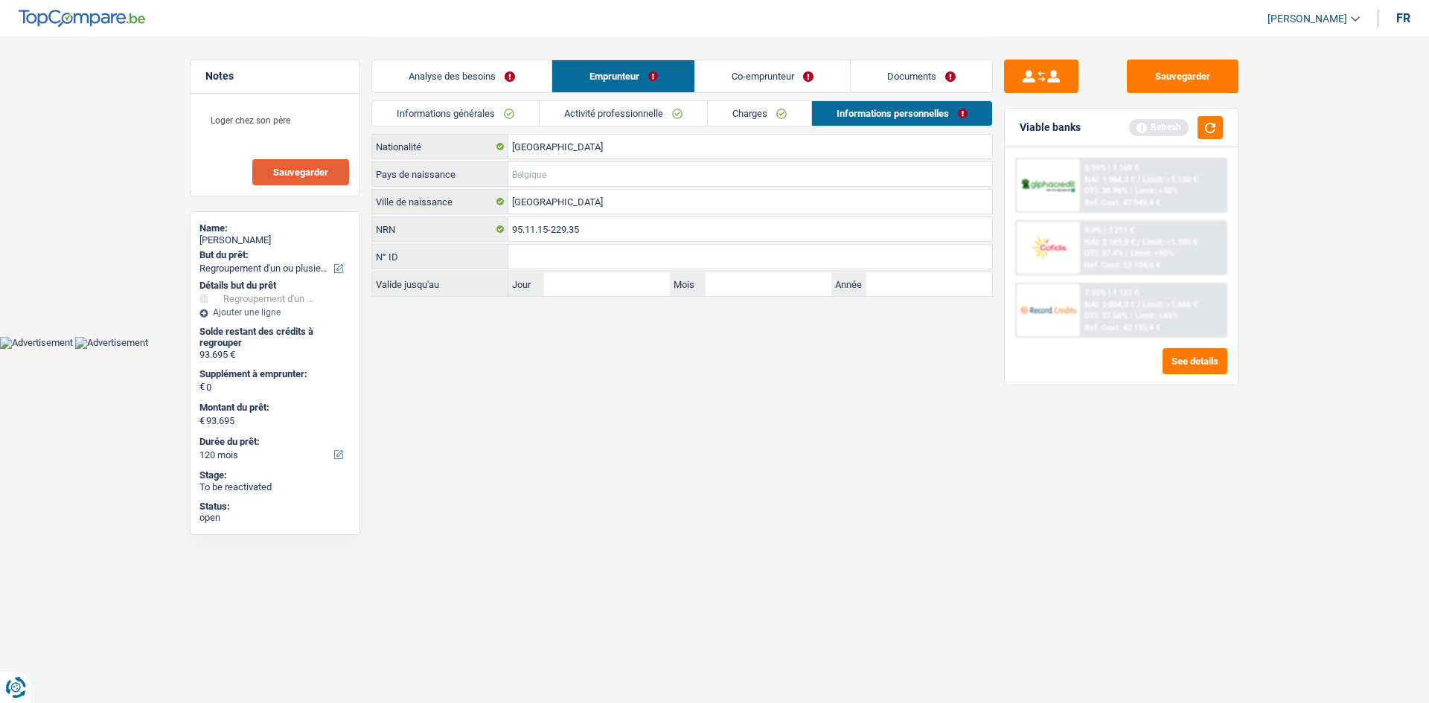
click at [633, 166] on input "Pays de naissance" at bounding box center [750, 174] width 484 height 24
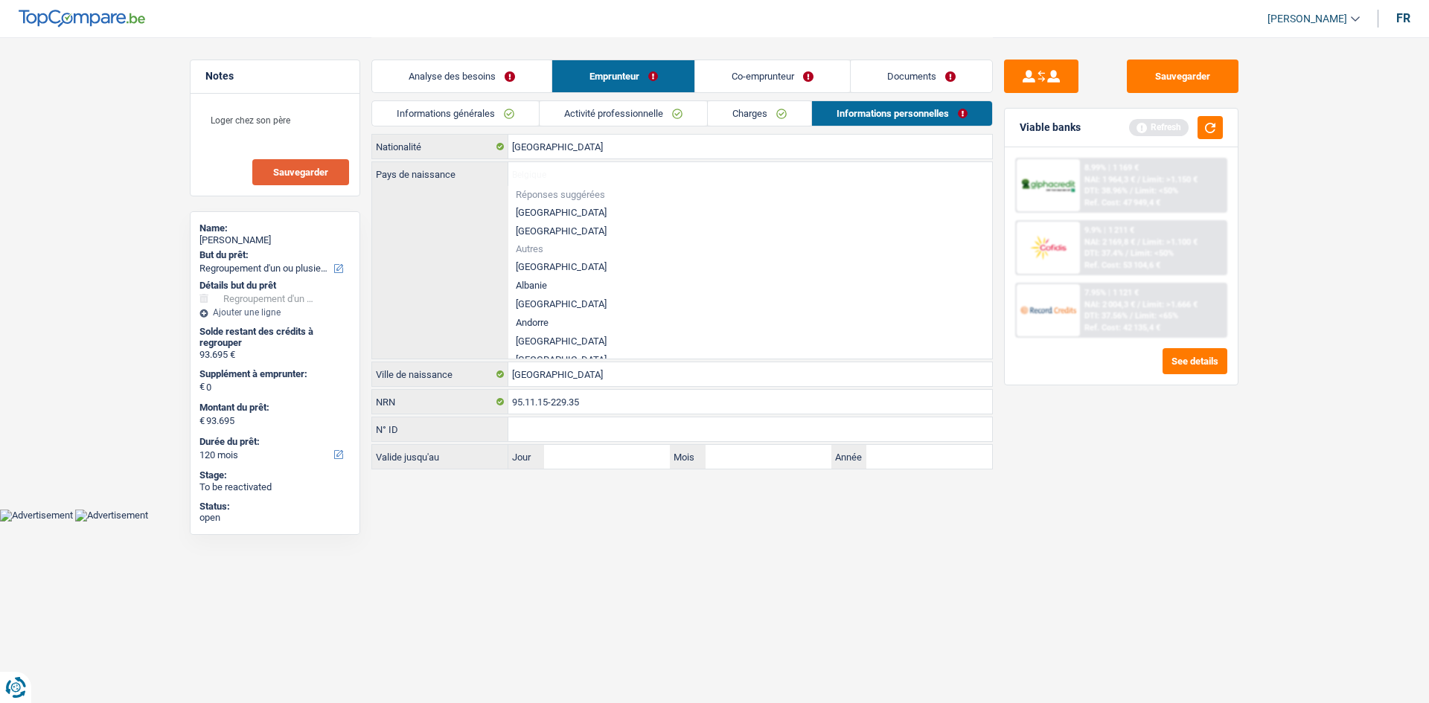
click at [560, 208] on li "[GEOGRAPHIC_DATA]" at bounding box center [750, 212] width 484 height 19
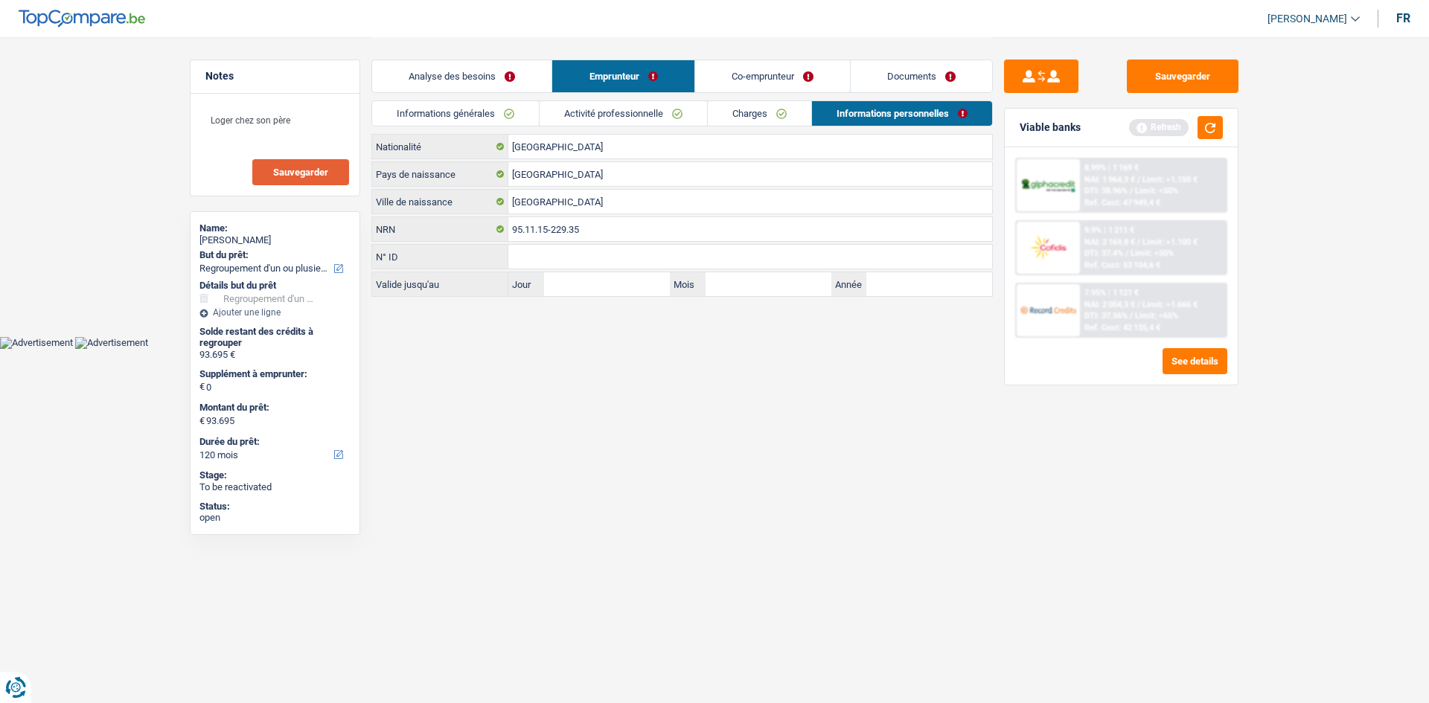
click at [793, 72] on link "Co-emprunteur" at bounding box center [772, 76] width 155 height 32
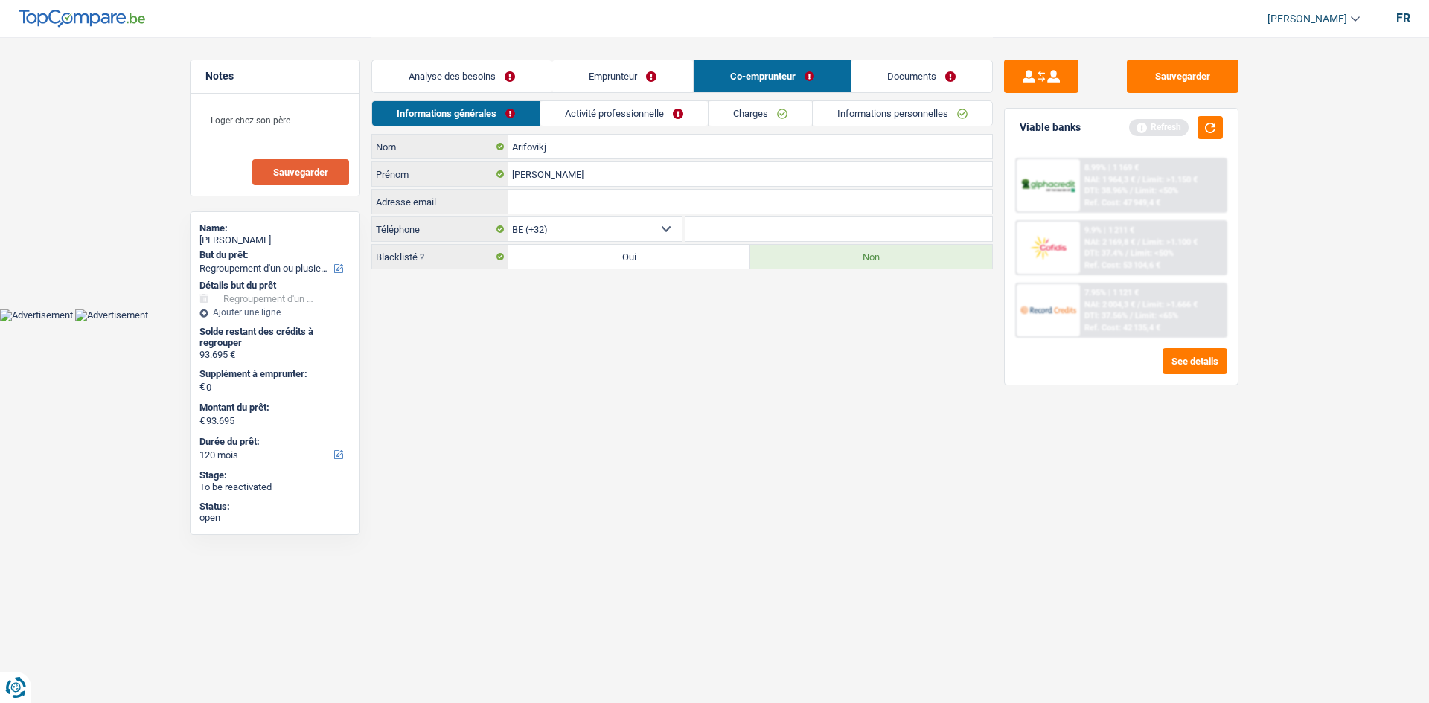
click at [649, 115] on link "Activité professionnelle" at bounding box center [623, 113] width 167 height 25
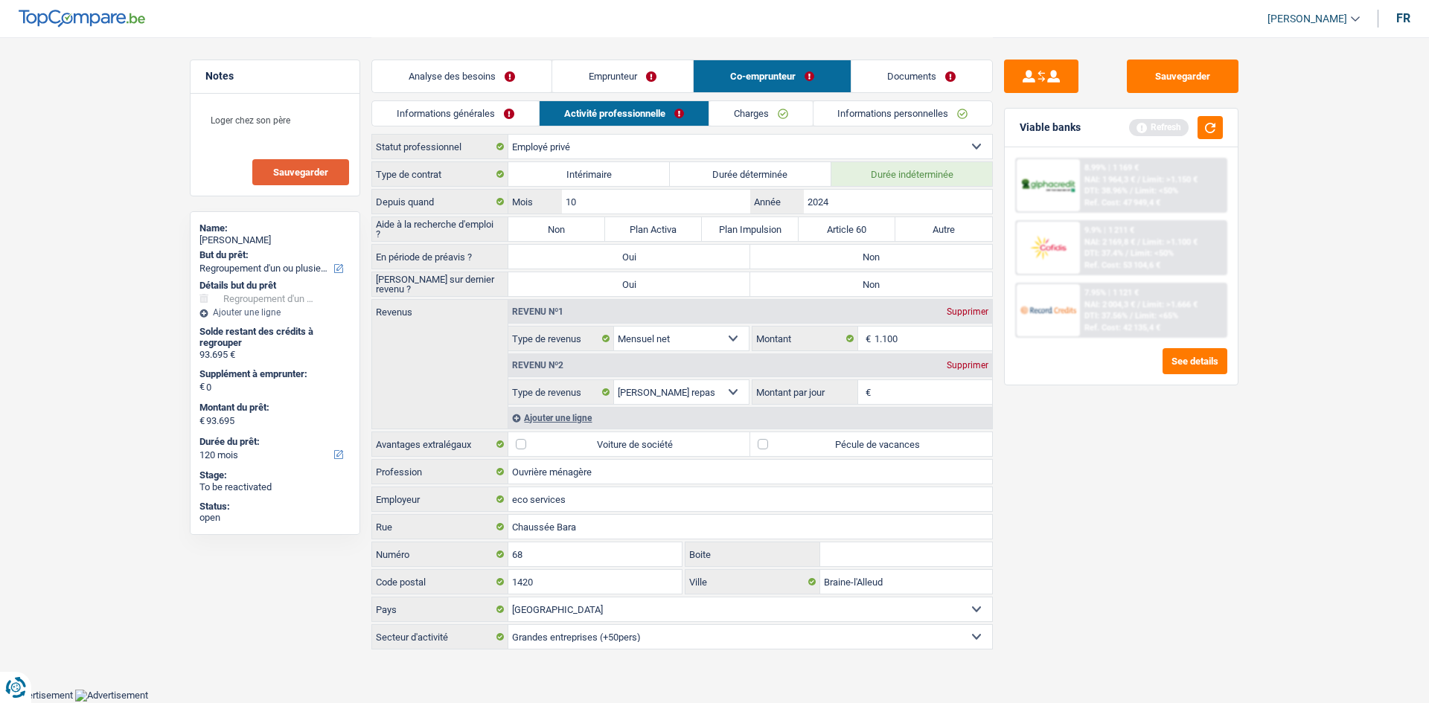
click at [541, 223] on label "Non" at bounding box center [556, 229] width 97 height 24
click at [541, 223] on input "Non" at bounding box center [556, 229] width 97 height 24
click at [843, 258] on label "Non" at bounding box center [871, 257] width 242 height 24
click at [843, 258] on input "Non" at bounding box center [871, 257] width 242 height 24
click at [837, 282] on label "Non" at bounding box center [871, 284] width 242 height 24
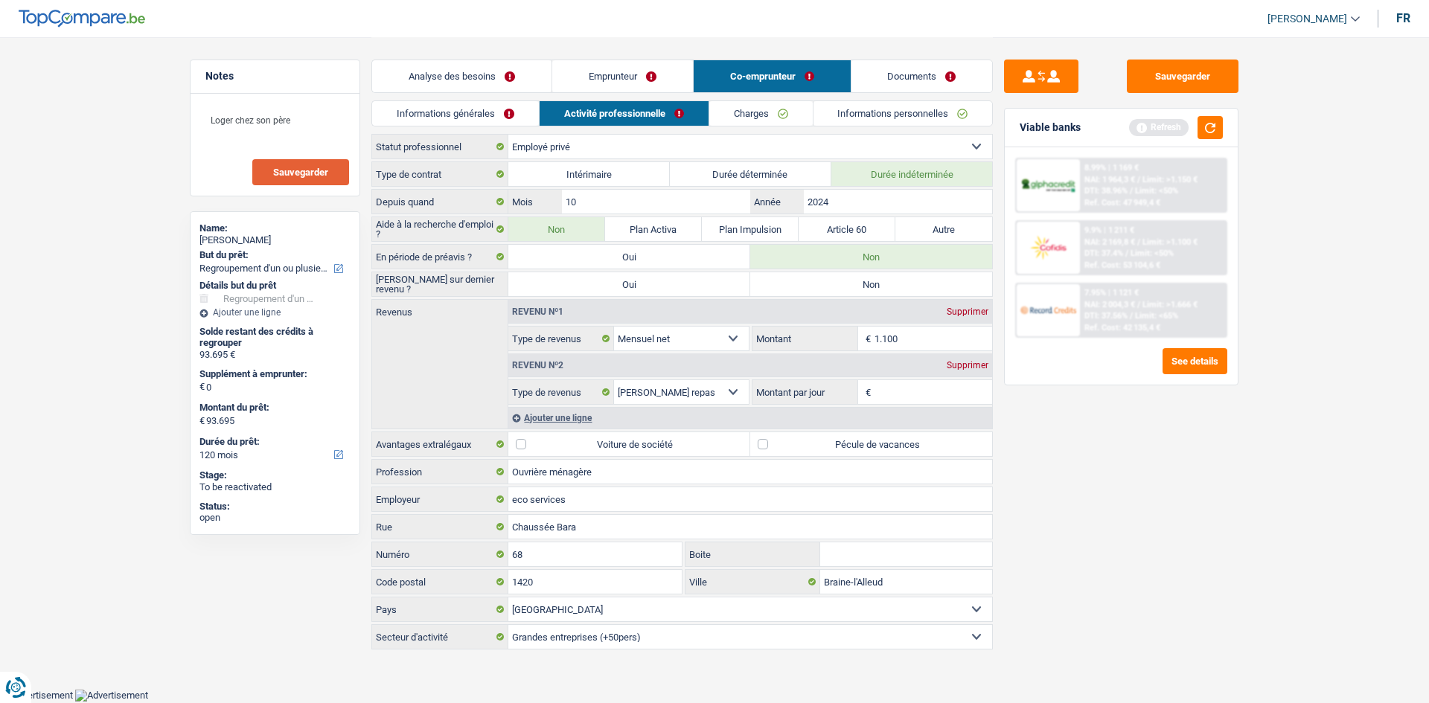
click at [837, 282] on input "Non" at bounding box center [871, 284] width 242 height 24
drag, startPoint x: 627, startPoint y: 143, endPoint x: 622, endPoint y: 151, distance: 9.3
click at [627, 143] on select "Ouvrier Employé privé Employé public Invalide Indépendant Pensionné Chômeur Mut…" at bounding box center [750, 147] width 484 height 24
click at [508, 135] on select "Ouvrier Employé privé Employé public Invalide Indépendant Pensionné Chômeur Mut…" at bounding box center [750, 147] width 484 height 24
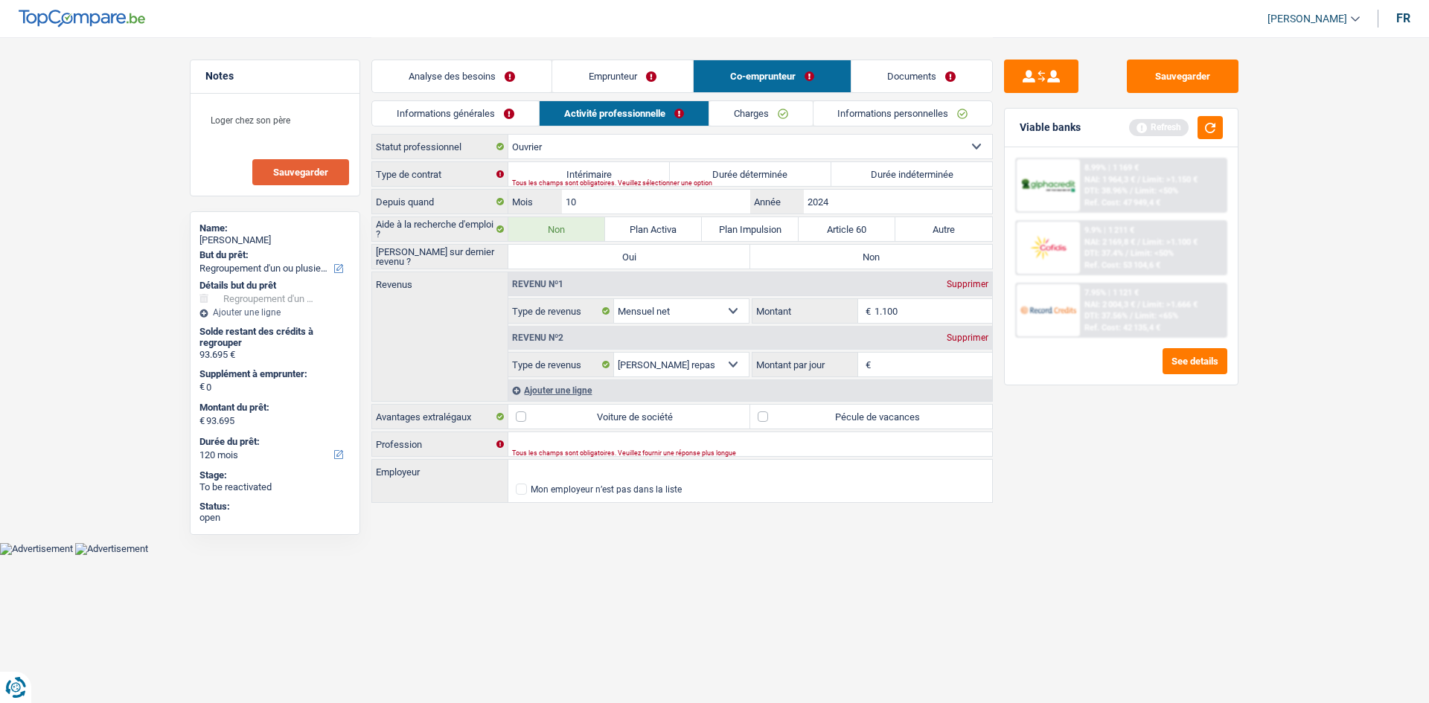
click at [929, 170] on label "Durée indéterminée" at bounding box center [912, 174] width 162 height 24
click at [929, 170] on input "Durée indéterminée" at bounding box center [912, 174] width 162 height 24
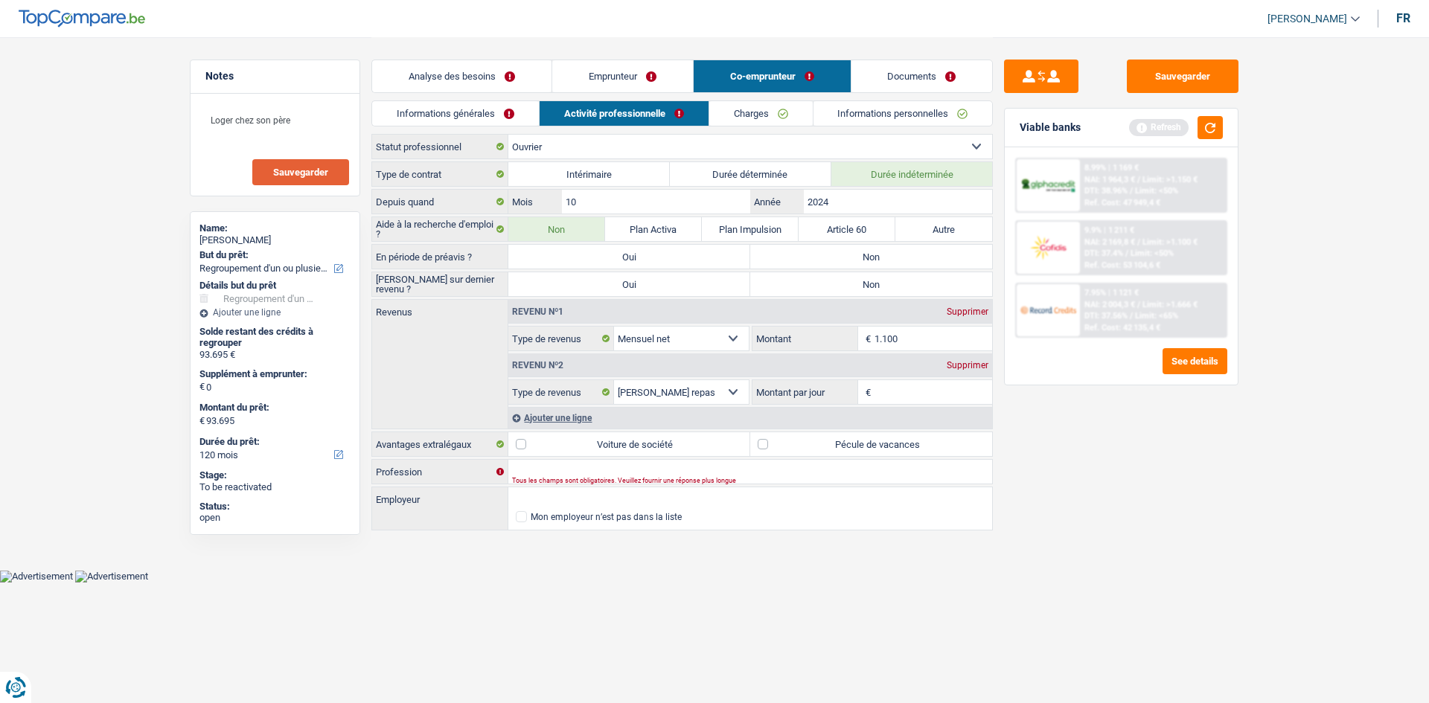
click at [879, 251] on label "Non" at bounding box center [871, 257] width 242 height 24
click at [879, 251] on input "Non" at bounding box center [871, 257] width 242 height 24
click at [872, 284] on label "Non" at bounding box center [871, 284] width 242 height 24
click at [872, 284] on input "Non" at bounding box center [871, 284] width 242 height 24
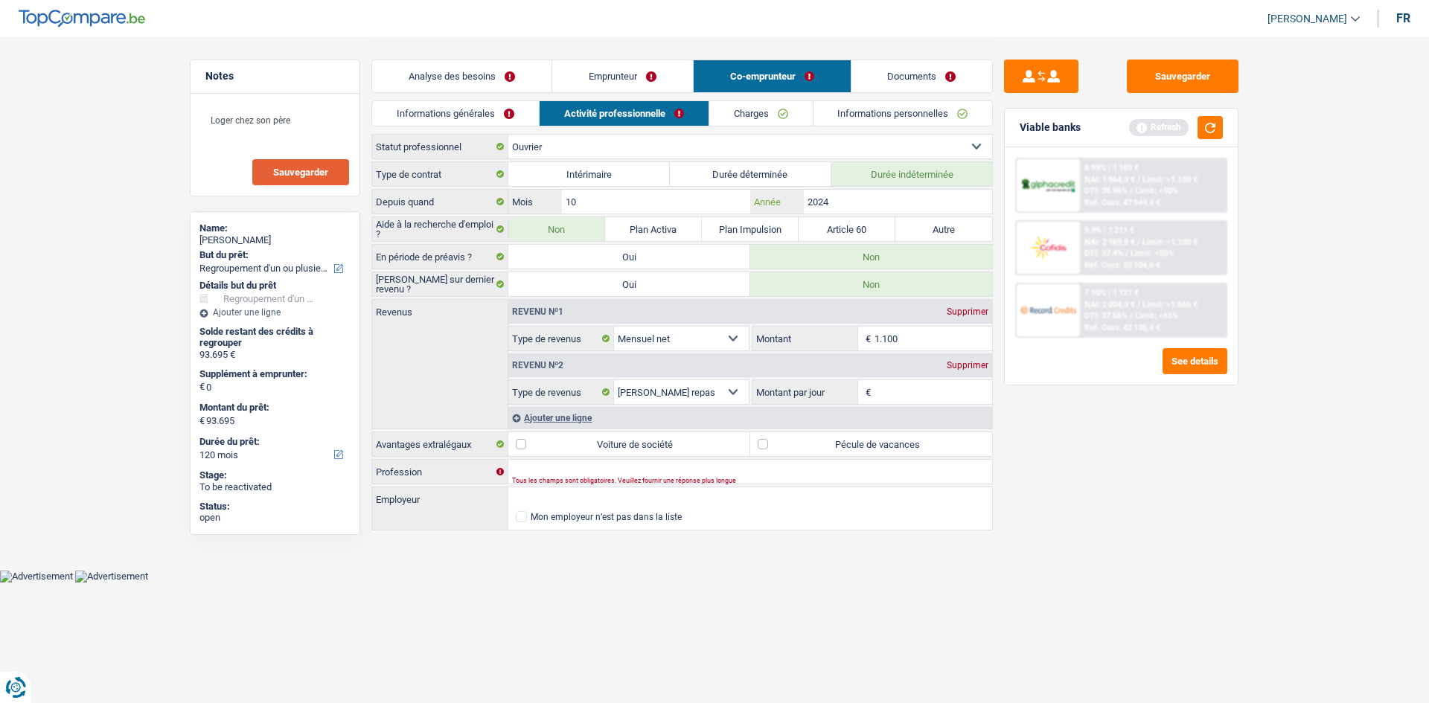
click at [849, 204] on input "2024" at bounding box center [898, 202] width 188 height 24
click at [913, 339] on input "1.100" at bounding box center [934, 339] width 118 height 24
click at [605, 150] on select "Ouvrier Employé privé Employé public Invalide Indépendant Pensionné Chômeur Mut…" at bounding box center [750, 147] width 484 height 24
click at [1092, 437] on div "Sauvegarder Viable banks Refresh 8.99% | 1 169 € NAI: 1 964,3 € / Limit: >1.150…" at bounding box center [1121, 370] width 257 height 620
click at [559, 146] on select "Ouvrier Employé privé Employé public Invalide Indépendant Pensionné Chômeur Mut…" at bounding box center [750, 147] width 484 height 24
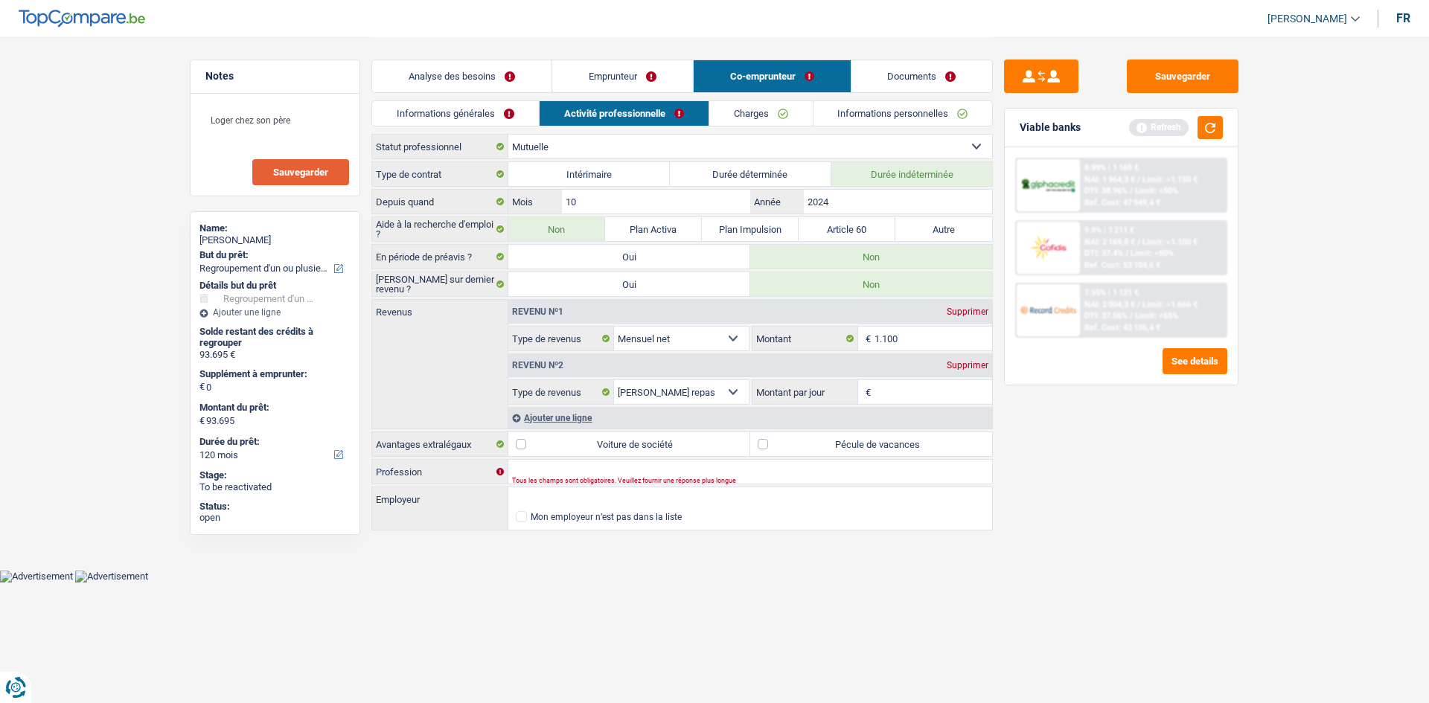
click at [508, 135] on select "Ouvrier Employé privé Employé public Invalide Indépendant Pensionné Chômeur Mut…" at bounding box center [750, 147] width 484 height 24
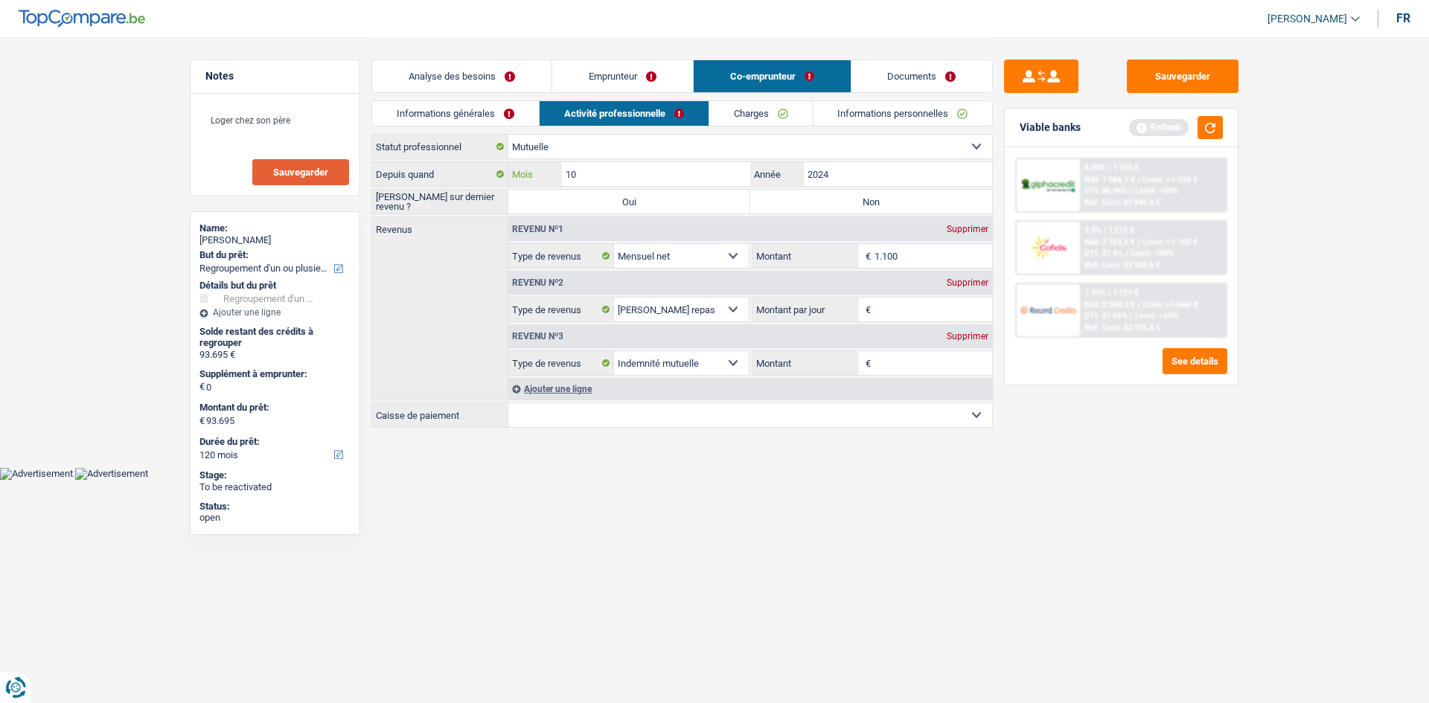
click at [660, 168] on input "10" at bounding box center [656, 174] width 188 height 24
click at [922, 258] on input "1.100" at bounding box center [934, 256] width 118 height 24
click at [904, 369] on input "Montant" at bounding box center [934, 363] width 118 height 24
drag, startPoint x: 1157, startPoint y: 461, endPoint x: 1022, endPoint y: 318, distance: 196.4
click at [1131, 459] on div "Sauvegarder Viable banks Refresh 8.99% | 1 169 € NAI: 1 964,3 € / Limit: >1.150…" at bounding box center [1121, 370] width 257 height 620
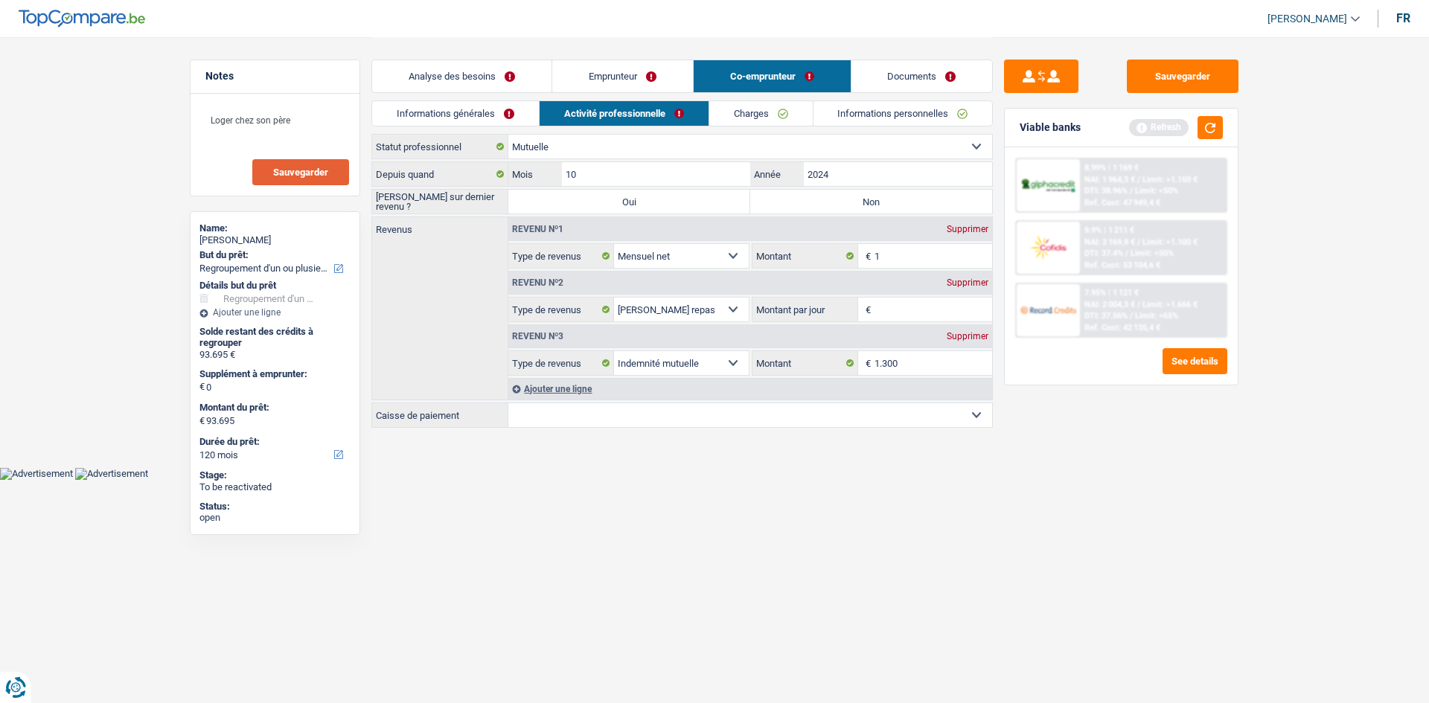
click at [963, 274] on div "Revenu nº2 Supprimer" at bounding box center [750, 283] width 484 height 24
click at [979, 234] on div "Revenu nº1 Supprimer" at bounding box center [750, 229] width 484 height 24
click at [979, 233] on div "Supprimer" at bounding box center [967, 229] width 49 height 9
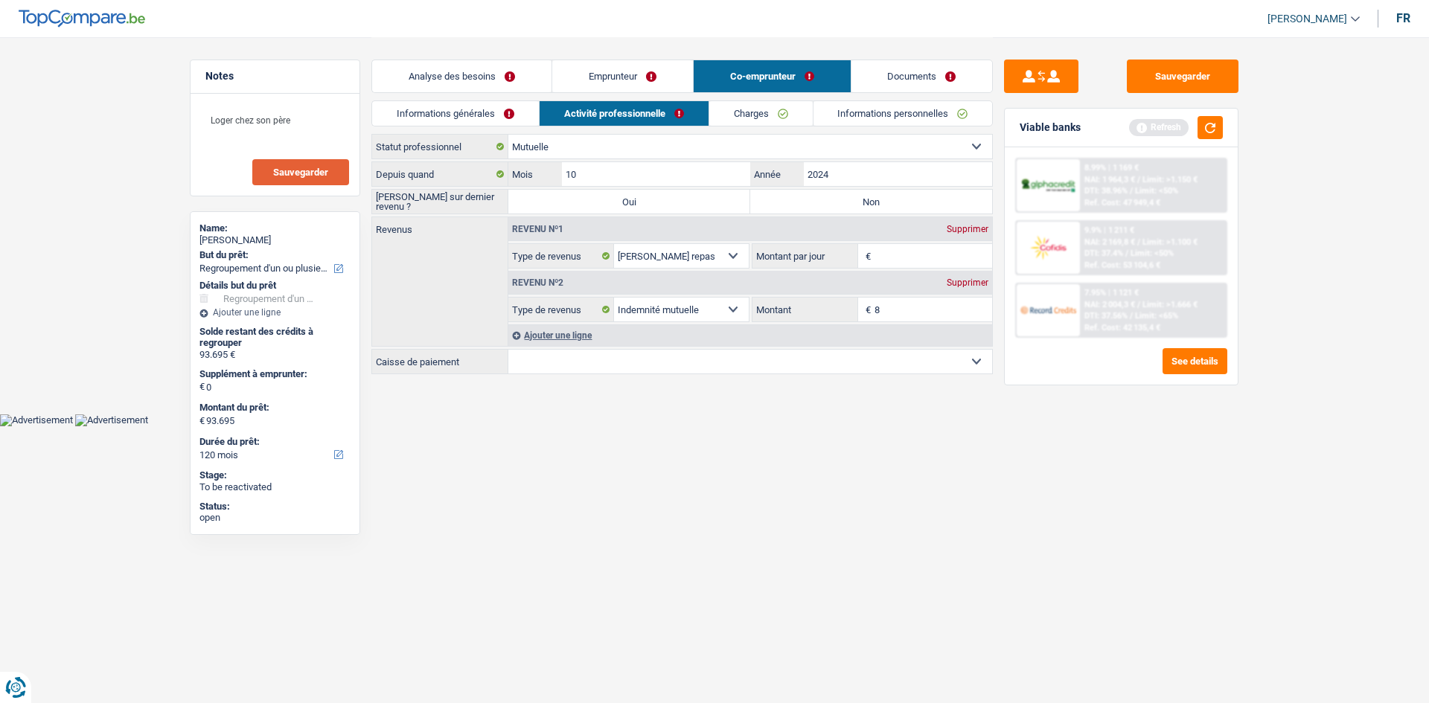
click at [979, 233] on div "Supprimer" at bounding box center [967, 229] width 49 height 9
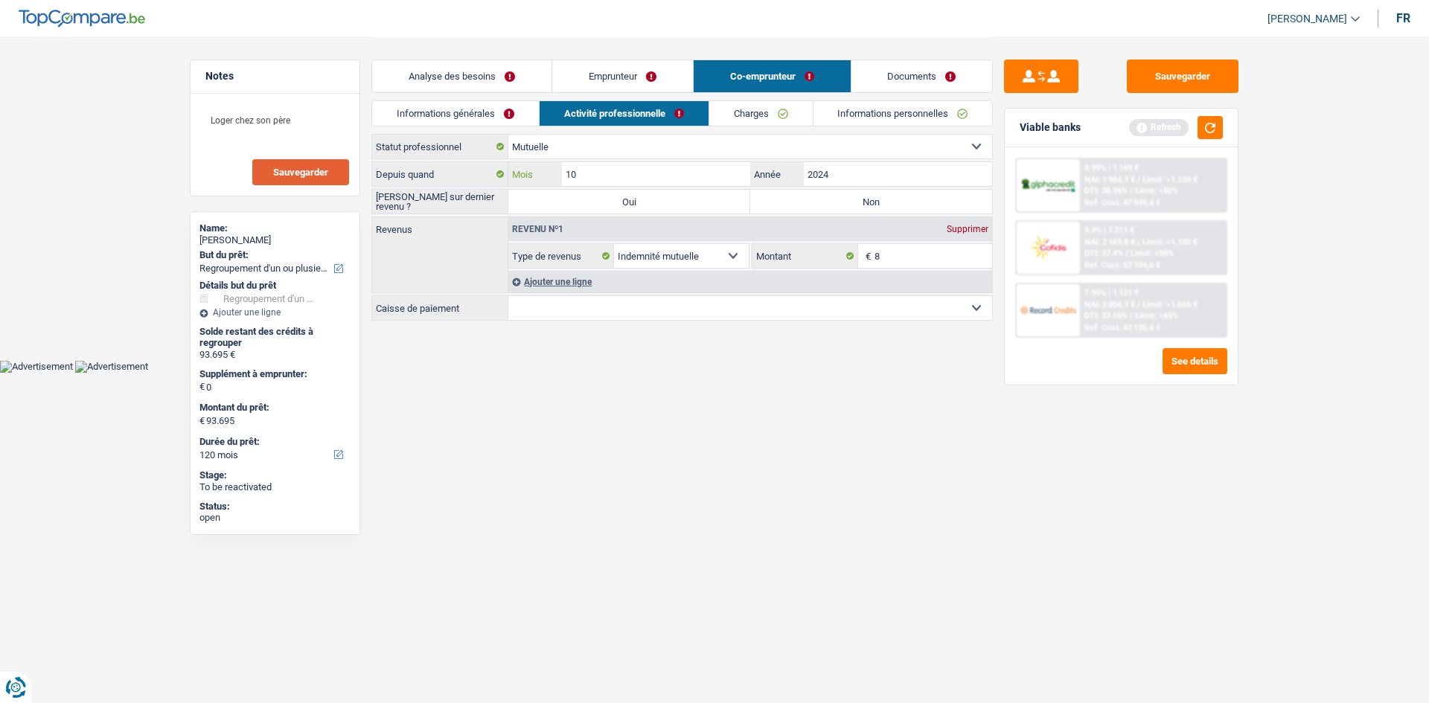
click at [670, 173] on input "10" at bounding box center [656, 174] width 188 height 24
click at [951, 373] on html "Vous avez le contrôle de vos données Nous utilisons des cookies, tout comme nos…" at bounding box center [714, 186] width 1429 height 373
click at [889, 201] on label "Non" at bounding box center [871, 202] width 242 height 24
click at [889, 201] on input "Non" at bounding box center [871, 202] width 242 height 24
click at [912, 260] on input "8" at bounding box center [934, 256] width 118 height 24
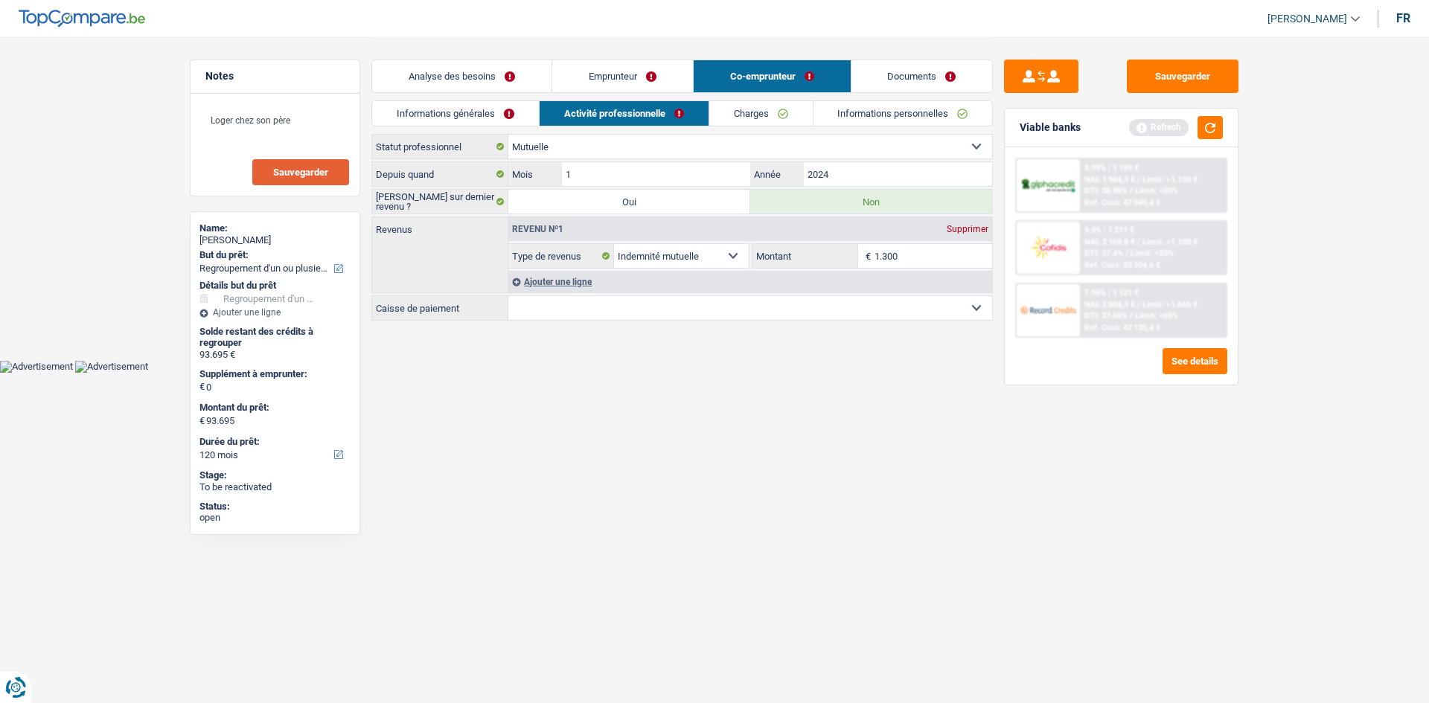
click at [921, 373] on html "Vous avez le contrôle de vos données Nous utilisons des cookies, tout comme nos…" at bounding box center [714, 186] width 1429 height 373
click at [669, 305] on select "Mutualité Chrétienne Mutualité Socialiste (Solidaris) SPF Sécurité Sociale Unio…" at bounding box center [750, 308] width 484 height 24
click at [508, 296] on select "Mutualité Chrétienne Mutualité Socialiste (Solidaris) SPF Sécurité Sociale Unio…" at bounding box center [750, 308] width 484 height 24
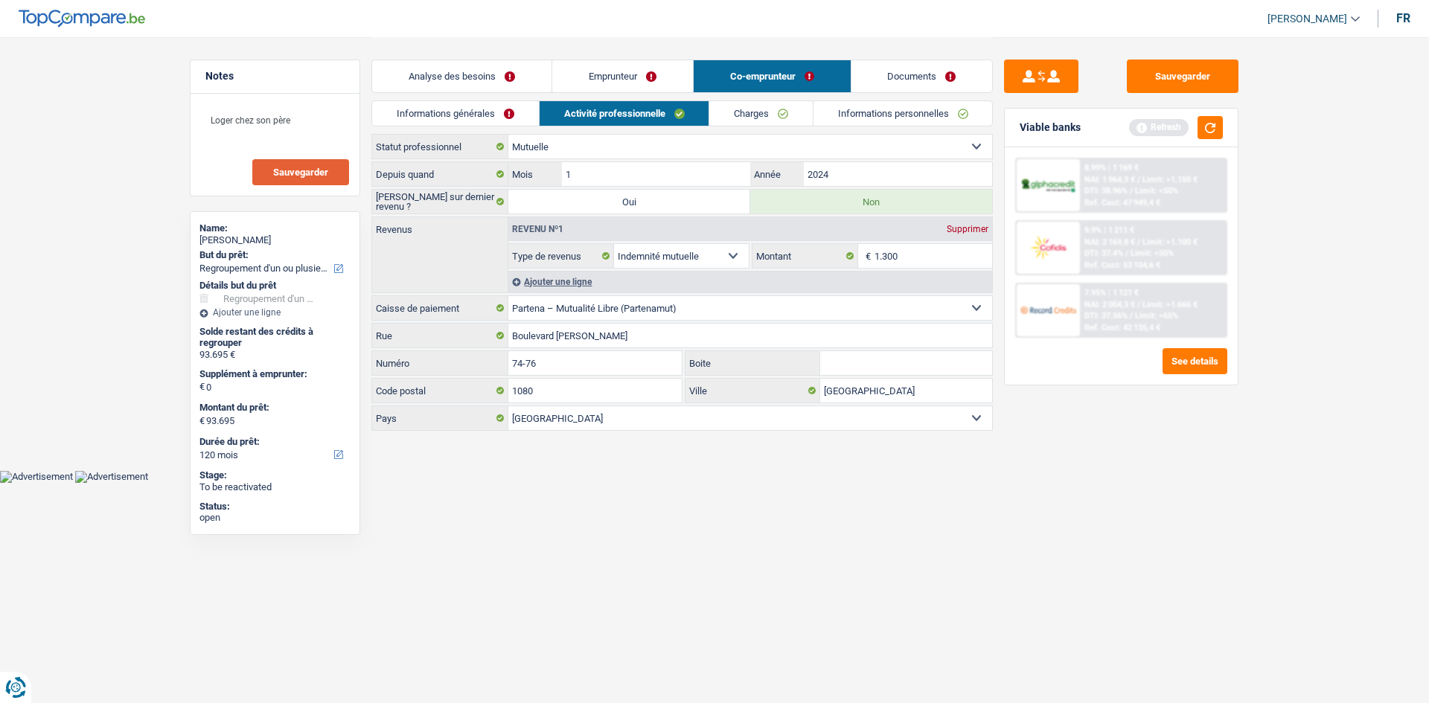
click at [786, 111] on link "Charges" at bounding box center [760, 113] width 103 height 25
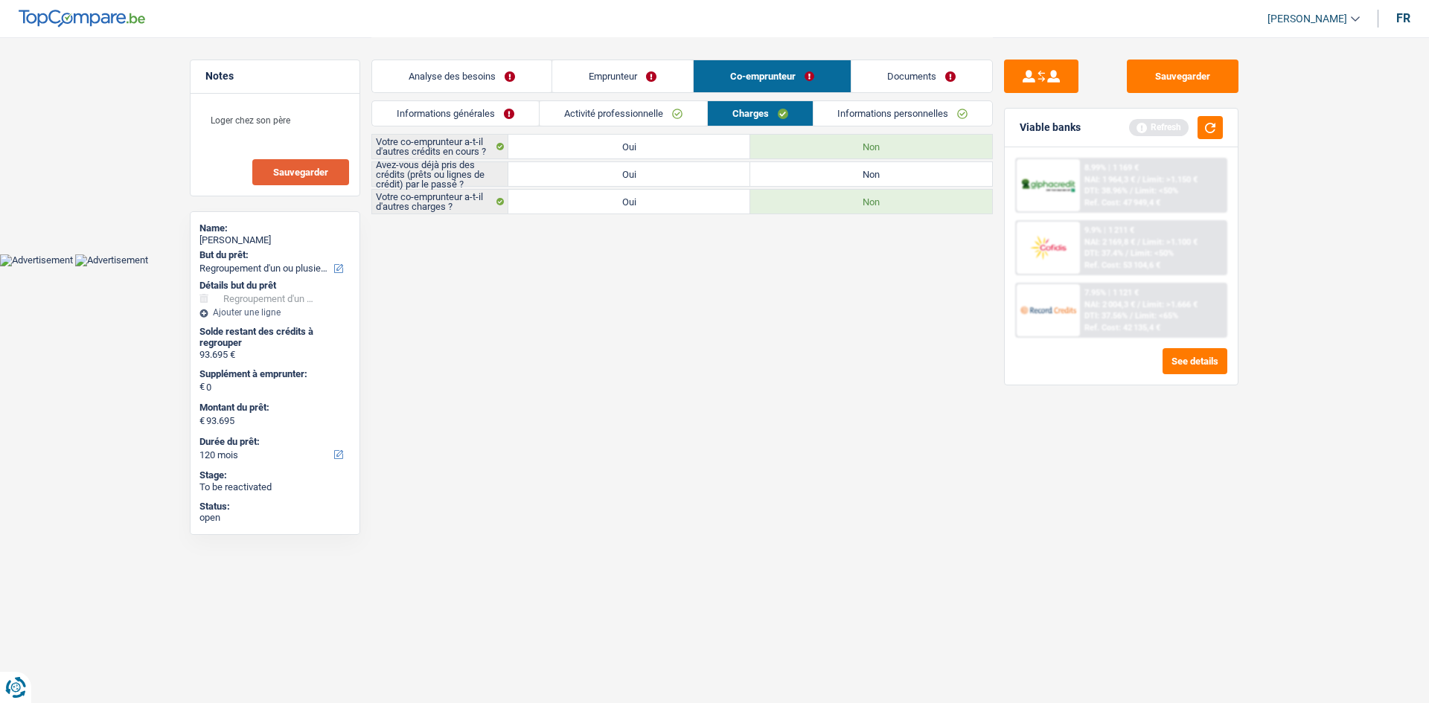
click at [703, 173] on label "Oui" at bounding box center [629, 174] width 242 height 24
click at [703, 173] on input "Oui" at bounding box center [629, 174] width 242 height 24
click at [873, 114] on link "Informations personnelles" at bounding box center [902, 113] width 179 height 25
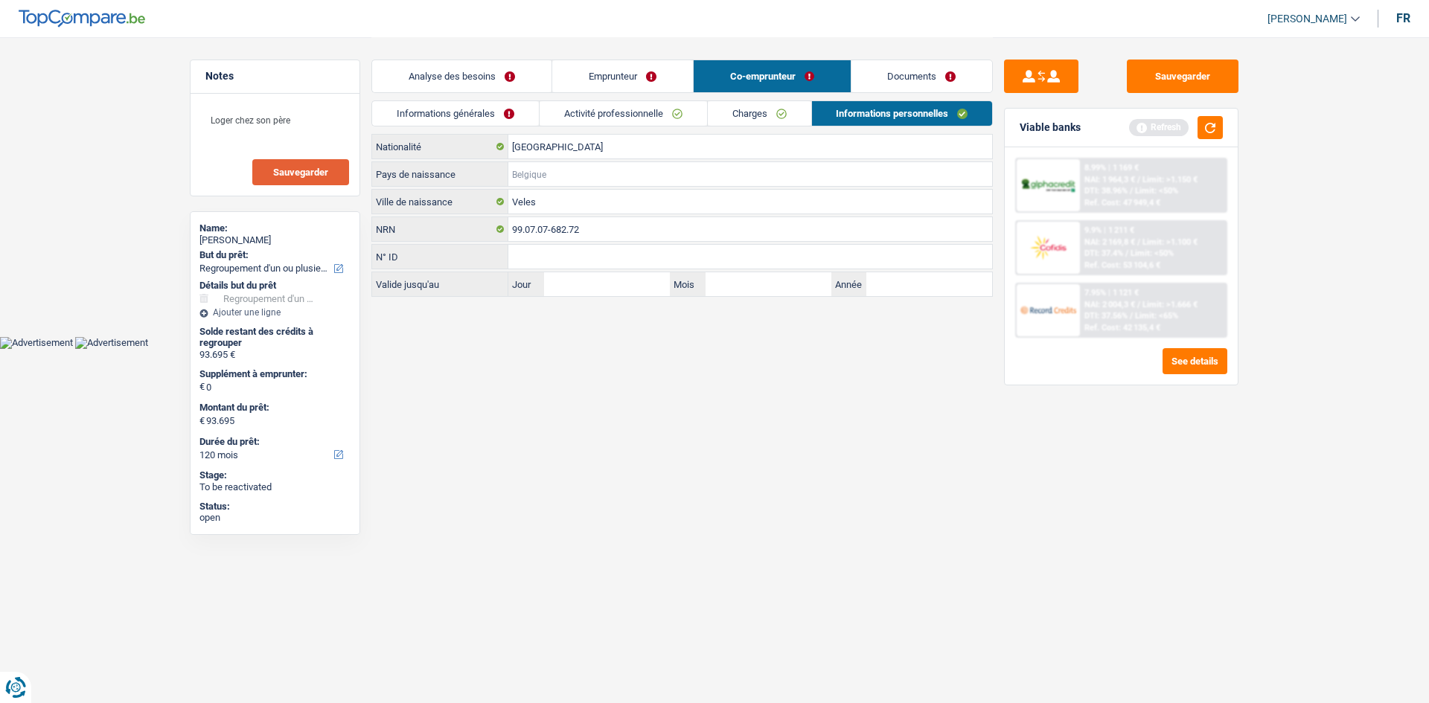
click at [561, 170] on input "Pays de naissance" at bounding box center [750, 174] width 484 height 24
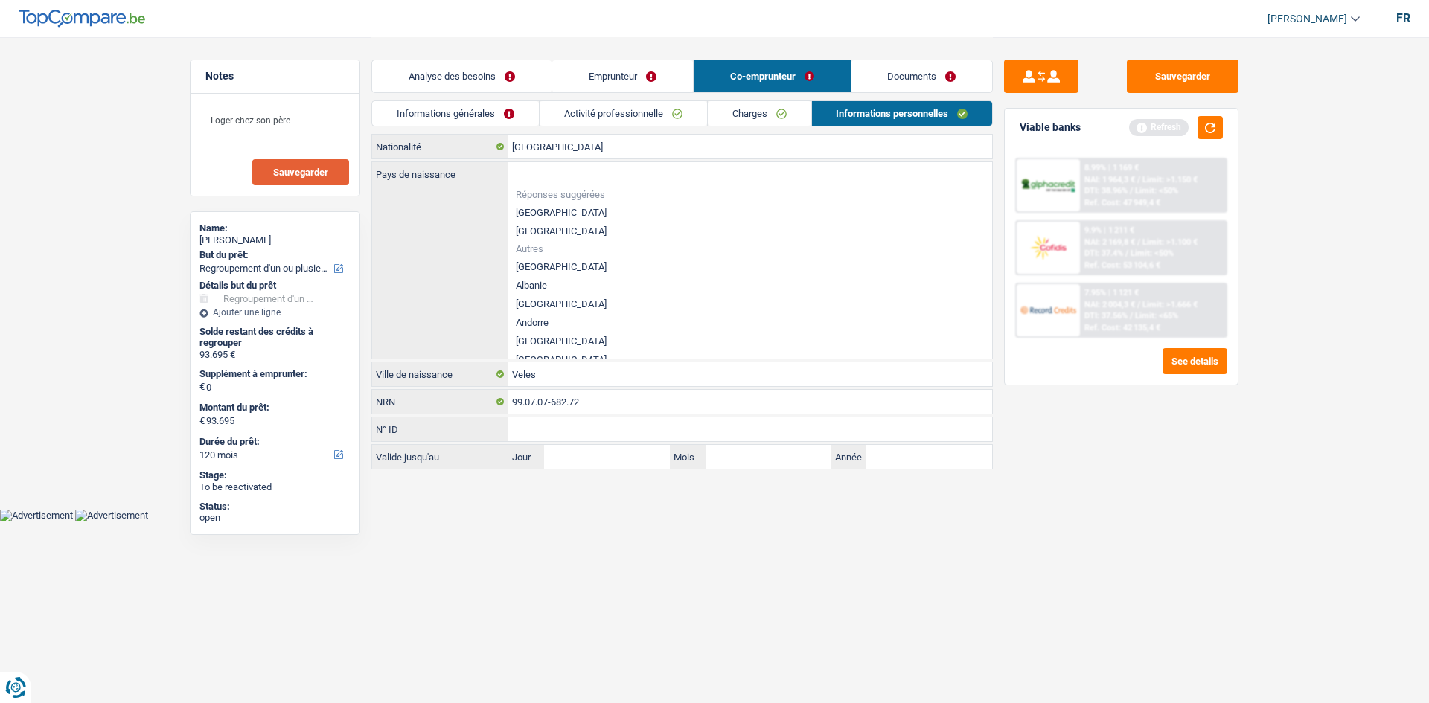
click at [544, 205] on li "[GEOGRAPHIC_DATA]" at bounding box center [750, 212] width 484 height 19
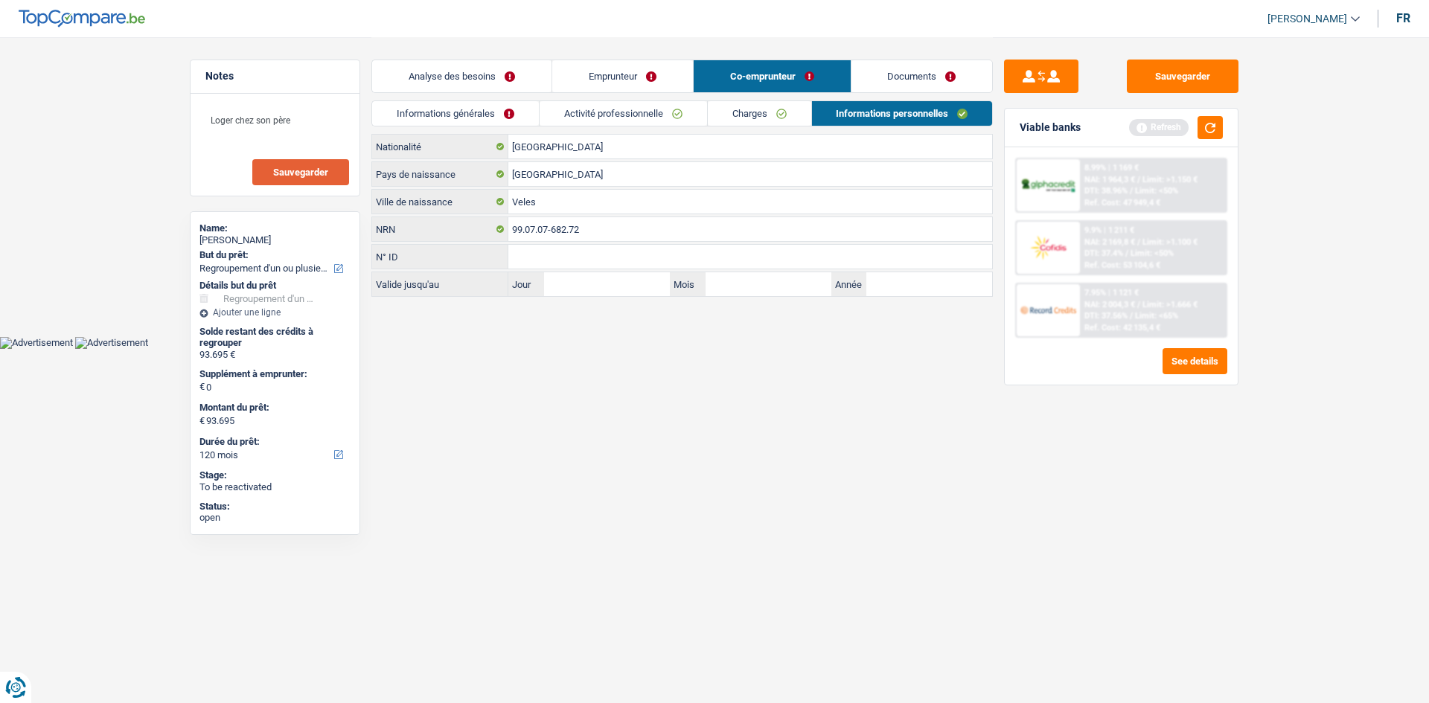
click at [927, 72] on link "Documents" at bounding box center [921, 76] width 141 height 32
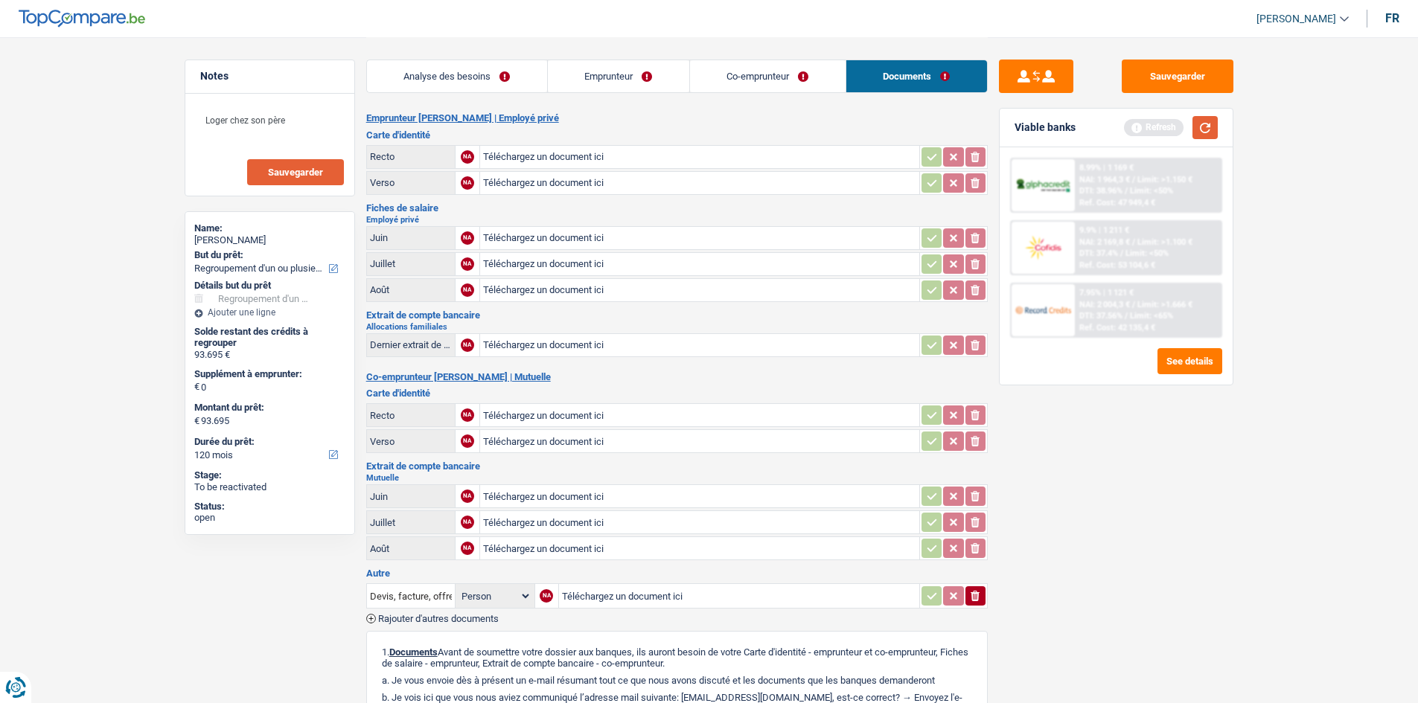
click at [1131, 123] on button "button" at bounding box center [1204, 127] width 25 height 23
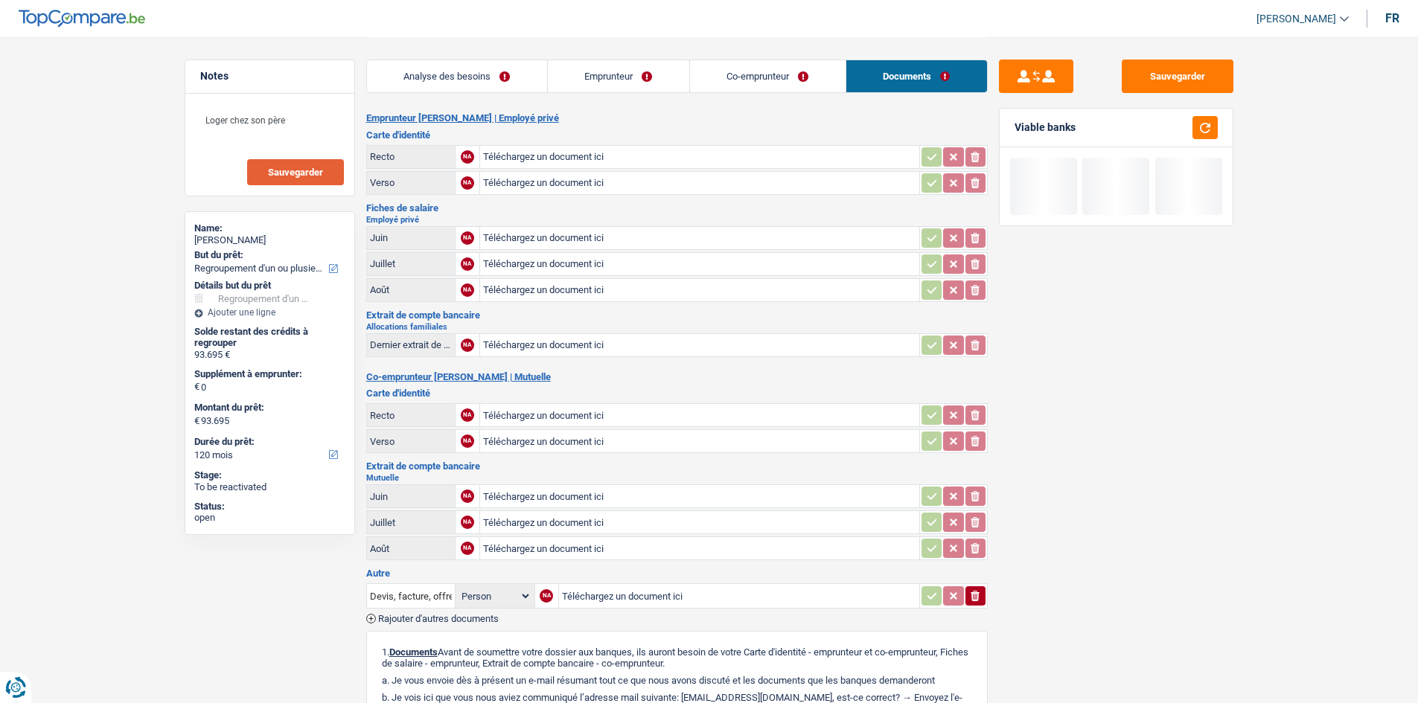
click at [531, 74] on link "Analyse des besoins" at bounding box center [457, 76] width 180 height 32
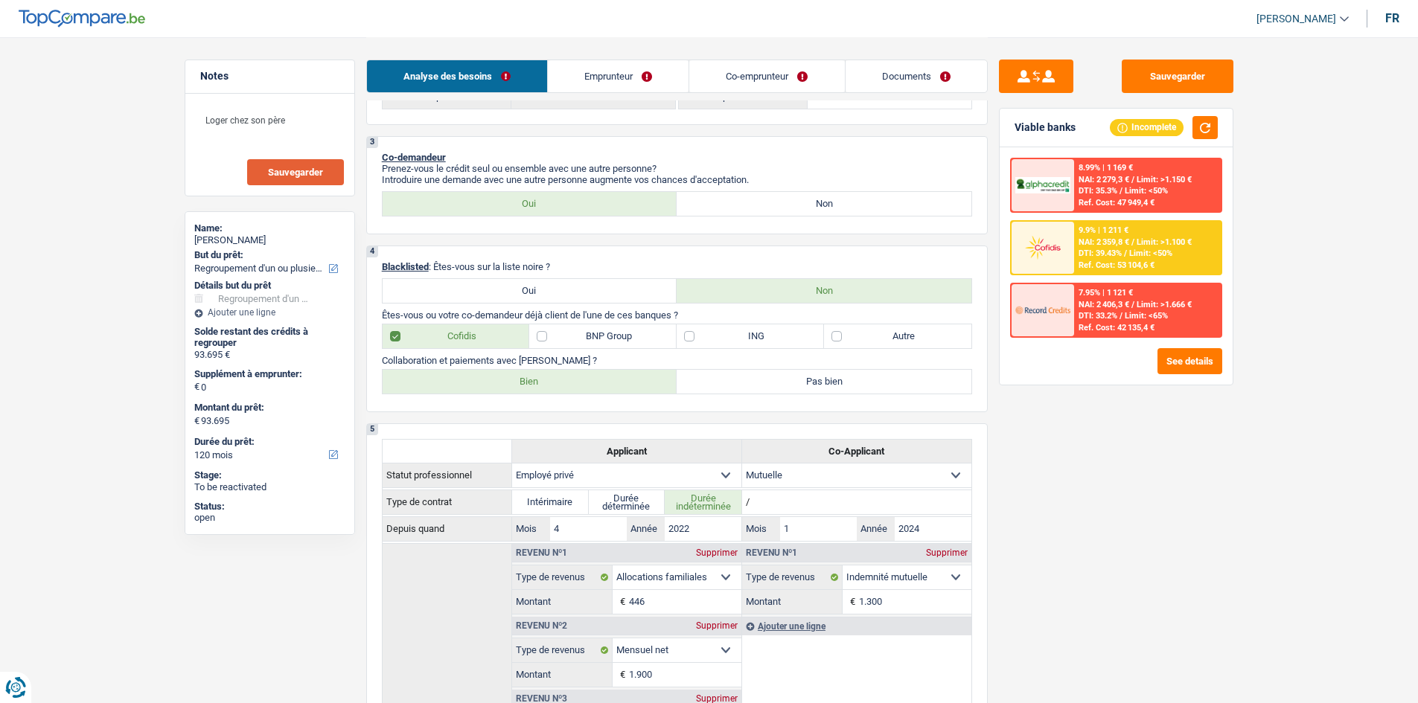
scroll to position [447, 0]
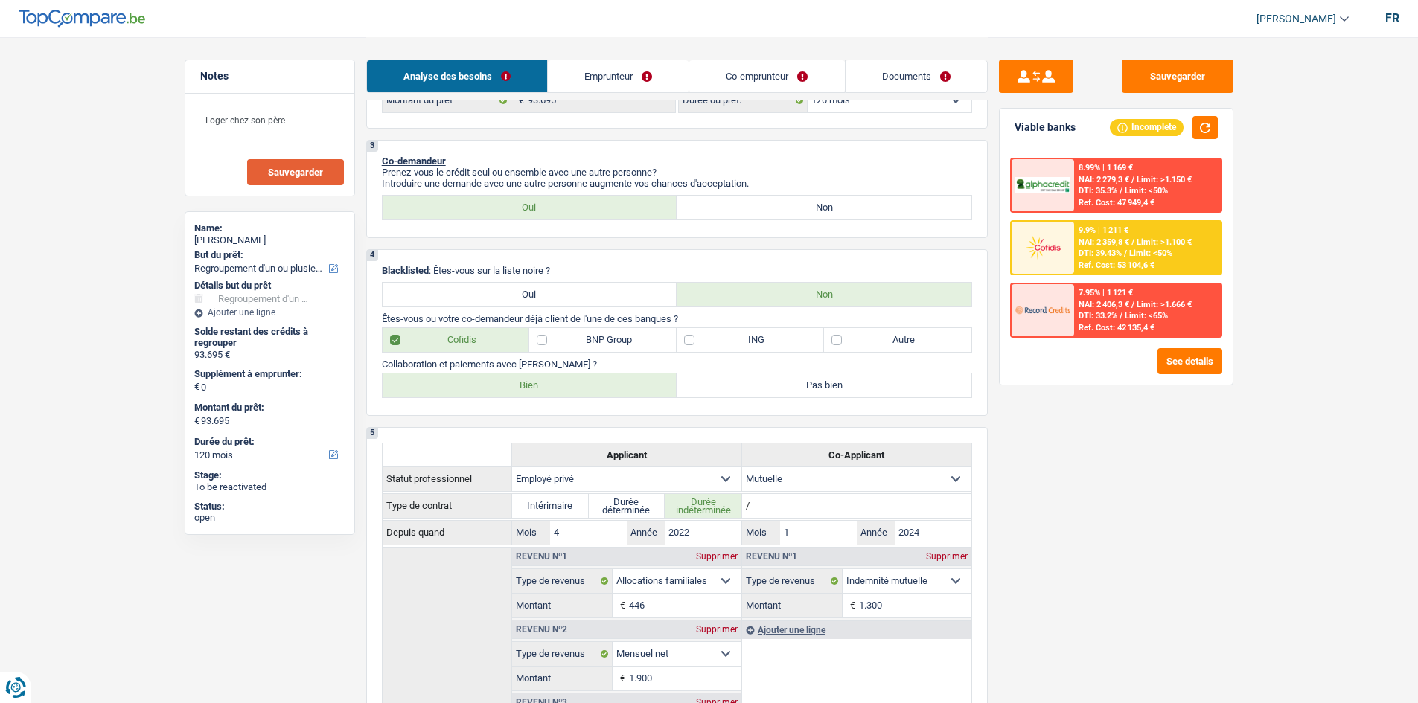
click at [494, 377] on label "Bien" at bounding box center [530, 386] width 295 height 24
click at [494, 377] on input "Bien" at bounding box center [530, 386] width 295 height 24
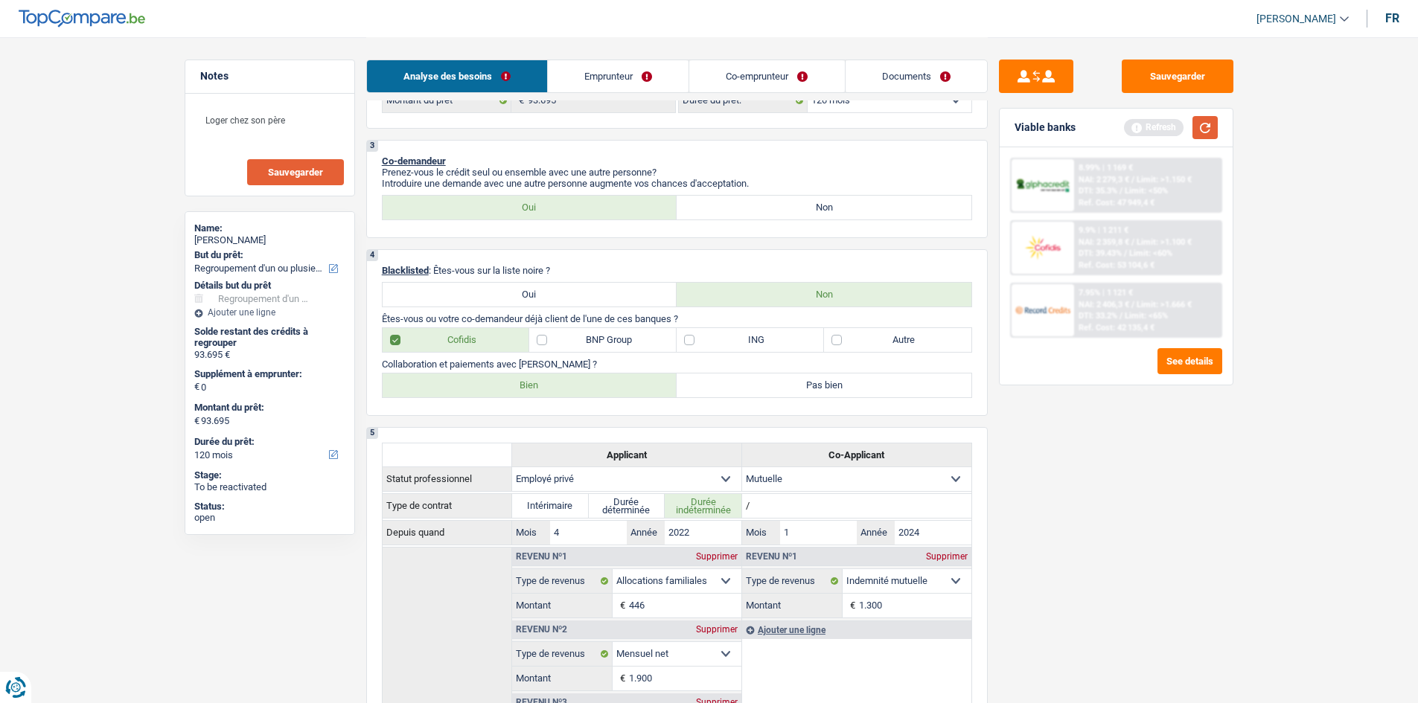
click at [1131, 117] on button "button" at bounding box center [1204, 127] width 25 height 23
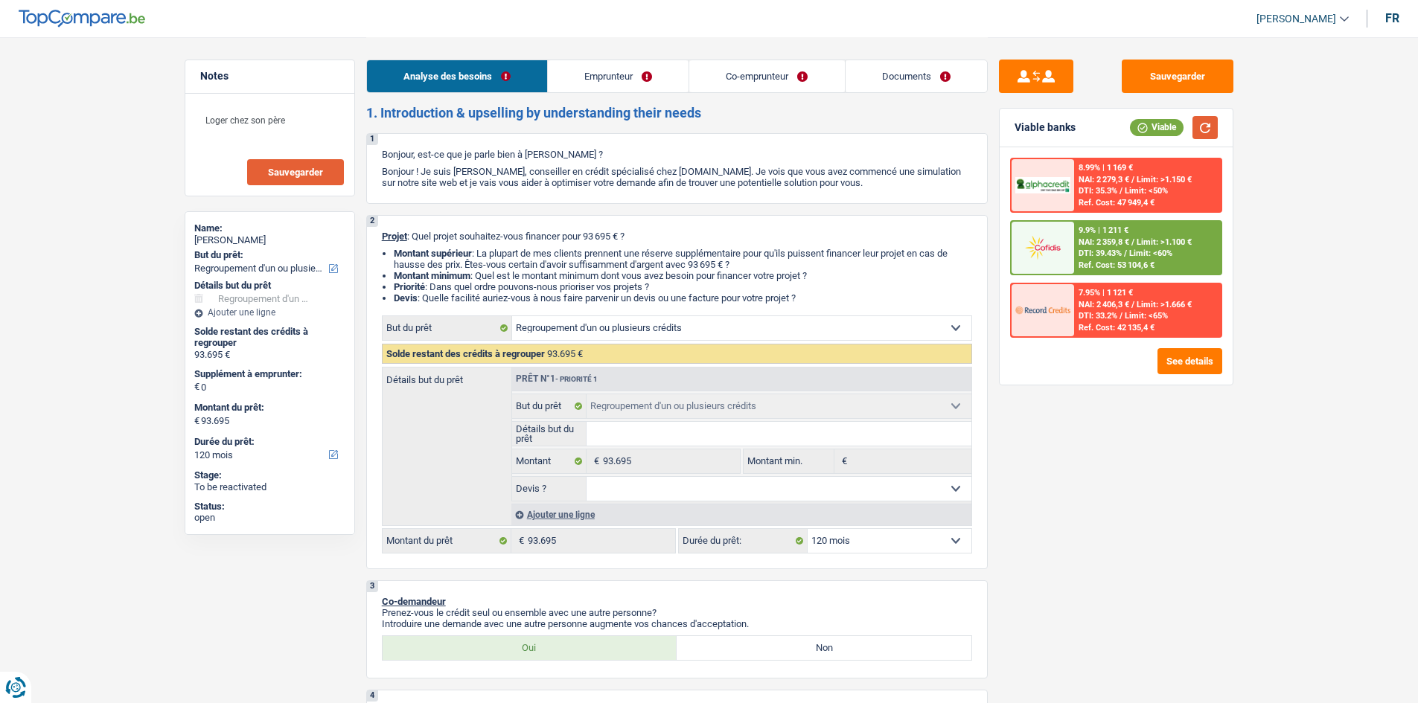
scroll to position [0, 0]
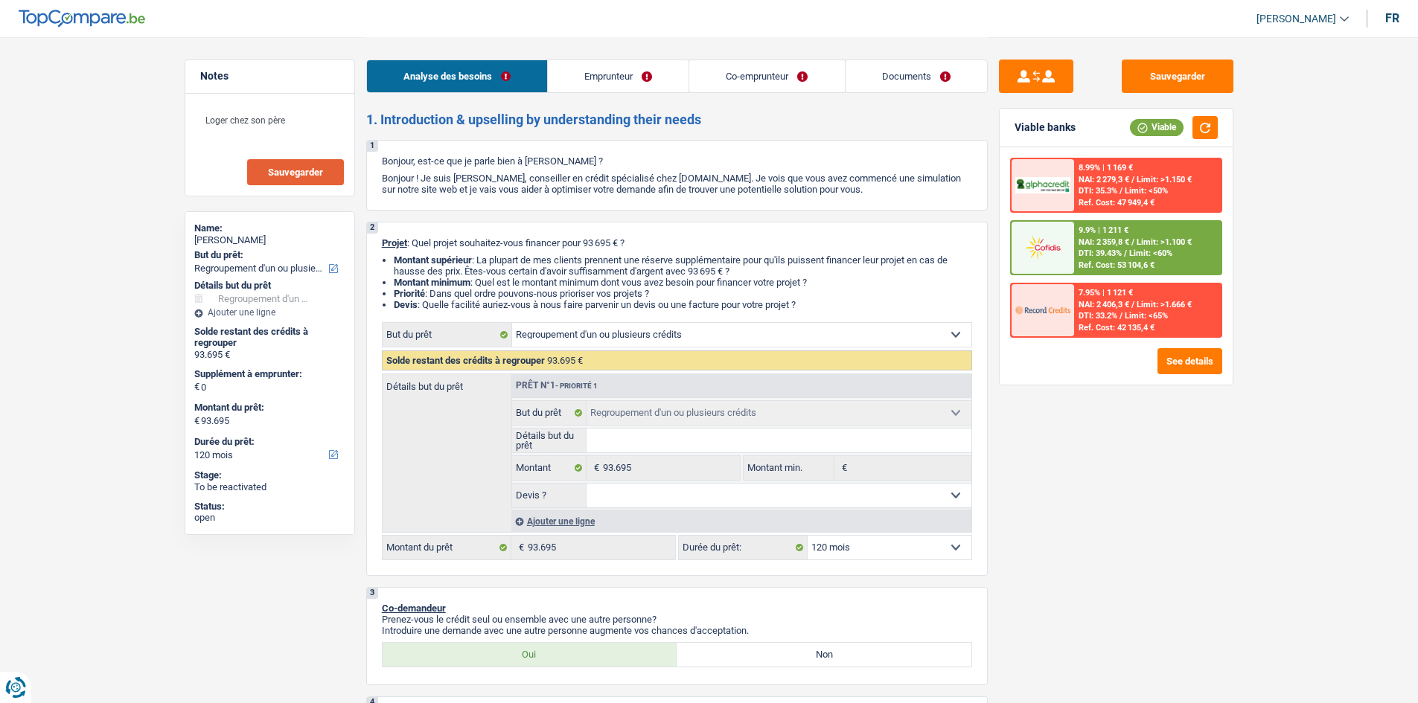
click at [895, 543] on select "12 mois 18 mois 24 mois 30 mois 36 mois 42 mois 48 mois 60 mois 72 mois 84 mois…" at bounding box center [890, 548] width 164 height 24
click at [808, 536] on select "12 mois 18 mois 24 mois 30 mois 36 mois 42 mois 48 mois 60 mois 72 mois 84 mois…" at bounding box center [890, 548] width 164 height 24
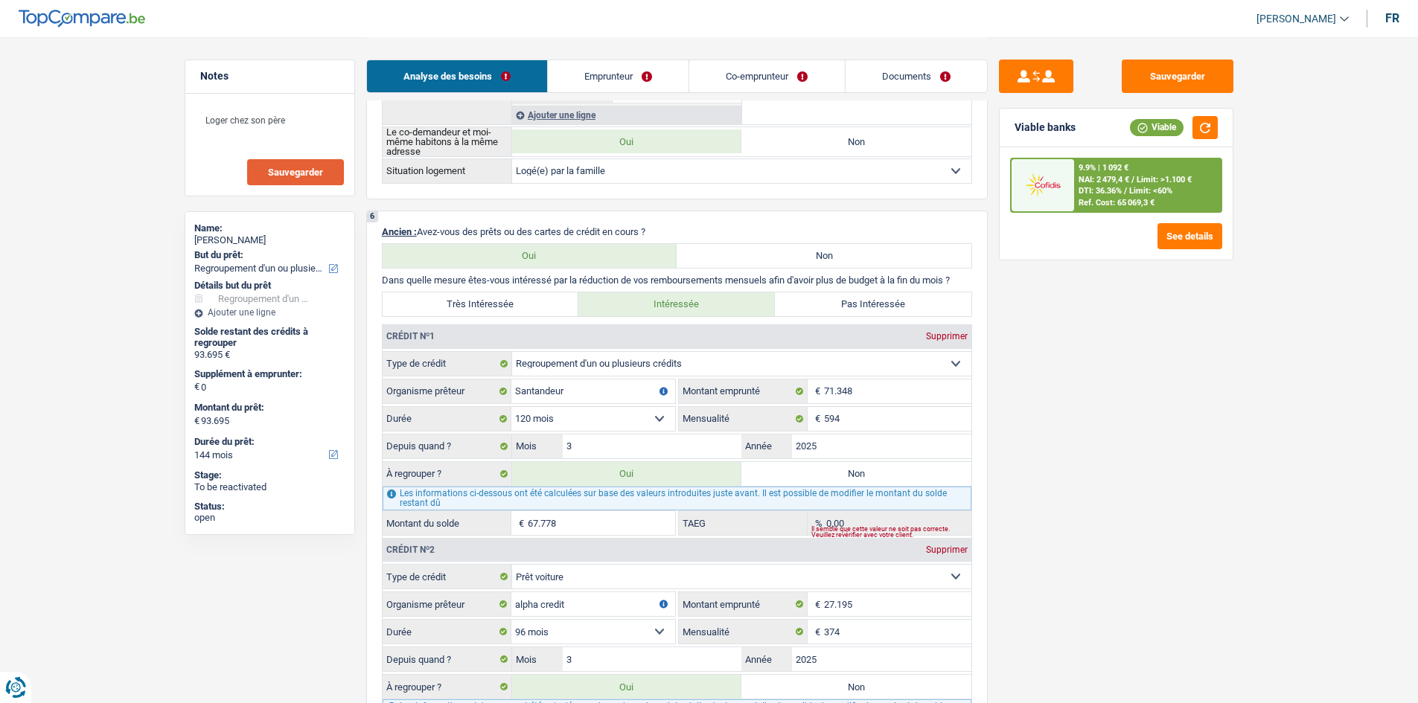
scroll to position [1414, 0]
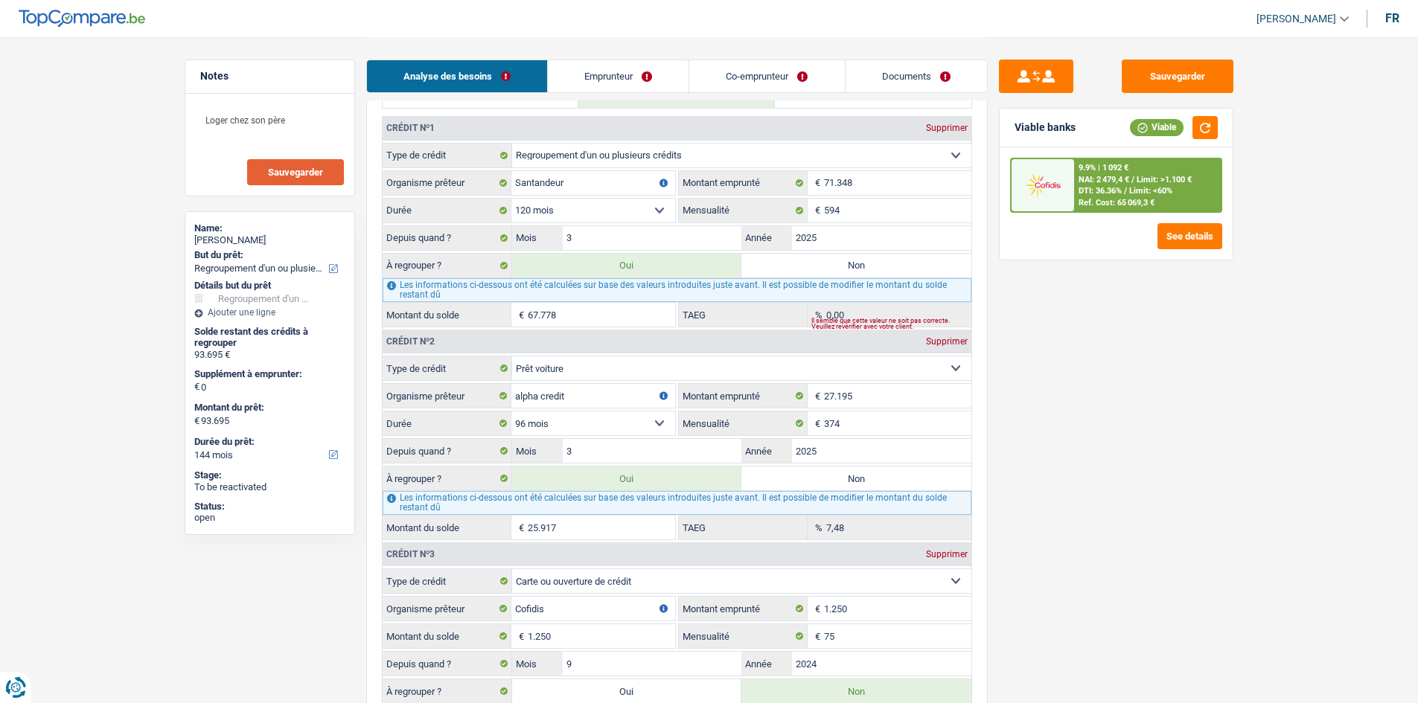
click at [863, 490] on div "À regrouper ? Oui Non" at bounding box center [677, 478] width 589 height 25
click at [873, 479] on label "Non" at bounding box center [856, 479] width 230 height 24
click at [873, 479] on input "Non" at bounding box center [856, 479] width 230 height 24
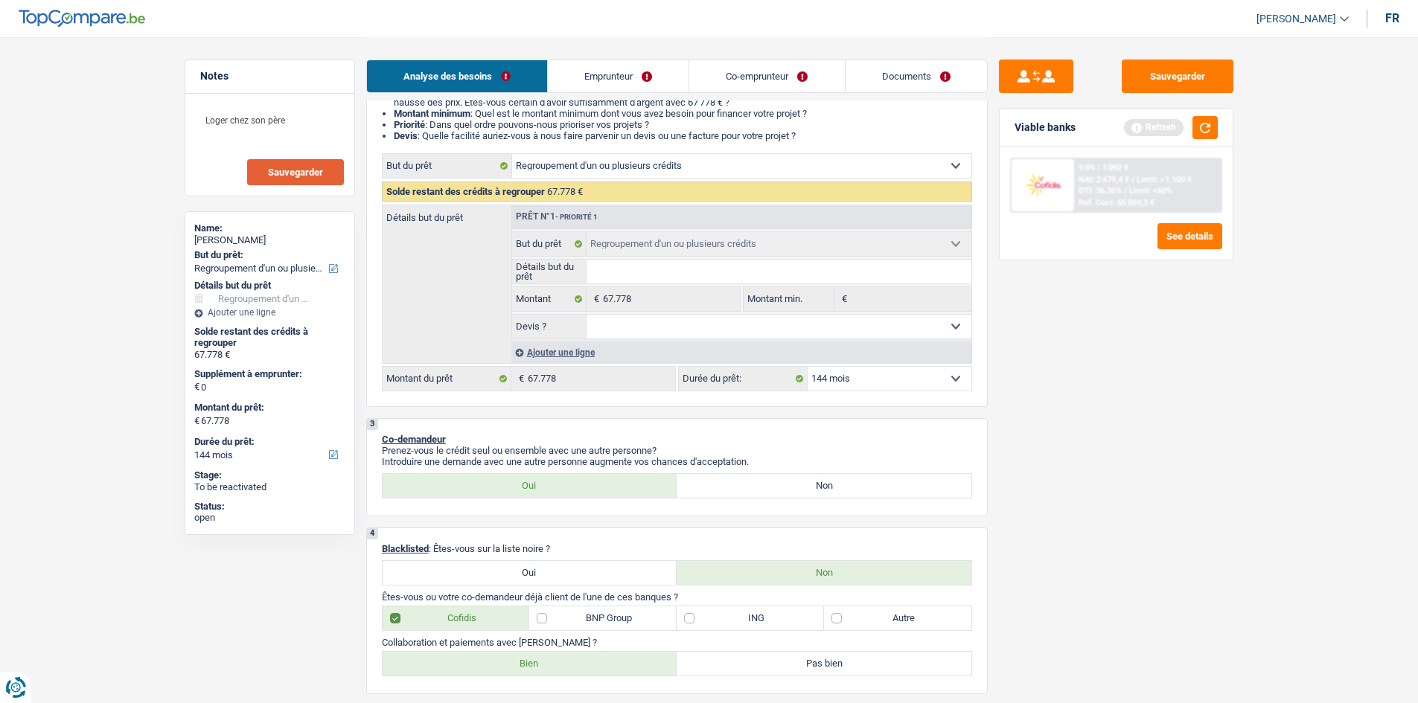
scroll to position [149, 0]
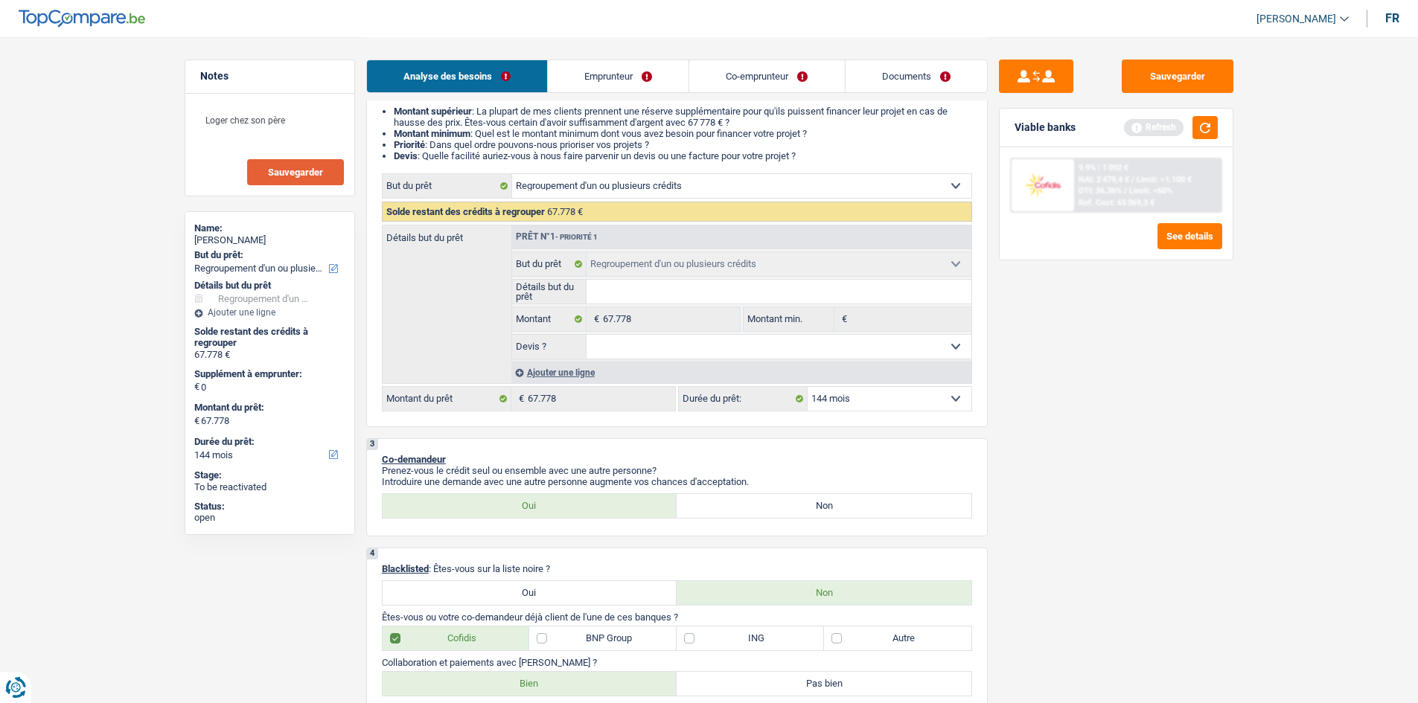
drag, startPoint x: 899, startPoint y: 395, endPoint x: 894, endPoint y: 409, distance: 15.1
click at [899, 395] on select "12 mois 18 mois 24 mois 30 mois 36 mois 42 mois 48 mois 60 mois 72 mois 84 mois…" at bounding box center [890, 399] width 164 height 24
click at [808, 387] on select "12 mois 18 mois 24 mois 30 mois 36 mois 42 mois 48 mois 60 mois 72 mois 84 mois…" at bounding box center [890, 399] width 164 height 24
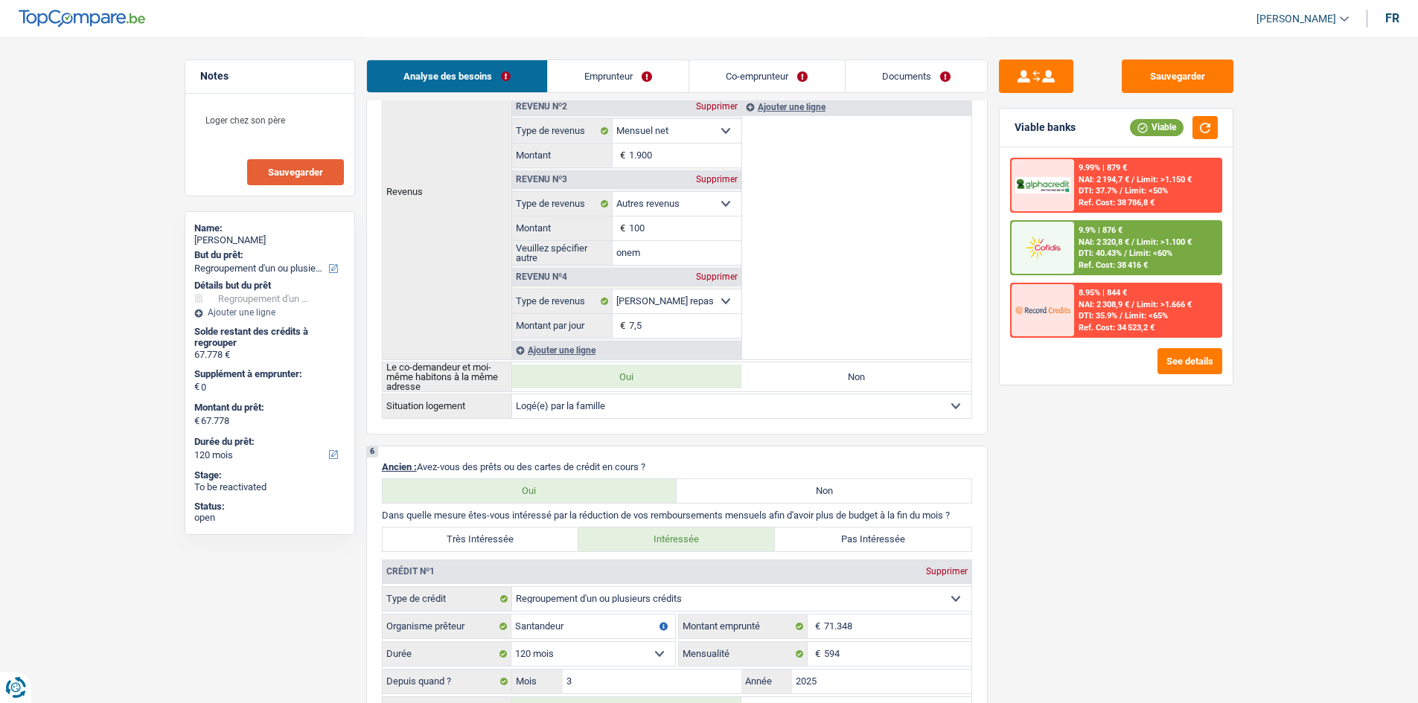
scroll to position [1042, 0]
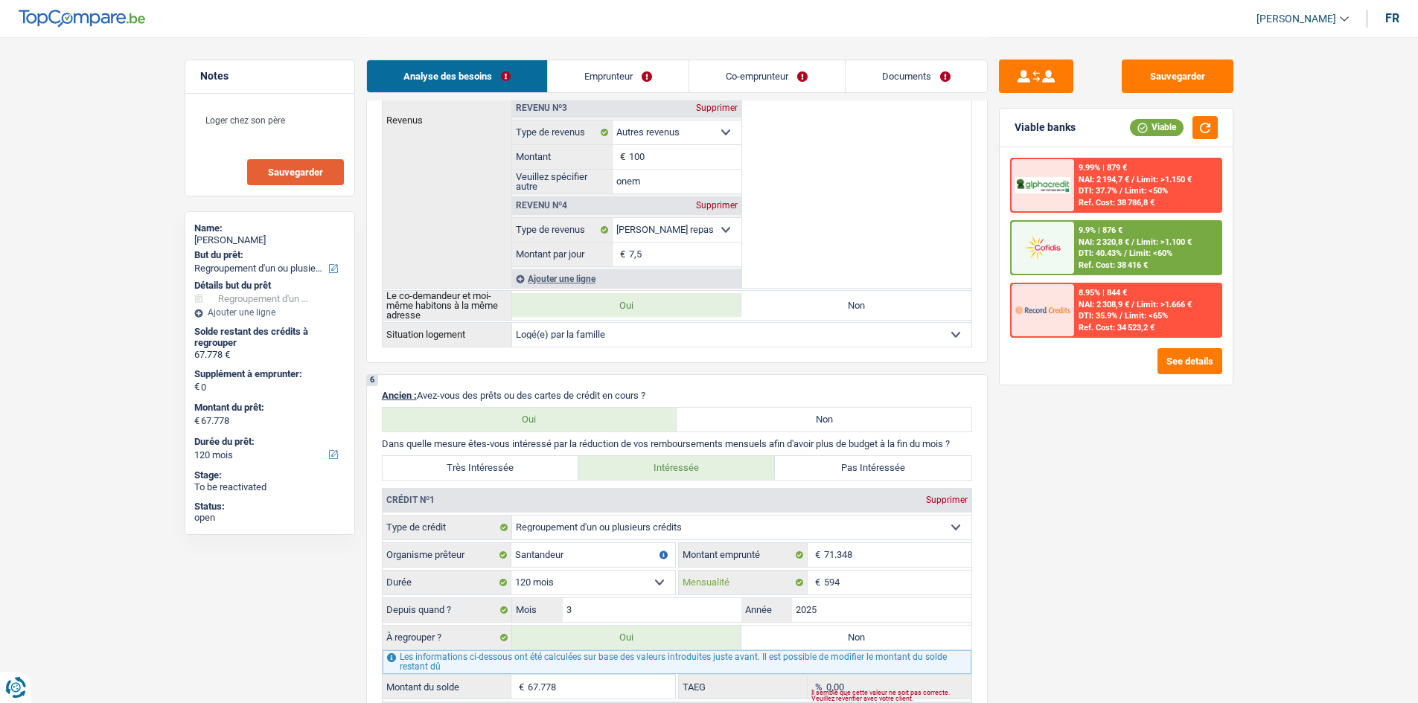
click at [846, 543] on input "594" at bounding box center [897, 583] width 147 height 24
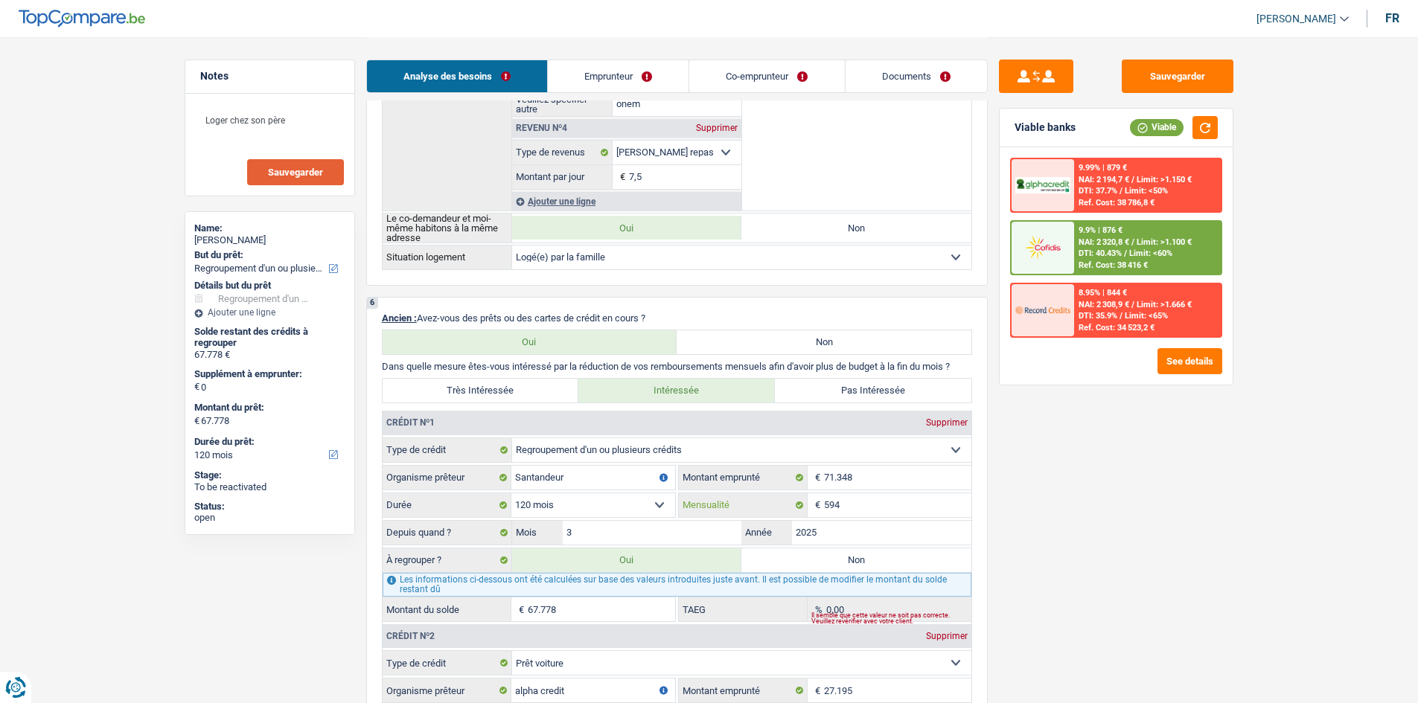
scroll to position [1191, 0]
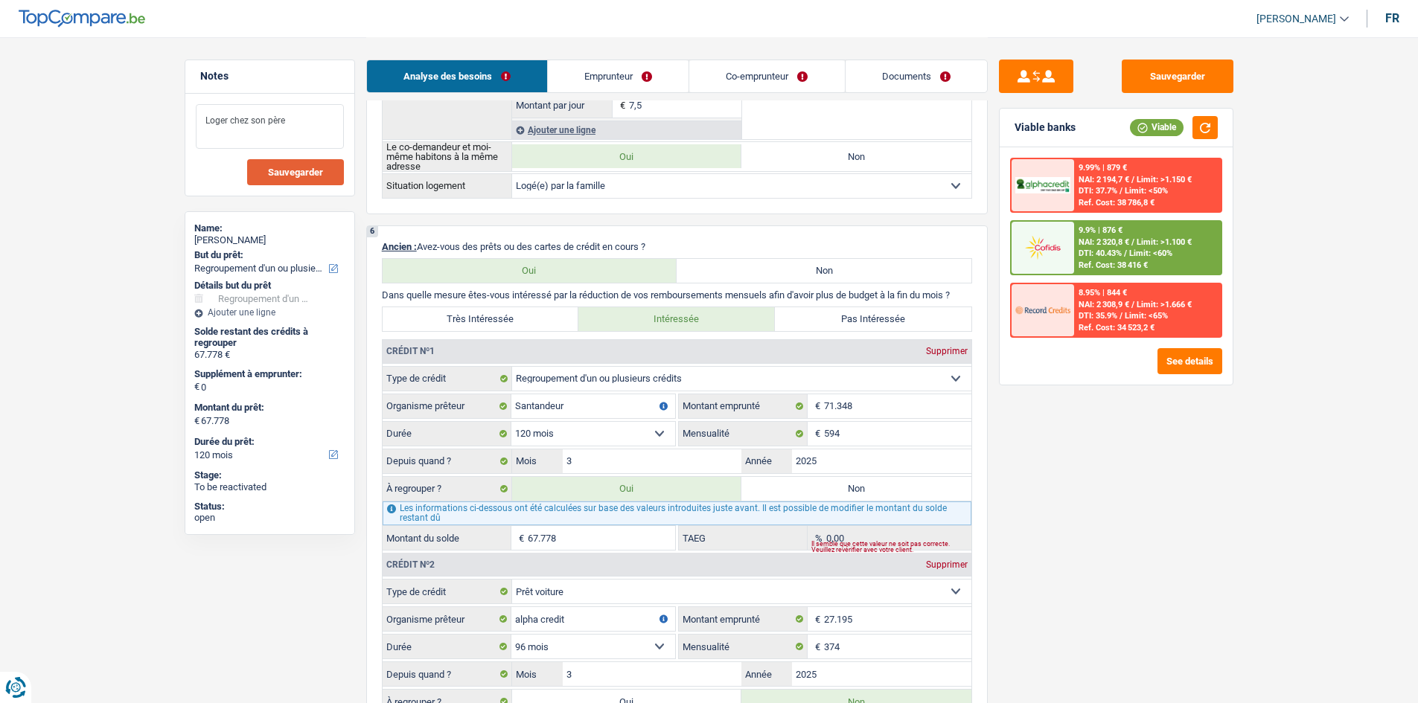
click at [342, 130] on textarea "Loger chez son père" at bounding box center [270, 126] width 148 height 45
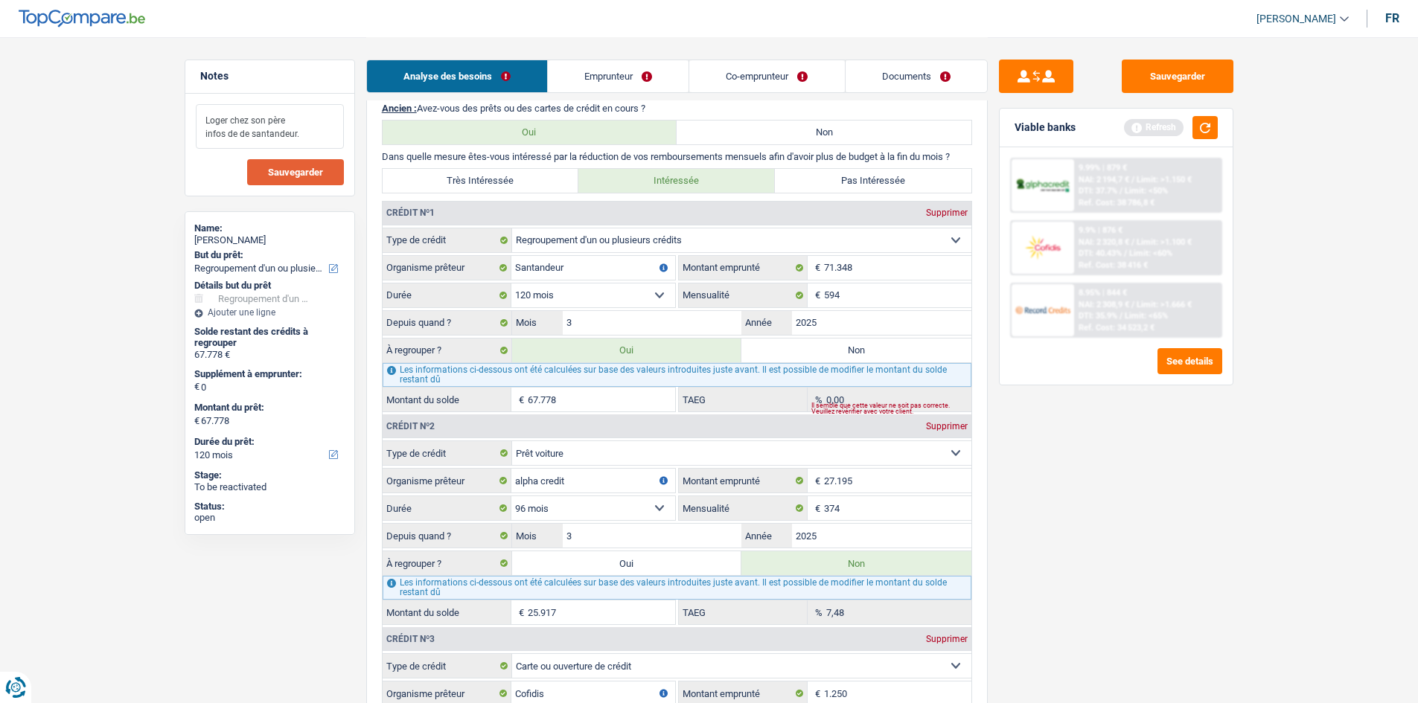
scroll to position [1340, 0]
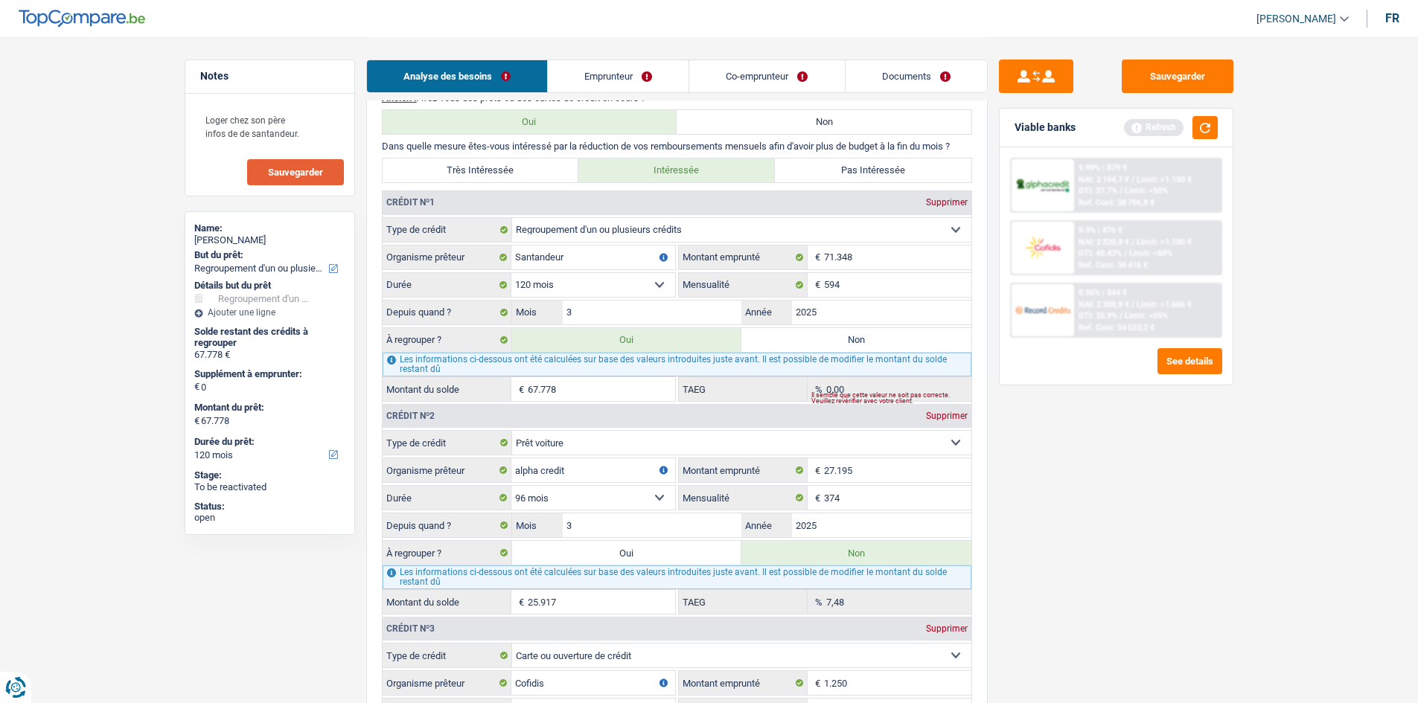
click at [627, 543] on label "Oui" at bounding box center [627, 553] width 230 height 24
click at [627, 543] on input "Oui" at bounding box center [627, 553] width 230 height 24
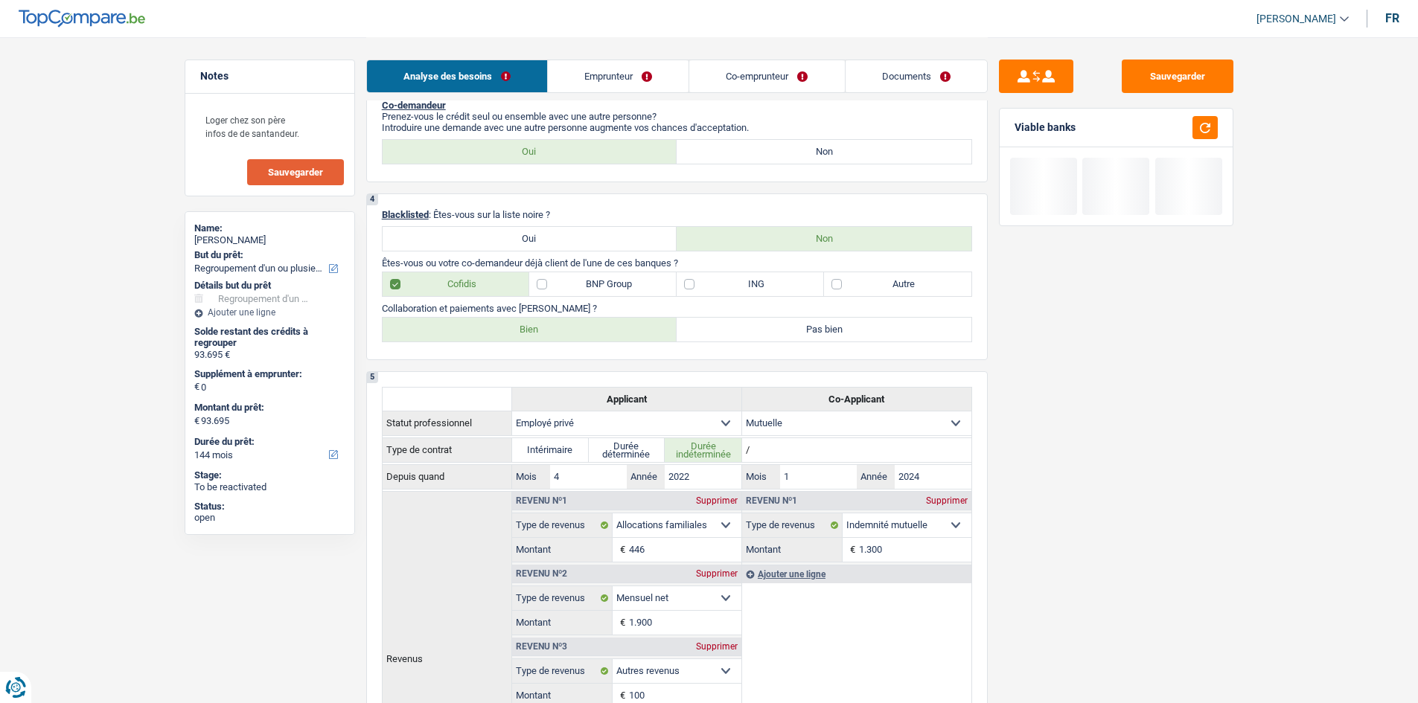
scroll to position [223, 0]
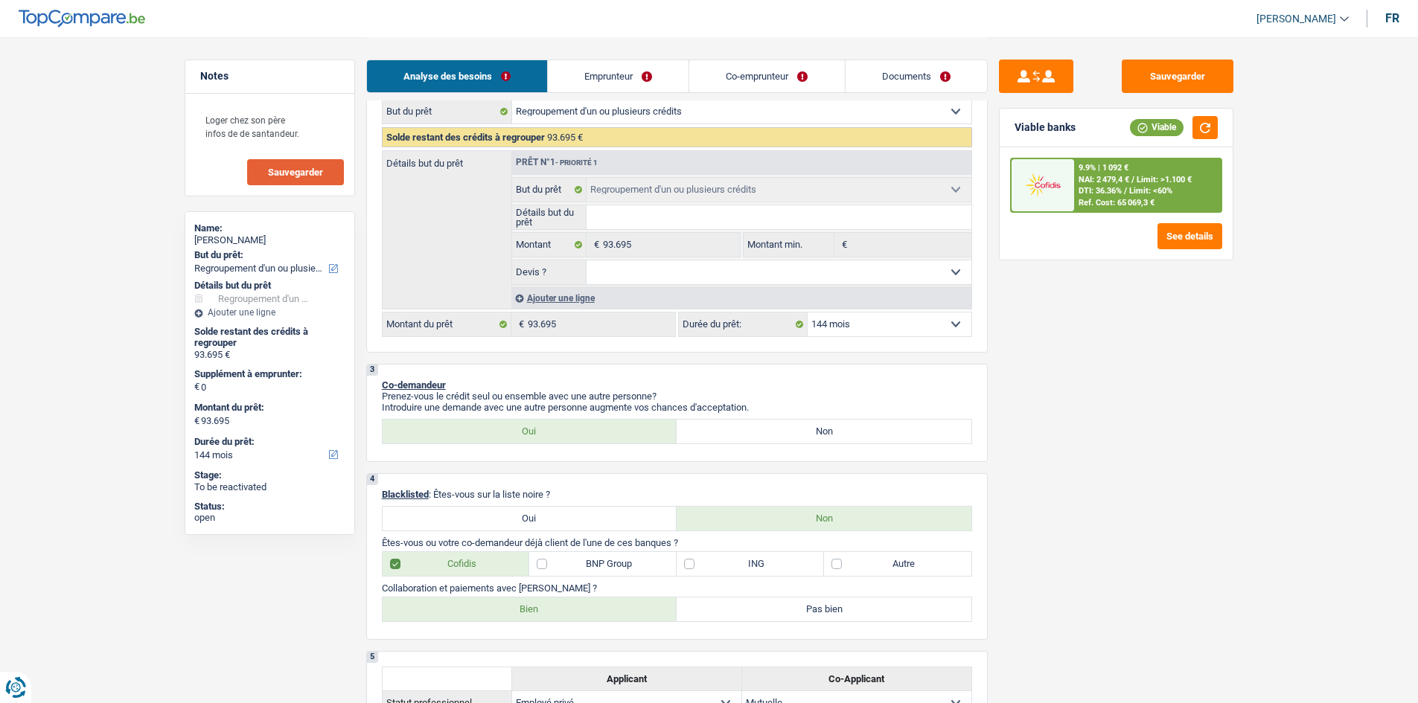
click at [918, 333] on select "12 mois 18 mois 24 mois 30 mois 36 mois 42 mois 48 mois 60 mois 72 mois 84 mois…" at bounding box center [890, 325] width 164 height 24
click at [808, 313] on select "12 mois 18 mois 24 mois 30 mois 36 mois 42 mois 48 mois 60 mois 72 mois 84 mois…" at bounding box center [890, 325] width 164 height 24
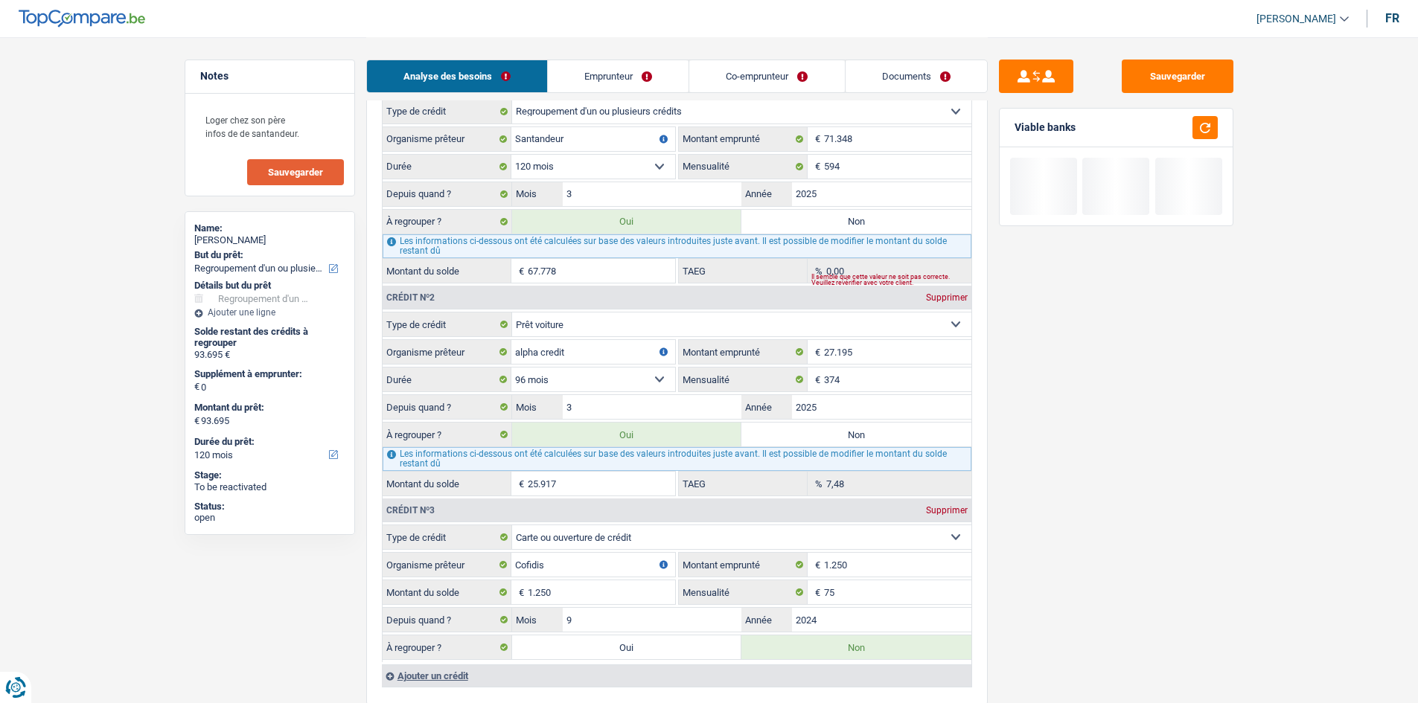
scroll to position [1340, 0]
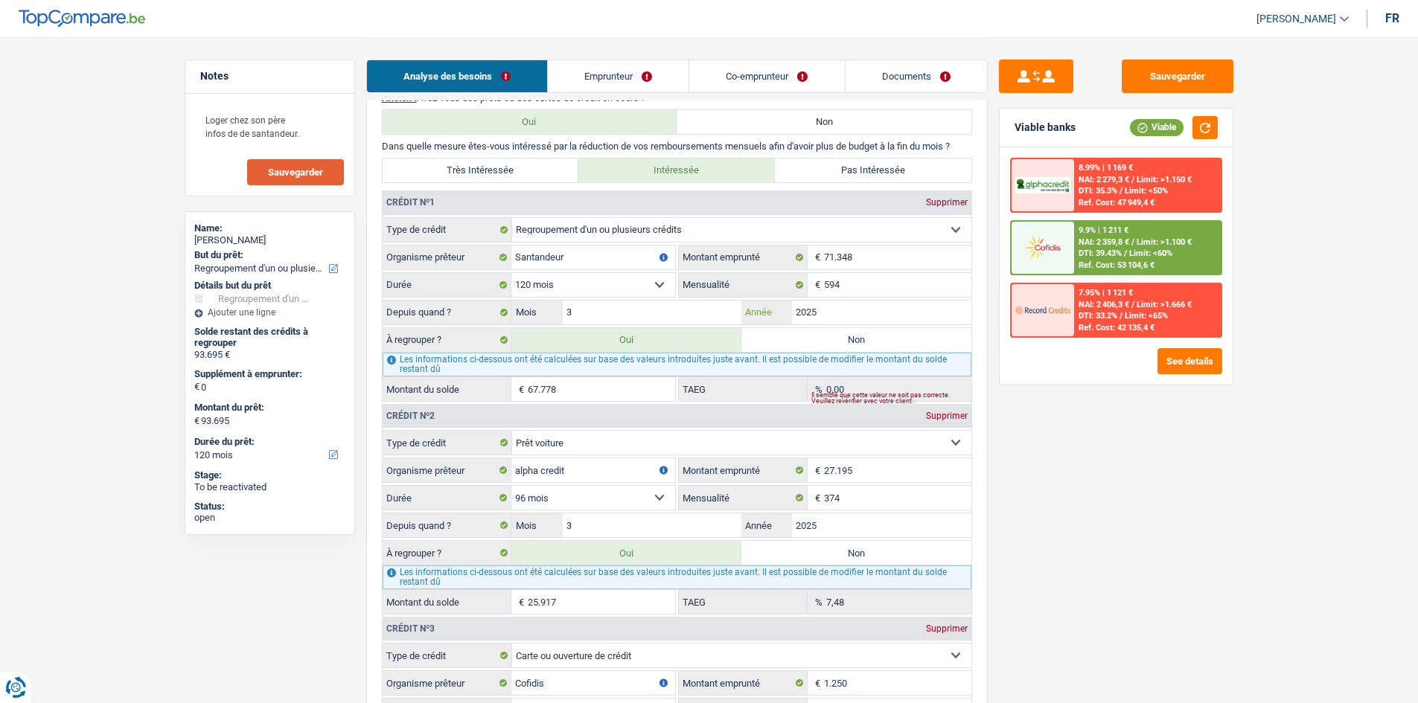
click at [841, 313] on input "2025" at bounding box center [881, 313] width 179 height 24
click at [1072, 468] on div "Sauvegarder Viable banks Viable 8.99% | 1 169 € NAI: 2 279,3 € / Limit: >1.150 …" at bounding box center [1116, 370] width 257 height 620
click at [297, 151] on div "Loger chez son père infos de de santandeur. Sauvegarder" at bounding box center [269, 145] width 169 height 102
click at [324, 177] on button "Sauvegarder" at bounding box center [295, 172] width 97 height 26
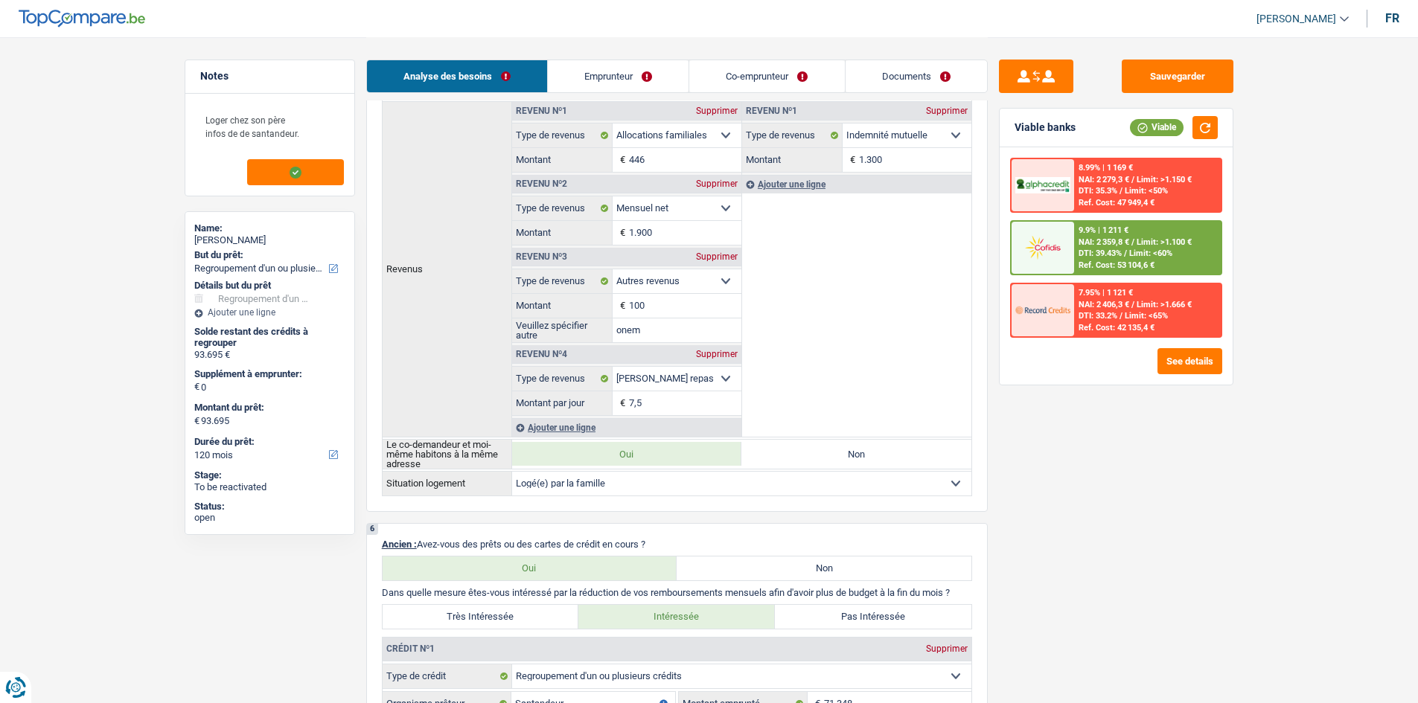
click at [899, 77] on link "Documents" at bounding box center [915, 76] width 141 height 32
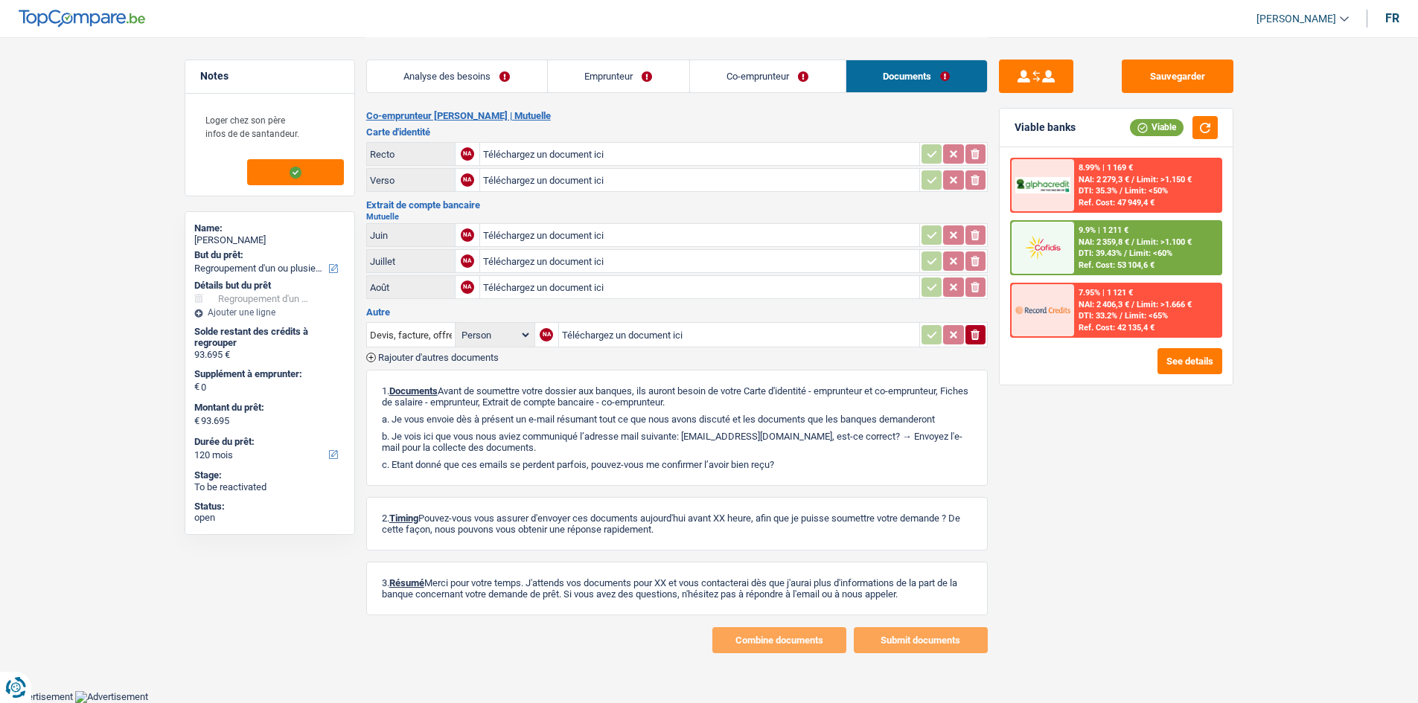
scroll to position [260, 0]
click at [1131, 130] on button "button" at bounding box center [1204, 127] width 25 height 23
click at [514, 91] on link "Analyse des besoins" at bounding box center [457, 76] width 180 height 32
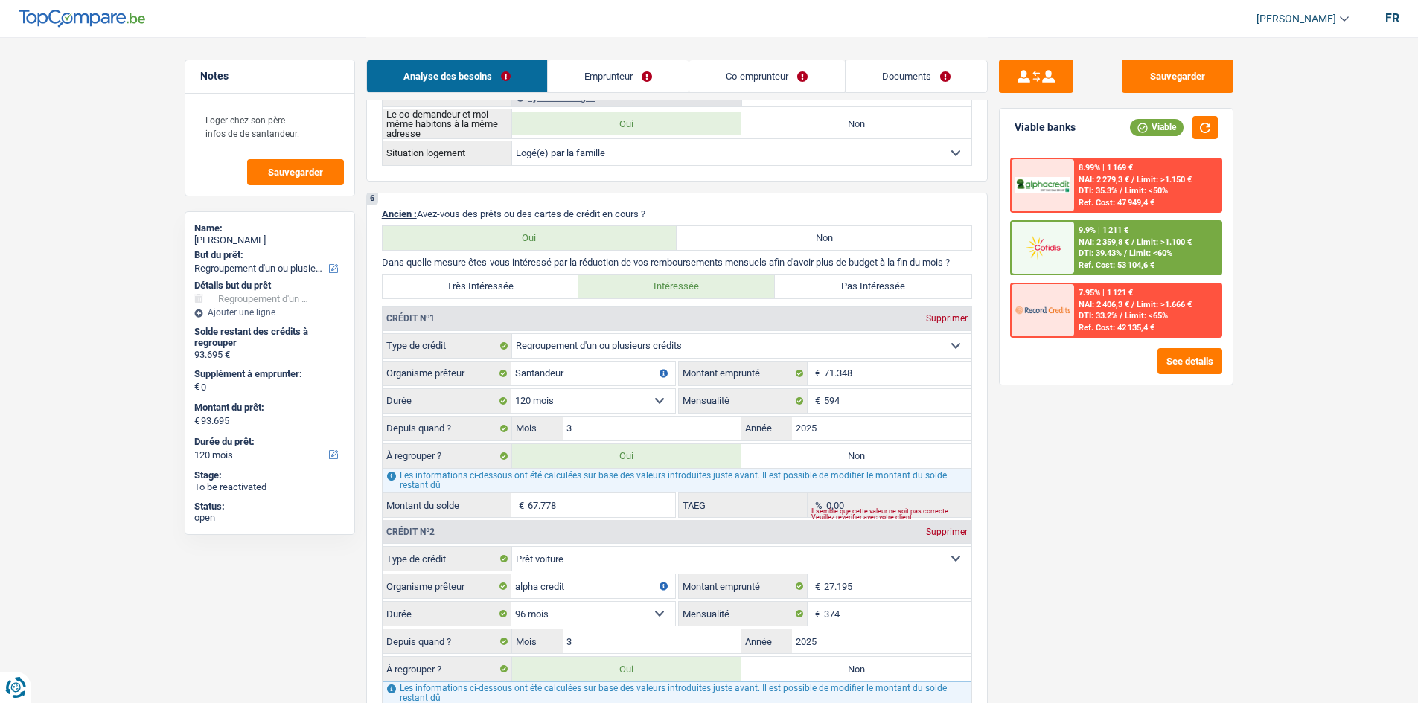
scroll to position [1227, 0]
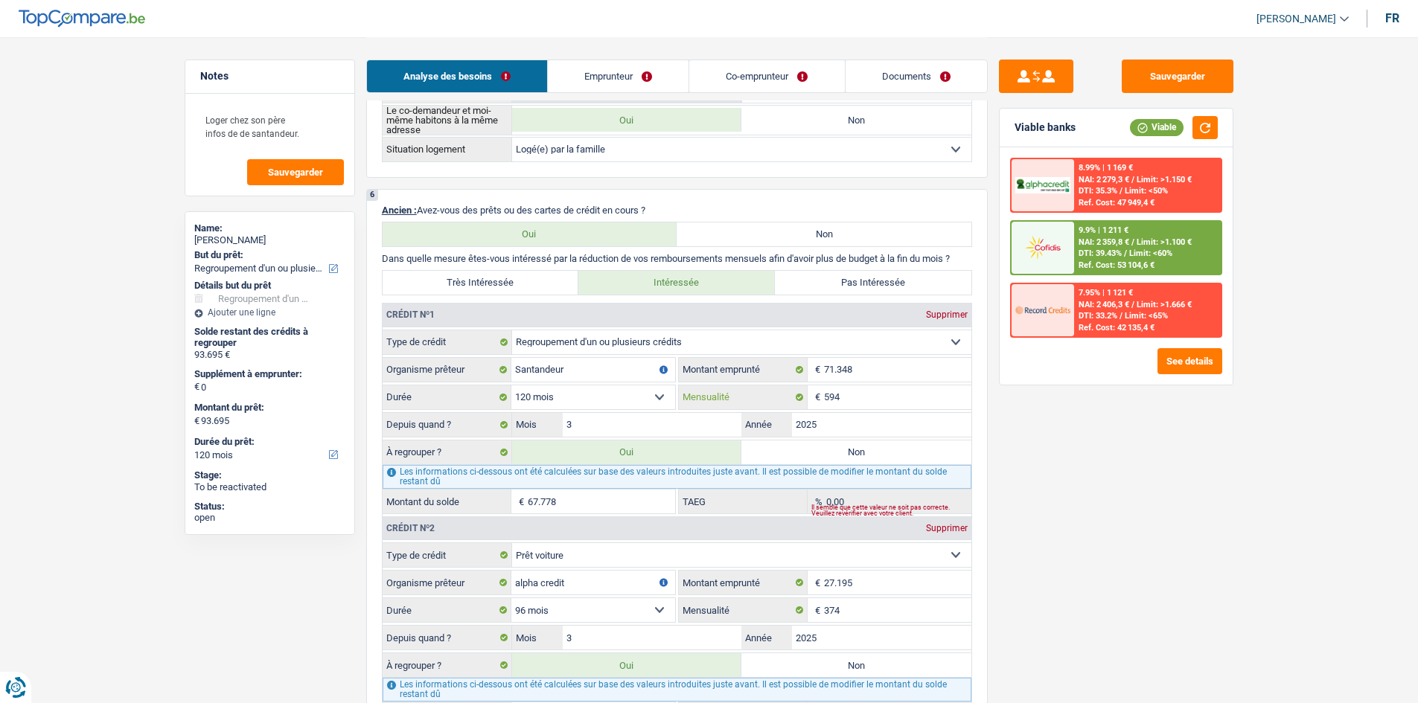
click at [856, 406] on input "594" at bounding box center [897, 398] width 147 height 24
click at [1131, 250] on span "Limit: <60%" at bounding box center [1150, 254] width 43 height 10
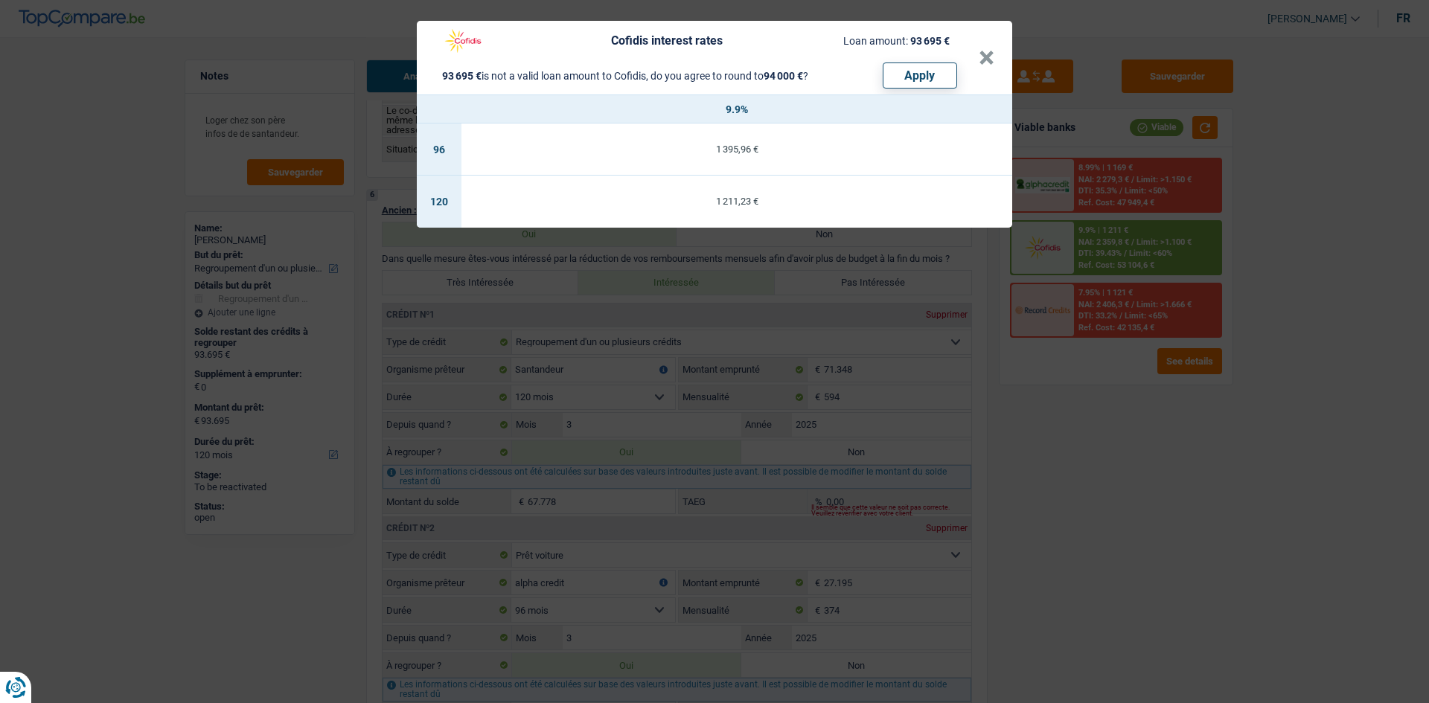
click at [1131, 498] on div "Cofidis interest rates Loan amount: 93 695 € 93 695 € is not a valid loan amoun…" at bounding box center [714, 351] width 1429 height 703
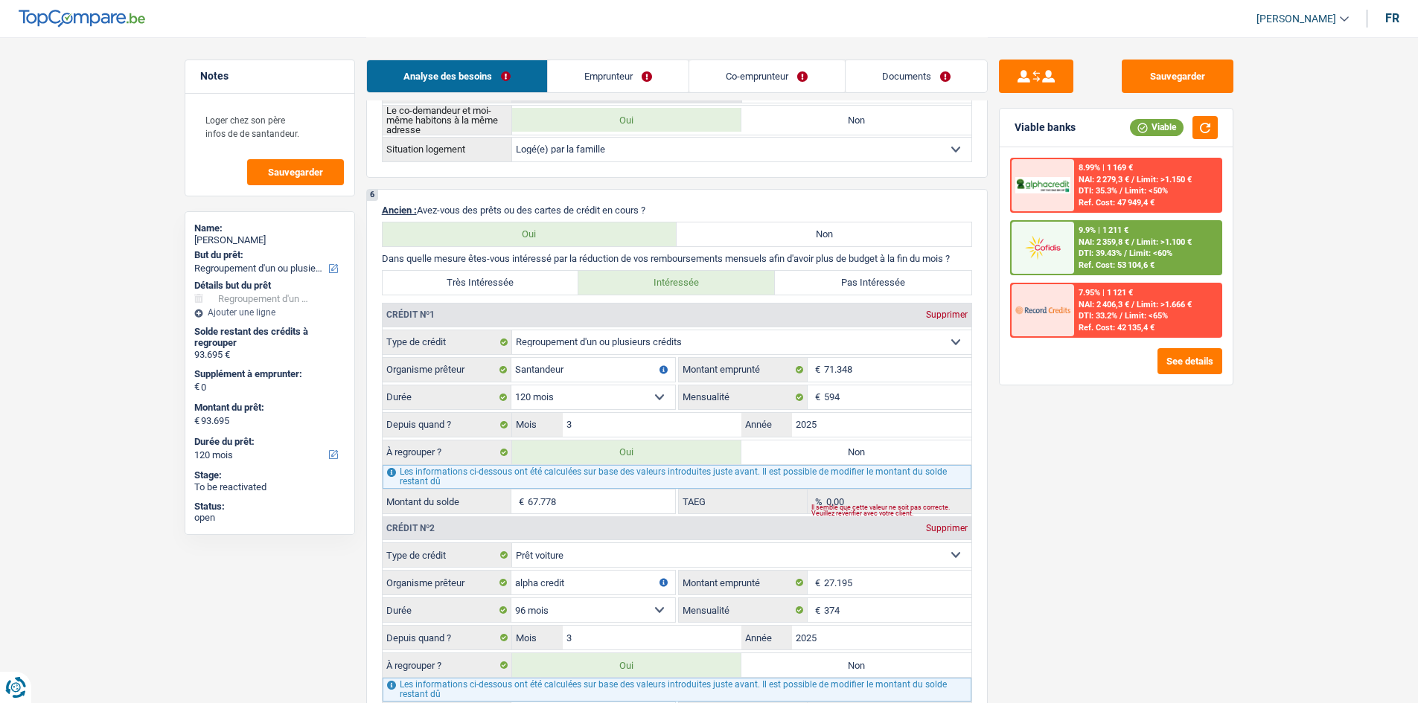
click at [926, 80] on link "Documents" at bounding box center [915, 76] width 141 height 32
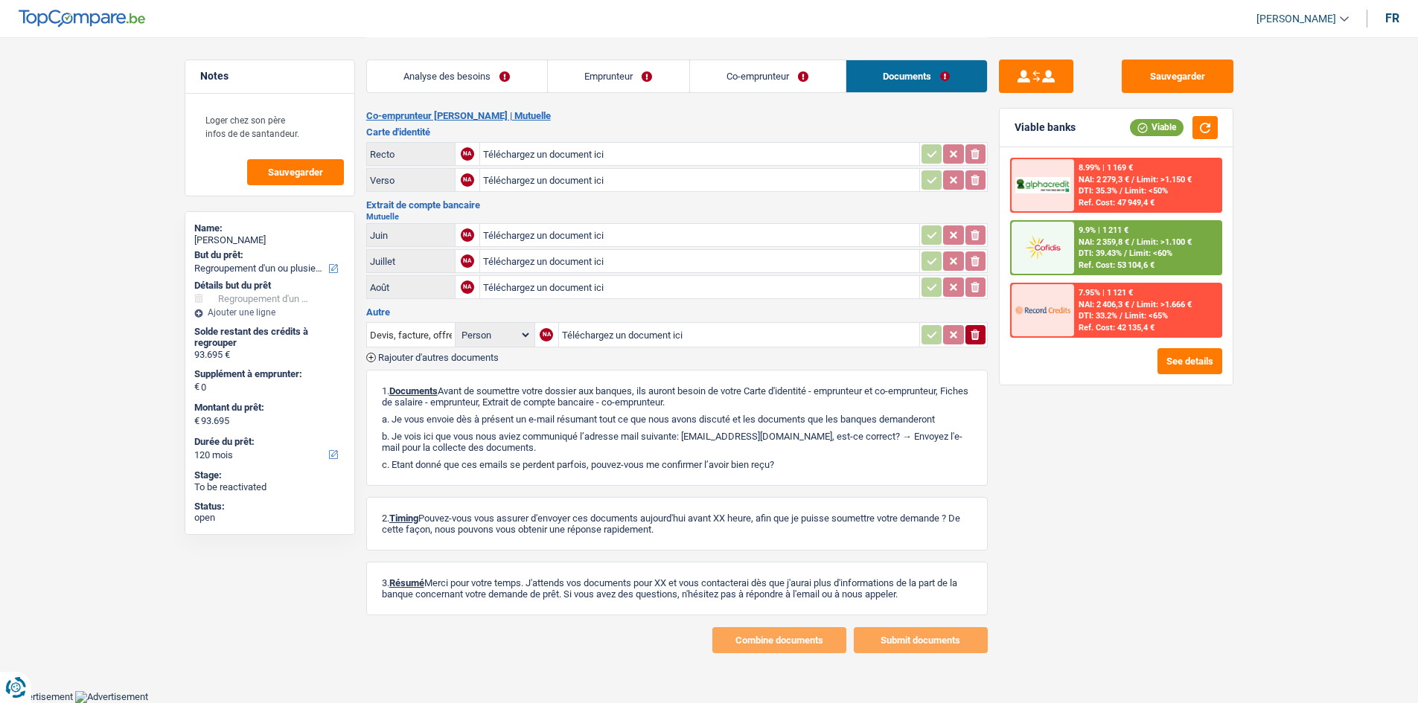
scroll to position [260, 0]
click at [1131, 126] on button "button" at bounding box center [1204, 127] width 25 height 23
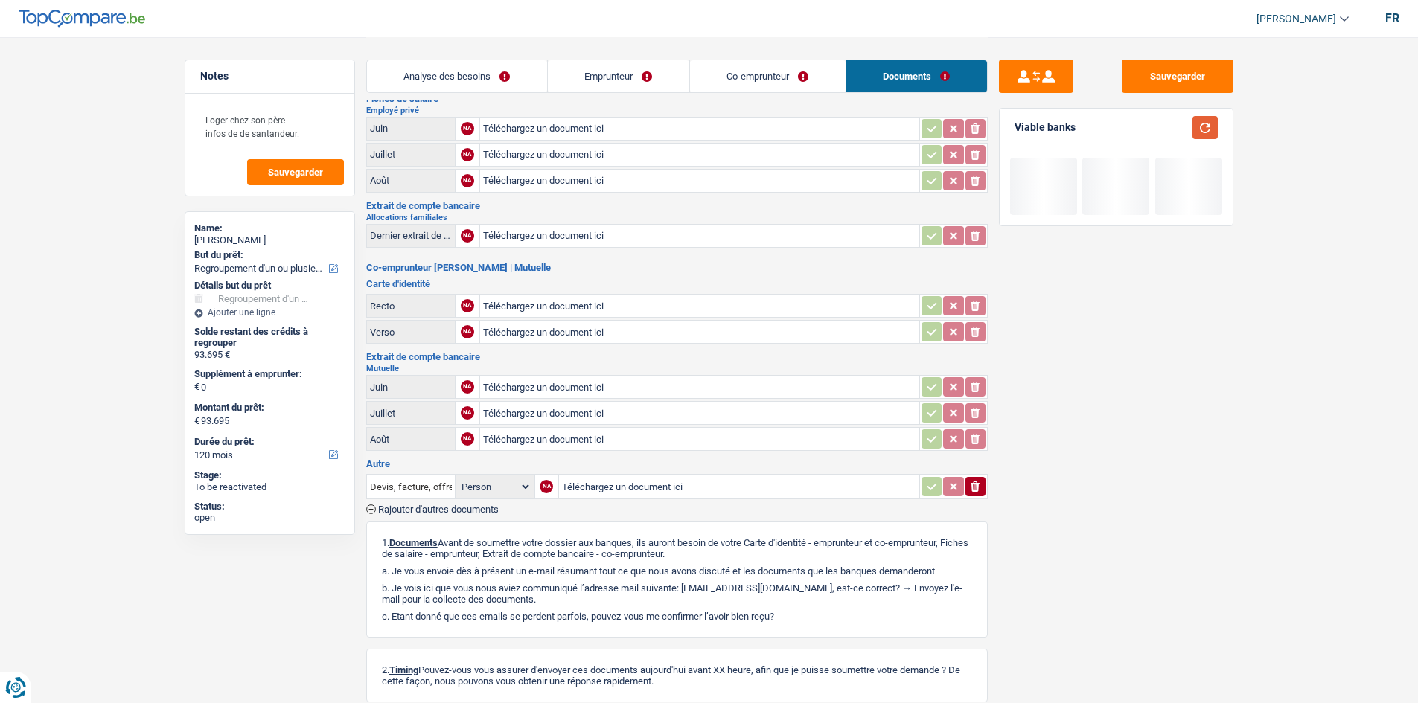
scroll to position [0, 0]
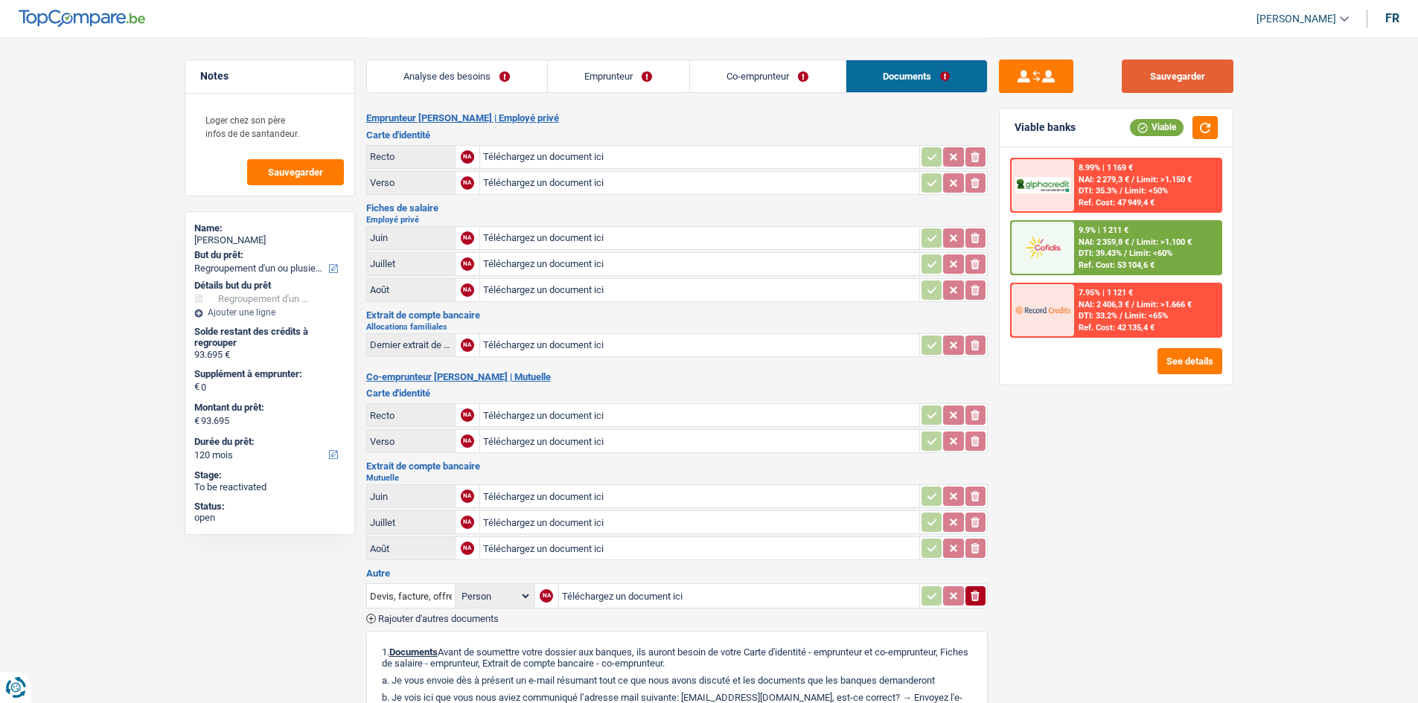
click at [1131, 83] on button "Sauvegarder" at bounding box center [1178, 76] width 112 height 33
click at [443, 66] on link "Analyse des besoins" at bounding box center [457, 76] width 180 height 32
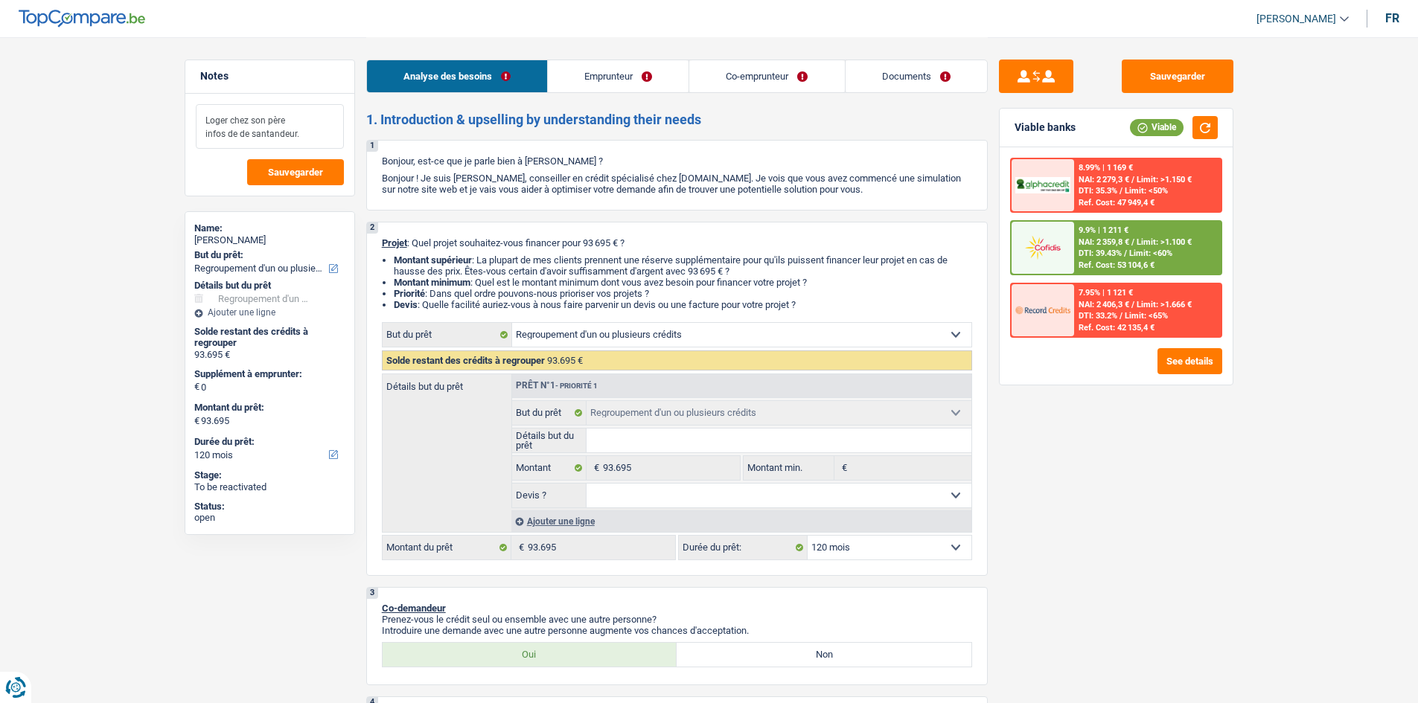
click at [330, 133] on textarea "Loger chez son père infos de de santandeur." at bounding box center [270, 126] width 148 height 45
click at [252, 128] on textarea "Loger chez son père infos de de santandeur." at bounding box center [270, 126] width 148 height 45
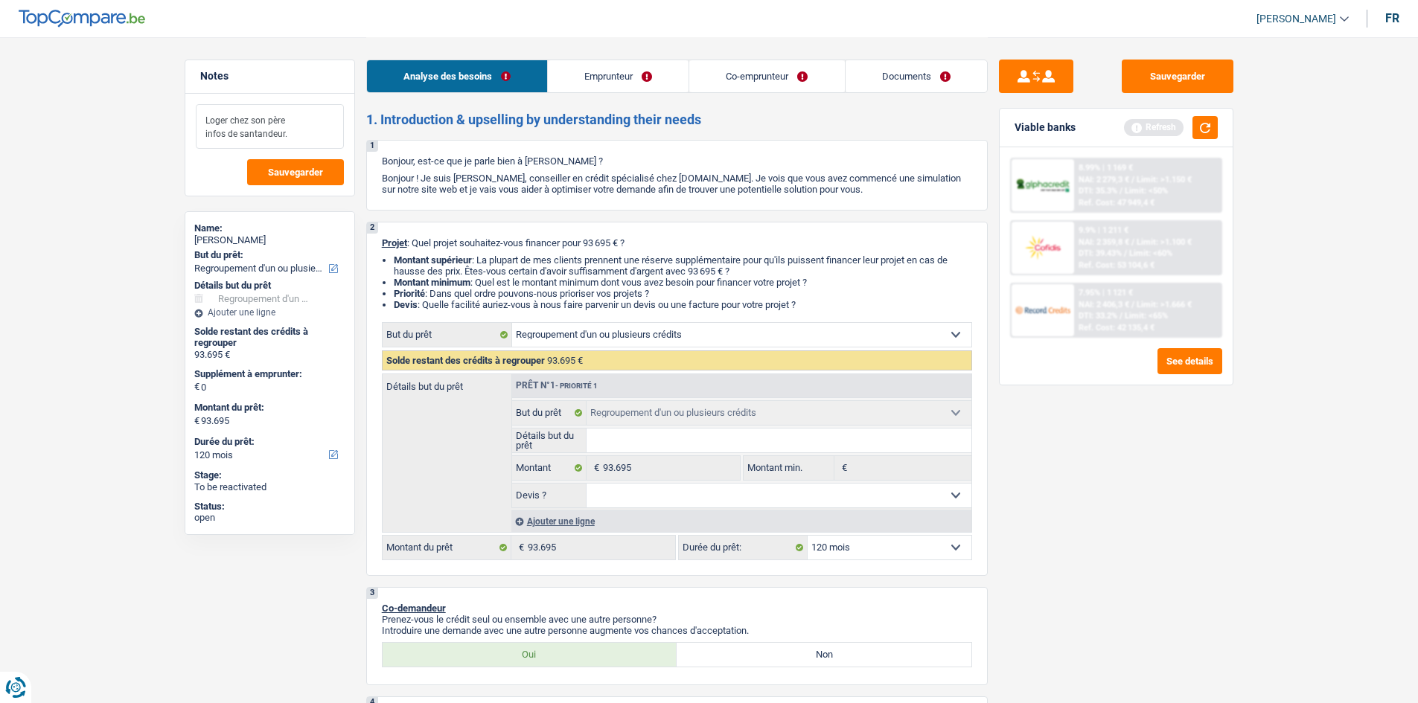
click at [296, 139] on textarea "Loger chez son père infos de santandeur." at bounding box center [270, 126] width 148 height 45
click at [281, 181] on button "Sauvegarder" at bounding box center [295, 172] width 97 height 26
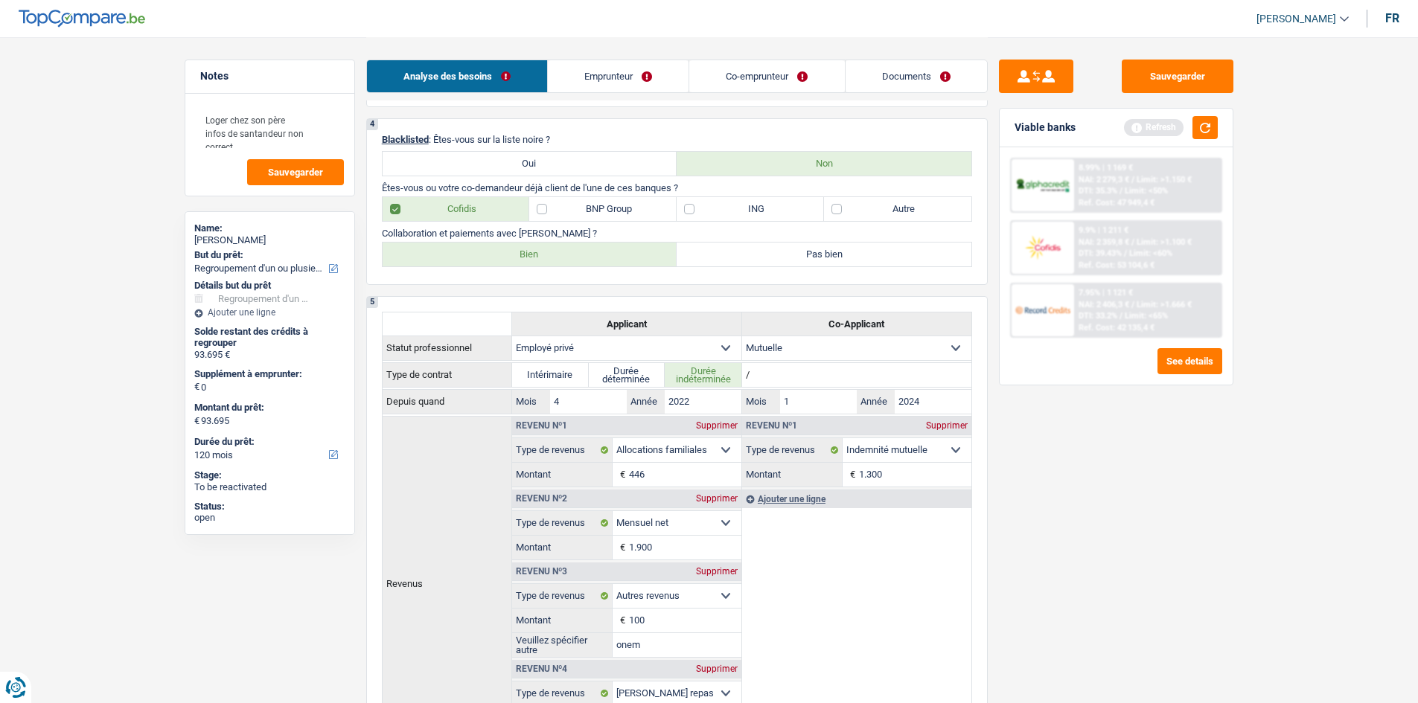
scroll to position [447, 0]
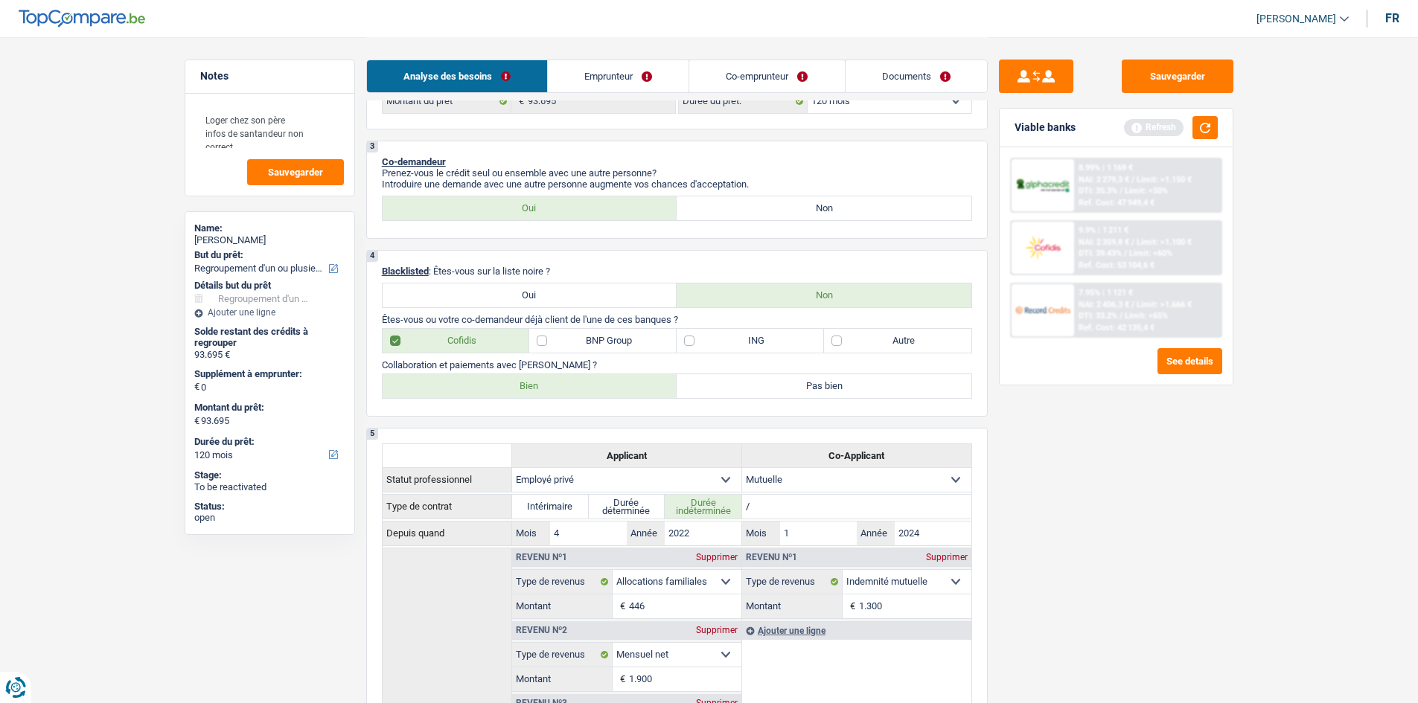
click at [625, 347] on label "BNP Group" at bounding box center [602, 341] width 147 height 24
click at [625, 347] on input "BNP Group" at bounding box center [602, 341] width 147 height 24
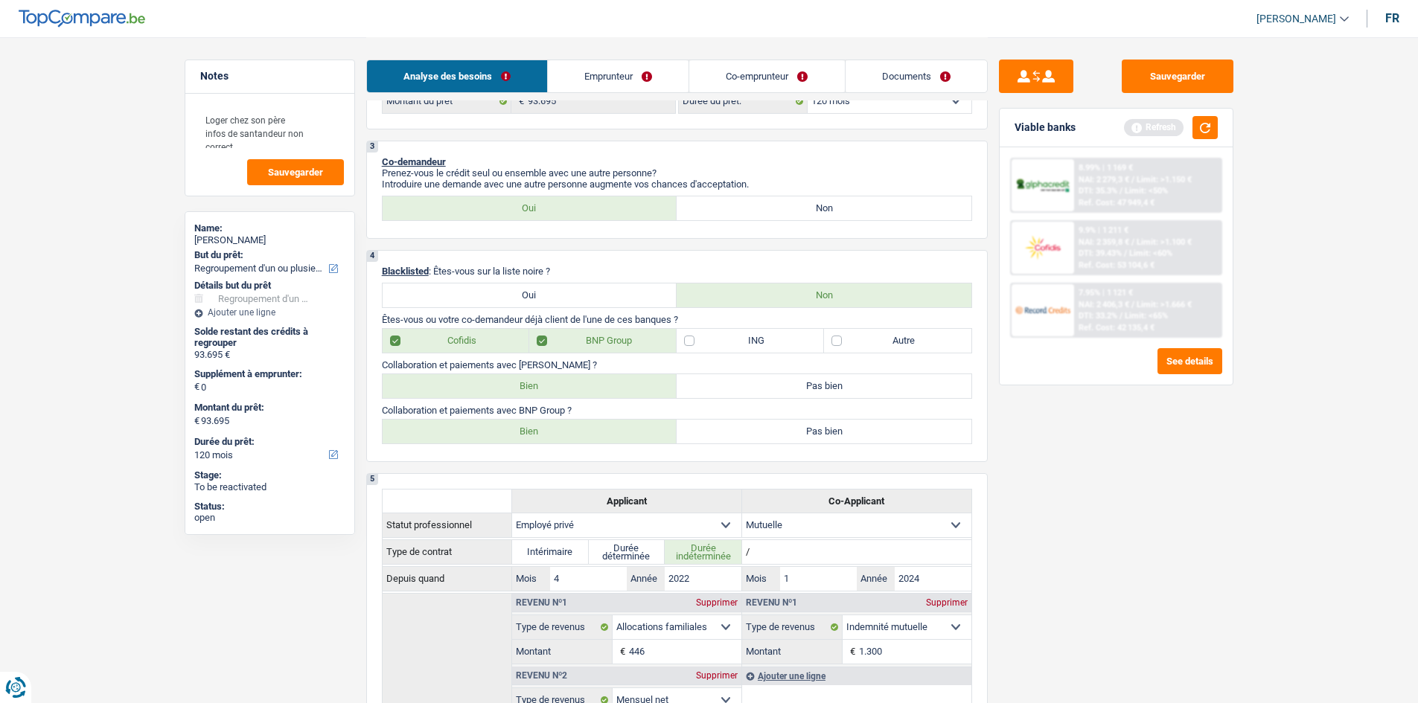
click at [532, 430] on label "Bien" at bounding box center [530, 432] width 295 height 24
click at [532, 430] on input "Bien" at bounding box center [530, 432] width 295 height 24
click at [1131, 139] on div "Viable banks Refresh" at bounding box center [1116, 128] width 233 height 39
click at [1131, 133] on button "button" at bounding box center [1204, 127] width 25 height 23
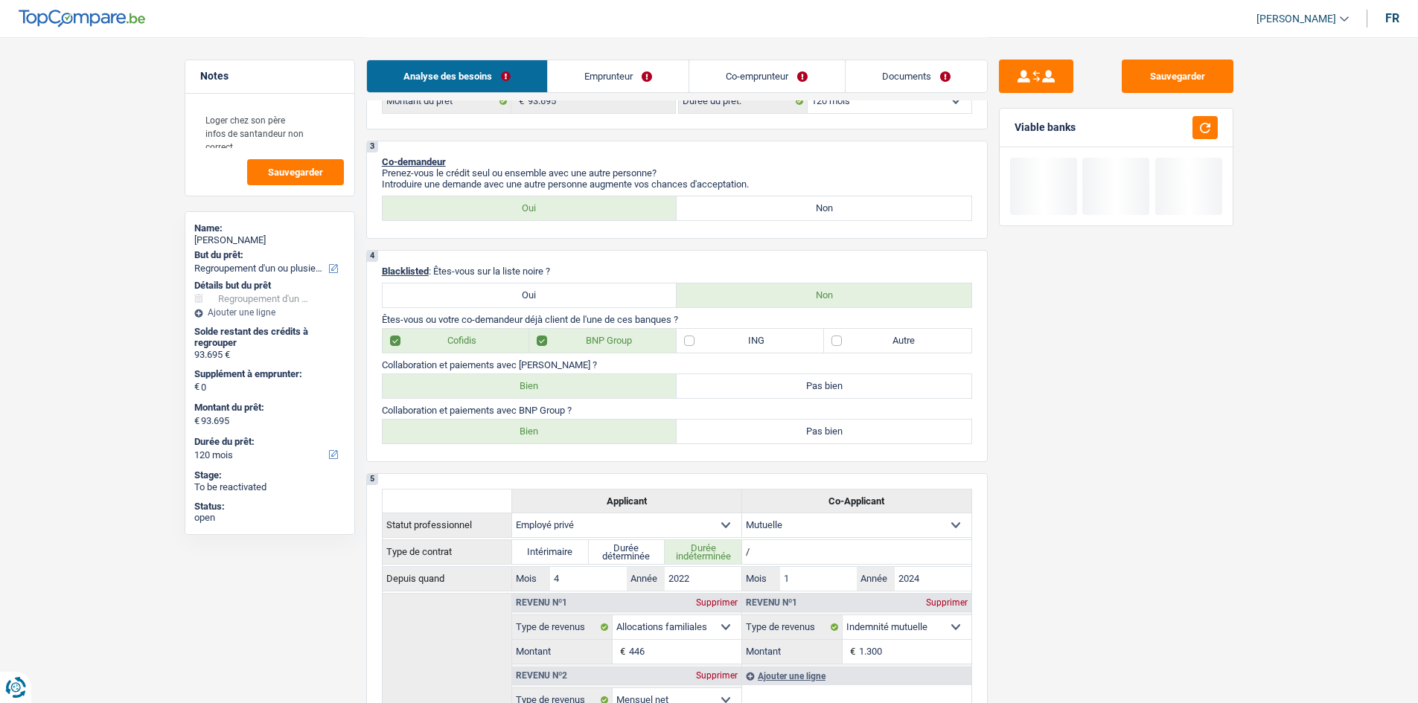
drag, startPoint x: 928, startPoint y: 82, endPoint x: 1096, endPoint y: 354, distance: 319.1
click at [928, 82] on link "Documents" at bounding box center [915, 76] width 141 height 32
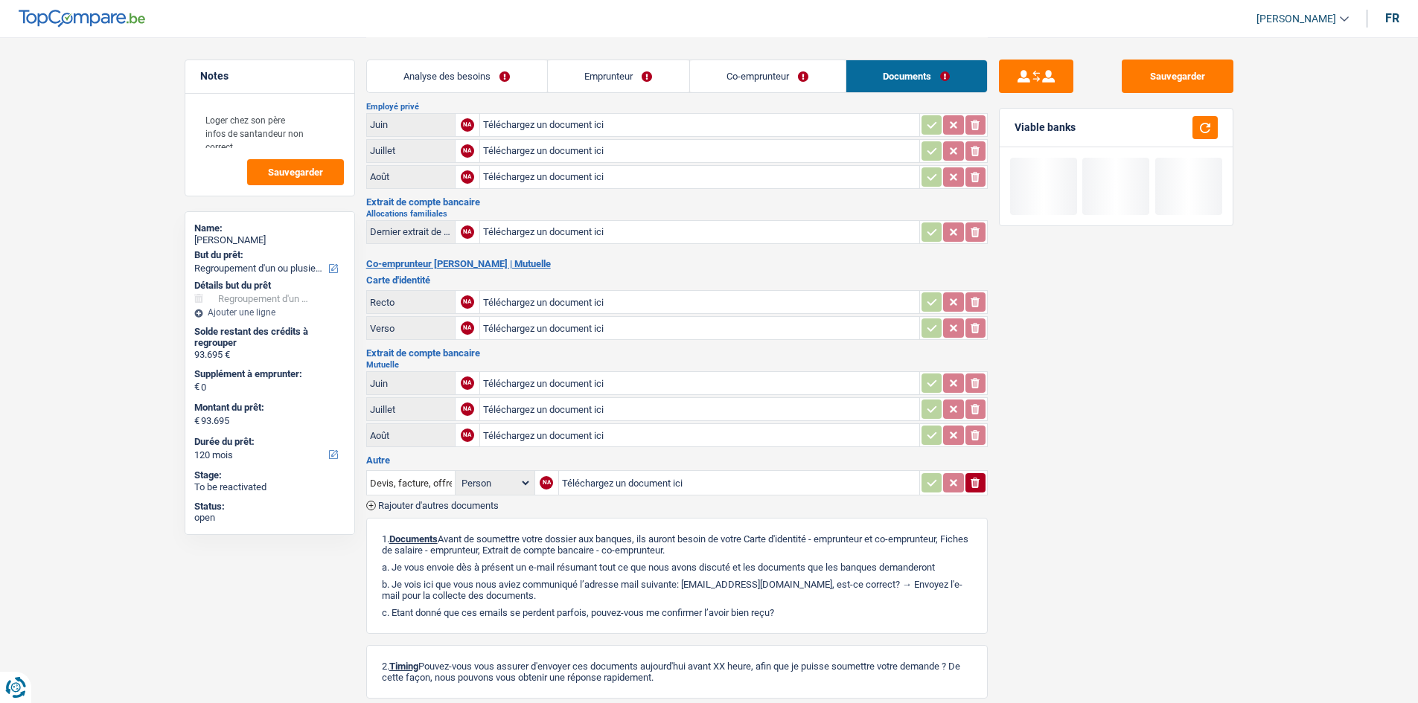
scroll to position [0, 0]
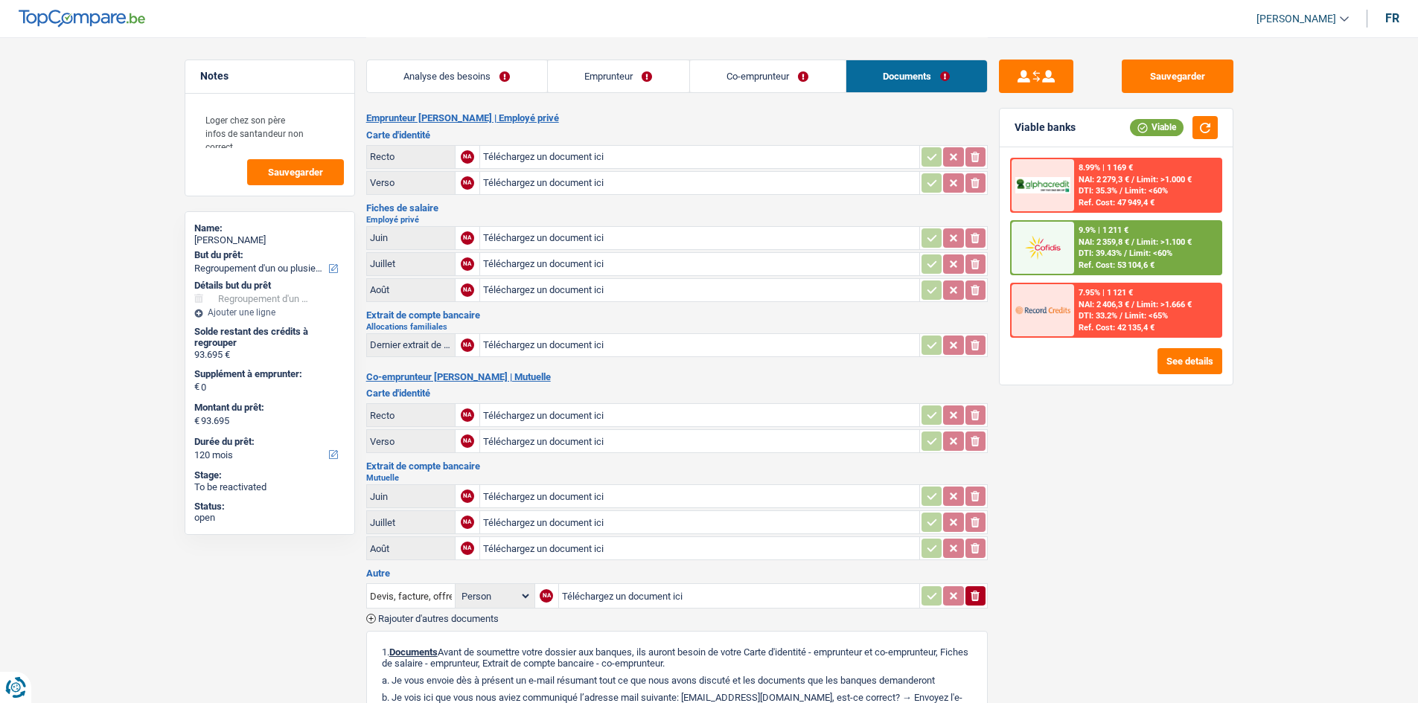
click at [520, 77] on link "Analyse des besoins" at bounding box center [457, 76] width 180 height 32
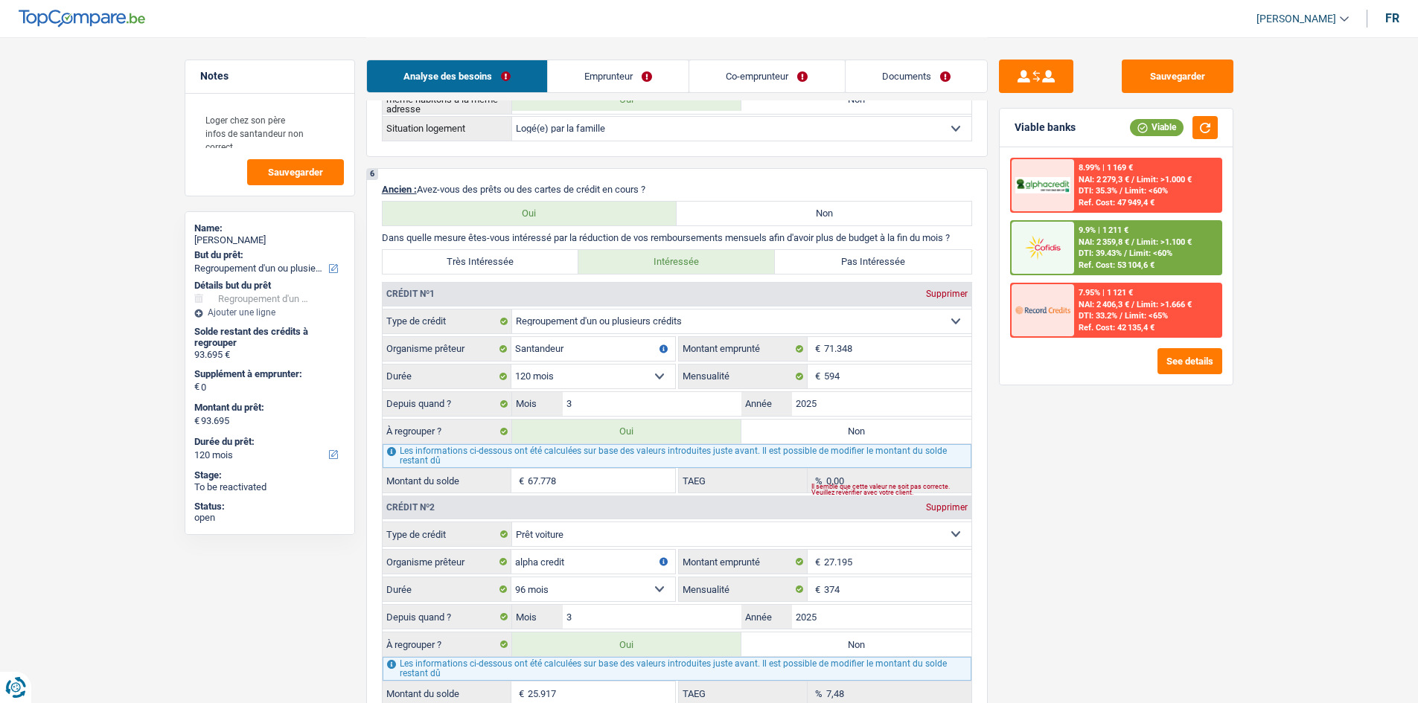
scroll to position [1406, 0]
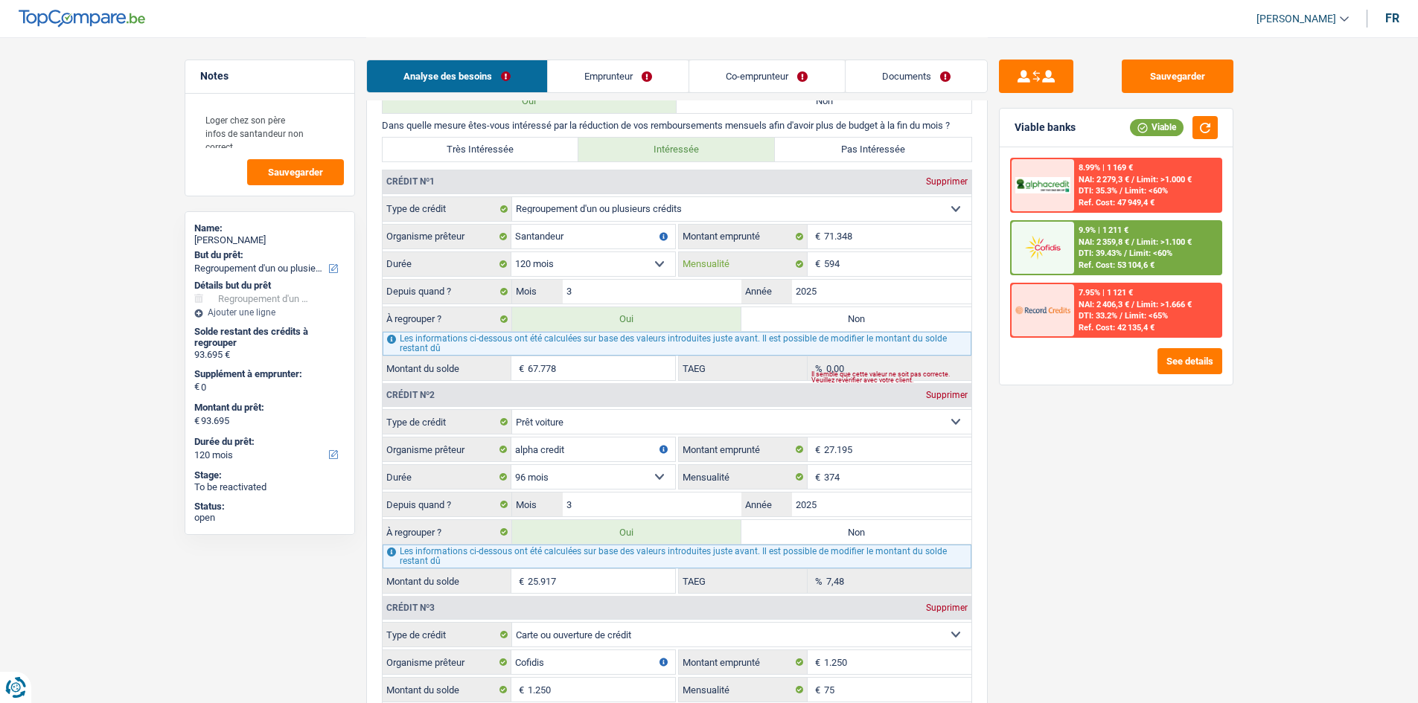
click at [878, 263] on input "594" at bounding box center [897, 264] width 147 height 24
click at [1121, 478] on div "Sauvegarder Viable banks Viable 8.99% | 1 169 € NAI: 2 279,3 € / Limit: >1.000 …" at bounding box center [1116, 370] width 257 height 620
click at [921, 471] on input "374" at bounding box center [897, 477] width 147 height 24
click at [1131, 543] on main "Notes Loger chez son père infos de santandeur non correct. Sauvegarder Name: Lo…" at bounding box center [709, 191] width 1418 height 3194
click at [819, 543] on div "7,48 % TAEG" at bounding box center [825, 581] width 292 height 24
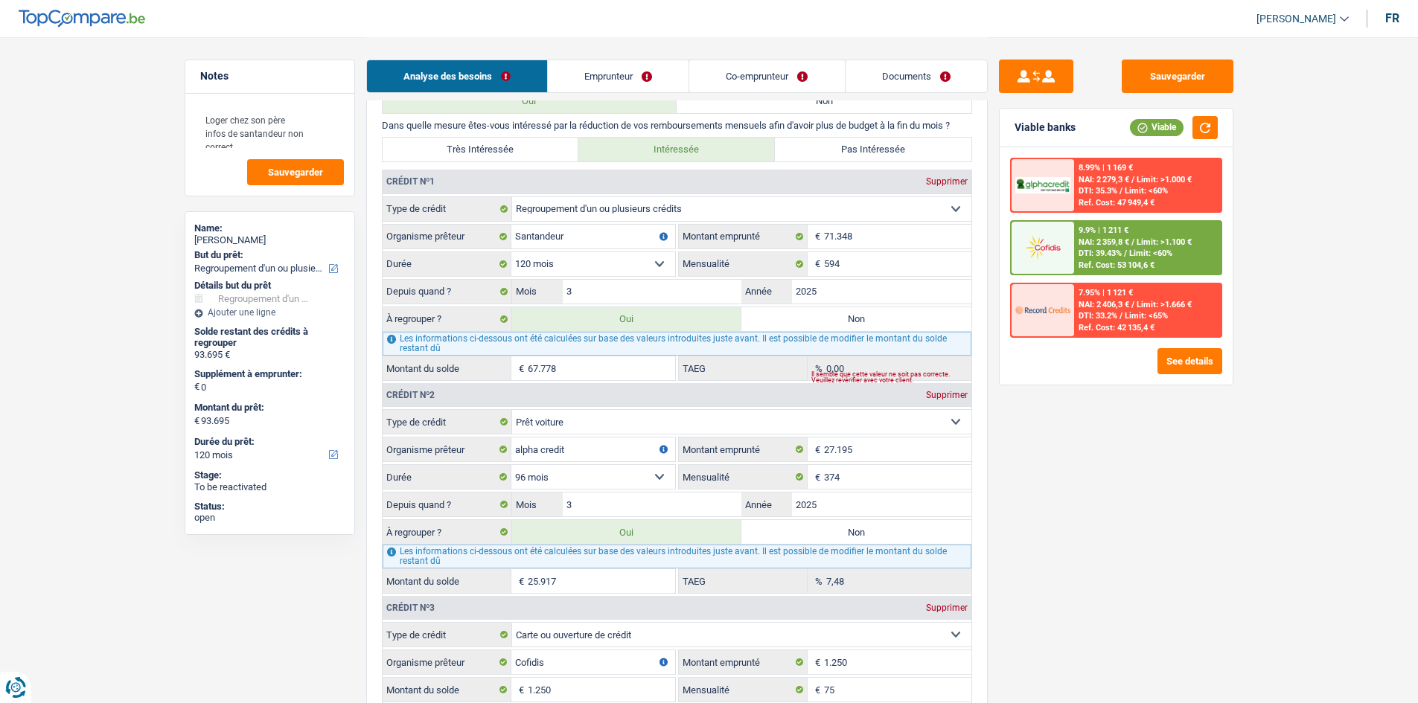
click at [1003, 543] on div "Sauvegarder Viable banks Viable 8.99% | 1 169 € NAI: 2 279,3 € / Limit: >1.000 …" at bounding box center [1116, 370] width 257 height 620
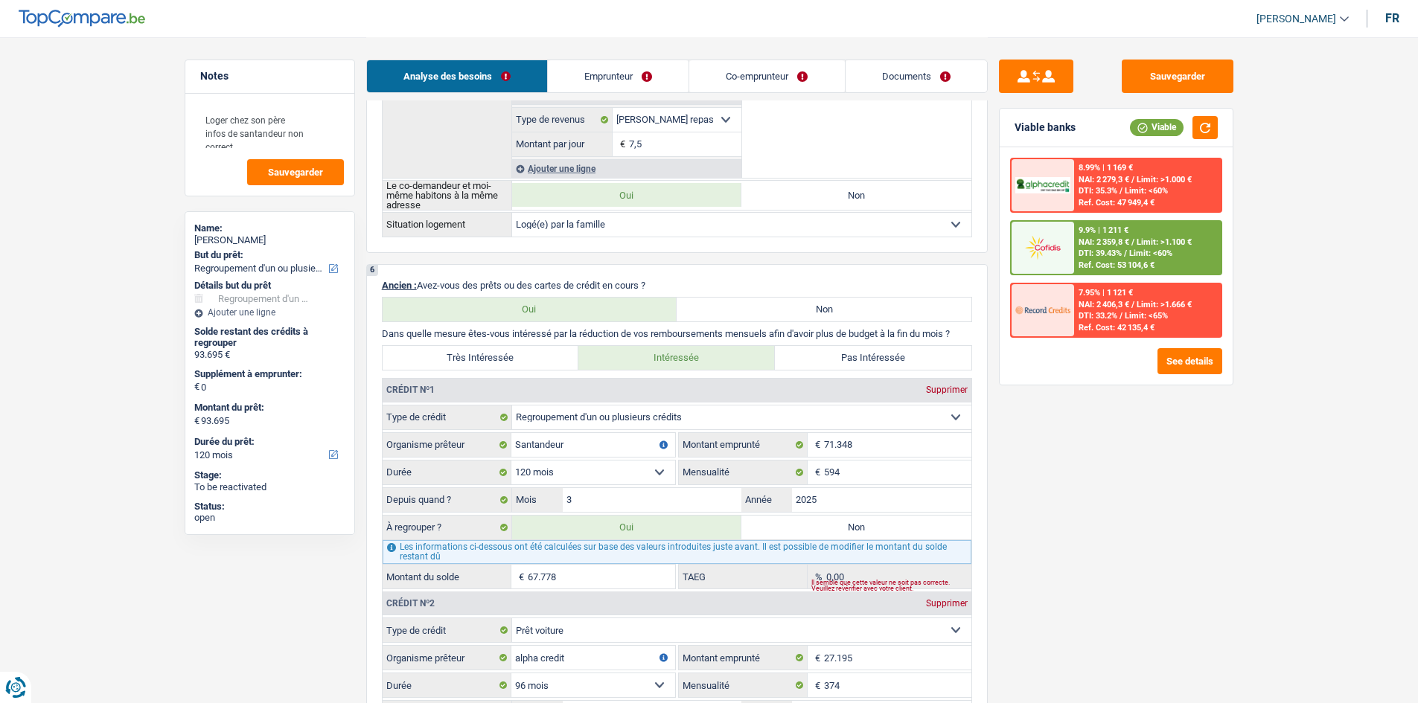
scroll to position [959, 0]
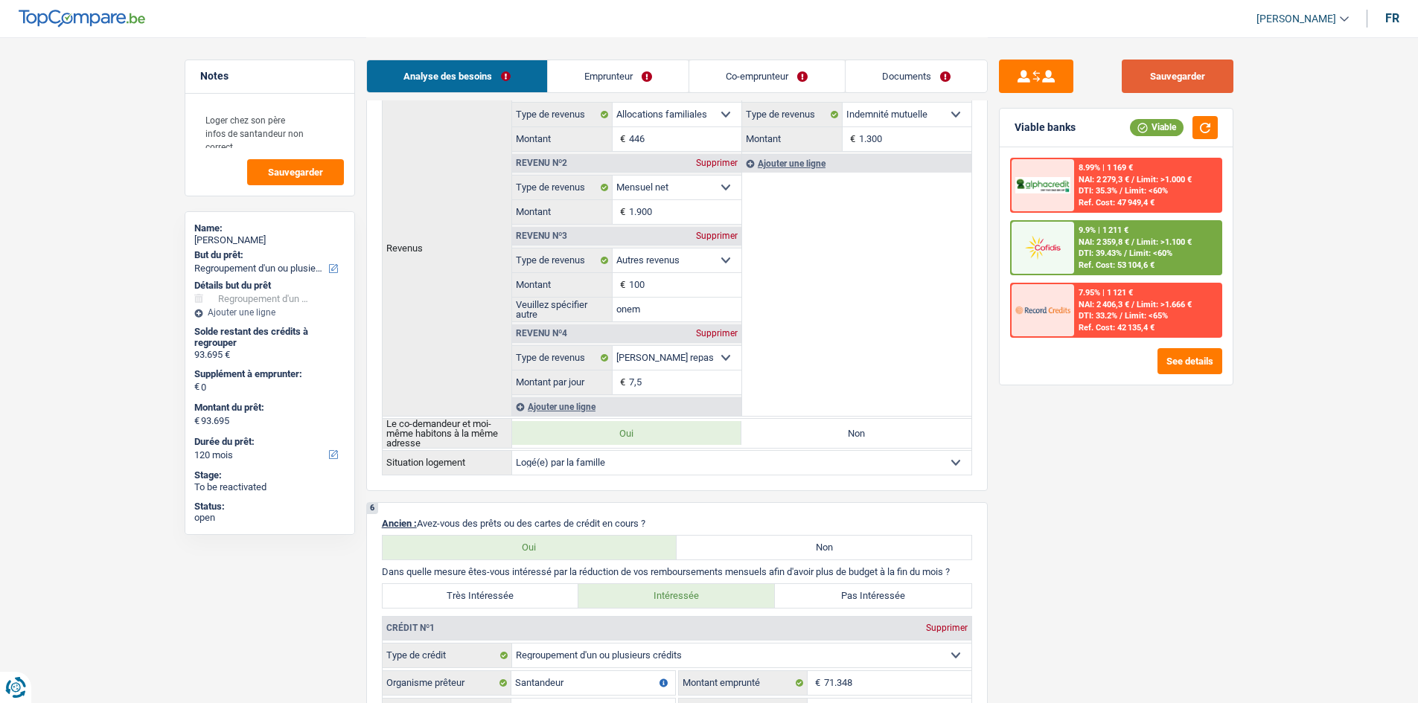
click at [1131, 74] on button "Sauvegarder" at bounding box center [1178, 76] width 112 height 33
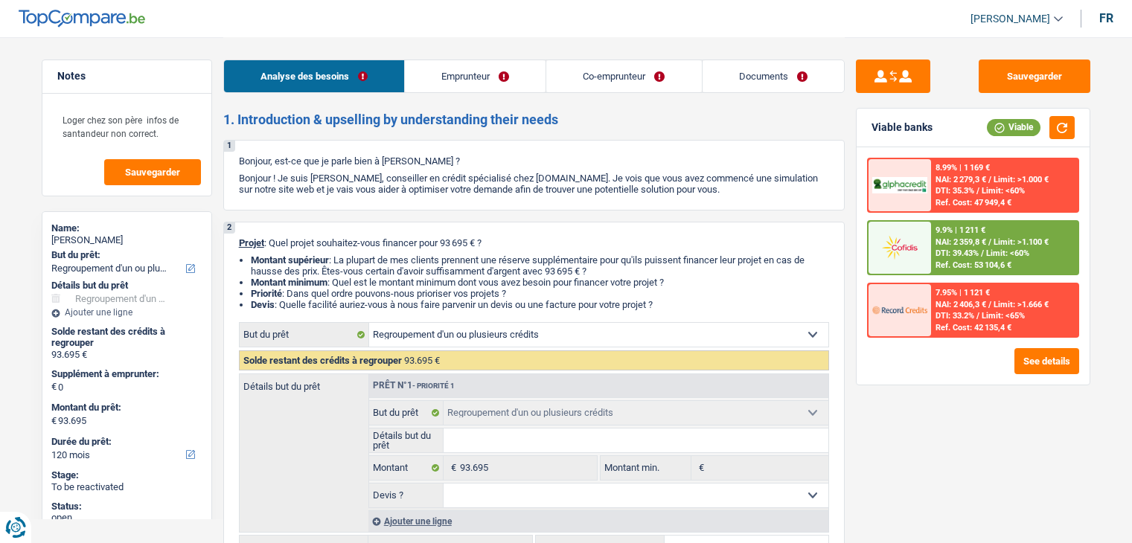
select select "refinancing"
select select "120"
select select "refinancing"
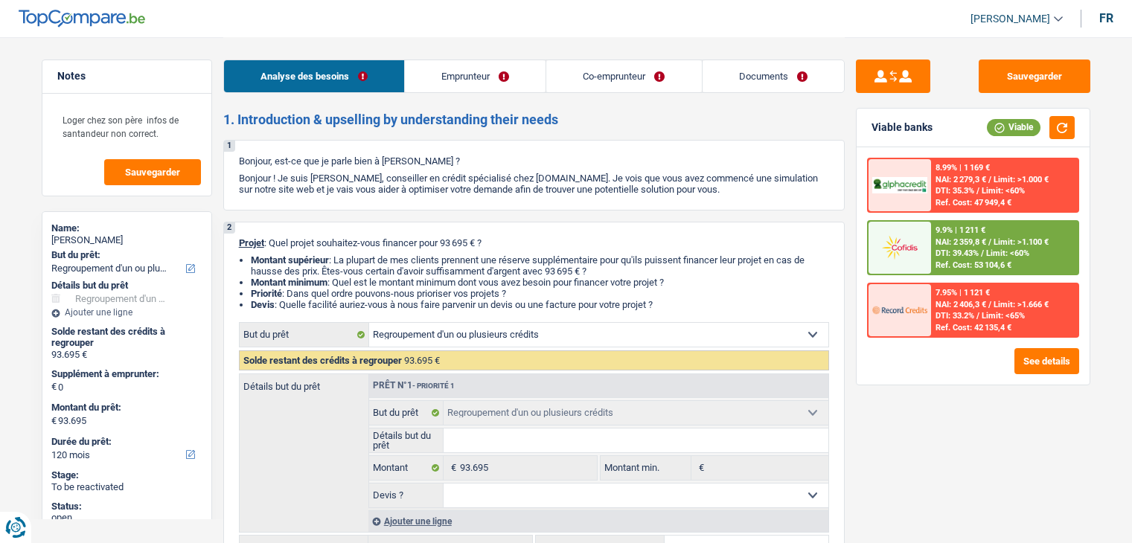
select select "120"
select select "privateEmployee"
select select "mutuality"
select select "familyAllowances"
select select "netSalary"
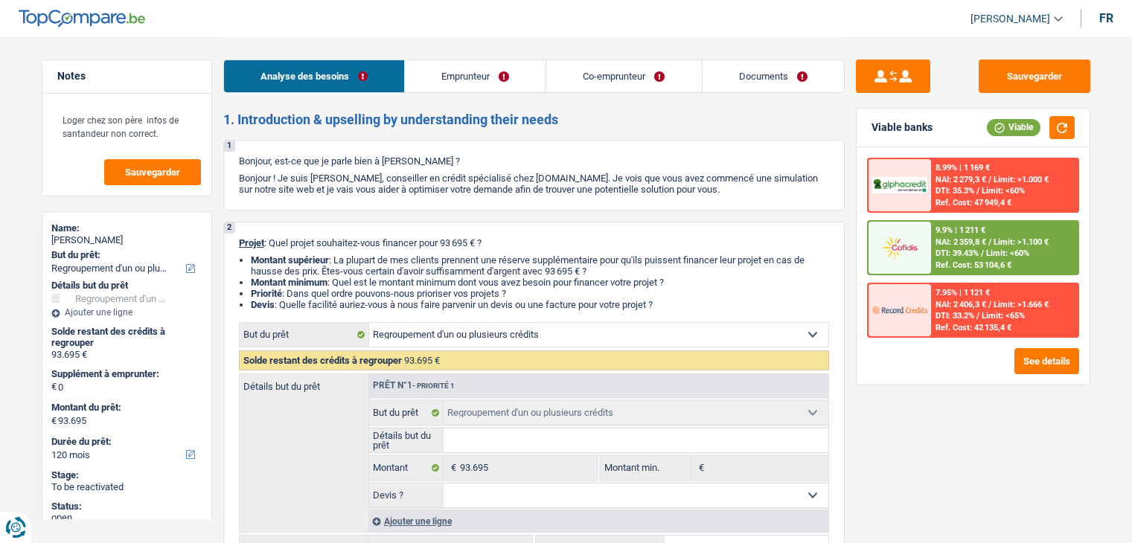
select select "other"
select select "mealVouchers"
select select "mutualityIndemnity"
select select "liveWithParents"
select select "creditConsolidation"
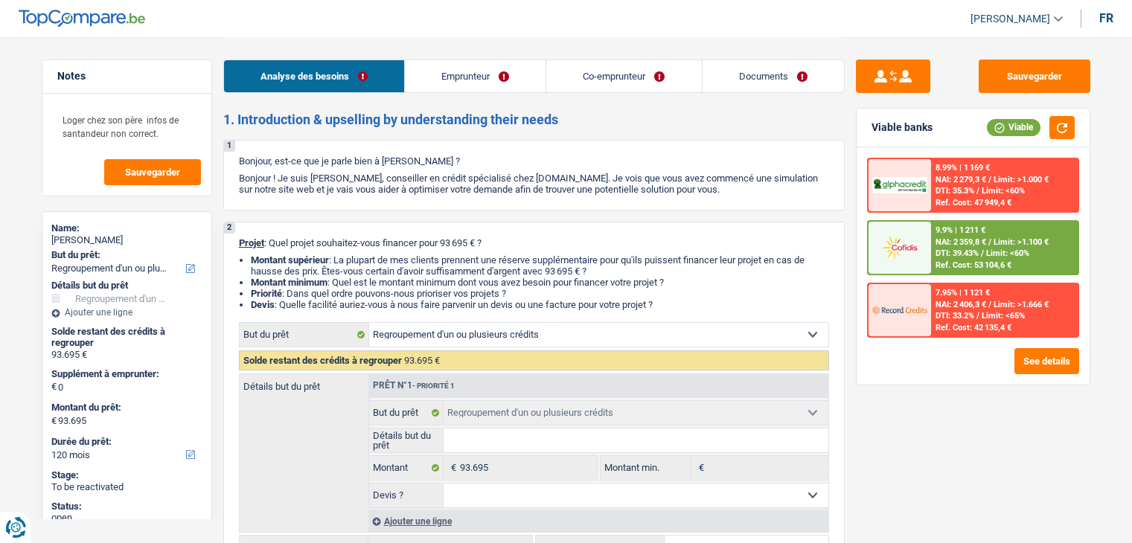
select select "120"
select select "carLoan"
select select "96"
select select "cardOrCredit"
select select "refinancing"
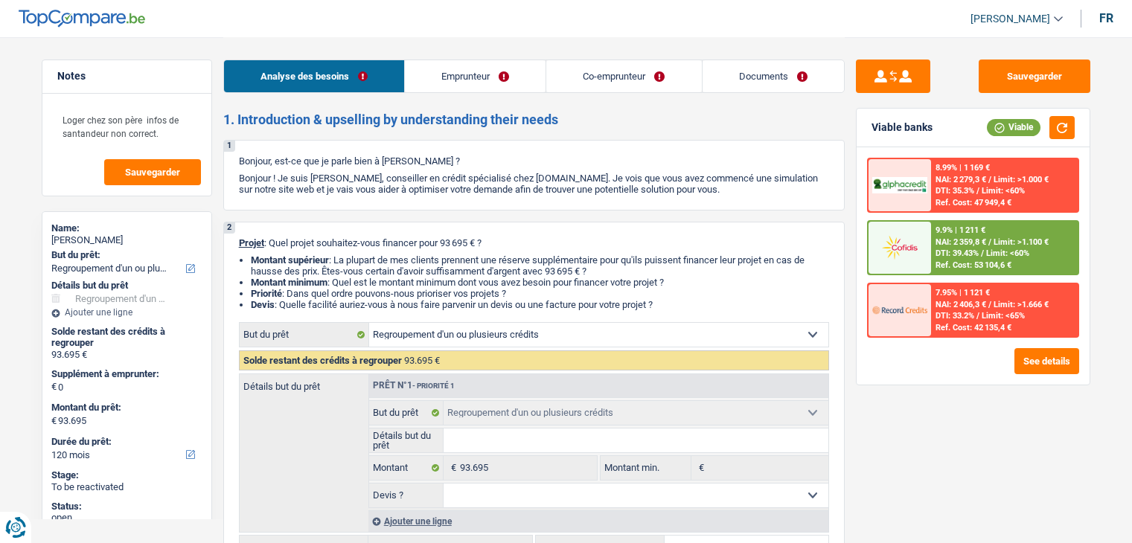
select select "refinancing"
select select "120"
